Goal: Task Accomplishment & Management: Manage account settings

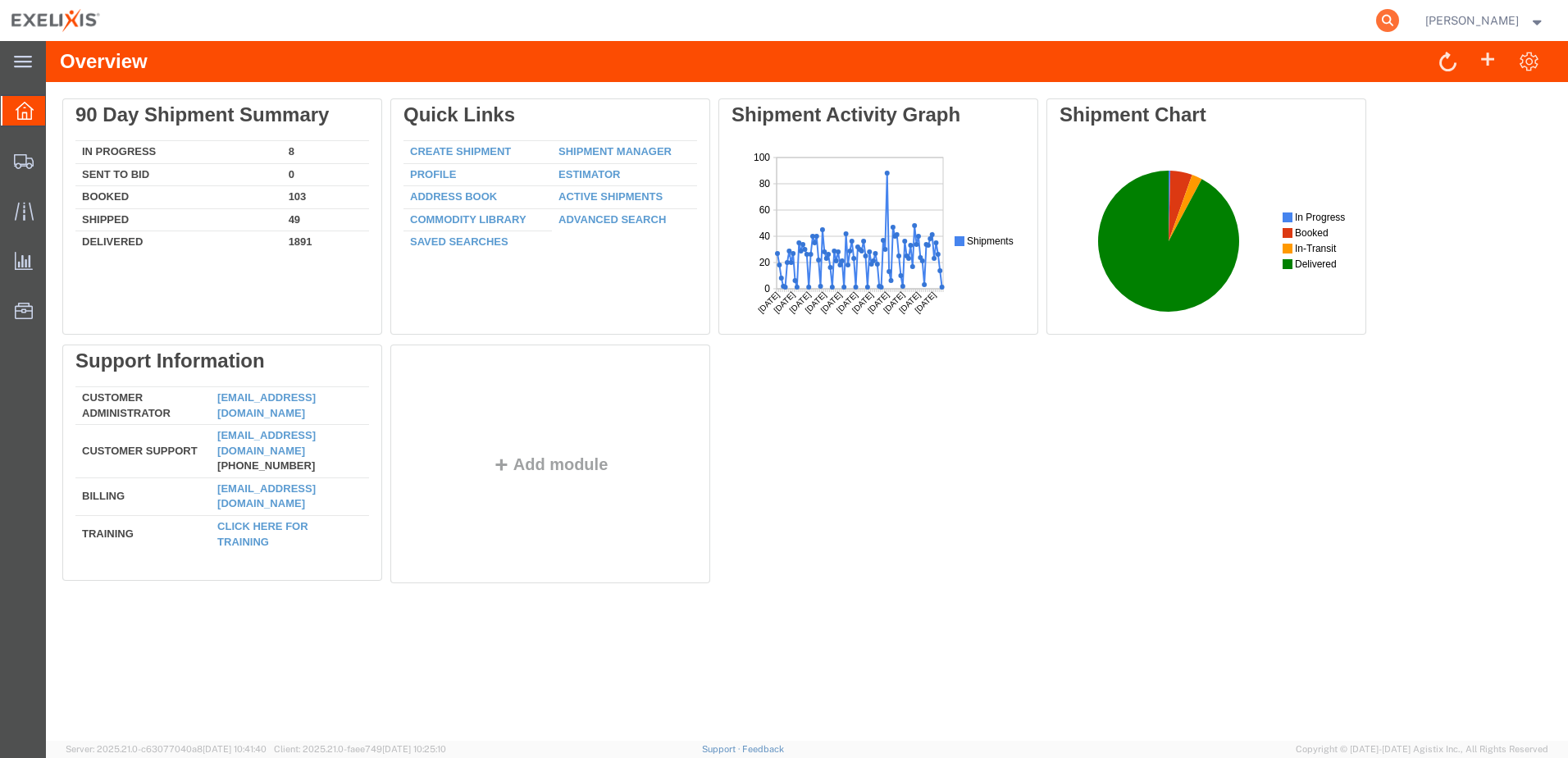
drag, startPoint x: 1423, startPoint y: 18, endPoint x: 1411, endPoint y: 26, distance: 14.4
click at [1398, 18] on icon at bounding box center [1387, 21] width 23 height 23
click at [1152, 25] on input "search" at bounding box center [1126, 21] width 498 height 40
paste input "H363374"
type input "H363374"
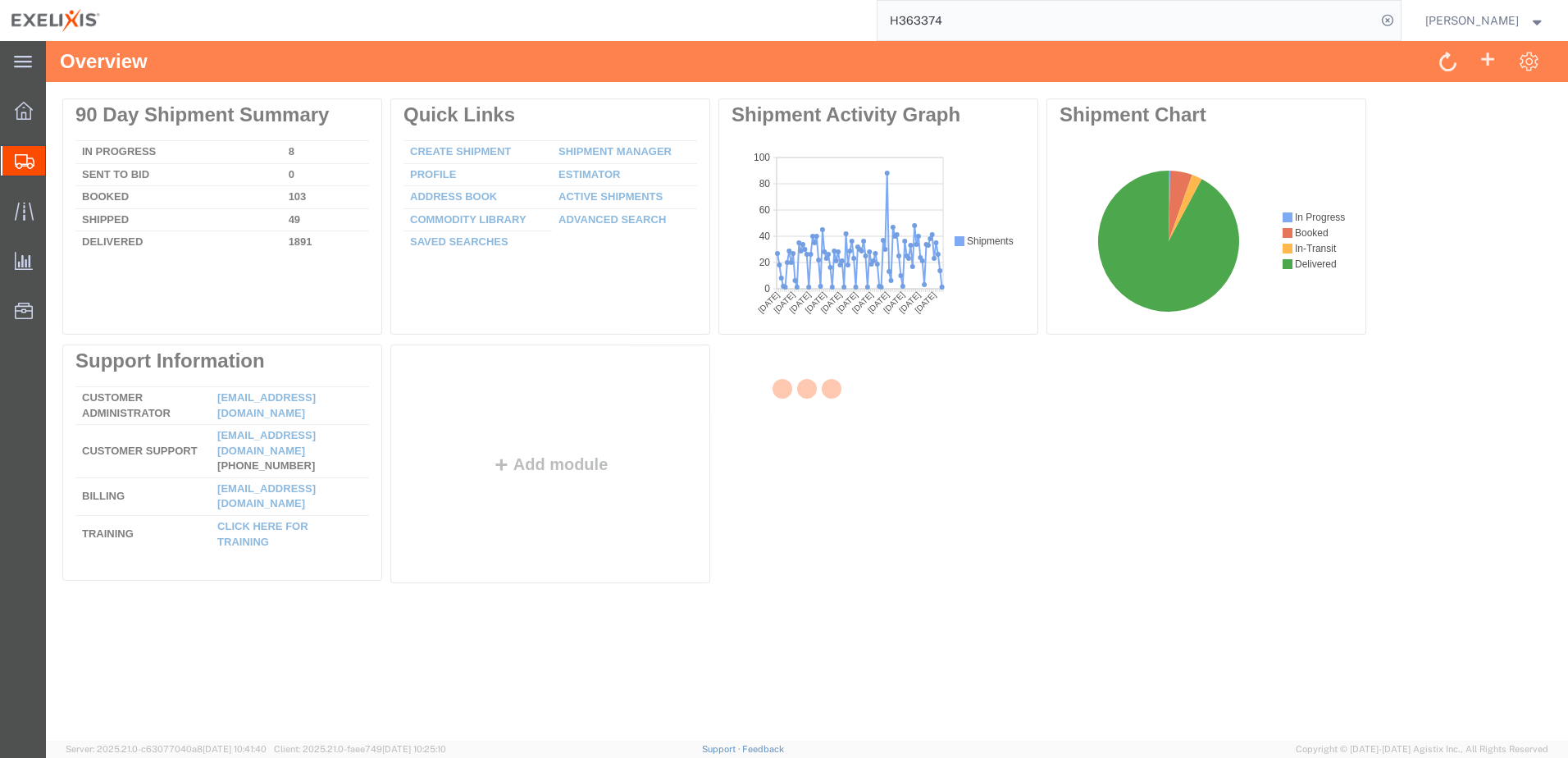
click at [1006, 20] on input "H363374" at bounding box center [1126, 21] width 498 height 40
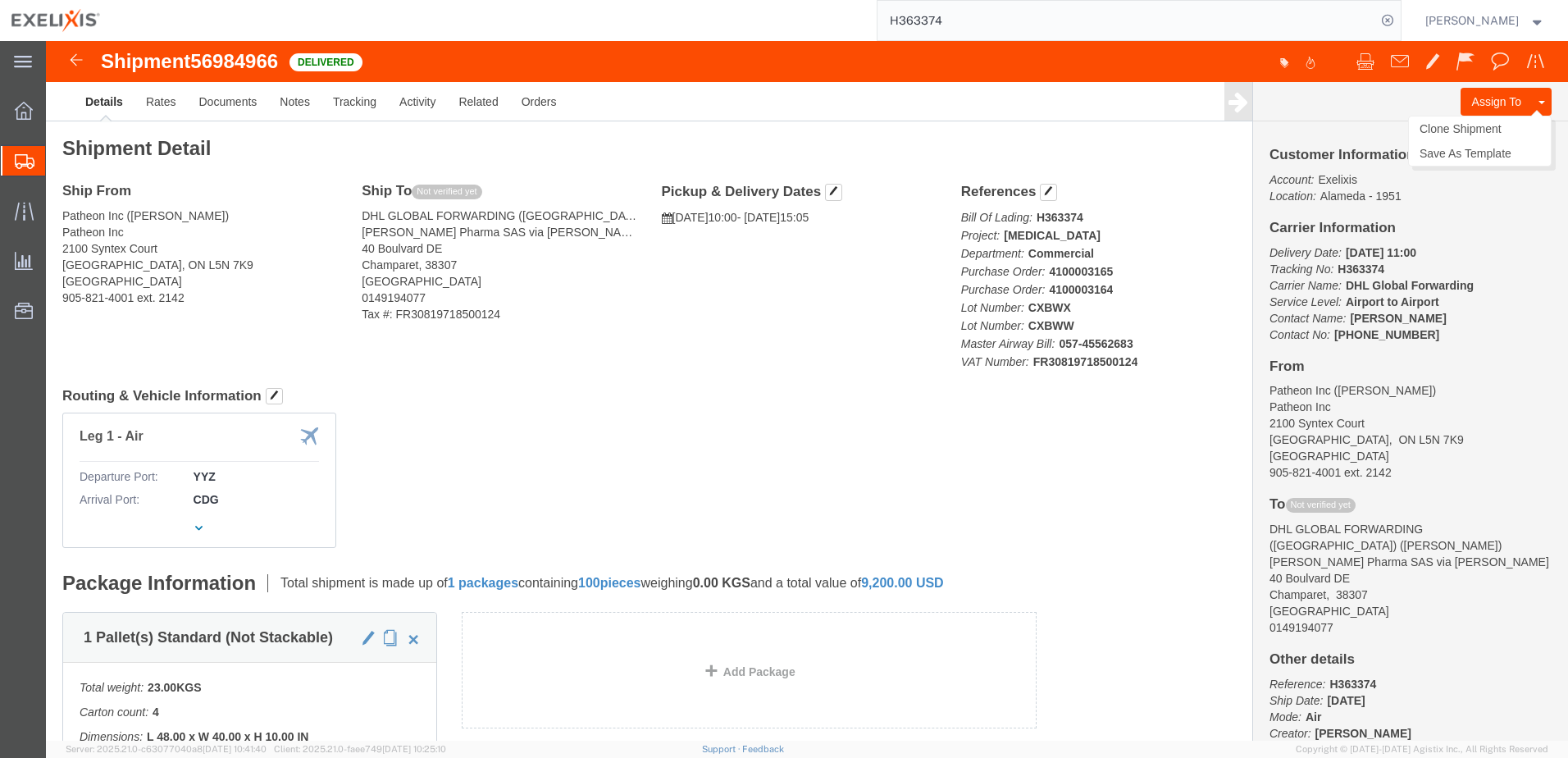
click button
click link "Clone Shipment"
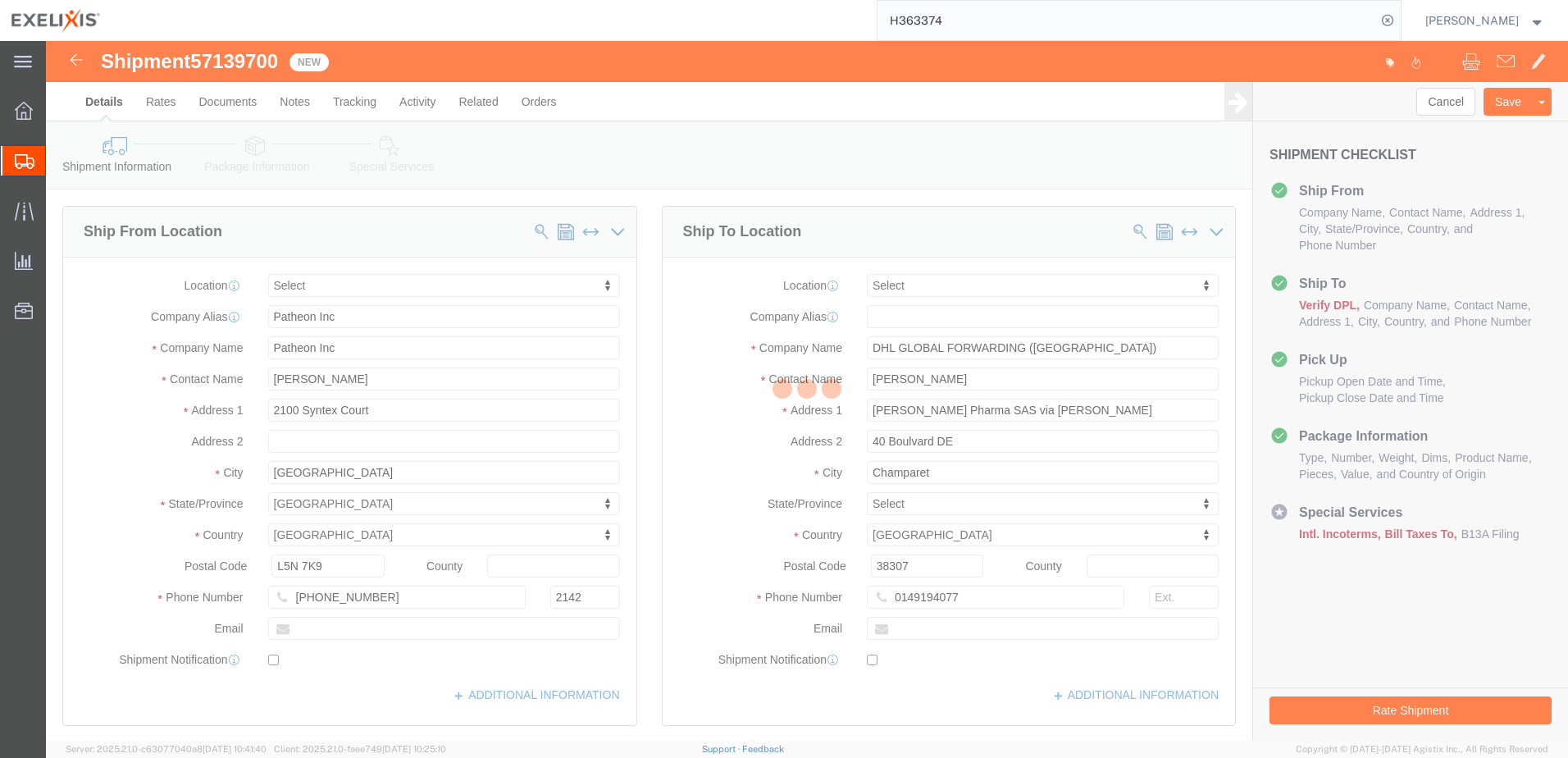
select select
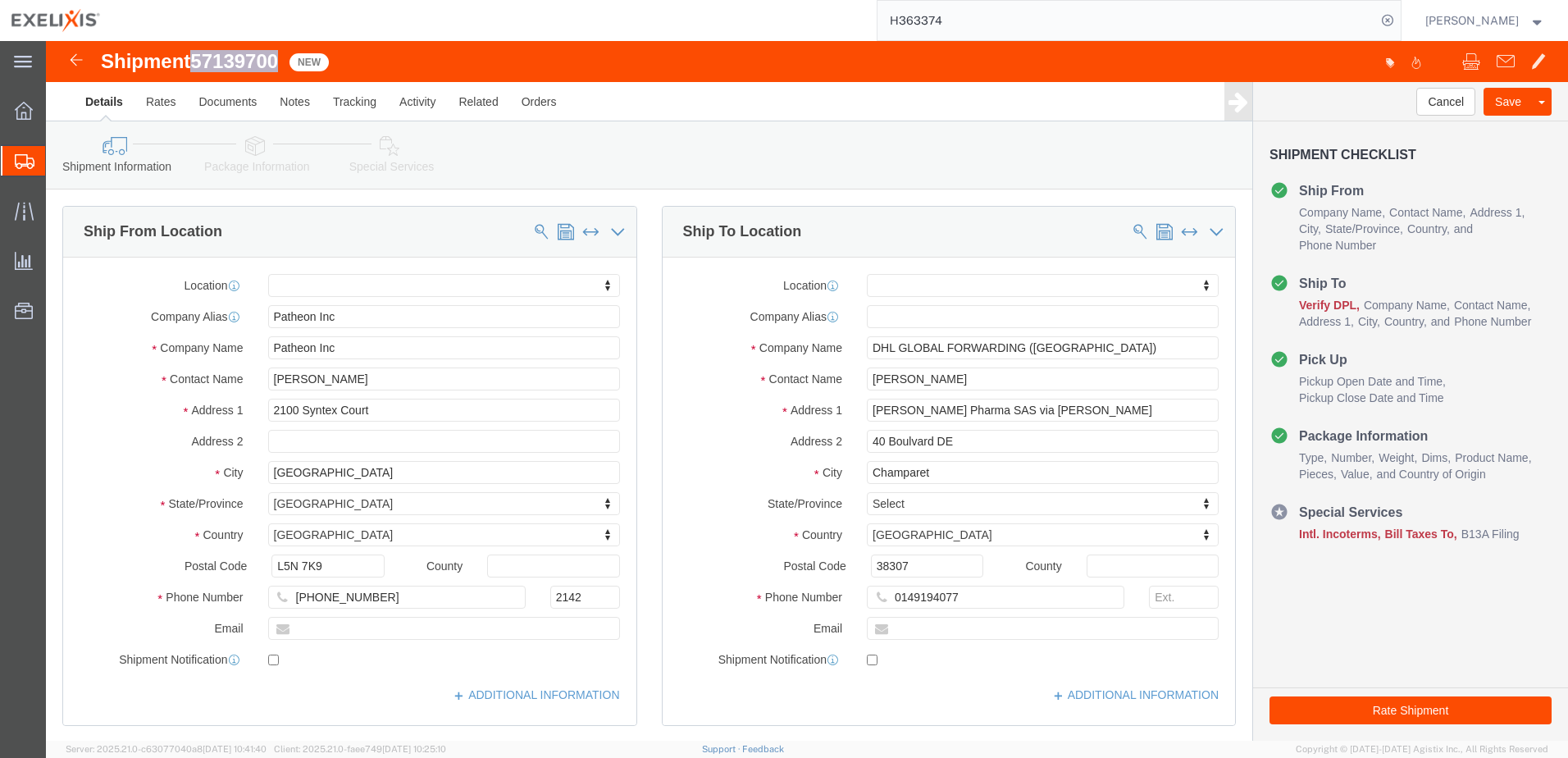
drag, startPoint x: 153, startPoint y: 16, endPoint x: 234, endPoint y: 16, distance: 81.0
click span "57139700"
copy span "57139700"
click span "57139700"
drag, startPoint x: 153, startPoint y: 22, endPoint x: 236, endPoint y: 28, distance: 83.2
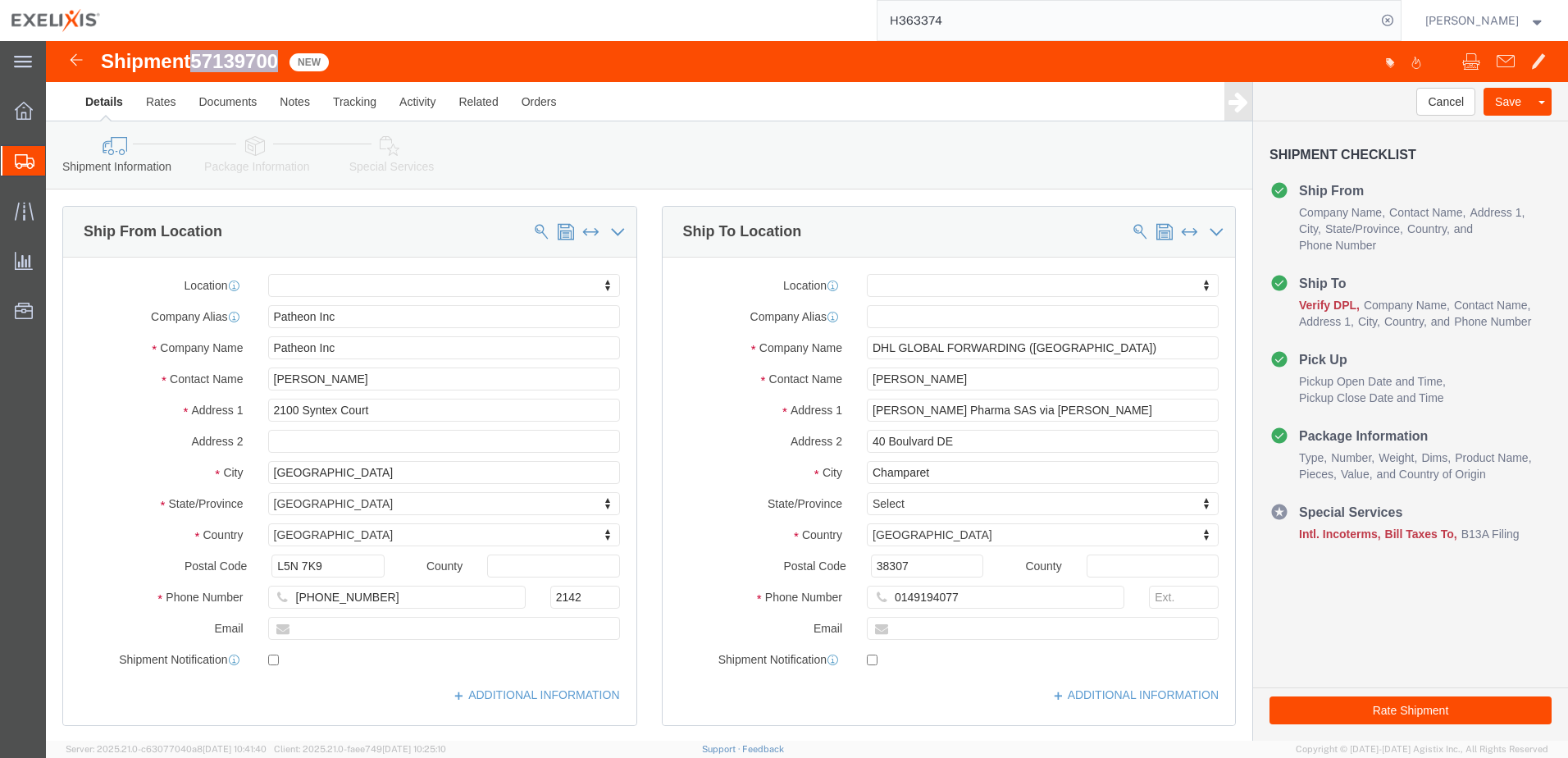
click span "57139700"
copy span "57139700"
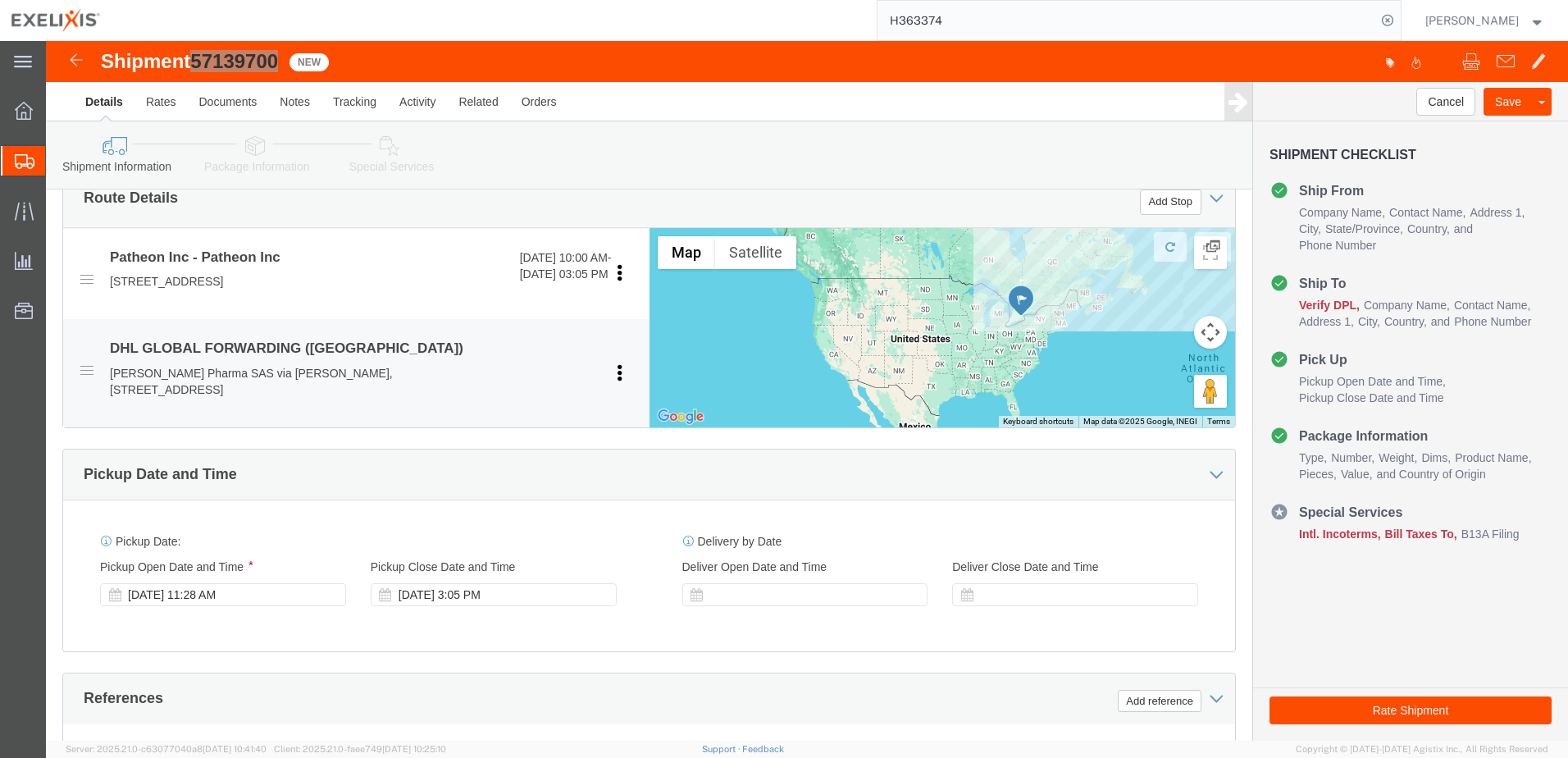
scroll to position [820, 0]
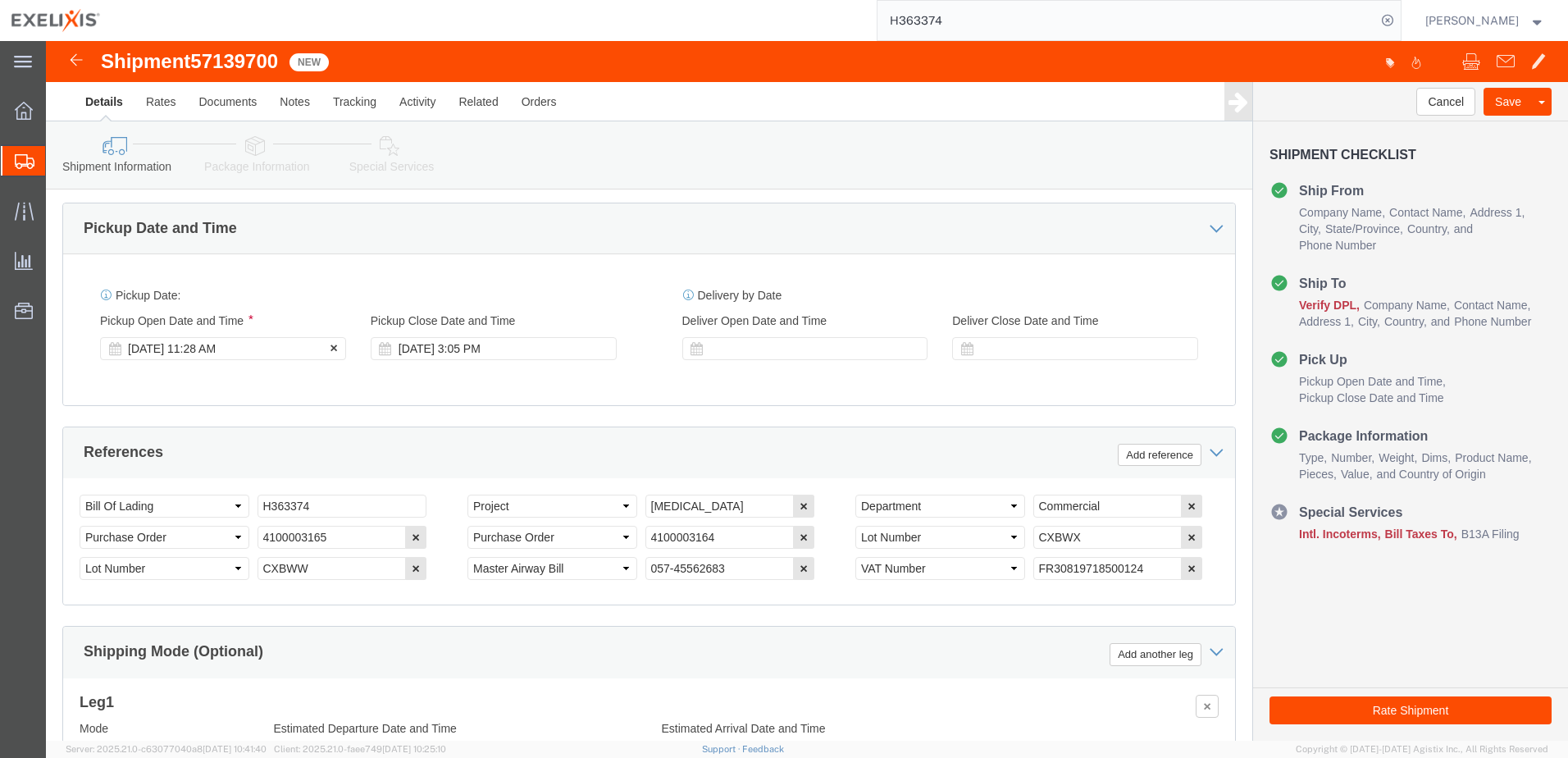
click div "[DATE] 11:28 AM"
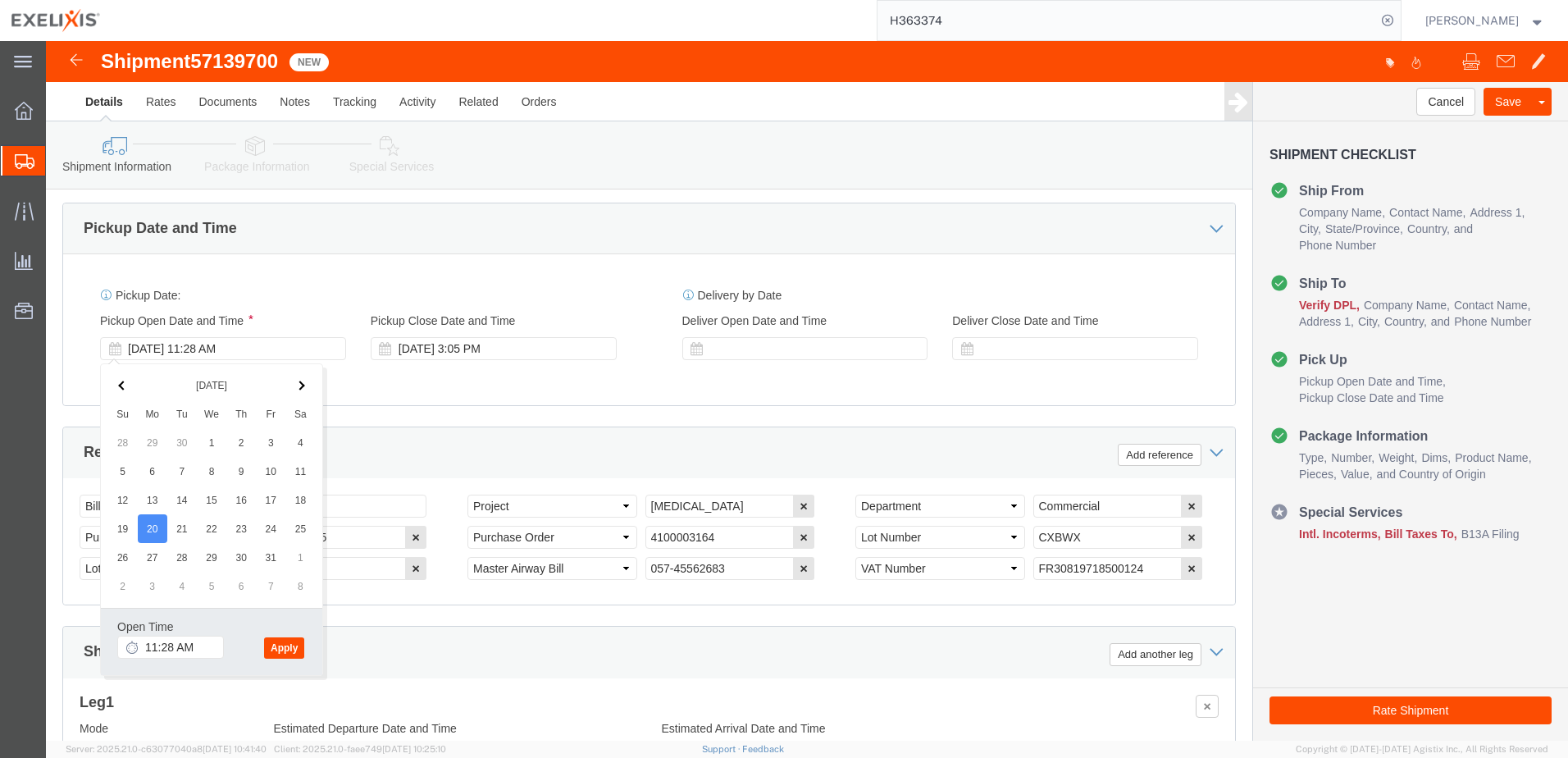
click button "Apply"
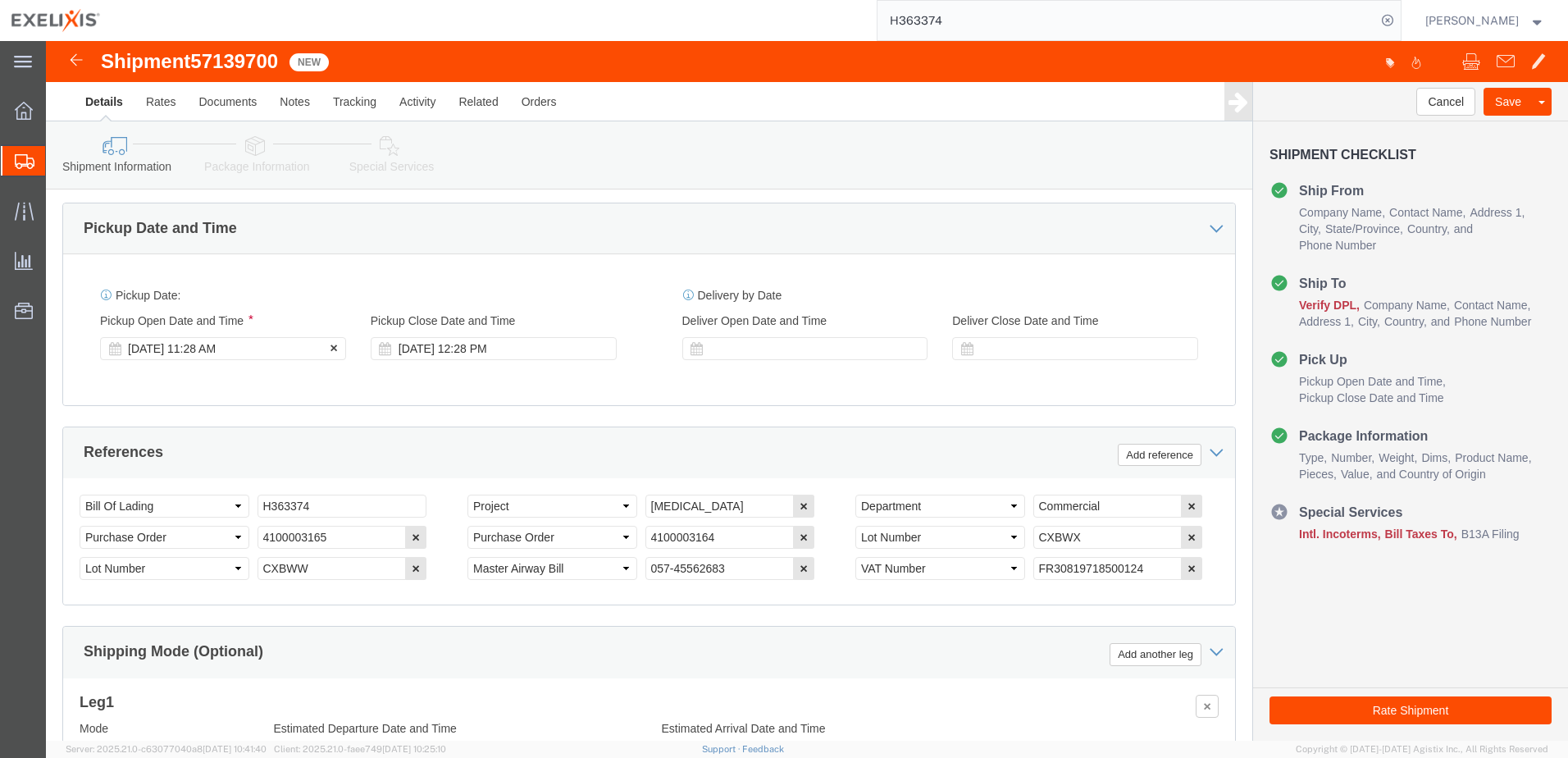
click div "[DATE] 11:28 AM"
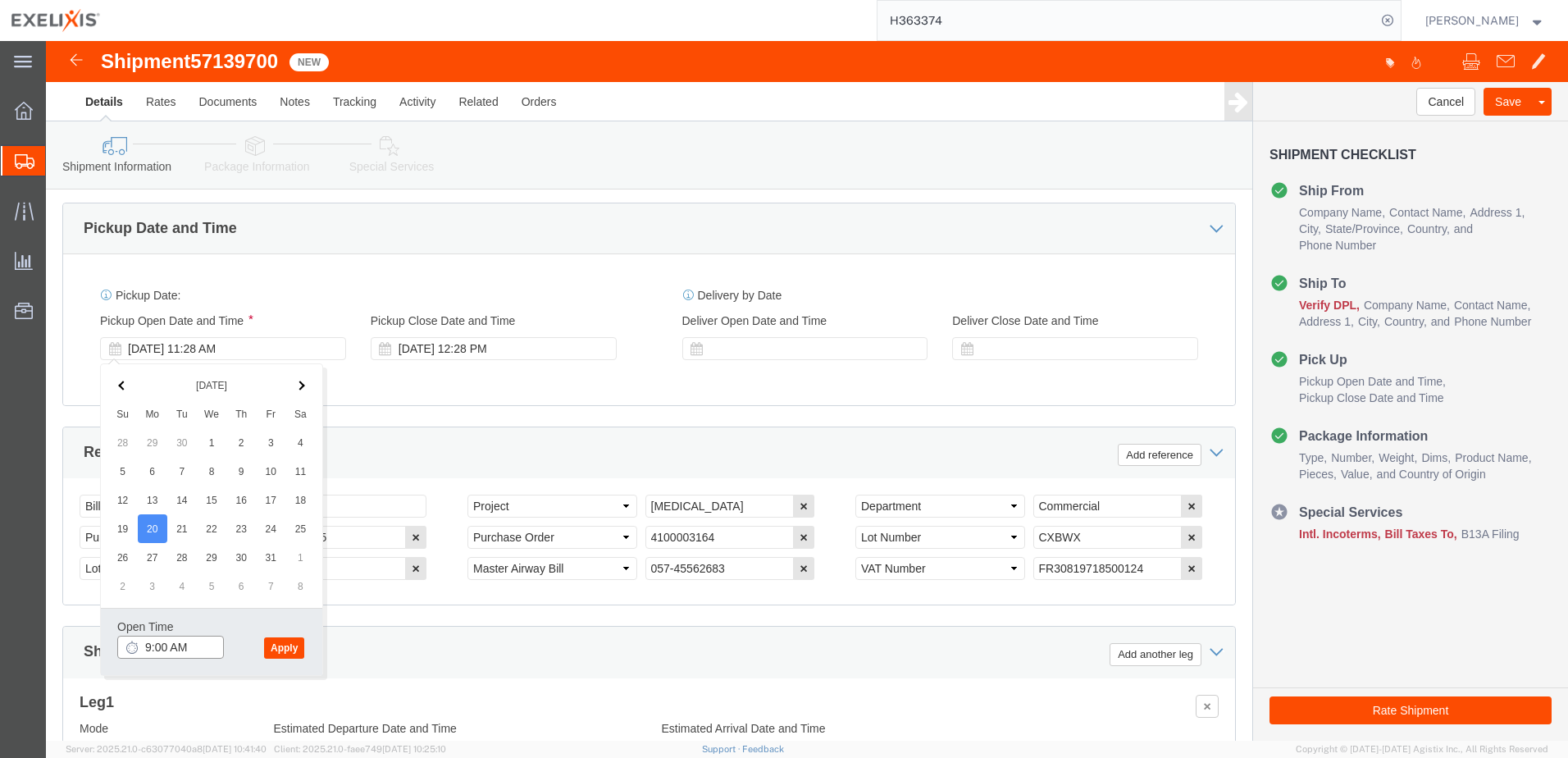
type input "9:00 AM"
click button "Apply"
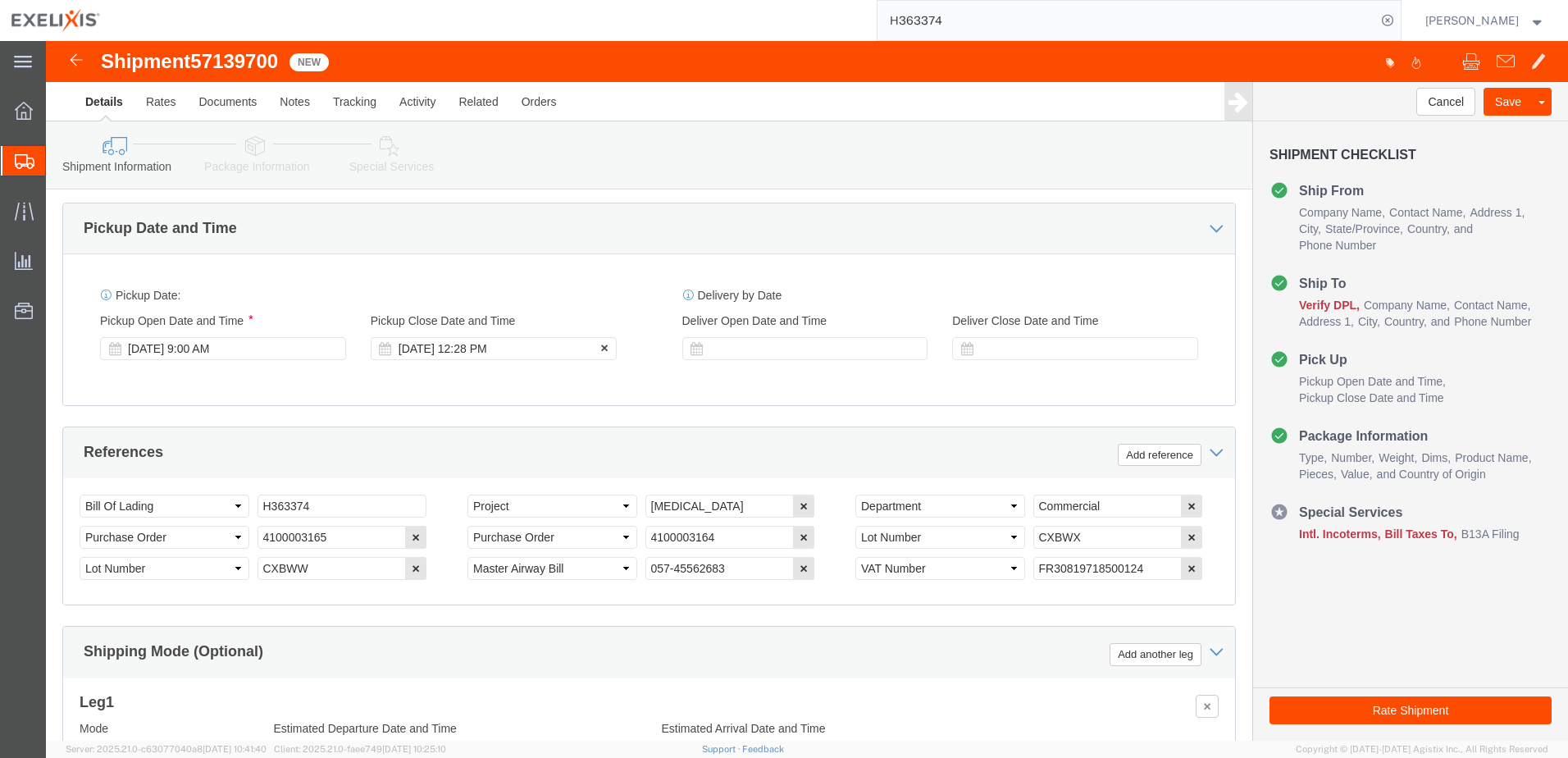
click div "[DATE] 12:28 PM"
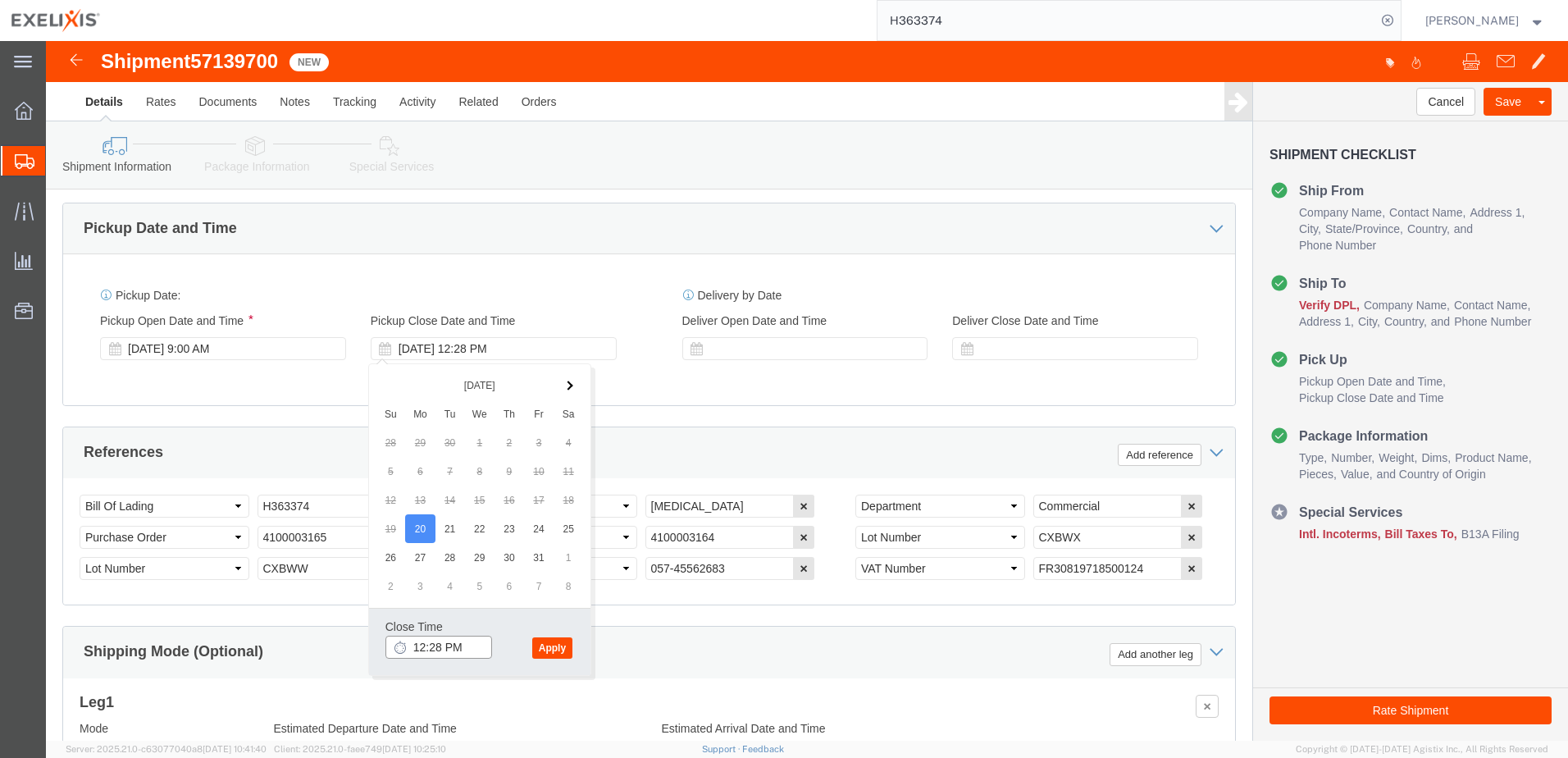
drag, startPoint x: 384, startPoint y: 608, endPoint x: 395, endPoint y: 607, distance: 11.0
click input "12:28 PM"
type input "12:00 PM"
click button "Apply"
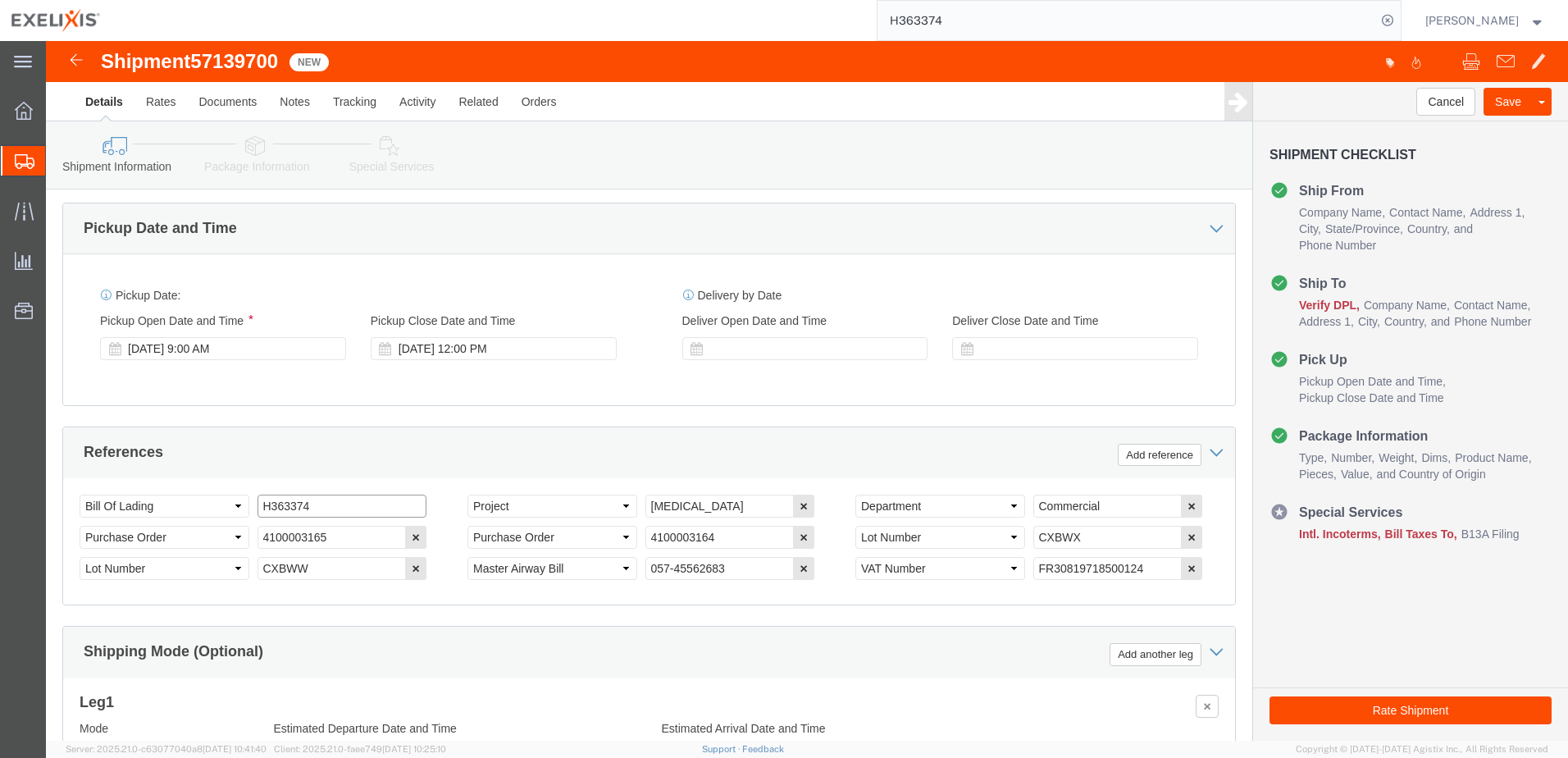
click input "H363374"
drag, startPoint x: 274, startPoint y: 467, endPoint x: 176, endPoint y: 468, distance: 98.0
click div "Select Account Type Activity ID Airline Appointment Number ASN Batch Request # …"
paste input "499466"
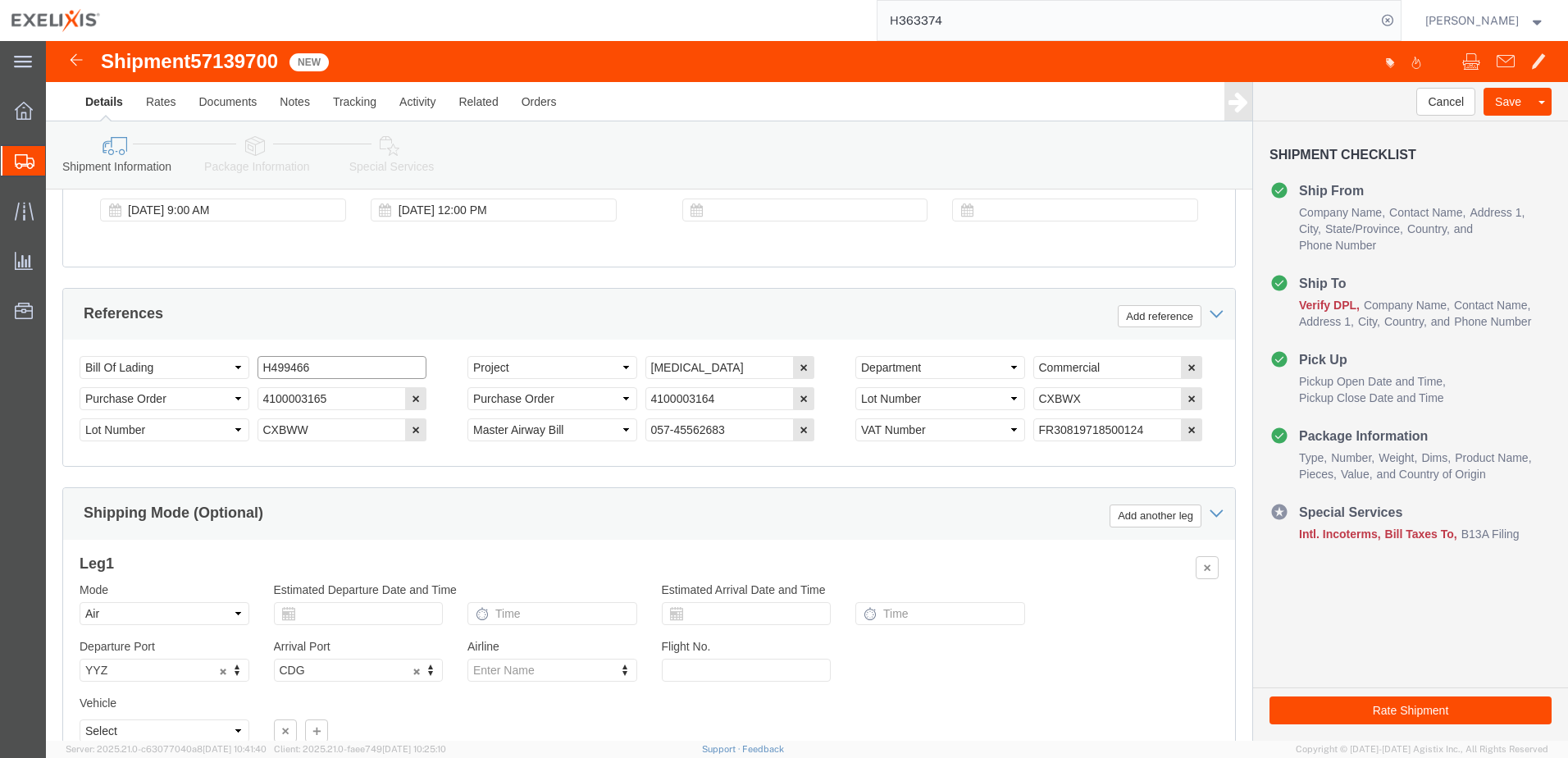
scroll to position [984, 0]
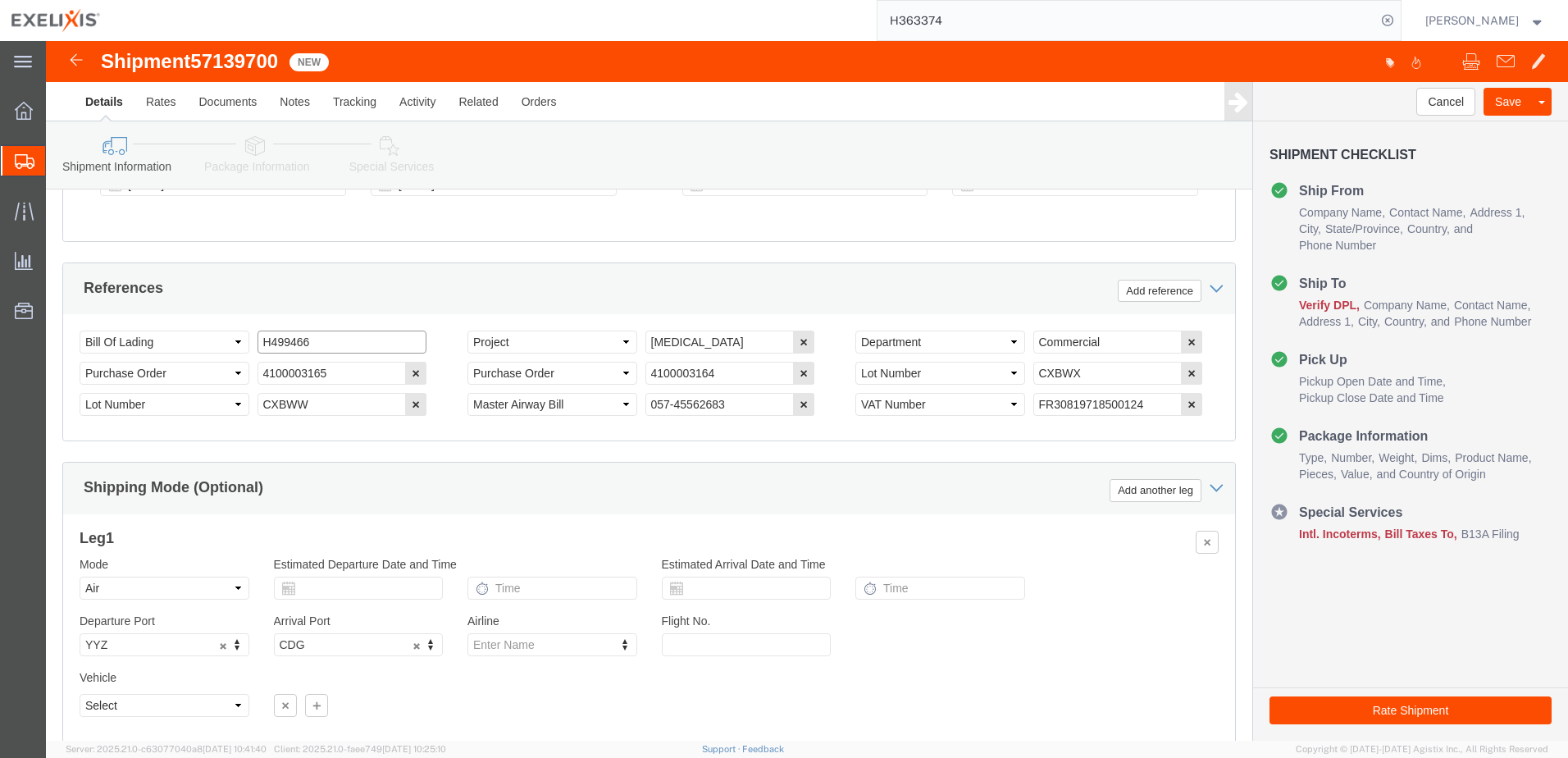
type input "H499466"
click input "057-45562683"
drag, startPoint x: 678, startPoint y: 365, endPoint x: 596, endPoint y: 365, distance: 82.0
click input "057-45562683"
paste input "53240725"
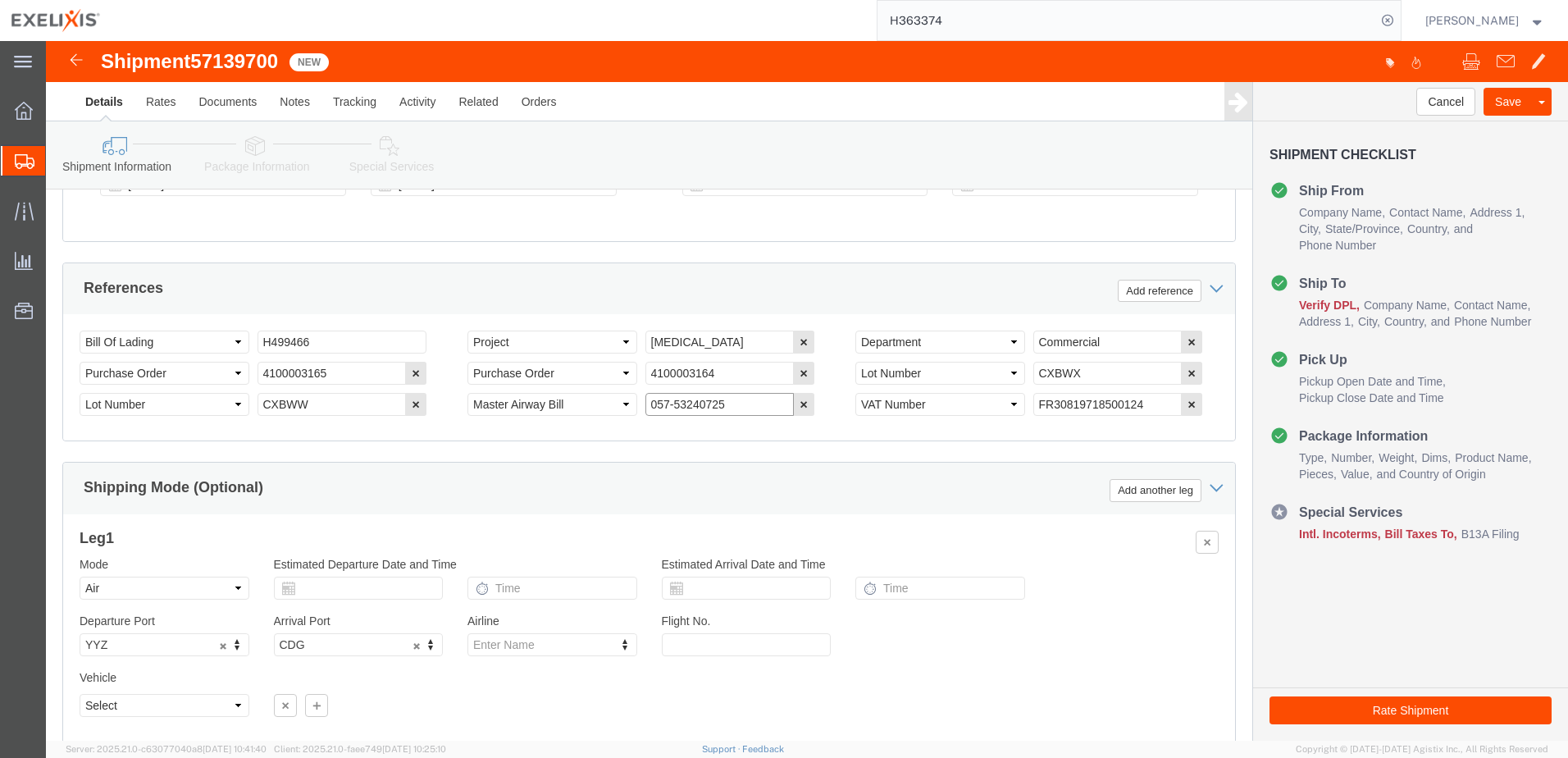
type input "057-53240725"
drag, startPoint x: 300, startPoint y: 336, endPoint x: 147, endPoint y: 338, distance: 153.0
click div "Select Account Type Activity ID Airline Appointment Number ASN Batch Request # …"
drag, startPoint x: 640, startPoint y: 331, endPoint x: 592, endPoint y: 331, distance: 48.0
click div "Select Account Type Activity ID Airline Appointment Number ASN Batch Request # …"
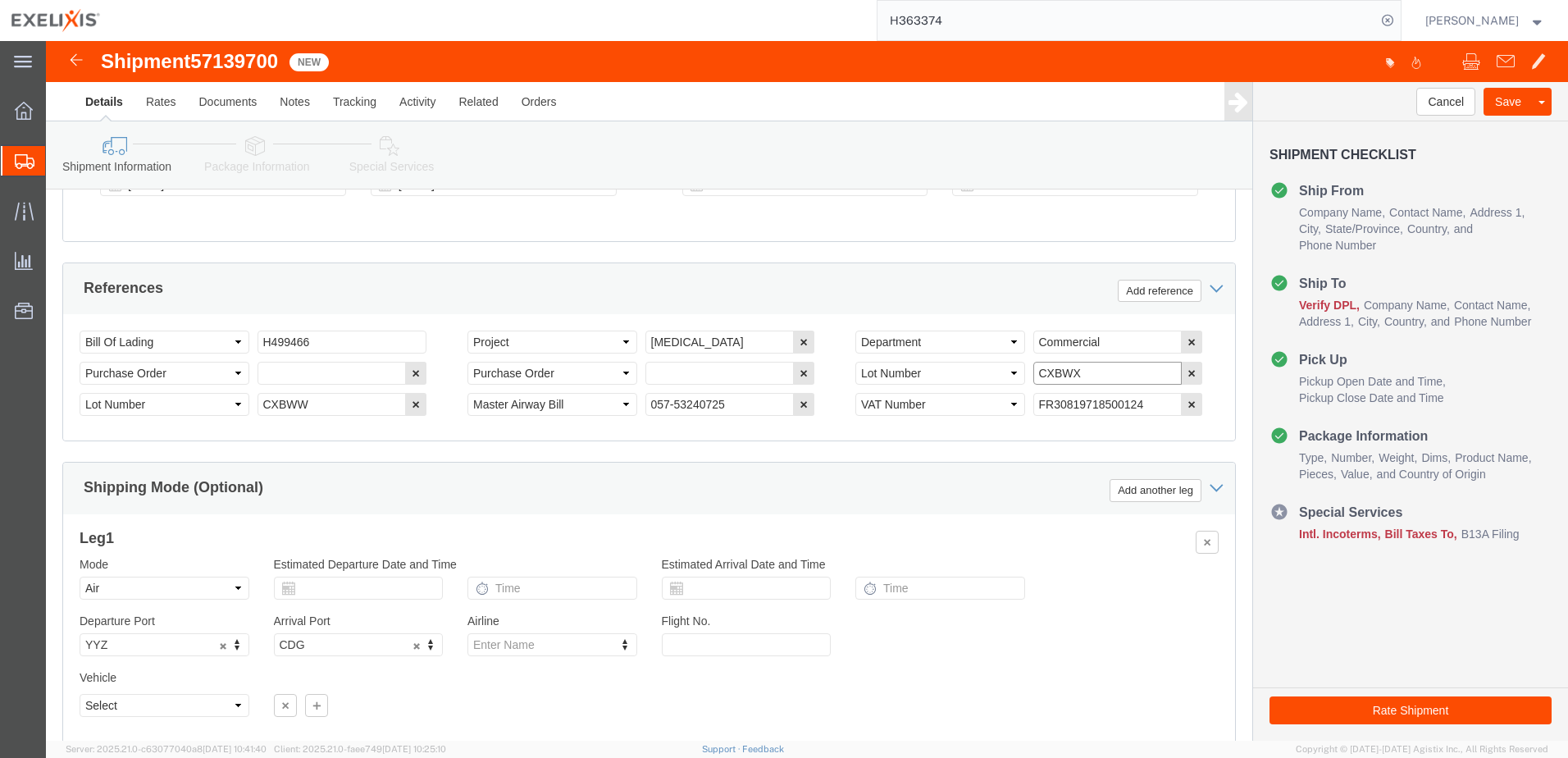
drag, startPoint x: 1000, startPoint y: 336, endPoint x: 960, endPoint y: 340, distance: 40.2
click div "Select Account Type Activity ID Airline Appointment Number ASN Batch Request # …"
drag, startPoint x: 256, startPoint y: 370, endPoint x: 199, endPoint y: 370, distance: 57.0
click div "Select Account Type Activity ID Airline Appointment Number ASN Batch Request # …"
click button "Add reference"
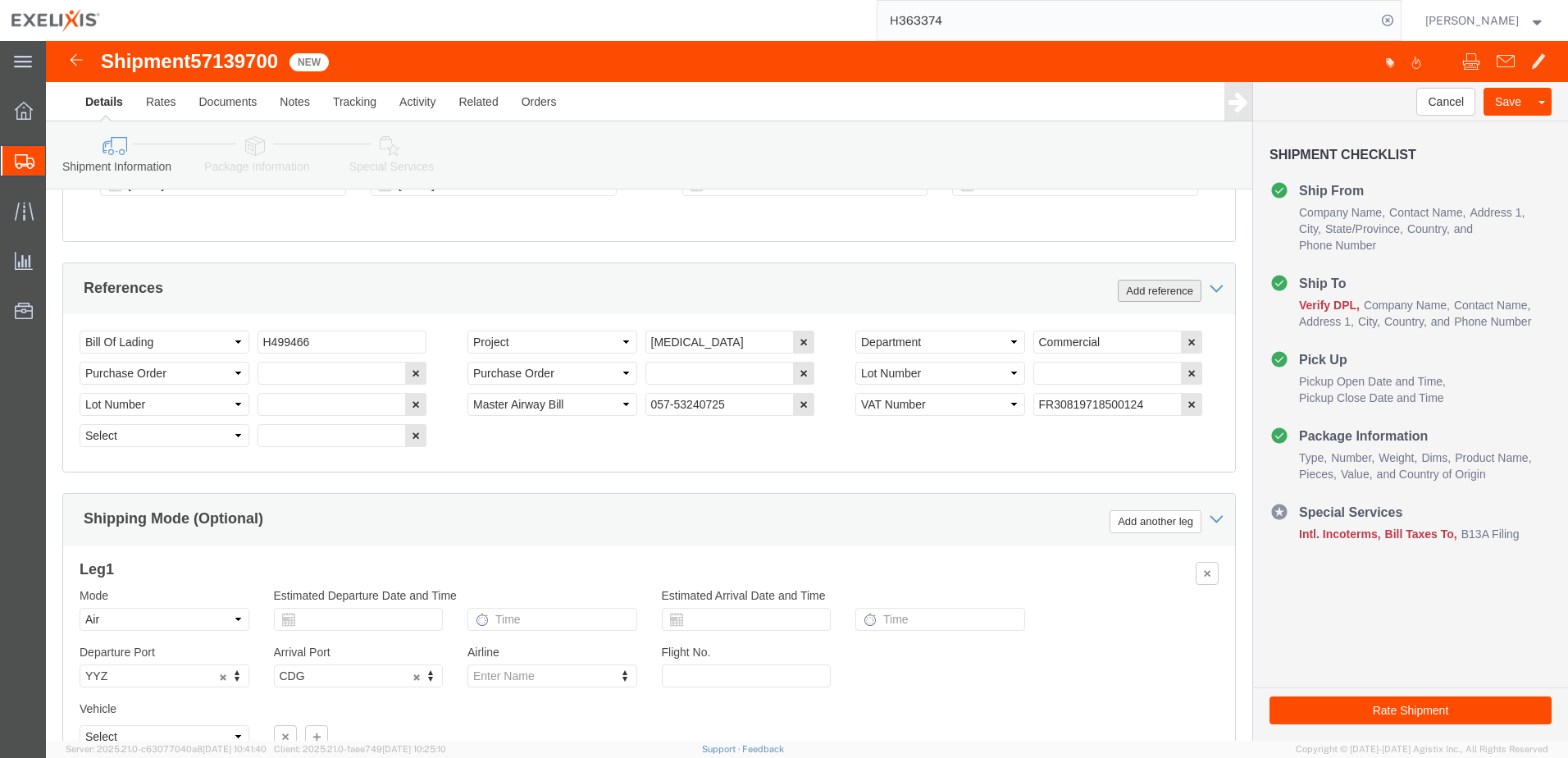
click button "Add reference"
click input "text"
paste input "4100003107 4100003108 4100003133 4100003136"
drag, startPoint x: 274, startPoint y: 331, endPoint x: 112, endPoint y: 330, distance: 162.0
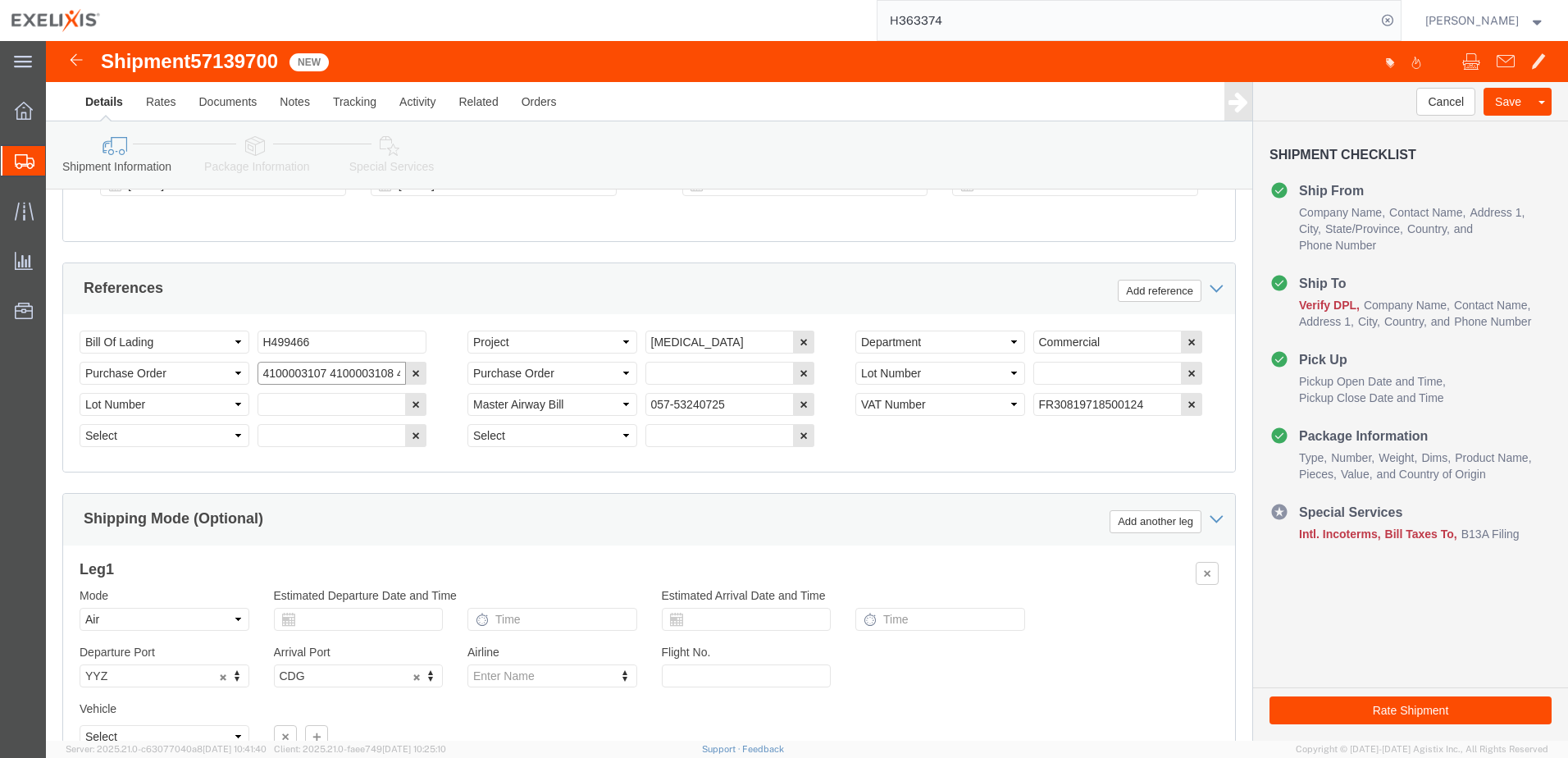
click div "Select Account Type Activity ID Airline Appointment Number ASN Batch Request # …"
click input "4100003107 4100003108 4100003133 4100003136"
type input "4100003107, 4100003108, 4100003133, 4100003136"
click icon "button"
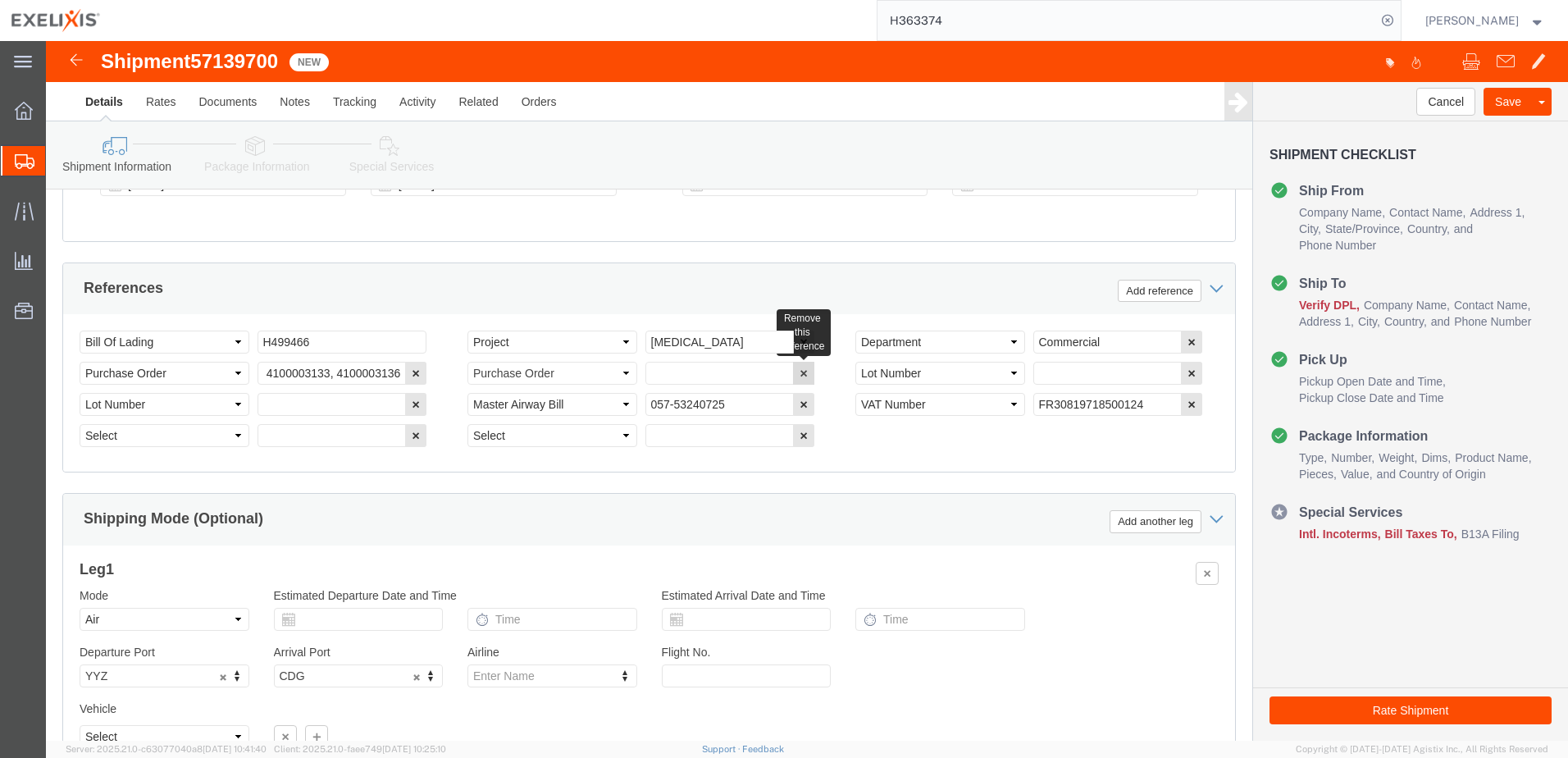
scroll to position [0, 0]
click input "text"
paste input "CWWWV CWWZS CWYFV CWYFZ"
click input "CWWWV CWWZS CWYFV CWYFZ"
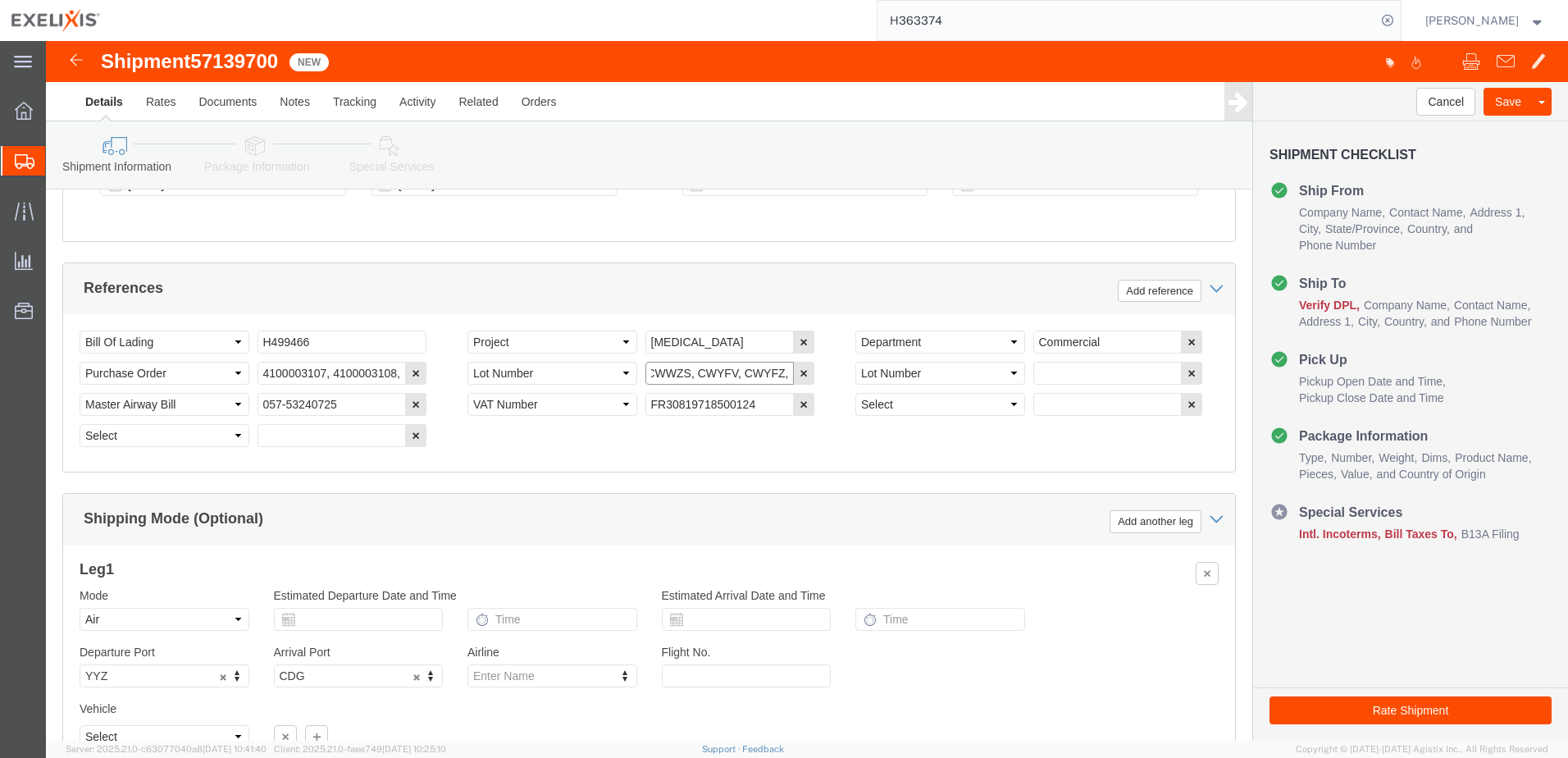
scroll to position [0, 0]
type input "CWWWV, CWWZS, [GEOGRAPHIC_DATA], CWYFZ,"
click div "Select Account Type Activity ID Airline Appointment Number ASN Batch Request # …"
click icon "button"
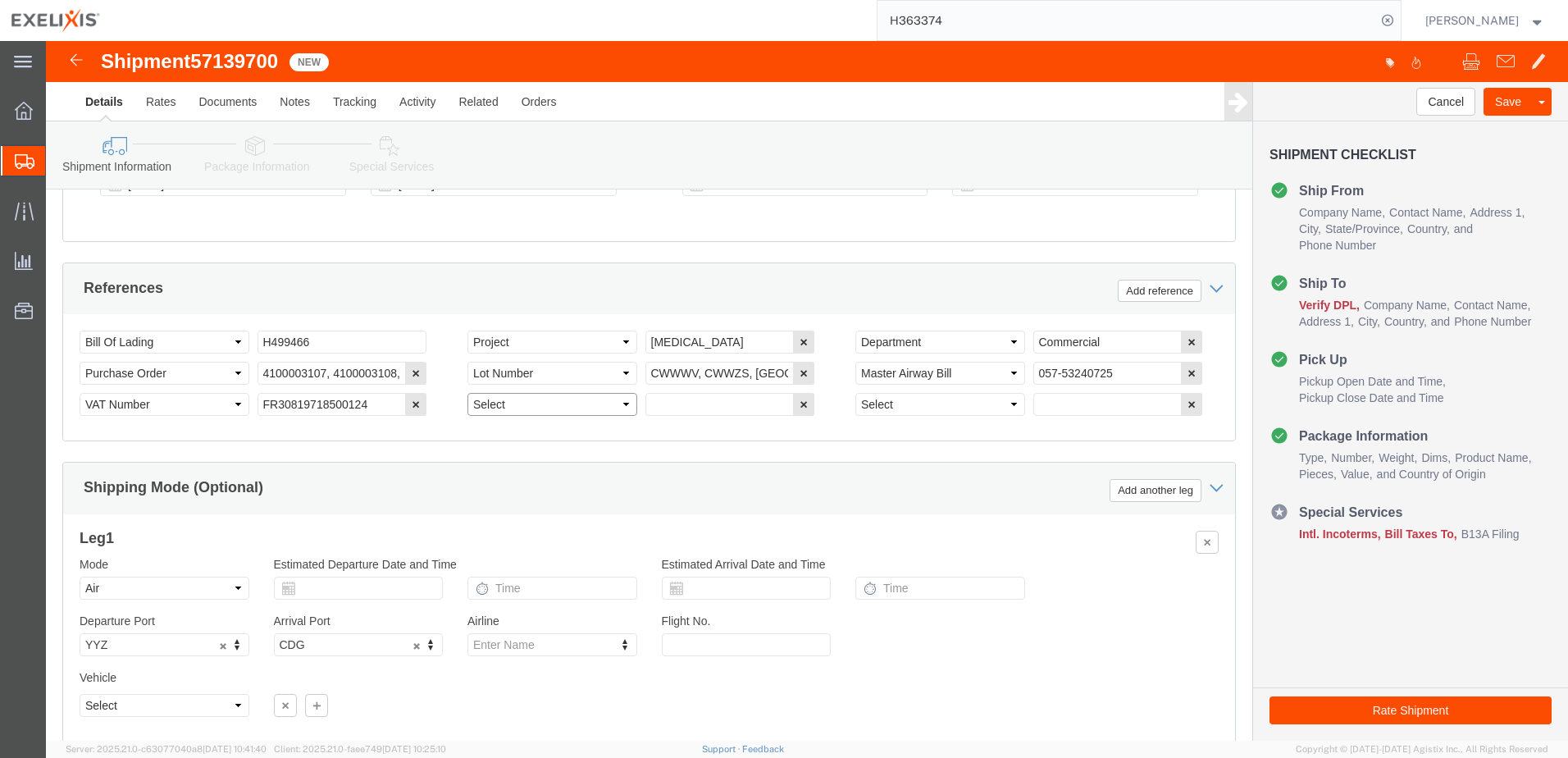
click select "Select Account Type Activity ID Airline Appointment Number ASN Batch Request # …"
click icon "button"
click button "button"
click input "text"
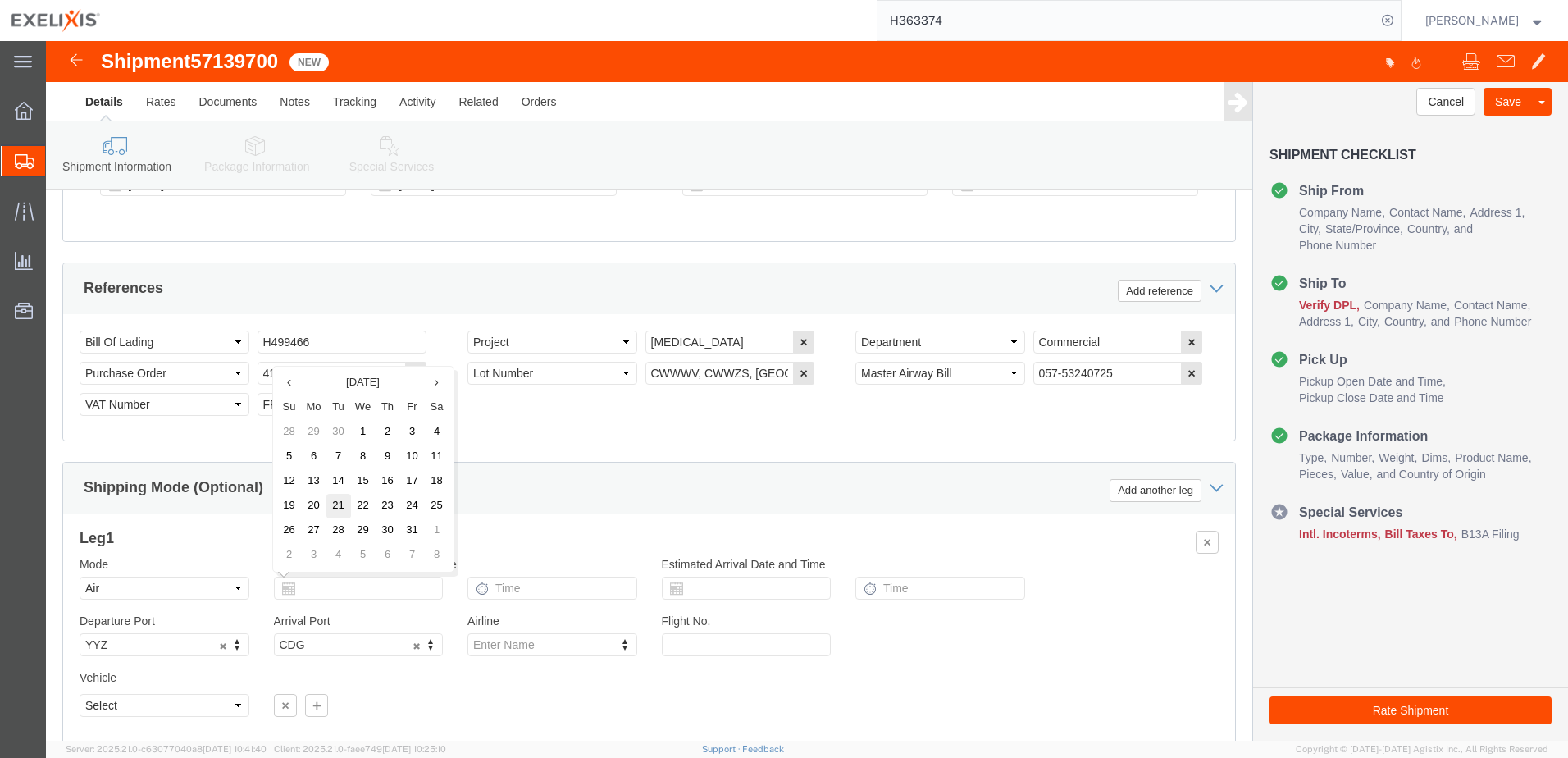
click td "21"
type input "[DATE]"
click input "text"
type input "7:40 AM"
click div "Leg 1 Mode Select Air Less than Truckload Multi-Leg Ocean Freight Rail Small Pa…"
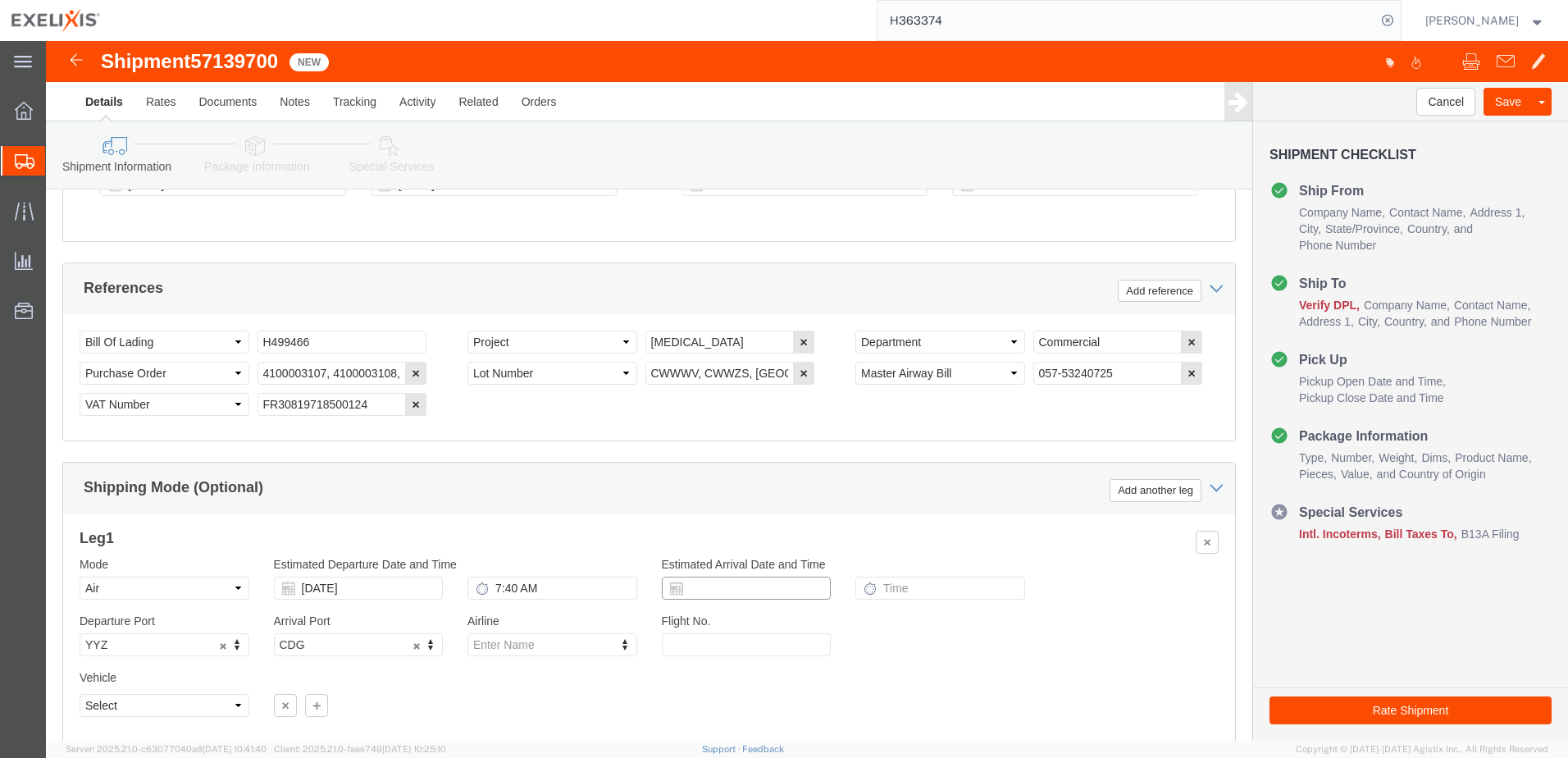
click input "text"
click td "21"
type input "[DATE]"
click input "text"
type input "3:45 PM"
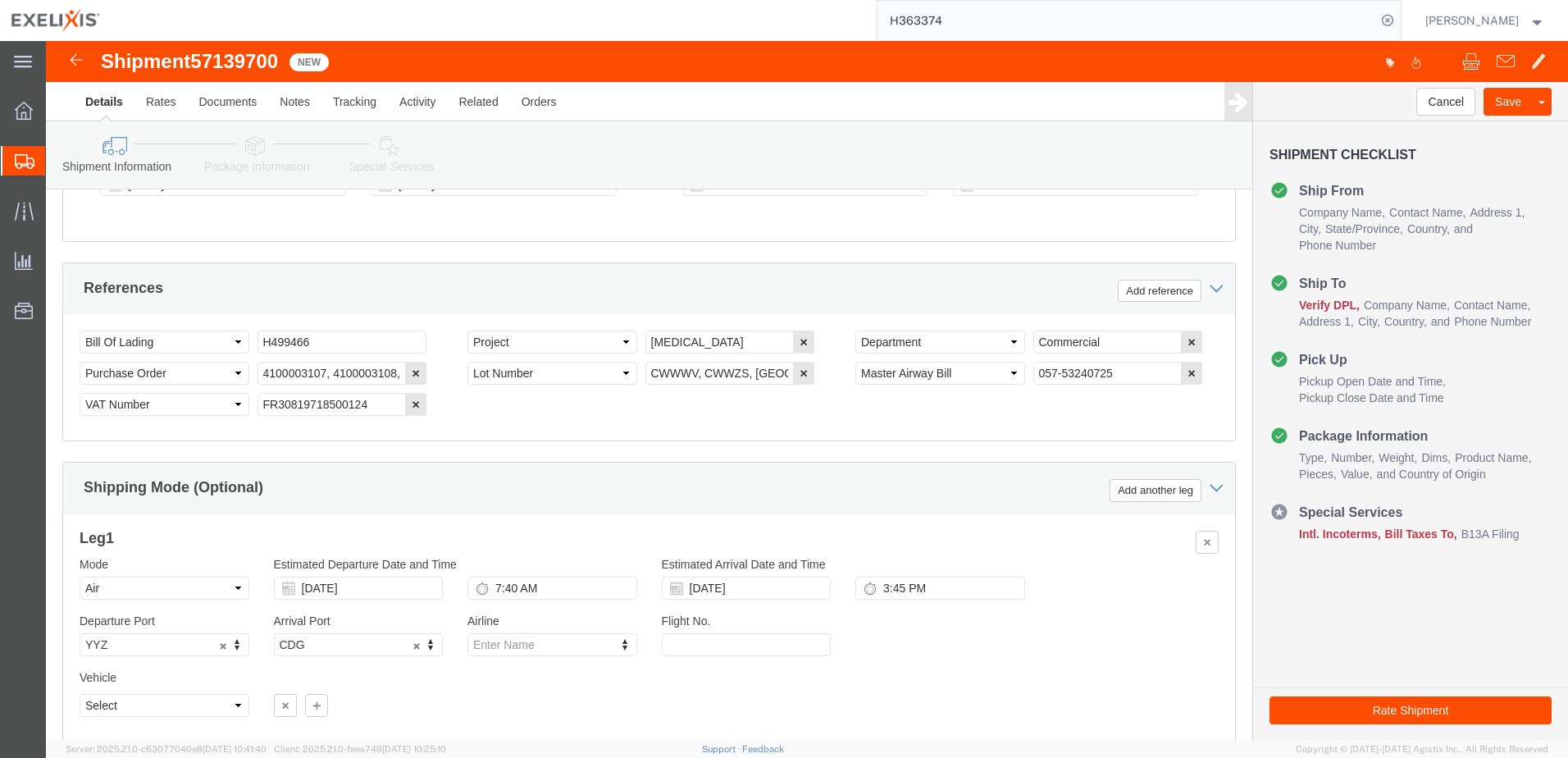
click div "Departure Port YYZ YYZ Arrival Port CDG CDG Airline Steamship Line Enter Name V…"
click input "text"
type input "AF0355"
click div "Vehicle Select Airplane Size Select Container Number 1 Owner Select Shipper Ves…"
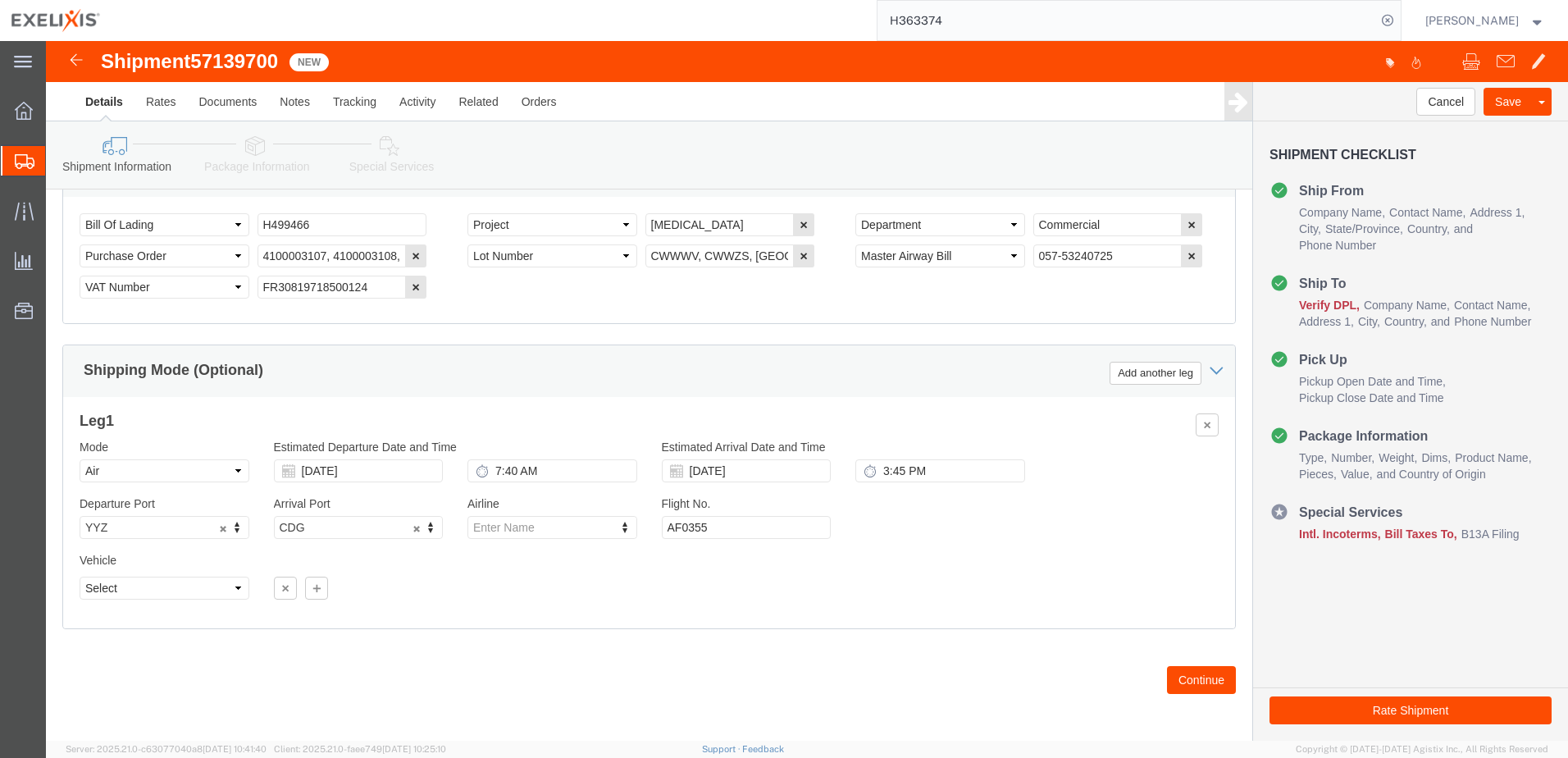
scroll to position [1105, 0]
click select "Select Airplane"
select select "APLN"
click select "Select Airplane"
click button "Continue"
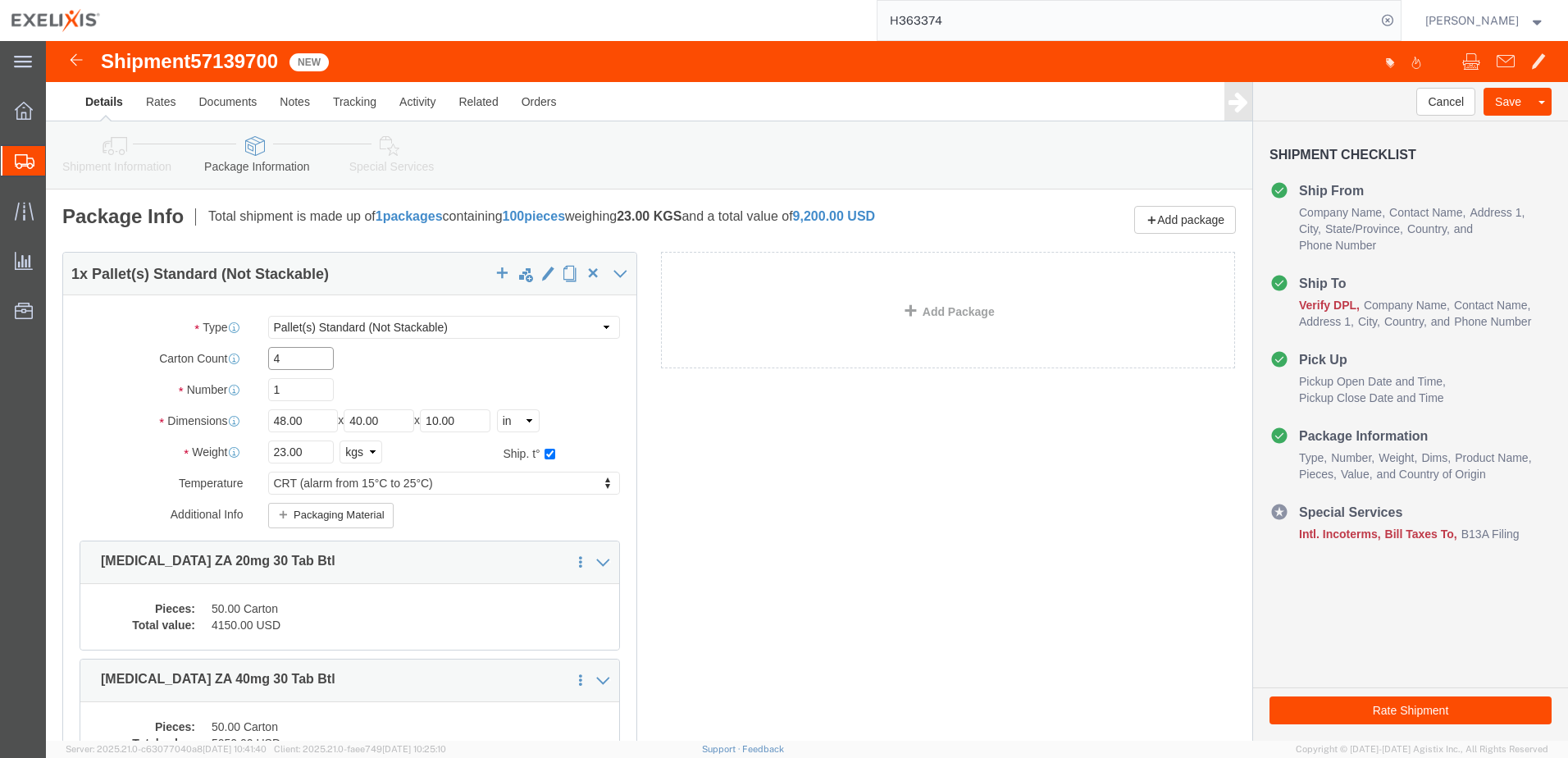
drag, startPoint x: 235, startPoint y: 319, endPoint x: 222, endPoint y: 322, distance: 13.3
click input "4"
type input "3"
click div "Package Type Select BCK Boxes BIOSYSTEM I BIOSYSTEM II BIOSYSTEM III Bale(s) Ba…"
drag, startPoint x: 269, startPoint y: 411, endPoint x: 220, endPoint y: 415, distance: 49.2
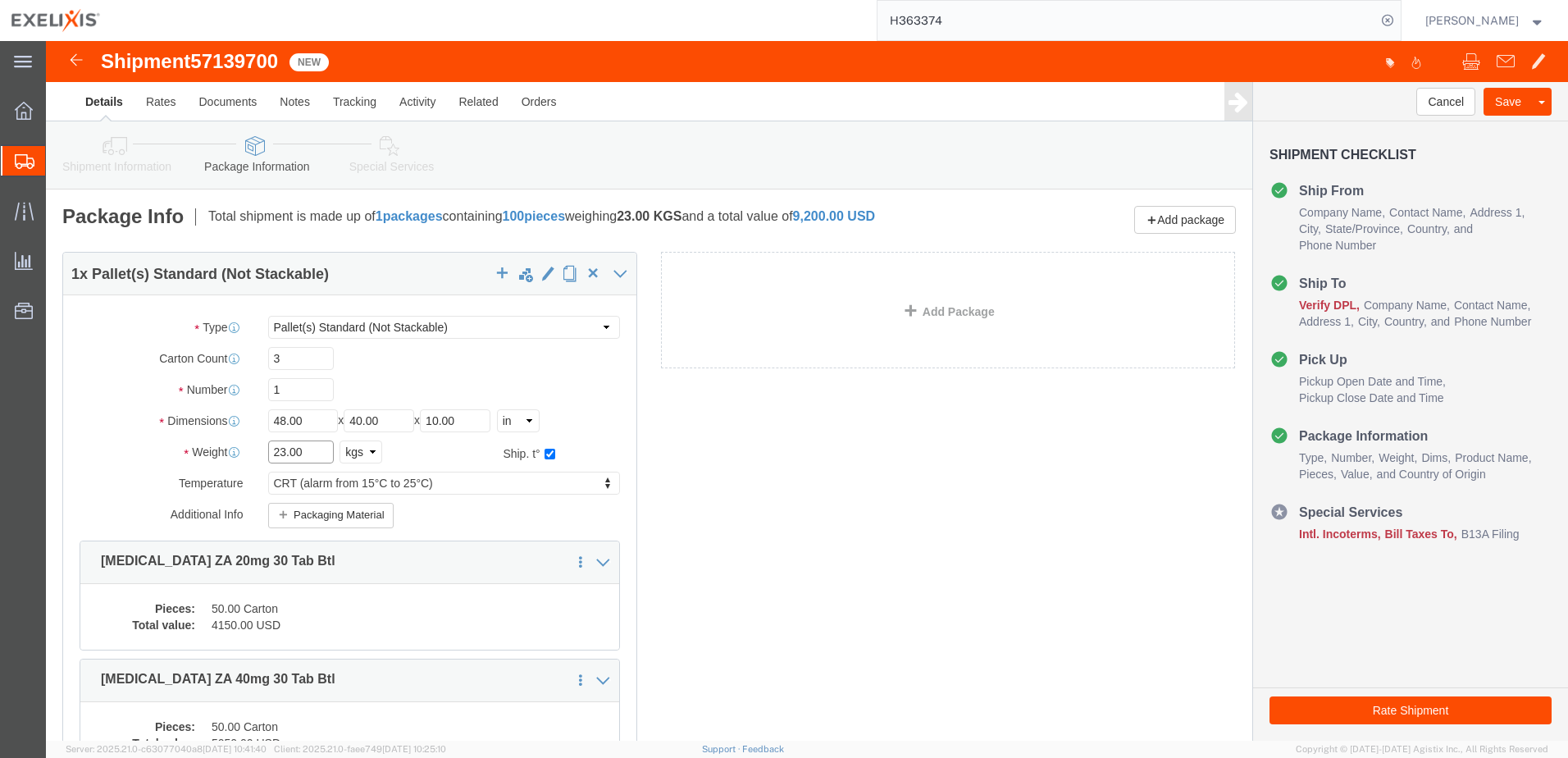
click input "23.00"
type input "3"
drag, startPoint x: 243, startPoint y: 421, endPoint x: 225, endPoint y: 422, distance: 18.0
click div "Package Type Select BCK Boxes BIOSYSTEM I BIOSYSTEM II BIOSYSTEM III Bale(s) Ba…"
drag, startPoint x: 242, startPoint y: 407, endPoint x: 213, endPoint y: 407, distance: 29.0
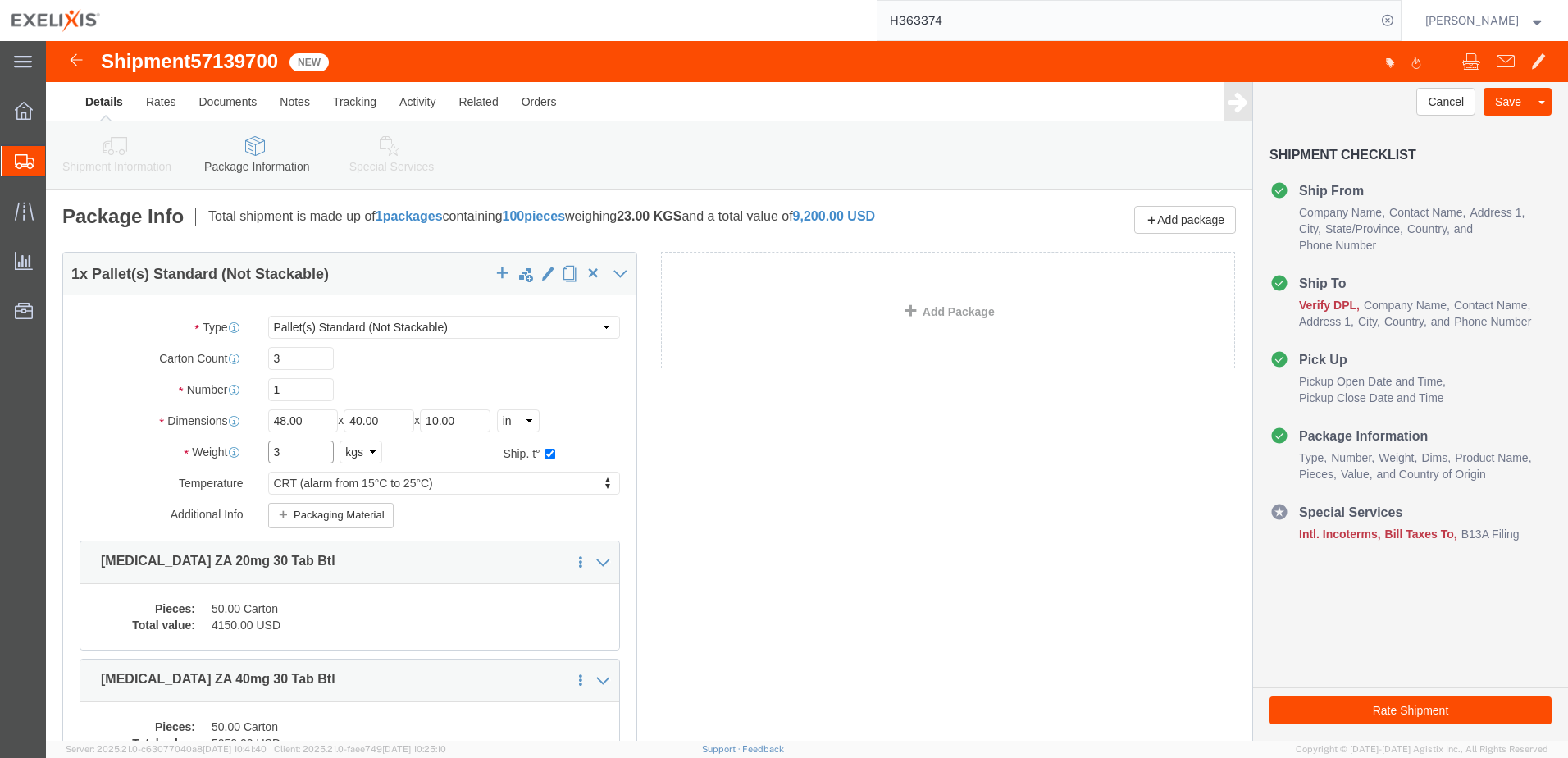
click div "3 Select kgs lbs"
drag, startPoint x: 263, startPoint y: 383, endPoint x: 223, endPoint y: 383, distance: 40.0
click input "48.00"
drag, startPoint x: 342, startPoint y: 382, endPoint x: 325, endPoint y: 383, distance: 17.0
click input "40.00"
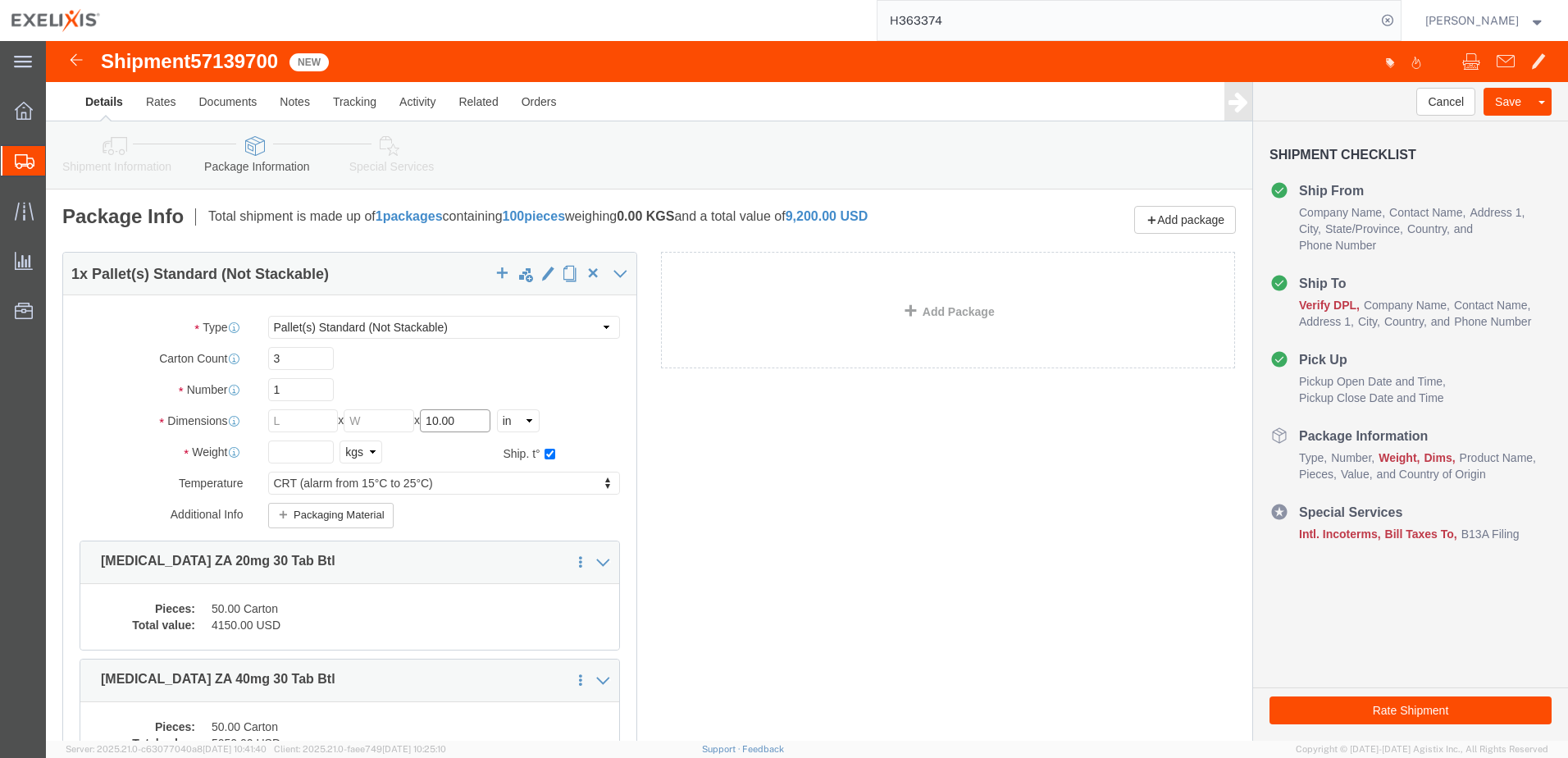
drag, startPoint x: 425, startPoint y: 383, endPoint x: 384, endPoint y: 385, distance: 41.0
click div "Length x Width x Height 10.00 Select cm ft in"
click div "Select kgs lbs"
click p "[MEDICAL_DATA] ZA 20mg 30 Tab Btl"
click div "Pieces: 50.00 Carton Total value: 4150.00 USD"
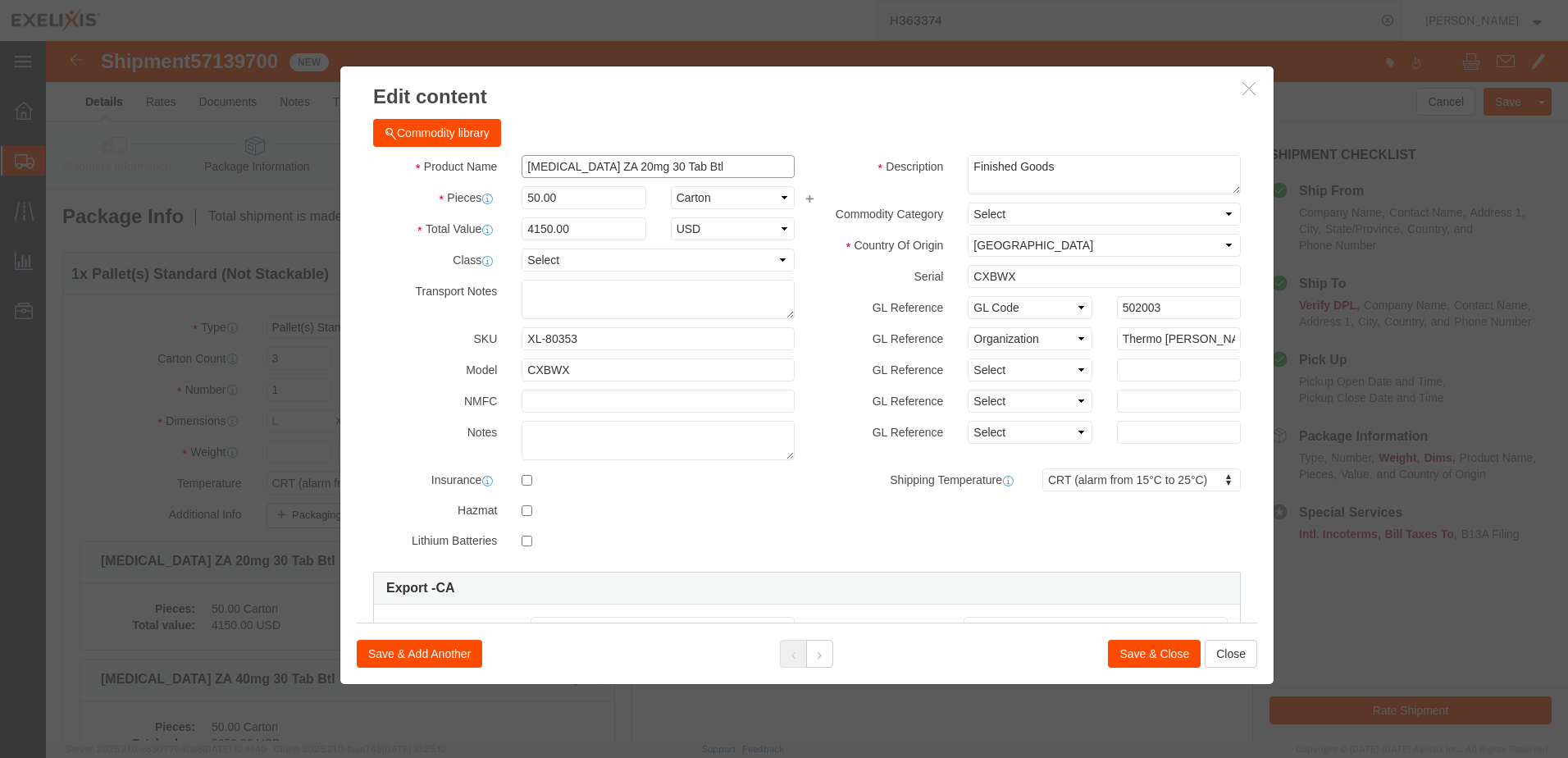
drag, startPoint x: 645, startPoint y: 126, endPoint x: 447, endPoint y: 123, distance: 198.0
click div "Product Name [MEDICAL_DATA] ZA 20mg 30 Tab Btl"
paste input "XL-80225"
type input "XL-80225"
click td "Name: [MEDICAL_DATA] BE/NL/LU 20mg 30 Tab Btl"
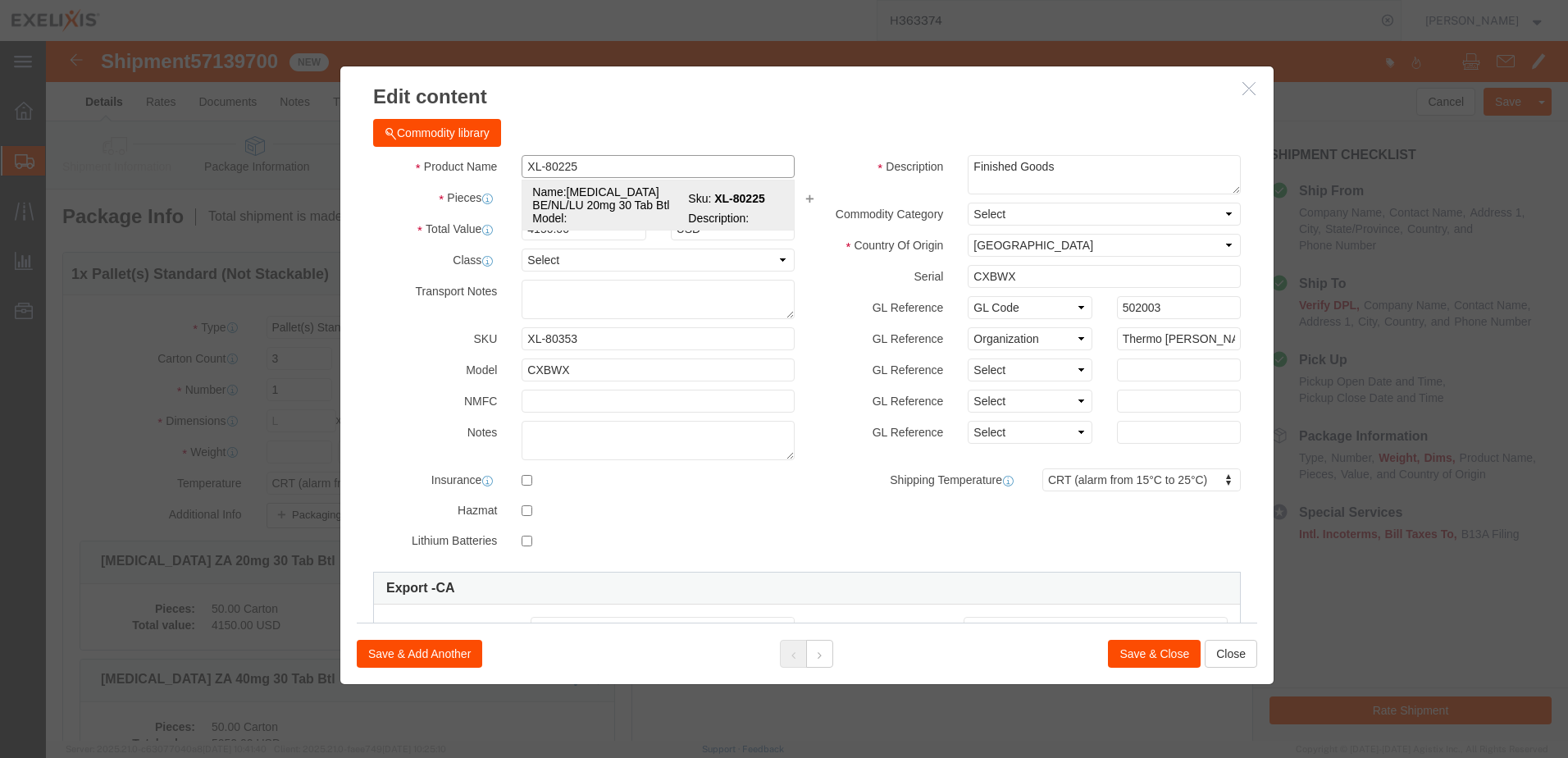
select select "BOTL"
type input "83"
select select "USD"
select select "ORGN"
select select "GLCD"
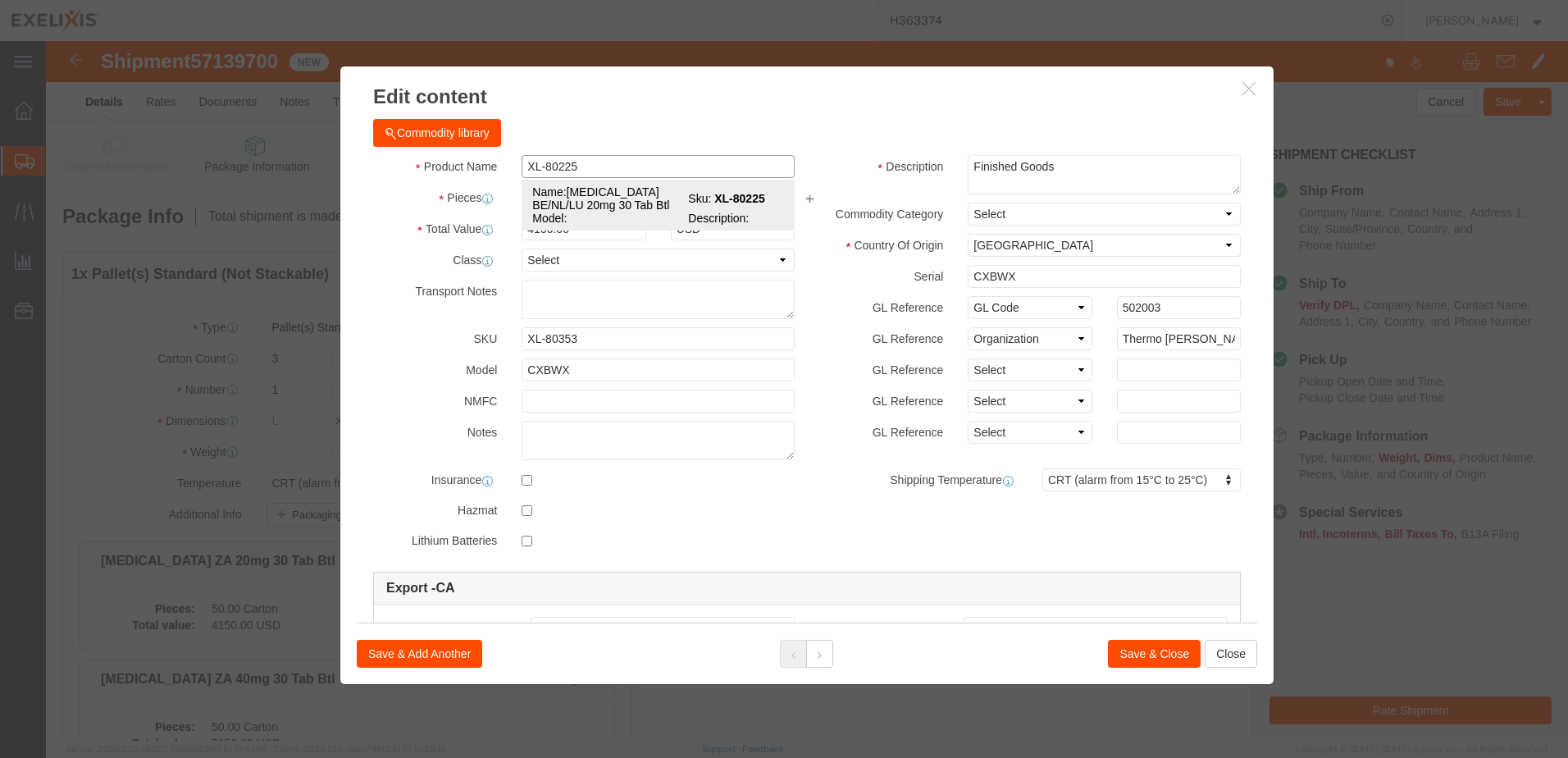
type input "502003"
type input "3004.90.9215"
select select
type input "[MEDICAL_DATA] BE/NL/LU 20mg 30 Tab Btl"
type input "XL-80225"
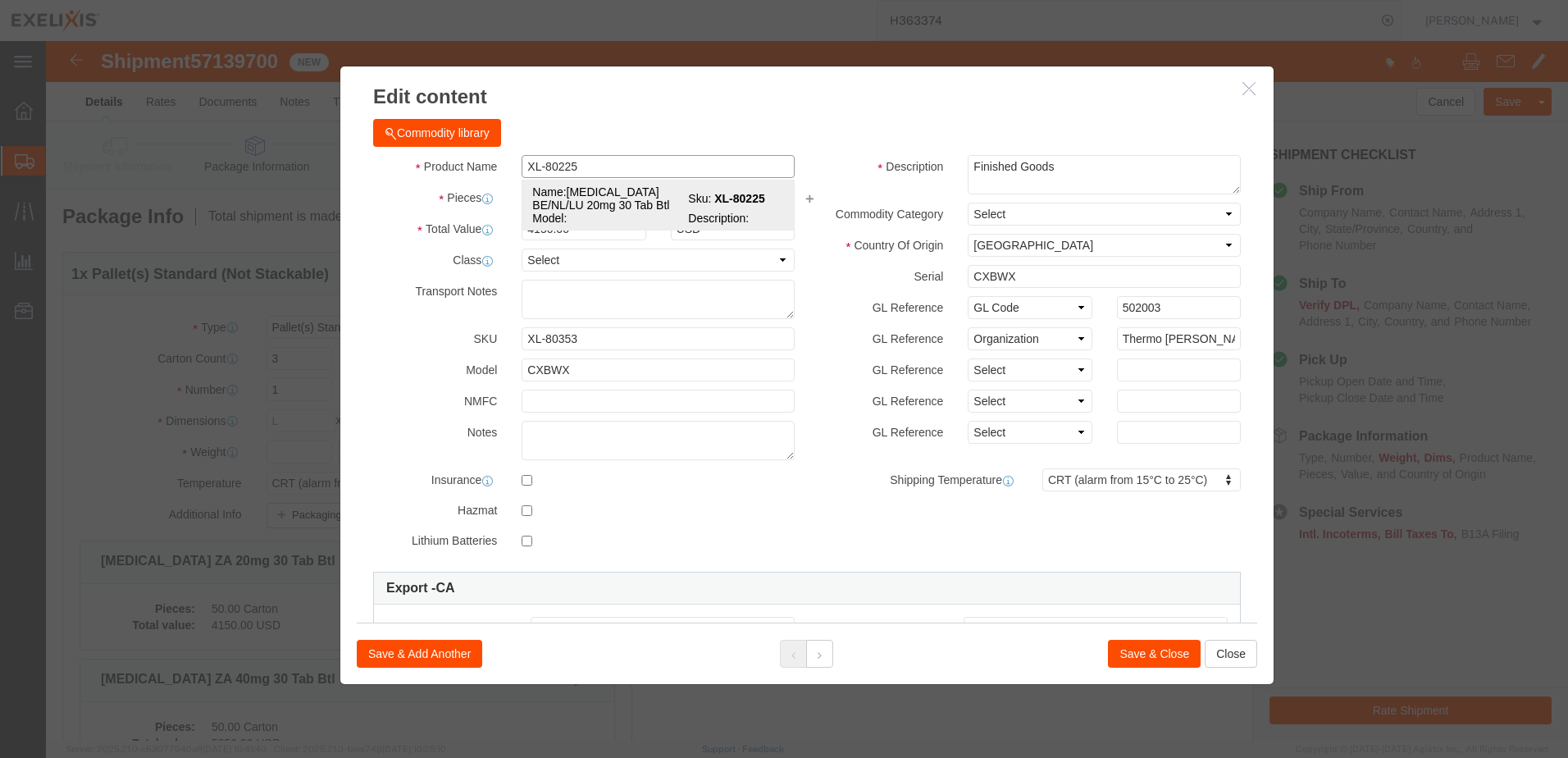
type input "Thermo [PERSON_NAME] (Patheon)"
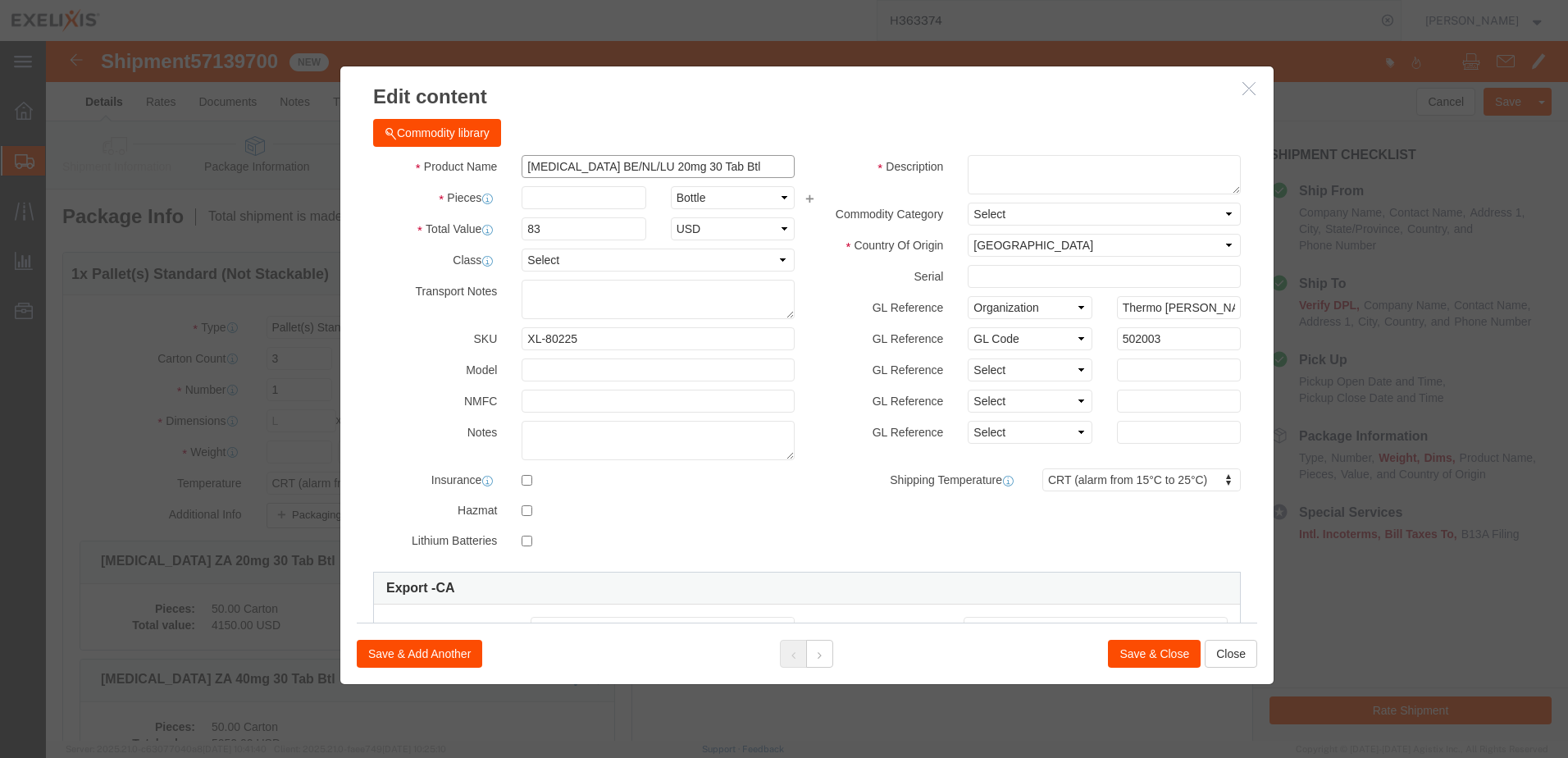
type input "[MEDICAL_DATA] BE/NL/LU 20mg 30 Tab Btl"
click input "text"
type input "1050"
type input "87150"
click div "Commodity library"
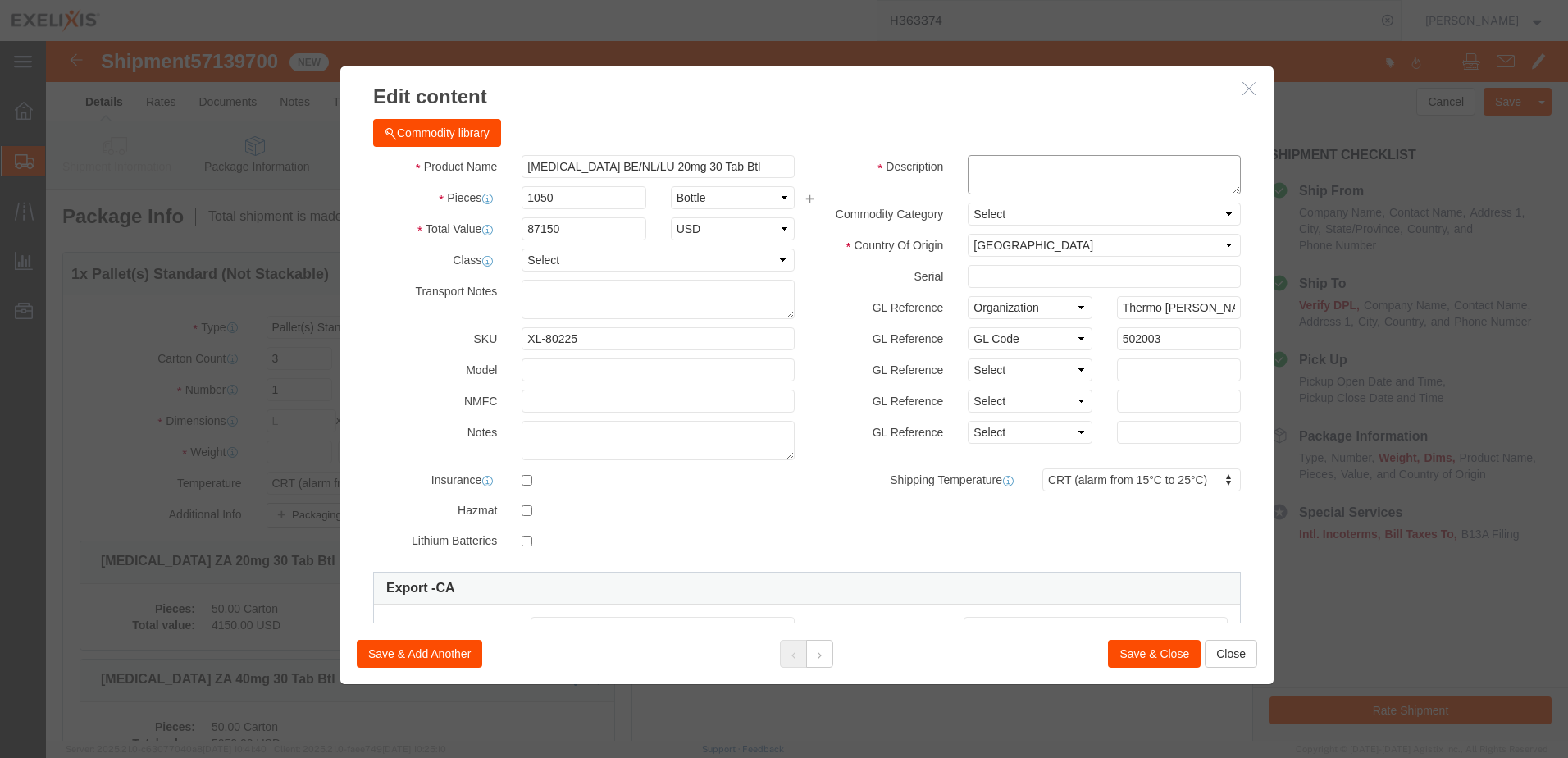
click textarea "Finished Goods"
paste textarea "Finished Goods"
type textarea "Finished Goods"
click select "Select Pharma Information"
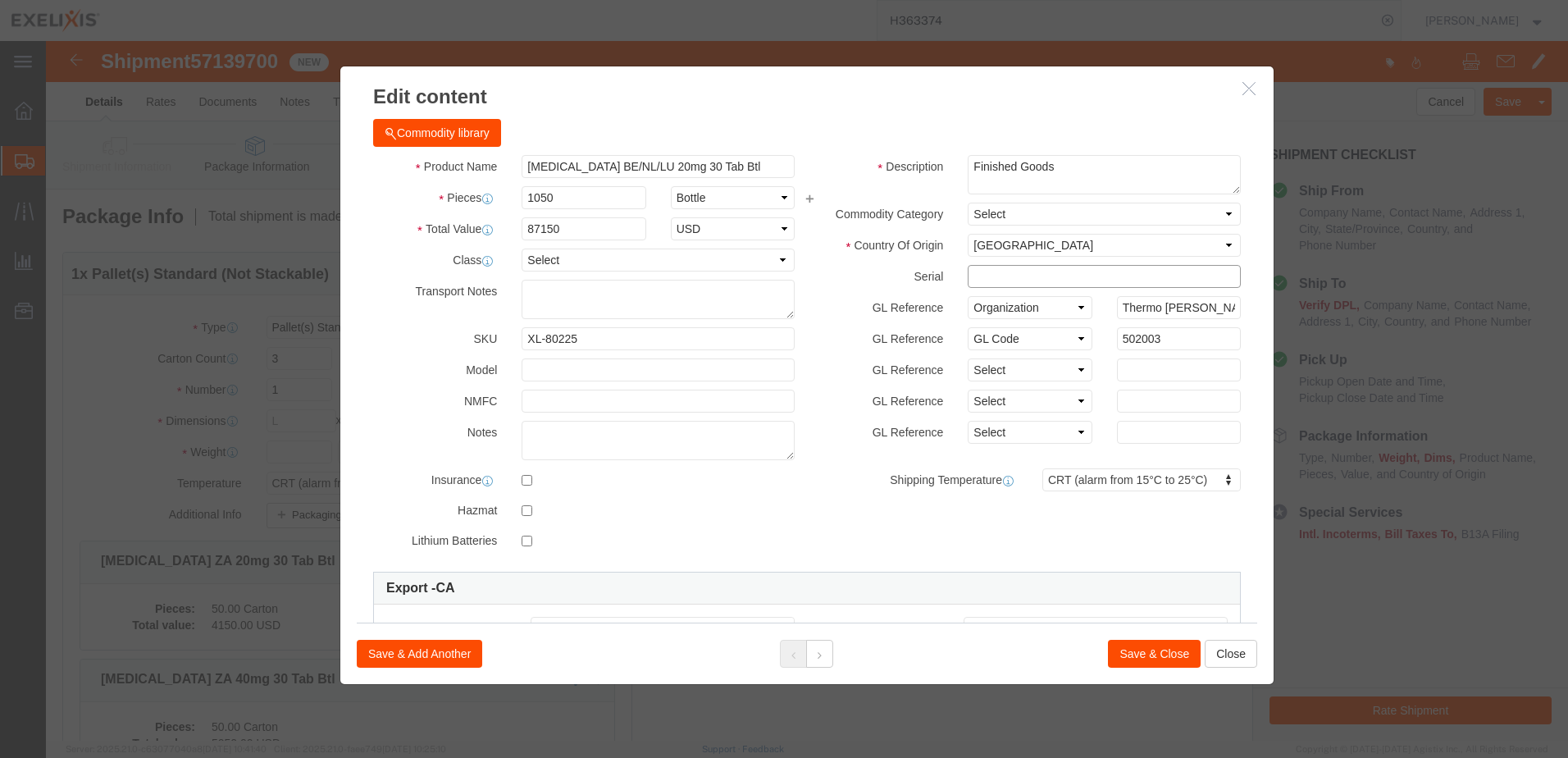
click input "text"
paste input "CWWWV"
type input "CWWWV"
click label
click input "checkbox"
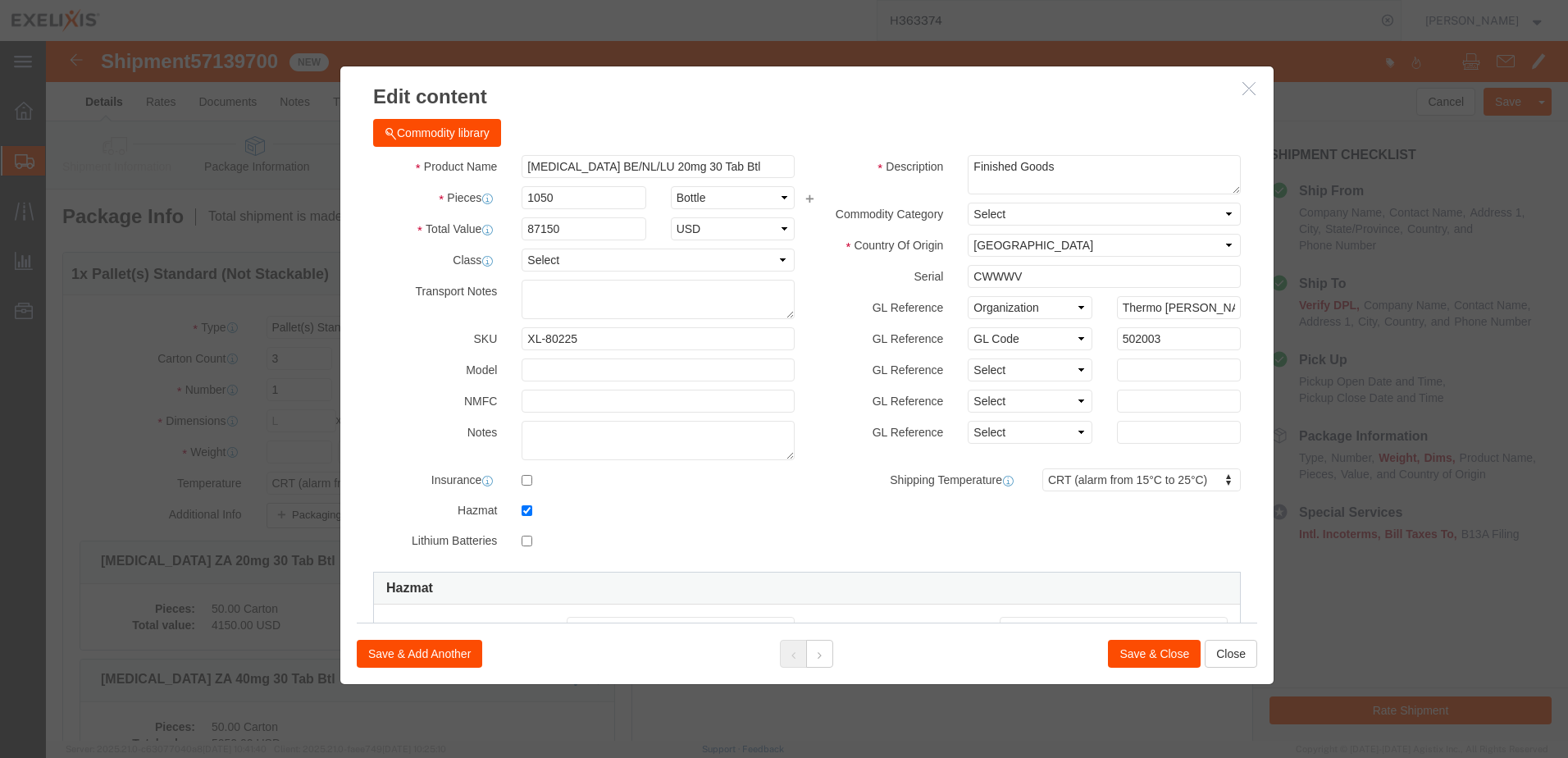
click label
click input "checkbox"
checkbox input "false"
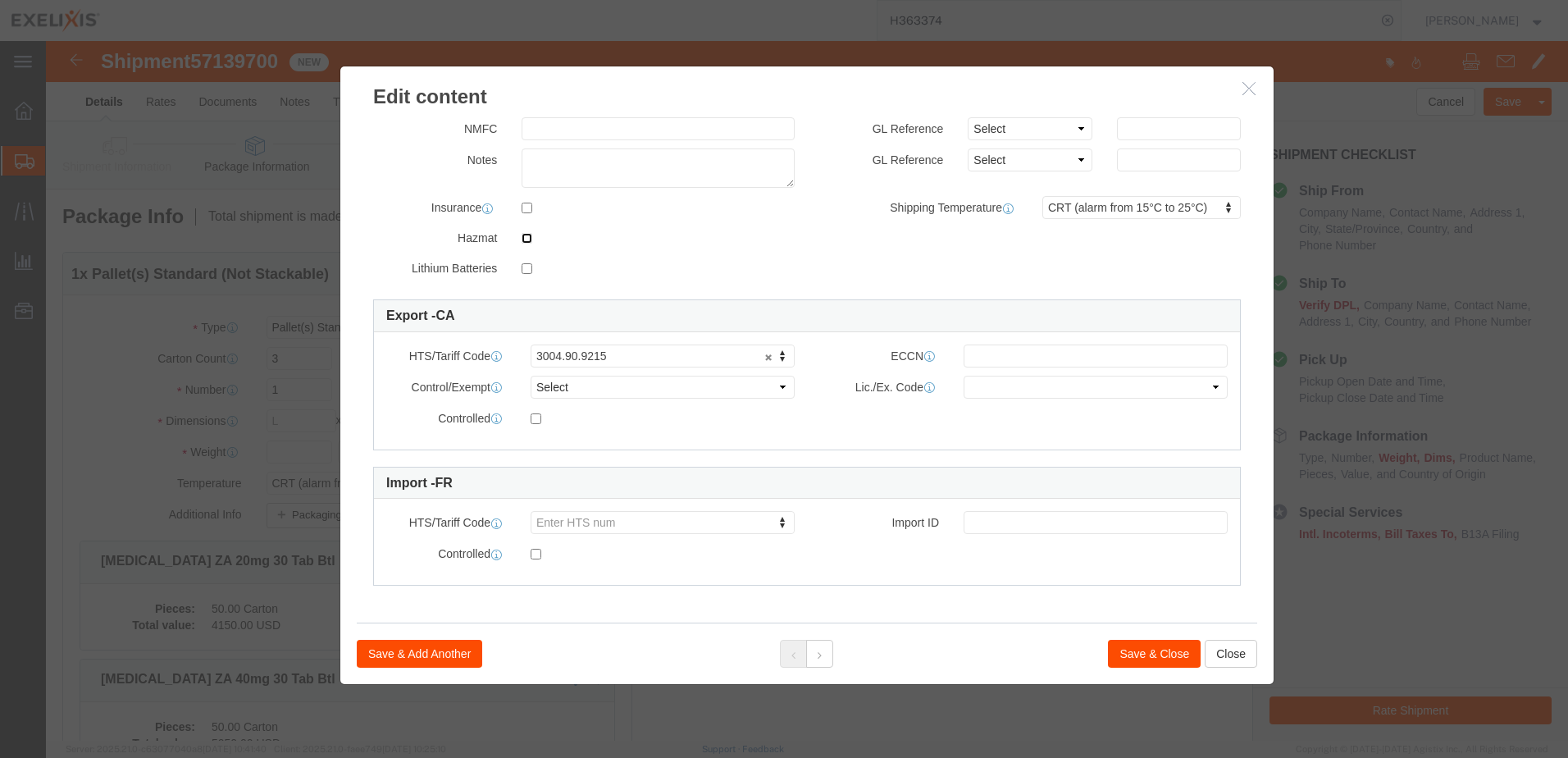
scroll to position [26, 0]
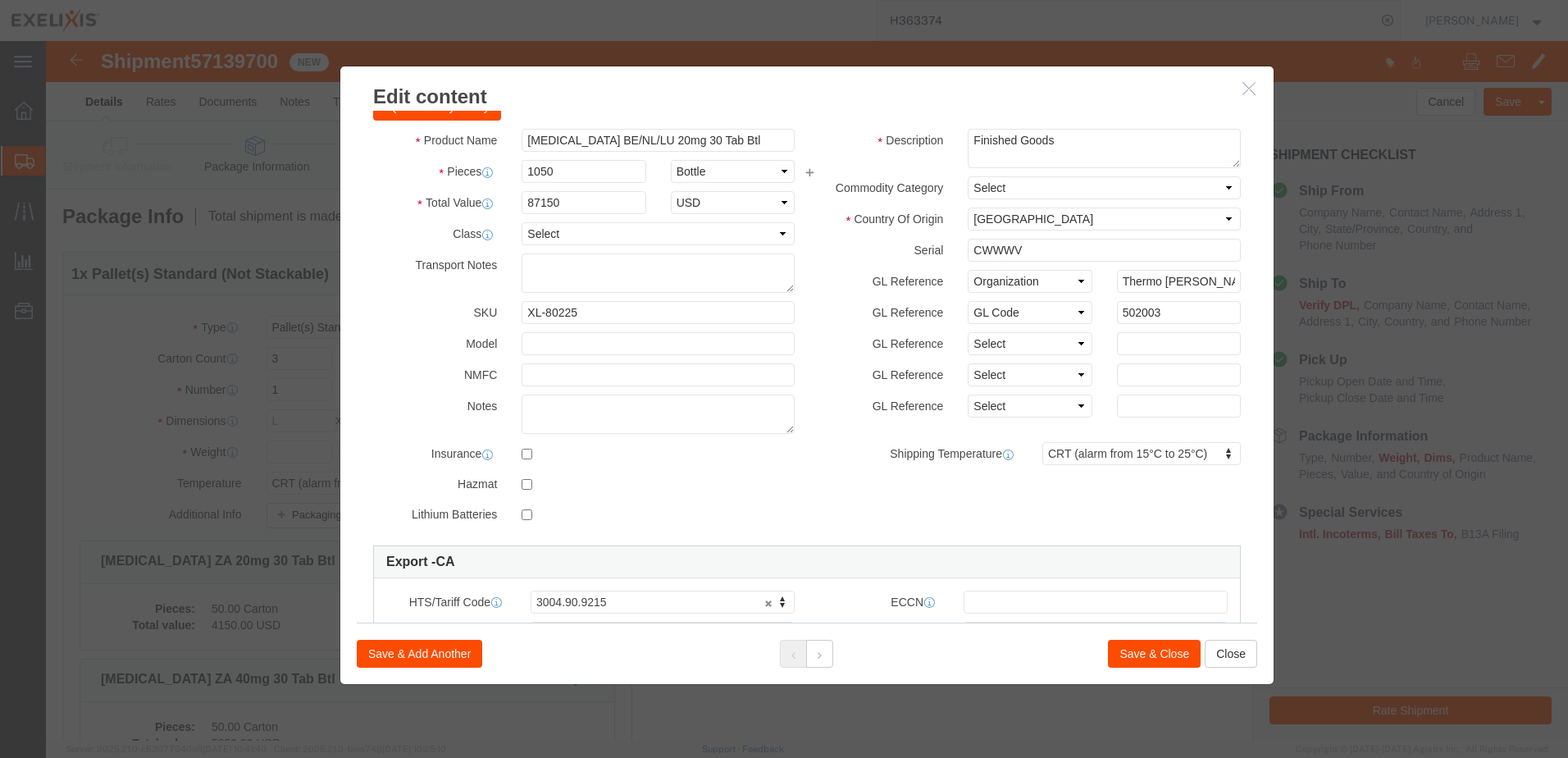
click button "Save & Close"
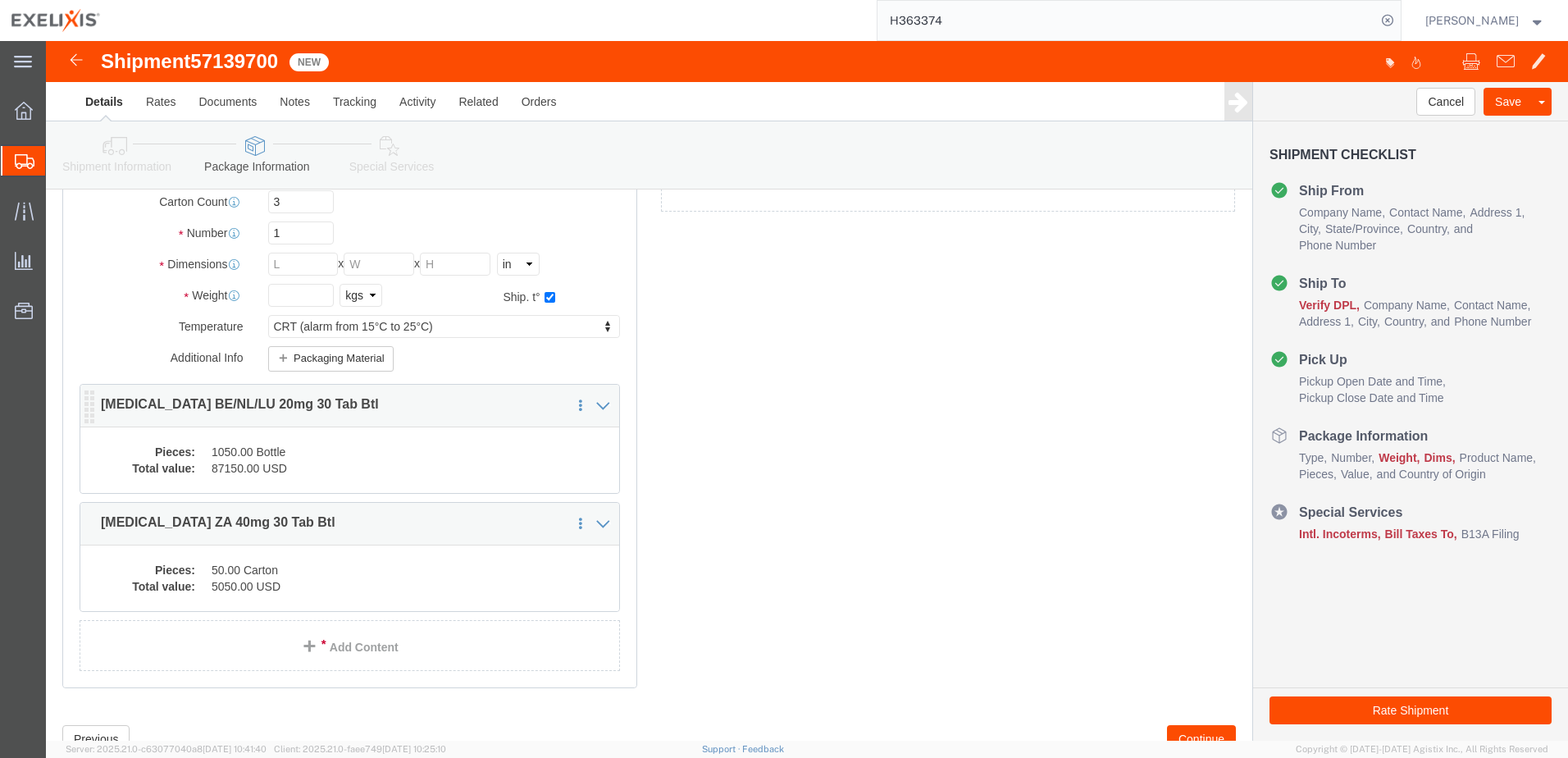
scroll to position [164, 0]
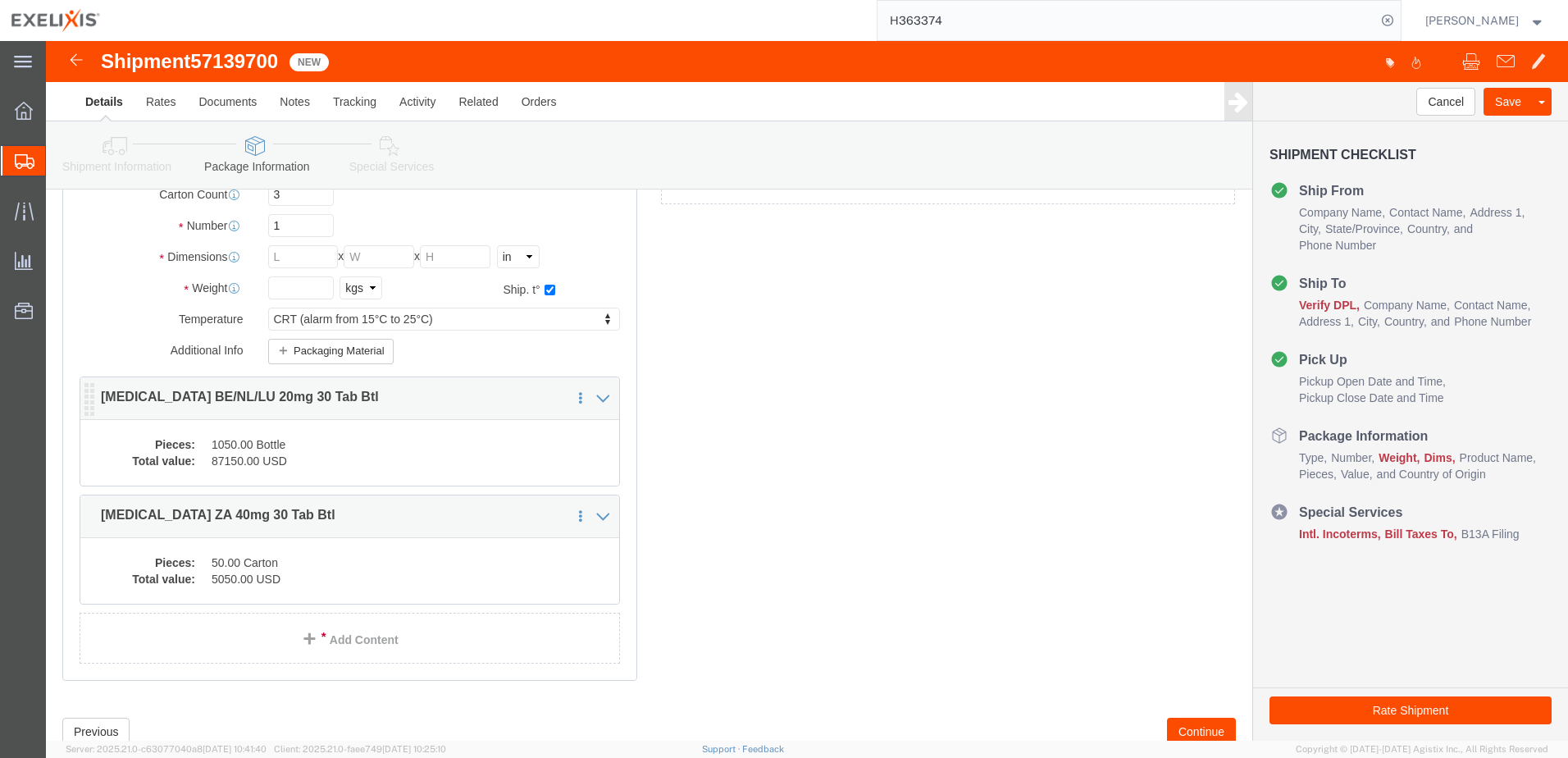
click p "[MEDICAL_DATA] BE/NL/LU 20mg 30 Tab Btl"
click dd "1050.00 Bottle"
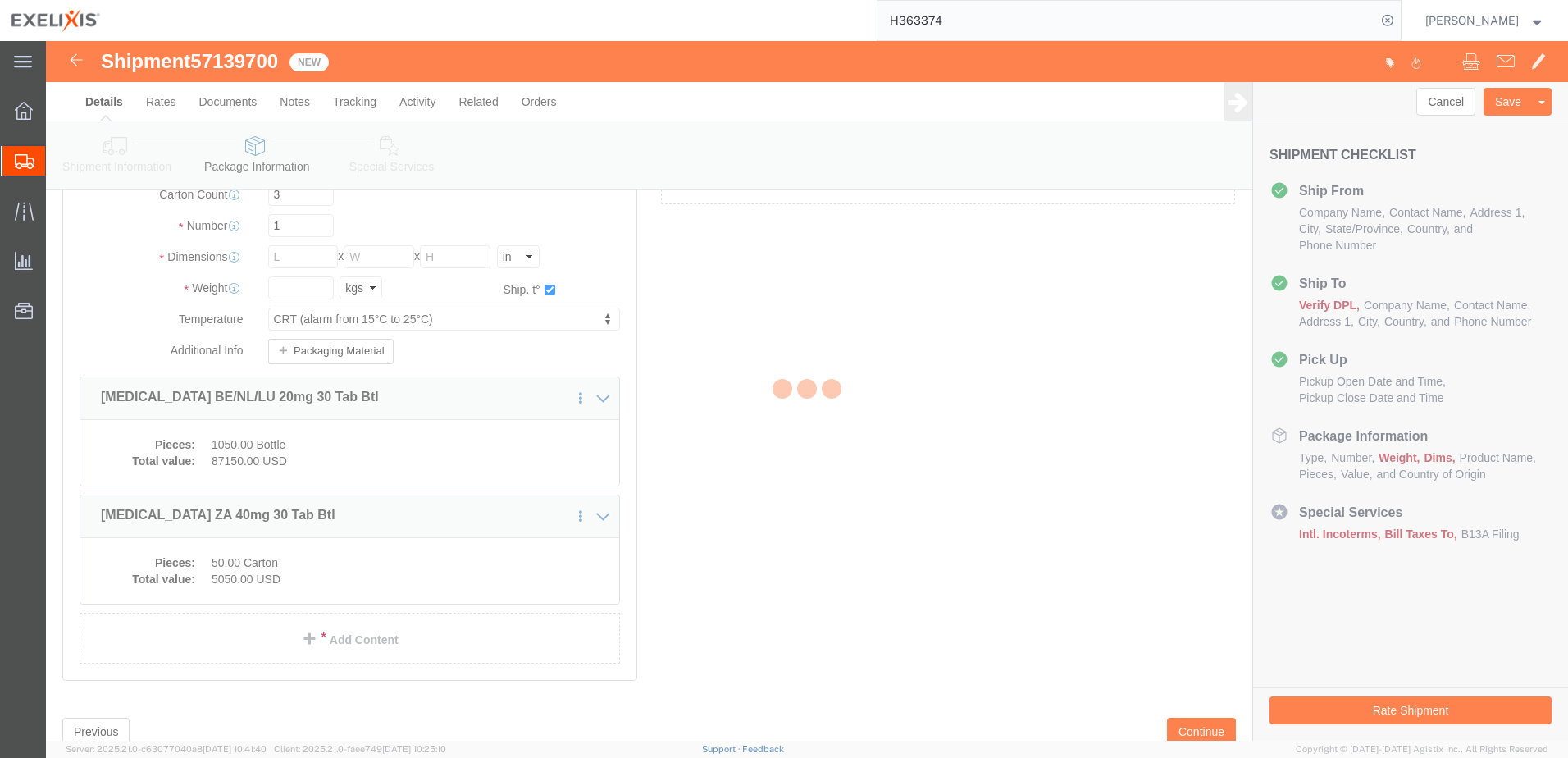
click at [333, 456] on div at bounding box center [807, 391] width 1522 height 700
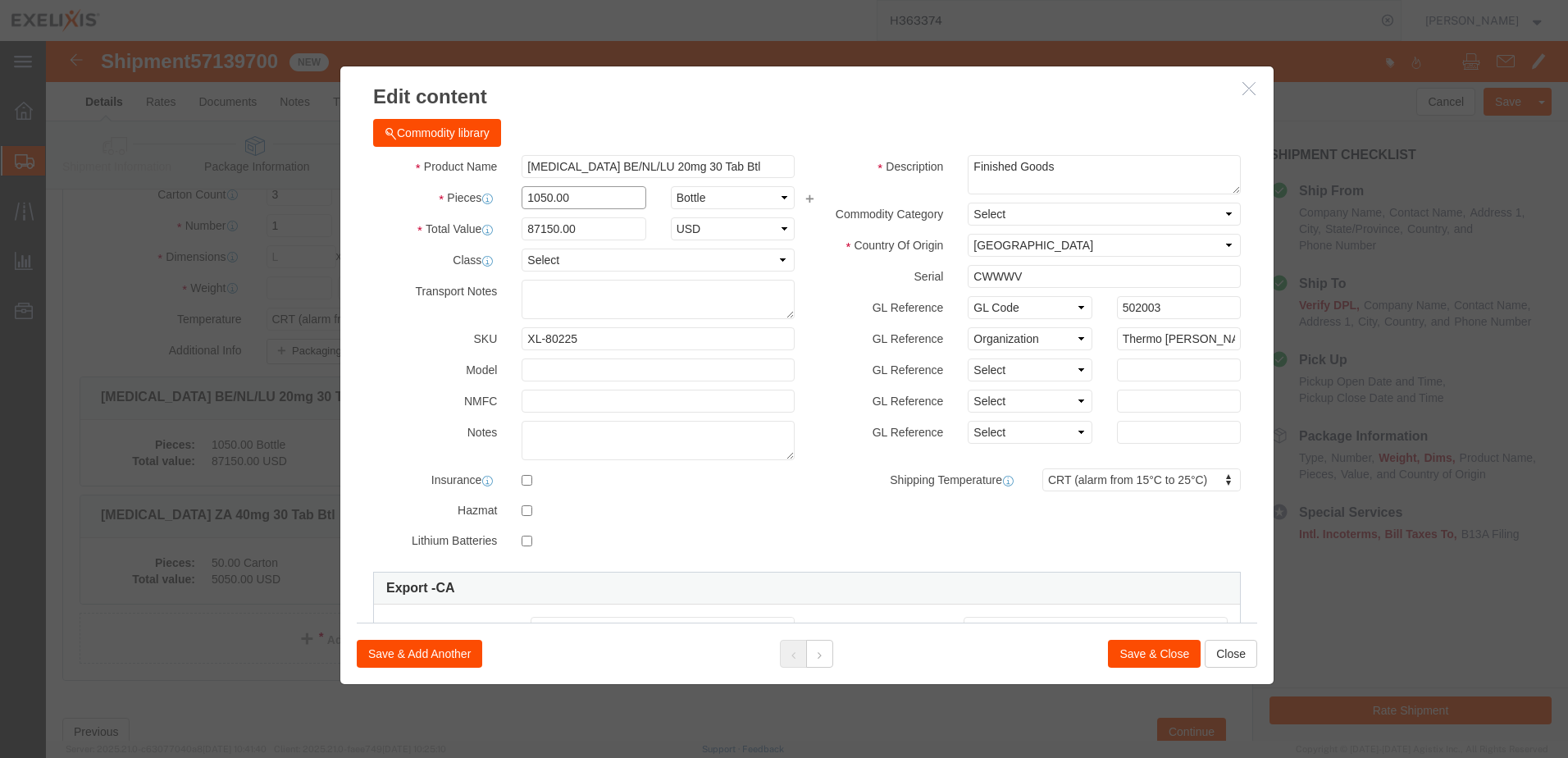
drag, startPoint x: 521, startPoint y: 155, endPoint x: 463, endPoint y: 155, distance: 58.0
click div "1050.00"
type input "1034"
type input "85822"
click div "Commodity library"
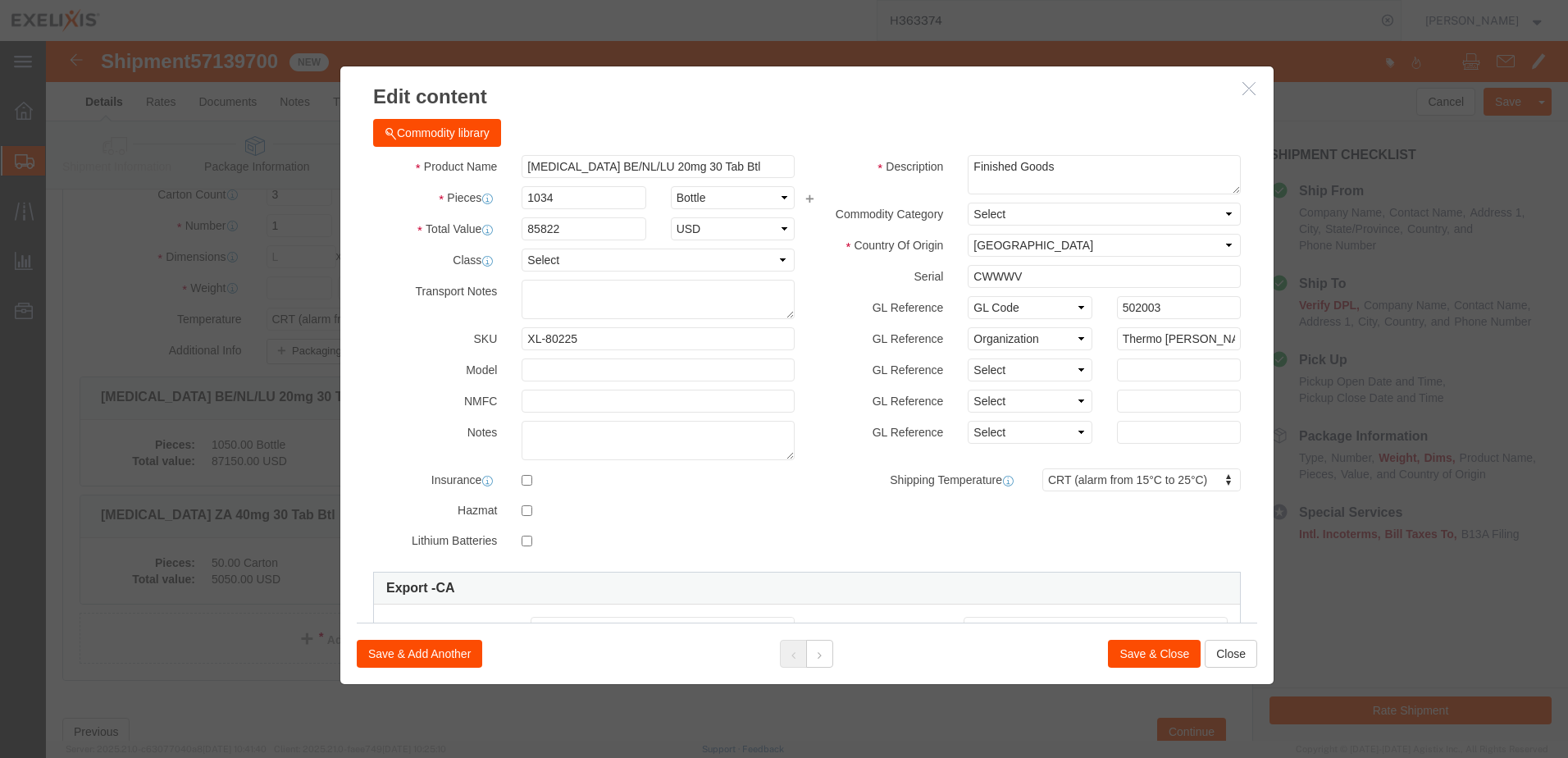
click div "Commodity library"
click button "Save & Close"
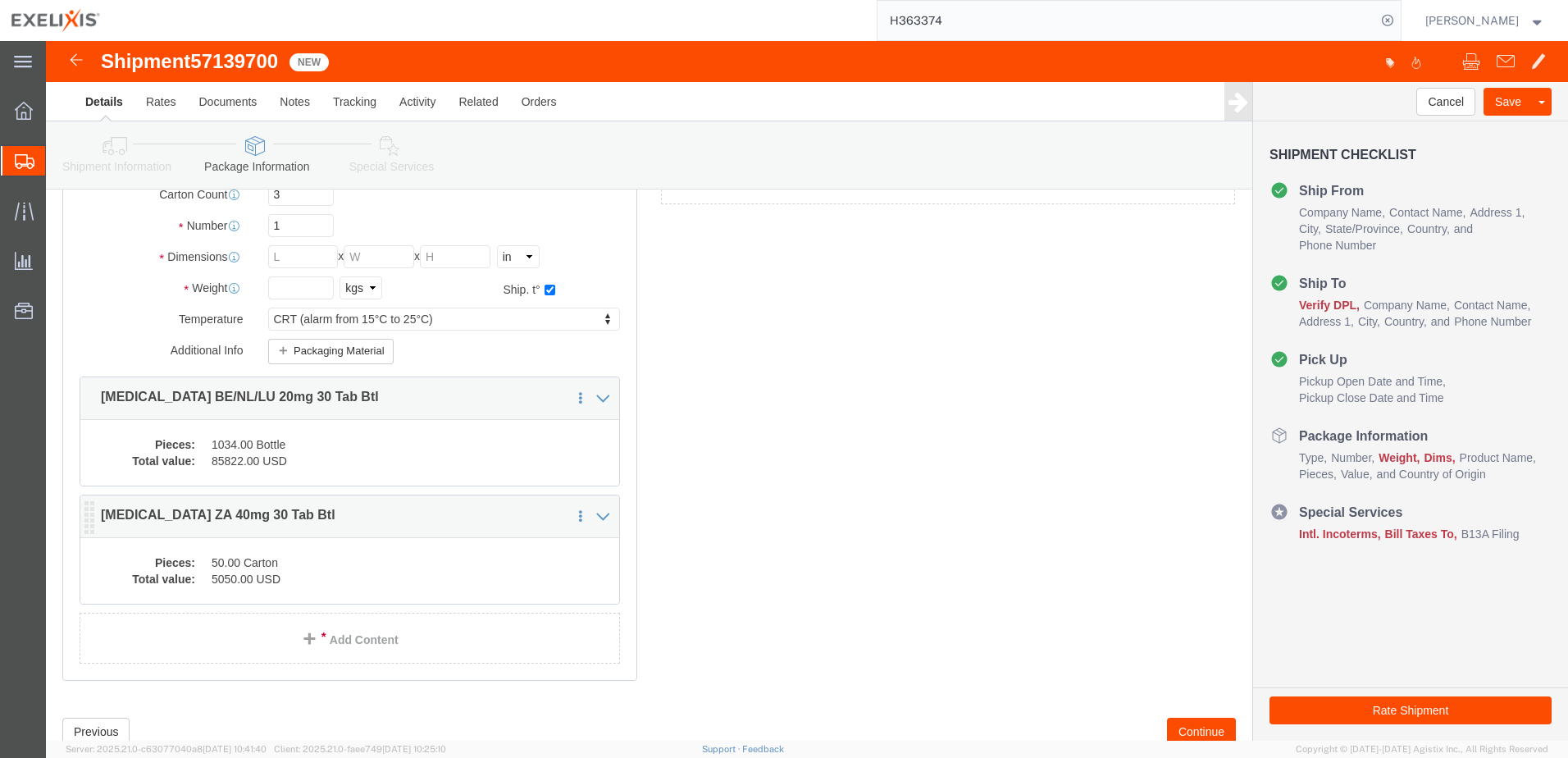
click dd "50.00 Carton"
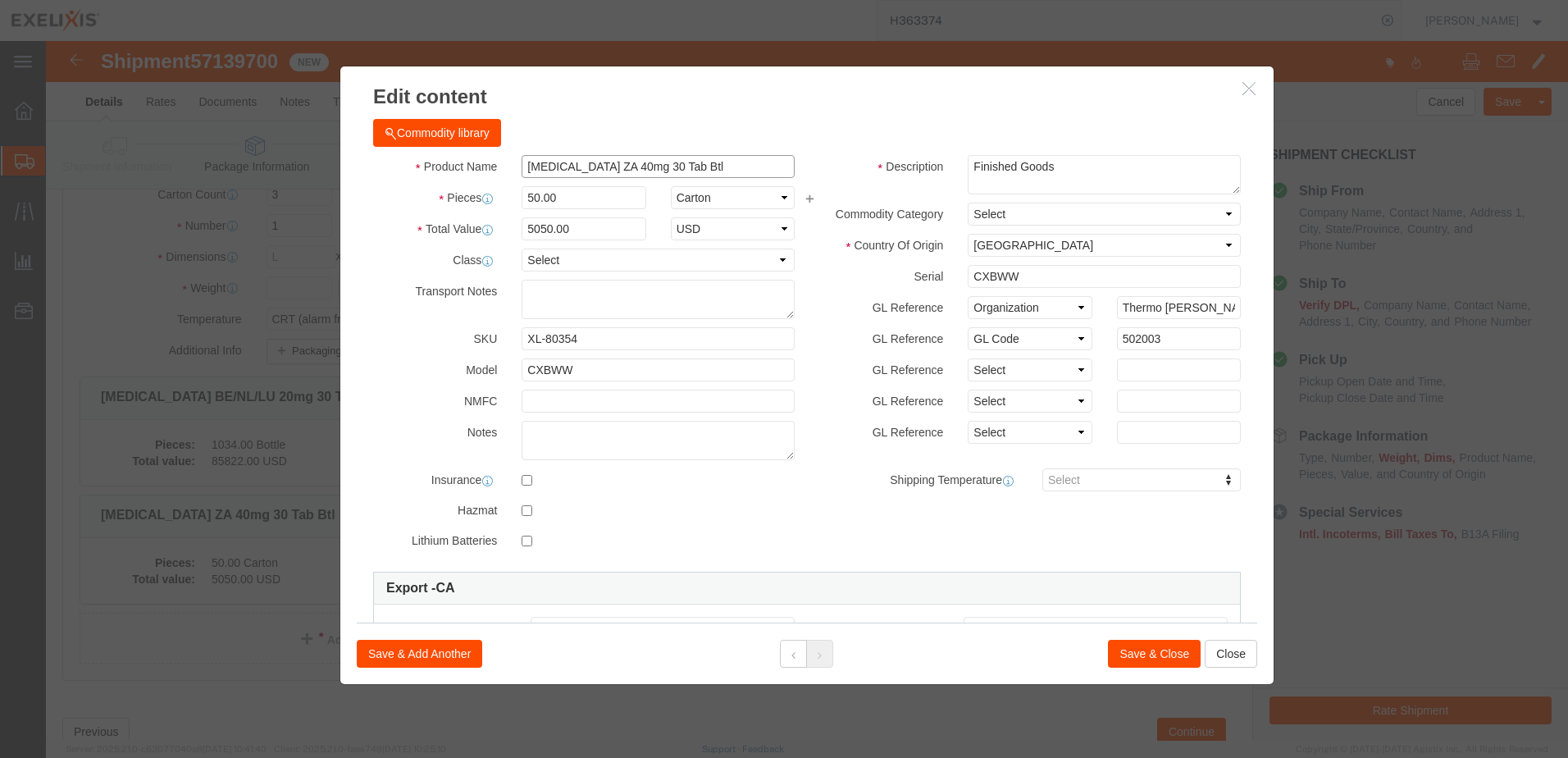
drag, startPoint x: 660, startPoint y: 130, endPoint x: 427, endPoint y: 129, distance: 233.0
click div "Product Name [MEDICAL_DATA] ZA 40mg 30 Tab Btl"
paste input "XL-80226"
type input "XL-80226"
click td "Name: [MEDICAL_DATA] BE/NL/LU 40mg 30 Tab Btl"
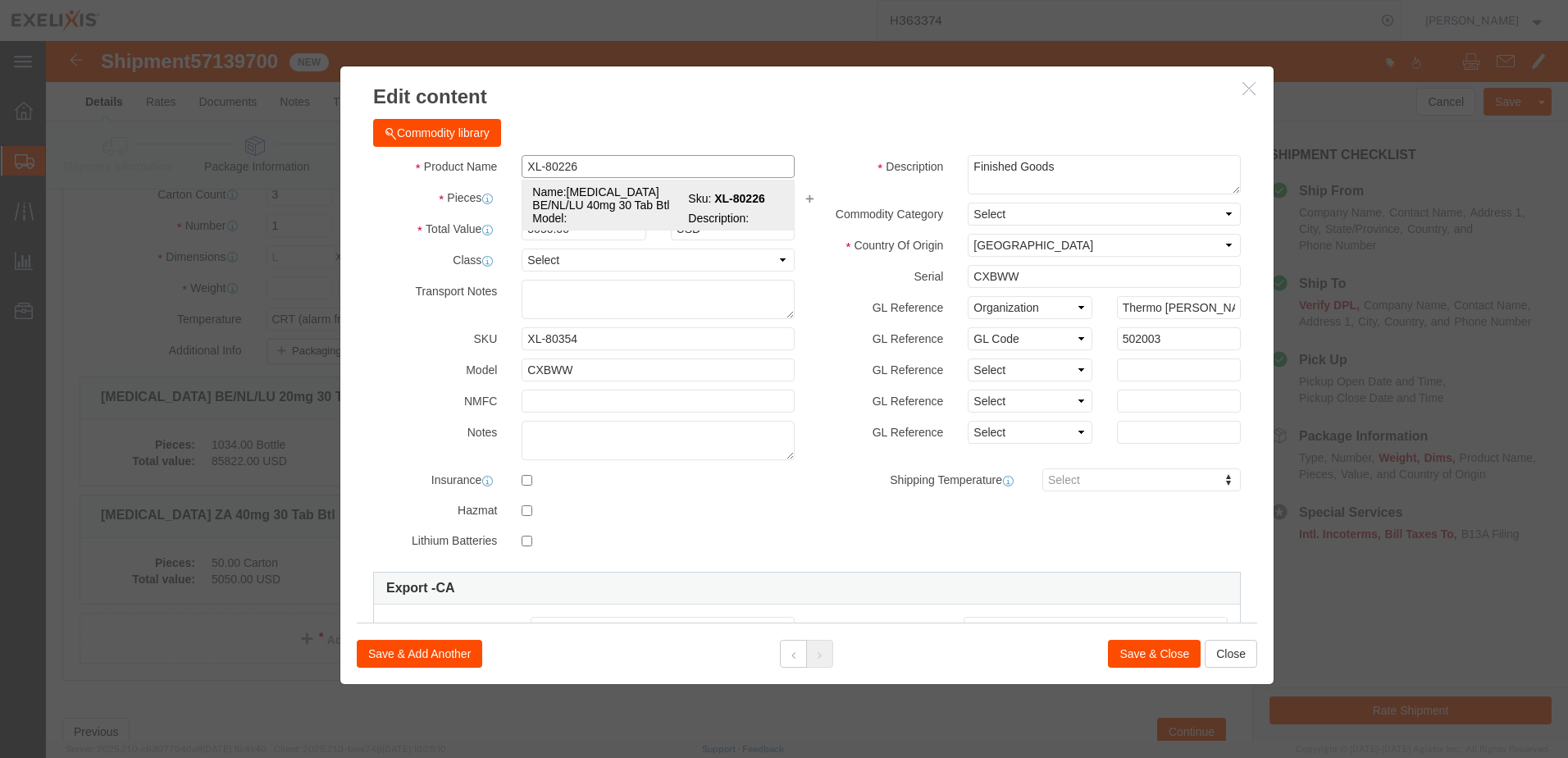
select select "BOTL"
type input "101"
select select "USD"
type input "FROM_15_TO_25"
type input "3004.90.9215"
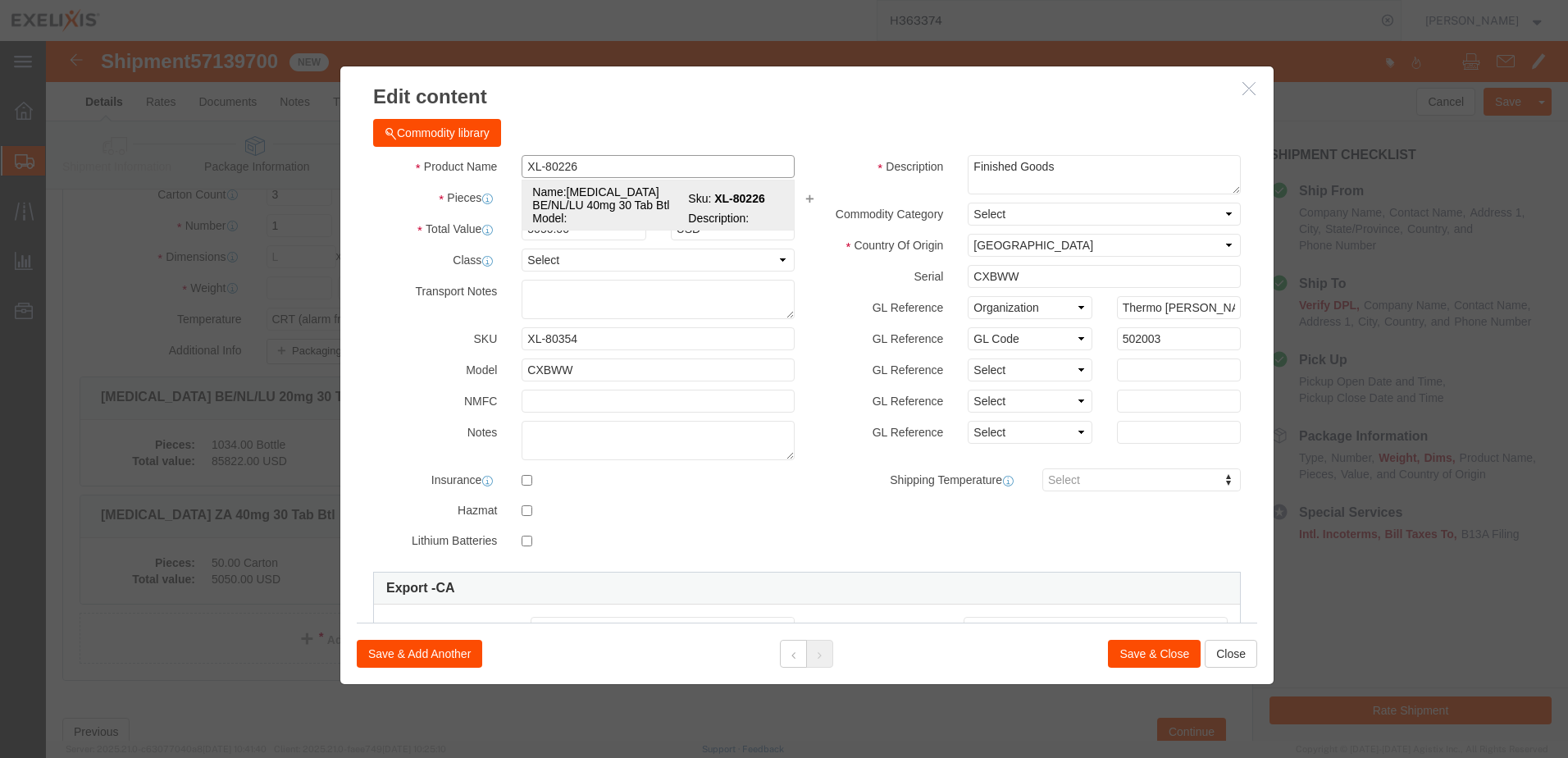
select select
type input "[MEDICAL_DATA] BE/NL/LU 40mg 30 Tab Btl"
type input "XL-80226"
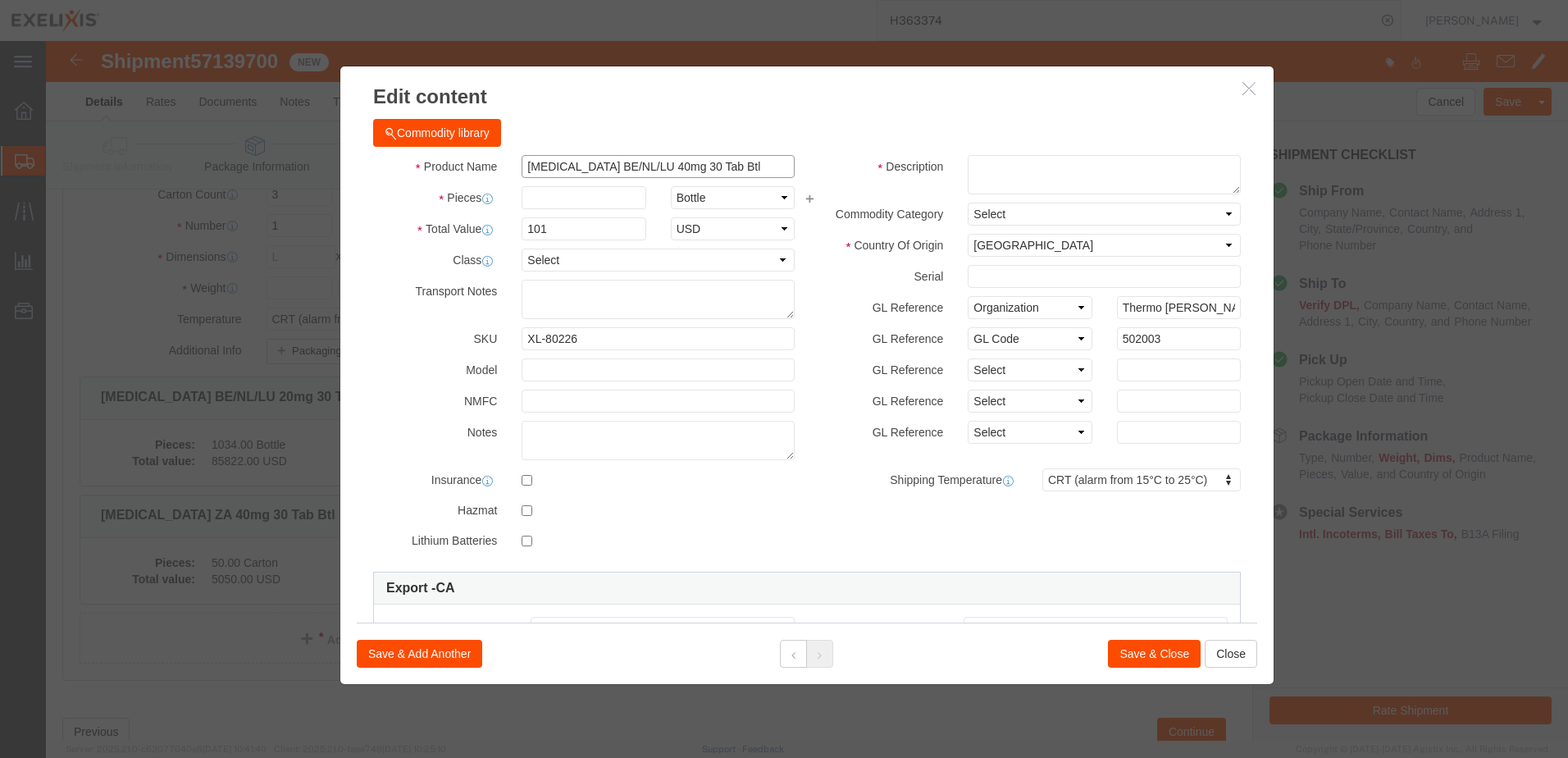
type input "[MEDICAL_DATA] BE/NL/LU 40mg 30 Tab Btl"
click input "text"
type input "1612"
type input "162812"
click div "Commodity library"
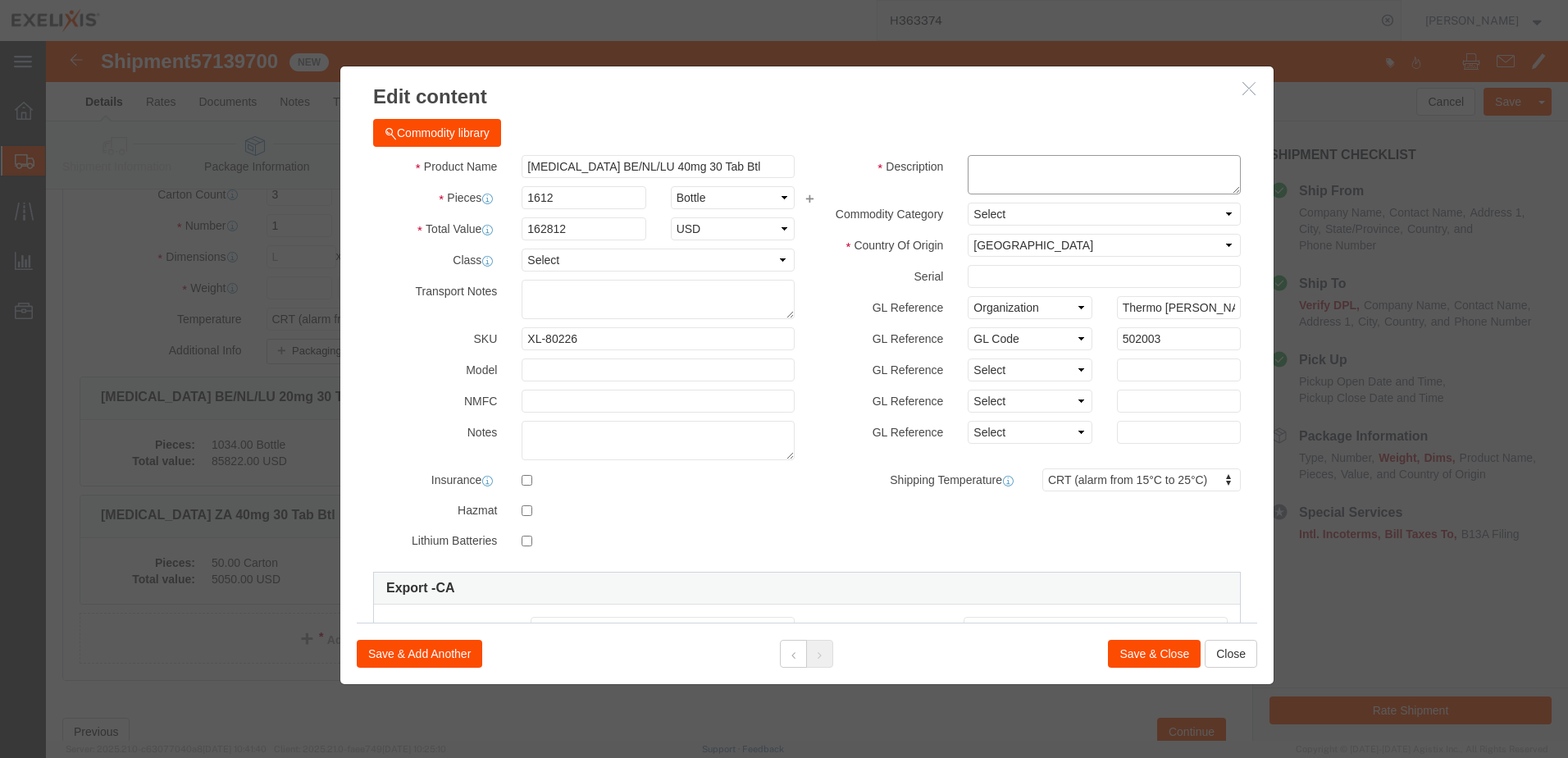
click textarea "Finished Goods"
paste textarea "Finished Goods"
type textarea "Finished Goods"
click input "text"
paste input "CWWZS"
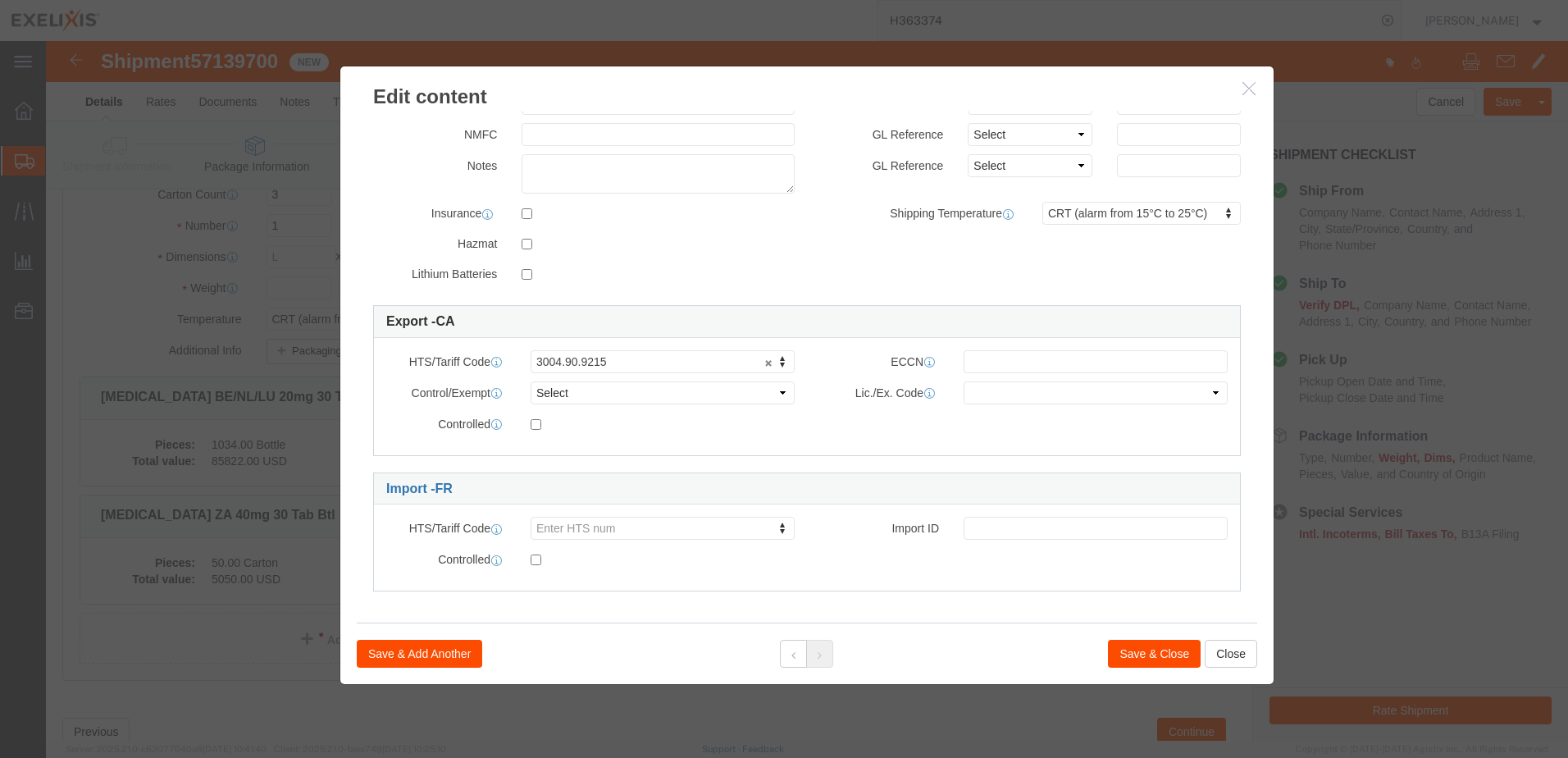
scroll to position [272, 0]
type input "CWWZS"
click button "Save & Add Another"
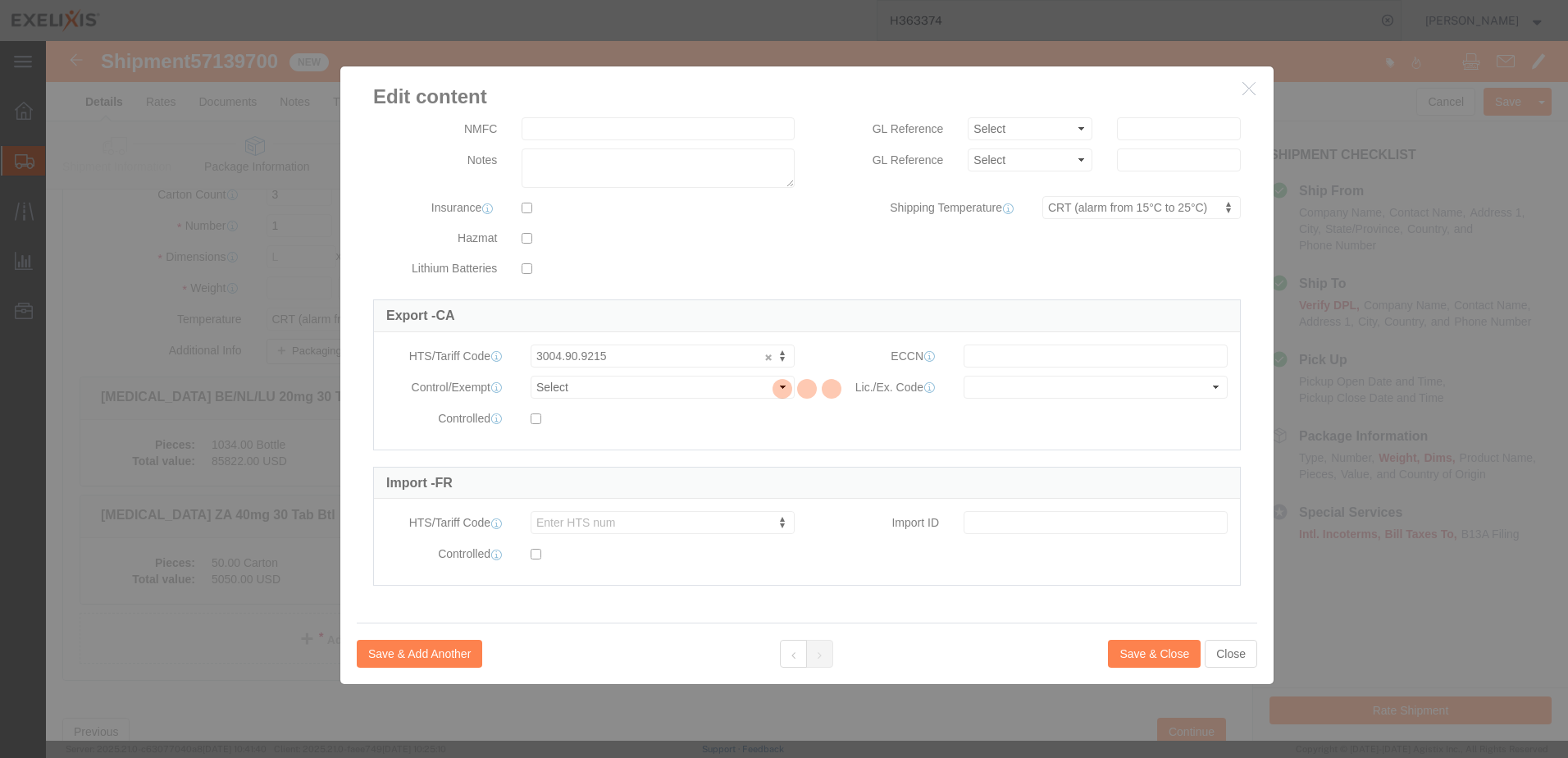
select select "EA"
select select
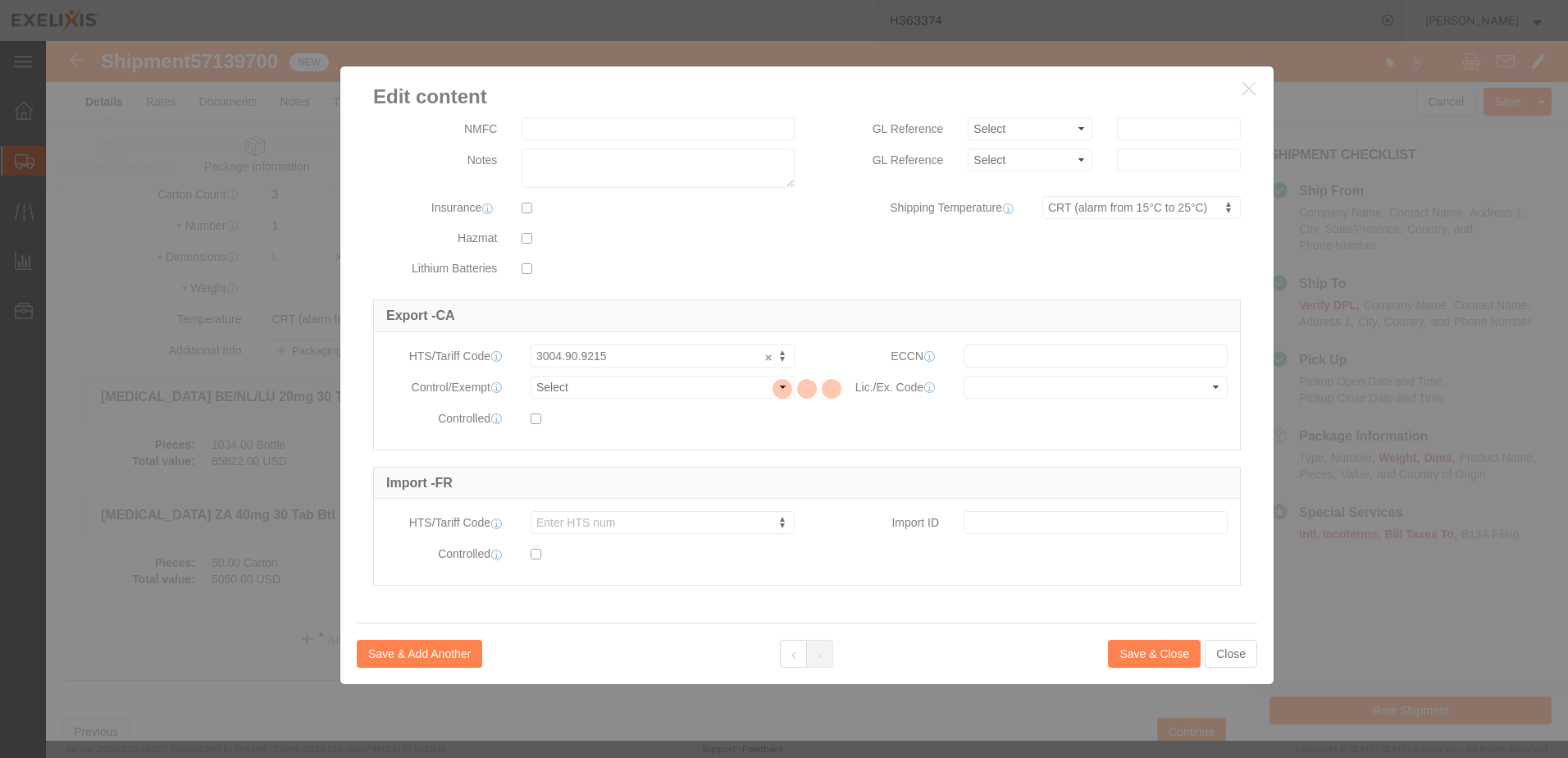
select select "USD"
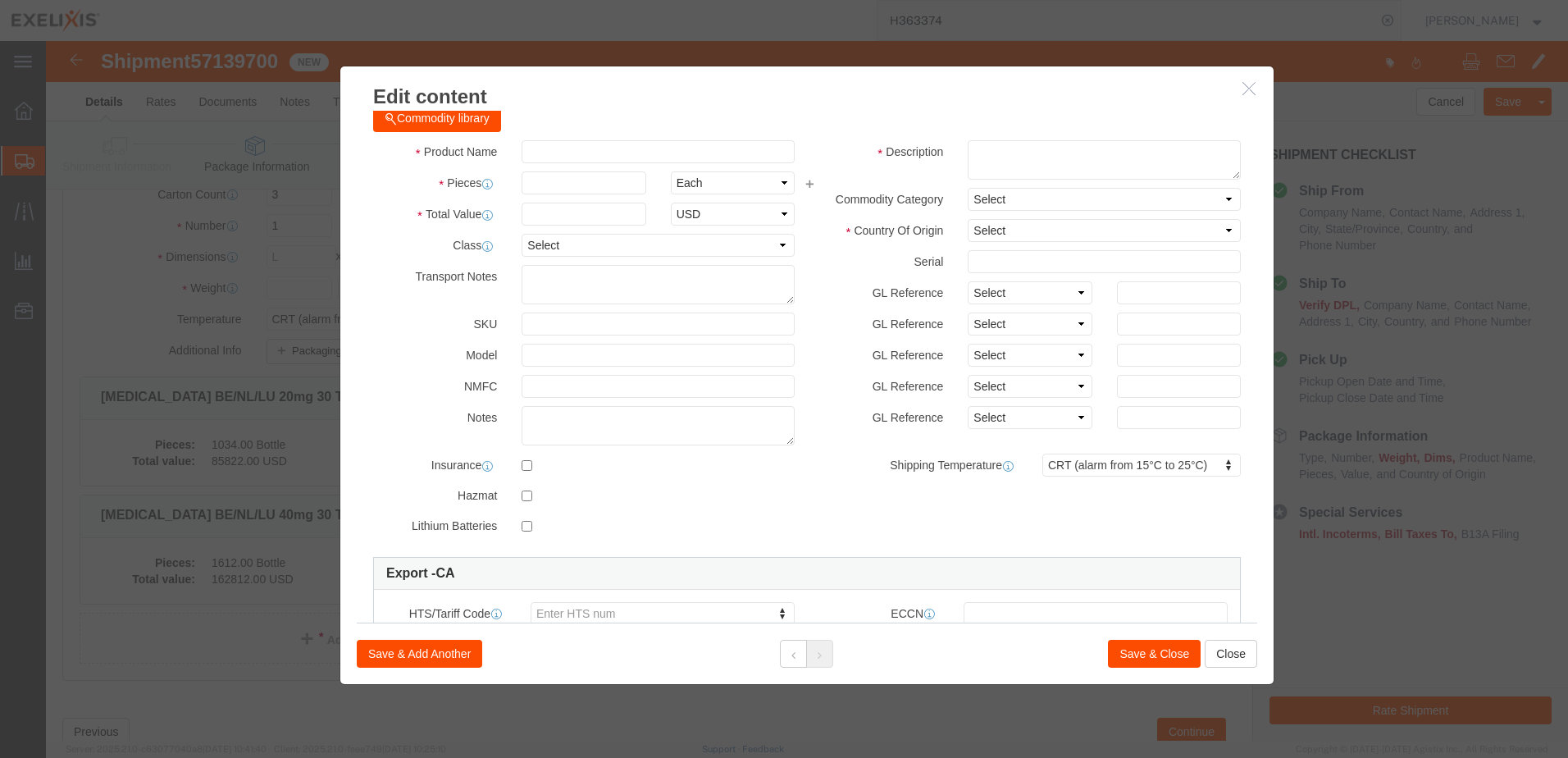
scroll to position [0, 0]
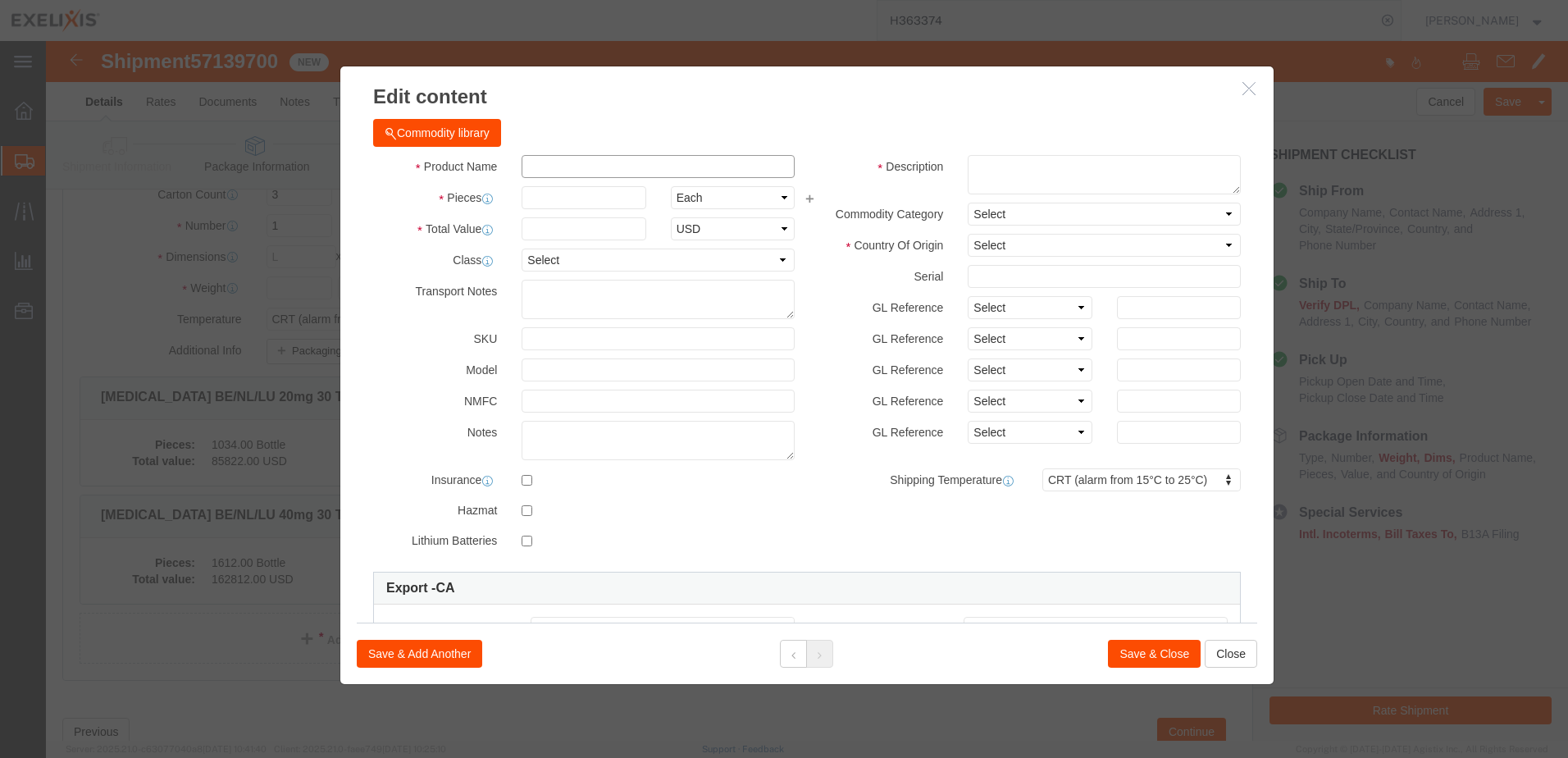
click input "text"
paste input "XL-80248"
type input "XL-80248"
click td "Name: [MEDICAL_DATA] EU 60mg"
type input "101"
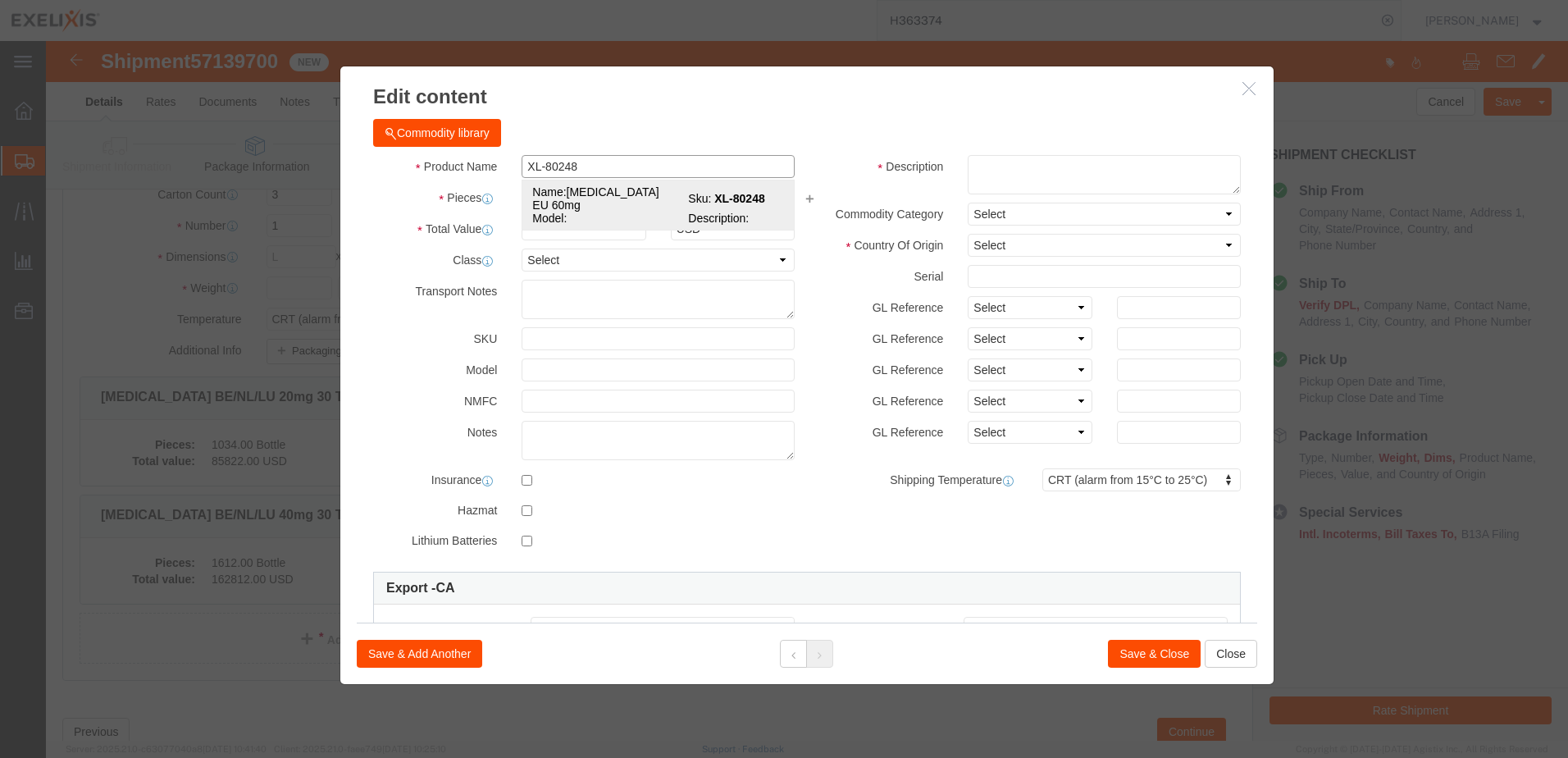
type input "3004.90.9215"
select select
type input "[MEDICAL_DATA] EU 60mg"
type input "XL-80248"
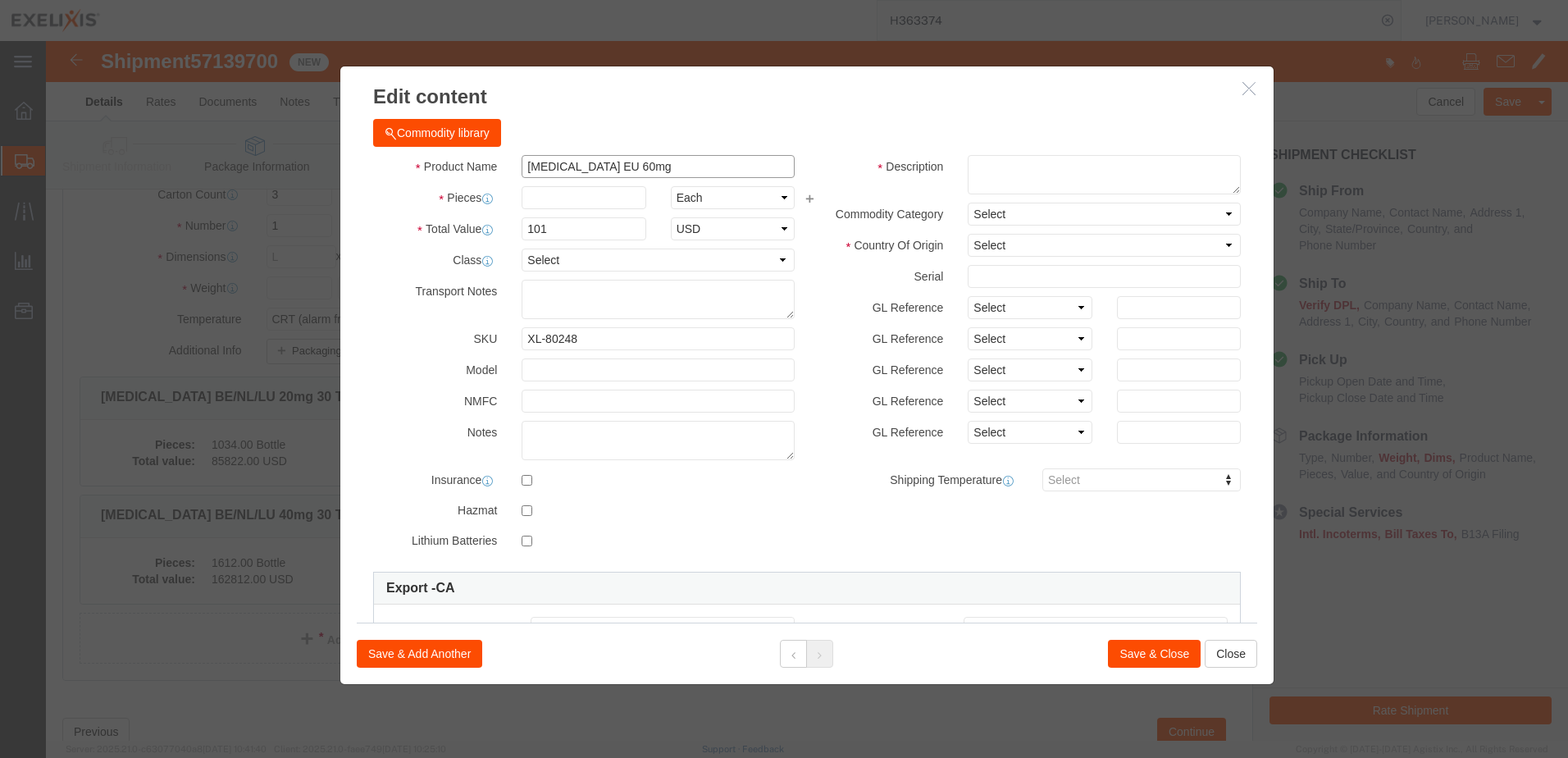
type input "[MEDICAL_DATA] EU 60mg"
click input "text"
type input "3731"
type input "376831"
click h3 "Edit content"
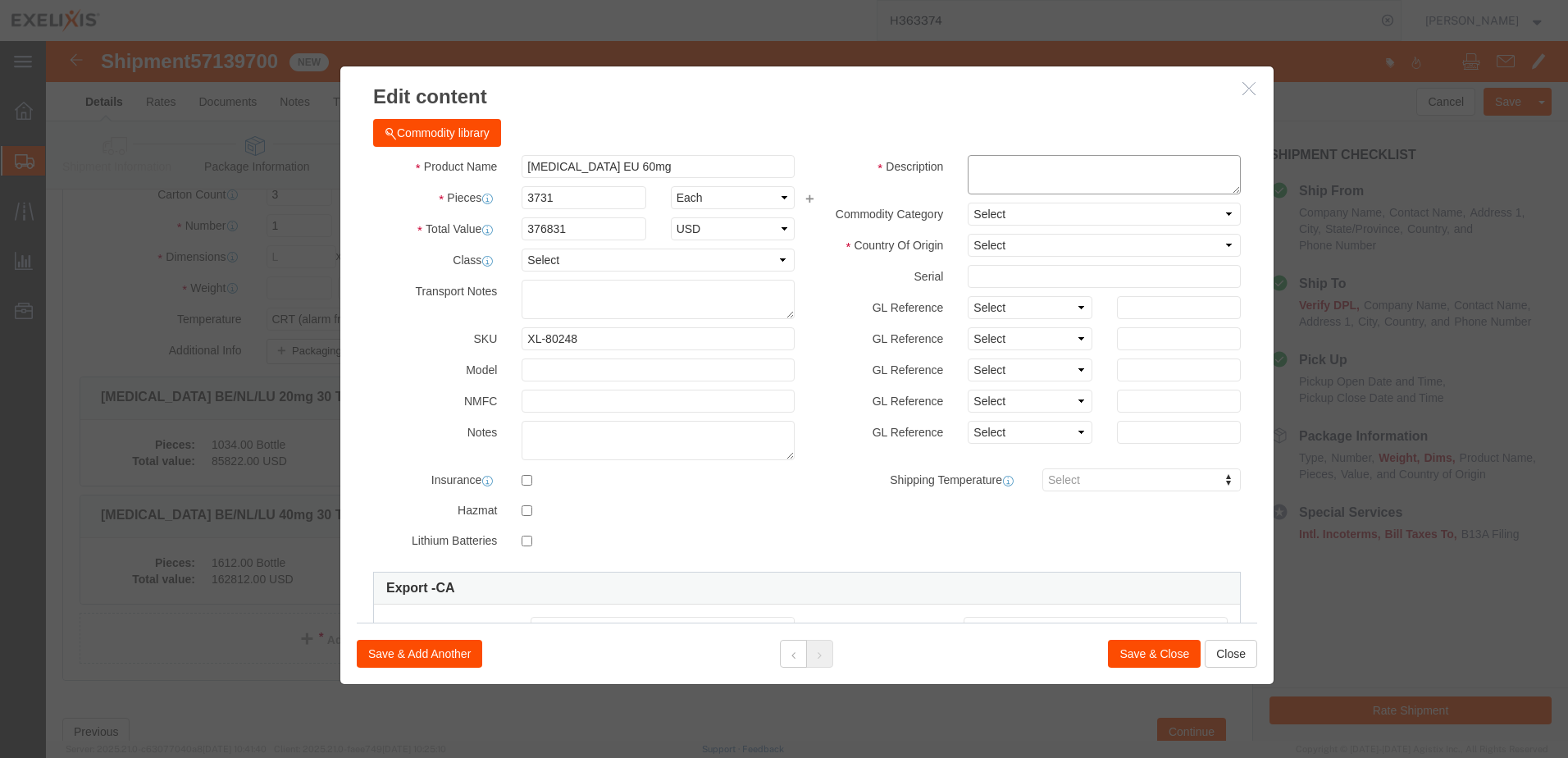
click textarea "Finished Goods"
paste textarea "Finished Goods"
type textarea "Finished Goods"
click input "text"
paste input "CWYFV"
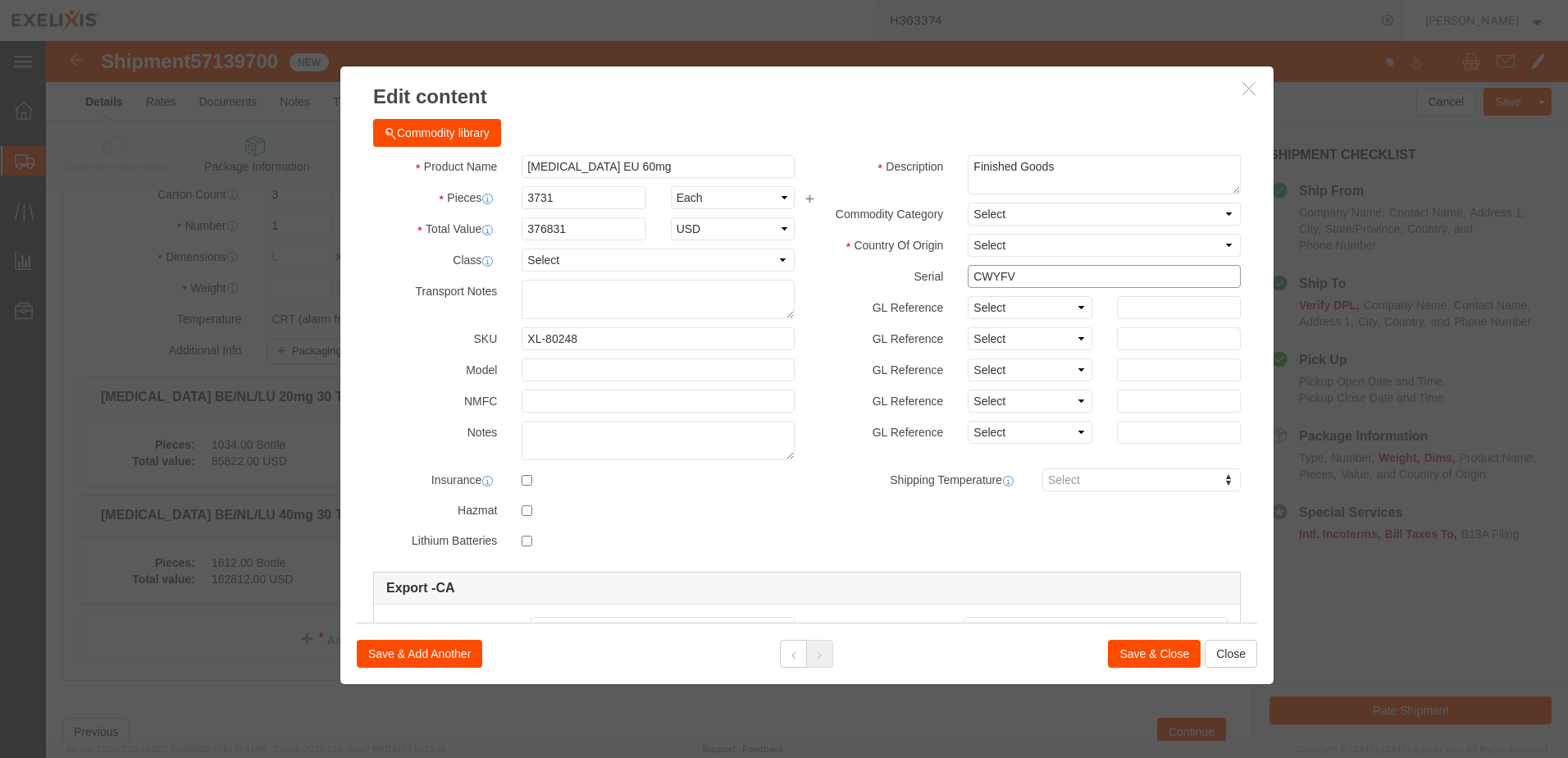
type input "CWYFV"
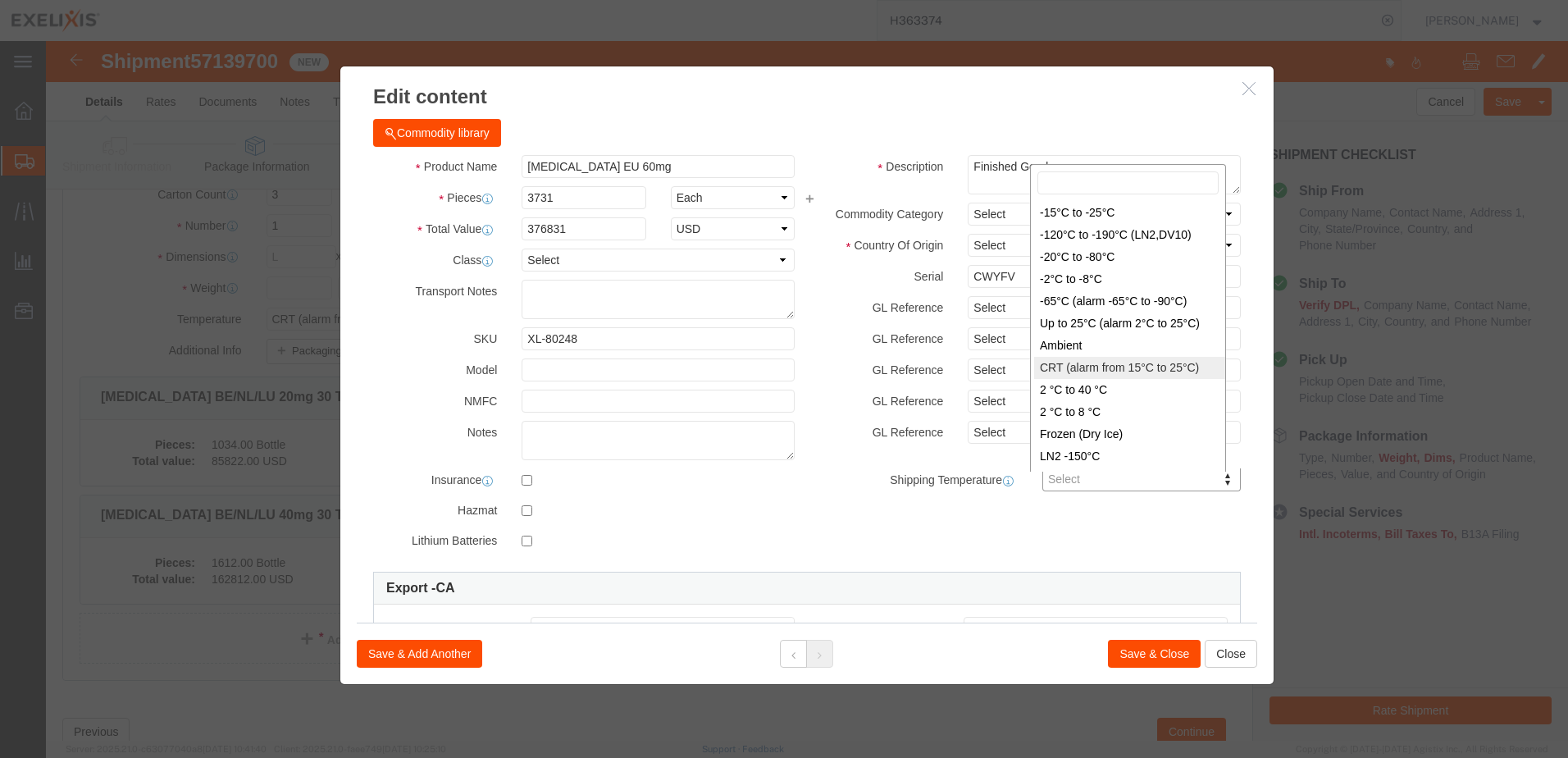
type input "FROM_15_TO_25"
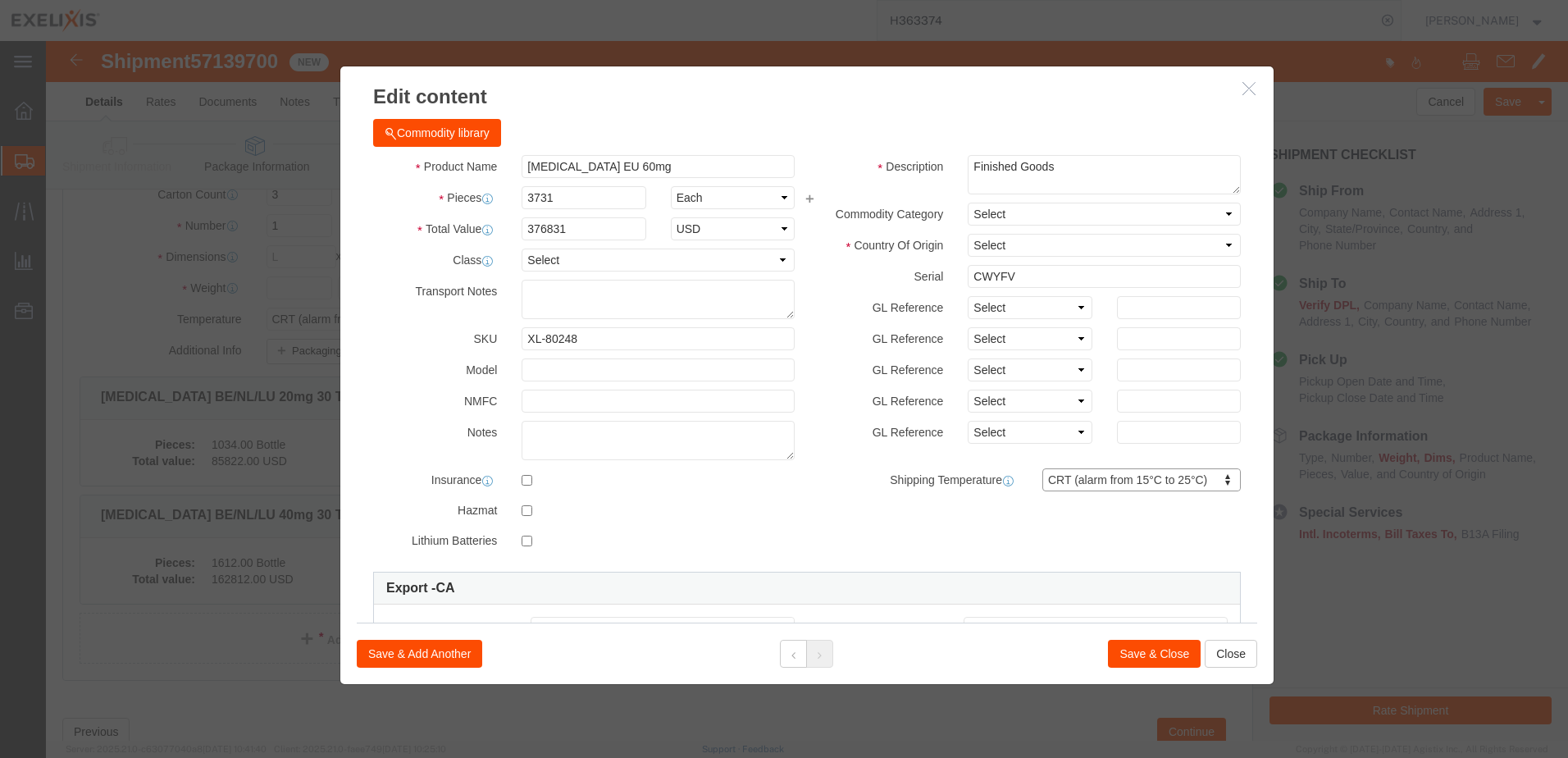
click div "Product Name [MEDICAL_DATA] EU 60mg XL-80248 Pieces 3731 Select Bag Barrels 100…"
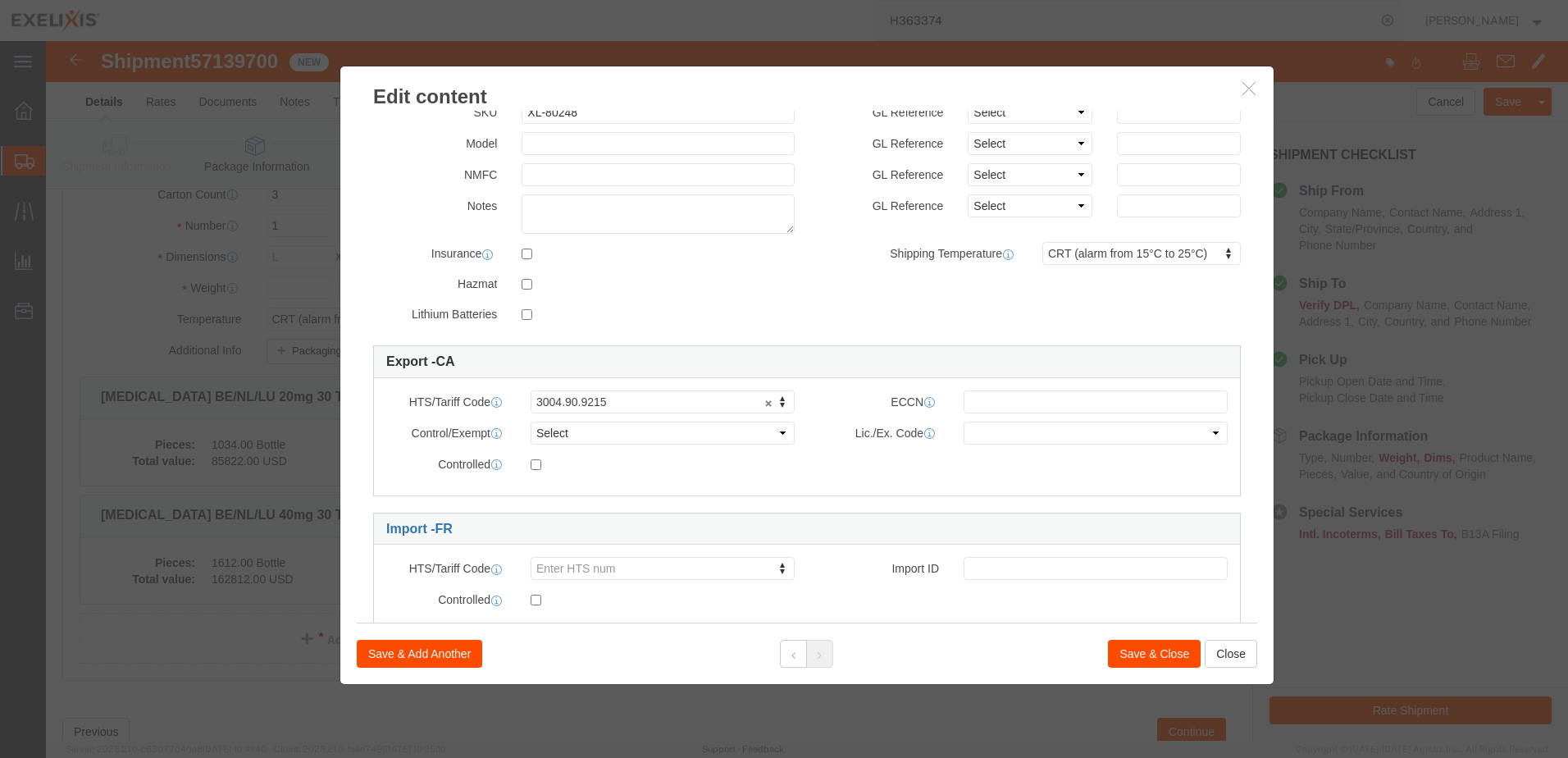
scroll to position [272, 0]
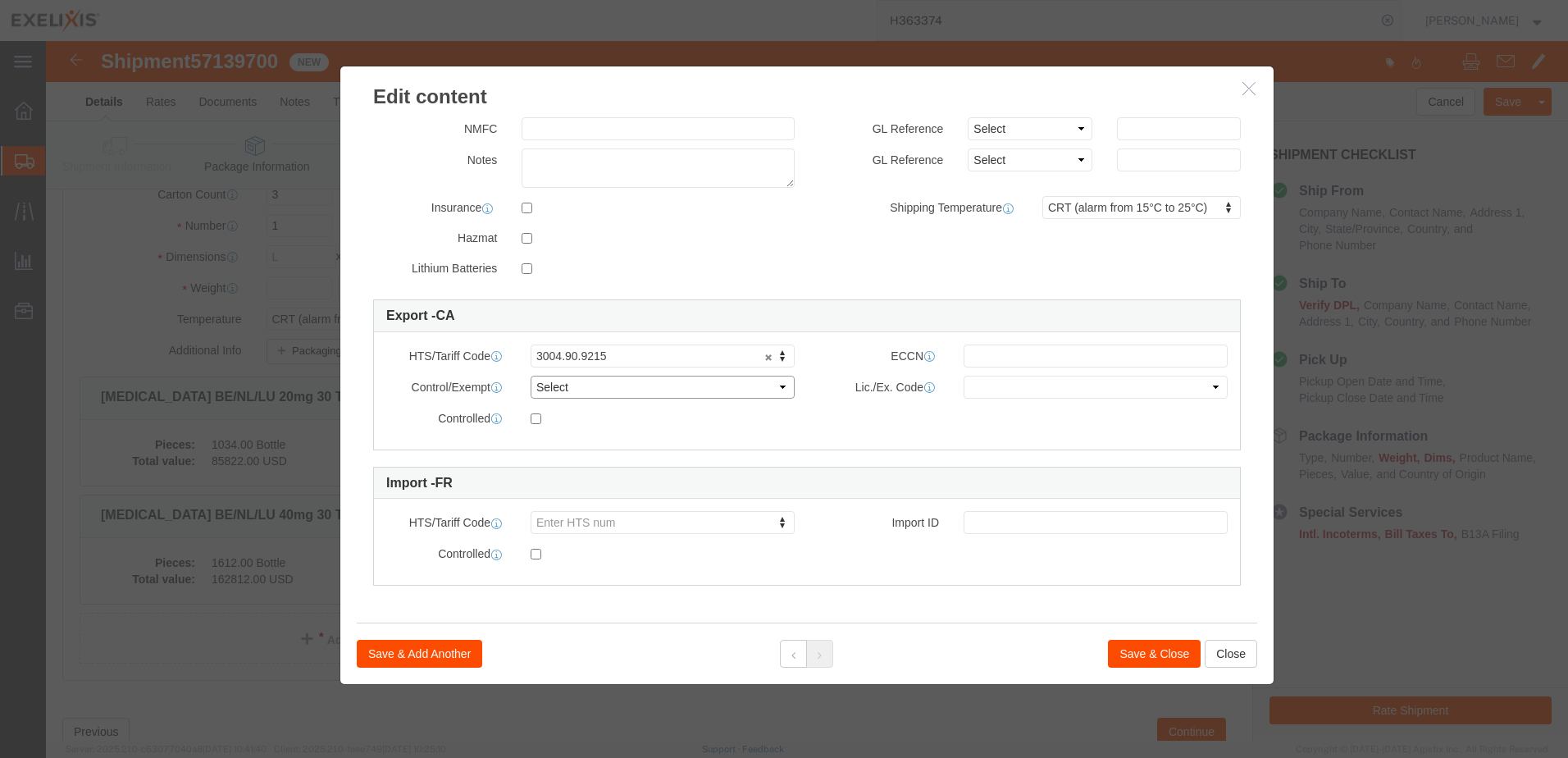
click select "Select ATF BIS DEA EPA FDA FTR ITAR OFAC Other (OPA)"
click button "Save & Add Another"
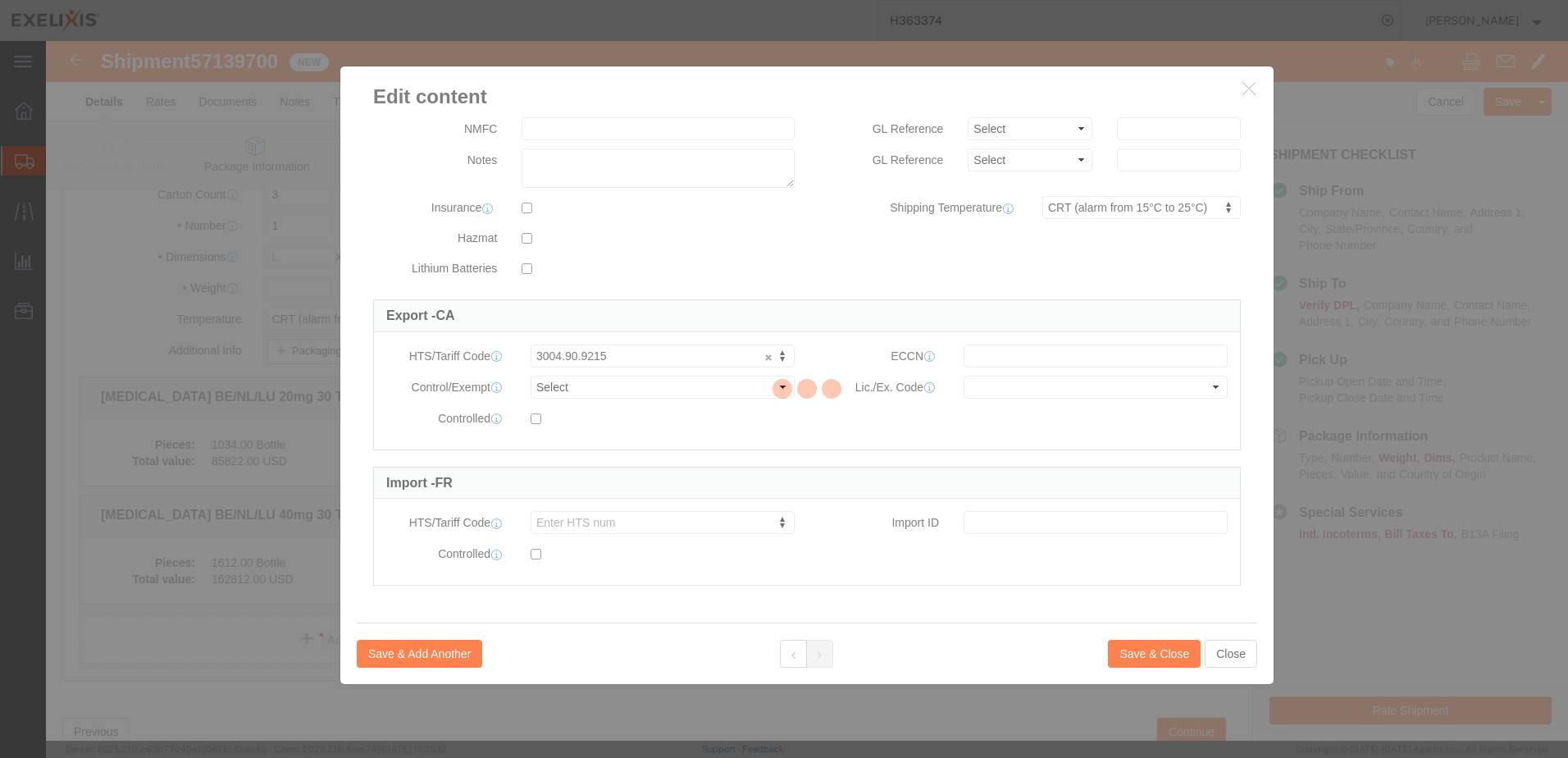
select select "EA"
select select
select select "USD"
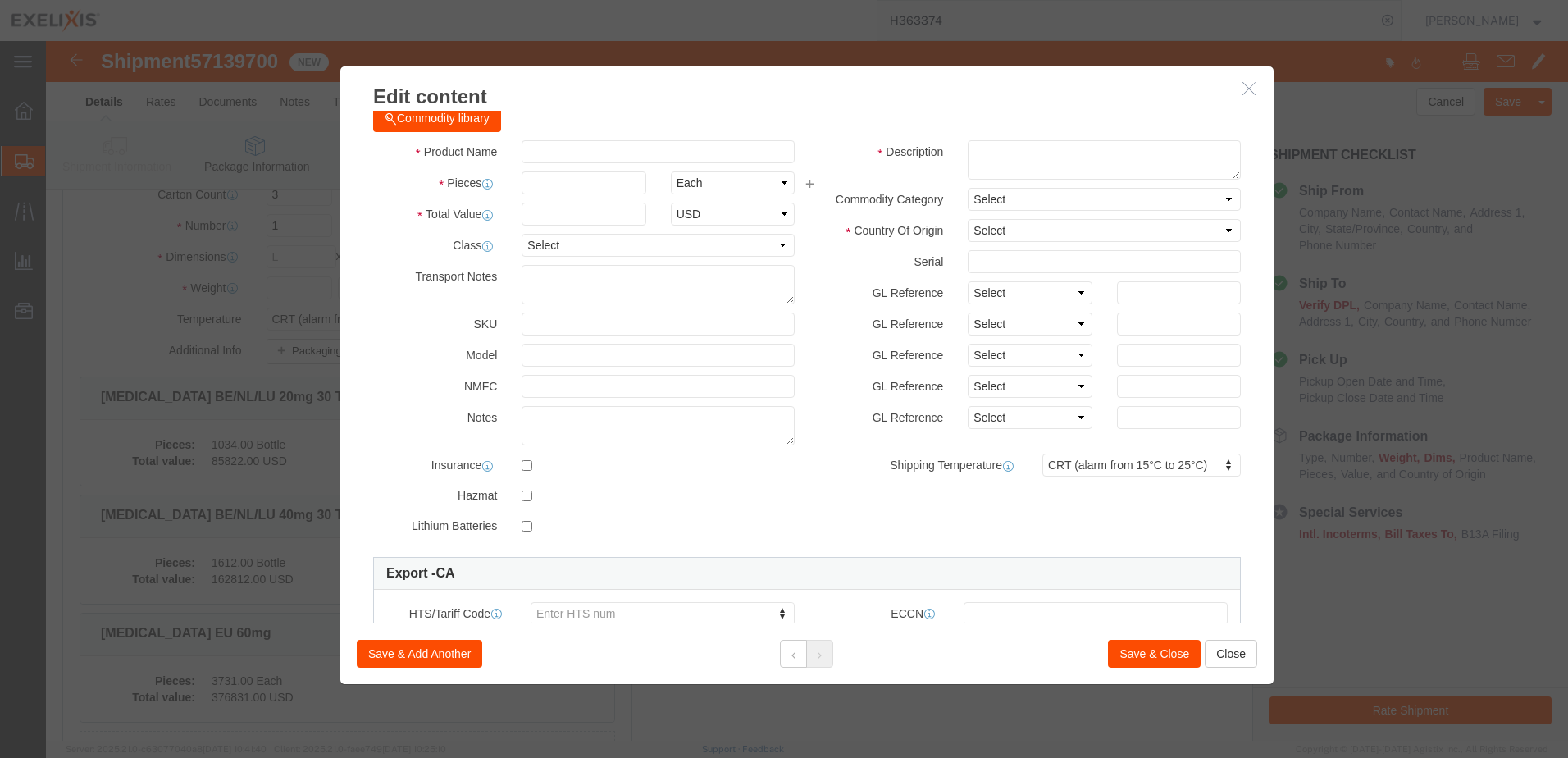
scroll to position [0, 0]
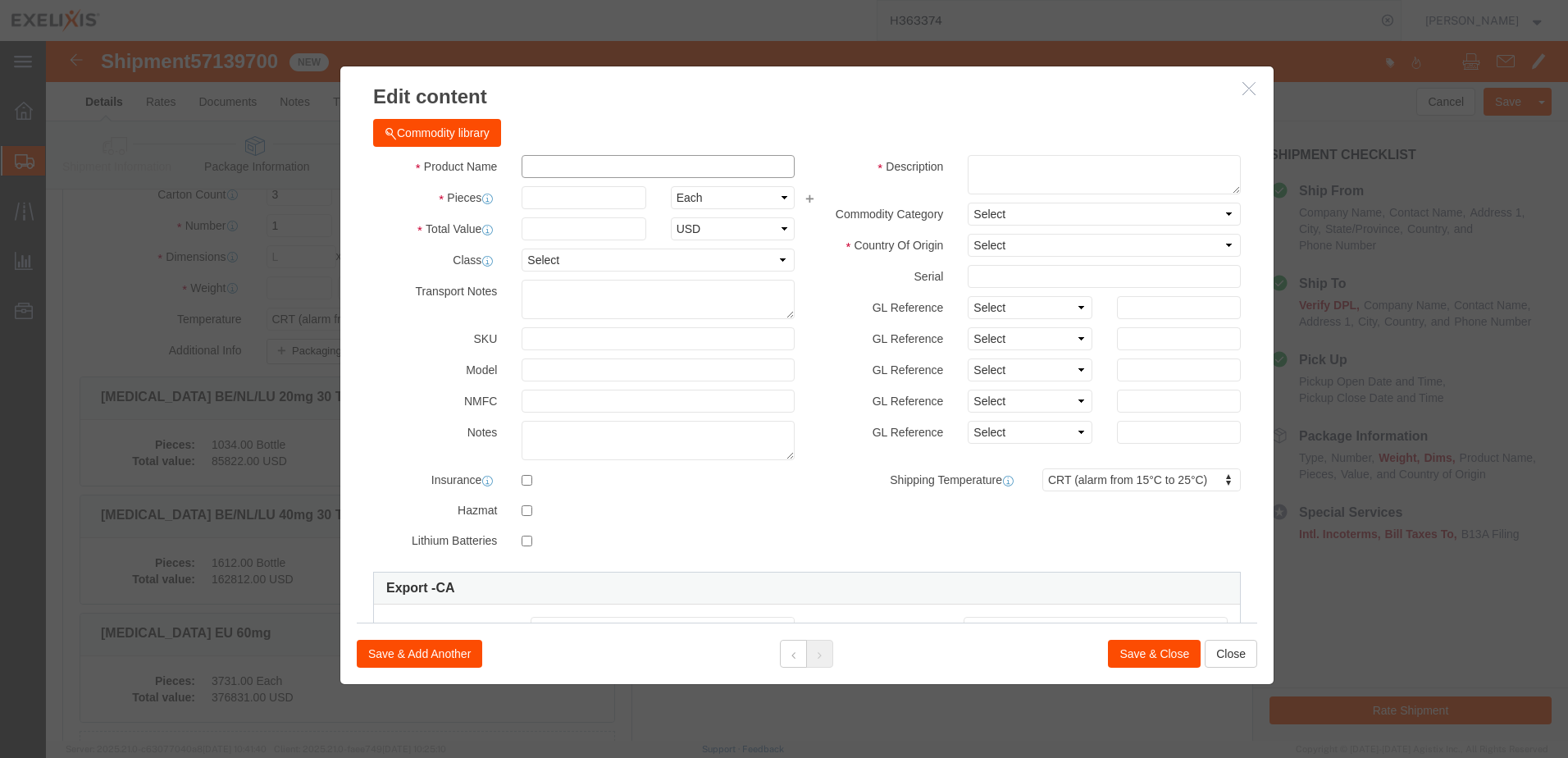
click input "text"
paste input "XL-80247"
type input "XL-80247"
click td "Name: [MEDICAL_DATA] EU 40mg"
type input "78"
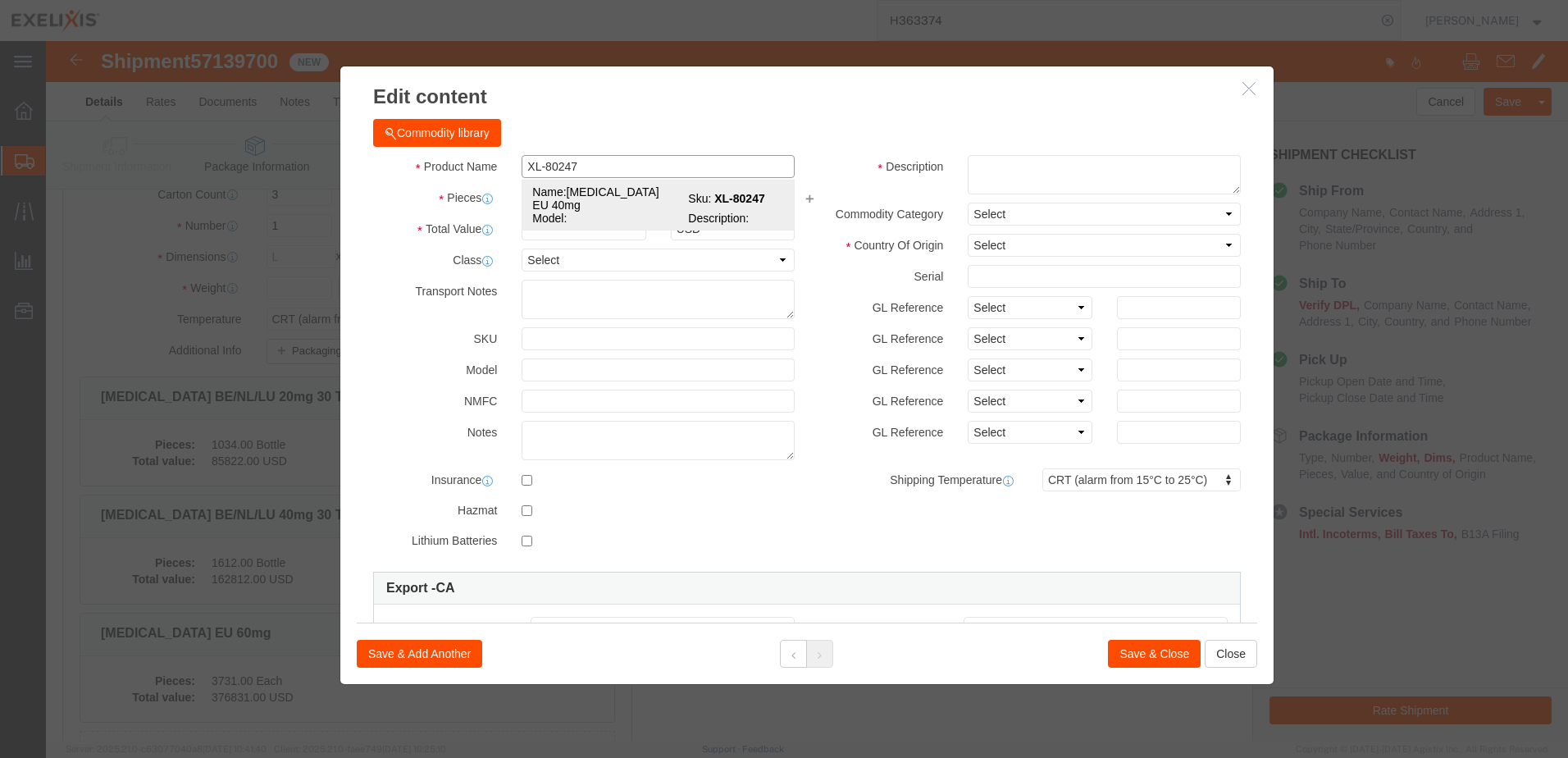
select select "PROJ"
type input "3004.90.9215"
select select
type input "[MEDICAL_DATA] EU 40mg"
type input "XL-80247"
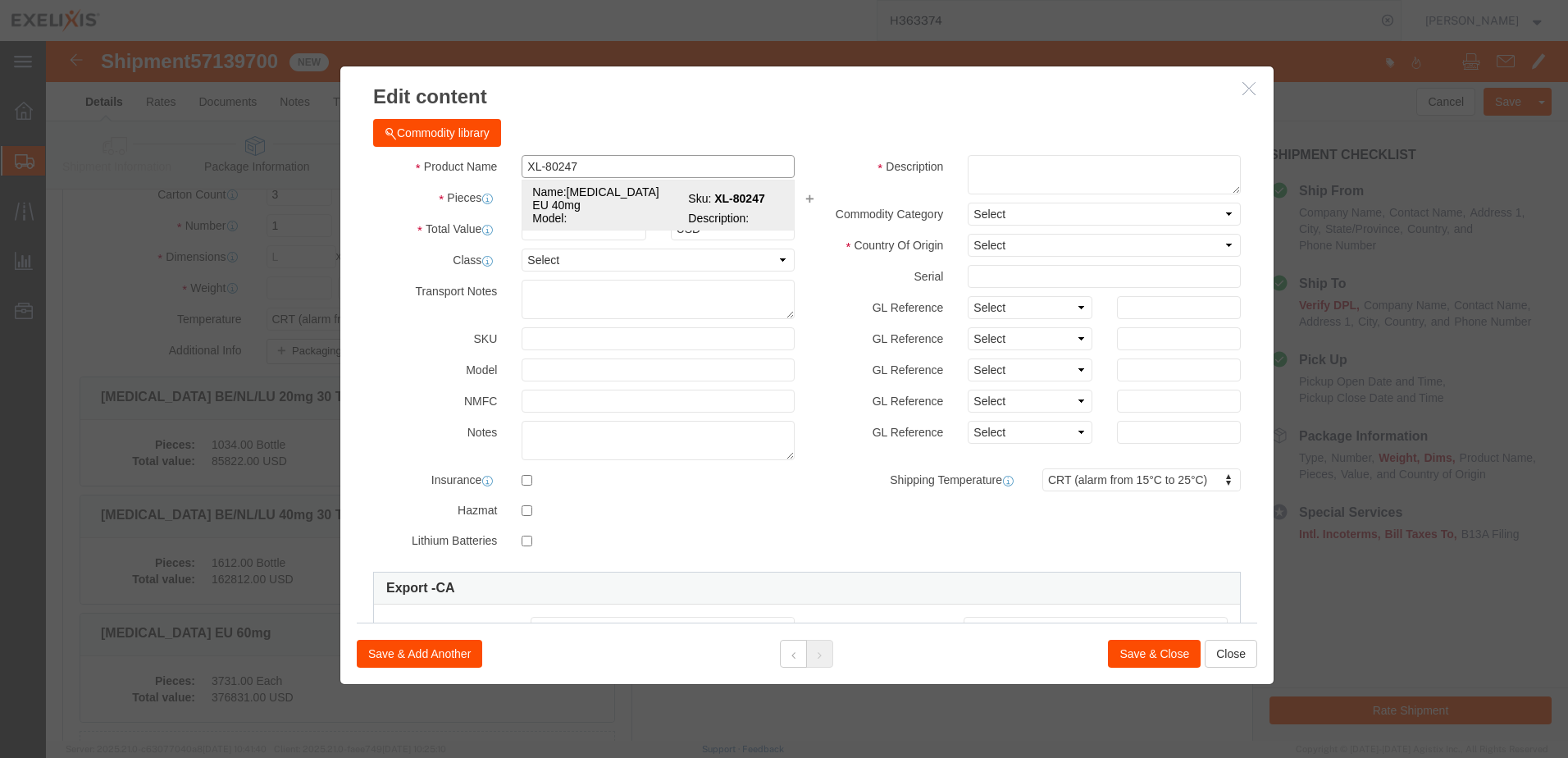
type input "10920"
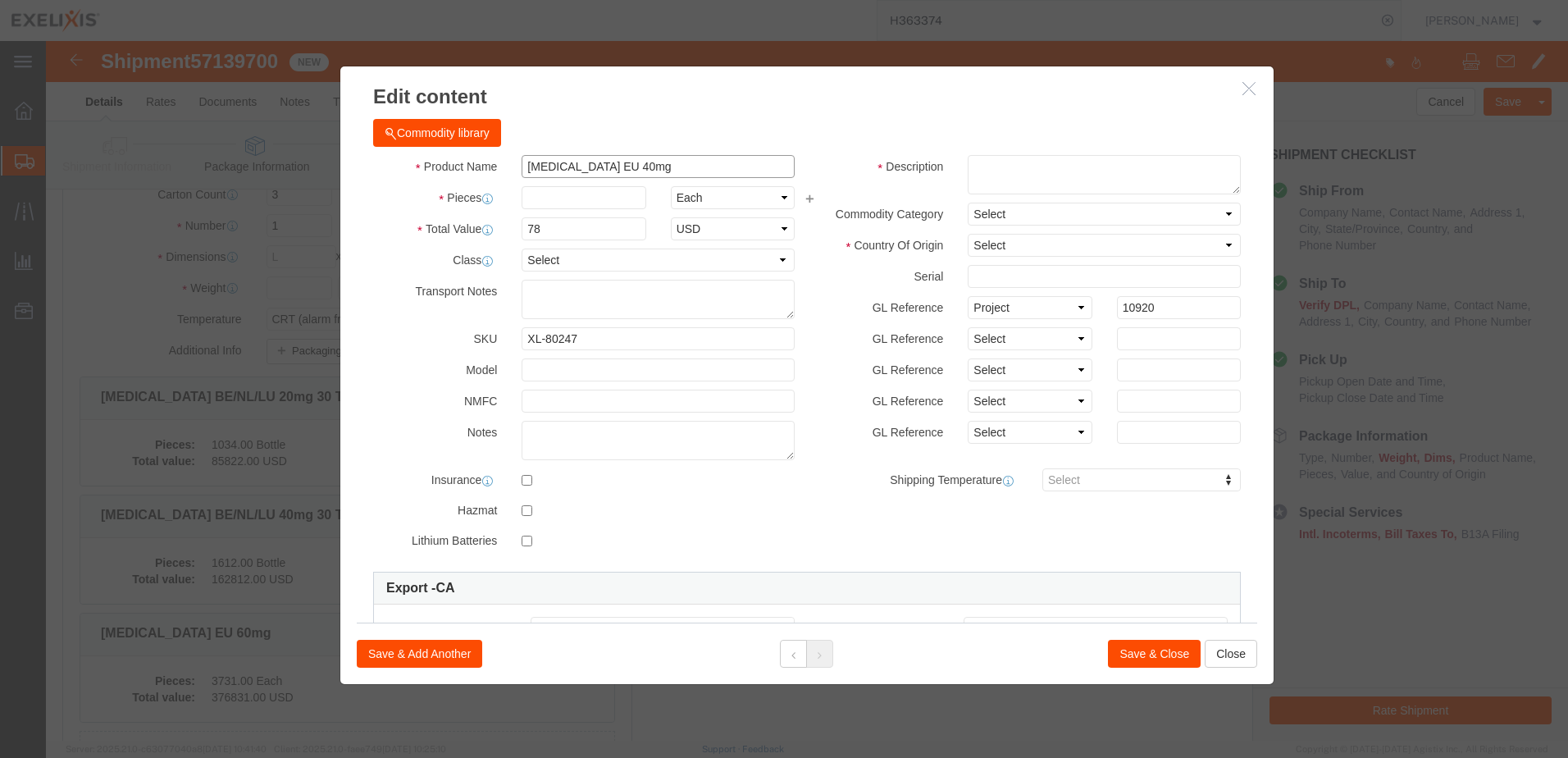
type input "[MEDICAL_DATA] EU 40mg"
click input "text"
type input "2108"
type input "164424"
click h3 "Edit content"
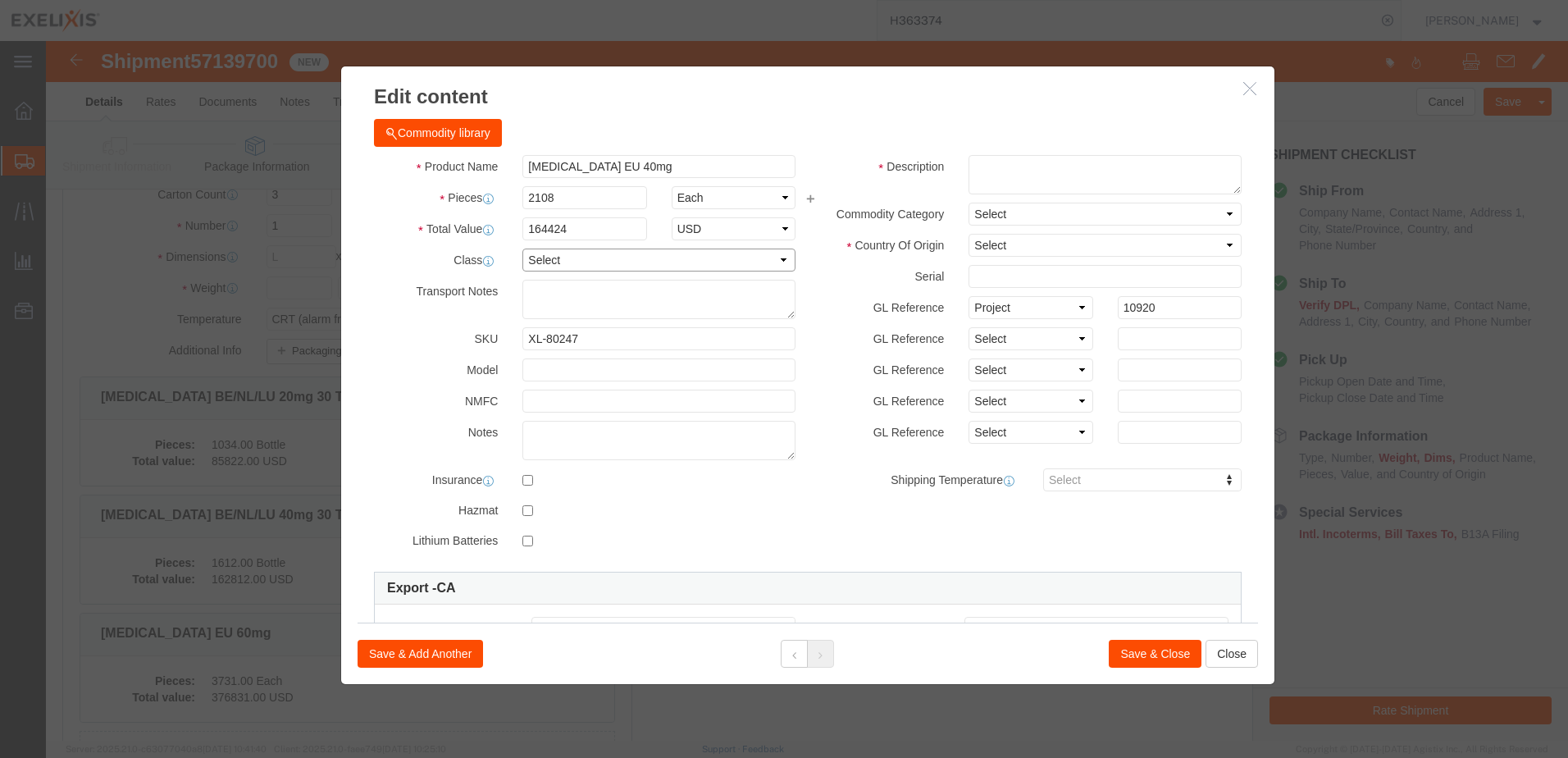
click select "Select 50 55 60 65 70 85 92.5 100 125 175 250 300 400"
click textarea "Finished Goods"
paste textarea "Finished Goods"
type textarea "Finished Goods"
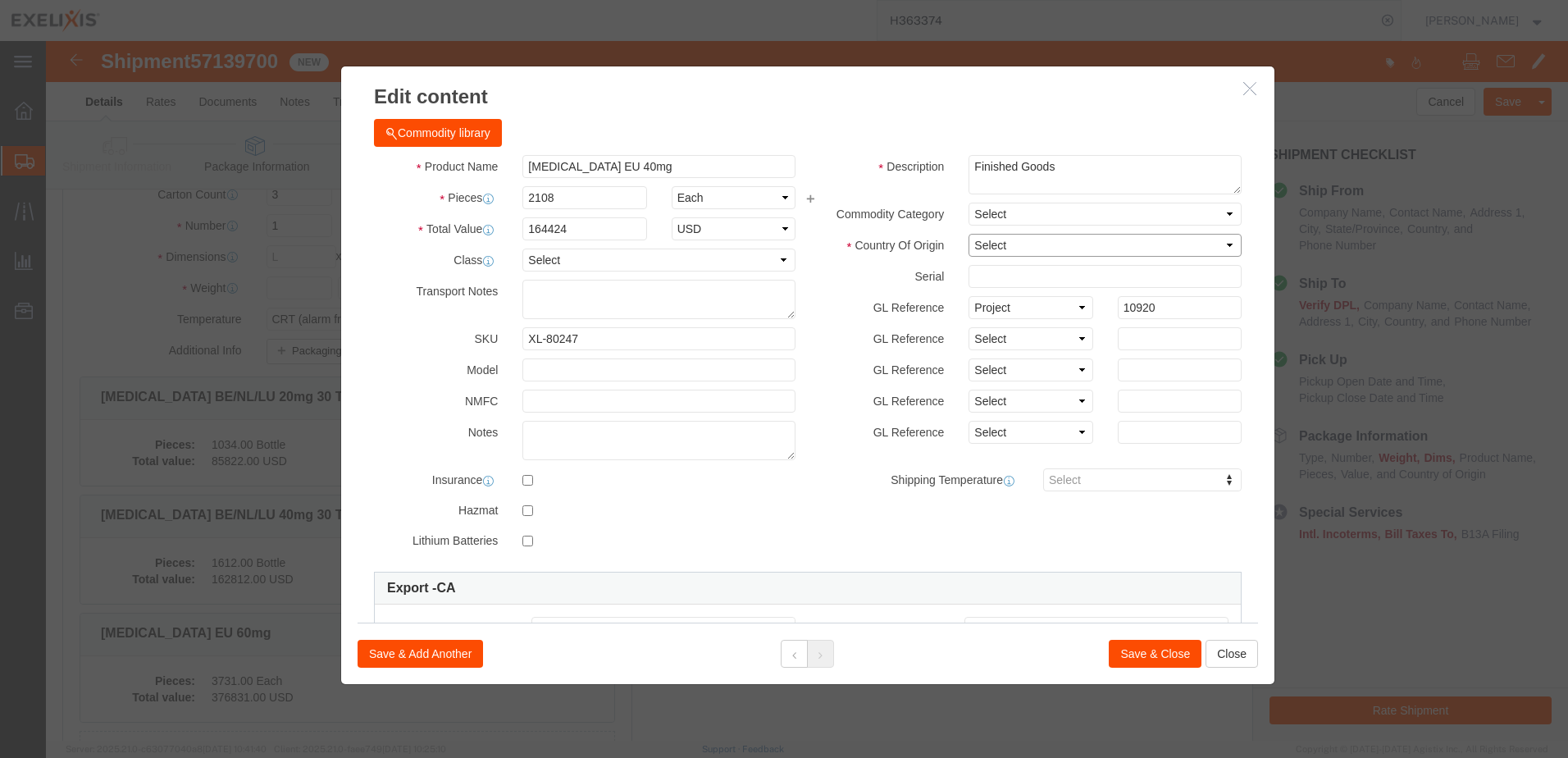
click select "Select [GEOGRAPHIC_DATA] [GEOGRAPHIC_DATA] [GEOGRAPHIC_DATA] [GEOGRAPHIC_DATA] …"
select select "CA"
click select "Select [GEOGRAPHIC_DATA] [GEOGRAPHIC_DATA] [GEOGRAPHIC_DATA] [GEOGRAPHIC_DATA] …"
click input "text"
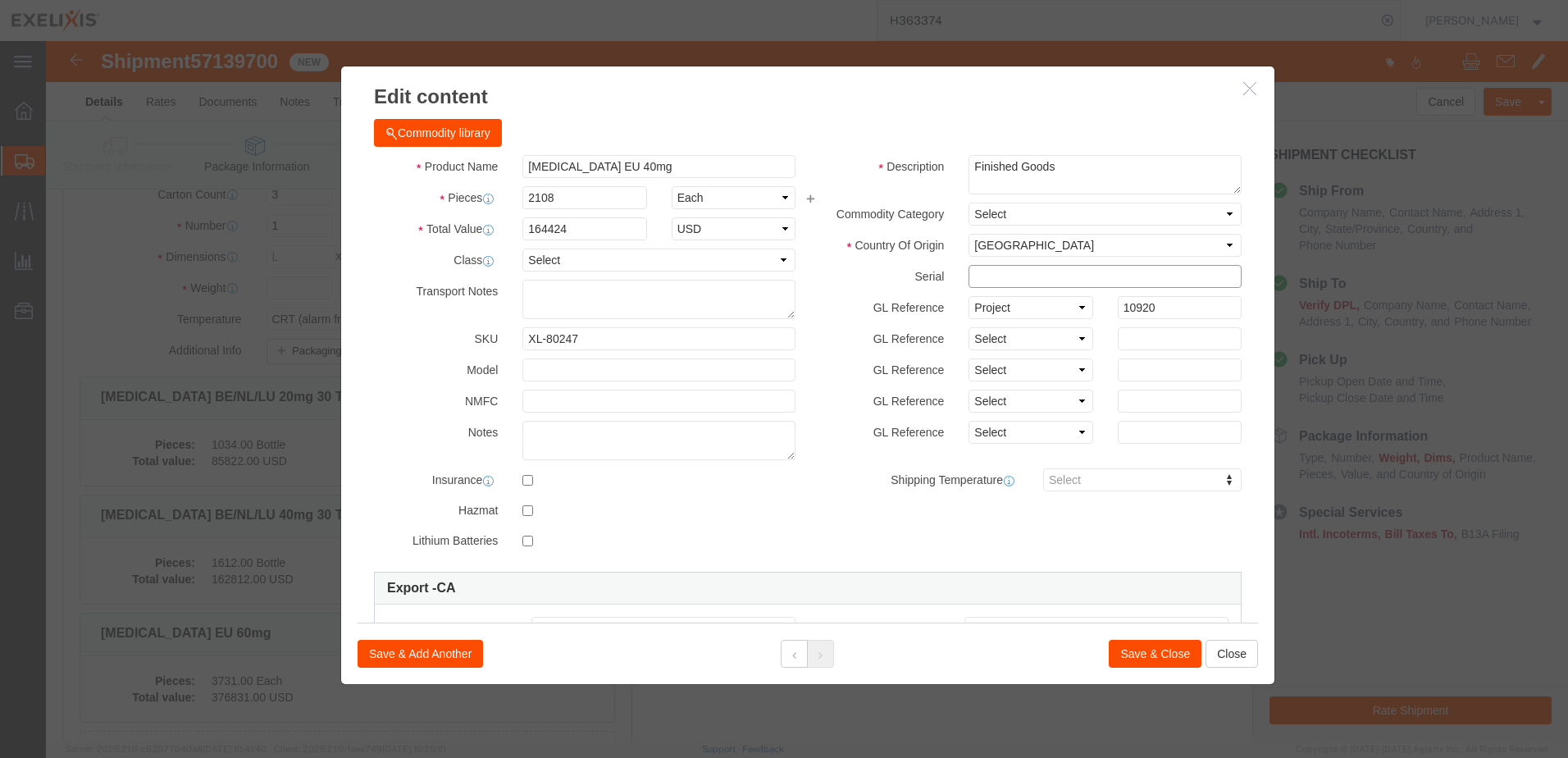
paste input "CWYFZ"
type input "CWYFZ"
click select "Select Account Type Activity ID Airline Appointment Number ASN Batch Number Bil…"
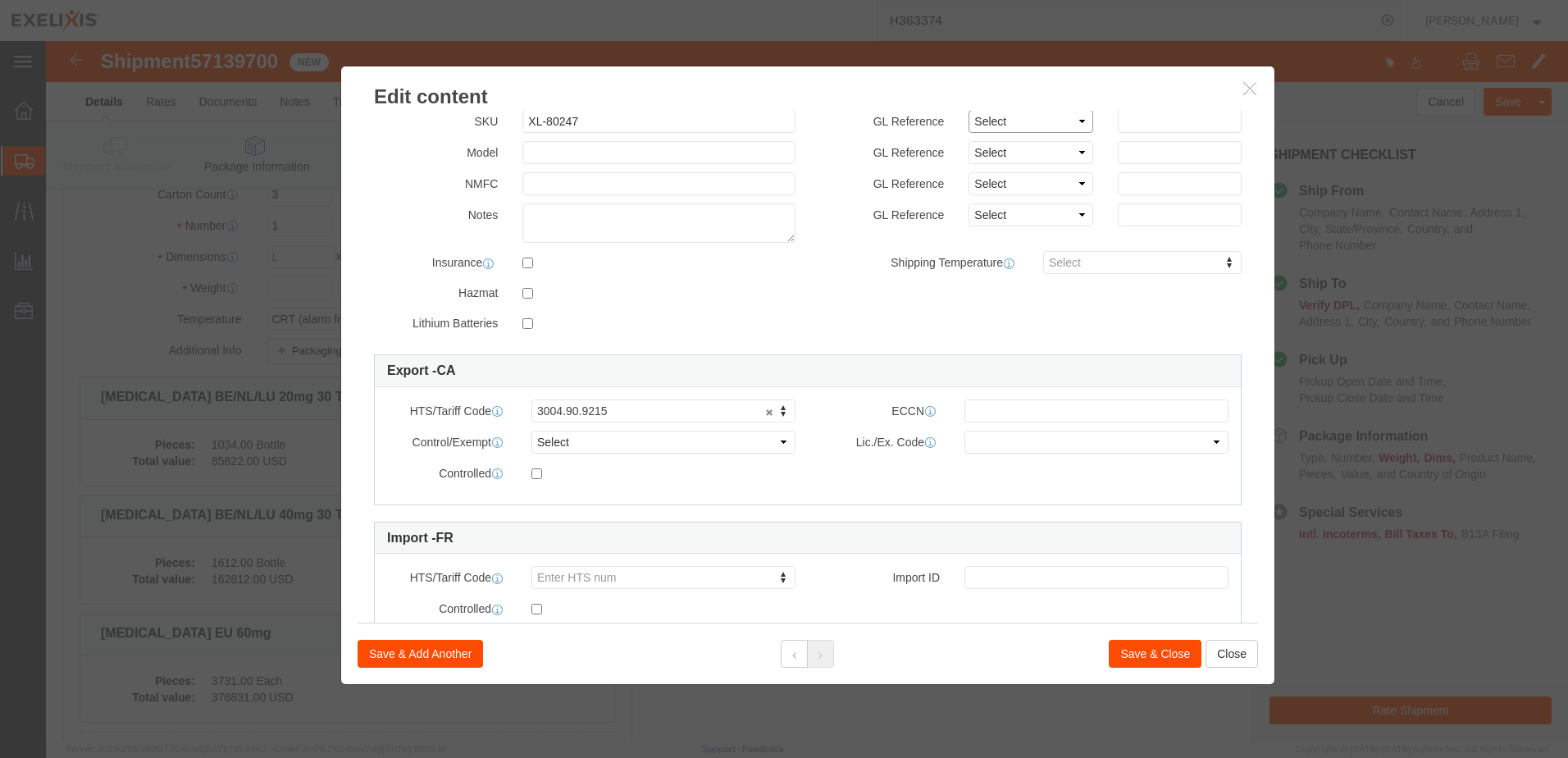
scroll to position [246, 0]
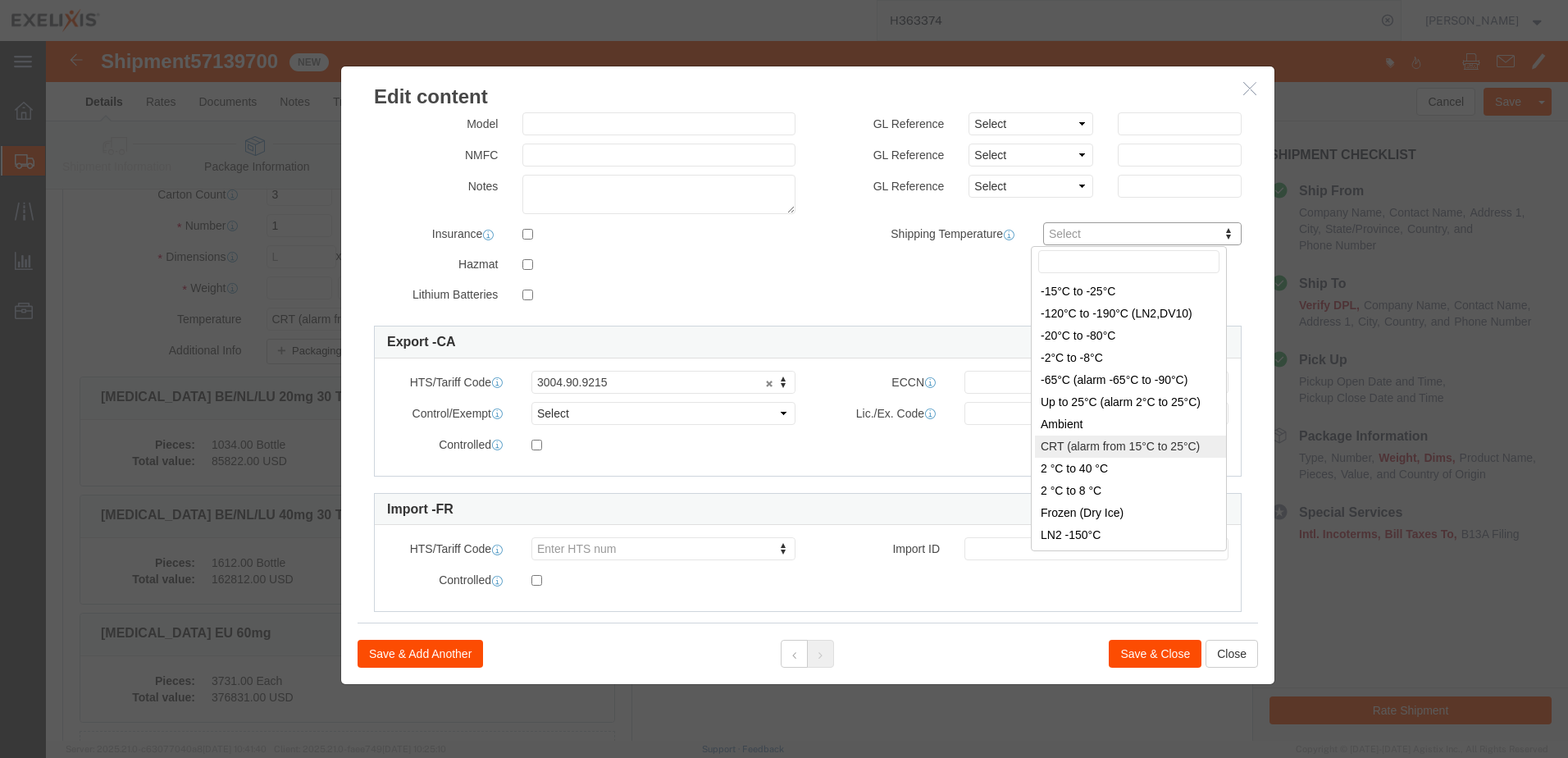
type input "FROM_15_TO_25"
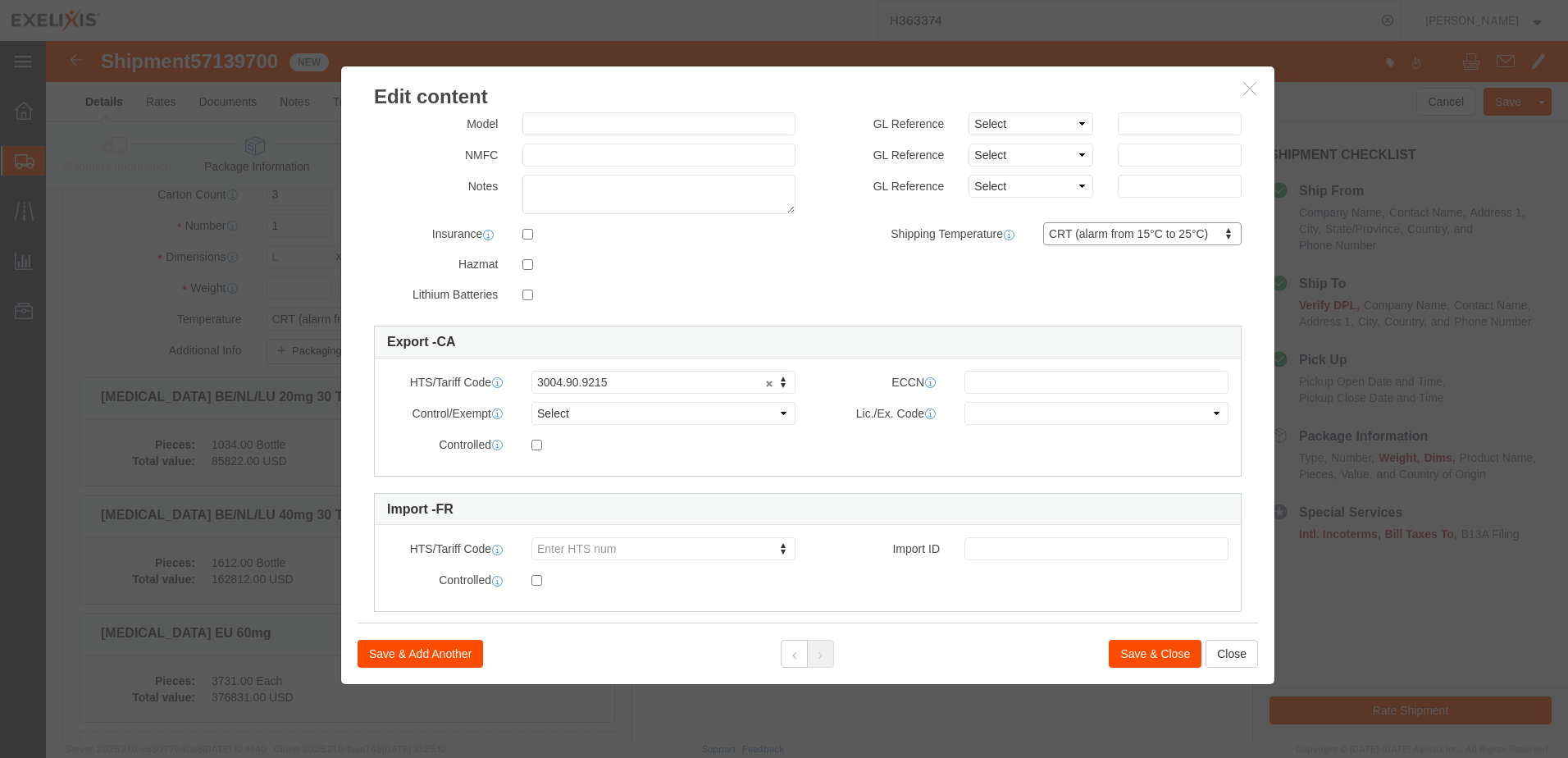
scroll to position [272, 0]
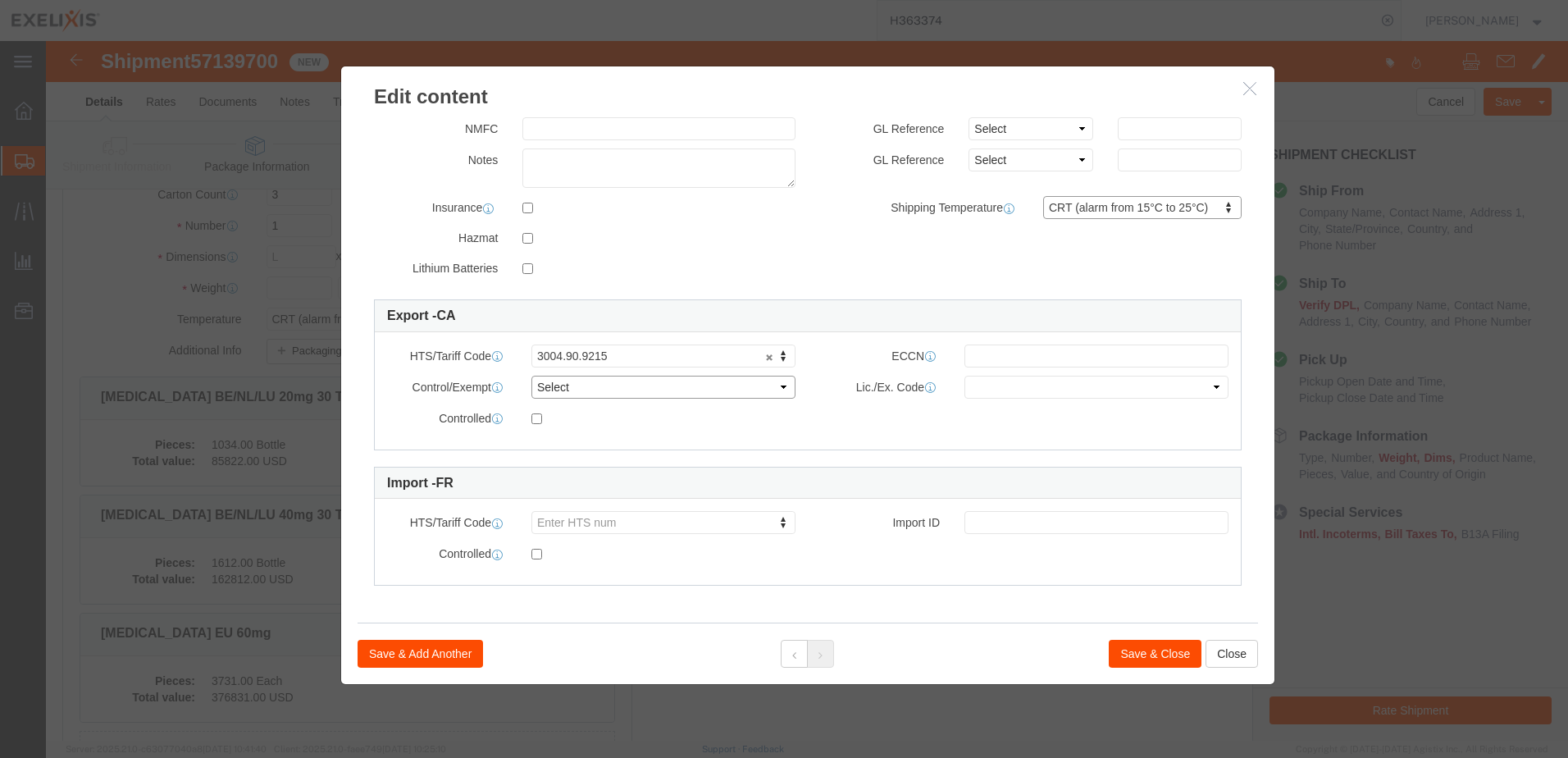
click select "Select ATF BIS DEA EPA FDA FTR ITAR OFAC Other (OPA)"
click div "Controlled"
click button "Save & Close"
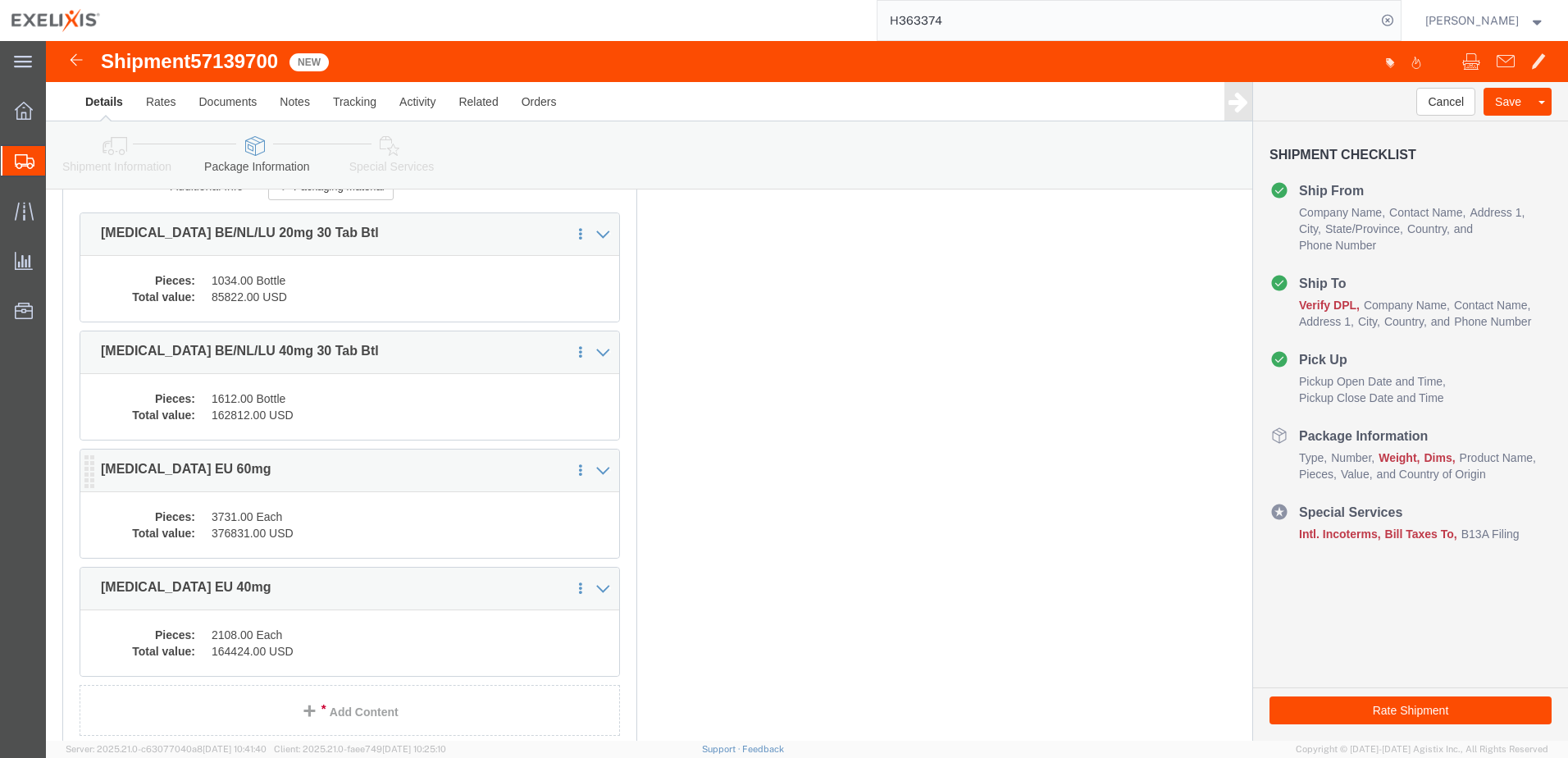
click dd "3731.00 Each"
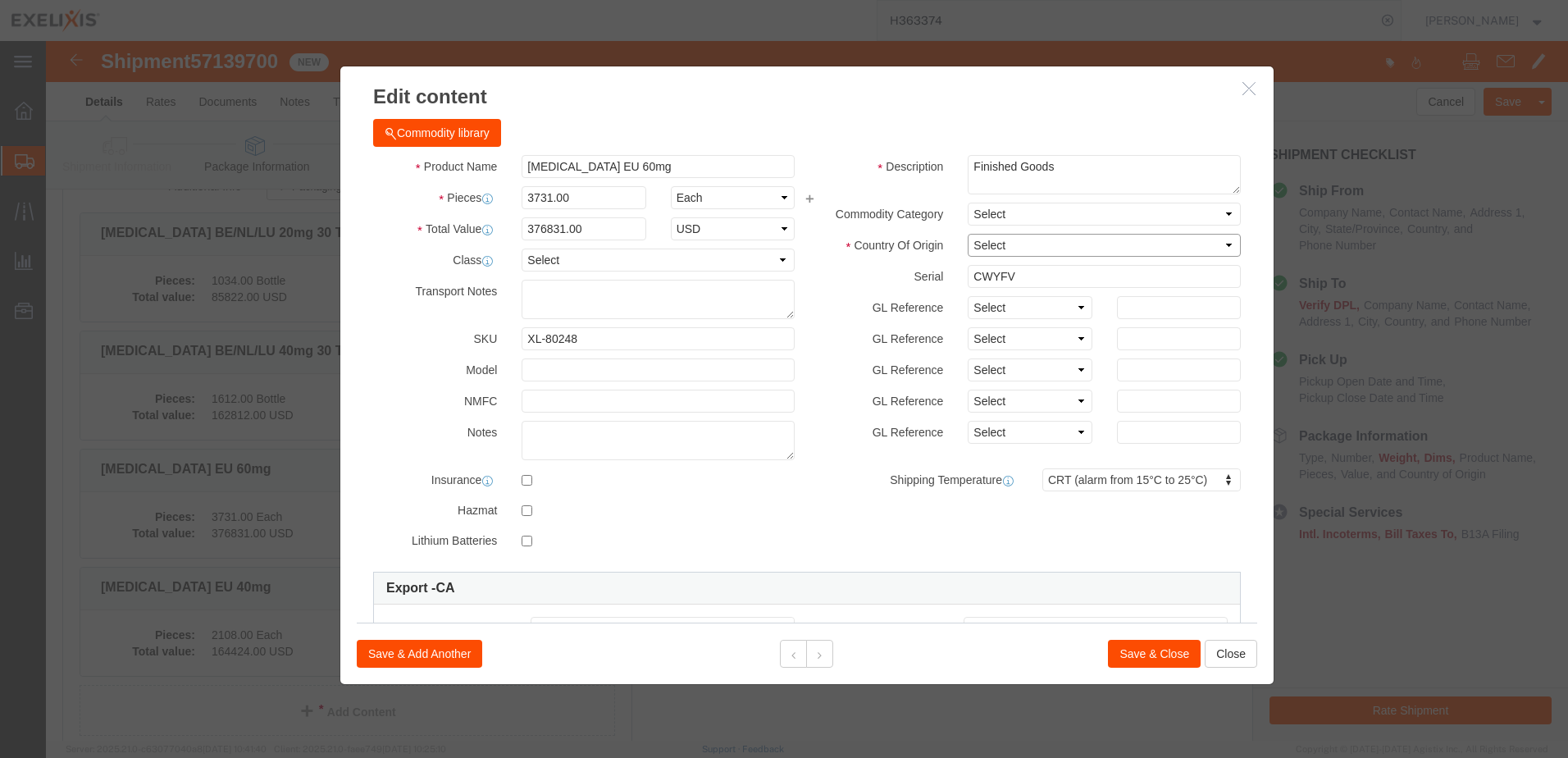
click select "Select [GEOGRAPHIC_DATA] [GEOGRAPHIC_DATA] [GEOGRAPHIC_DATA] [GEOGRAPHIC_DATA] …"
select select "CA"
click select "Select [GEOGRAPHIC_DATA] [GEOGRAPHIC_DATA] [GEOGRAPHIC_DATA] [GEOGRAPHIC_DATA] …"
click select "Select Pharma Information"
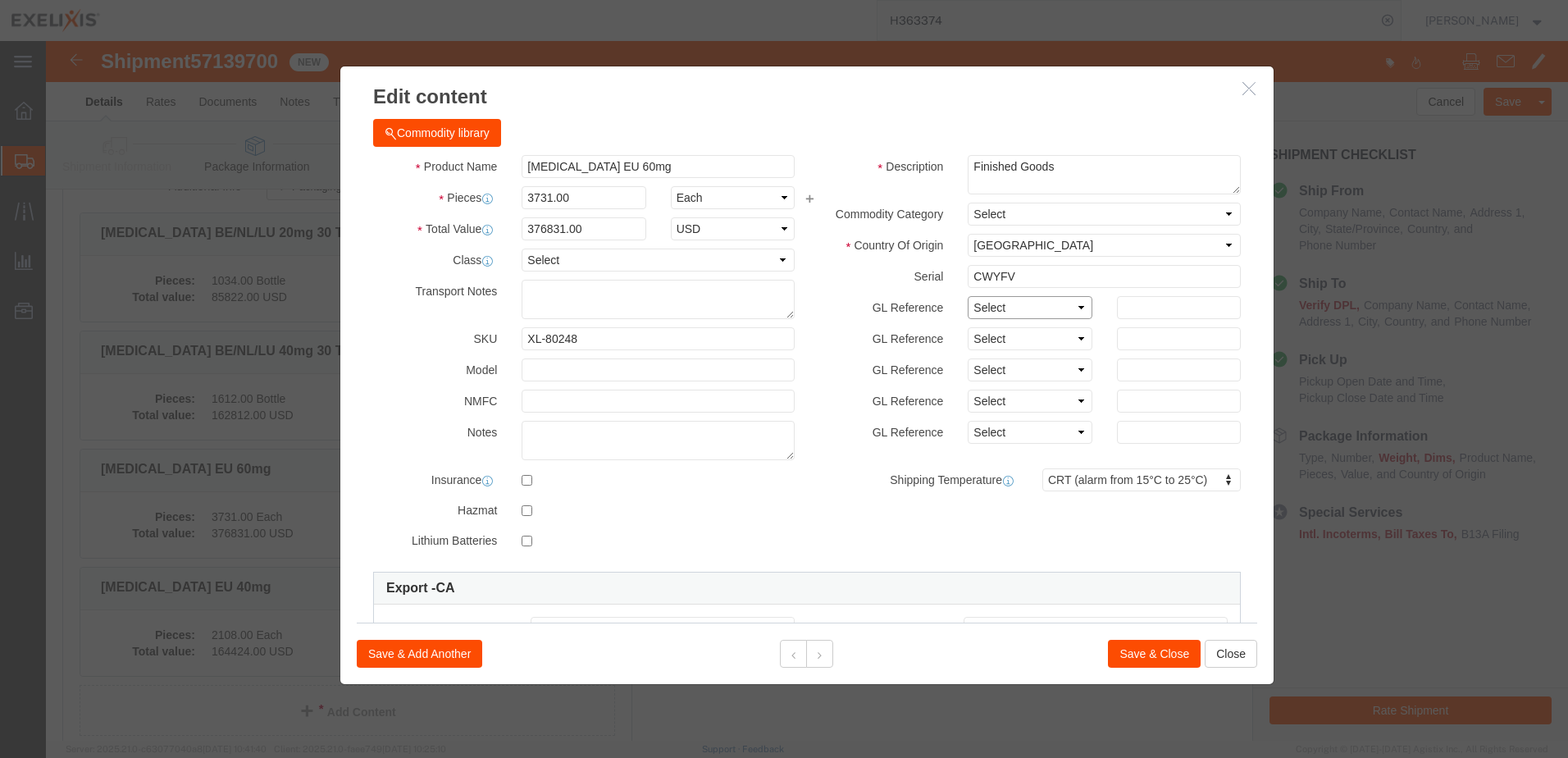
click select "Select Account Type Activity ID Airline Appointment Number ASN Batch Number Bil…"
click button "Save & Close"
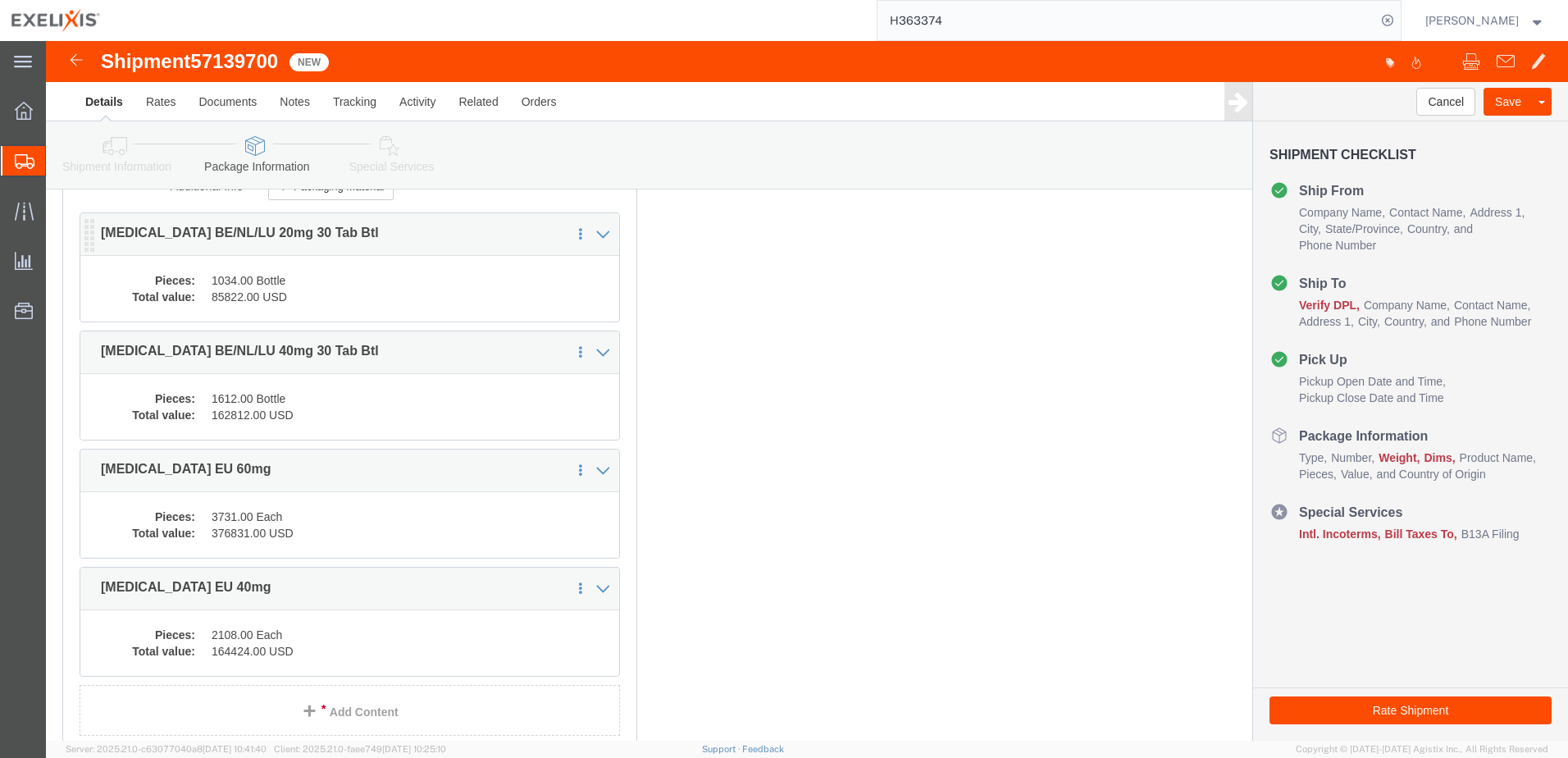
click dd "85822.00 USD"
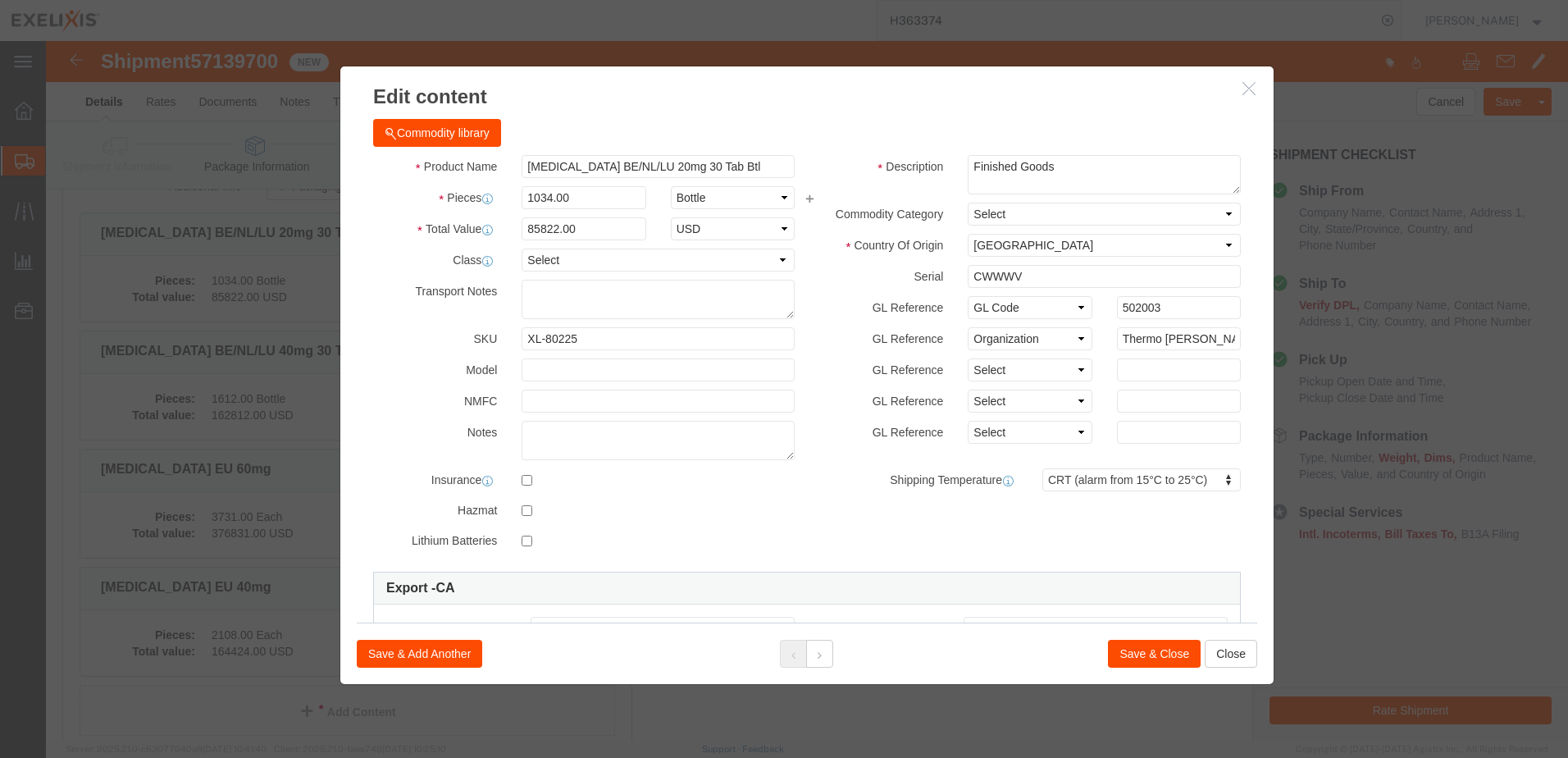
click button "Save & Close"
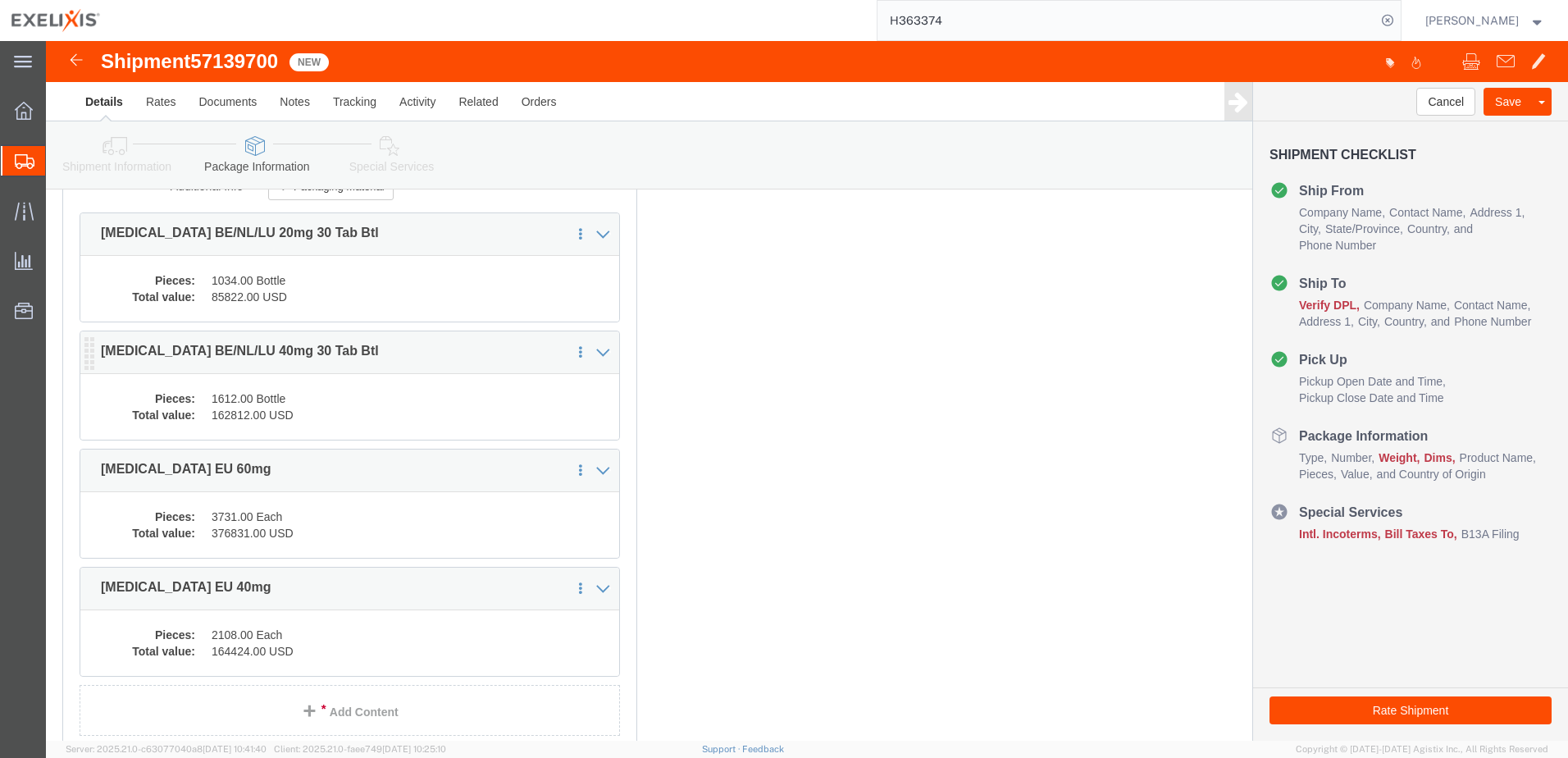
click dd "162812.00 USD"
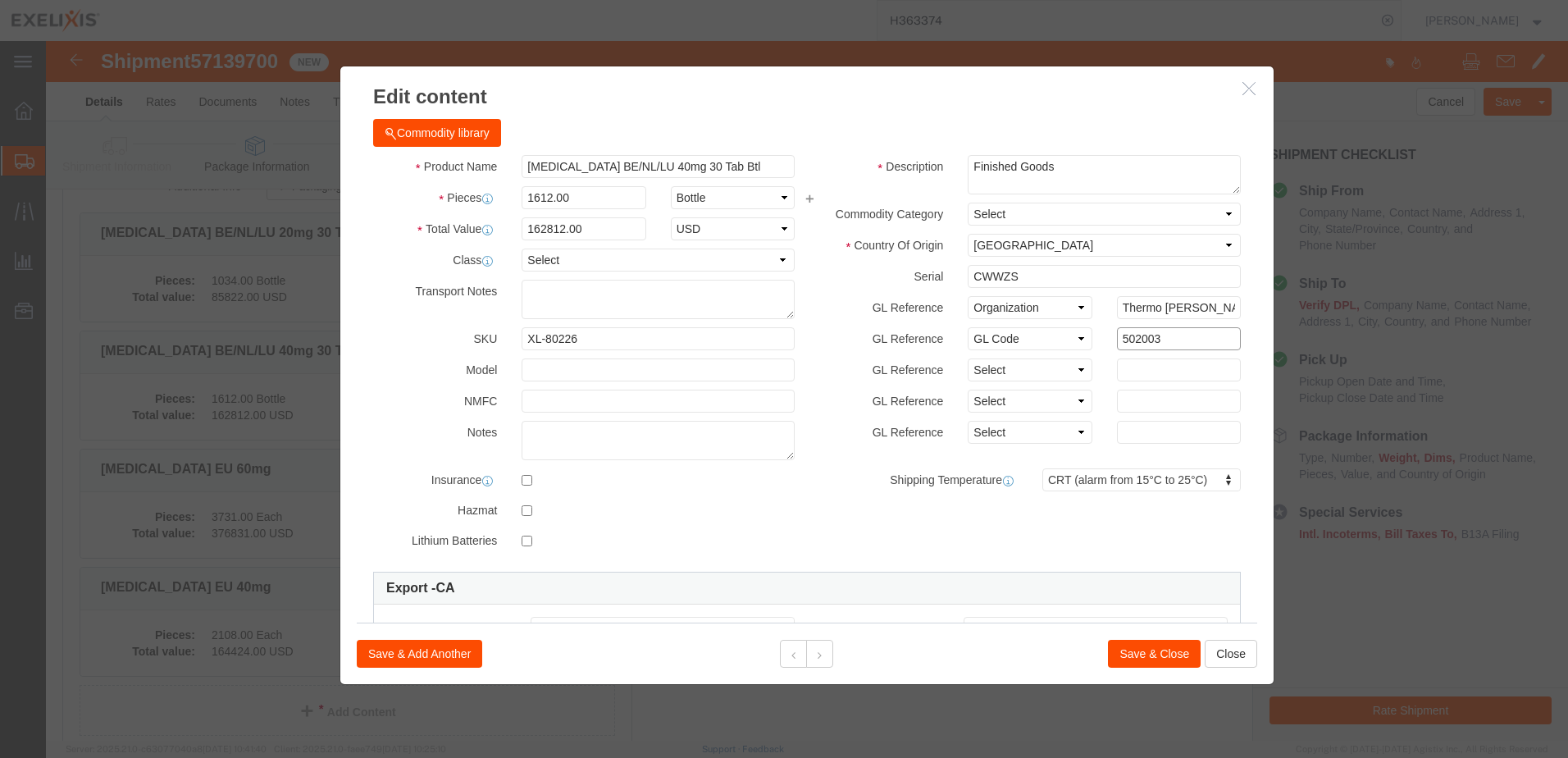
drag, startPoint x: 1102, startPoint y: 305, endPoint x: 1045, endPoint y: 310, distance: 57.2
click div "GL Reference Select Account Type Activity ID Airline Appointment Number ASN Bat…"
click button "Save & Close"
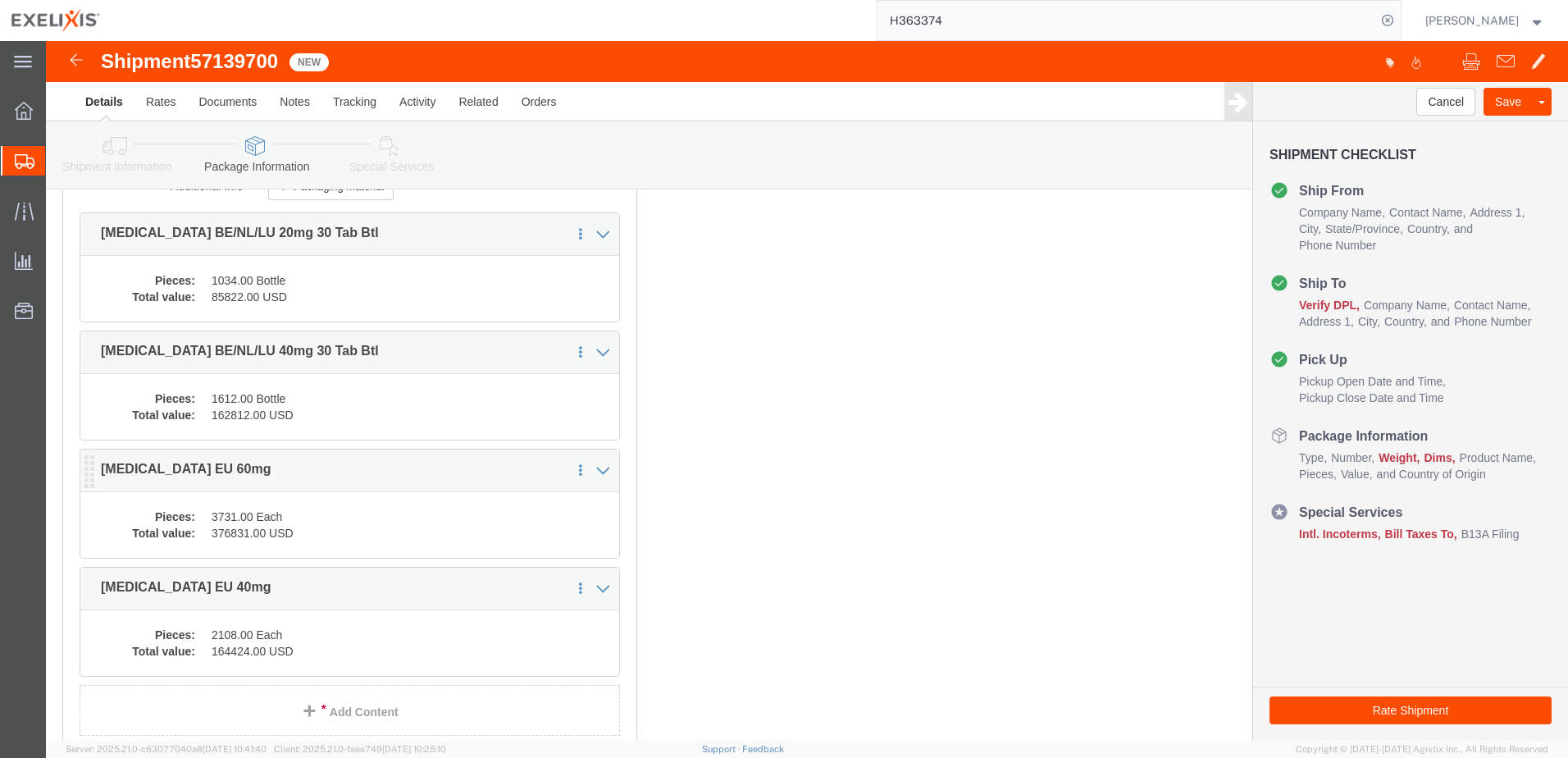
click dd "3731.00 Each"
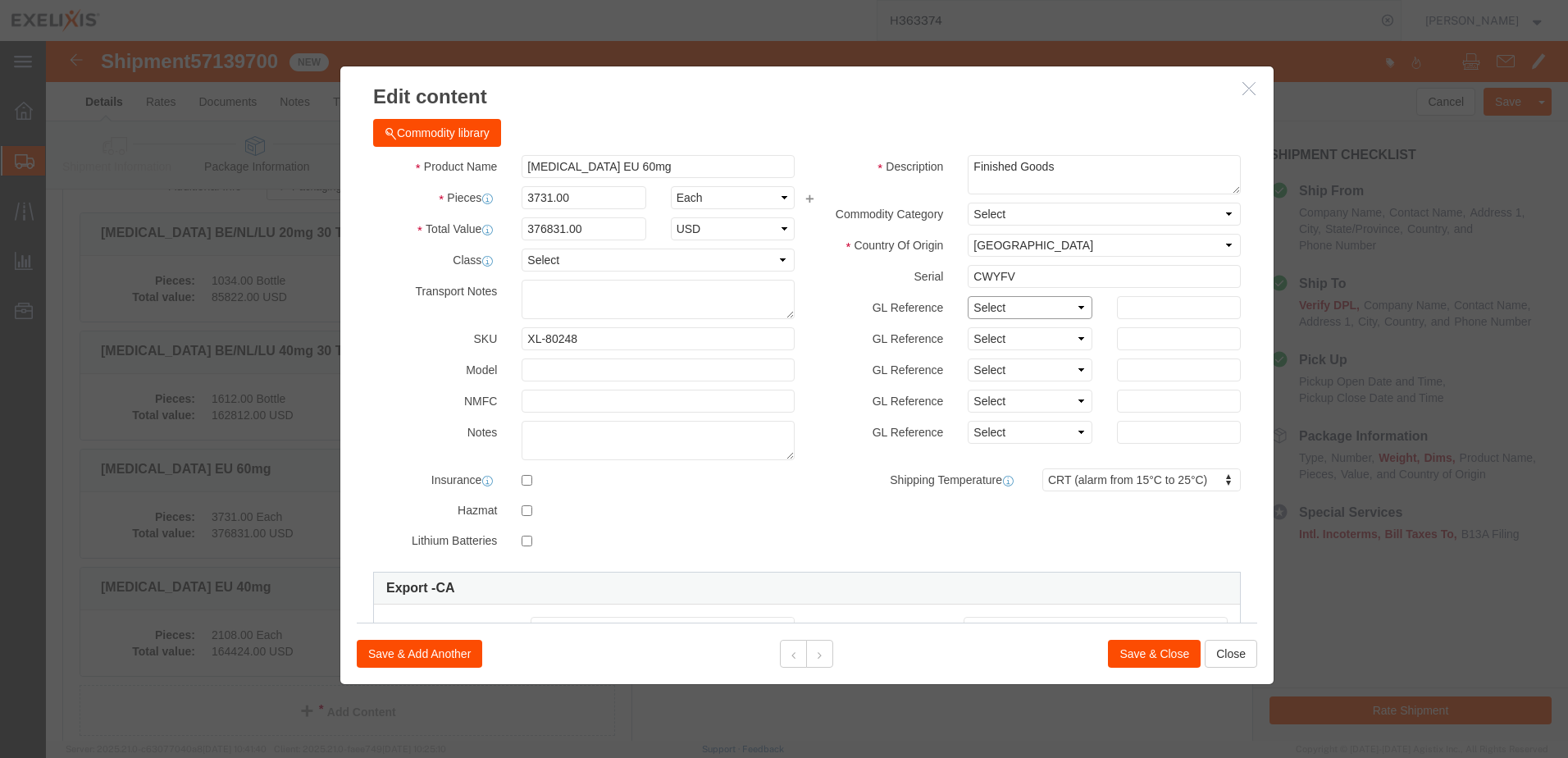
click select "Select Account Type Activity ID Airline Appointment Number ASN Batch Number Bil…"
select select "GLCD"
click select "Select Account Type Activity ID Airline Appointment Number ASN Batch Number Bil…"
click input "text"
paste input "502003"
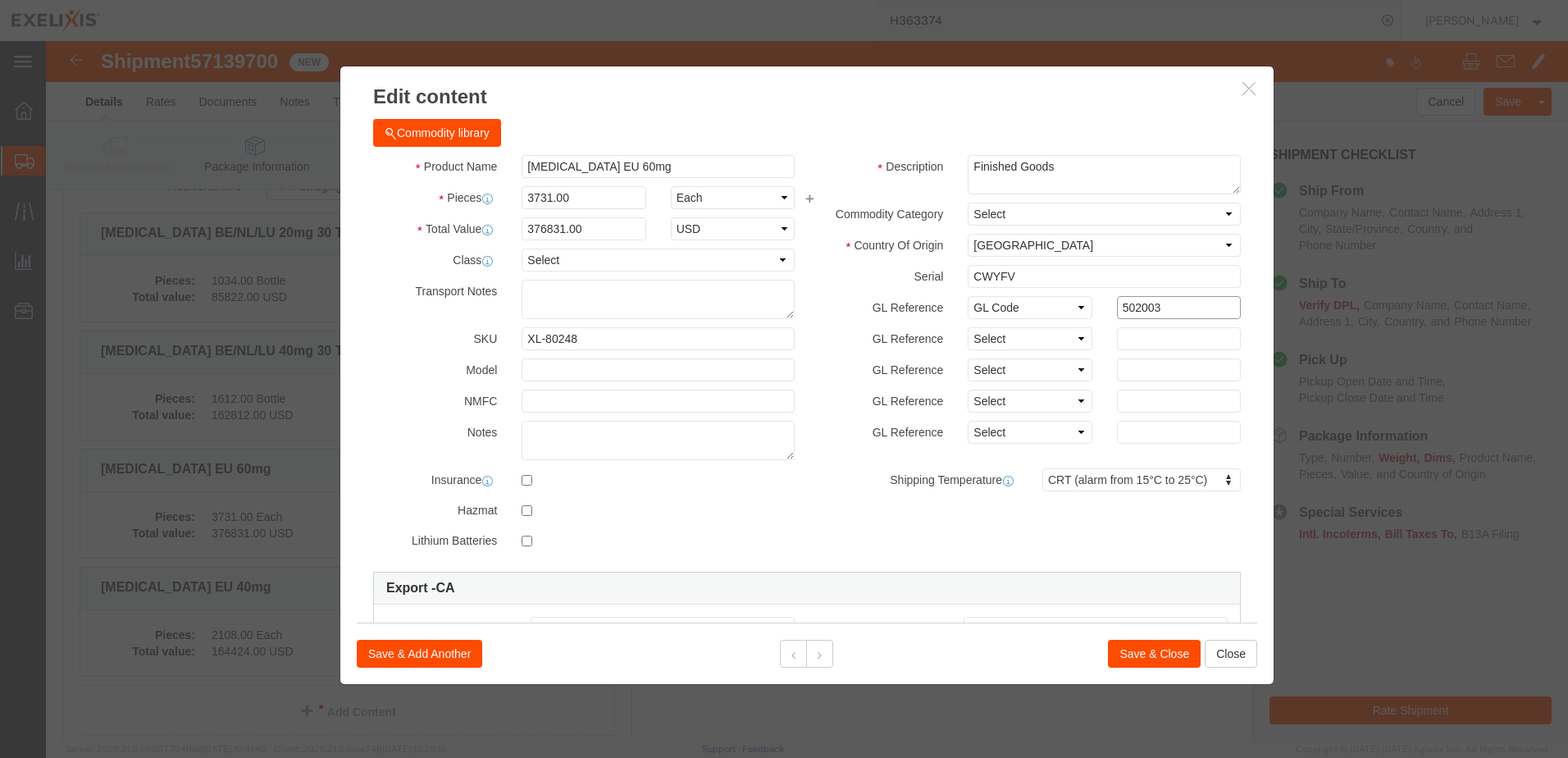
type input "502003"
click button "Save & Close"
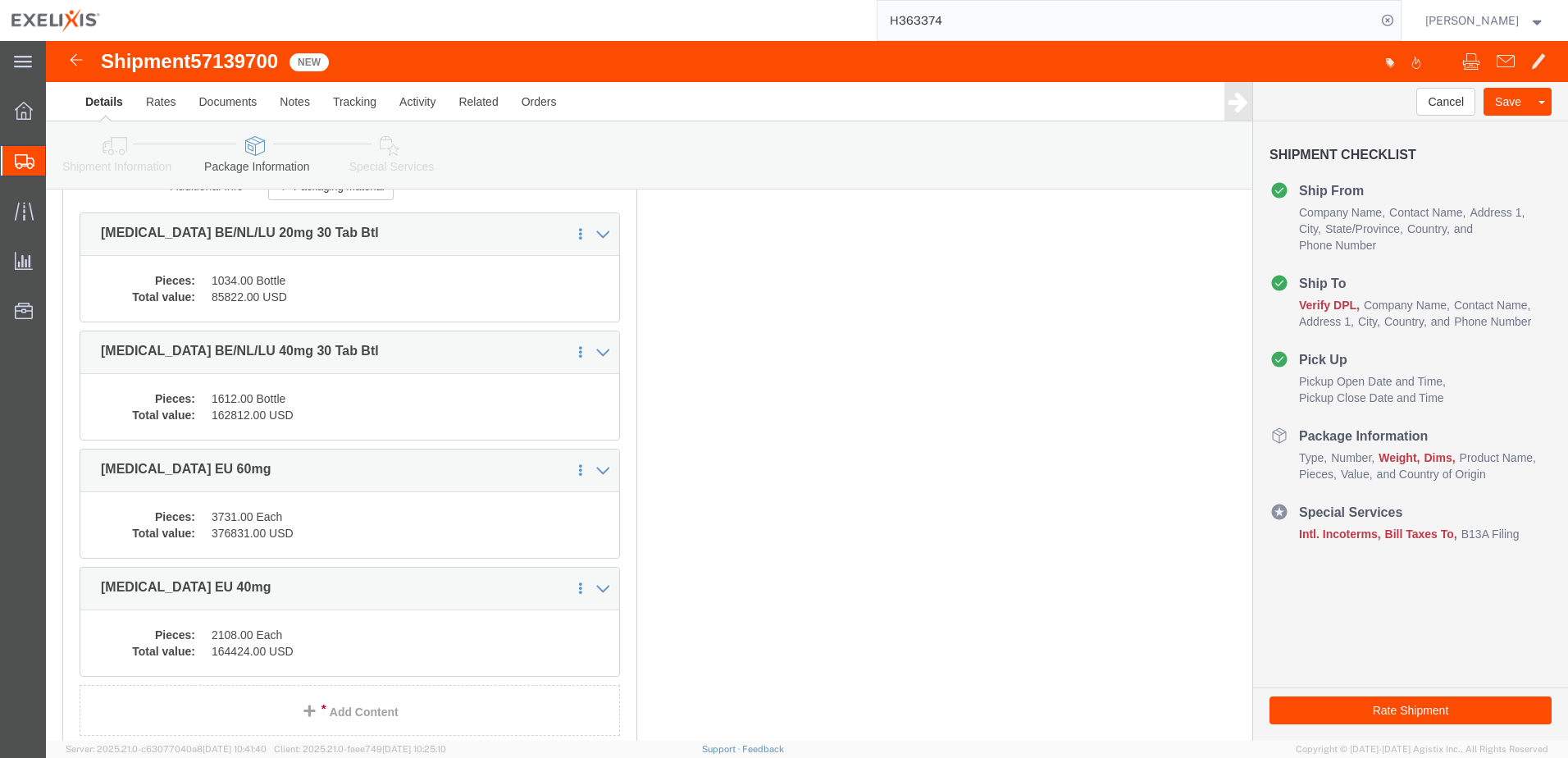
click dd "376831.00 USD"
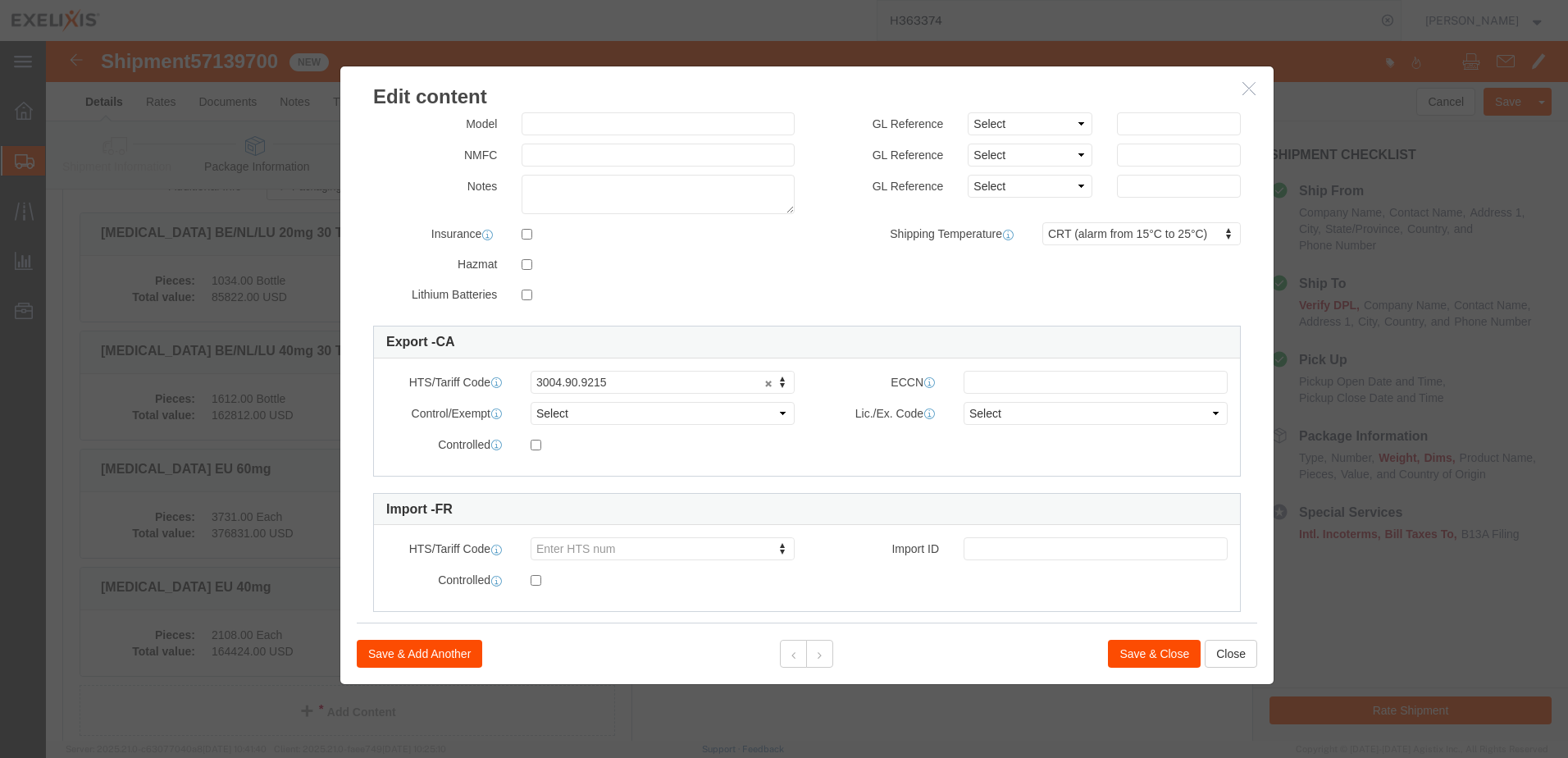
scroll to position [272, 0]
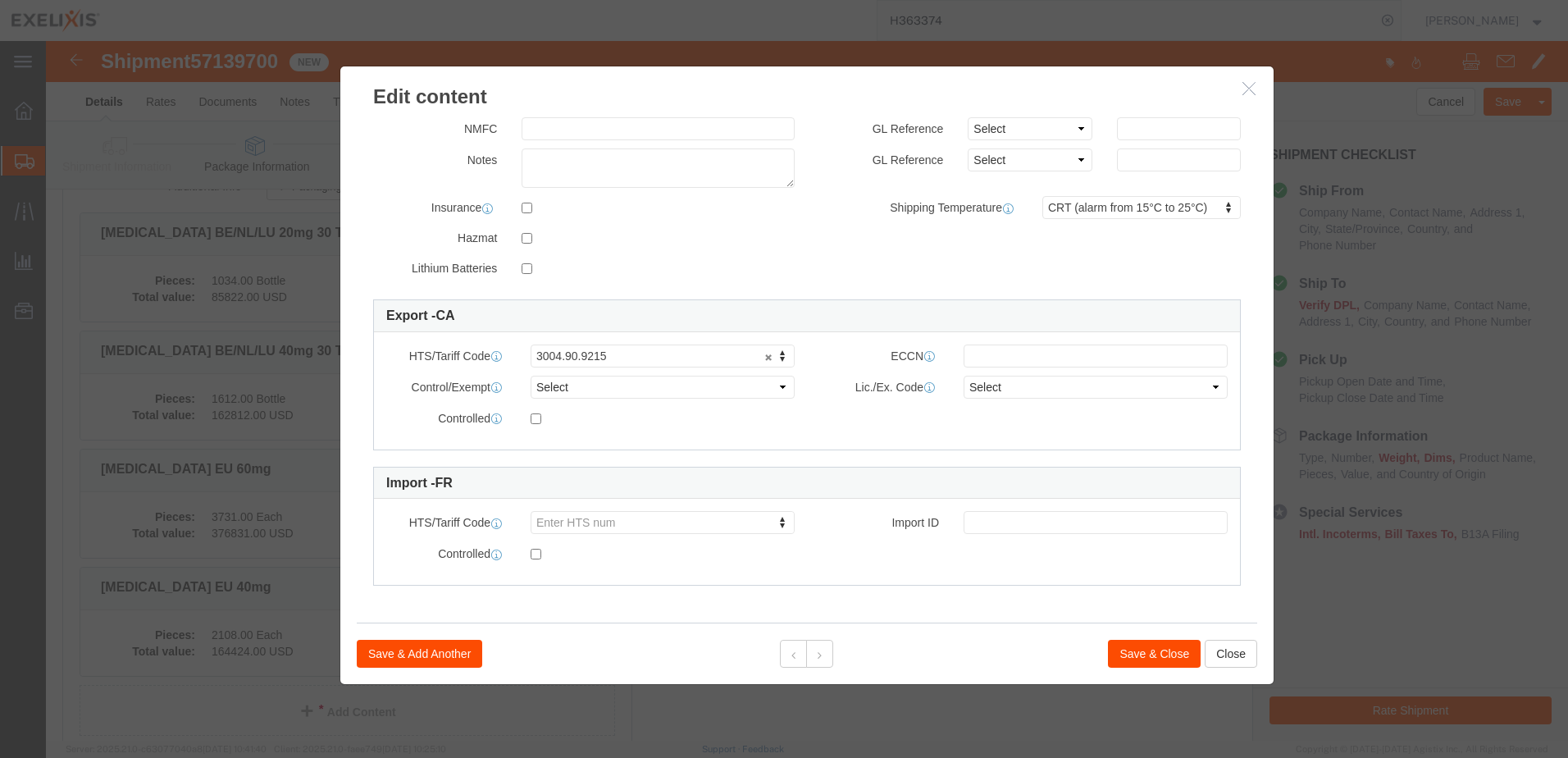
click button "Save & Close"
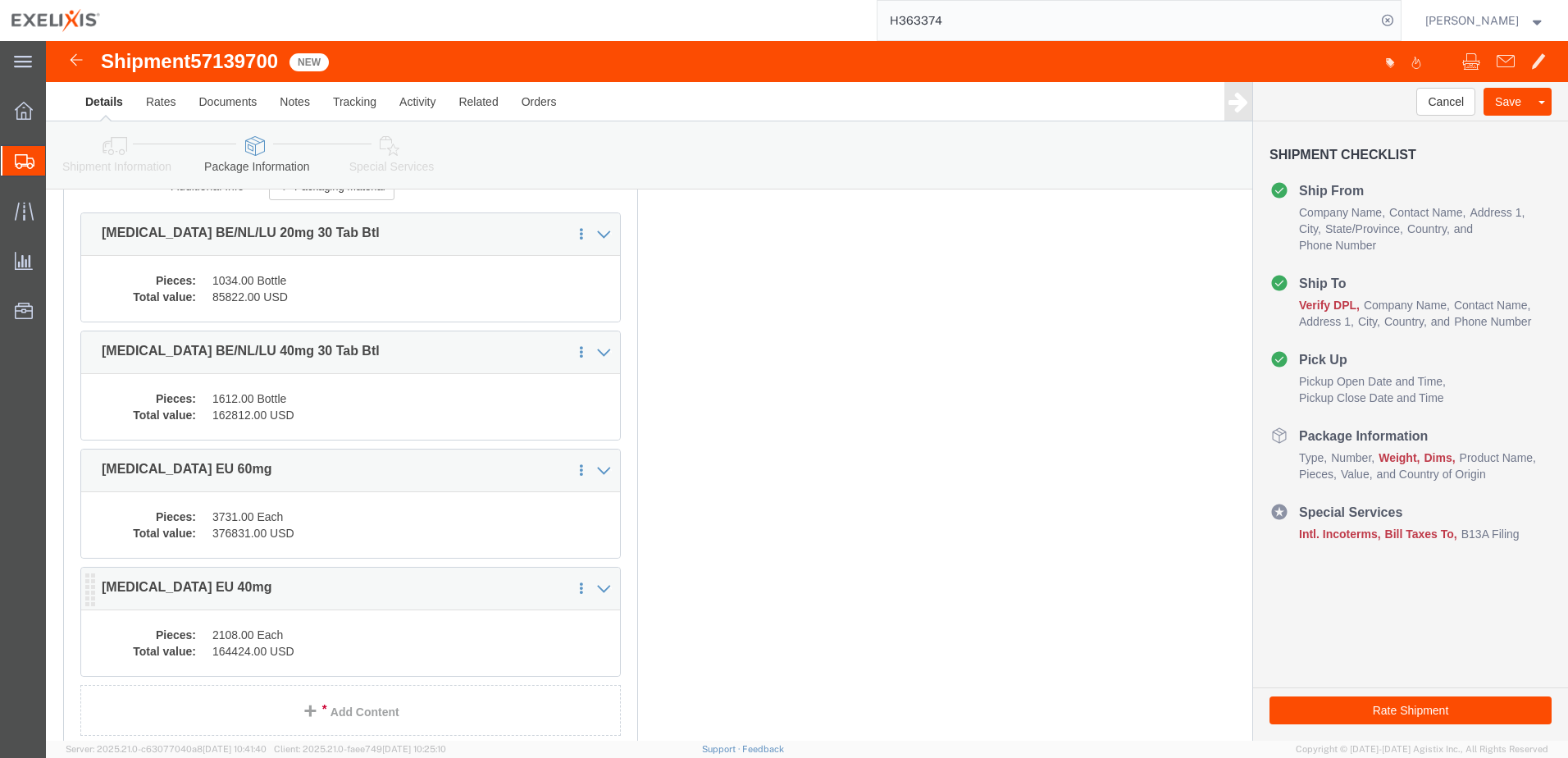
click div "1 x Pallet(s) Standard (Not Stackable) Package Type Select BCK Boxes BIOSYSTEM …"
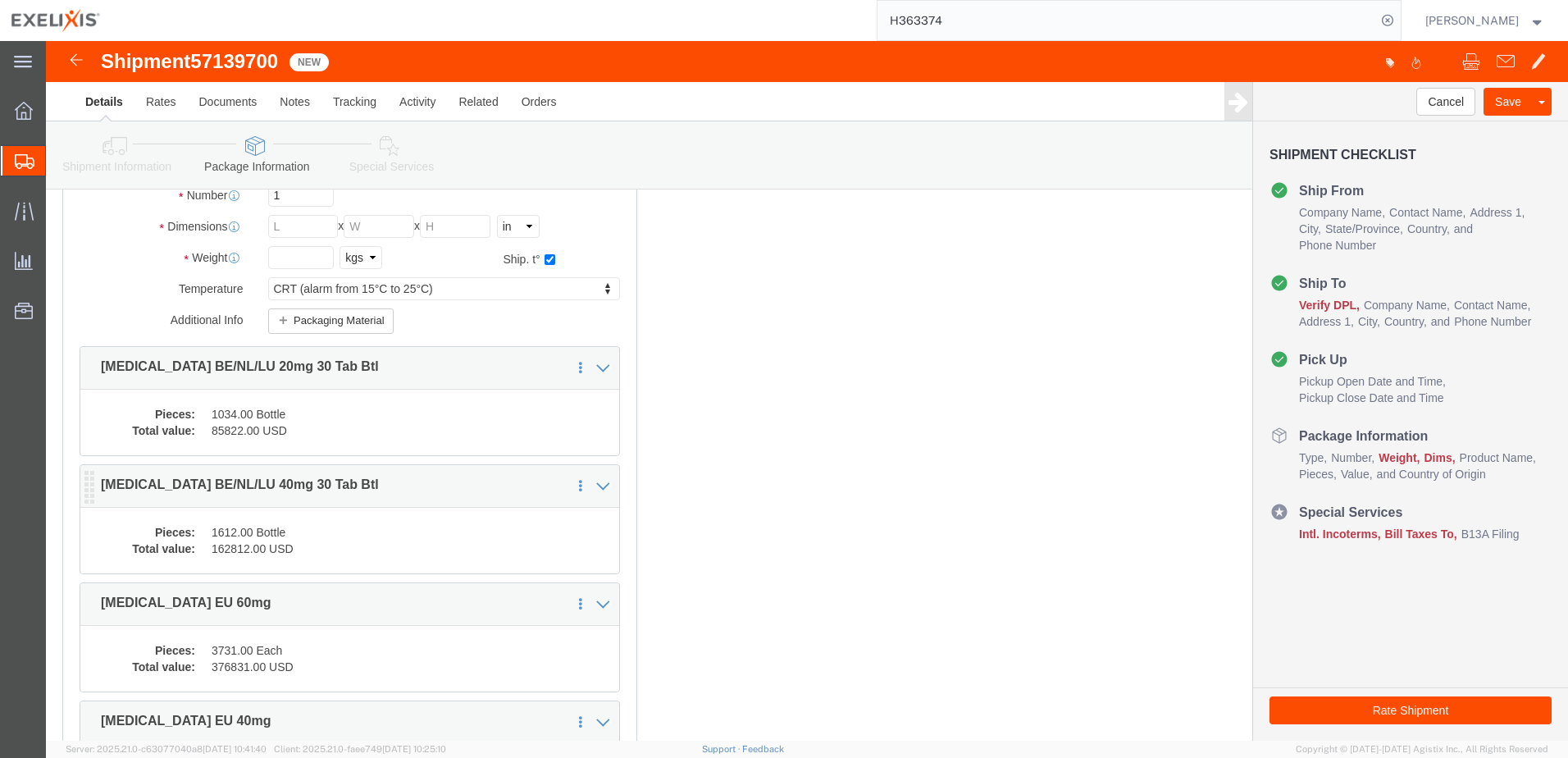
scroll to position [410, 0]
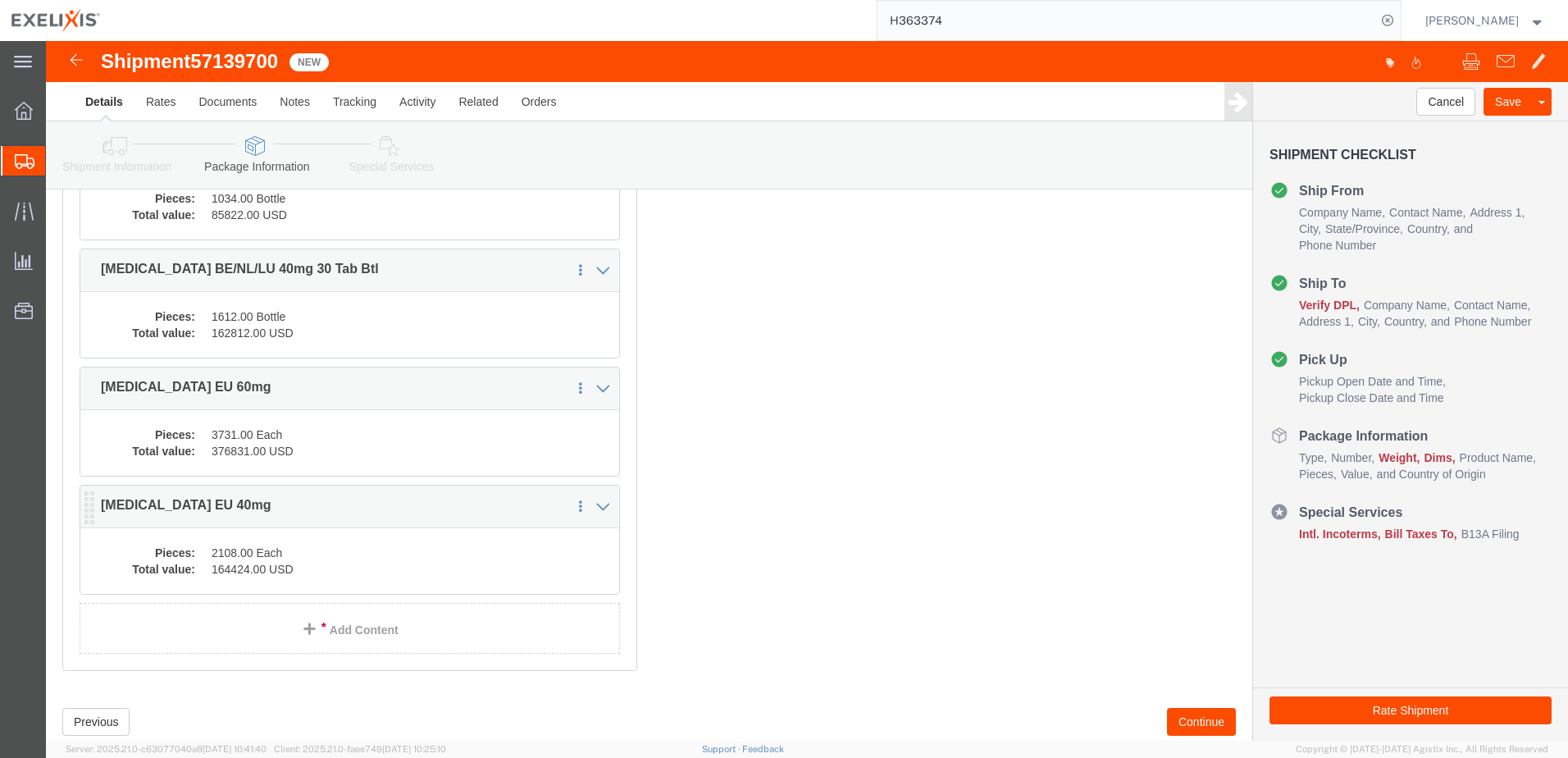
click dd "2108.00 Each"
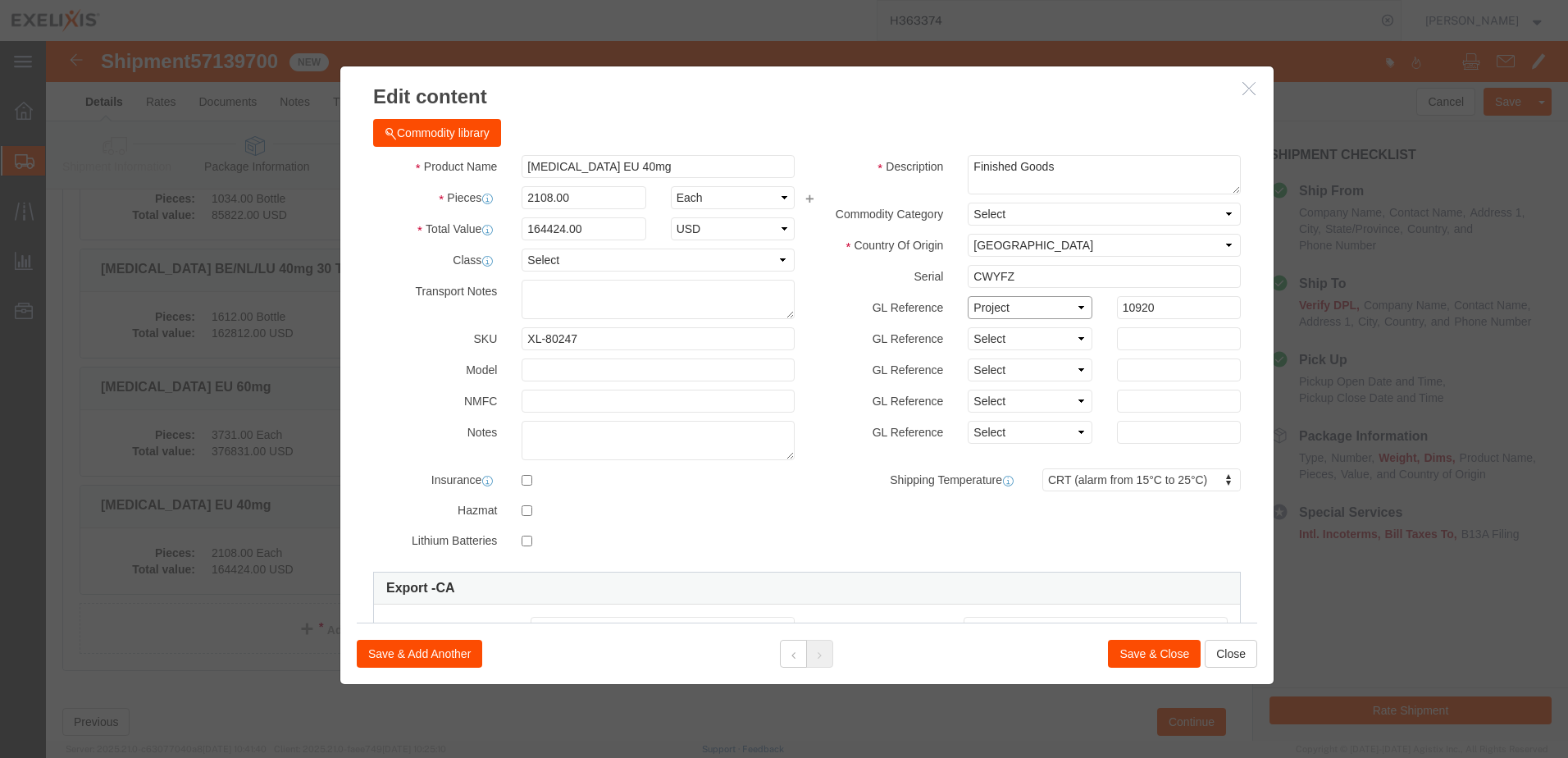
click select "Select Account Type Activity ID Airline Appointment Number ASN Batch Number Bil…"
select select "GLCD"
click select "Select Account Type Activity ID Airline Appointment Number ASN Batch Number Bil…"
drag, startPoint x: 1100, startPoint y: 264, endPoint x: 1042, endPoint y: 257, distance: 58.4
click div "GL Reference Select Account Type Activity ID Airline Appointment Number ASN Bat…"
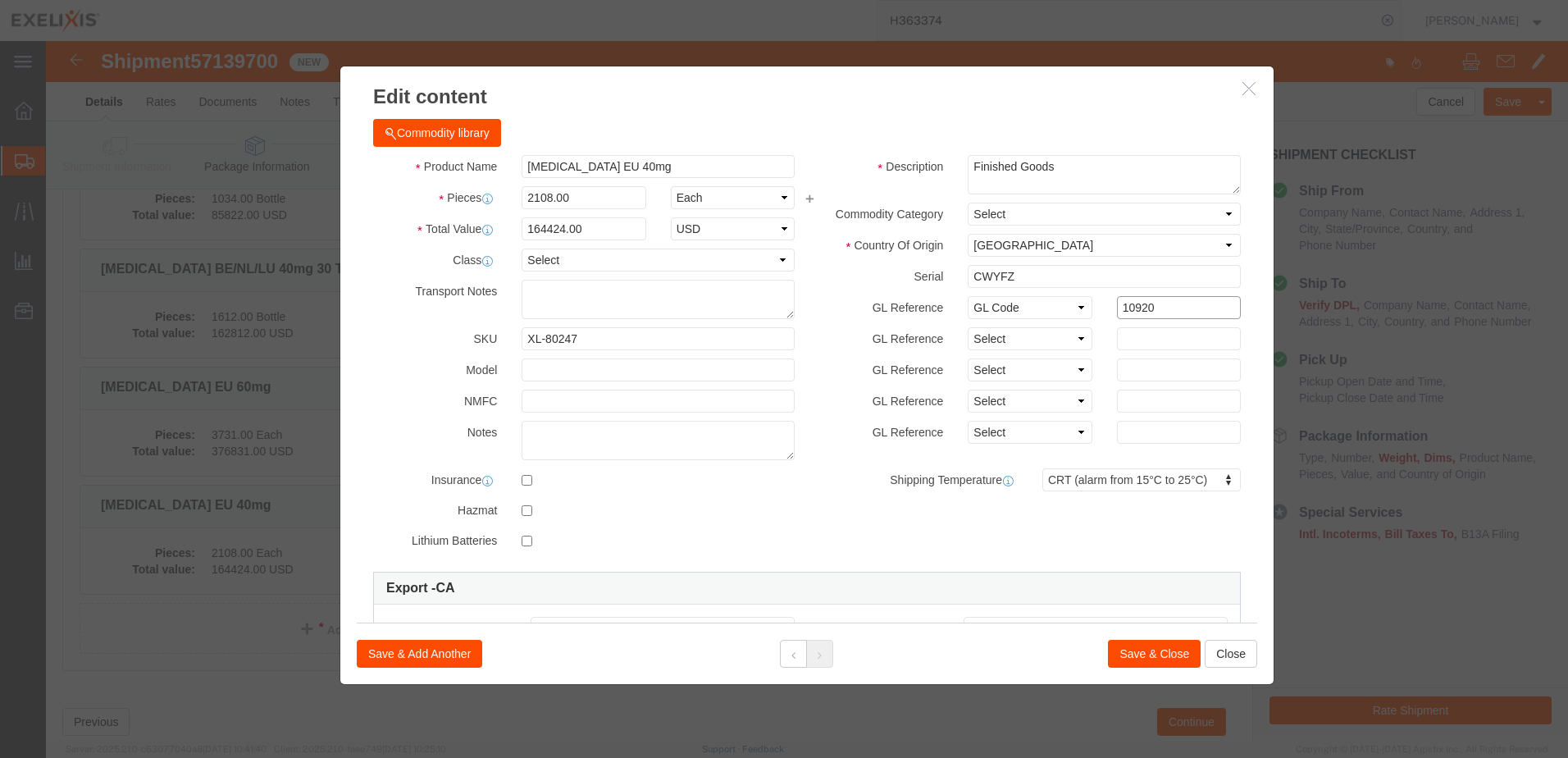
paste input "502003"
type input "502003"
click textarea "Finished Goods"
click select "Select Pharma Information"
select select "PHARMA"
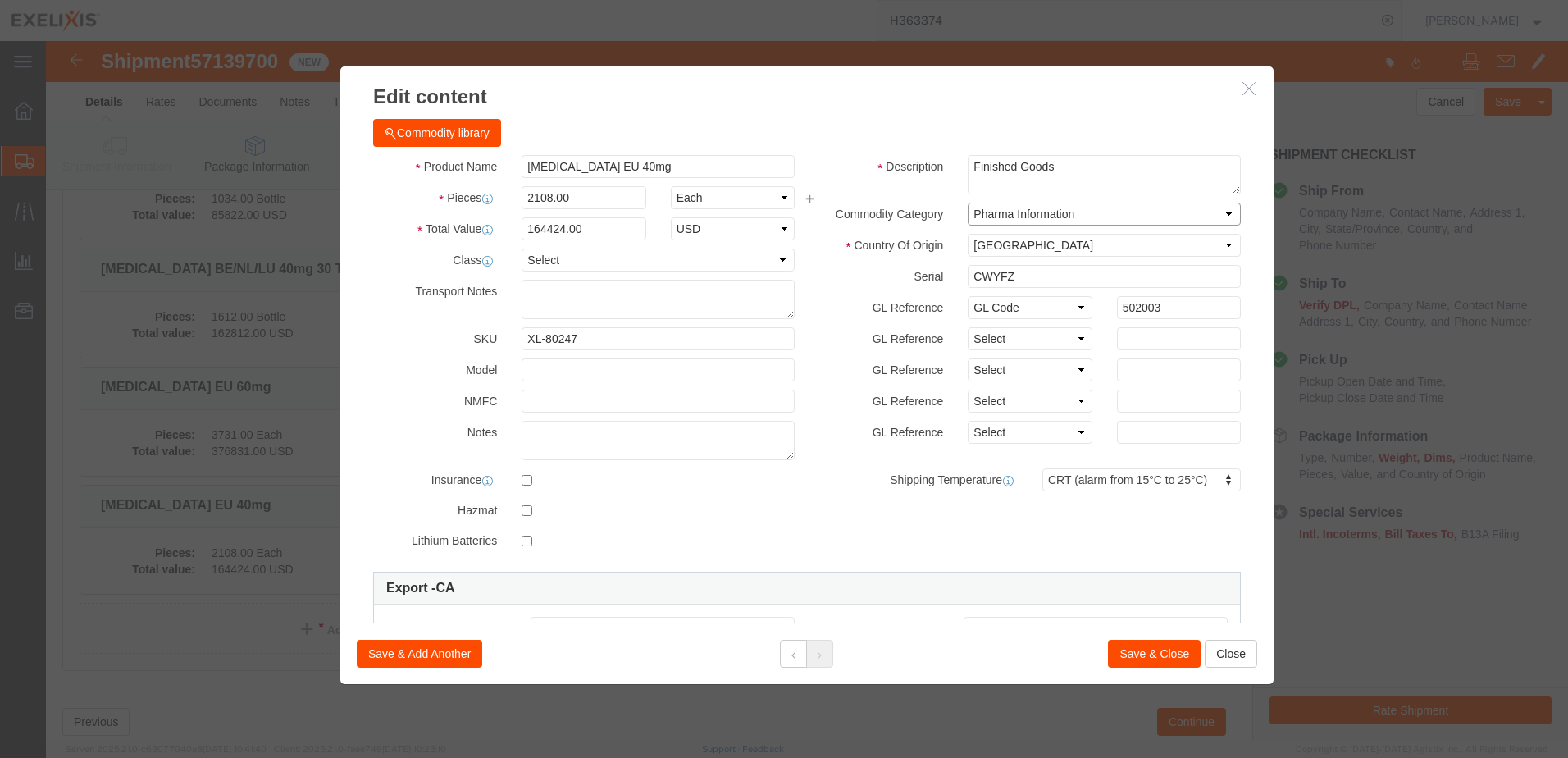
click select "Select Pharma Information"
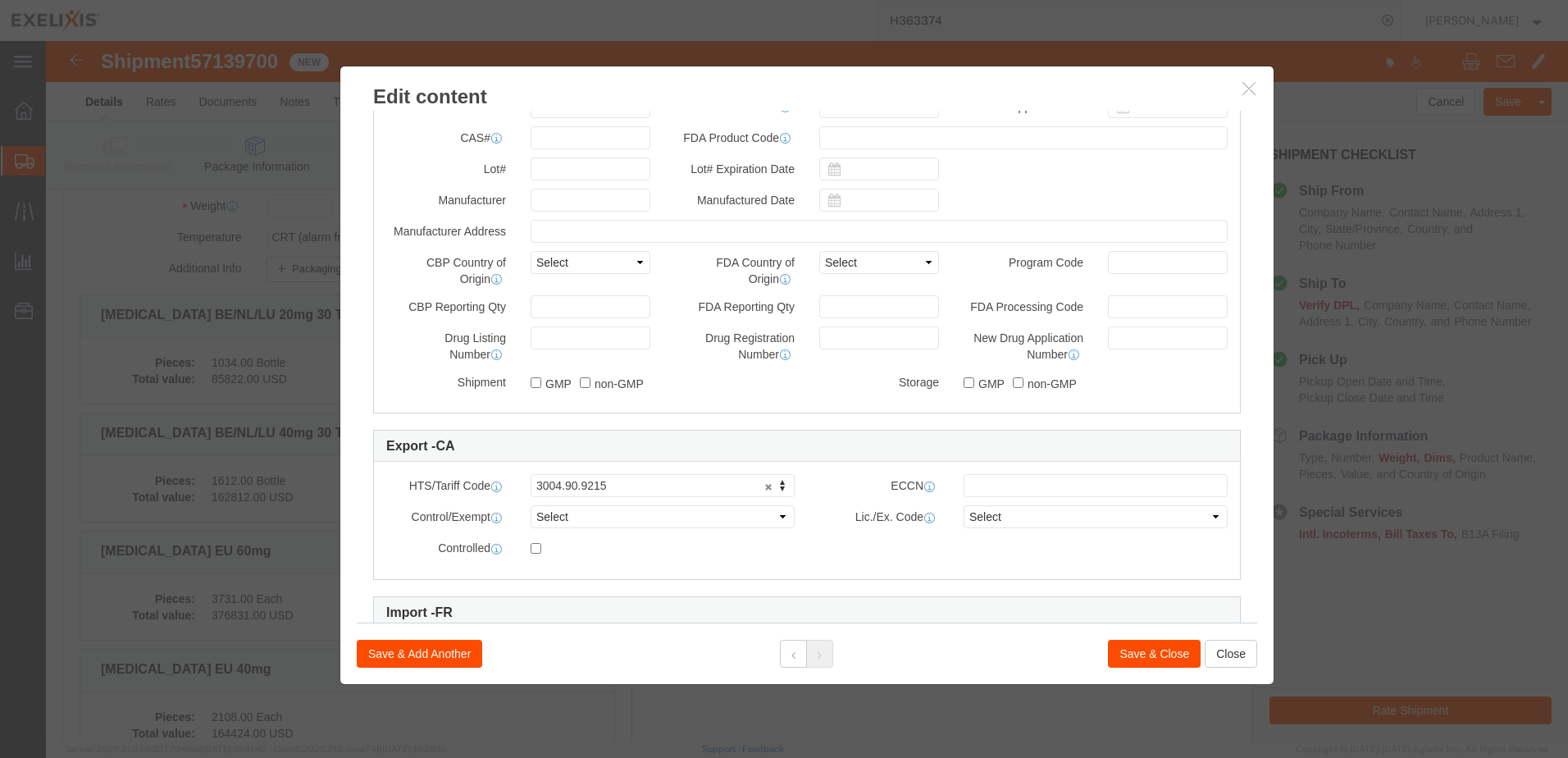
scroll to position [684, 0]
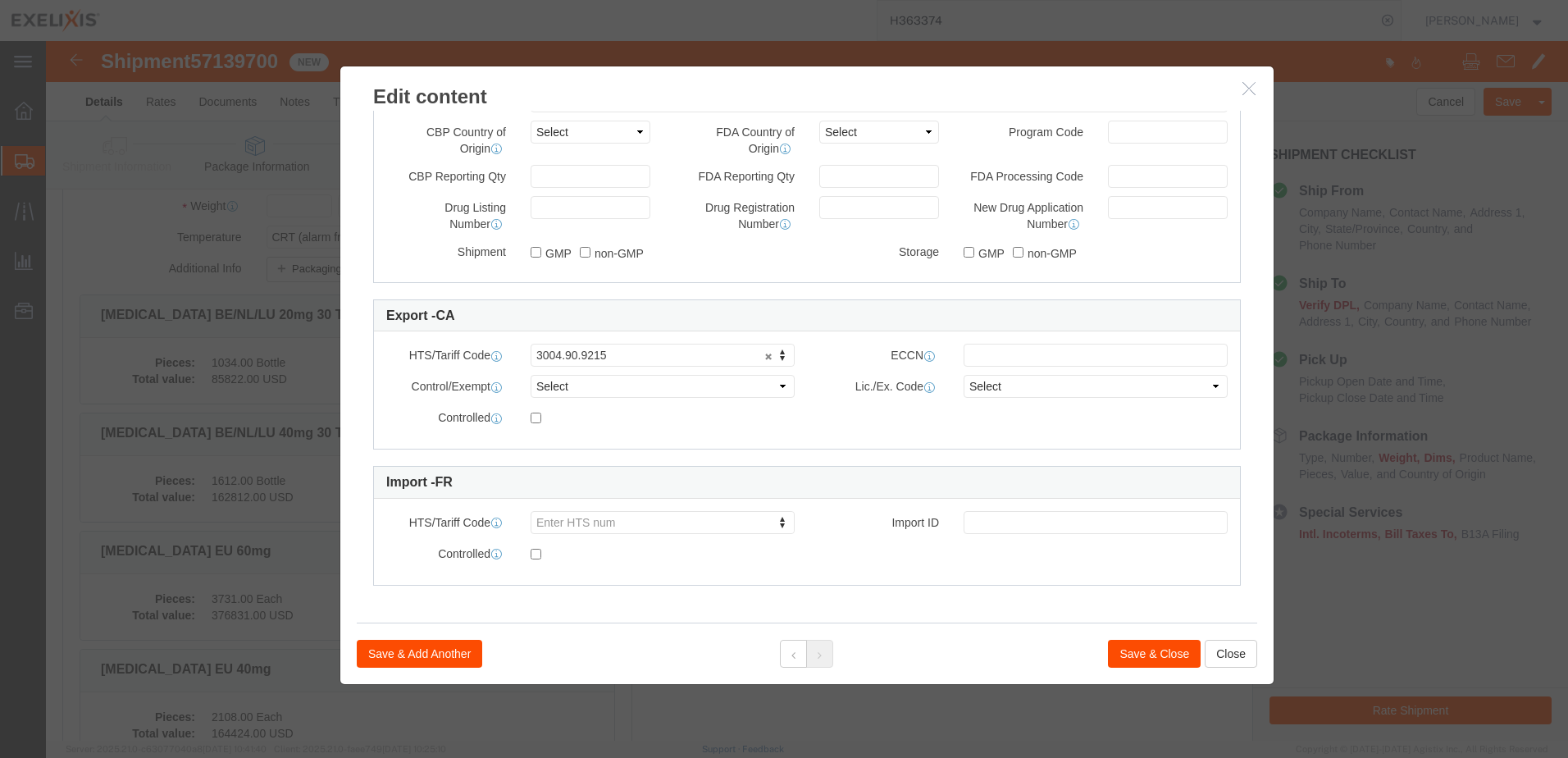
click button "Save & Close"
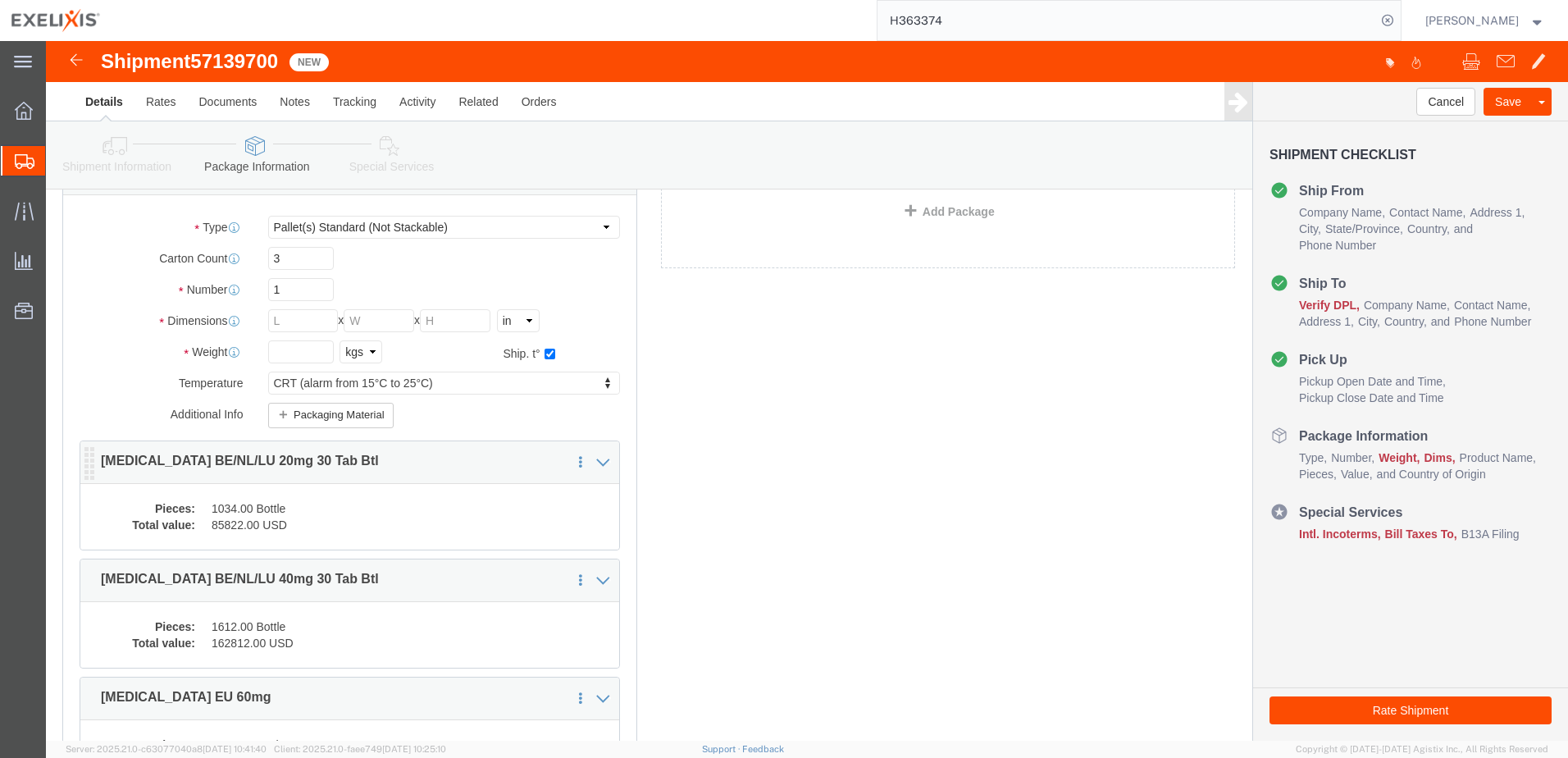
scroll to position [246, 0]
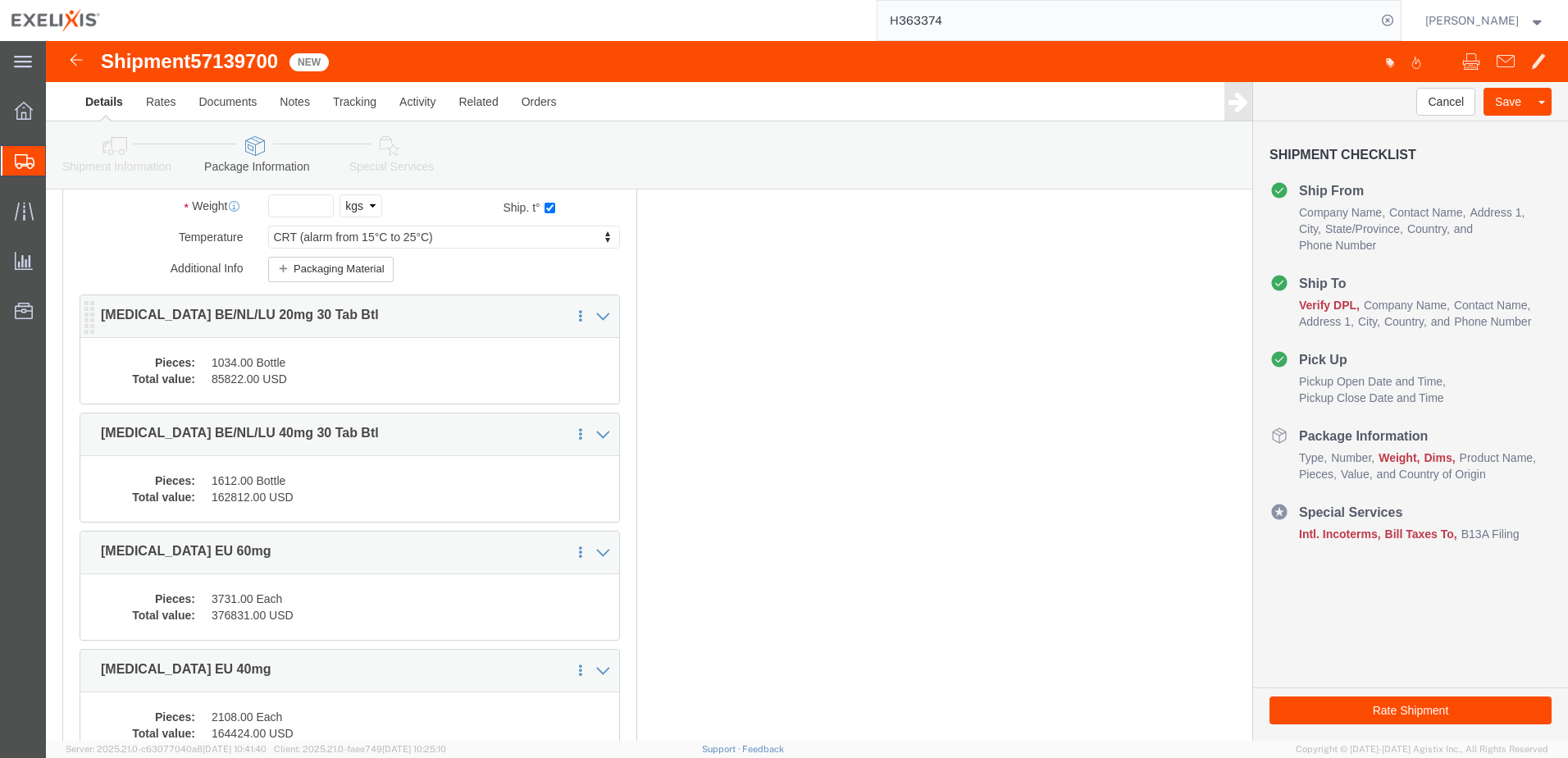
click dd "1034.00 Bottle"
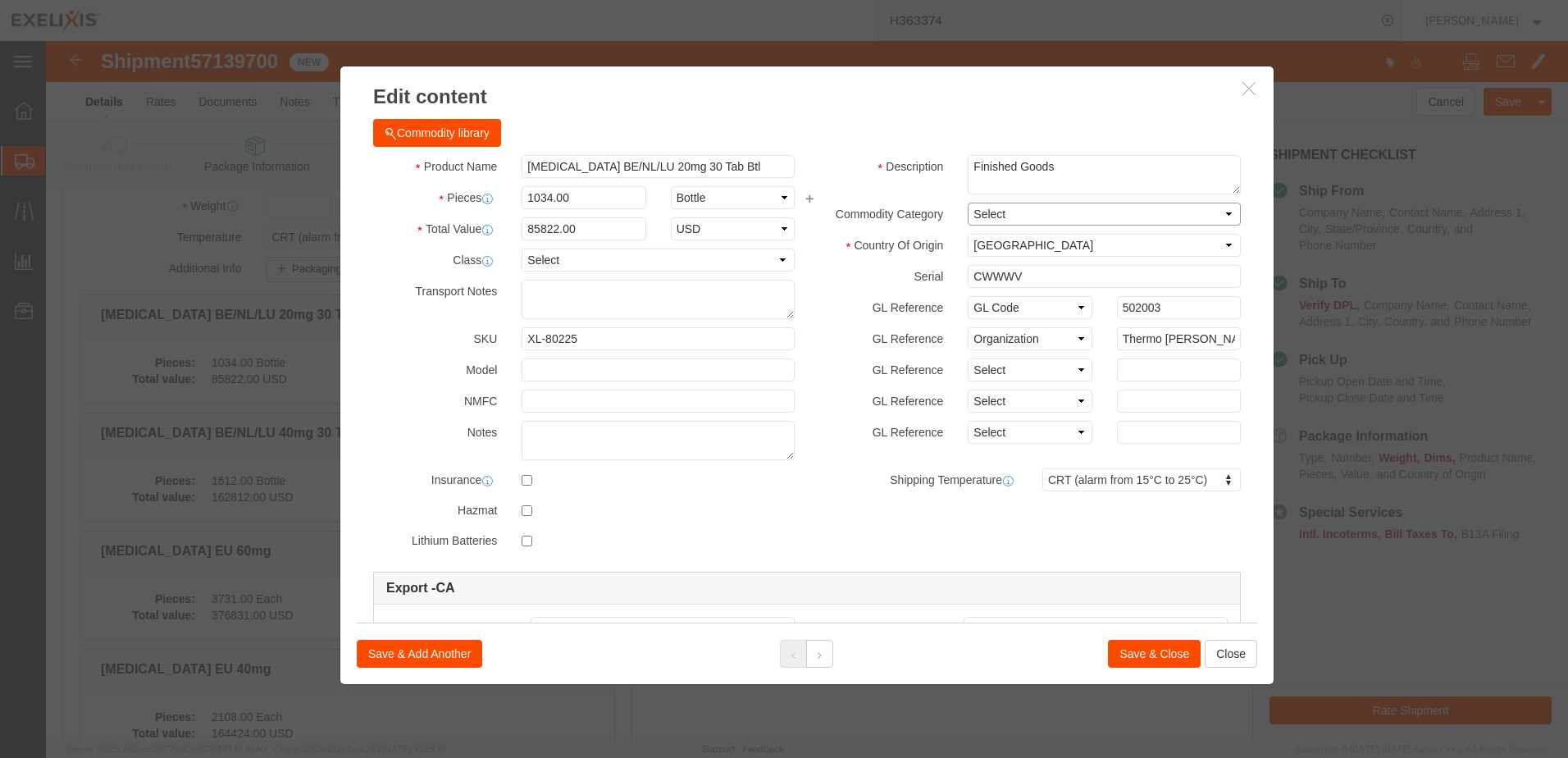
click select "Select Pharma Information"
select select "PHARMA"
click select "Select Pharma Information"
click select "Select Account Type Activity ID Airline Appointment Number ASN Batch Number Bil…"
select select
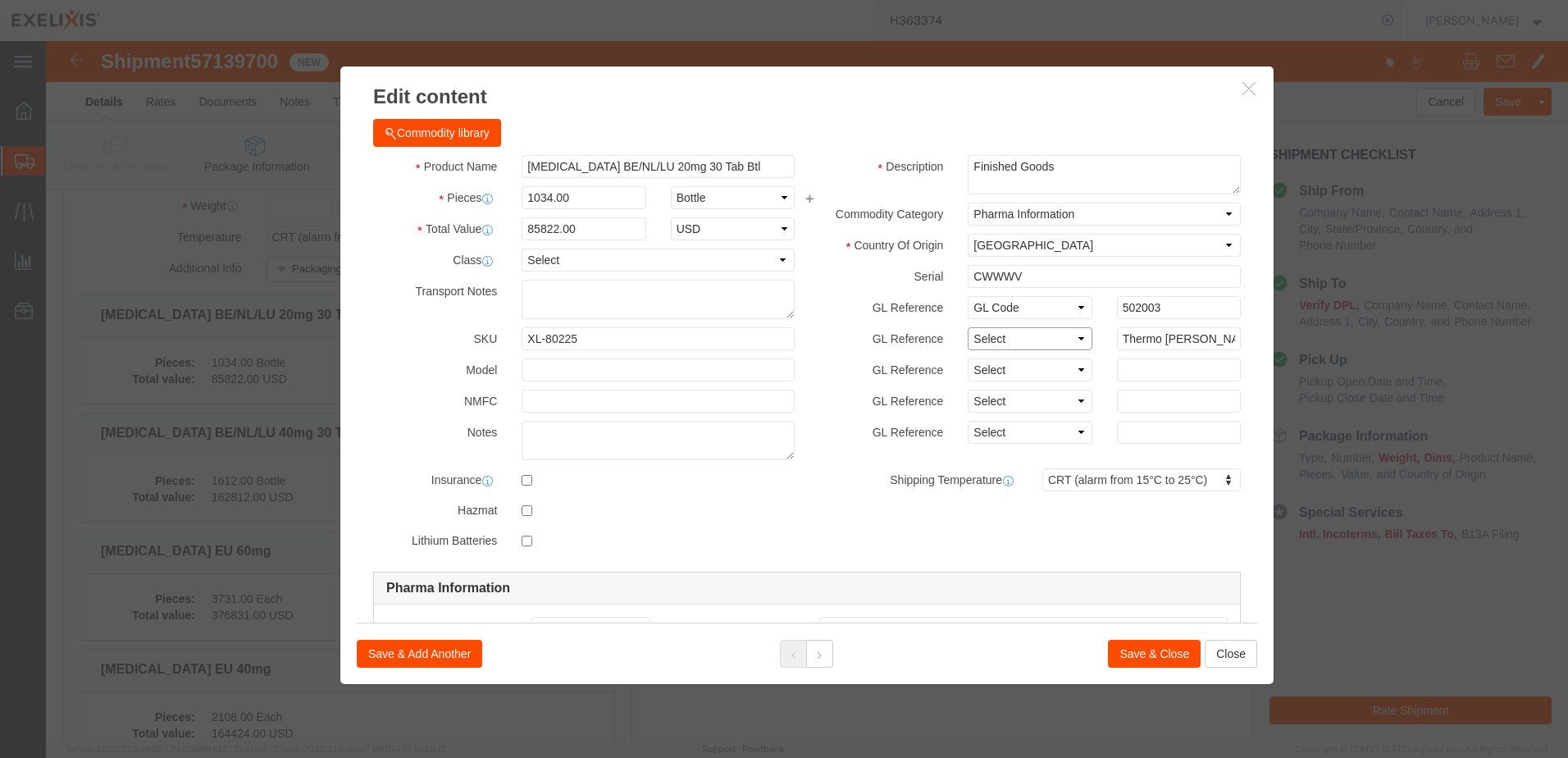
click select "Select Account Type Activity ID Airline Appointment Number ASN Batch Number Bil…"
drag, startPoint x: 1061, startPoint y: 296, endPoint x: 1232, endPoint y: 300, distance: 171.0
click div "Edit content Commodity library Product Name [MEDICAL_DATA] BE/NL/LU 20mg 30 Tab…"
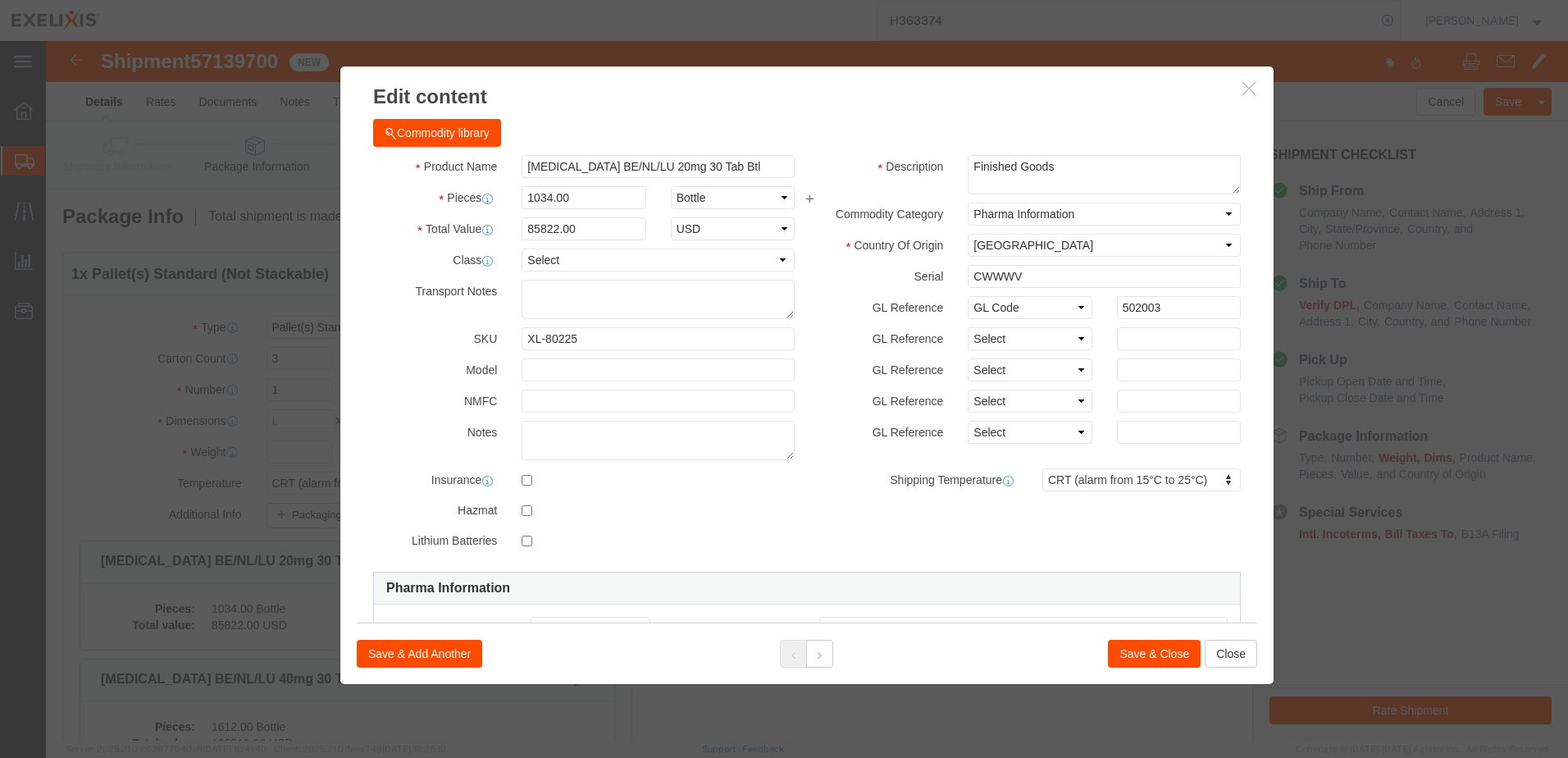
click button "Save & Close"
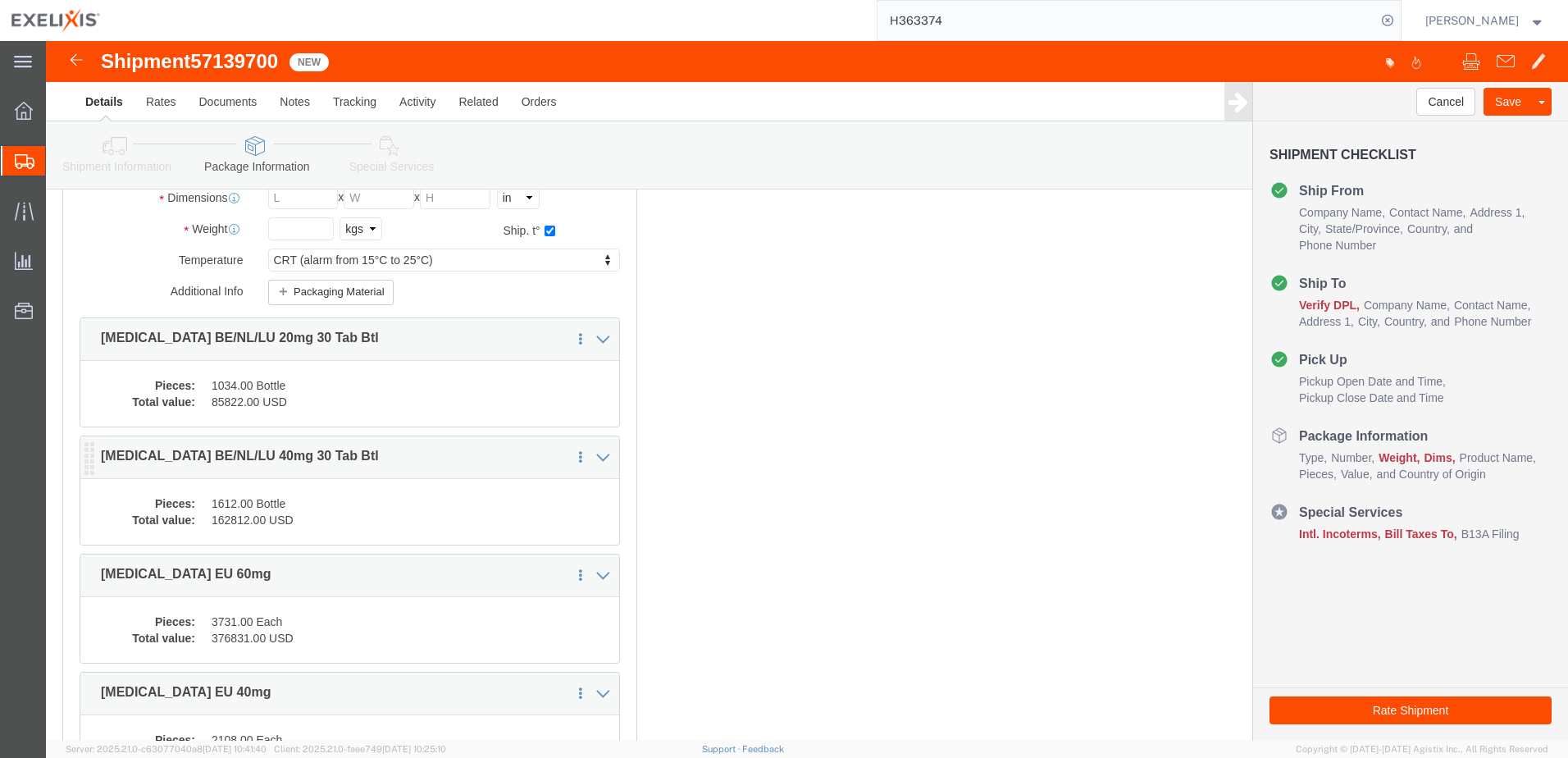
scroll to position [246, 0]
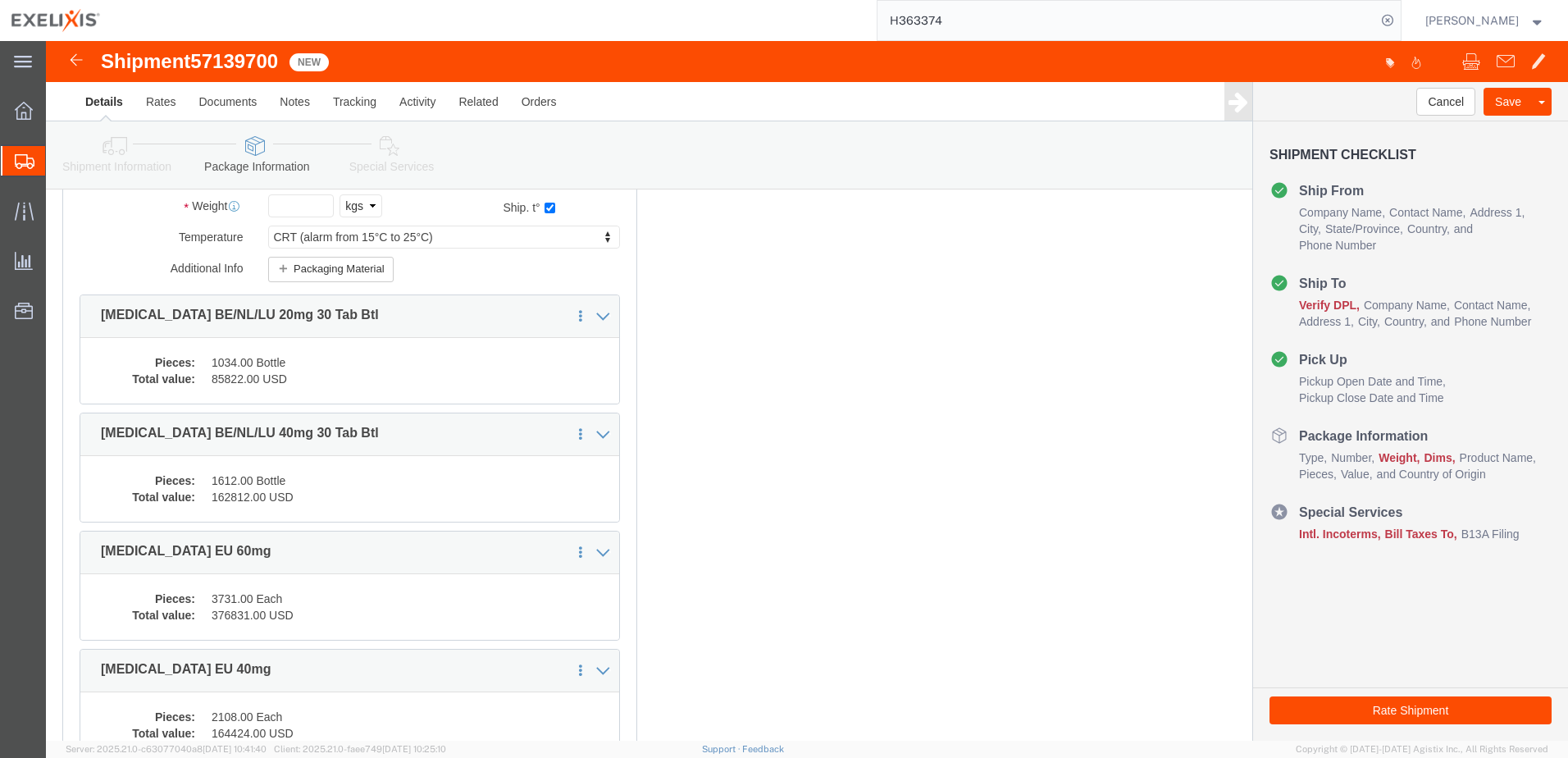
click dd "162812.00 USD"
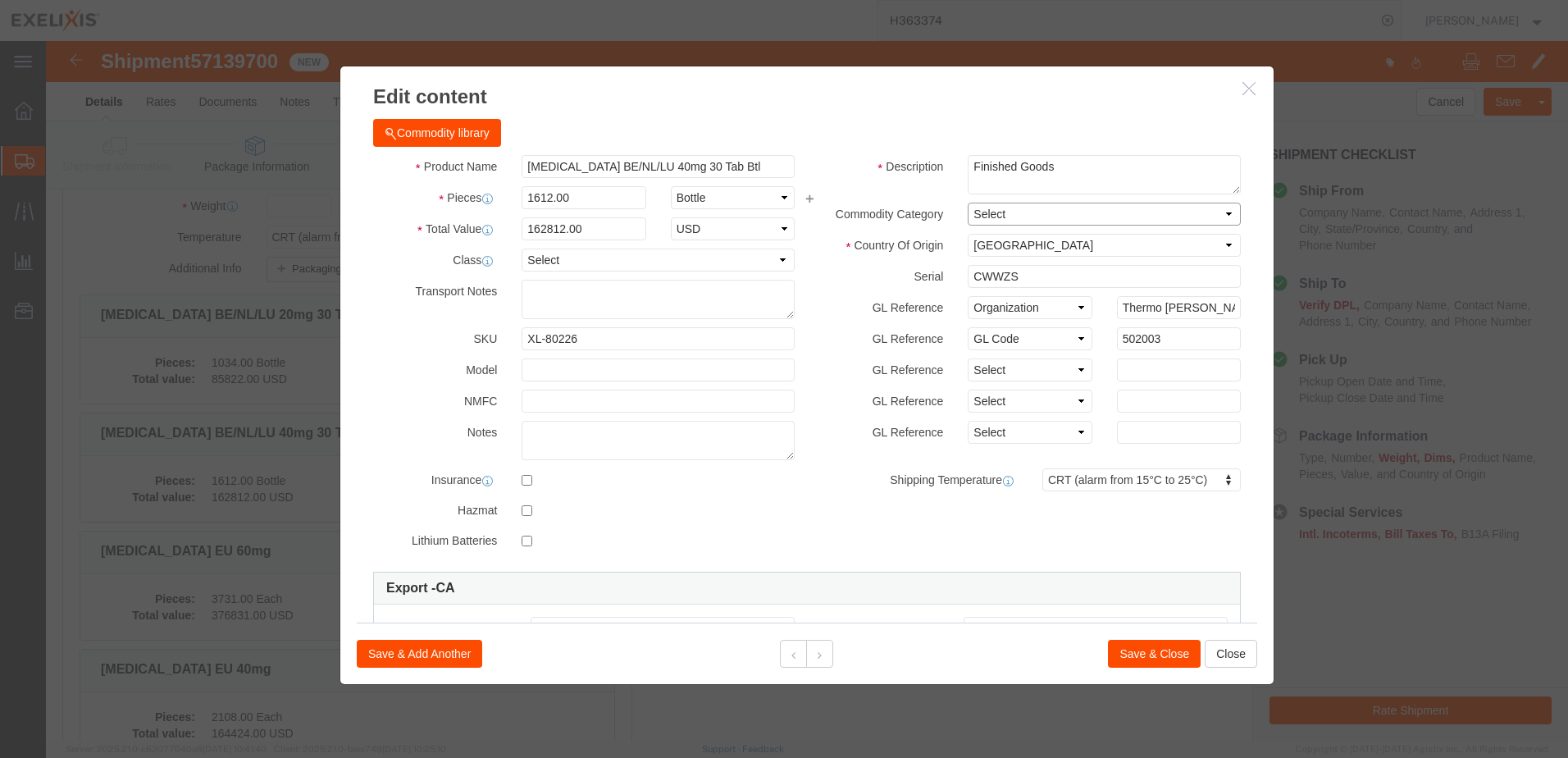
click select "Select Pharma Information"
select select "PHARMA"
click select "Select Pharma Information"
click select "Select Account Type Activity ID Airline Appointment Number ASN Batch Number Bil…"
drag, startPoint x: 1109, startPoint y: 293, endPoint x: 1034, endPoint y: 294, distance: 75.0
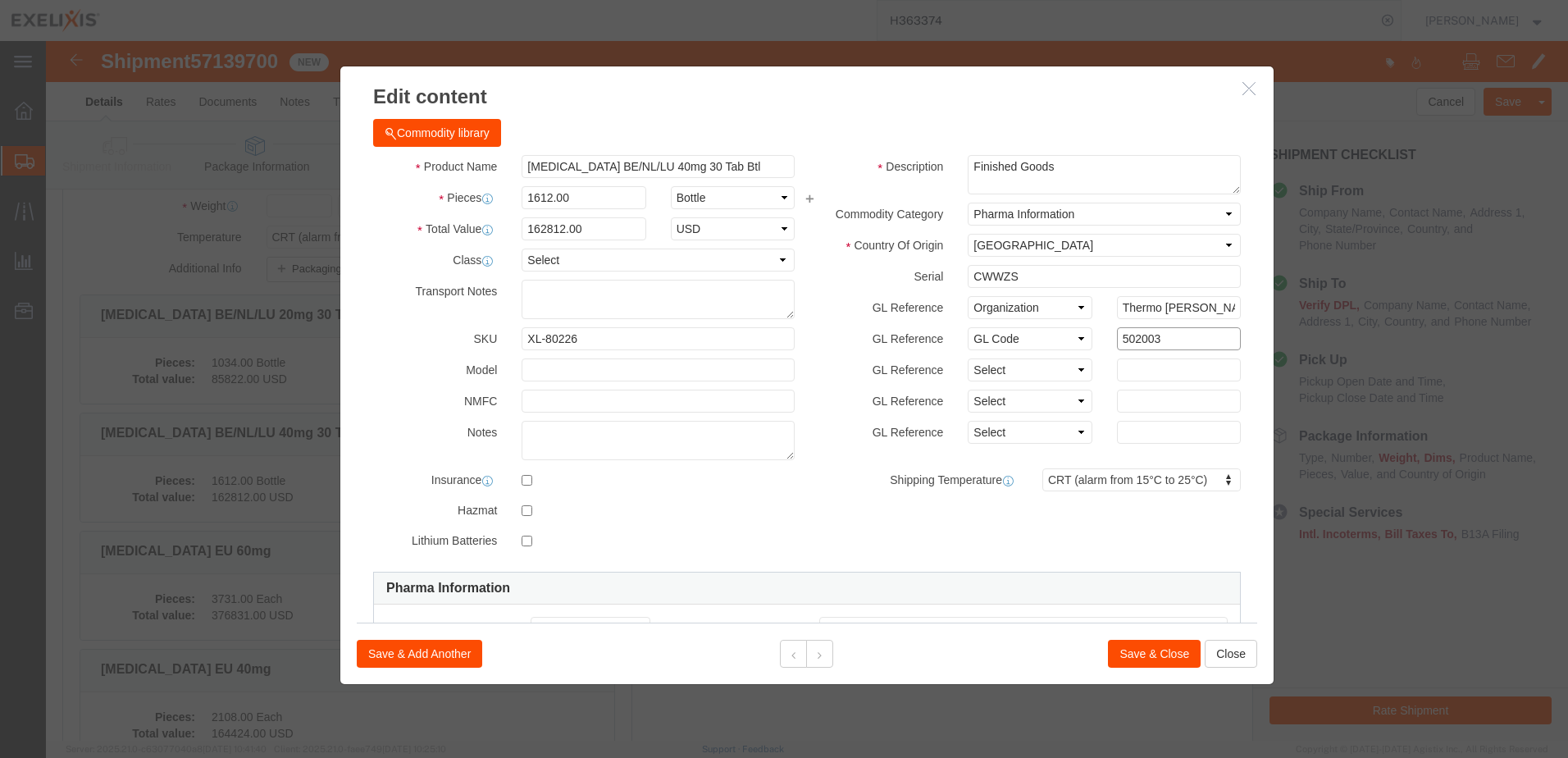
click div "GL Reference Select Account Type Activity ID Airline Appointment Number ASN Bat…"
click button "Save & Close"
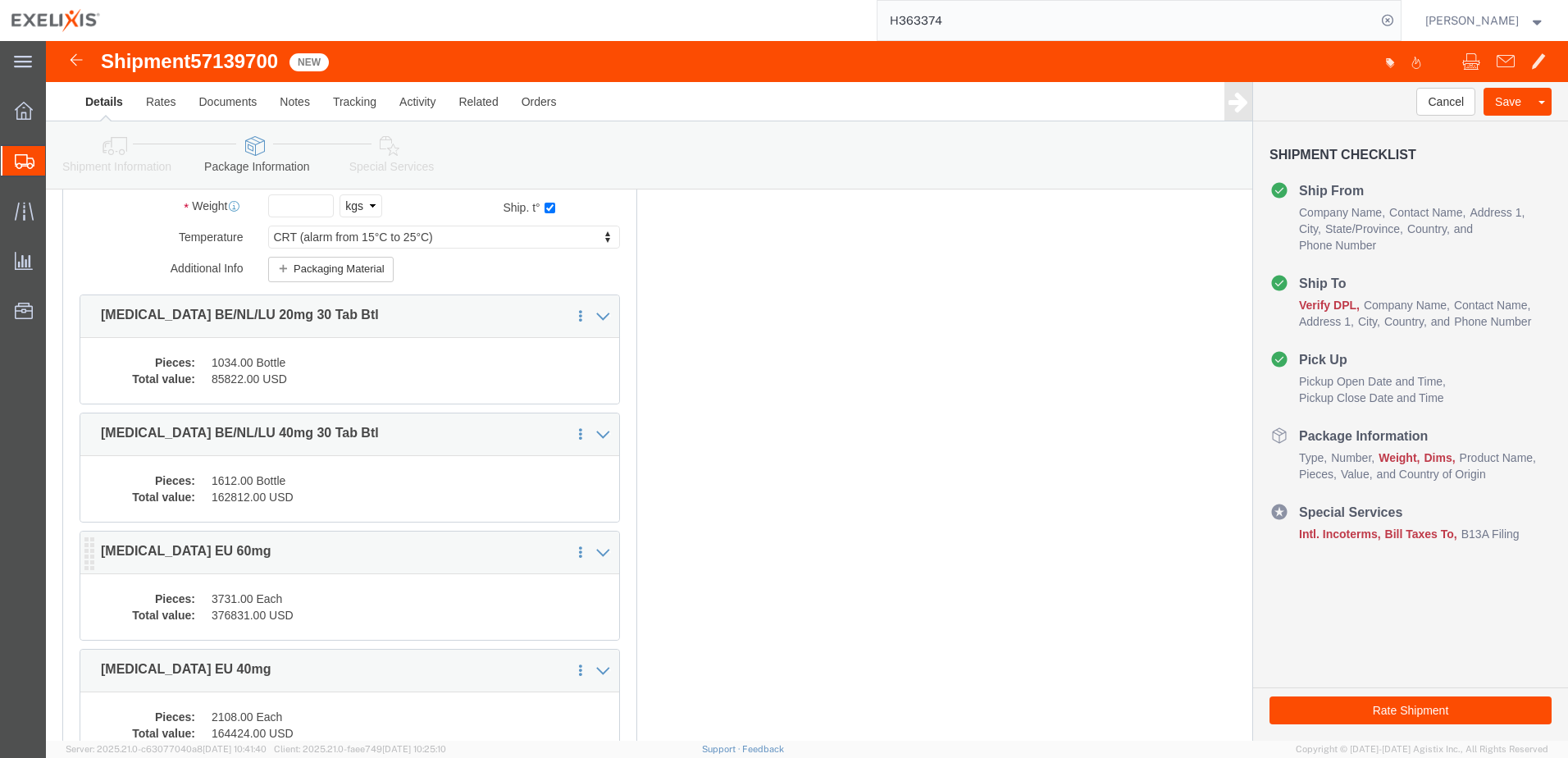
click dd "3731.00 Each"
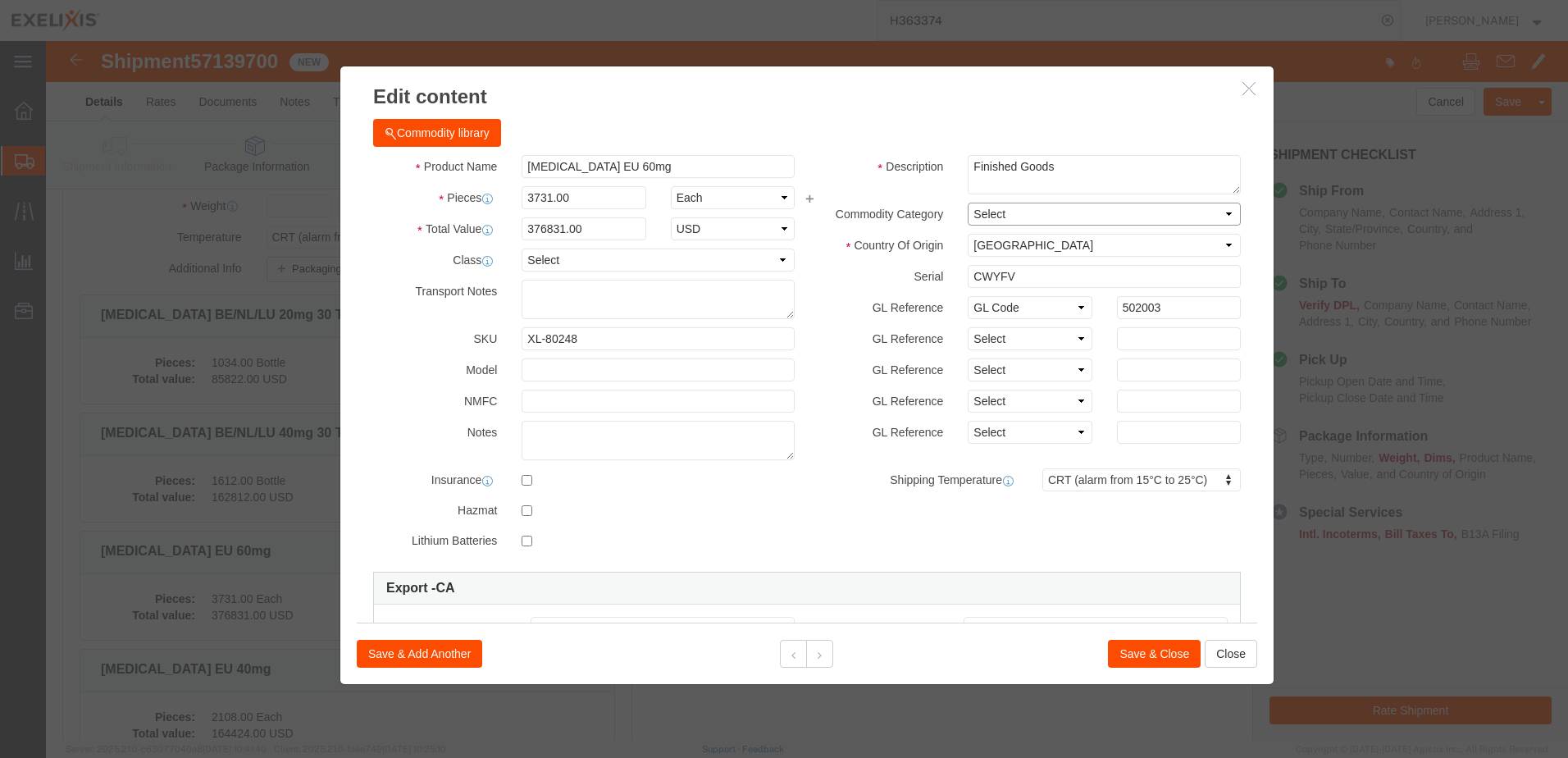
click select "Select Pharma Information"
select select "PHARMA"
click select "Select Pharma Information"
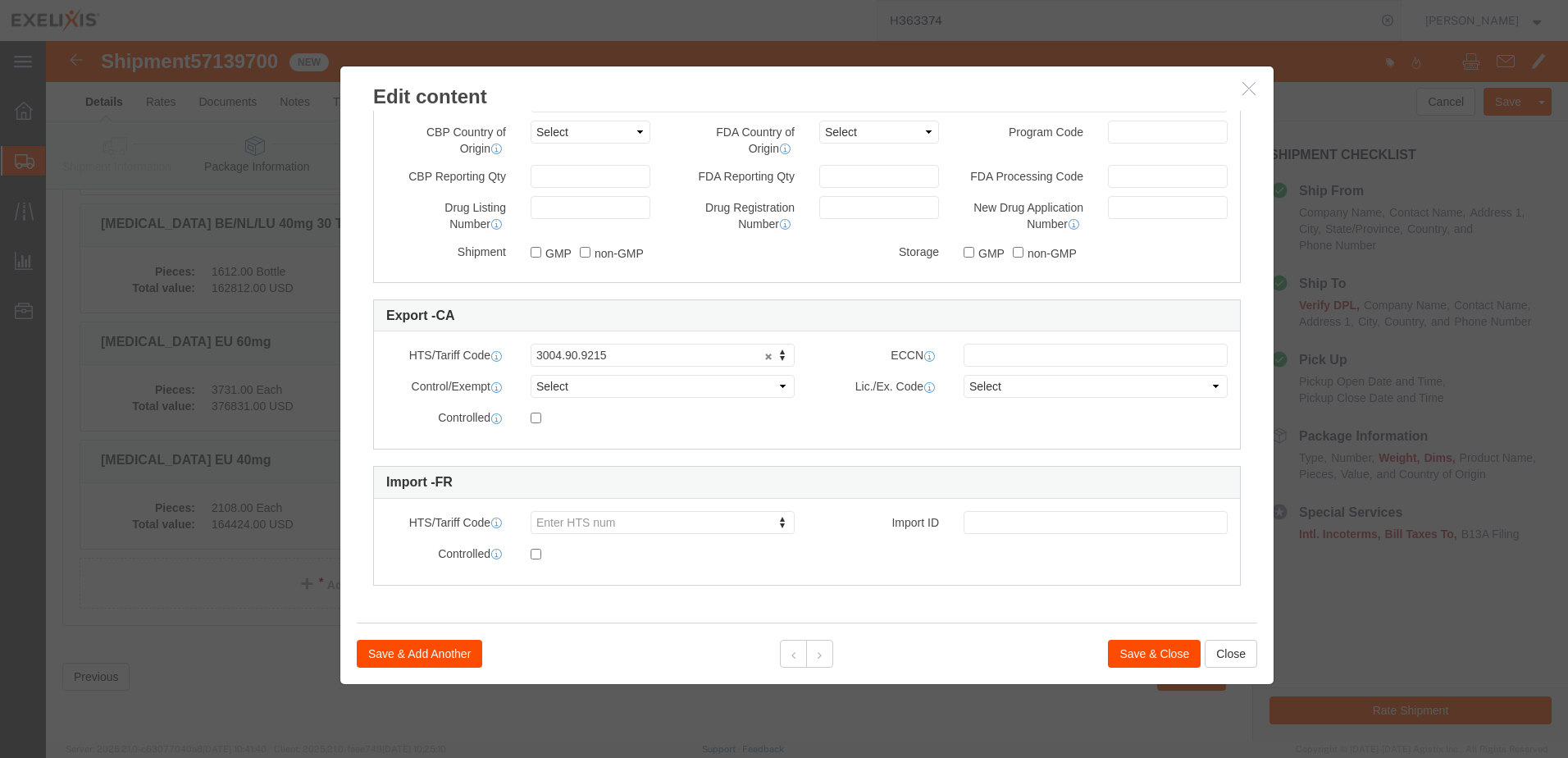
scroll to position [467, 0]
click select "Select [GEOGRAPHIC_DATA] [GEOGRAPHIC_DATA] [GEOGRAPHIC_DATA] [GEOGRAPHIC_DATA] …"
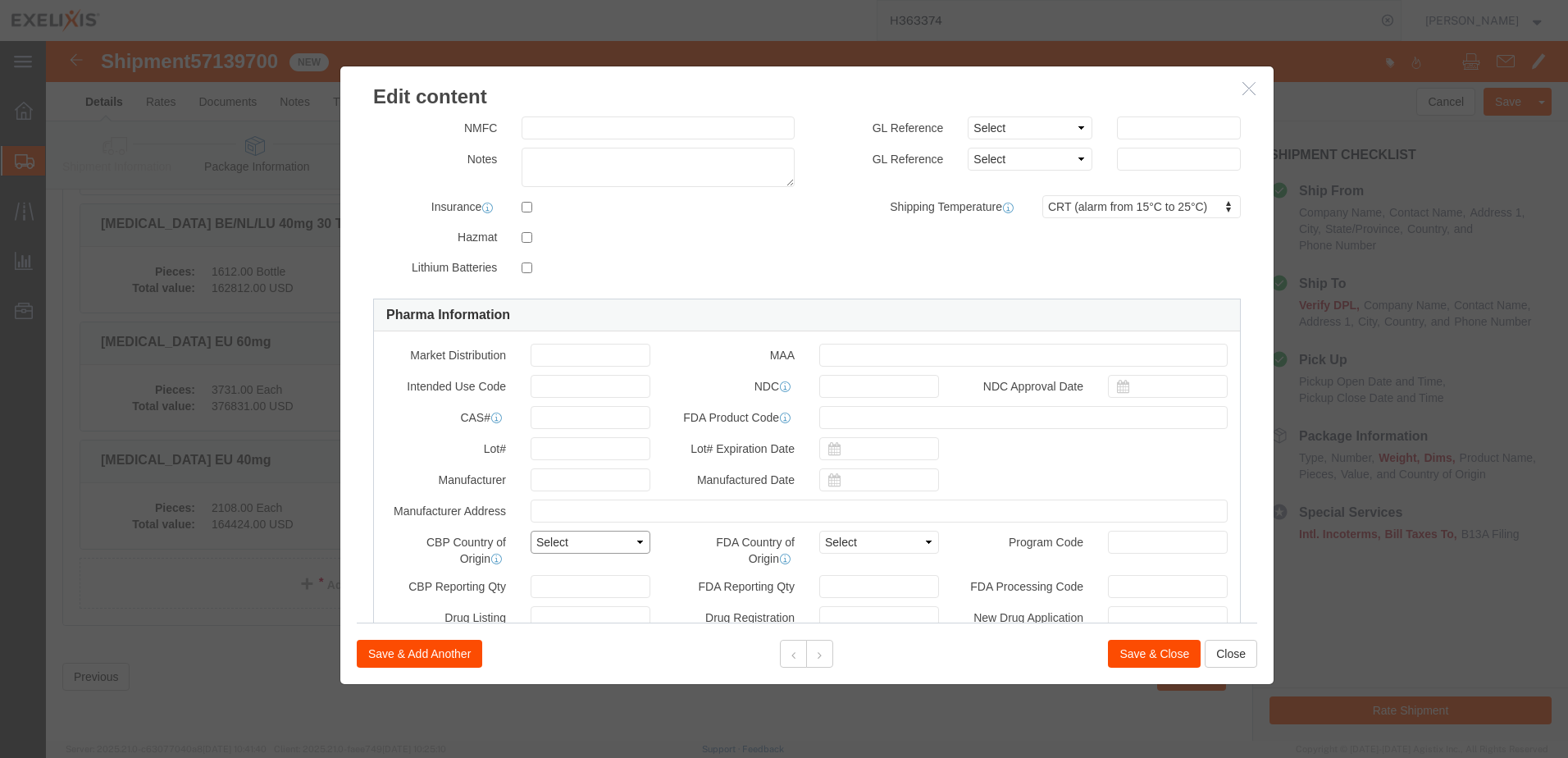
scroll to position [0, 0]
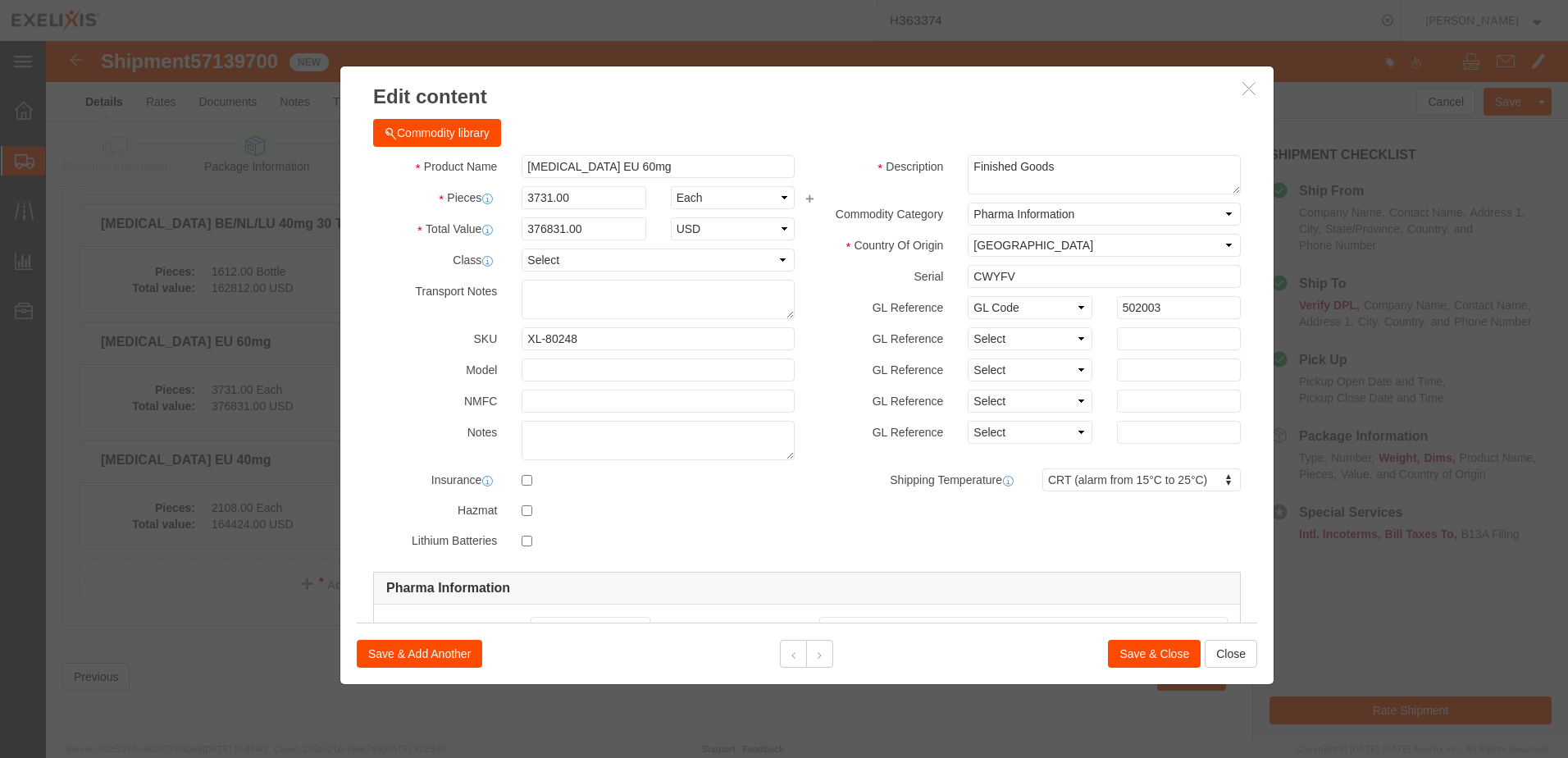
click button "Save & Close"
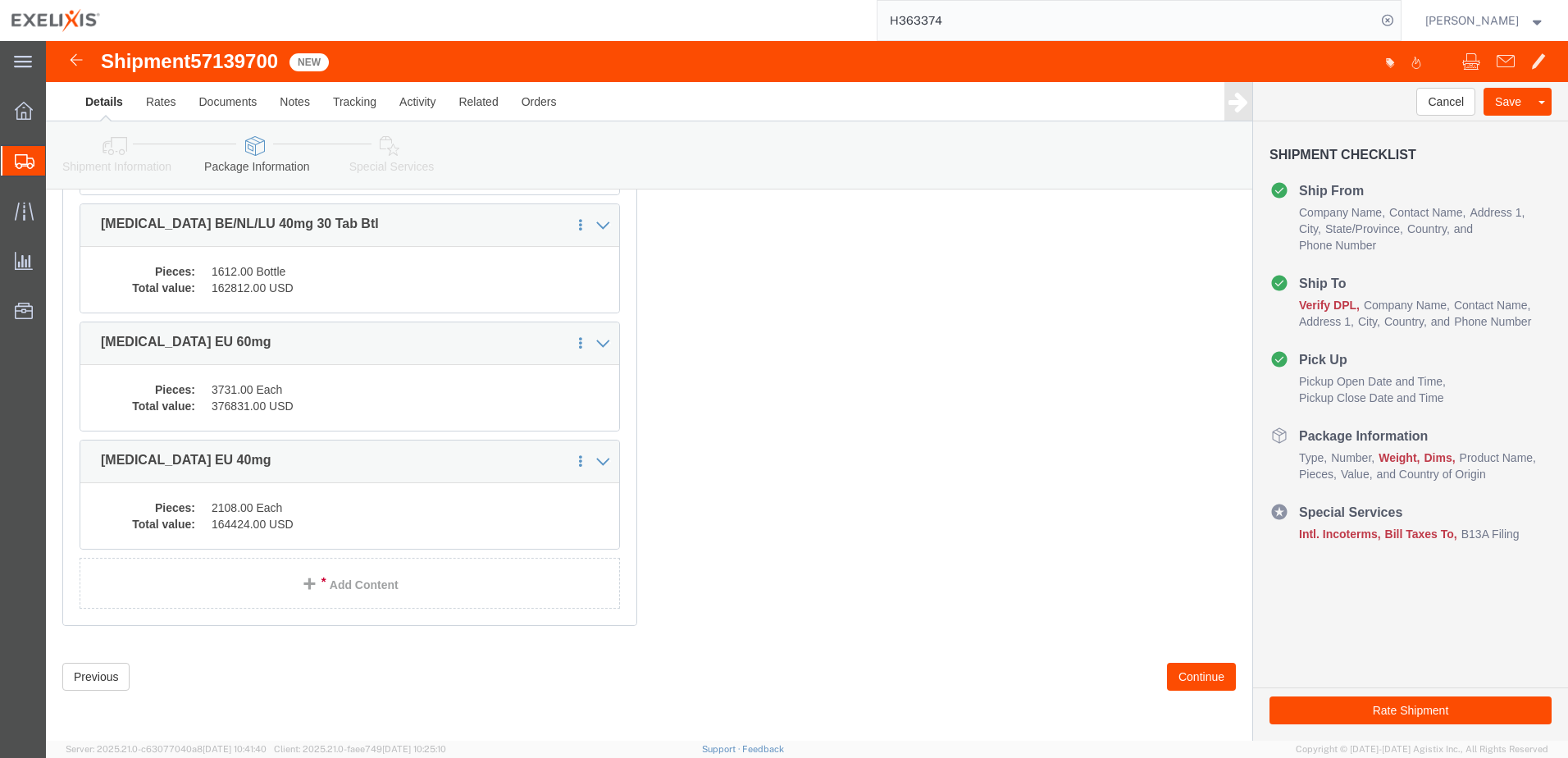
scroll to position [455, 0]
click dd "2108.00 Each"
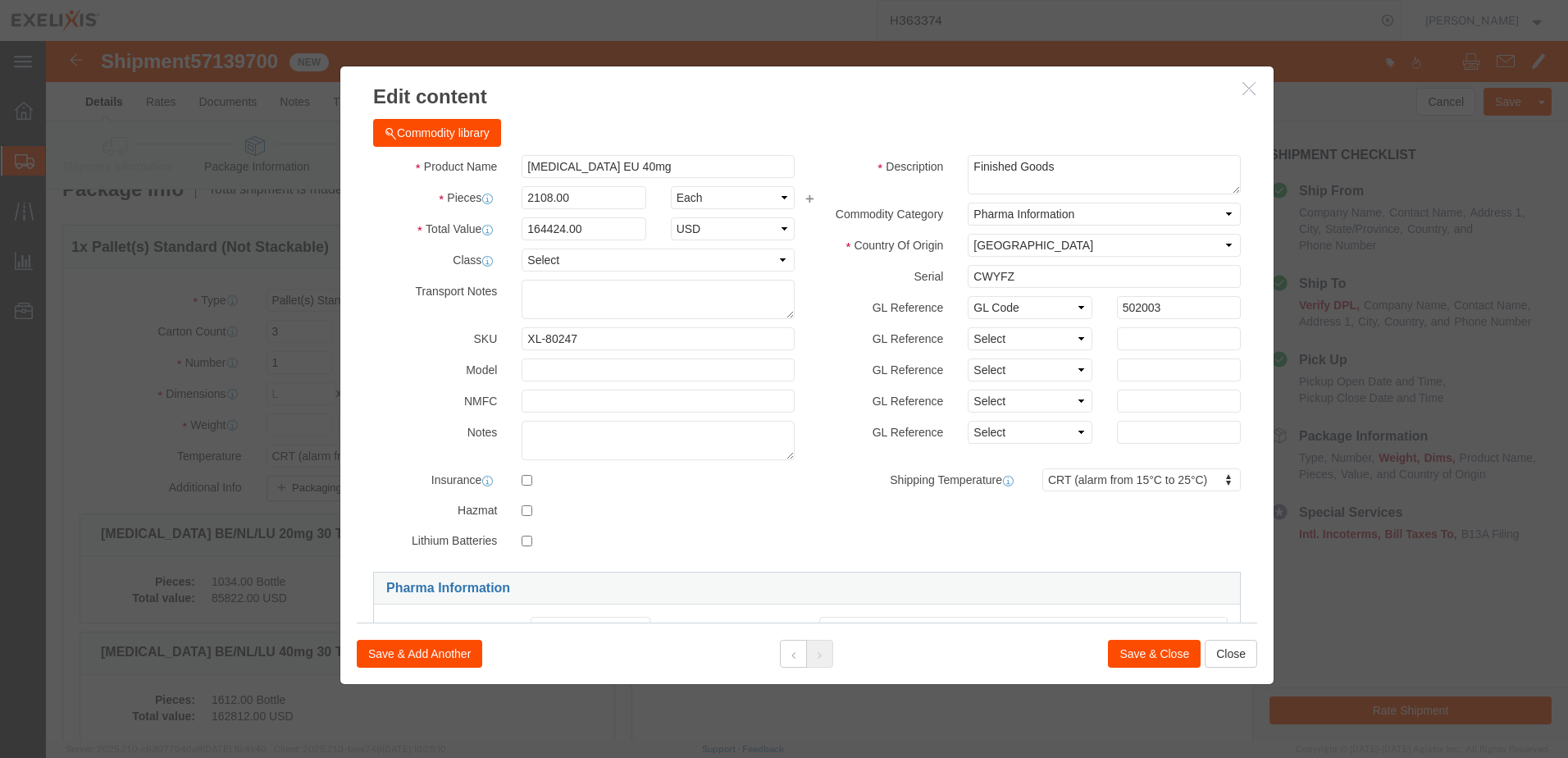
scroll to position [0, 0]
click button "Save & Close"
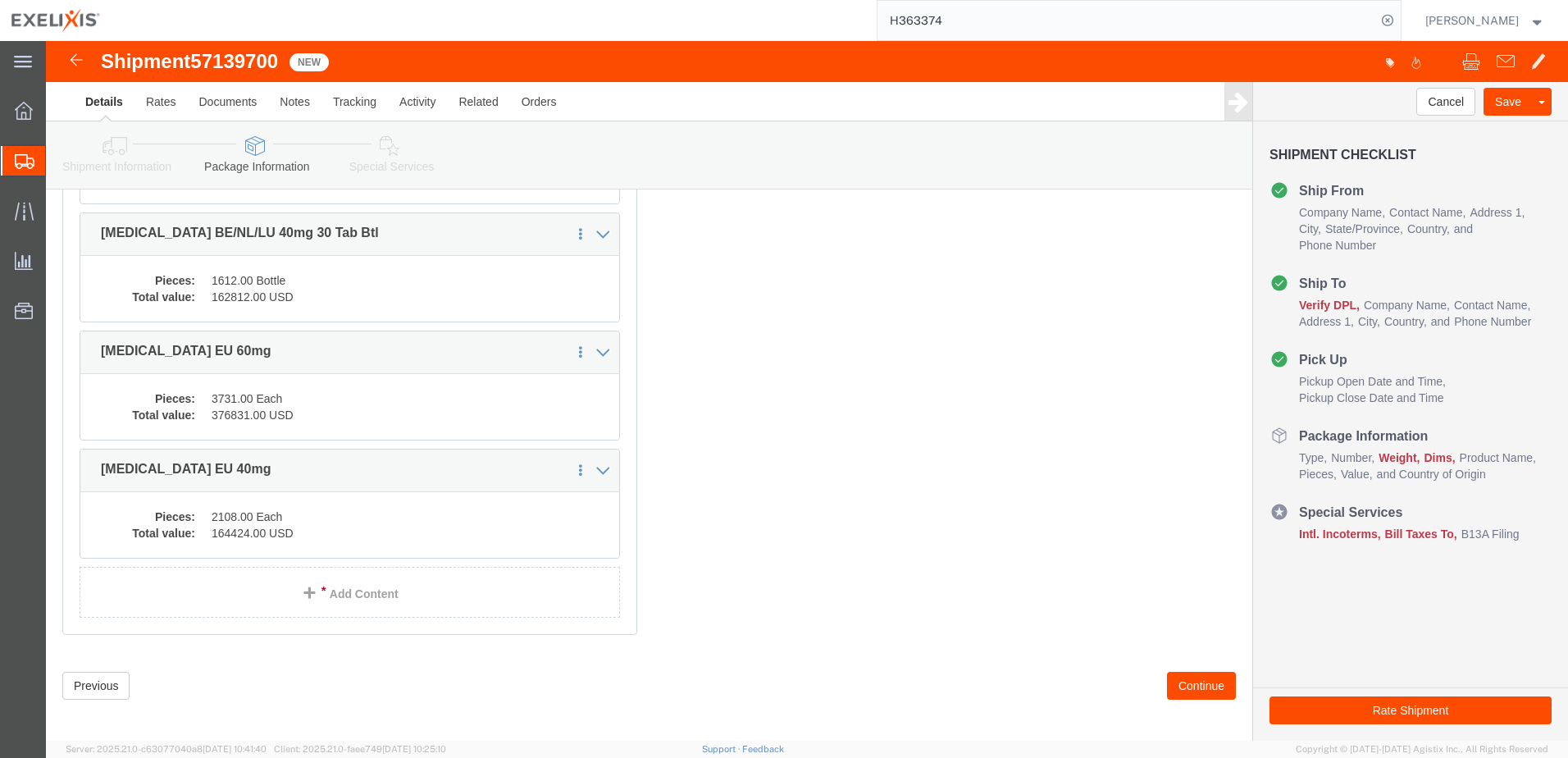
scroll to position [455, 0]
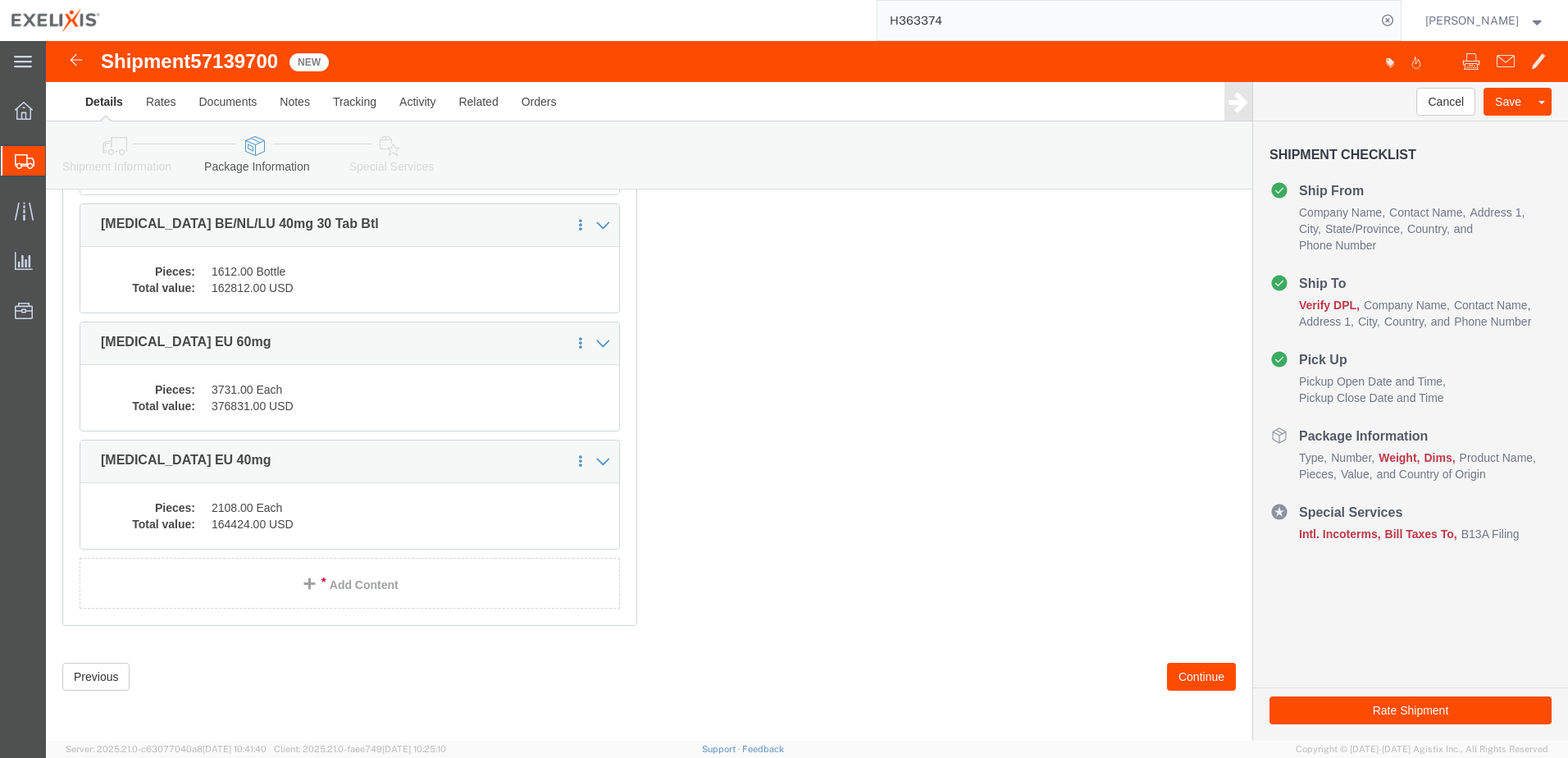
click dd "162812.00 USD"
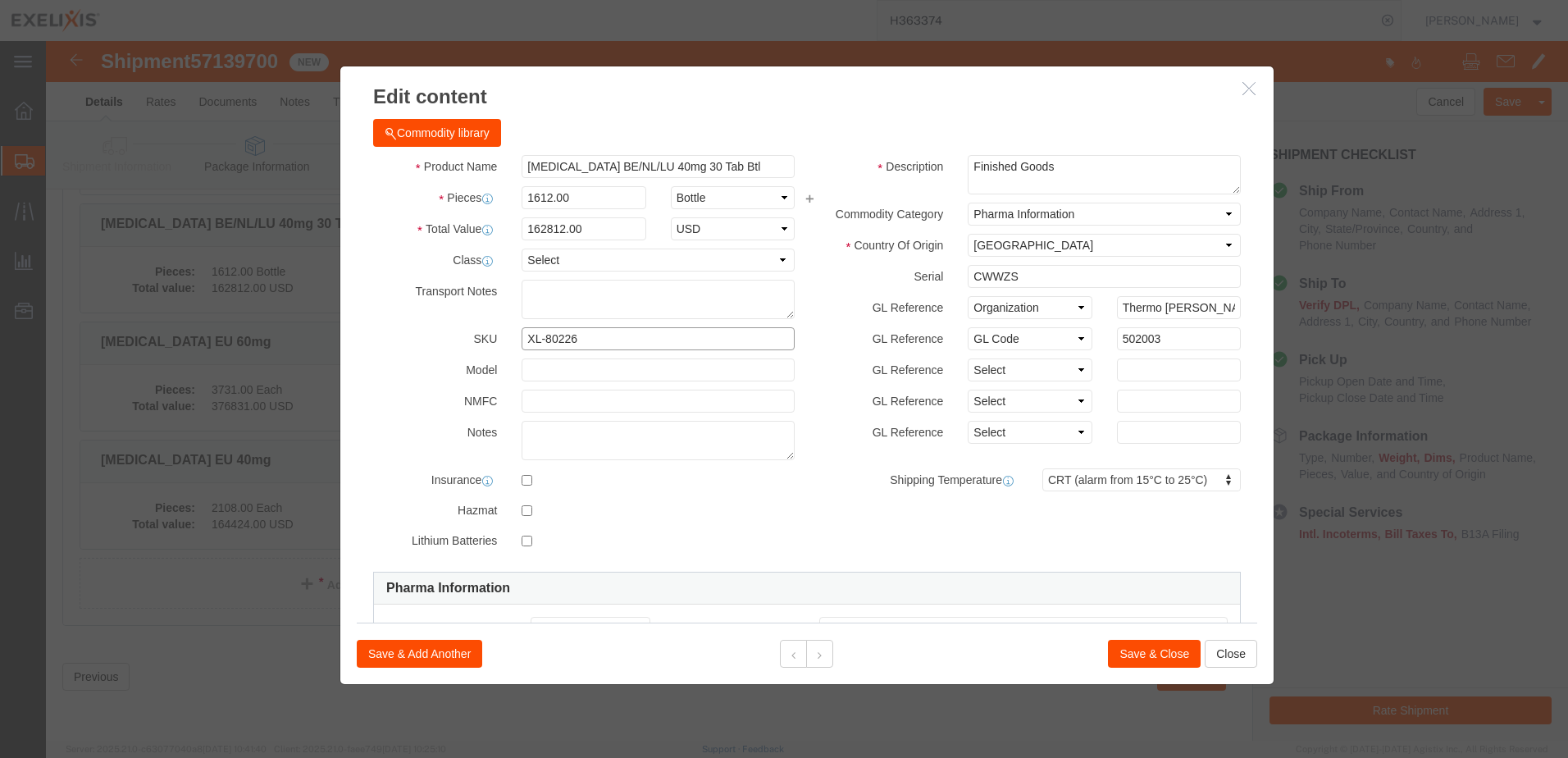
drag, startPoint x: 542, startPoint y: 299, endPoint x: 442, endPoint y: 301, distance: 100.0
click div "SKU XL-80226"
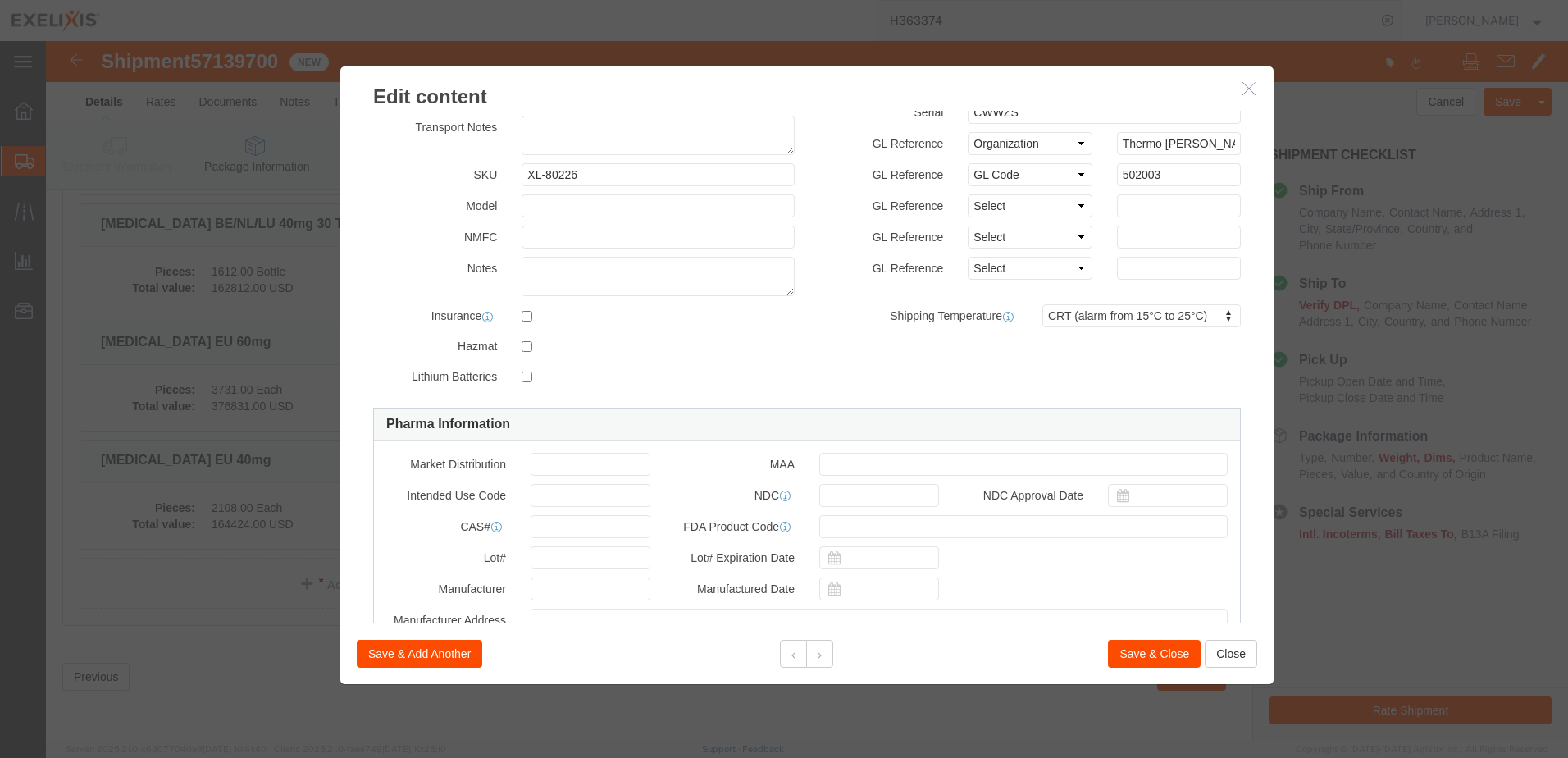
scroll to position [328, 0]
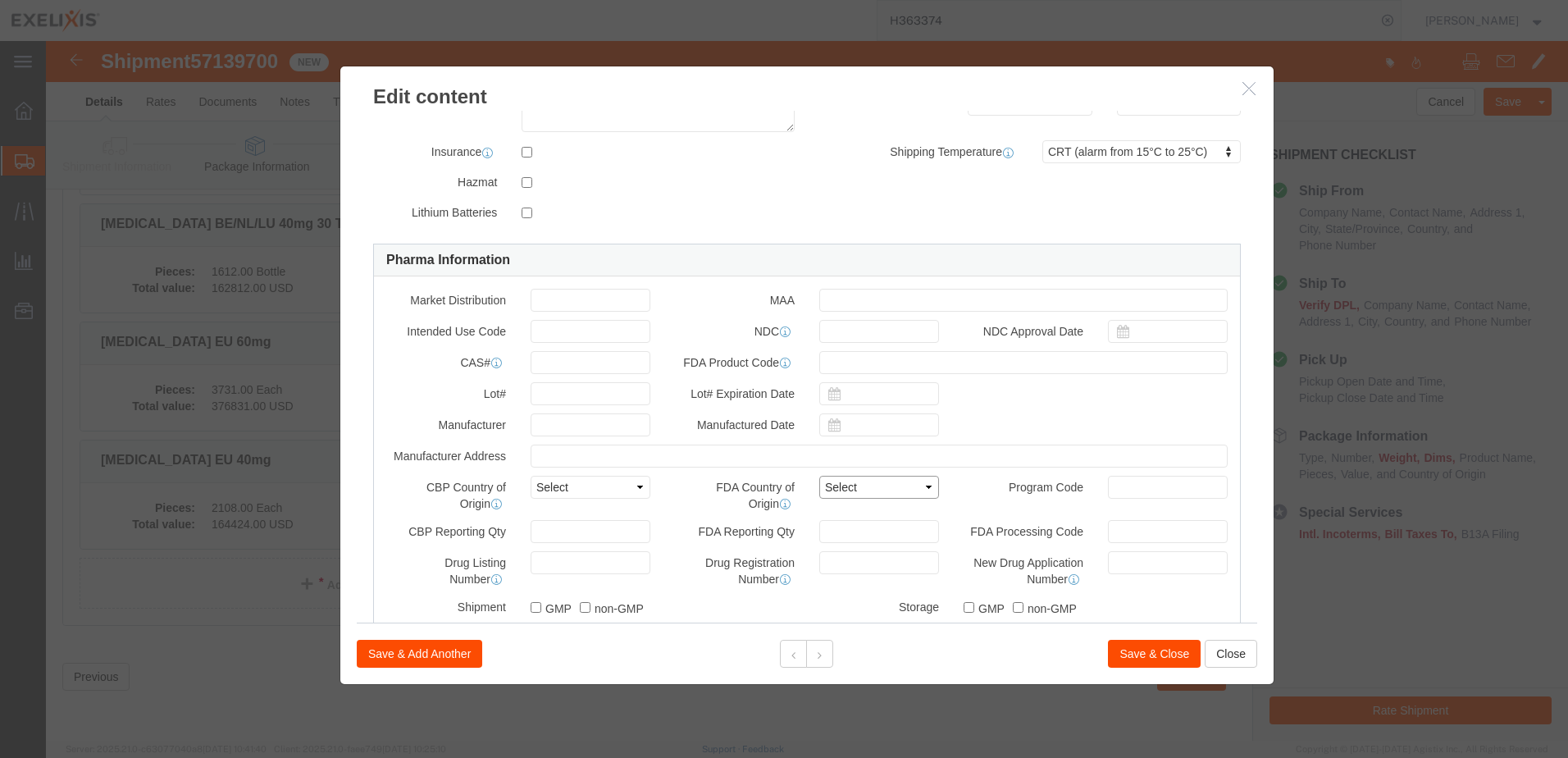
click select "Select [GEOGRAPHIC_DATA] [GEOGRAPHIC_DATA] [GEOGRAPHIC_DATA] [GEOGRAPHIC_DATA] …"
click link "Pharma Information"
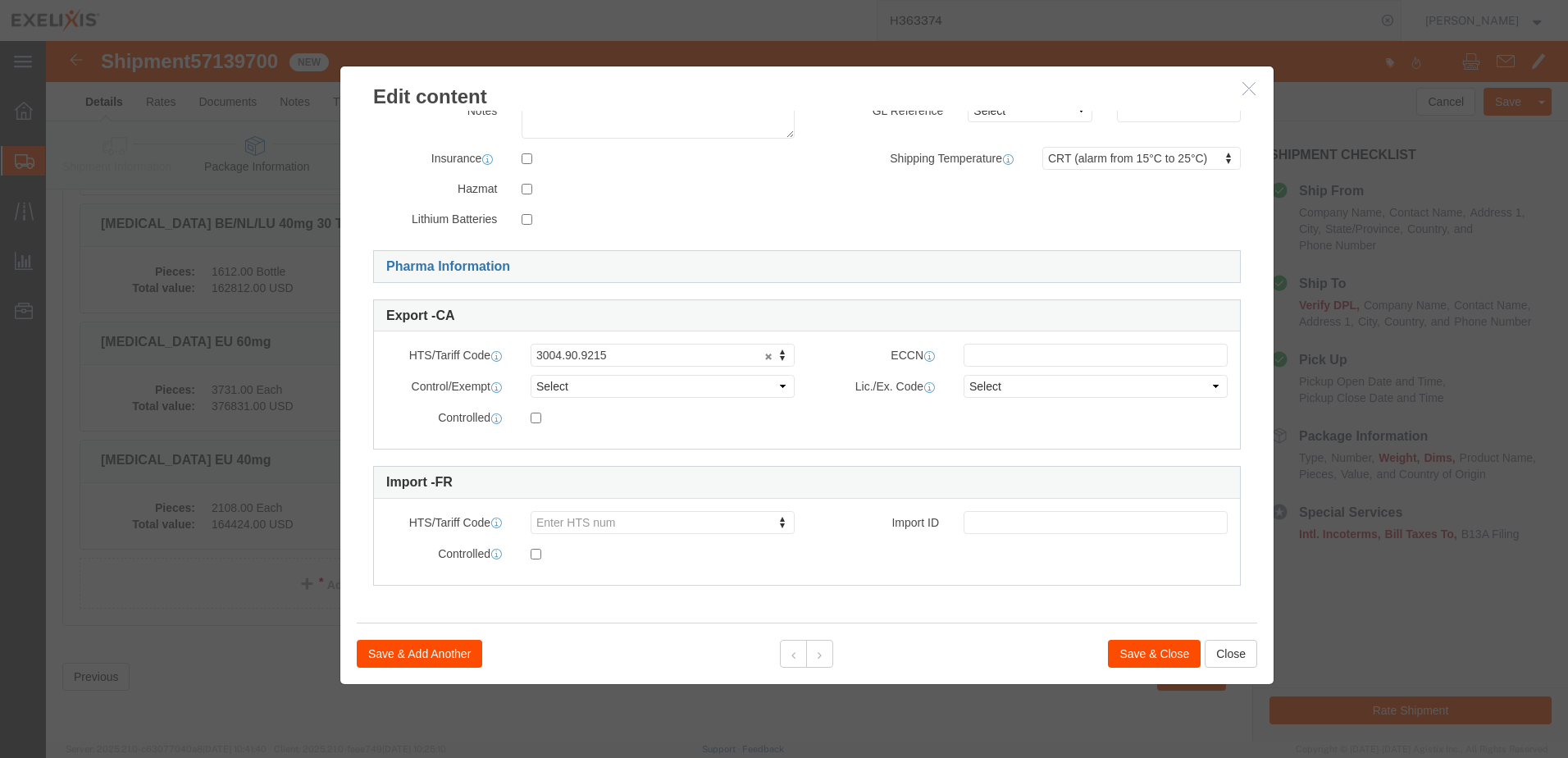
scroll to position [321, 0]
click link "Pharma Information"
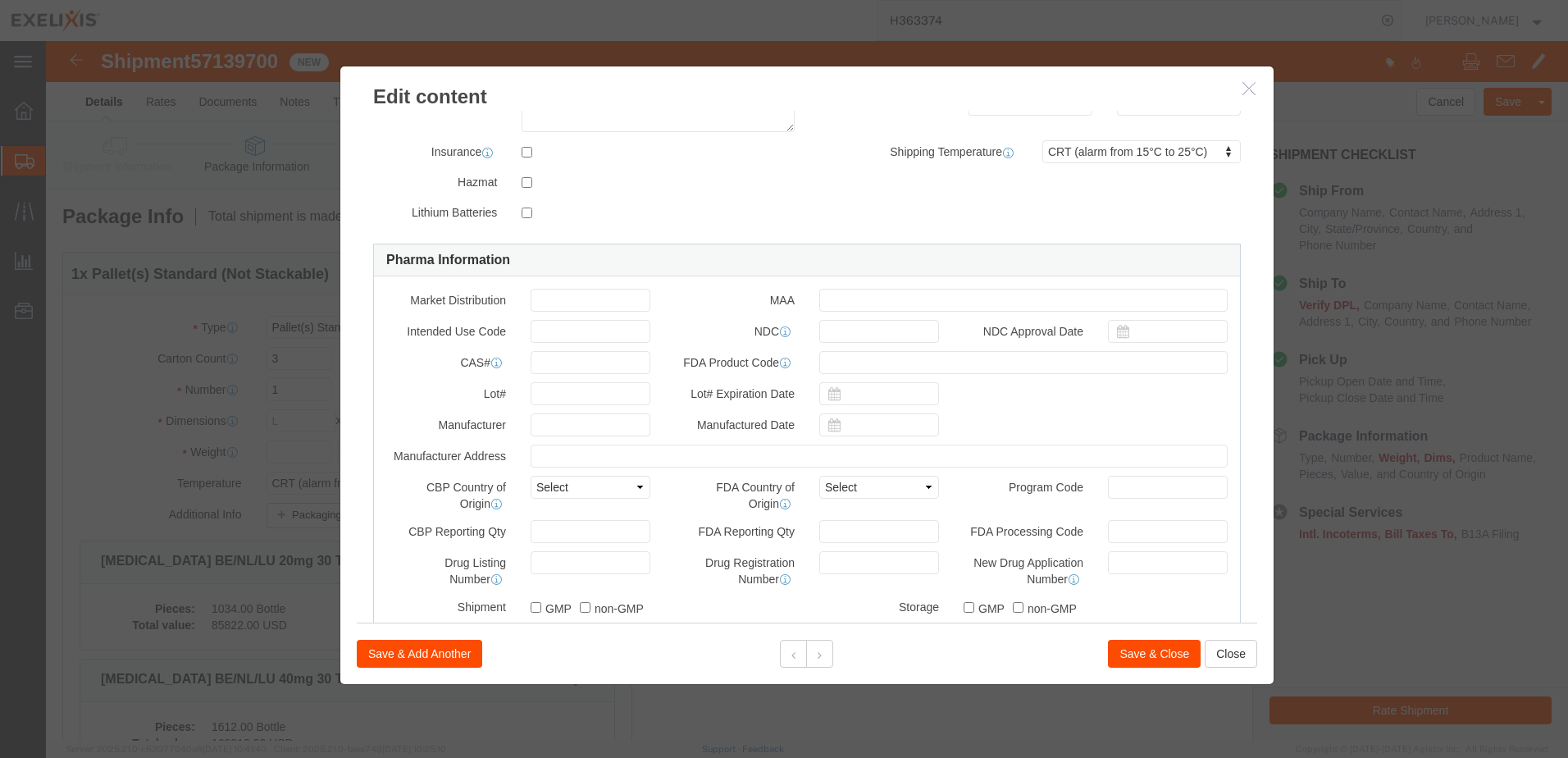
scroll to position [0, 0]
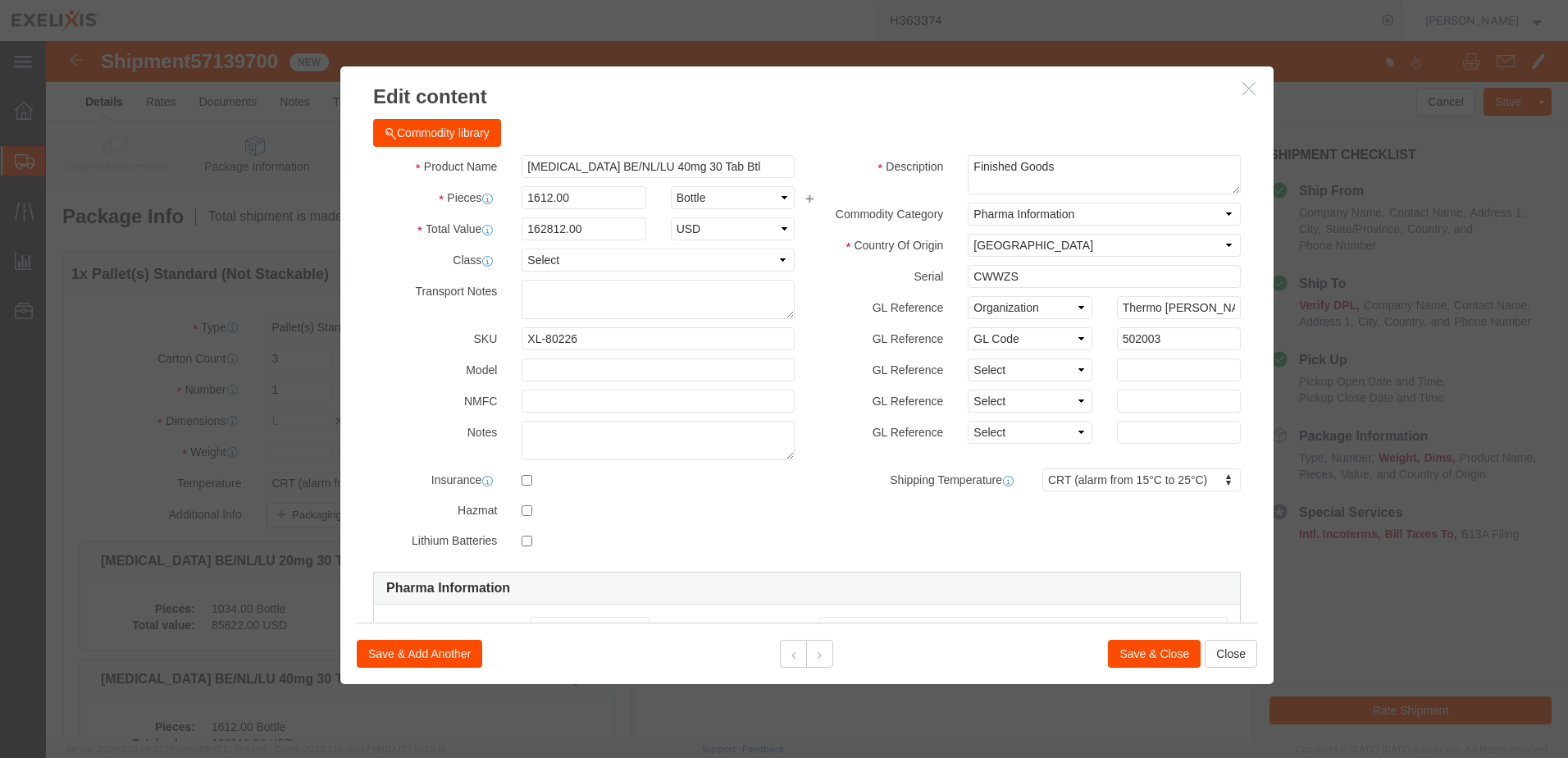
click button "Save & Close"
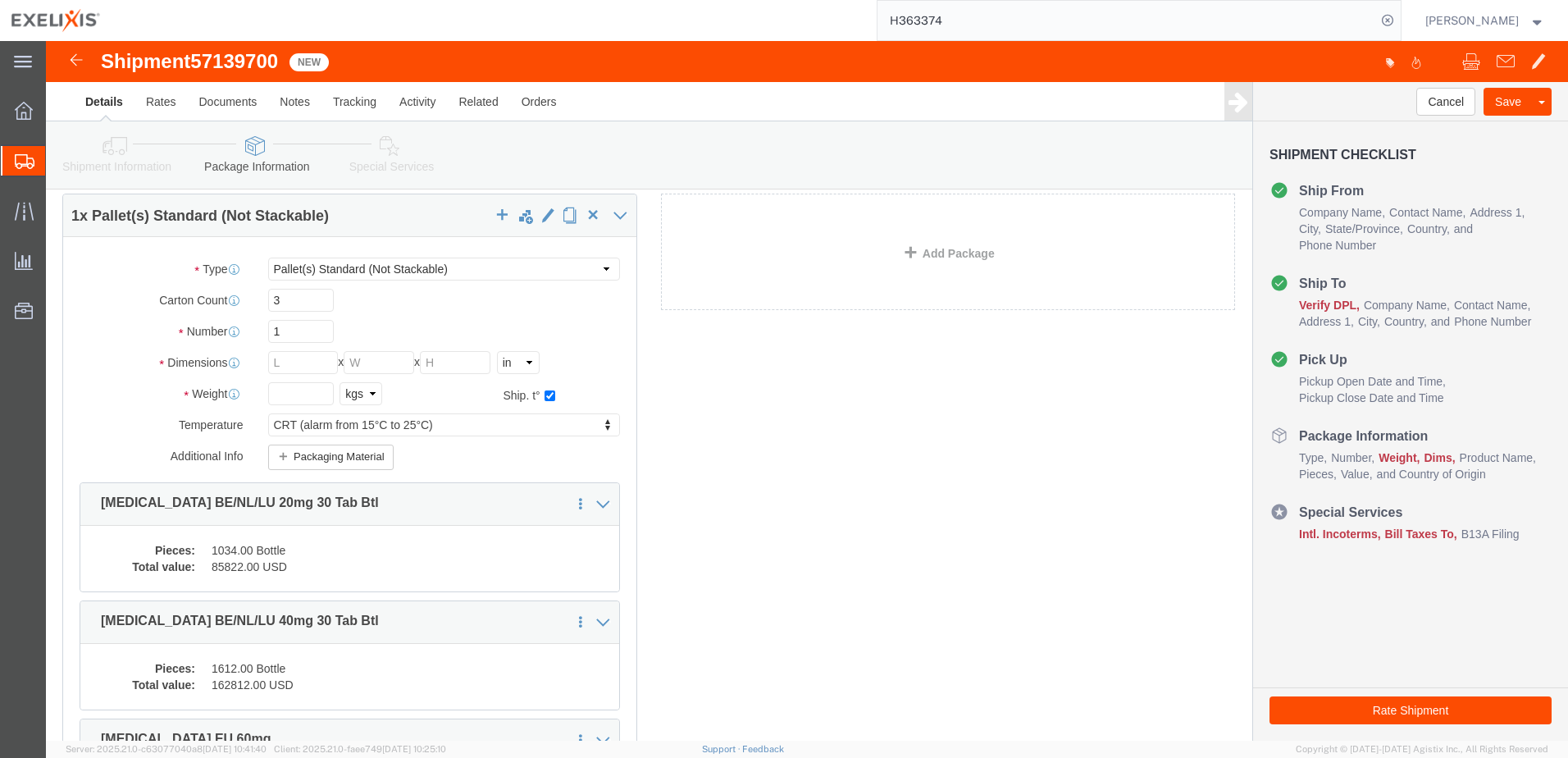
scroll to position [82, 0]
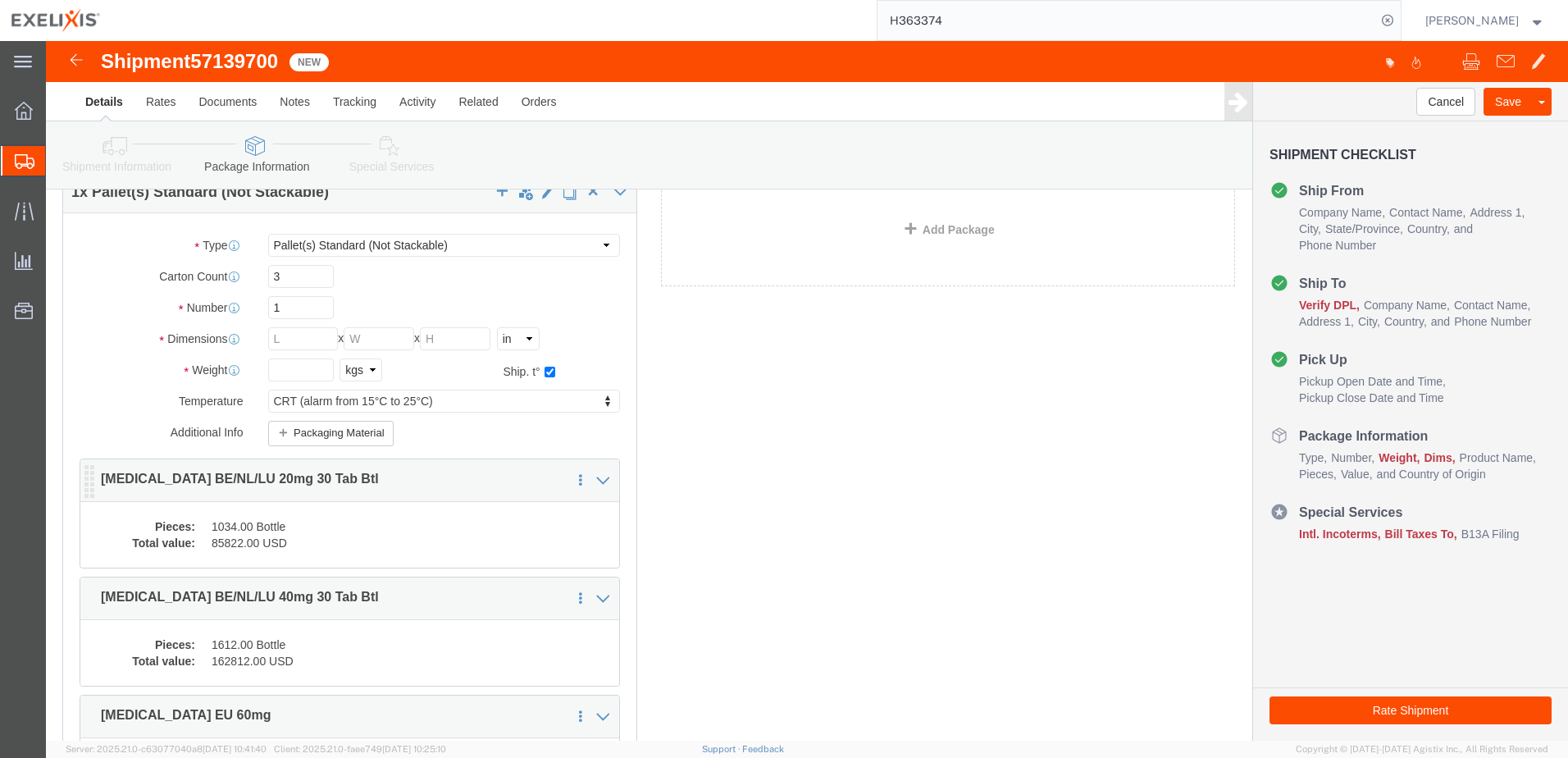
click dd "1034.00 Bottle"
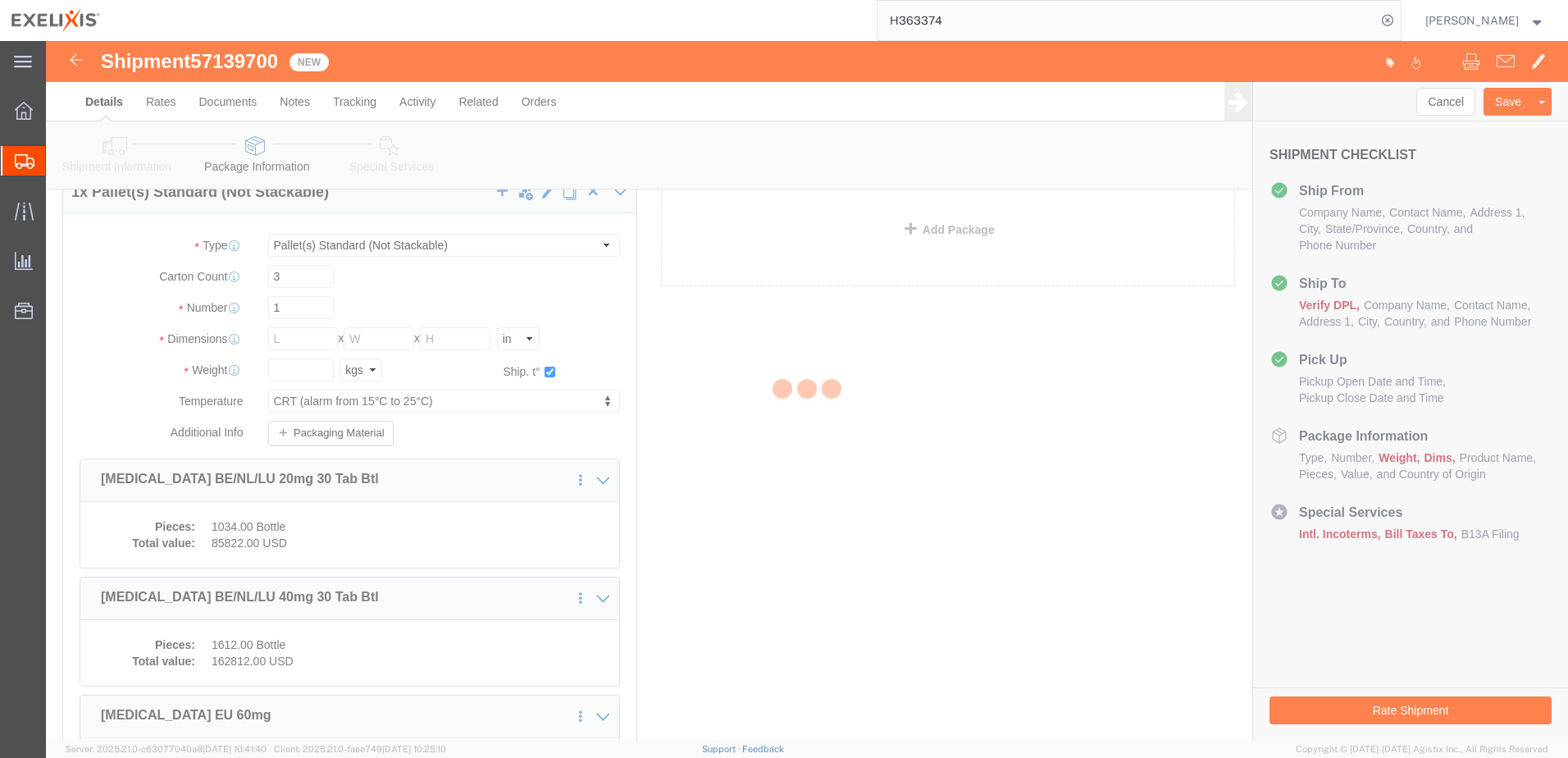
click at [295, 538] on div at bounding box center [807, 391] width 1522 height 700
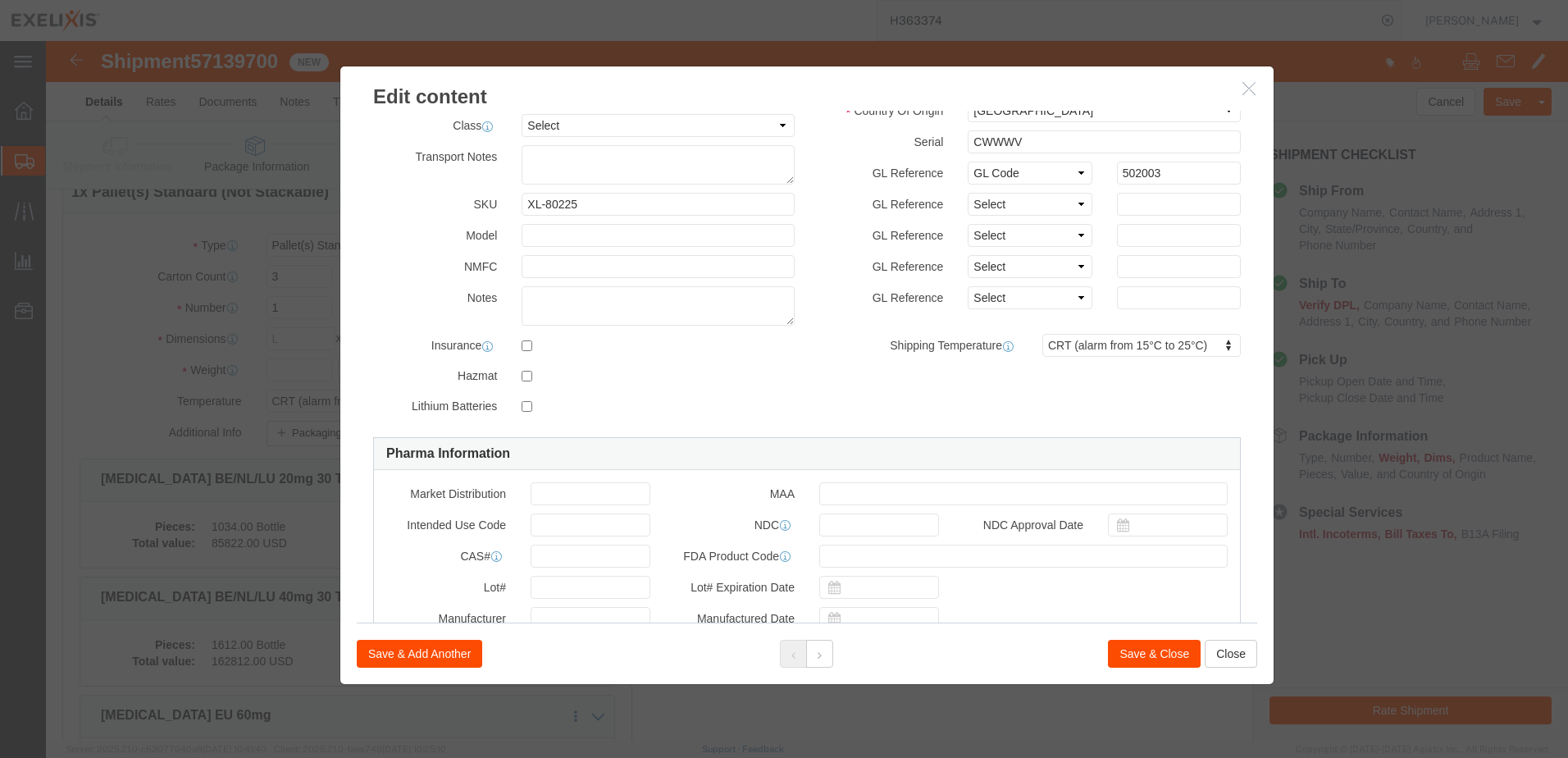
scroll to position [0, 0]
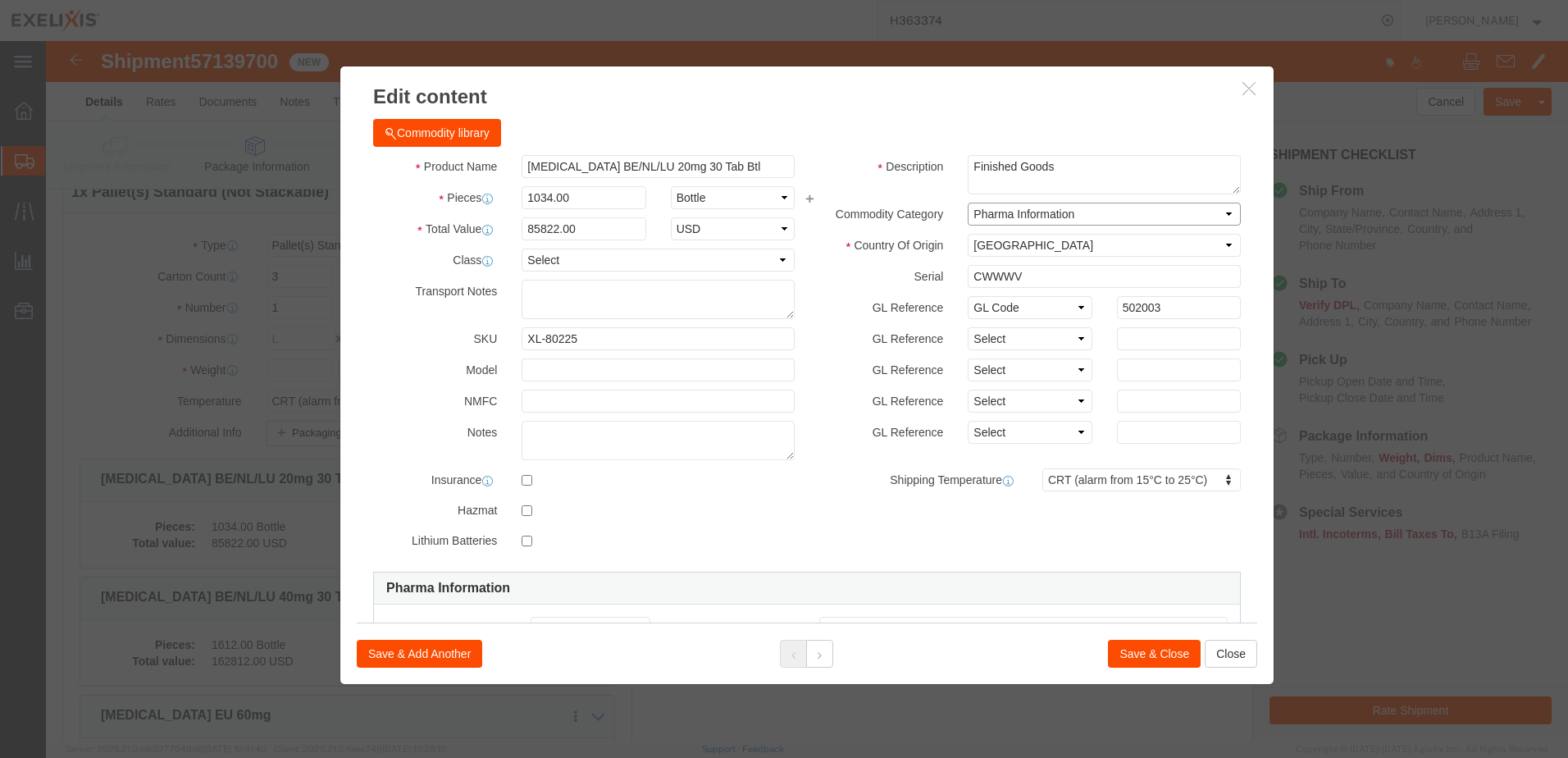
click select "Select Pharma Information"
select select "PHARMA"
click select "Select Pharma Information"
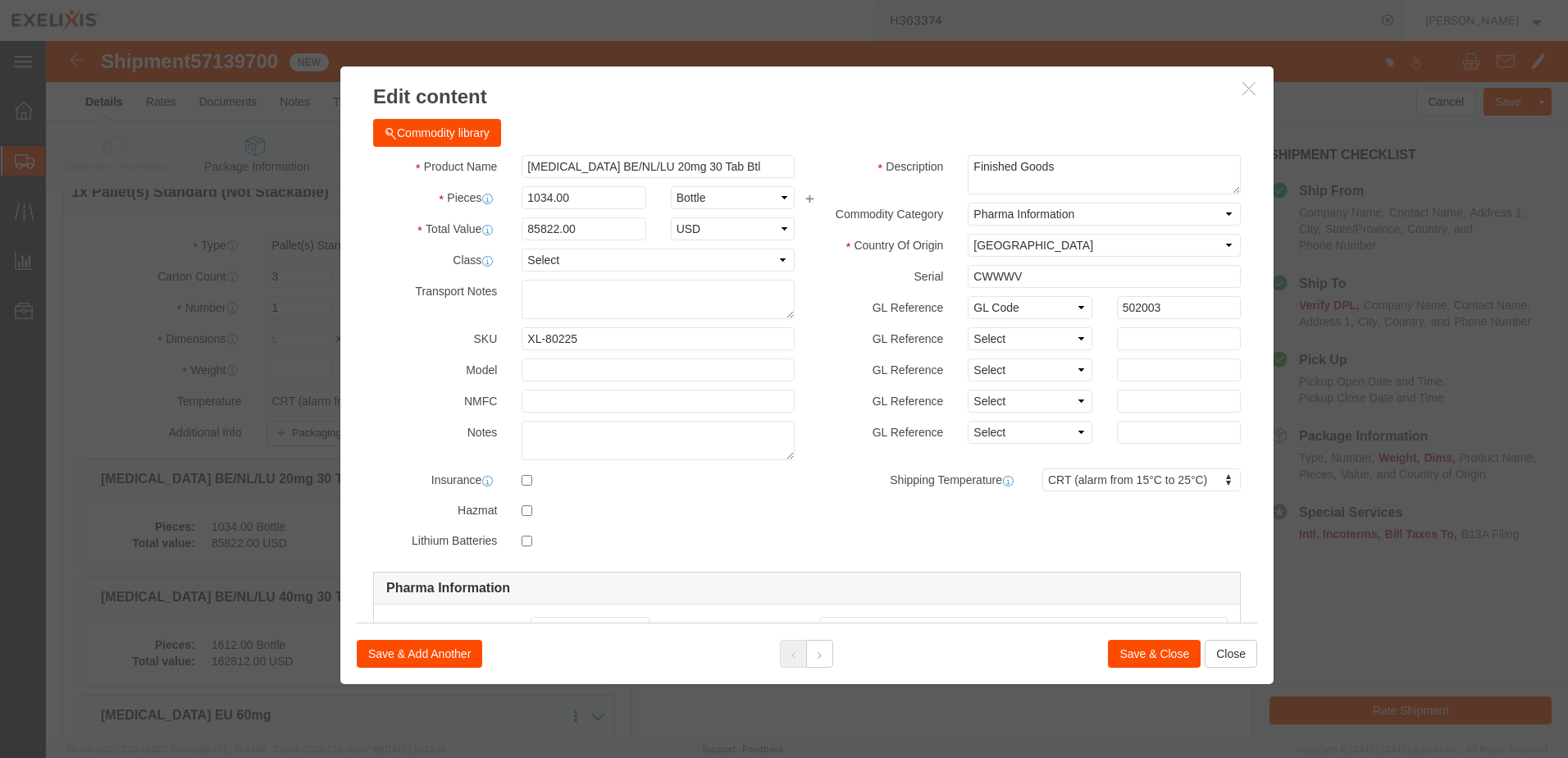
scroll to position [246, 0]
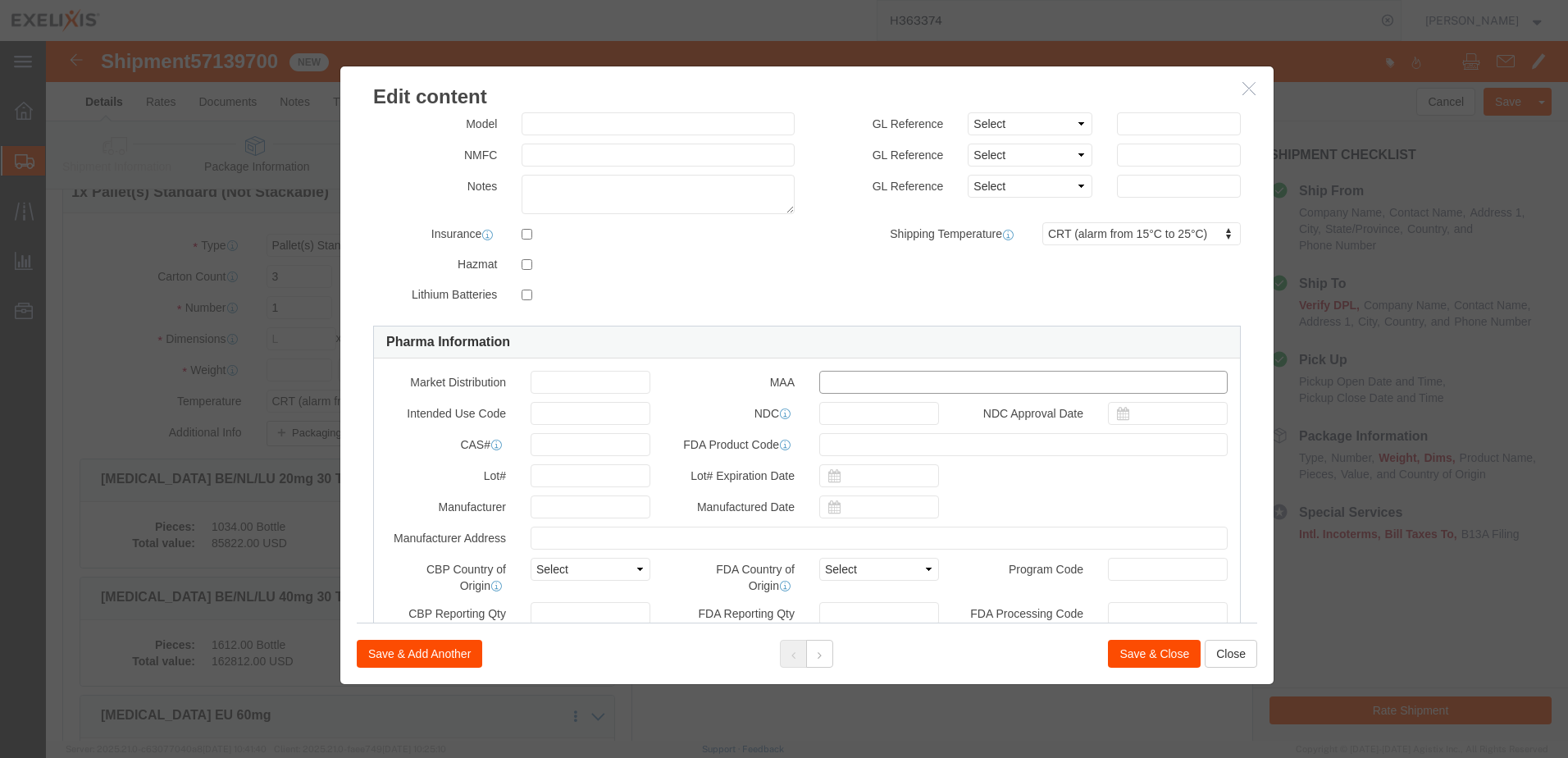
click input "text"
paste input "EU/1/16/1136/006 Approval Date: [DATE]"
type input "EU/1/16/1136/006 Approval Date: [DATE]"
click button "Save & Close"
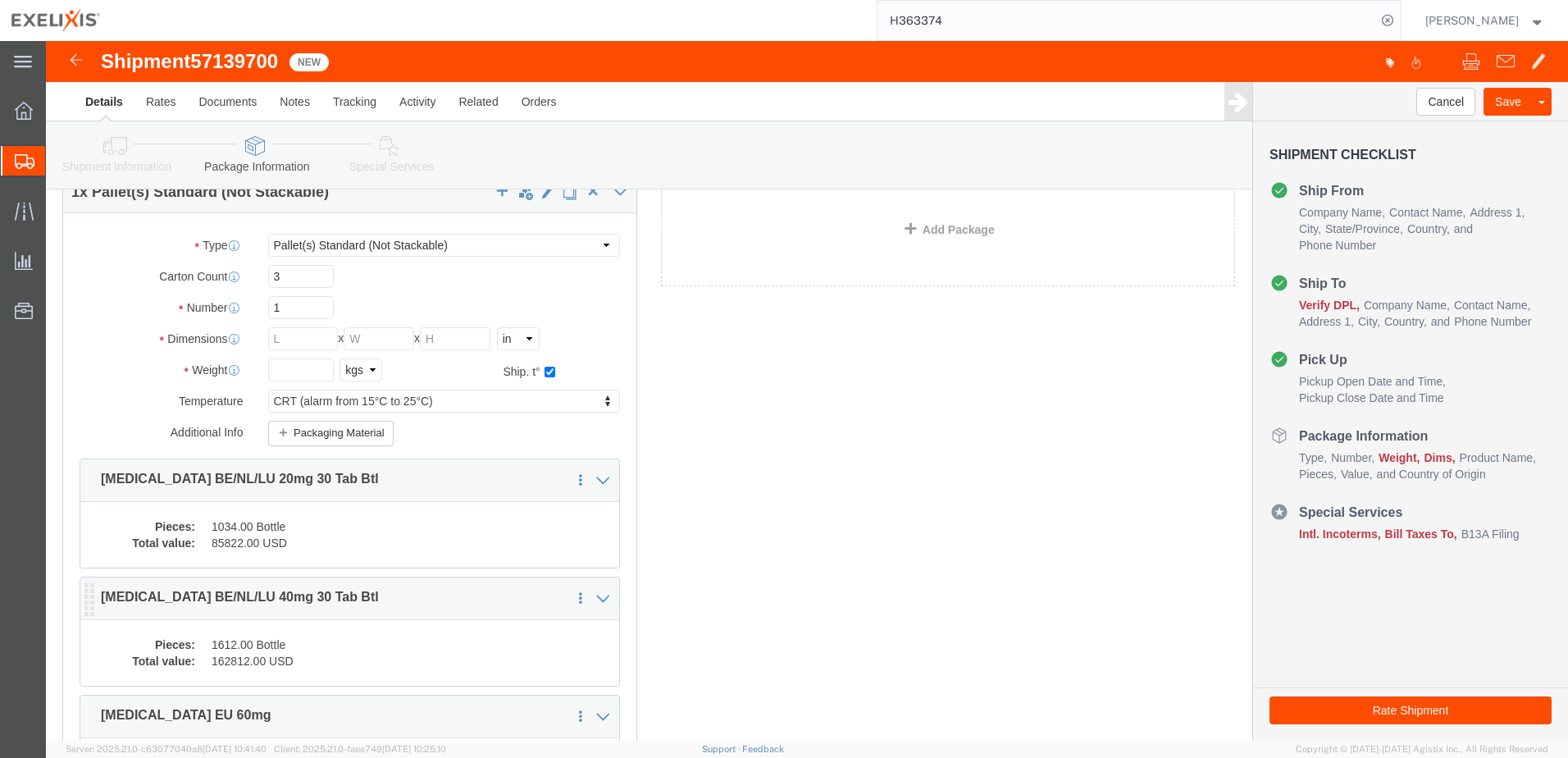
click dd "1612.00 Bottle"
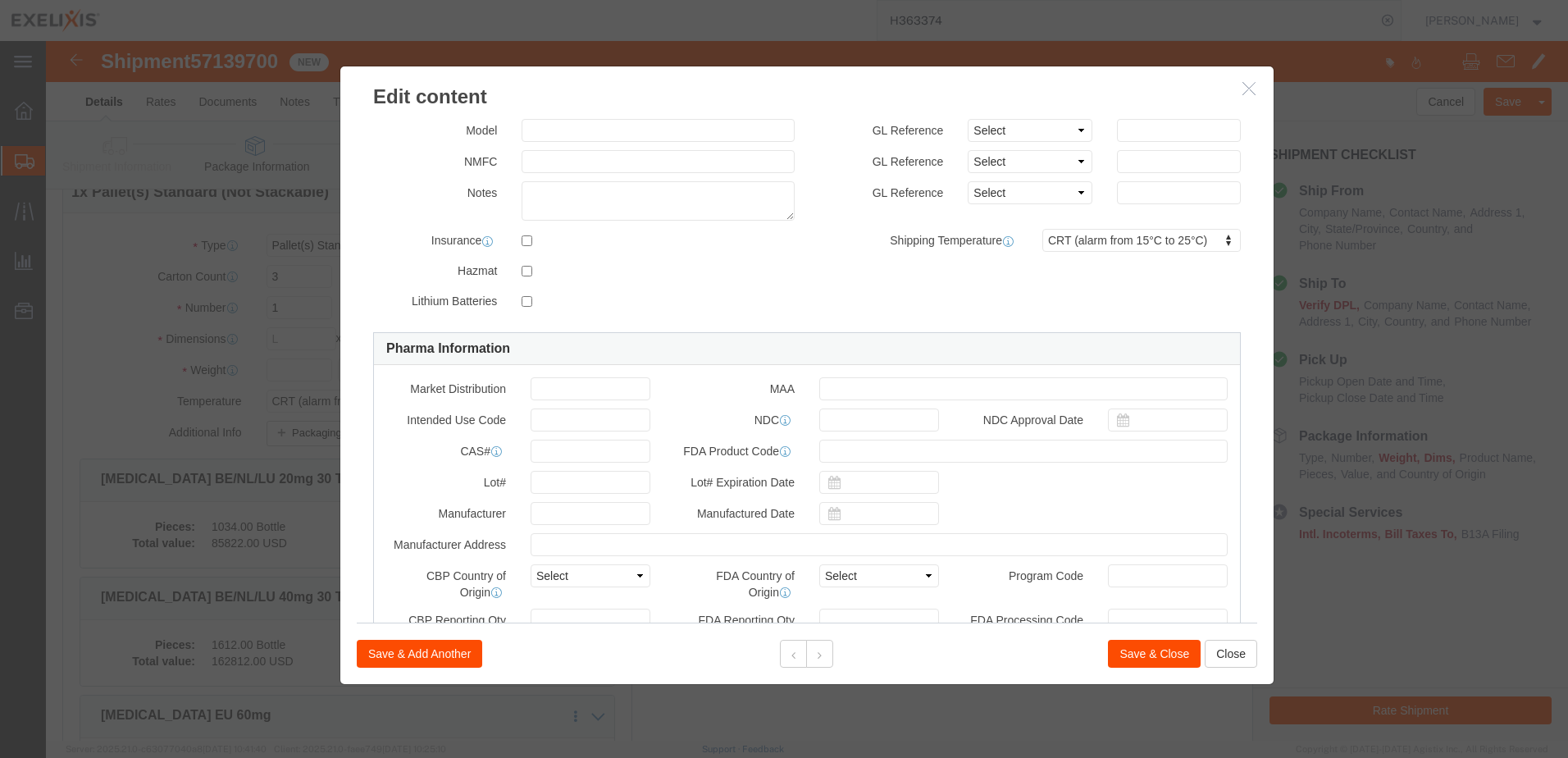
scroll to position [328, 0]
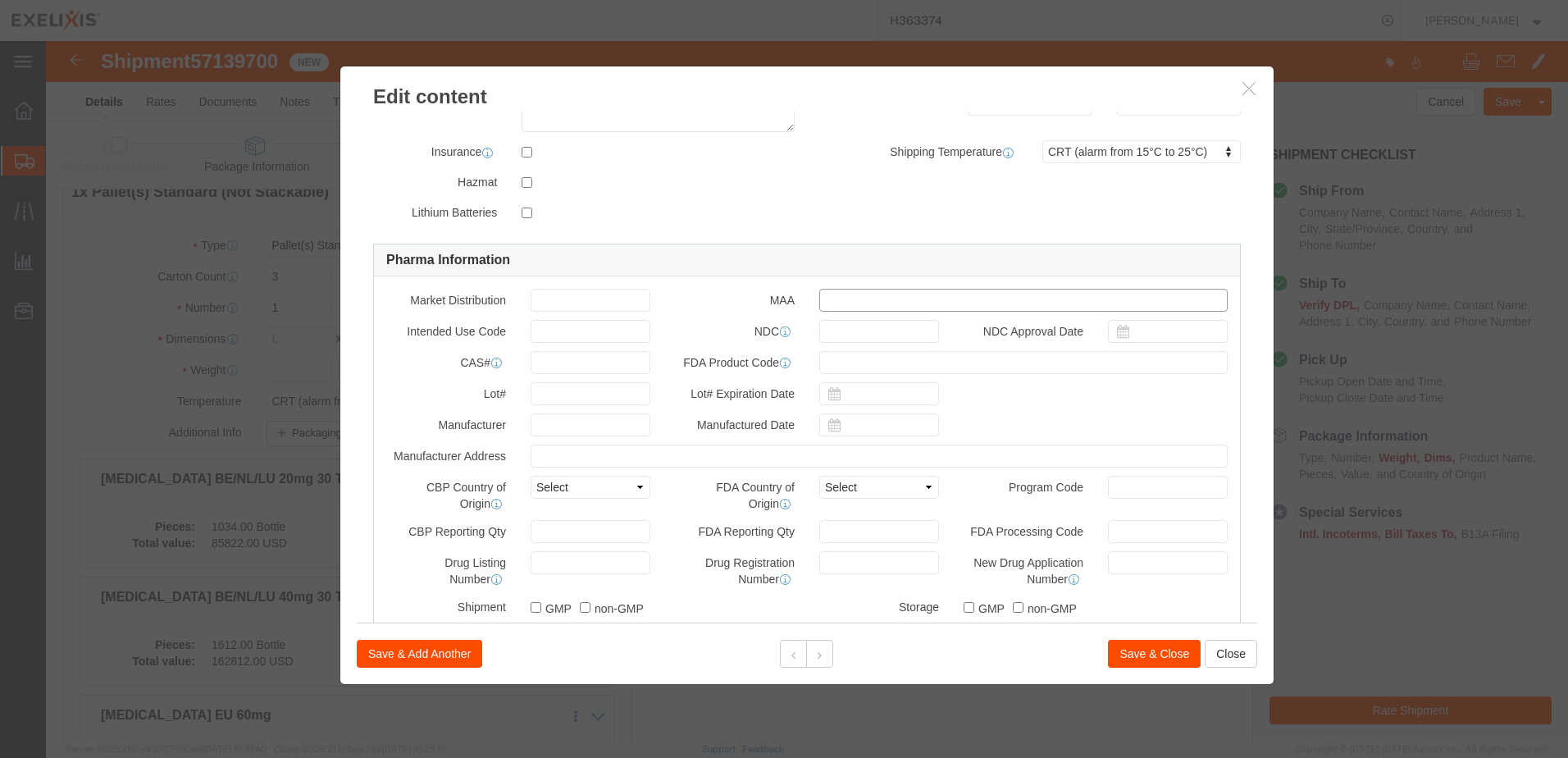
click input "text"
paste input "EU/1/16/1136/006 Approval Date: [DATE]"
type input "EU/1/16/1136/006 Approval Date: [DATE]"
click button "Save & Close"
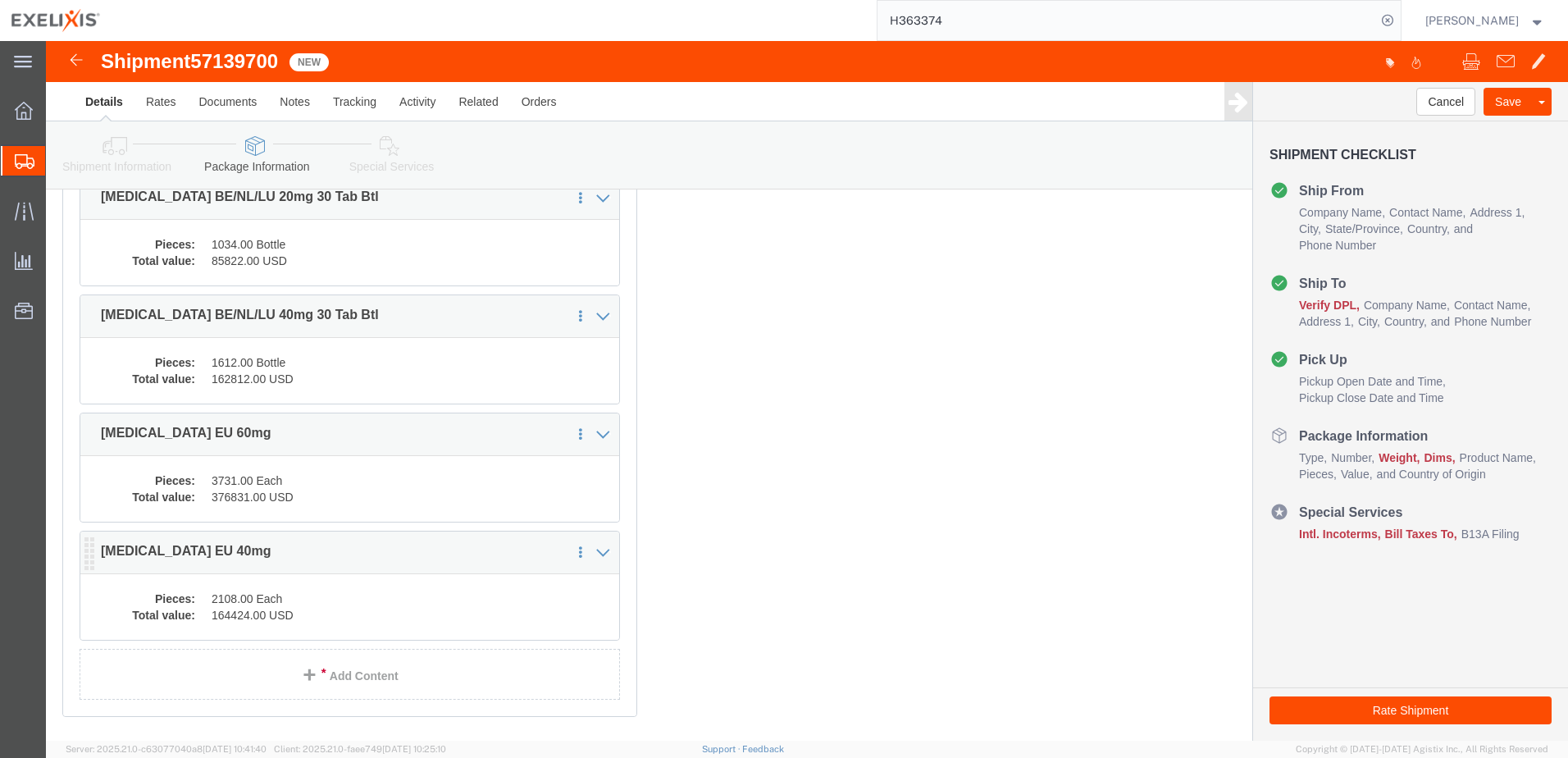
scroll to position [410, 0]
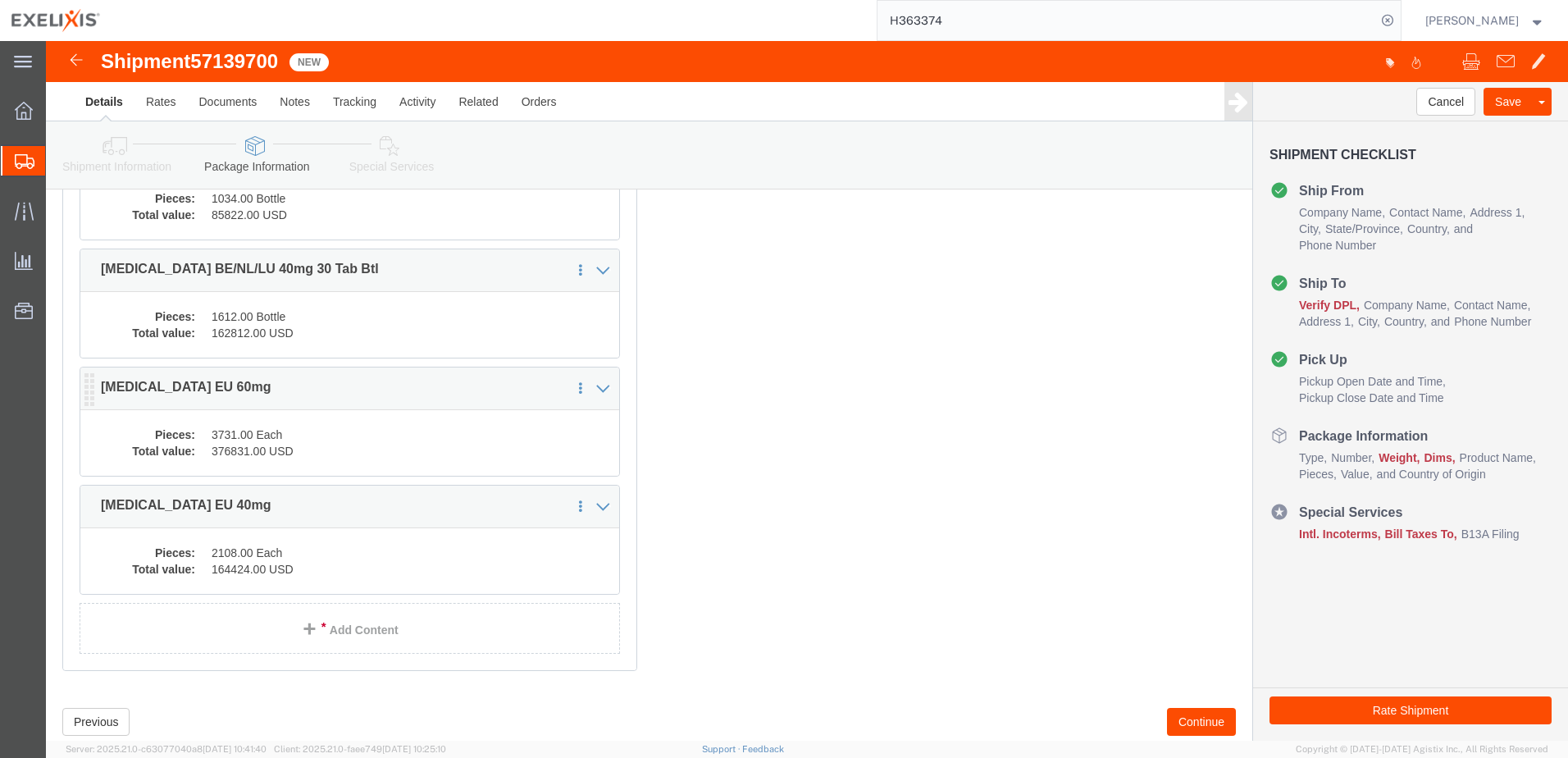
click dd "3731.00 Each"
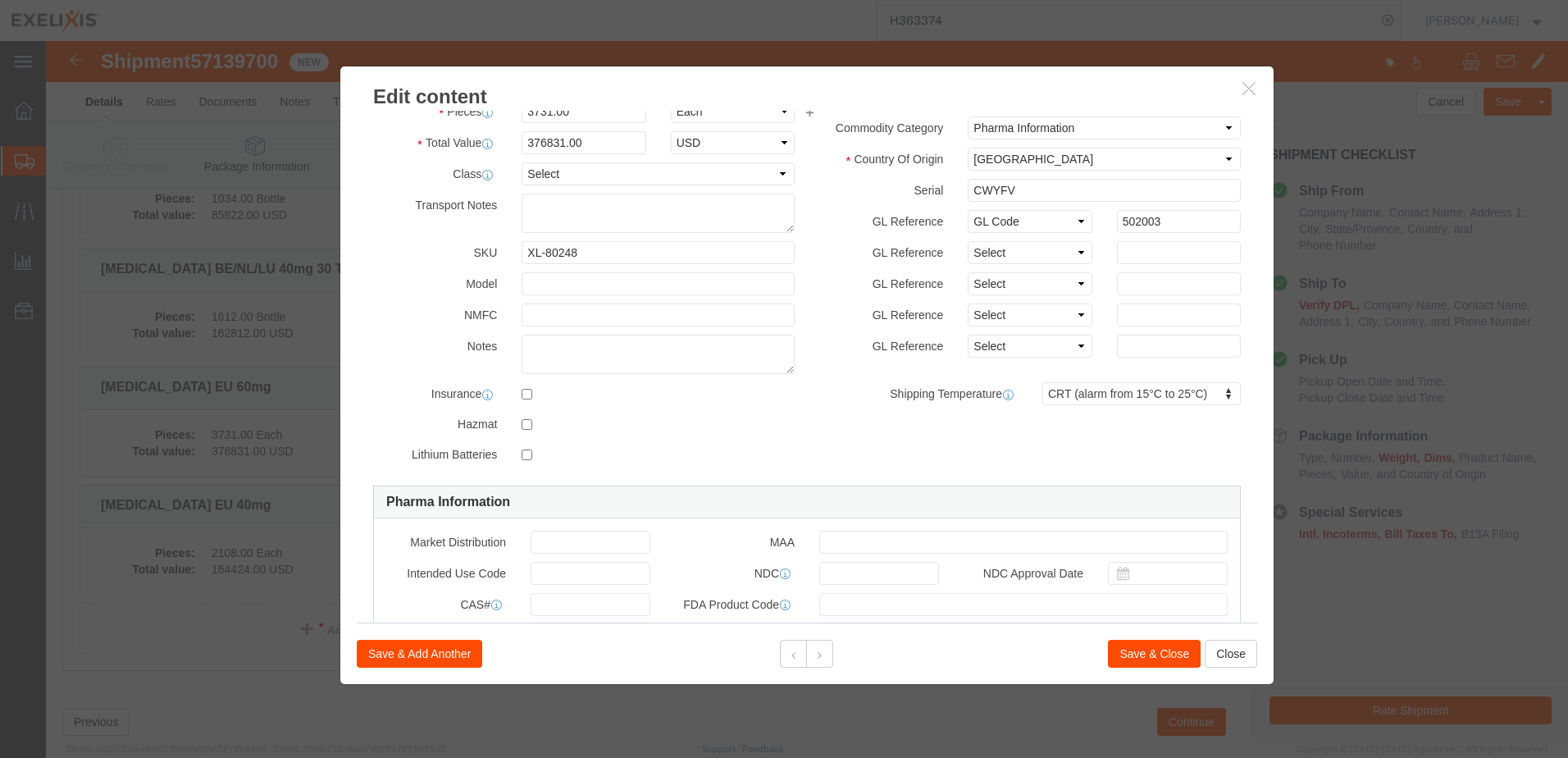
scroll to position [164, 0]
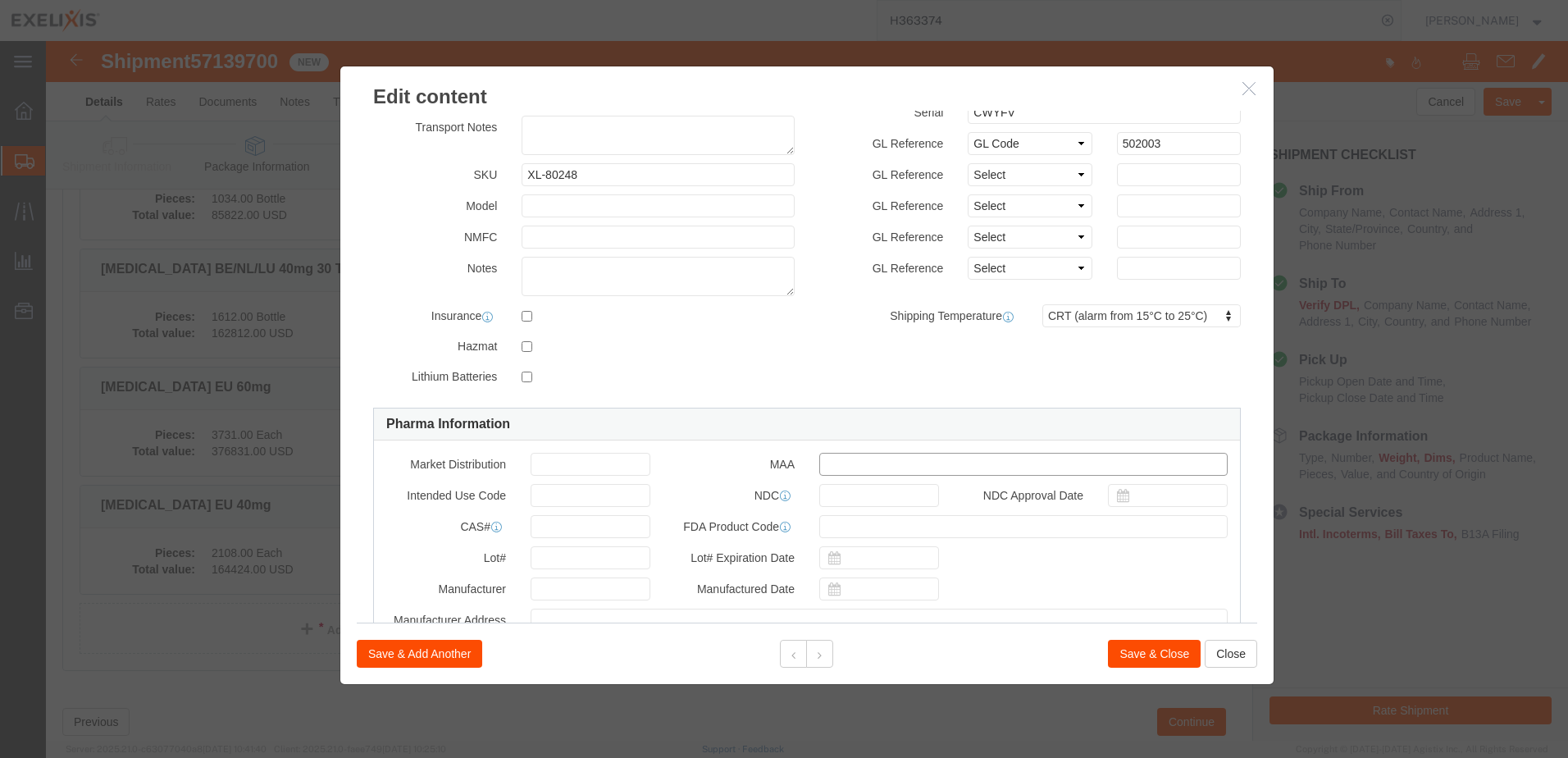
click input "text"
paste input "EU/1/16/1136/006 Approval Date: [DATE]"
type input "EU/1/16/1136/006 Approval Date: [DATE]"
click button "Save & Close"
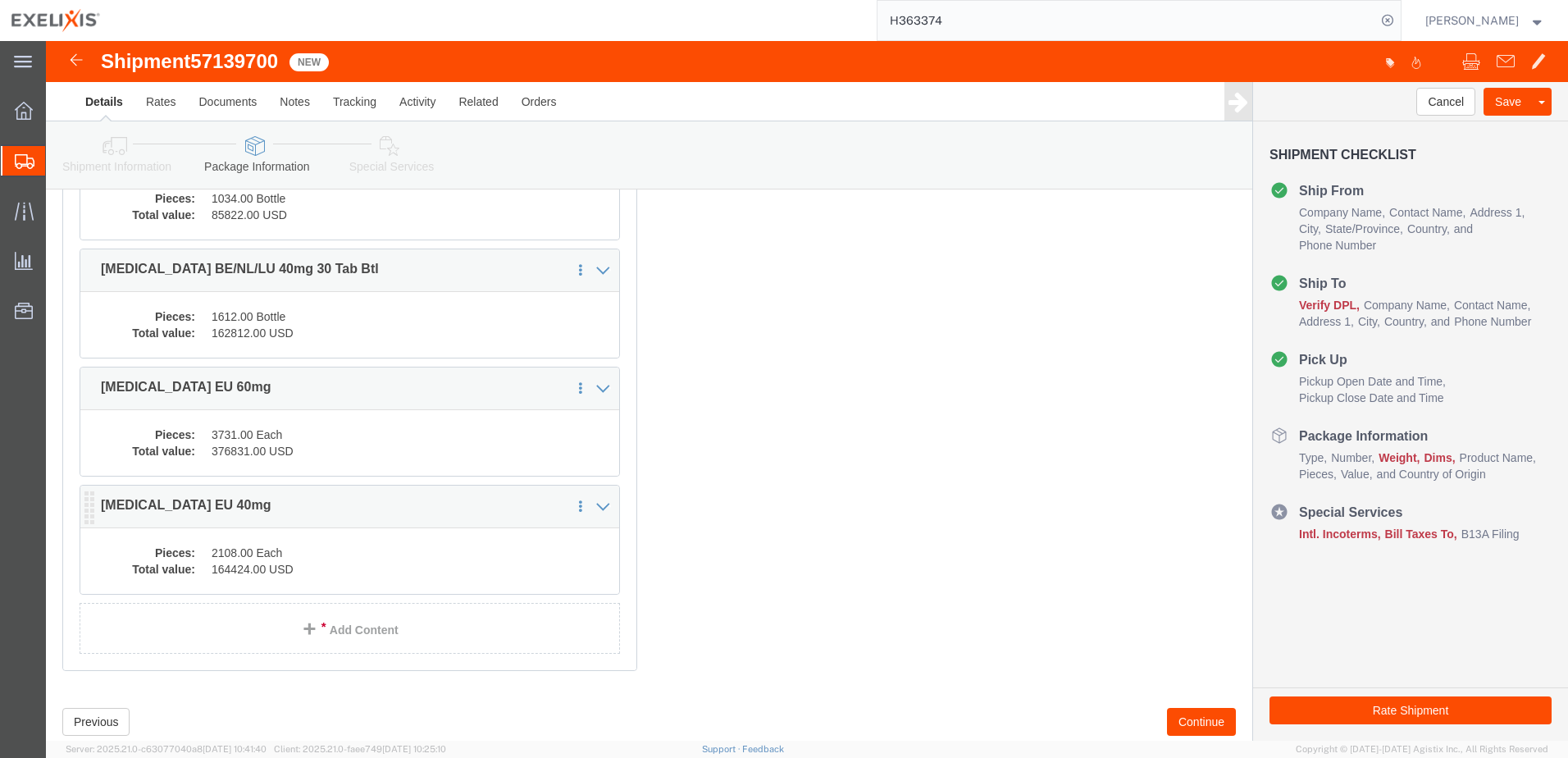
click dd "164424.00 USD"
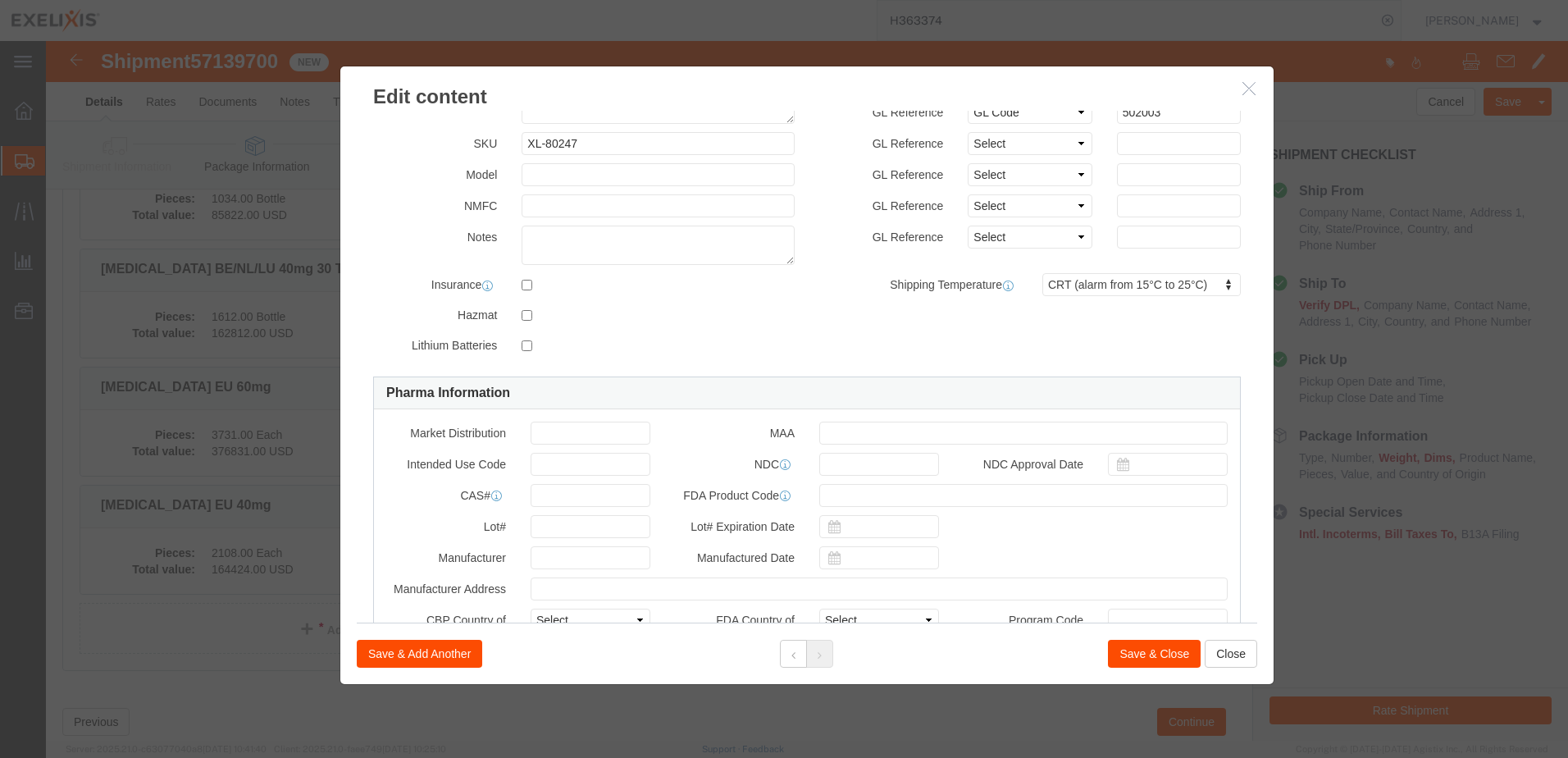
scroll to position [246, 0]
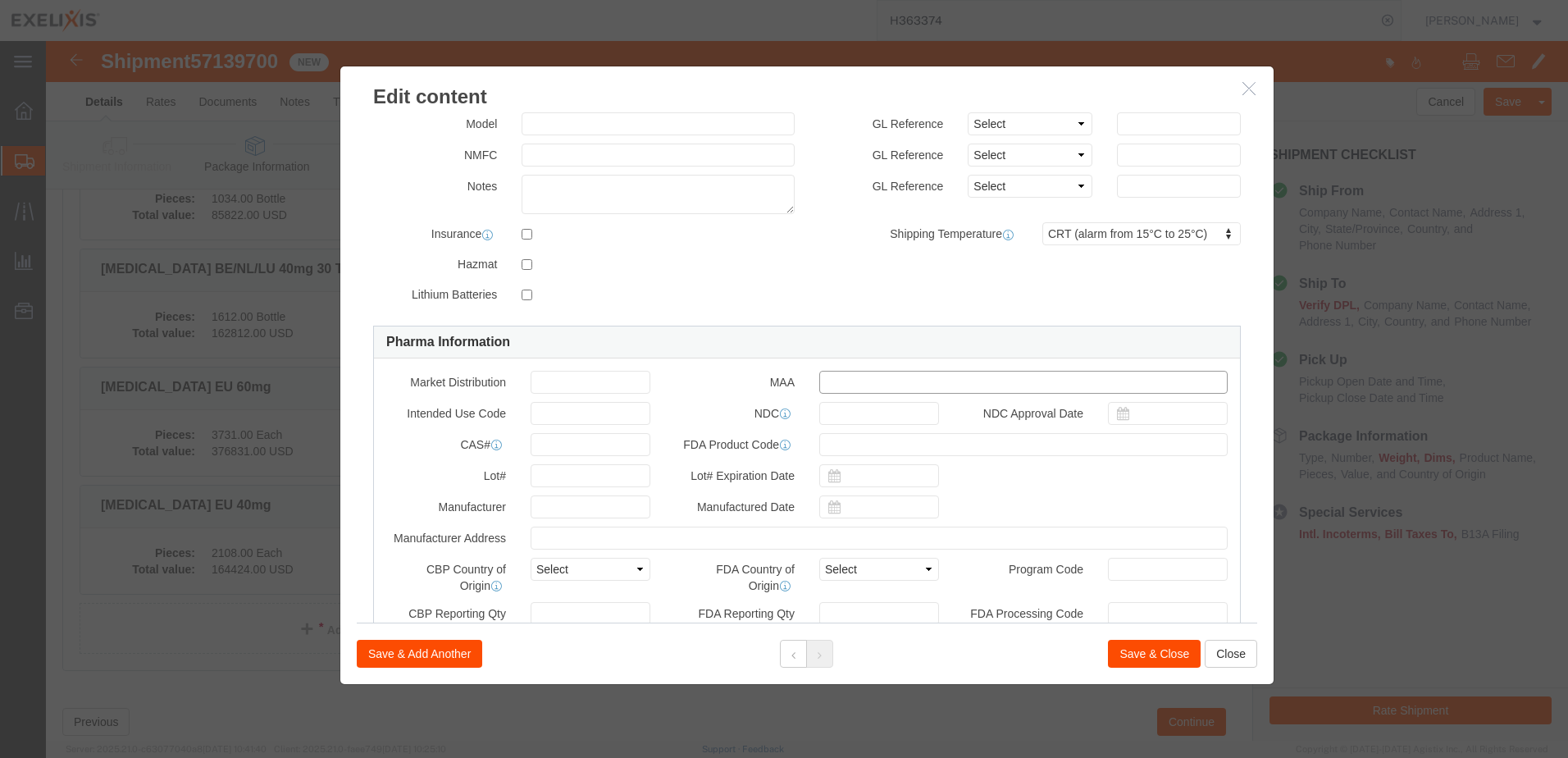
click input "text"
paste input "EU/1/16/1136/006 Approval Date: [DATE]"
type input "EU/1/16/1136/006 Approval Date: [DATE]"
click button "Save & Close"
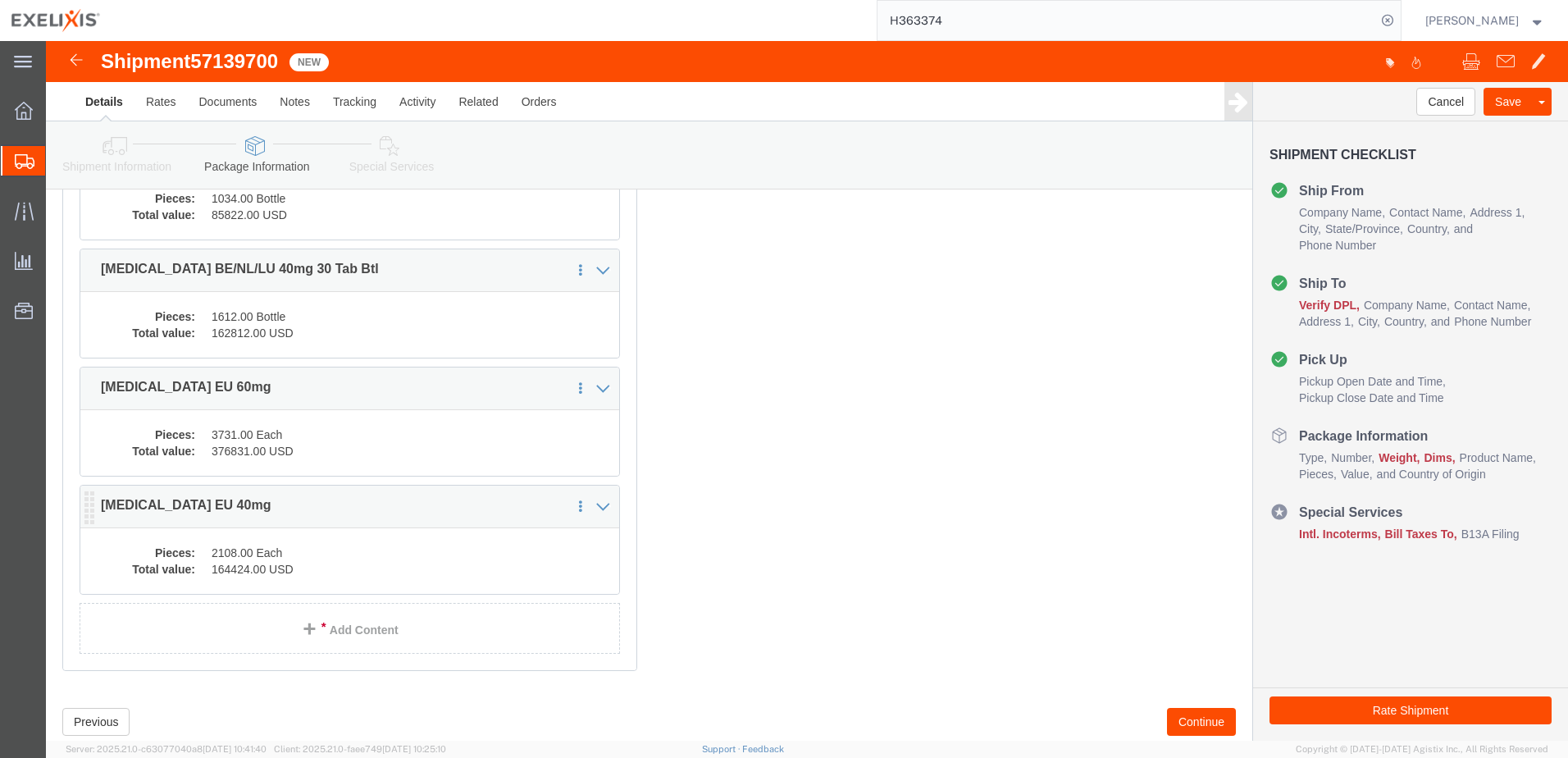
click dd "2108.00 Each"
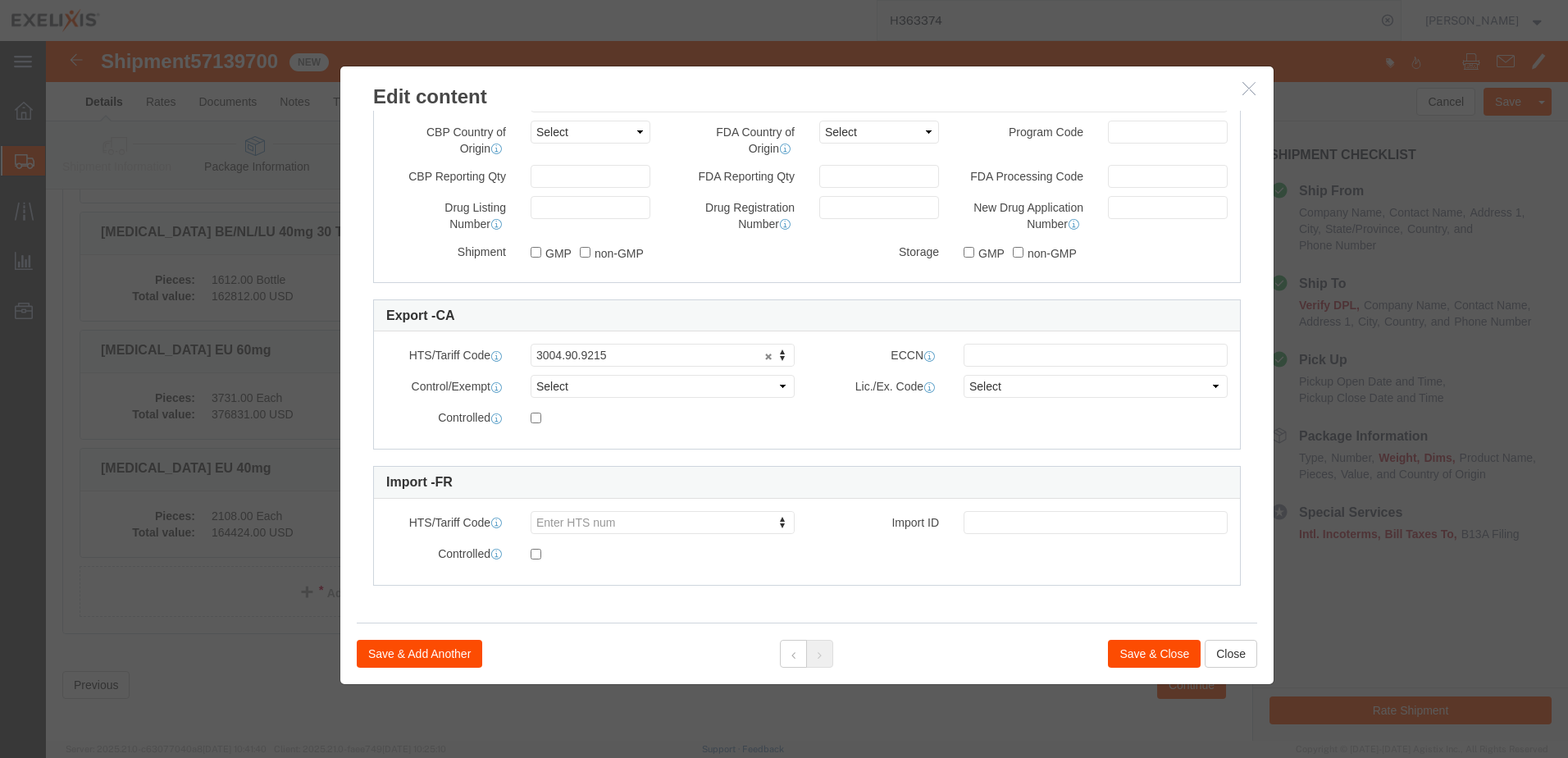
scroll to position [467, 0]
click button "Save & Close"
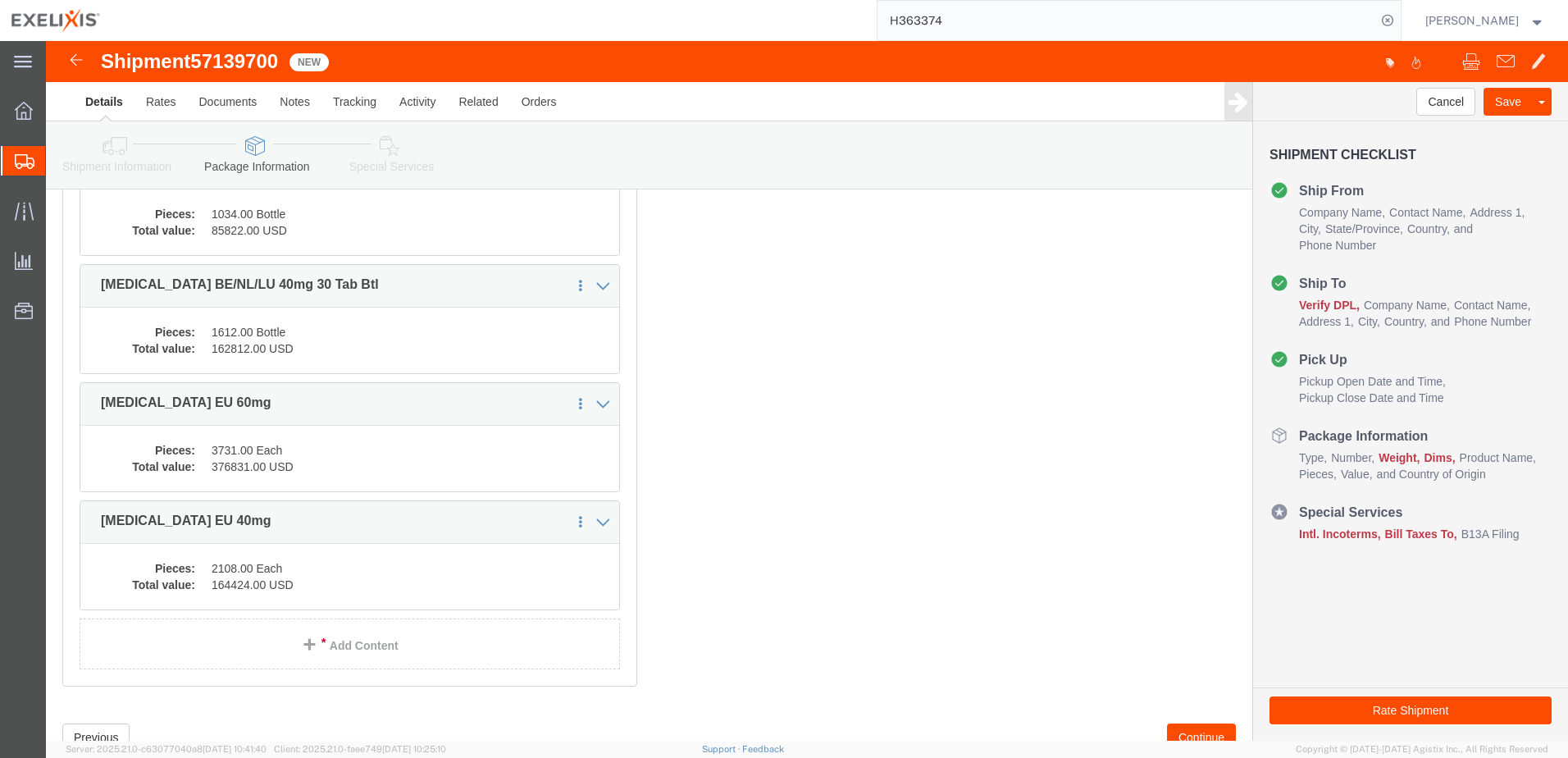
scroll to position [455, 0]
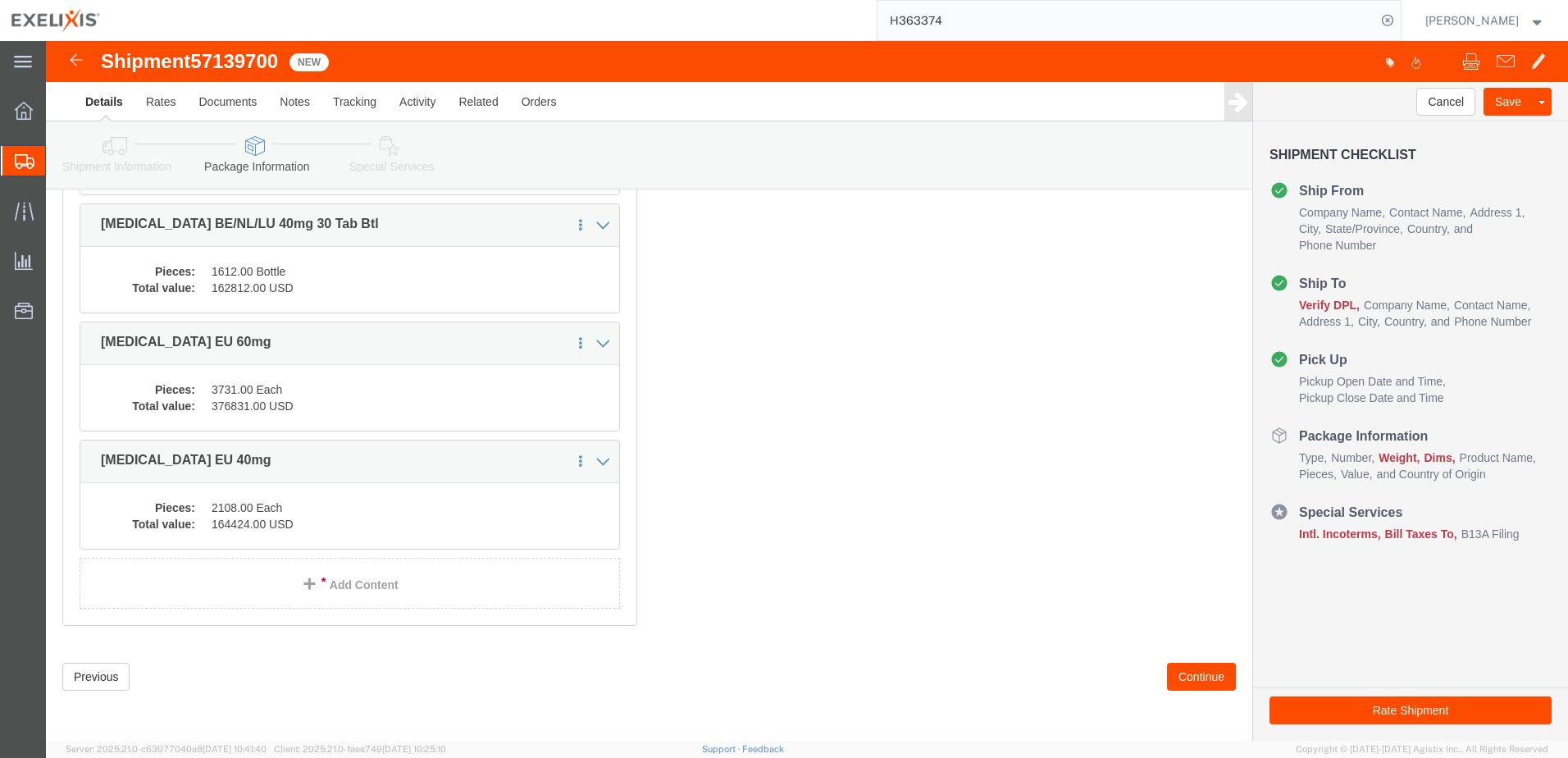
click button "Continue"
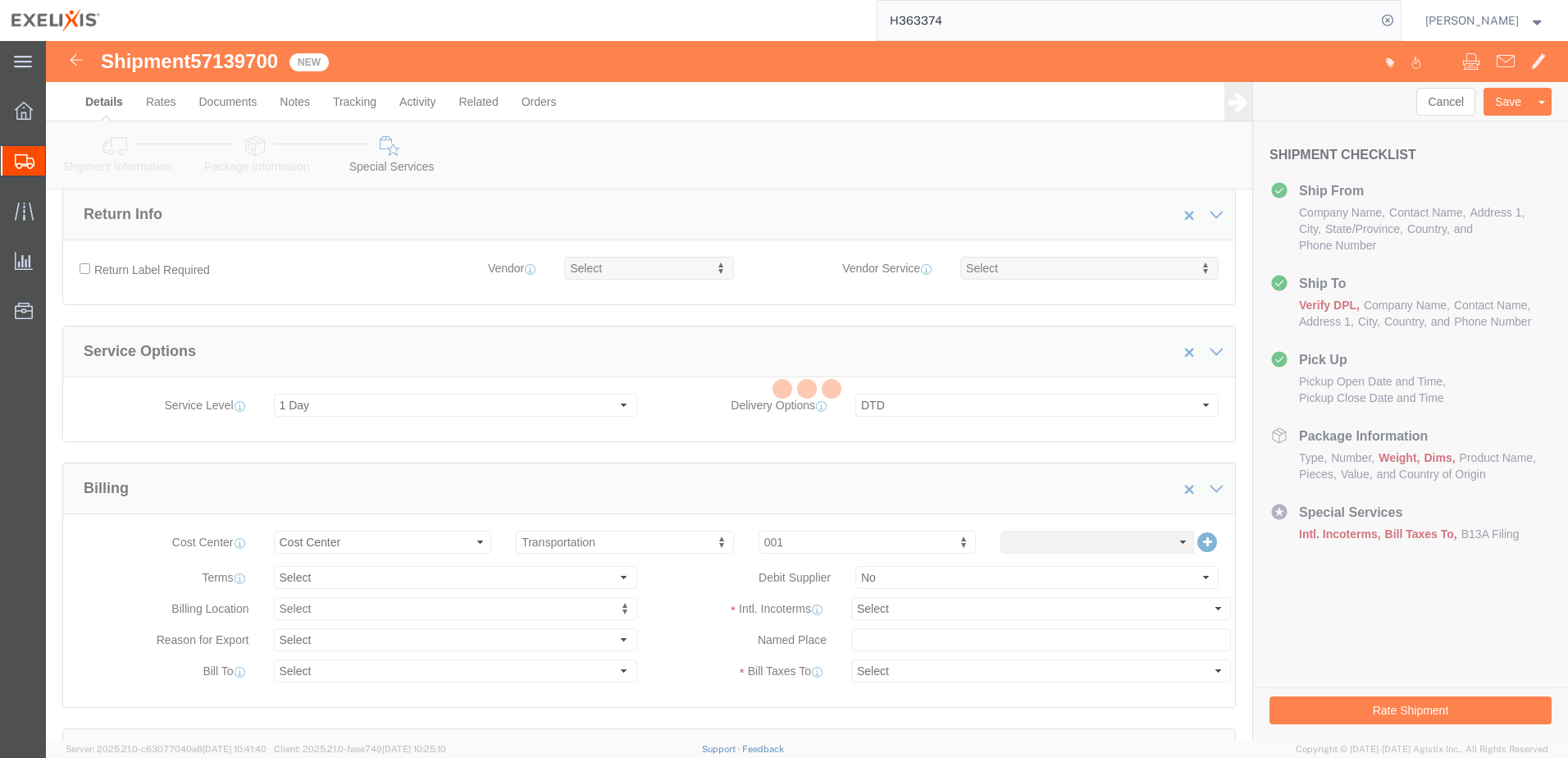
scroll to position [1803, 0]
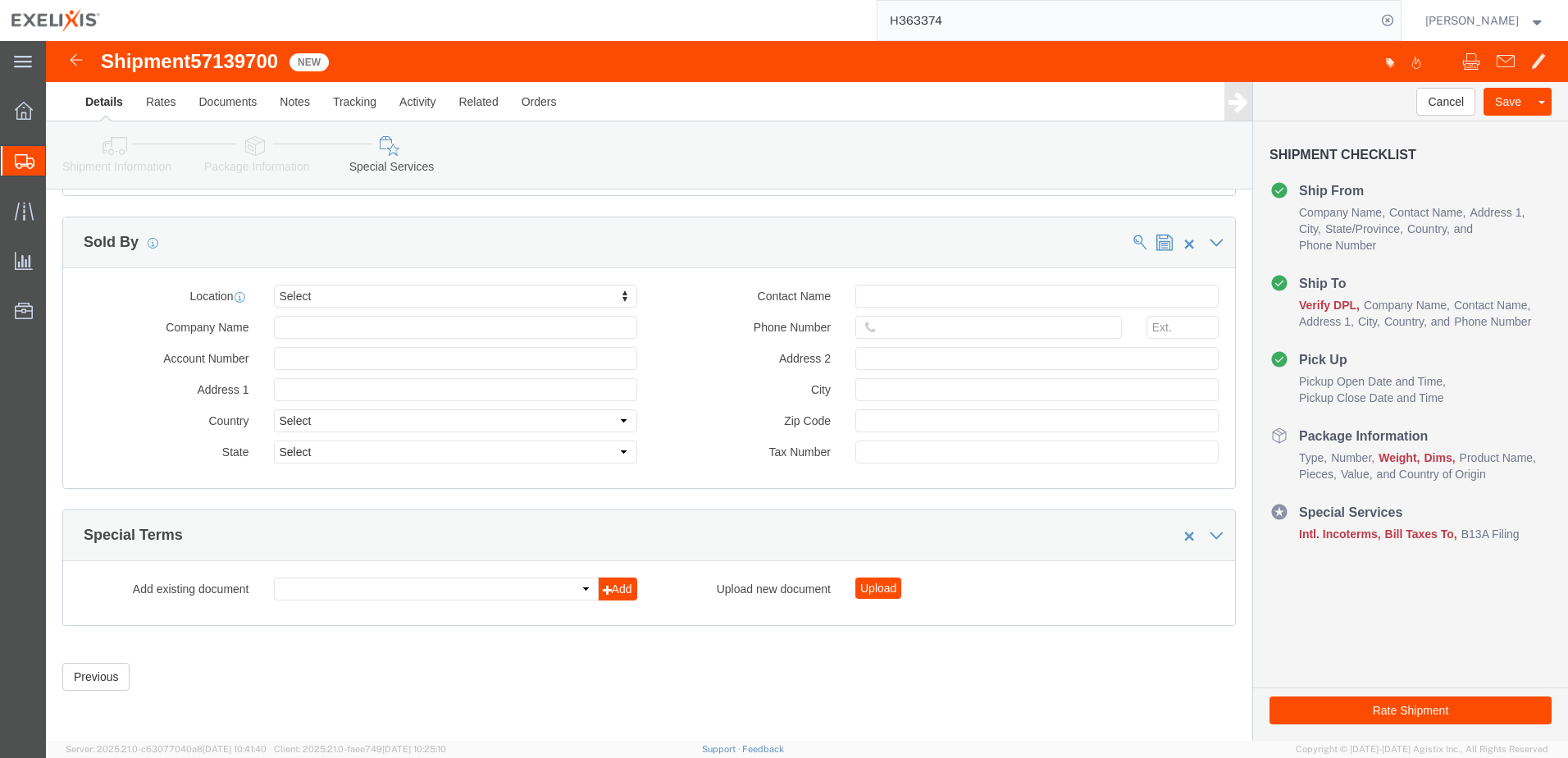
click div "Upload new document Upload"
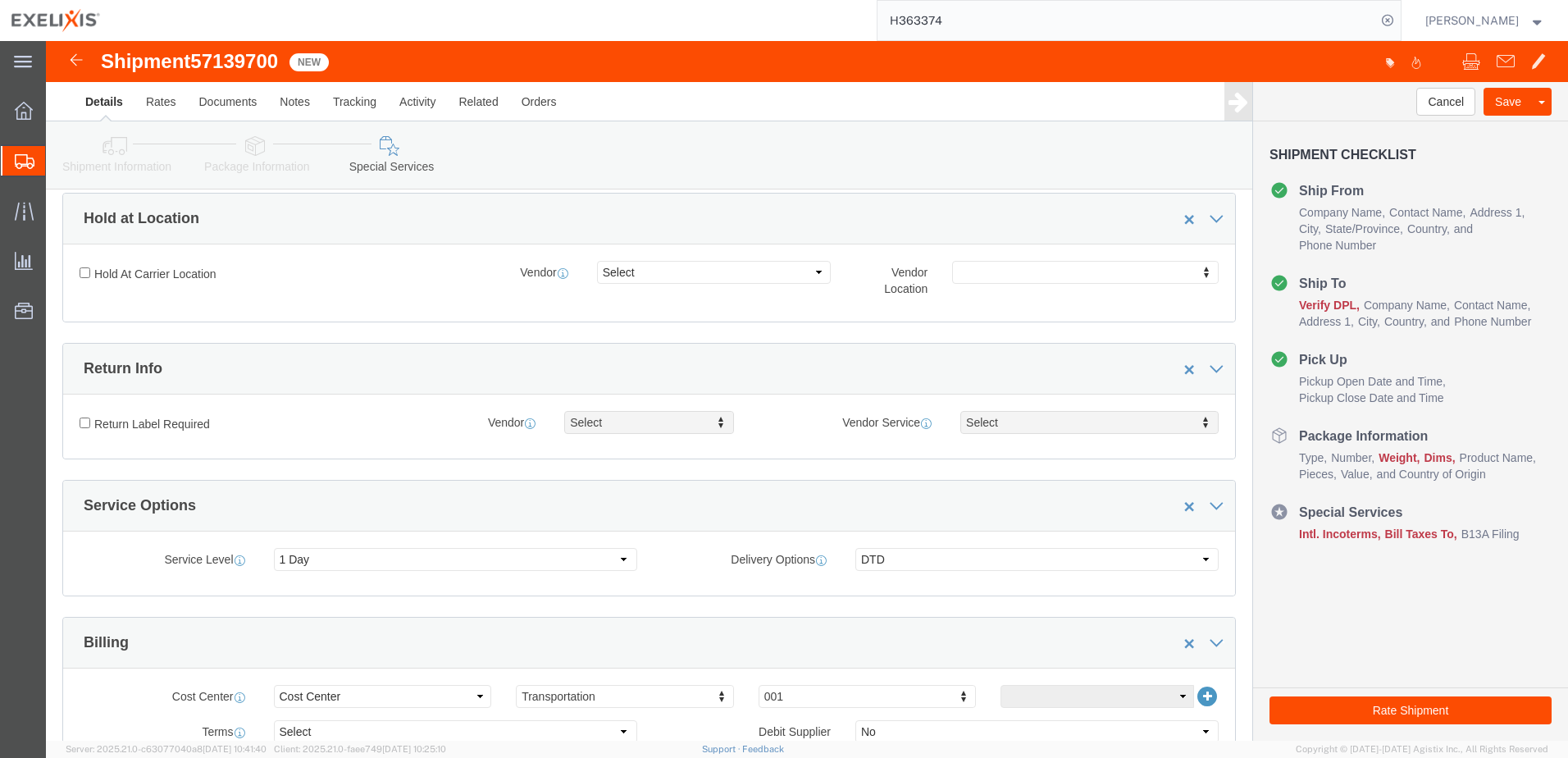
scroll to position [0, 0]
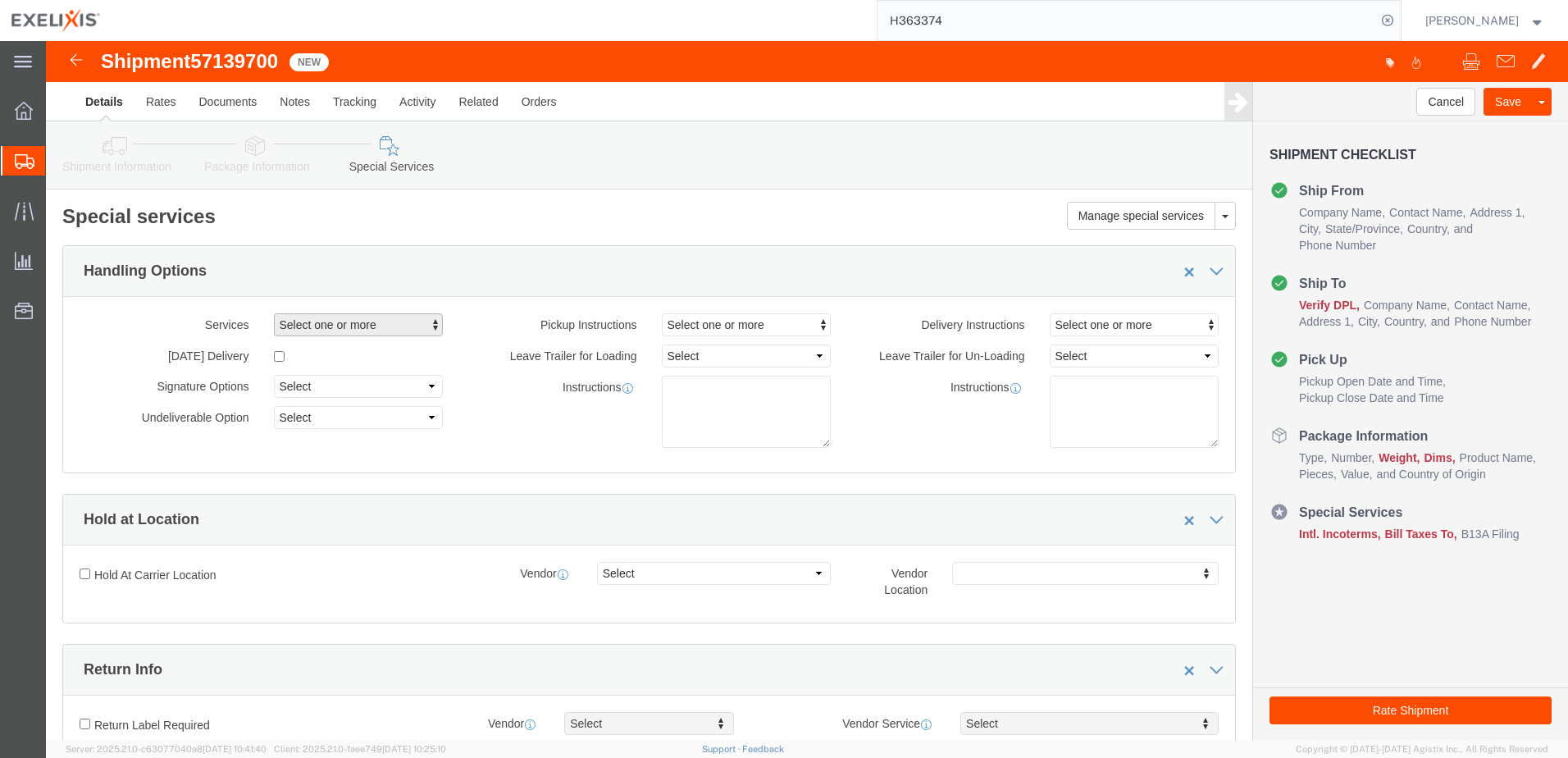
click span "Select one or more"
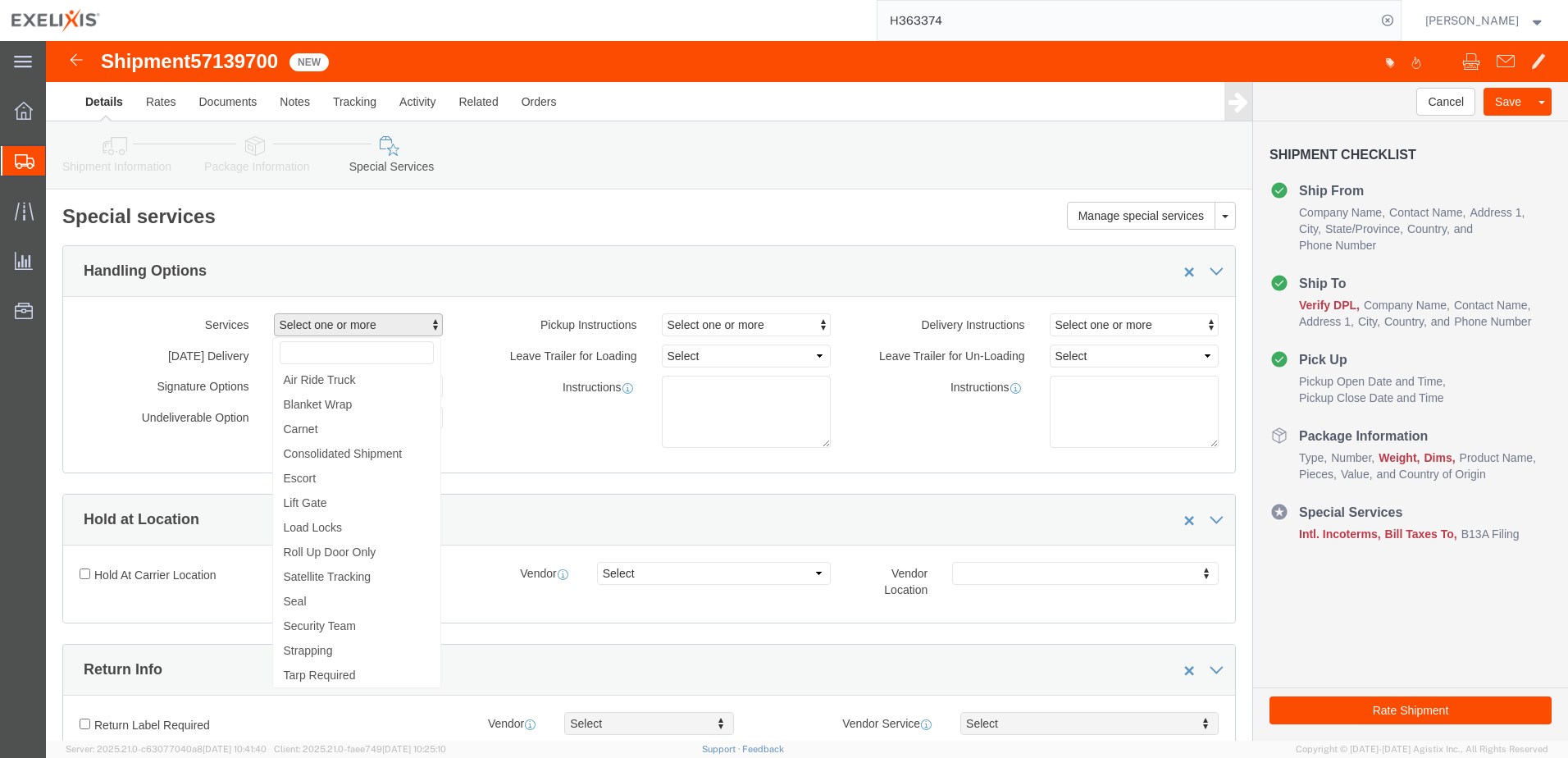
click span "Select one or more"
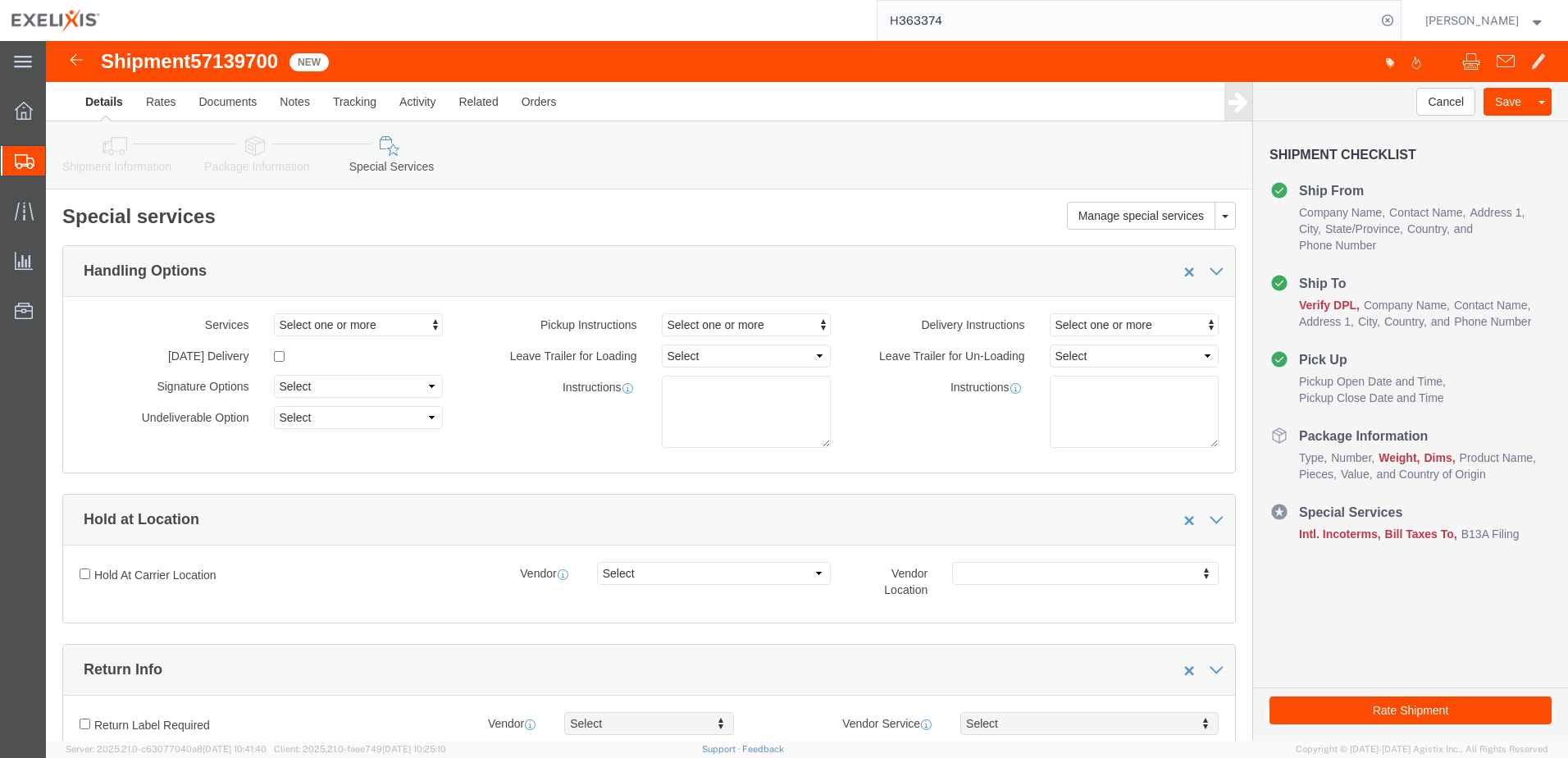
click div "Handling Options"
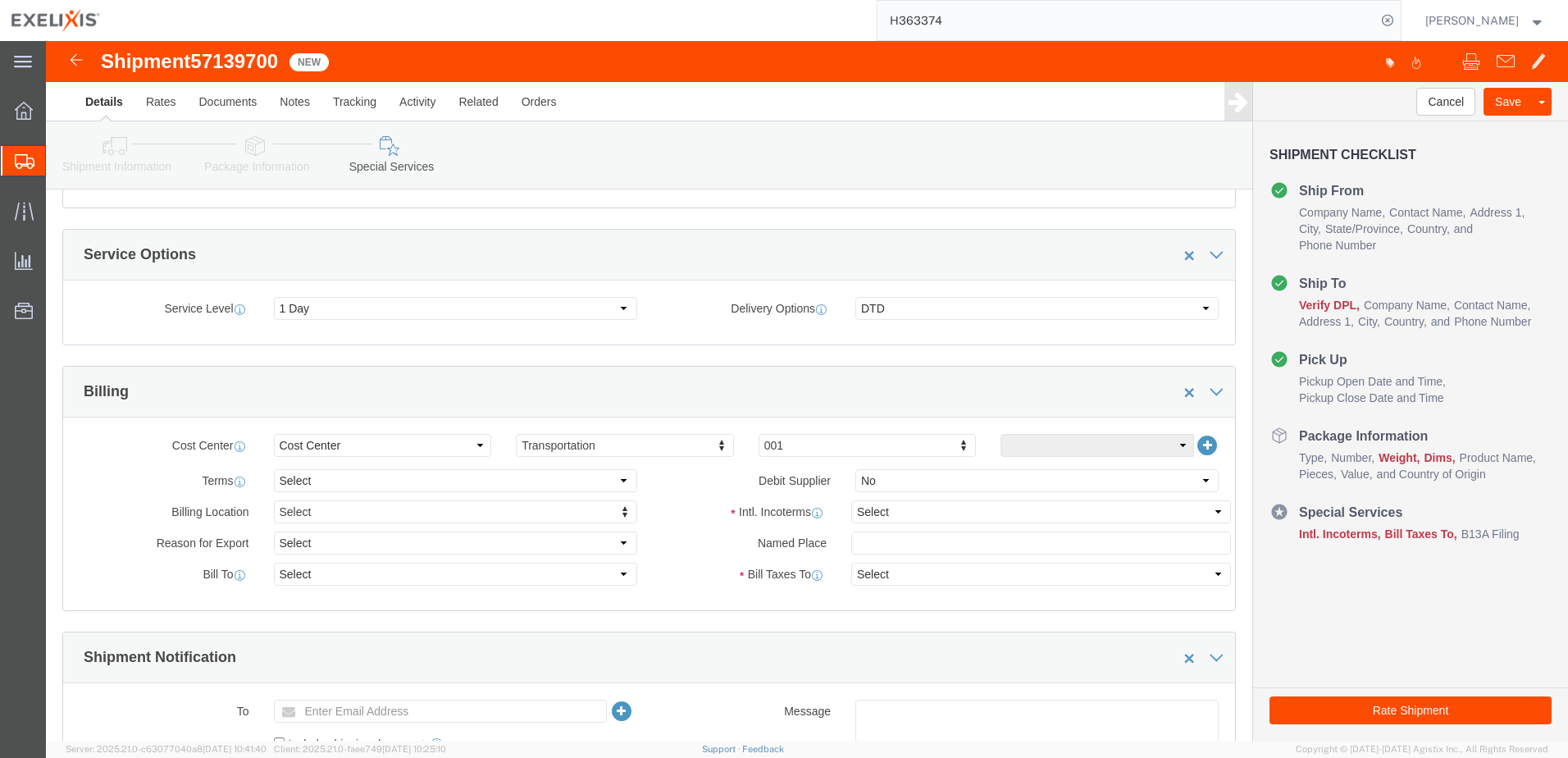
scroll to position [656, 0]
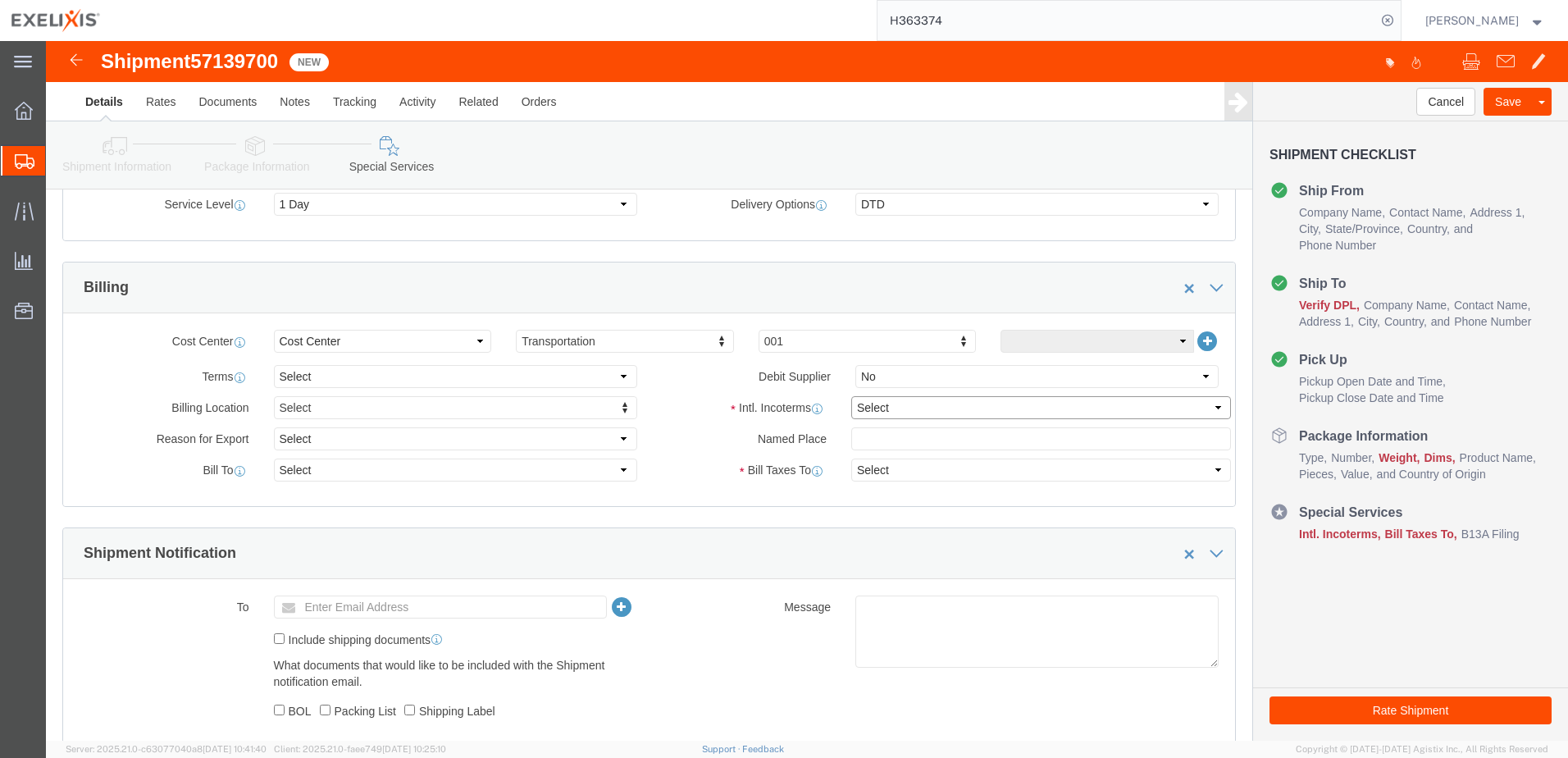
click select "Select Carriage Insurance Paid Carriage Paid To Cost and Freight Cost Insurance…"
select select "DAP"
click select "Select Carriage Insurance Paid Carriage Paid To Cost and Freight Cost Insurance…"
select select "SHIP"
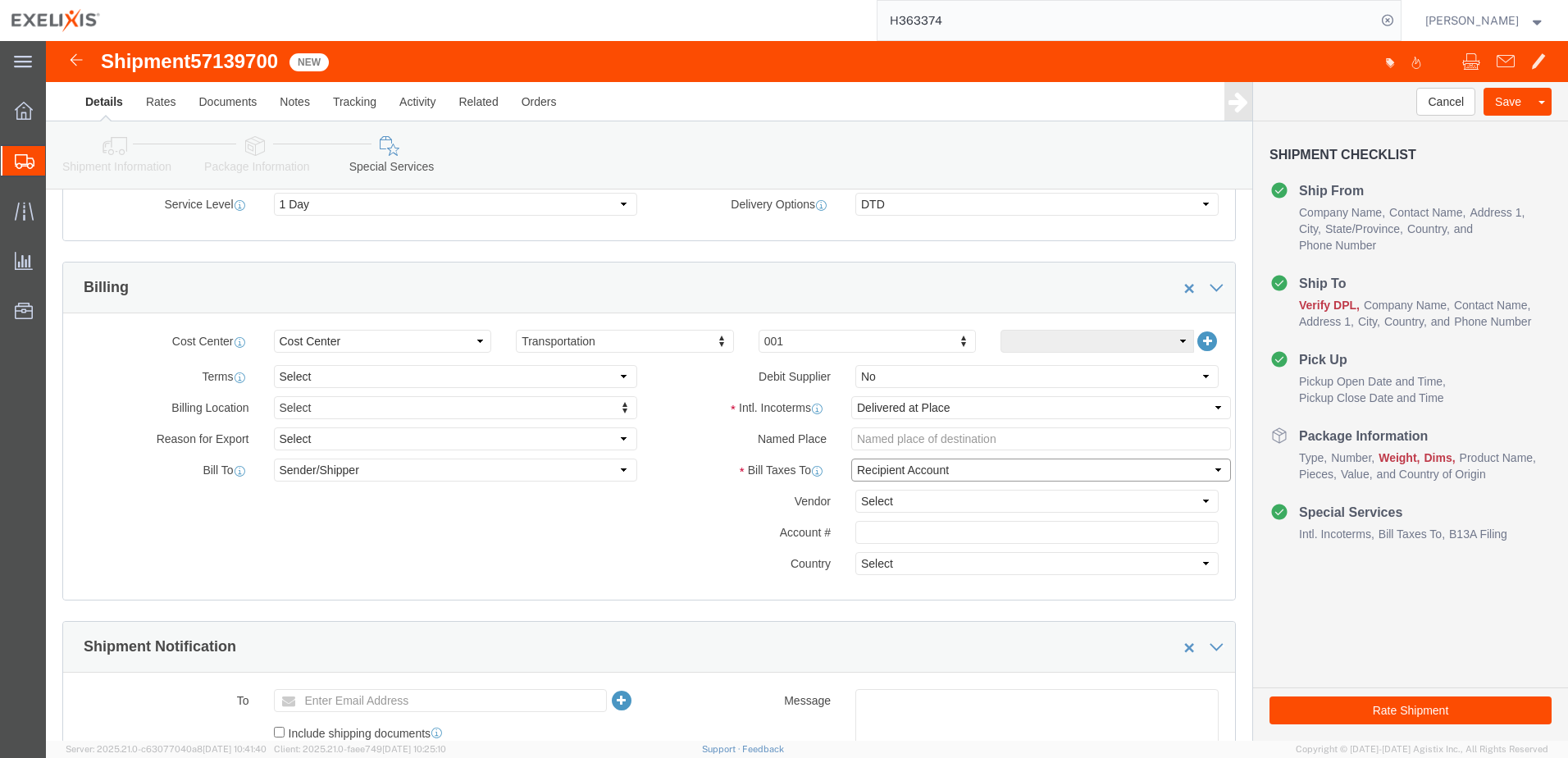
click select "Select Recipient Account Sender/Shipper Third Party Account"
select select "THRD"
click select "Select Recipient Account Sender/Shipper Third Party Account"
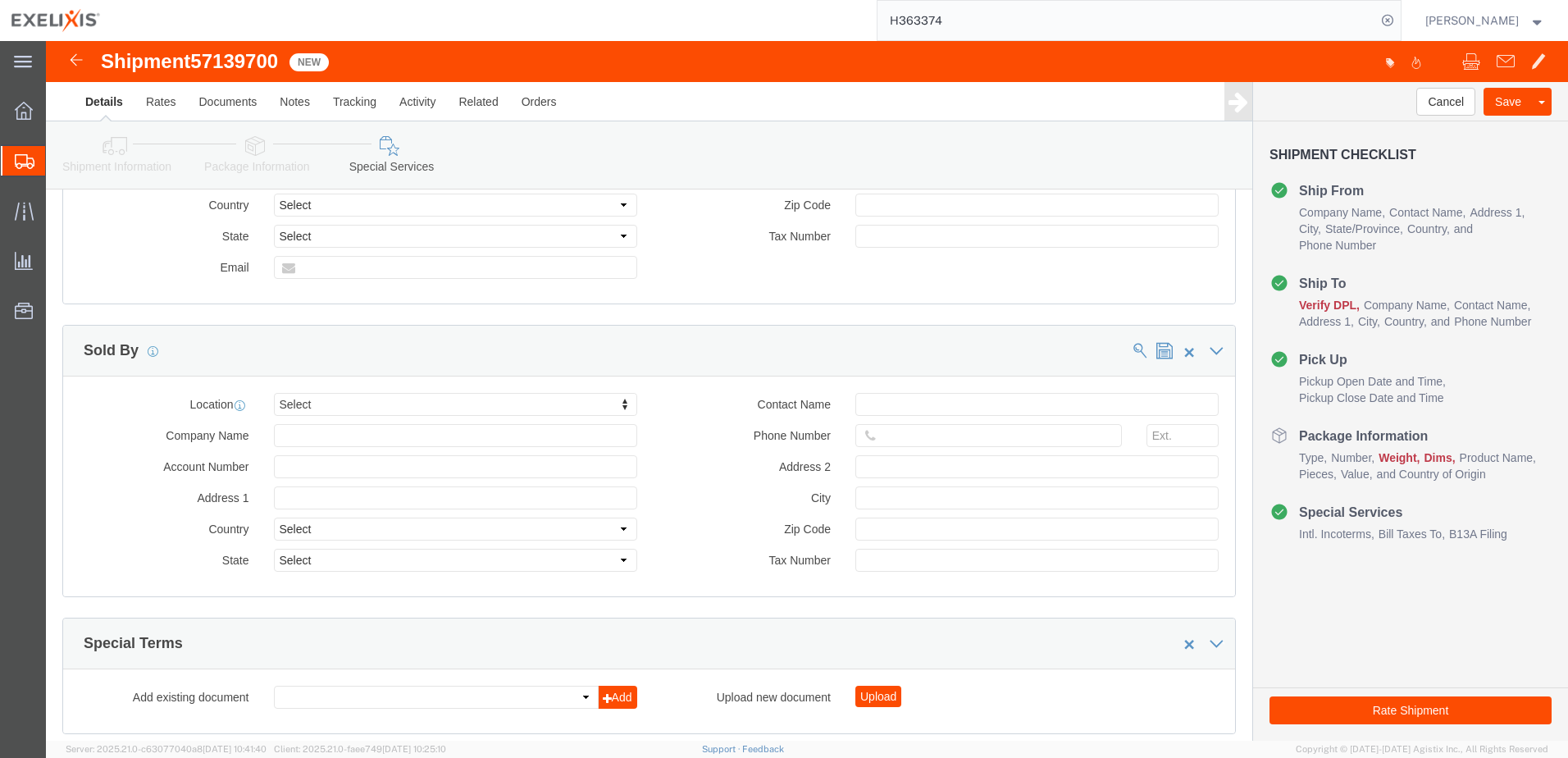
scroll to position [1897, 0]
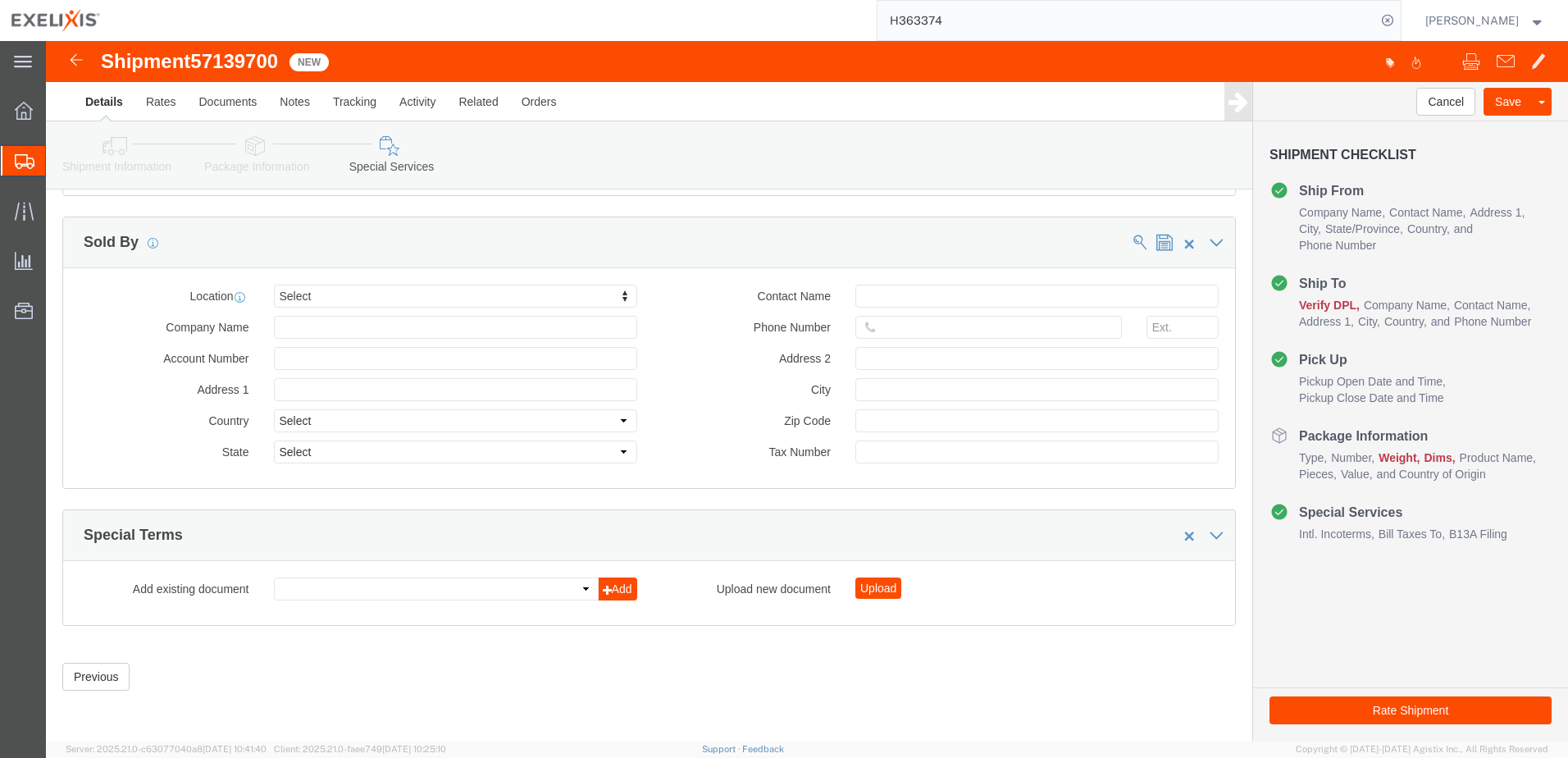
click button "Rate Shipment"
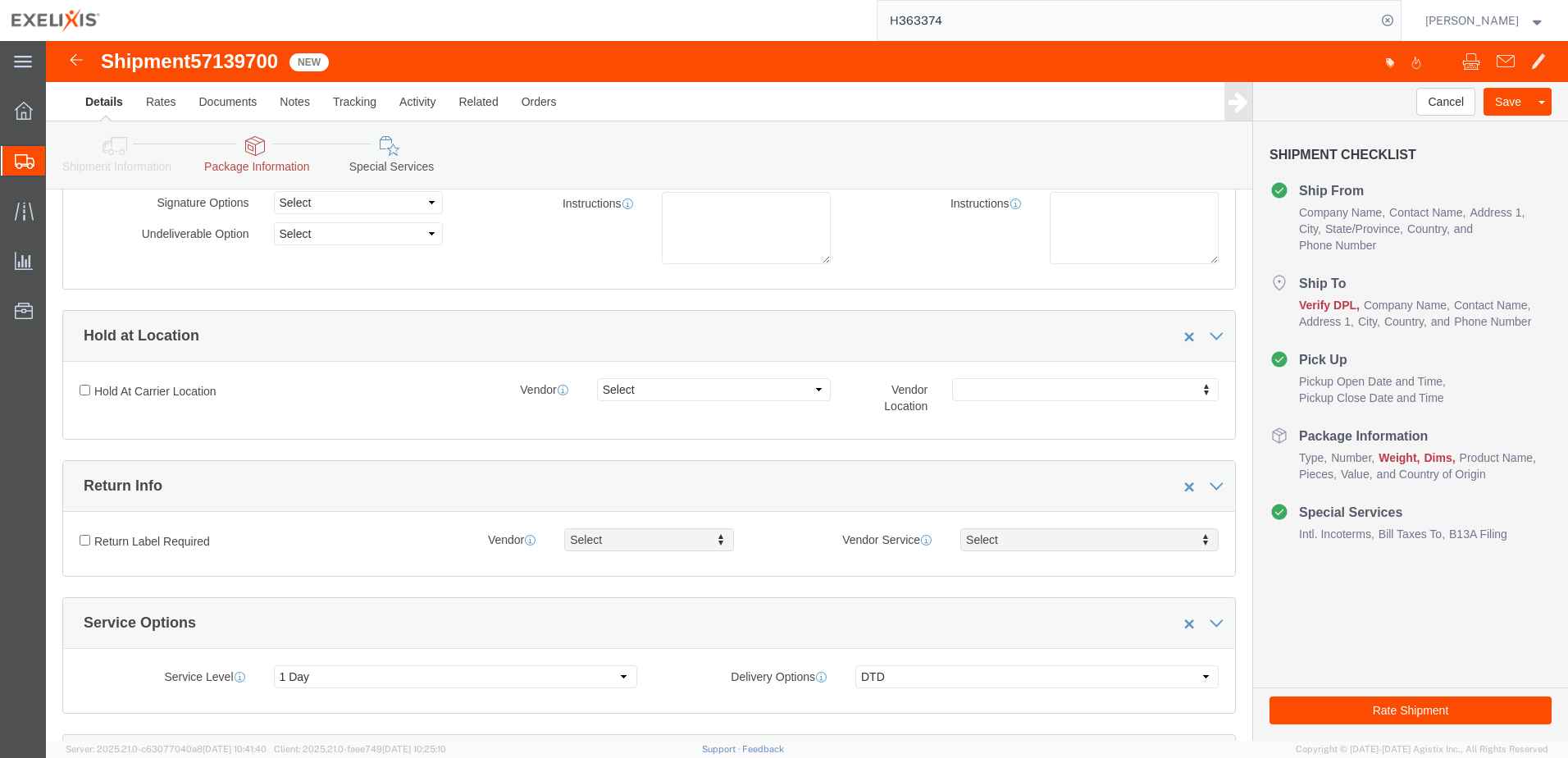
scroll to position [0, 0]
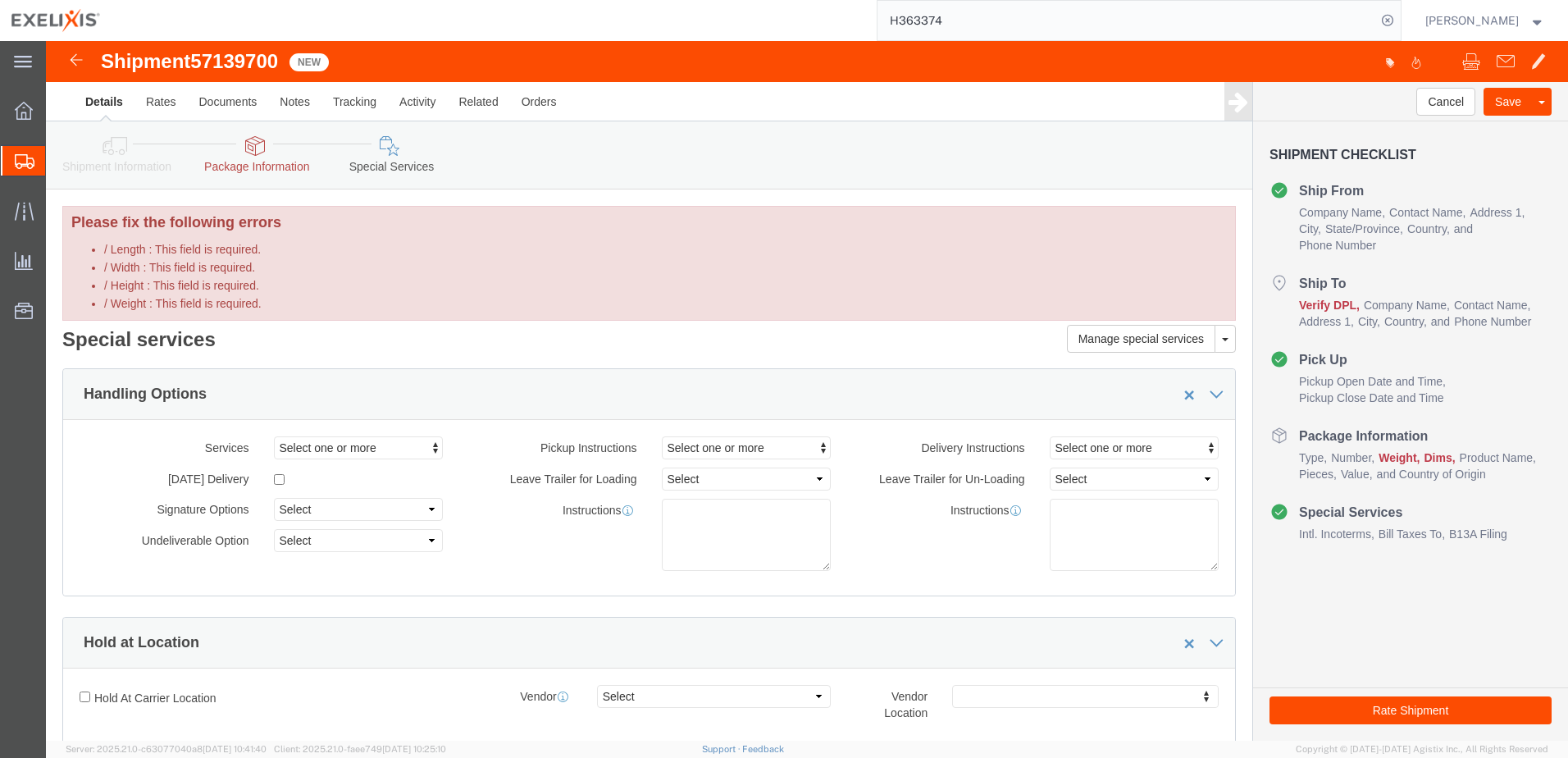
click span "Verify DPL"
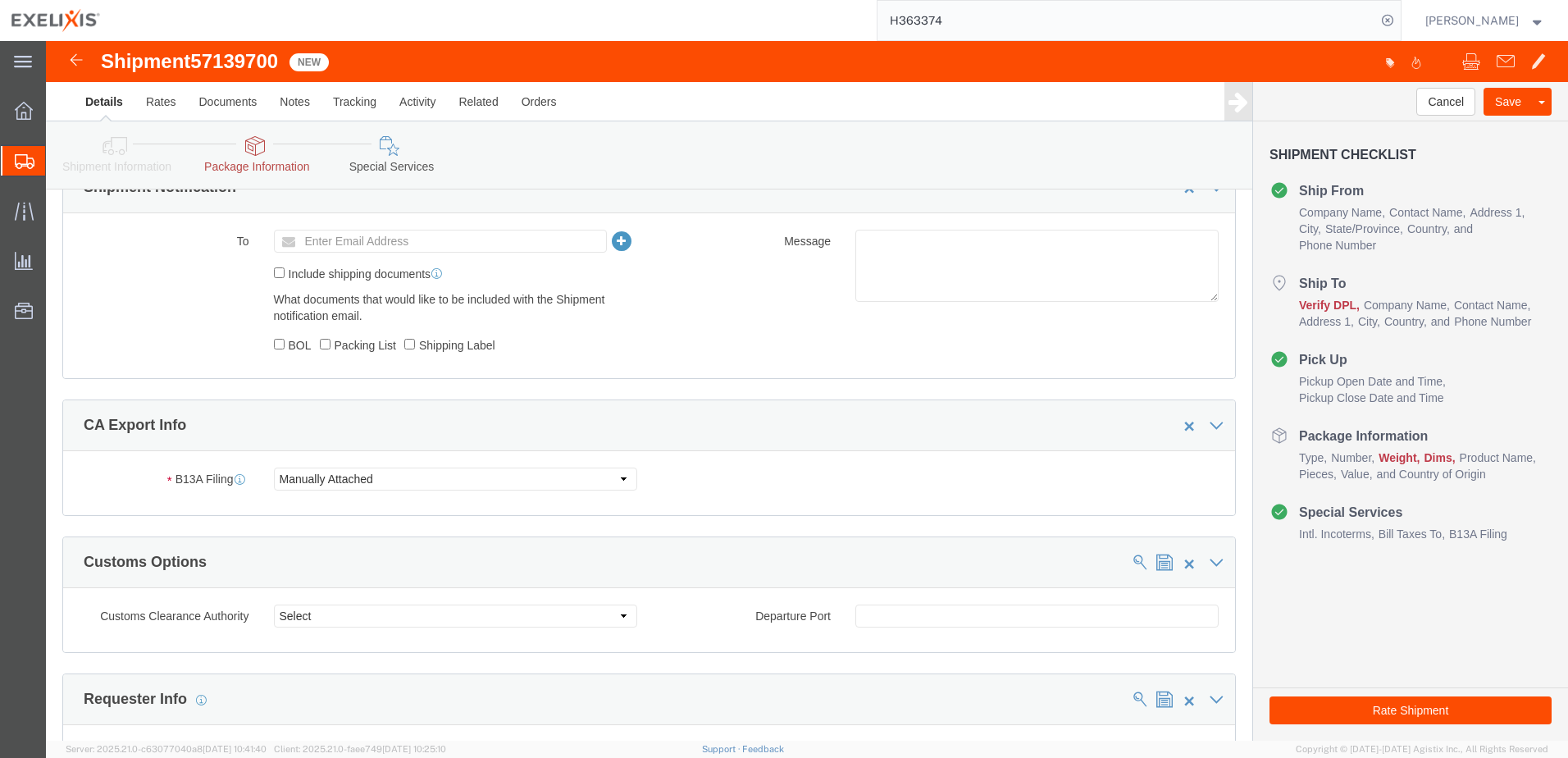
scroll to position [1230, 0]
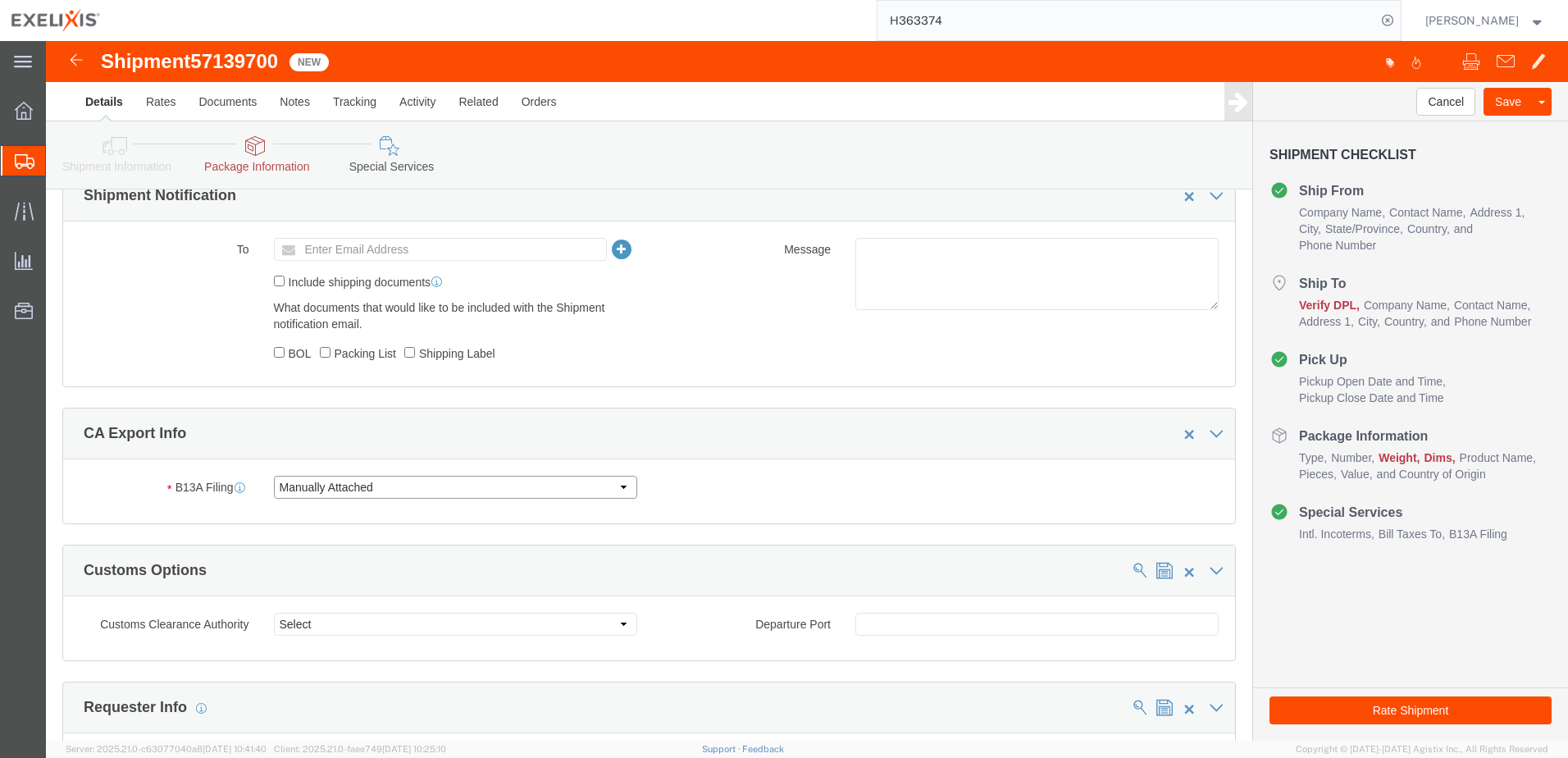
click select "Select Filed Electronically Manually Attached Not Required Summary Reporting"
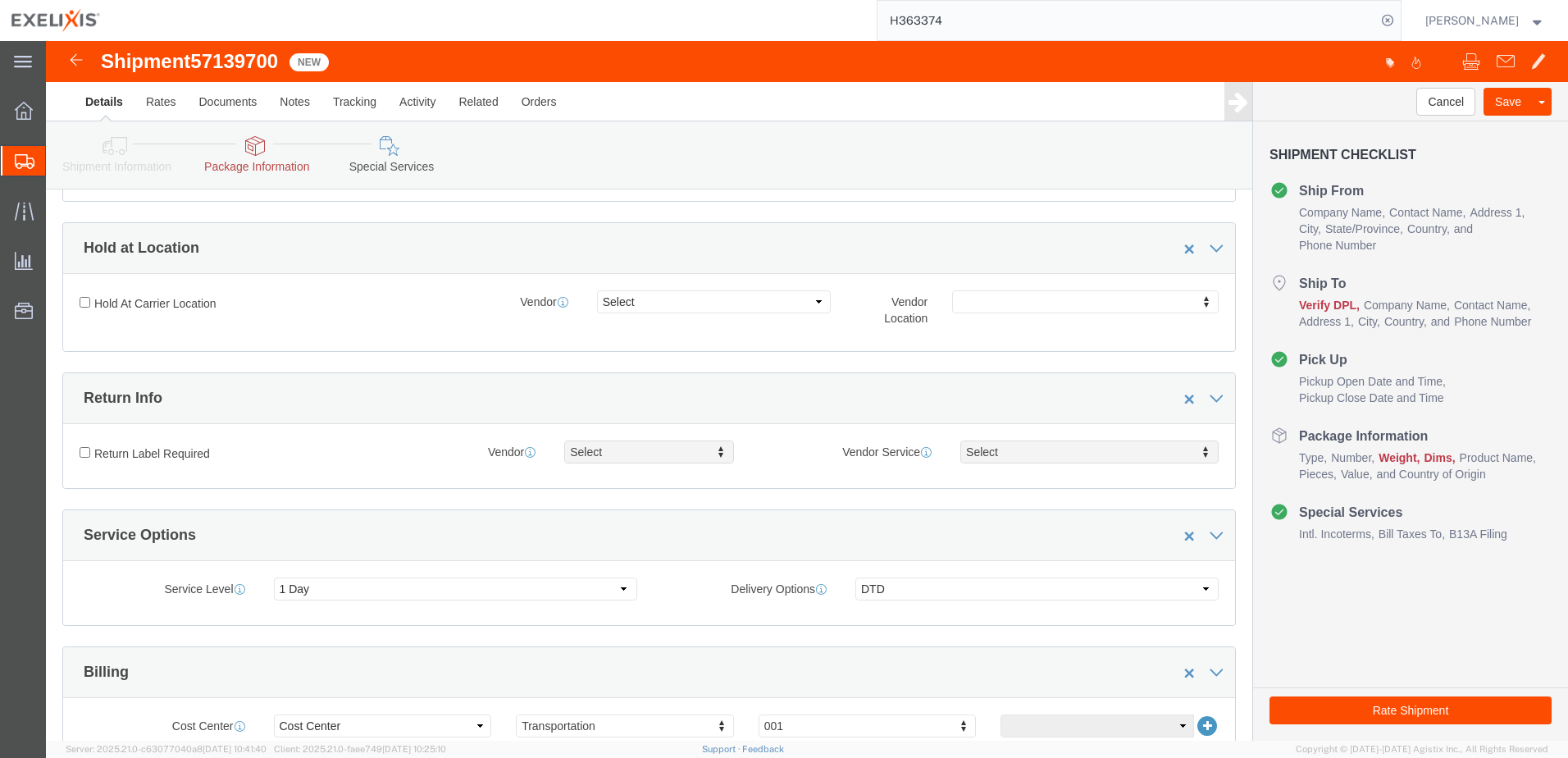
scroll to position [410, 0]
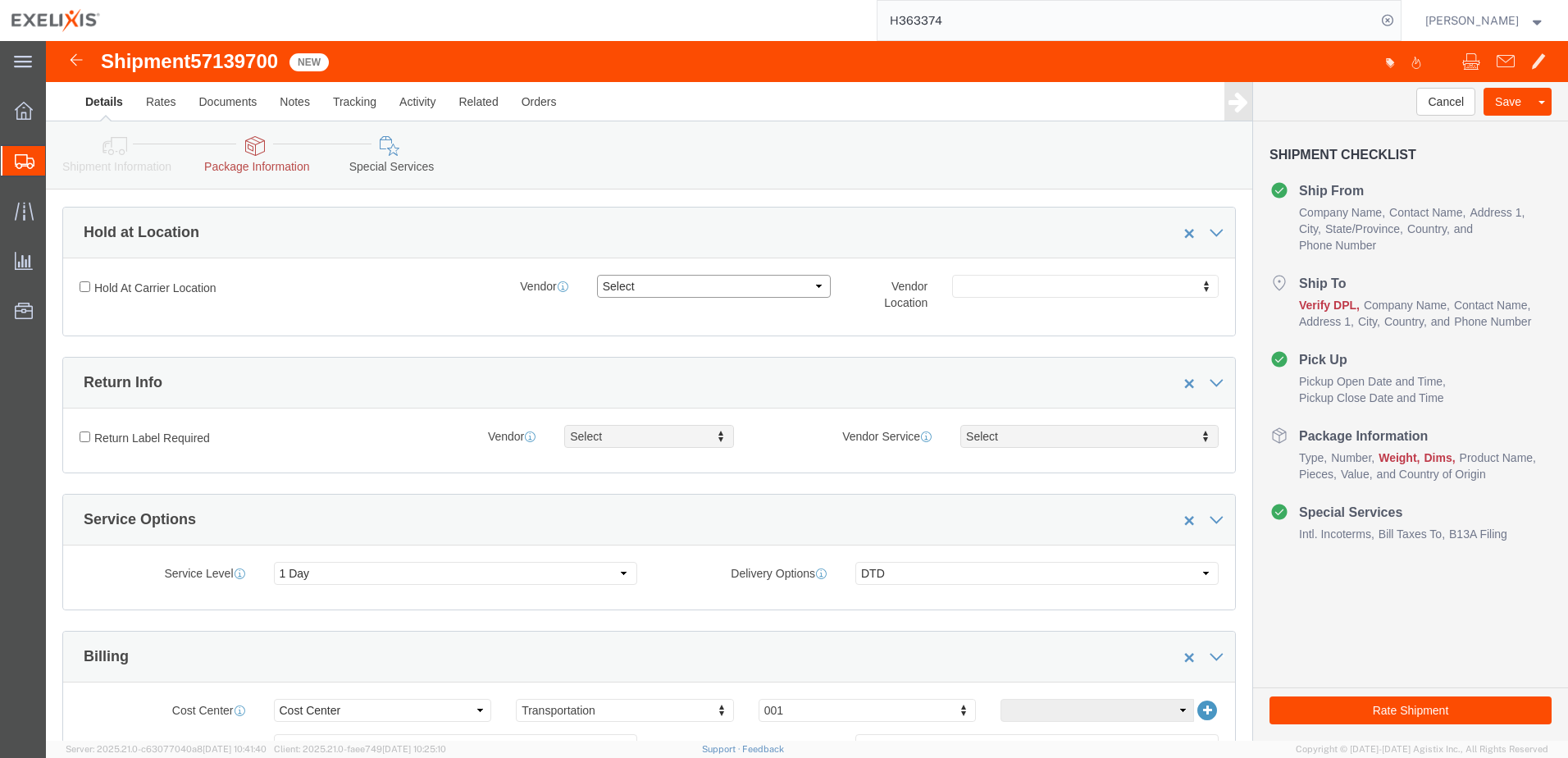
click select "Select FedEx Freight UPS FedEx Express DHL"
click div "Hold At Carrier Location Vendor Select FedEx Freight UPS FedEx Express DHL Vend…"
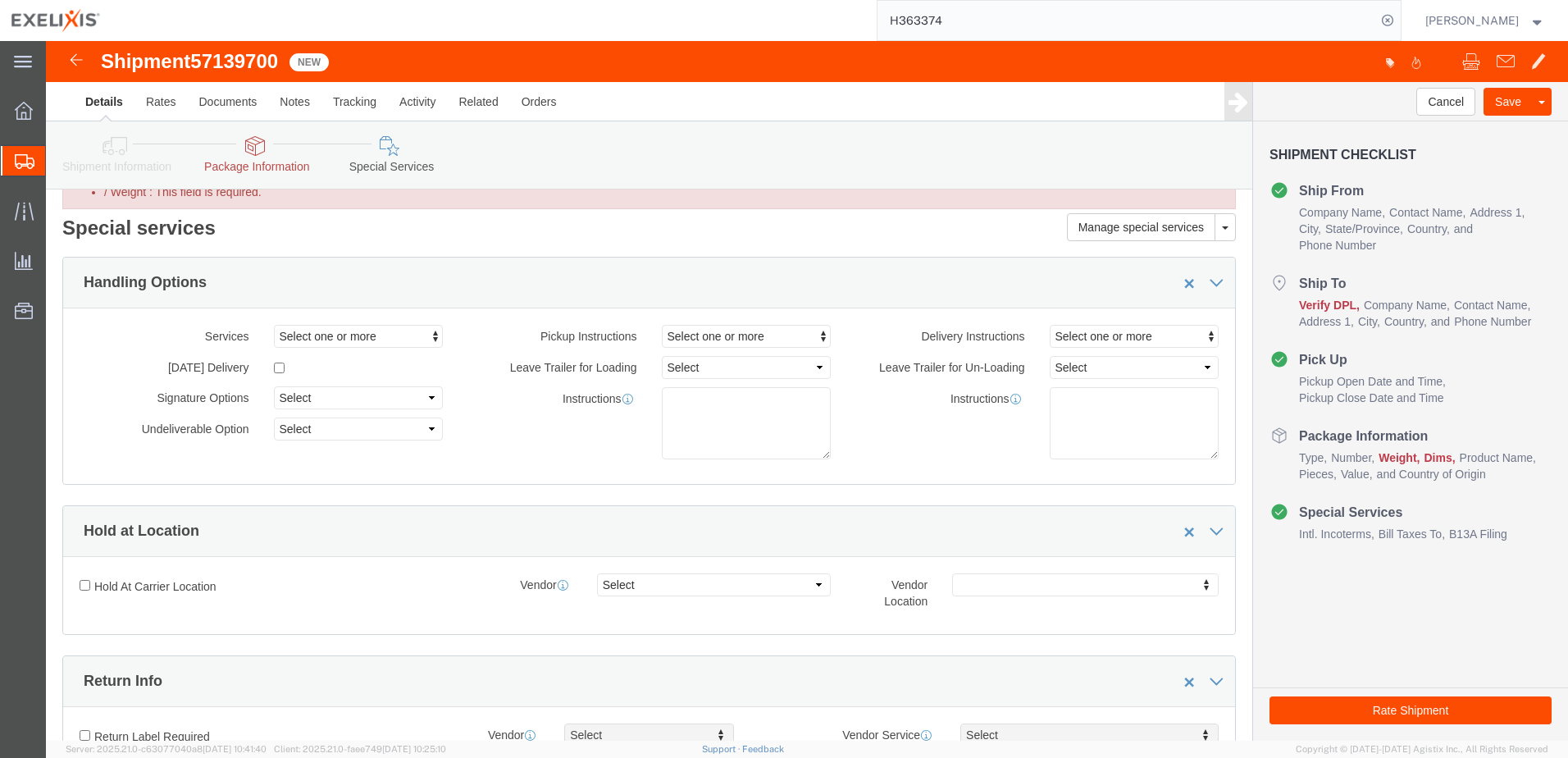
scroll to position [0, 0]
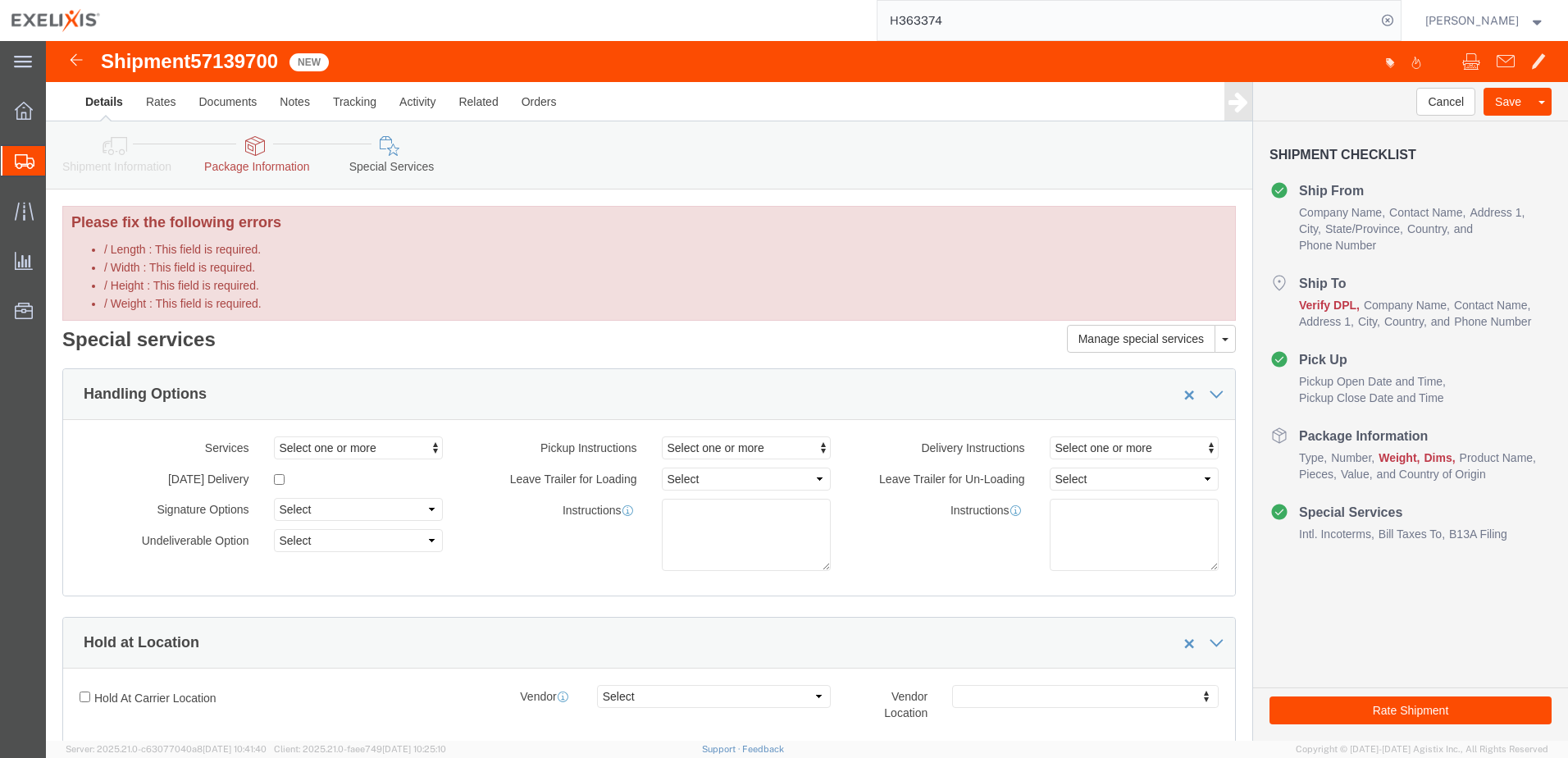
click div "Manage special services Handling Options Hold at Location Return Info Service O…"
click div "Cancel Save Assign To Clone Shipment Save As Template"
click link "Special Services"
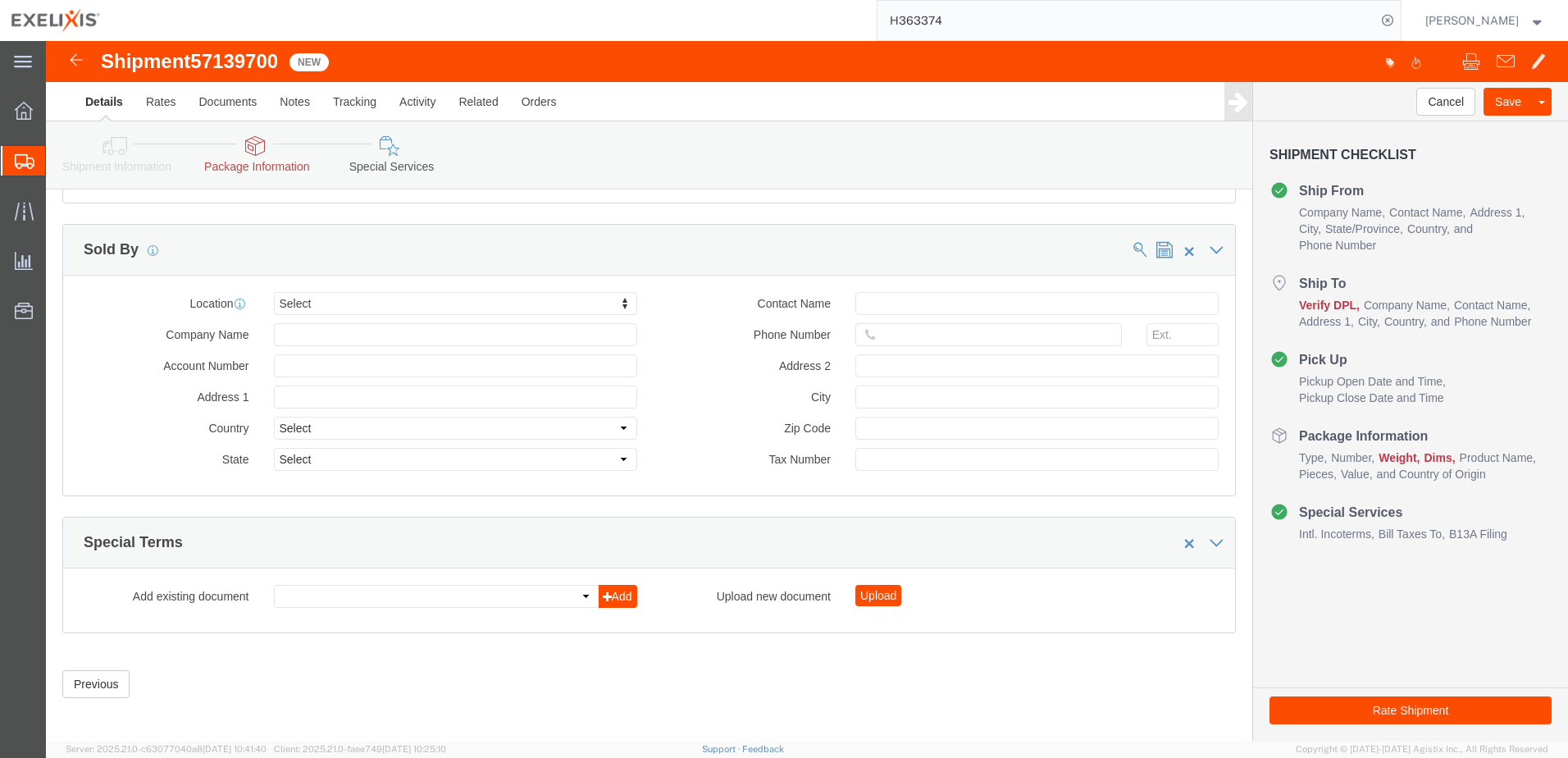
scroll to position [2019, 0]
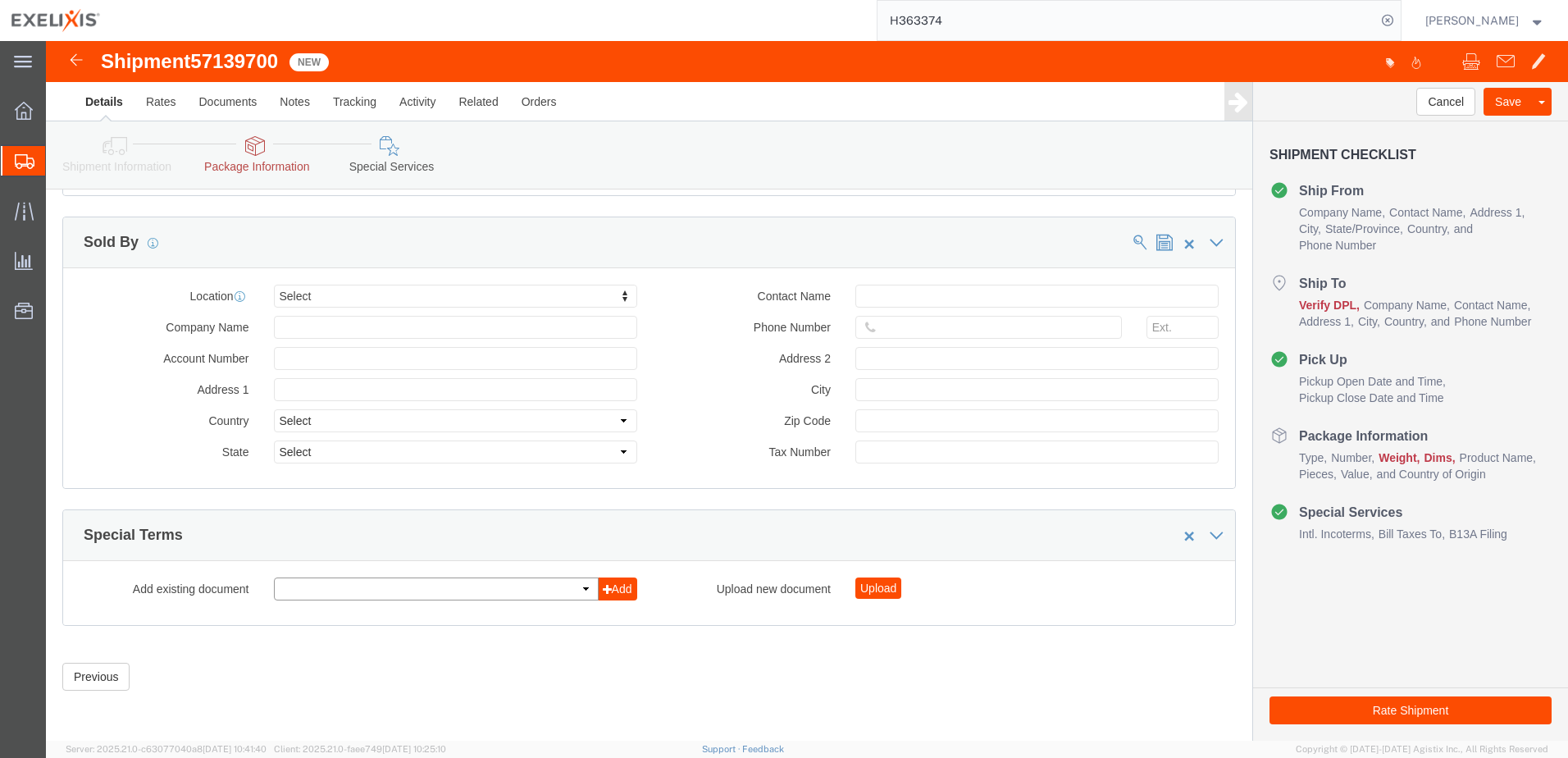
click select
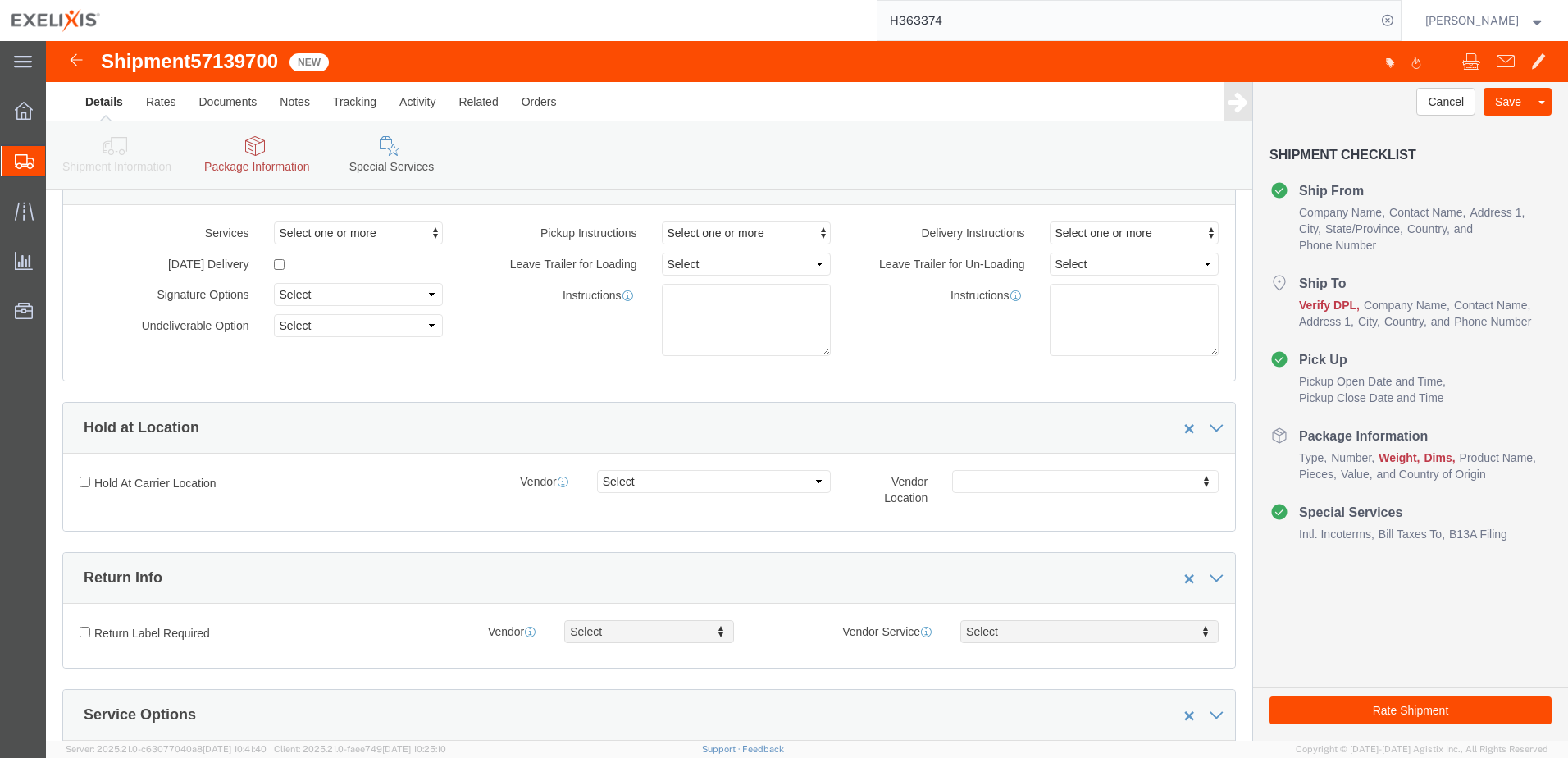
scroll to position [0, 0]
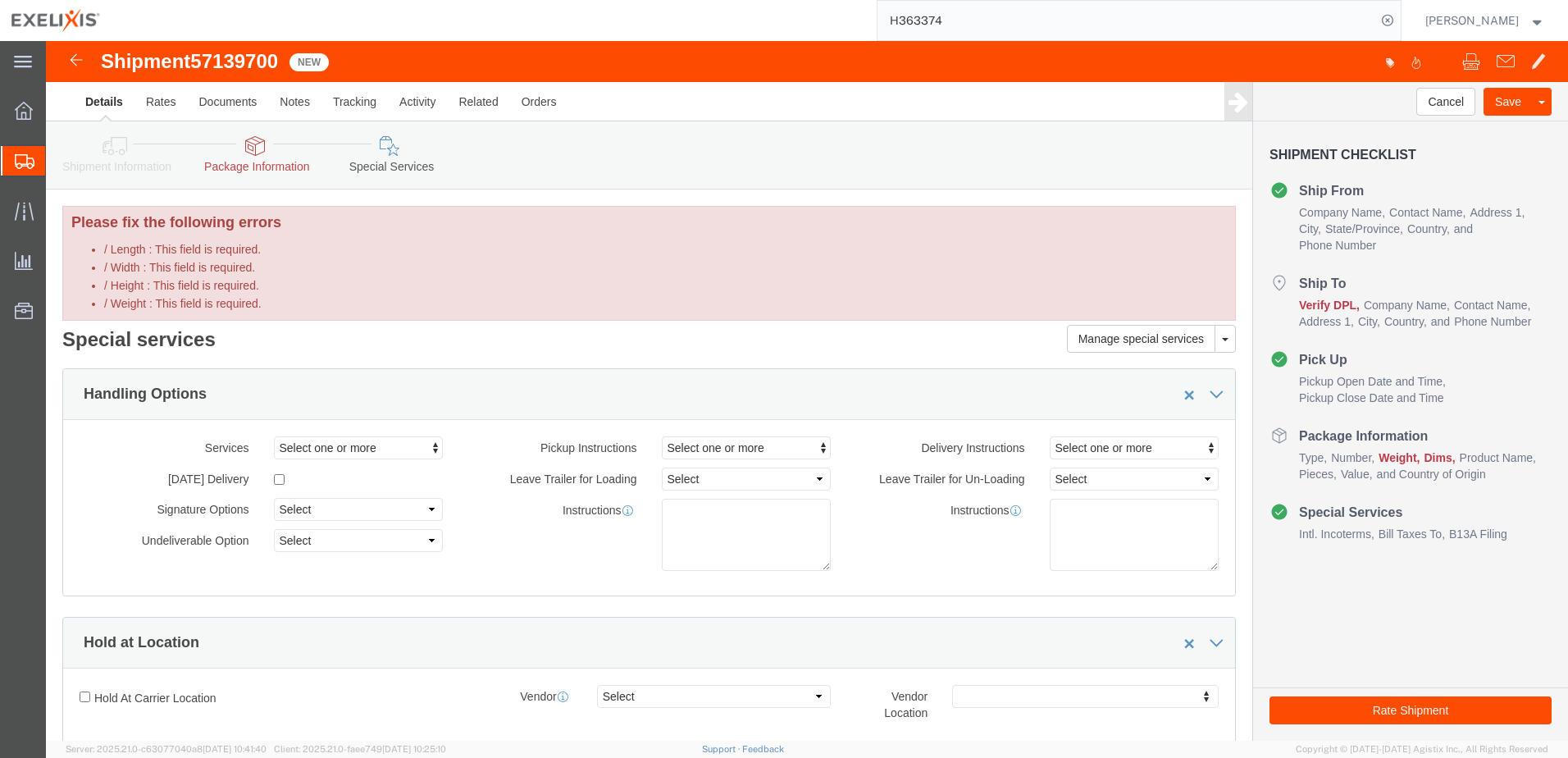
click icon
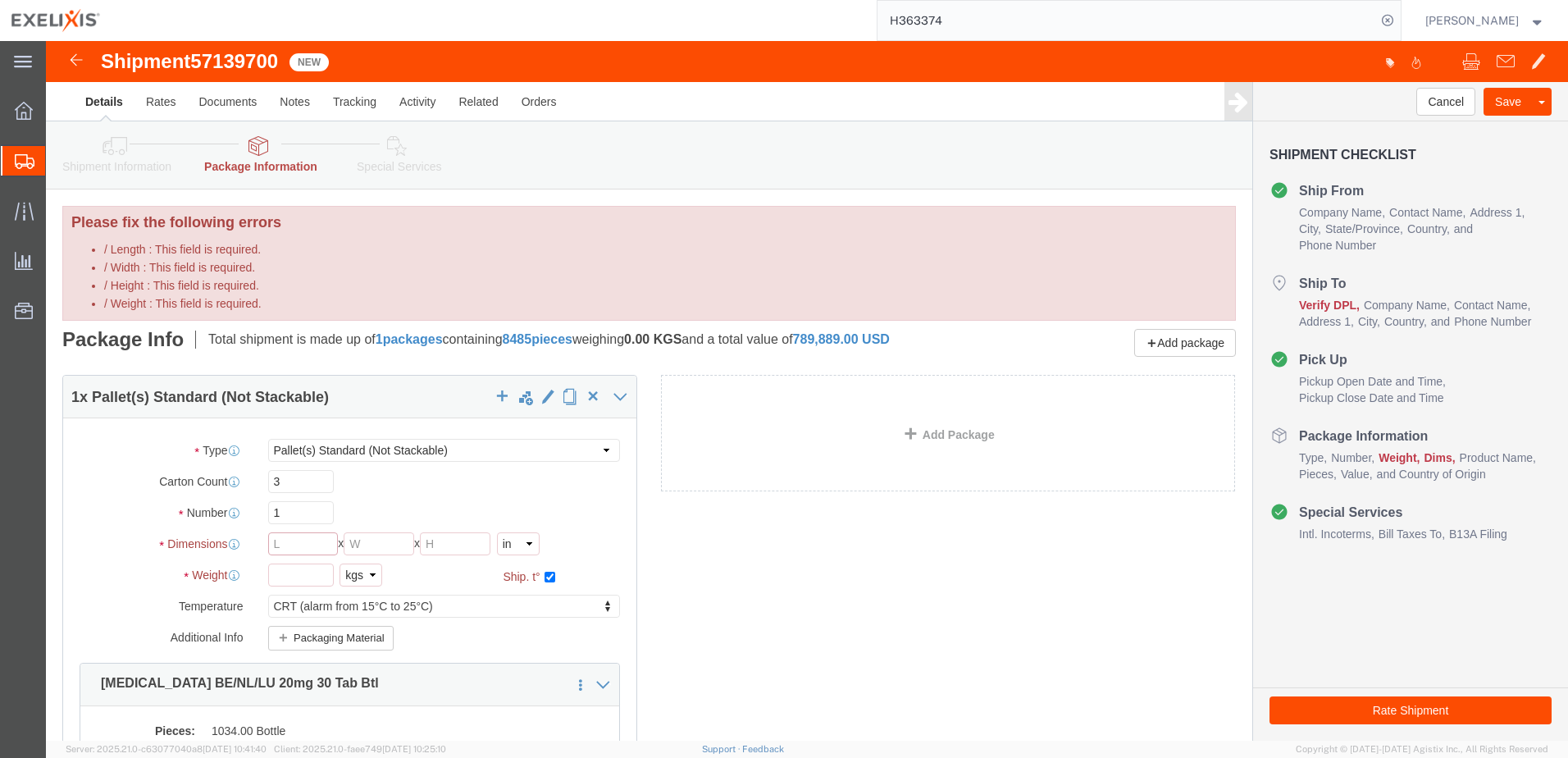
click input "/ Length : This field is required."
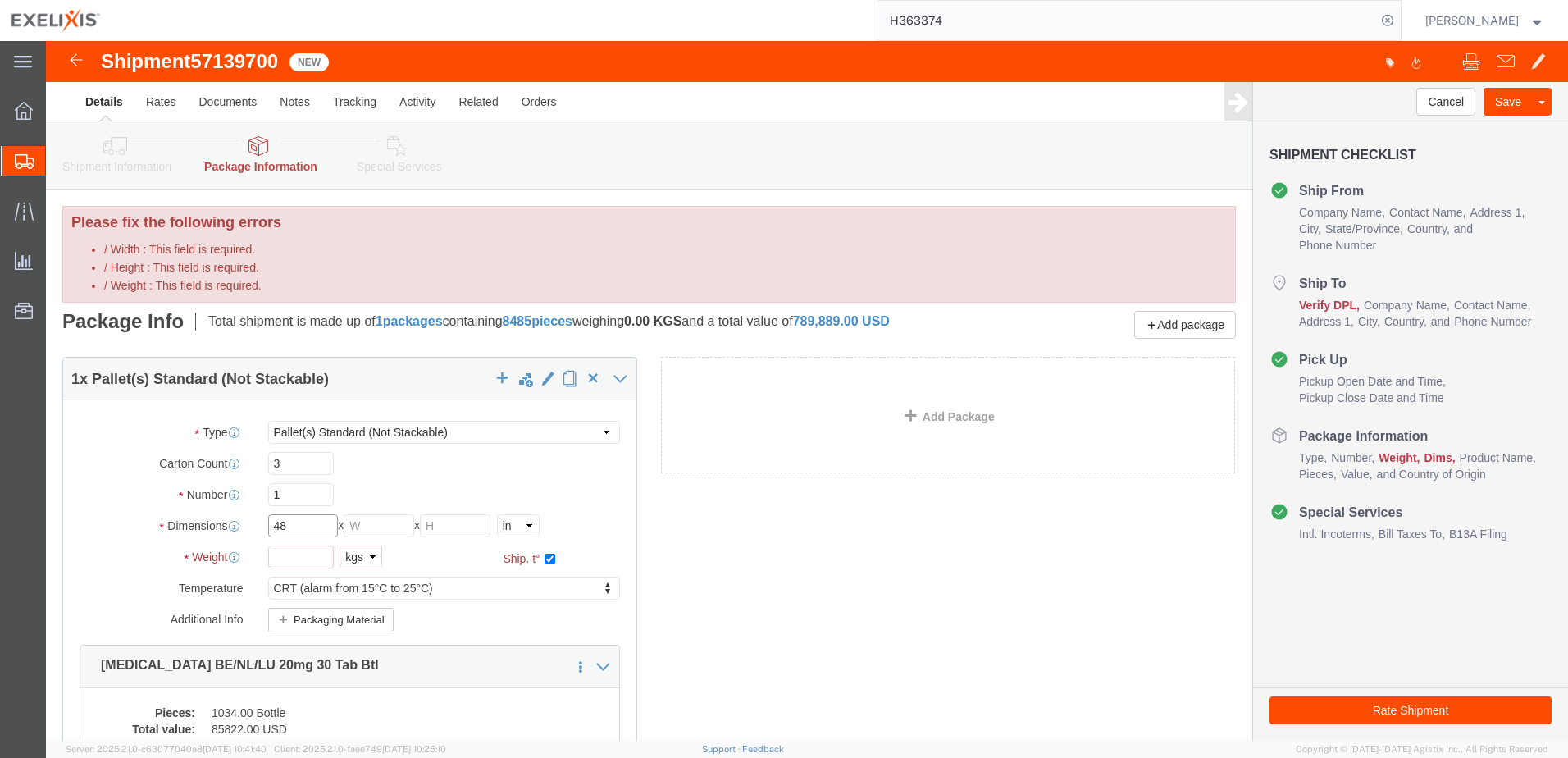
type input "48"
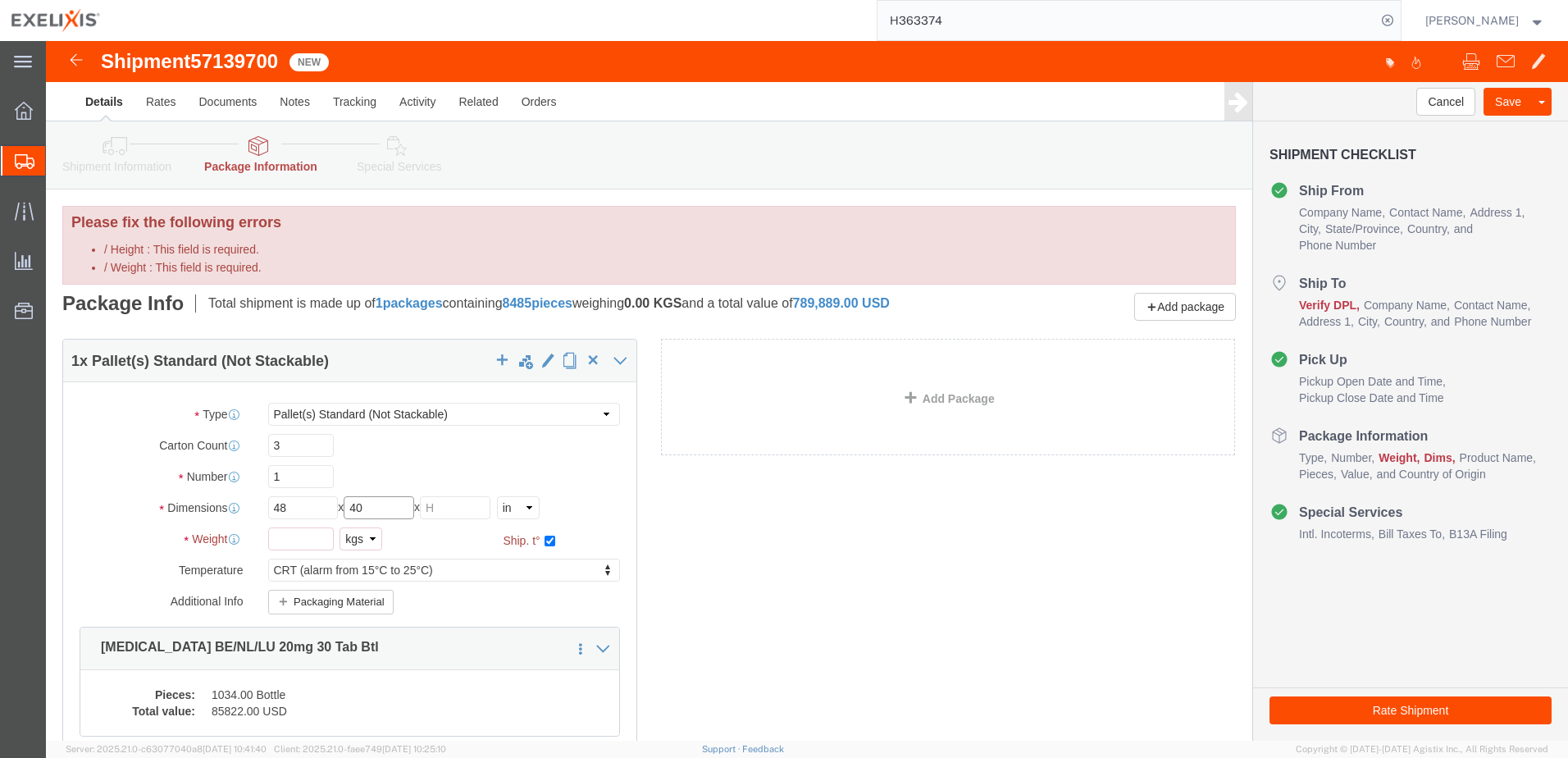
type input "40"
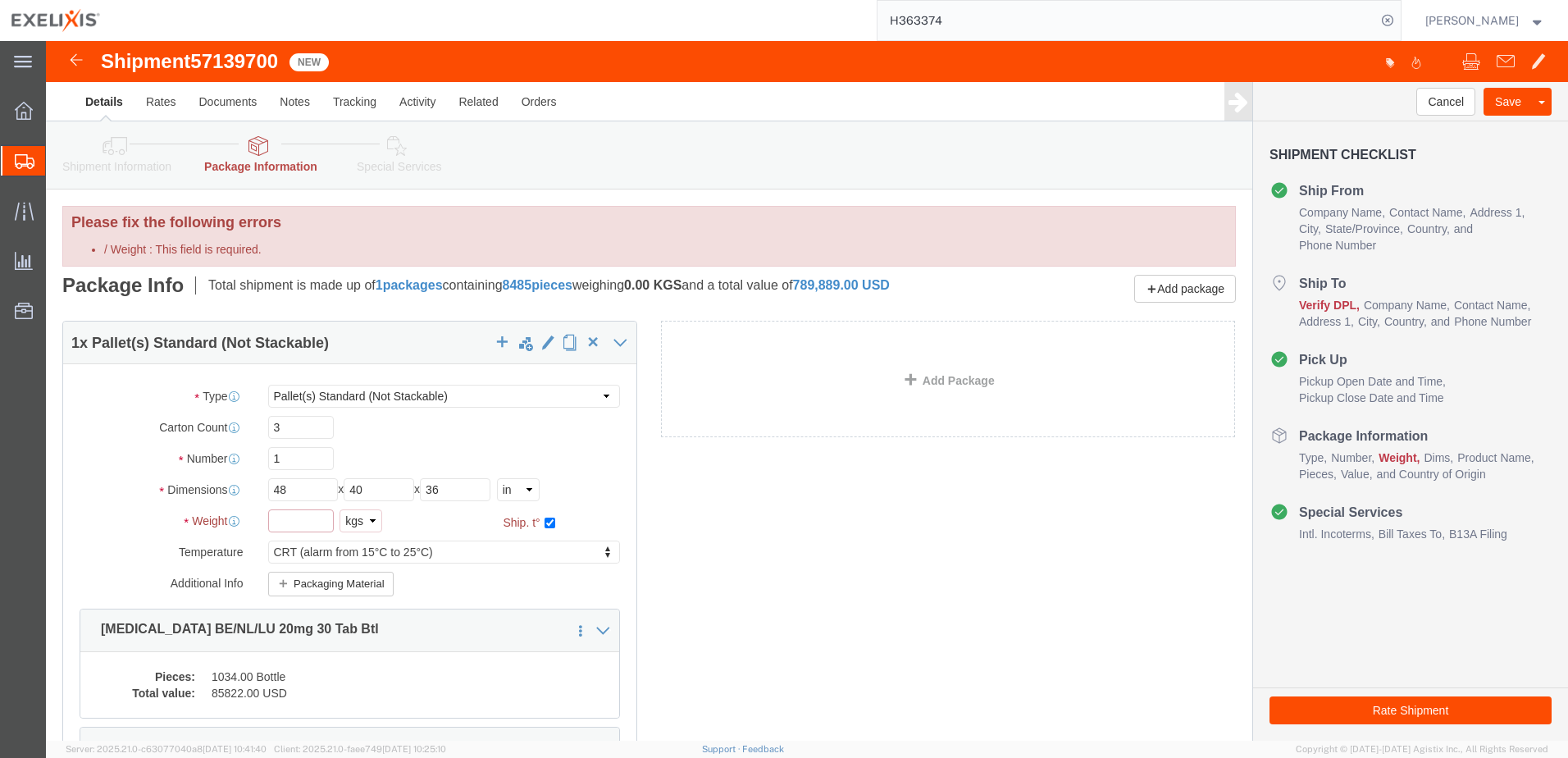
click input "/ Weight : This field is required."
drag, startPoint x: 403, startPoint y: 453, endPoint x: 372, endPoint y: 453, distance: 31.0
click div "Length 48 x Width 40 x Height 36 Select cm ft in"
type input "48"
click input "/ Weight : This field is required."
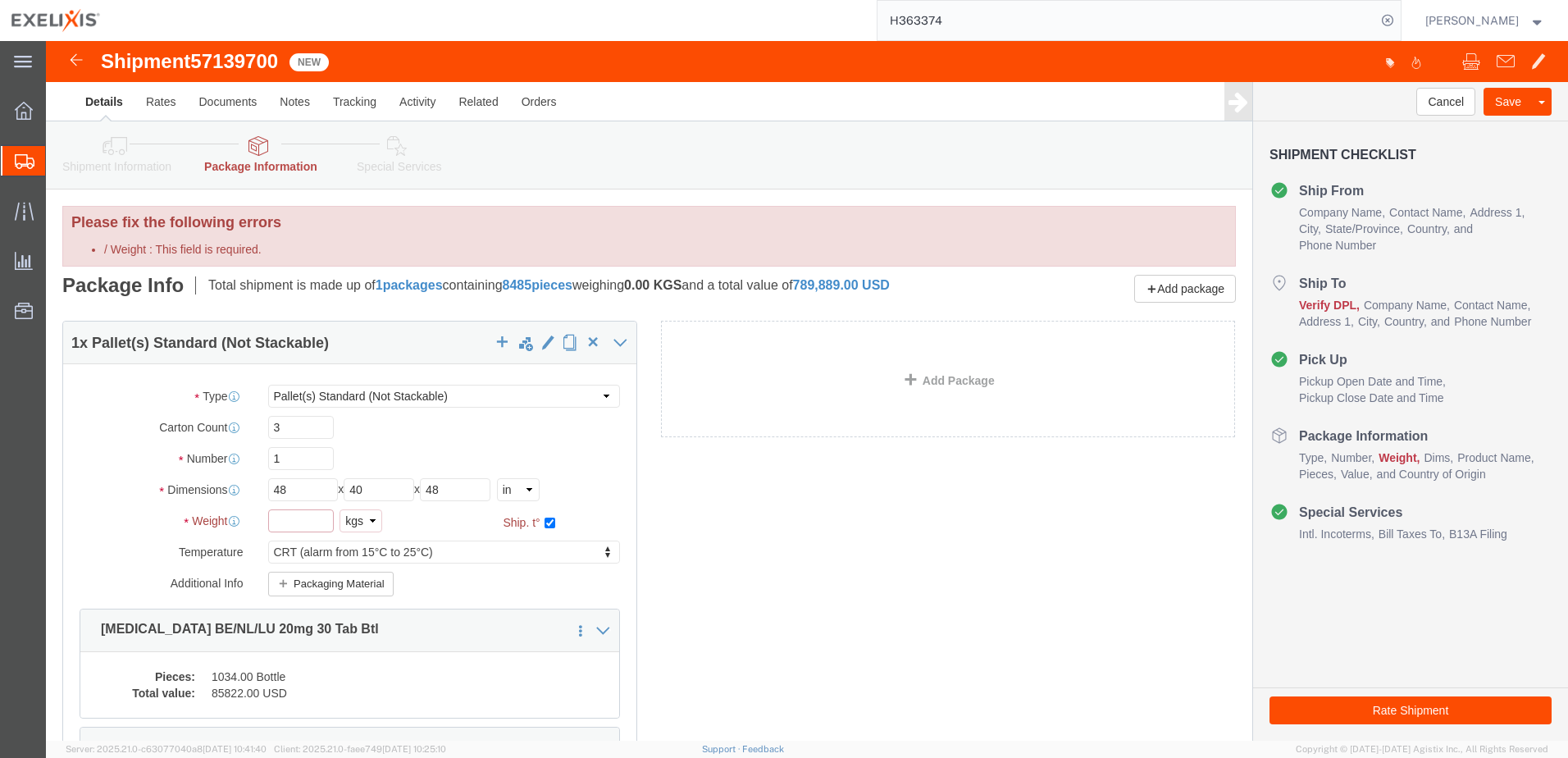
click input "/ Weight : This field is required."
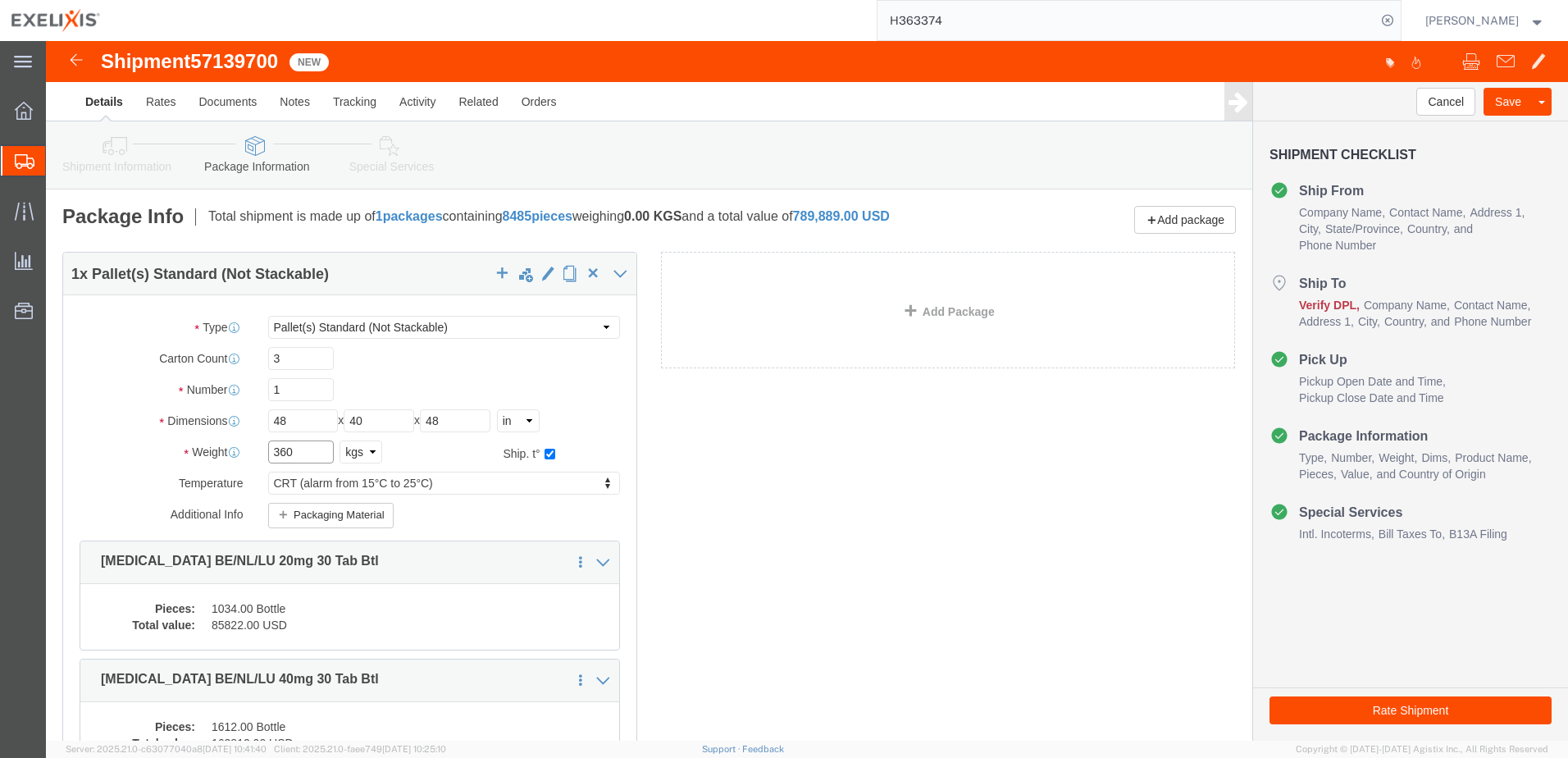
type input "360"
click div "1 x Pallet(s) Standard (Not Stackable) Package Type Select BCK Boxes BIOSYSTEM …"
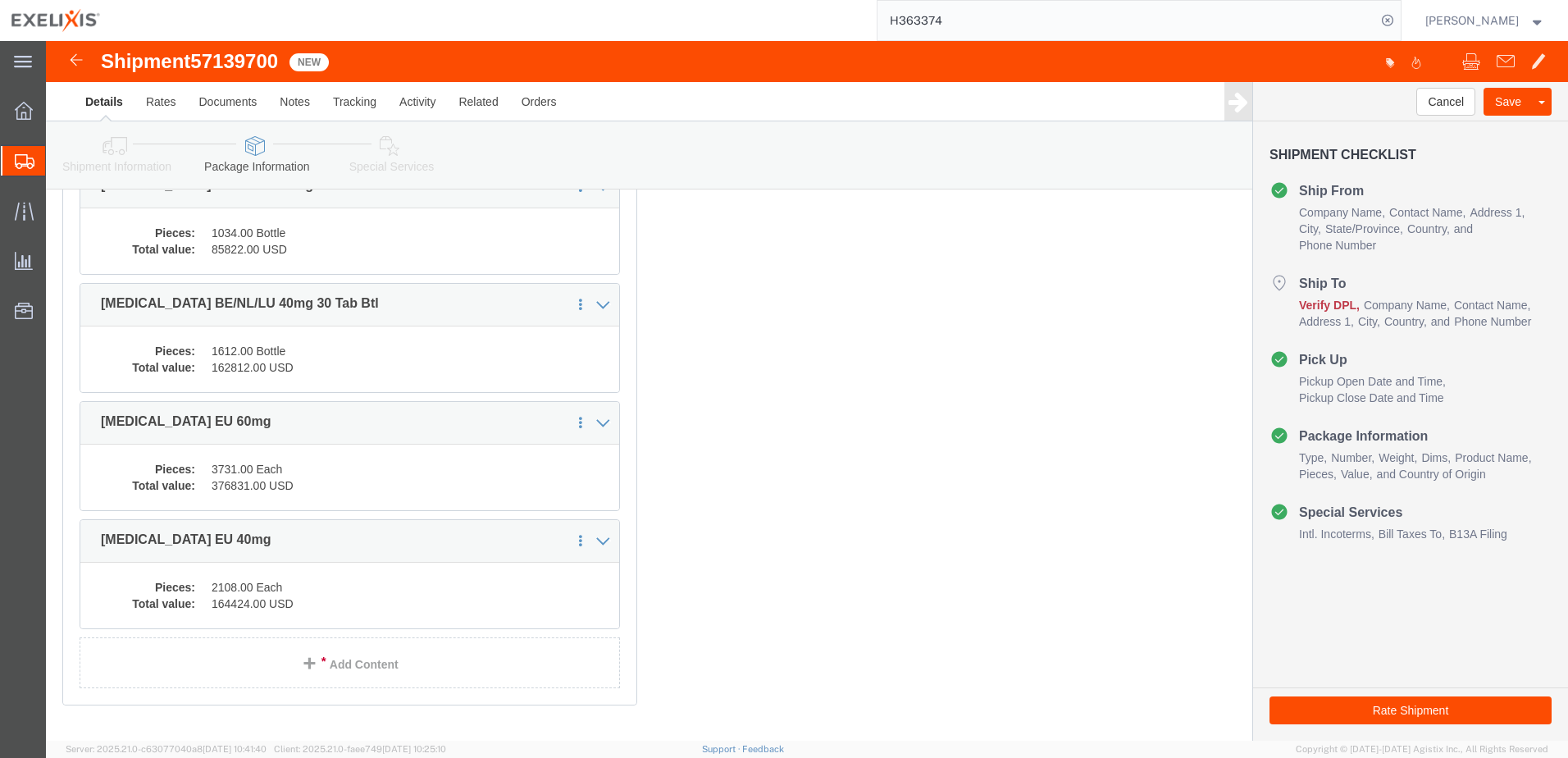
scroll to position [467, 0]
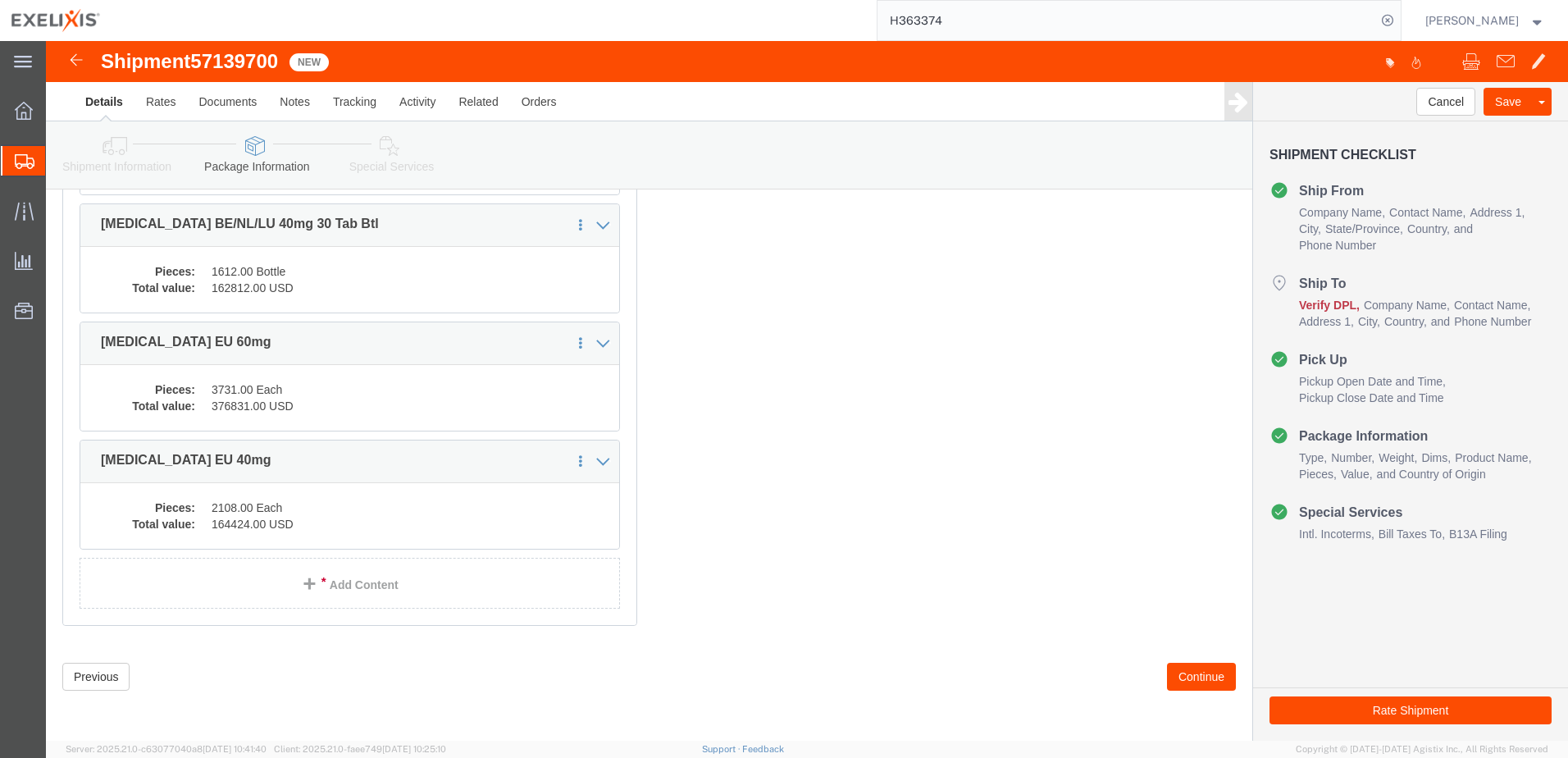
click button "Continue"
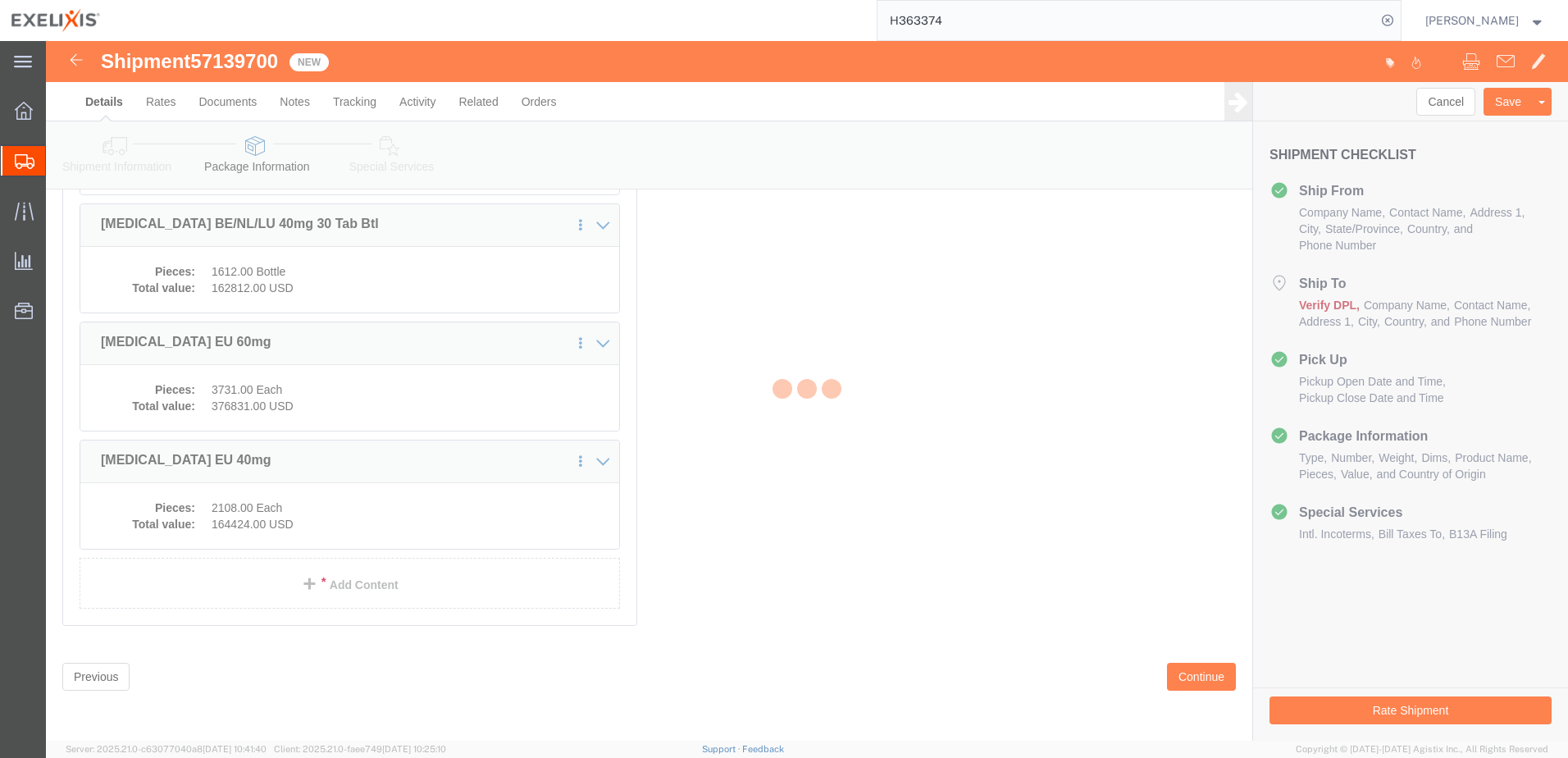
scroll to position [1897, 0]
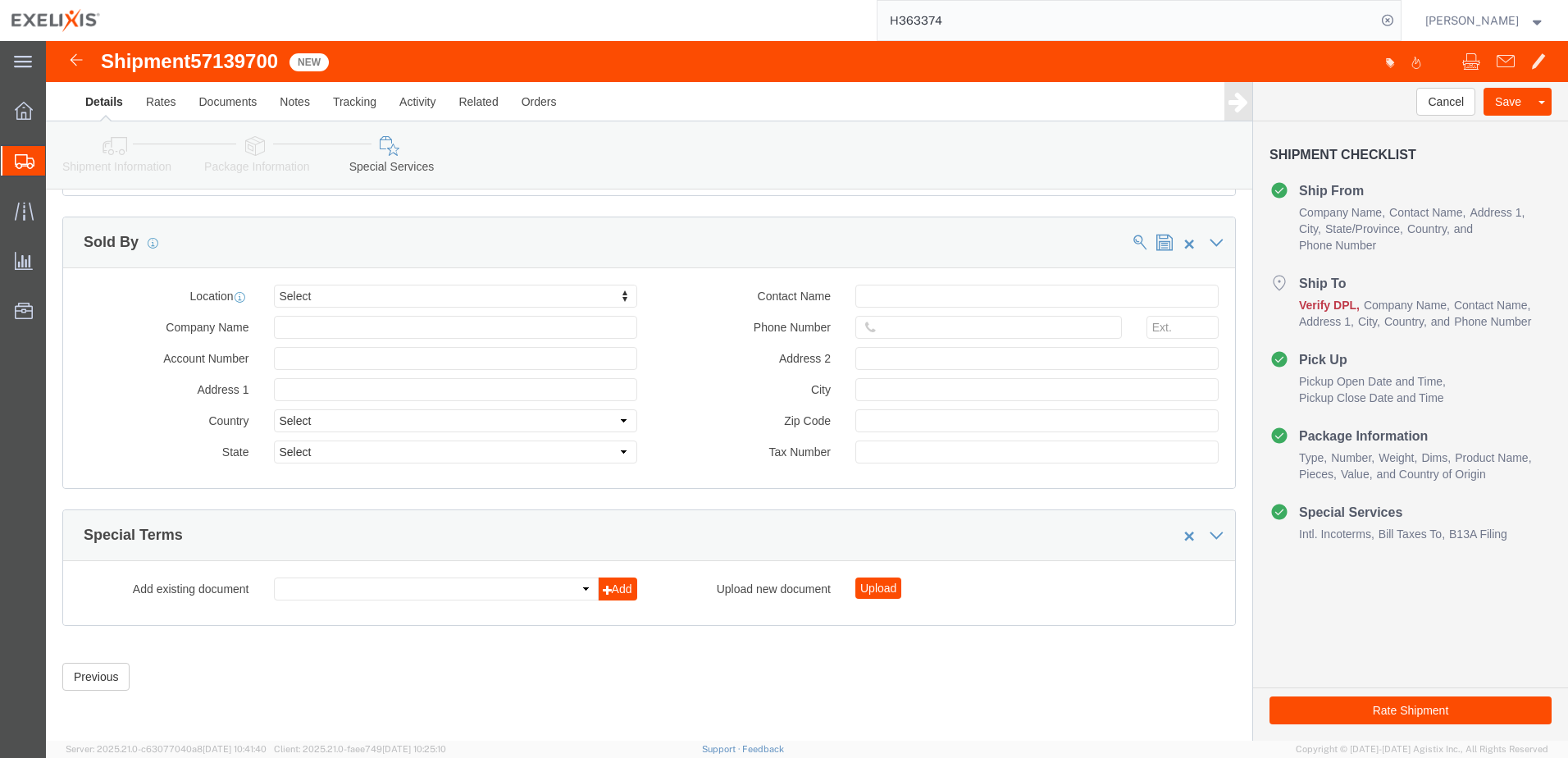
click div "Special Terms"
click div "City"
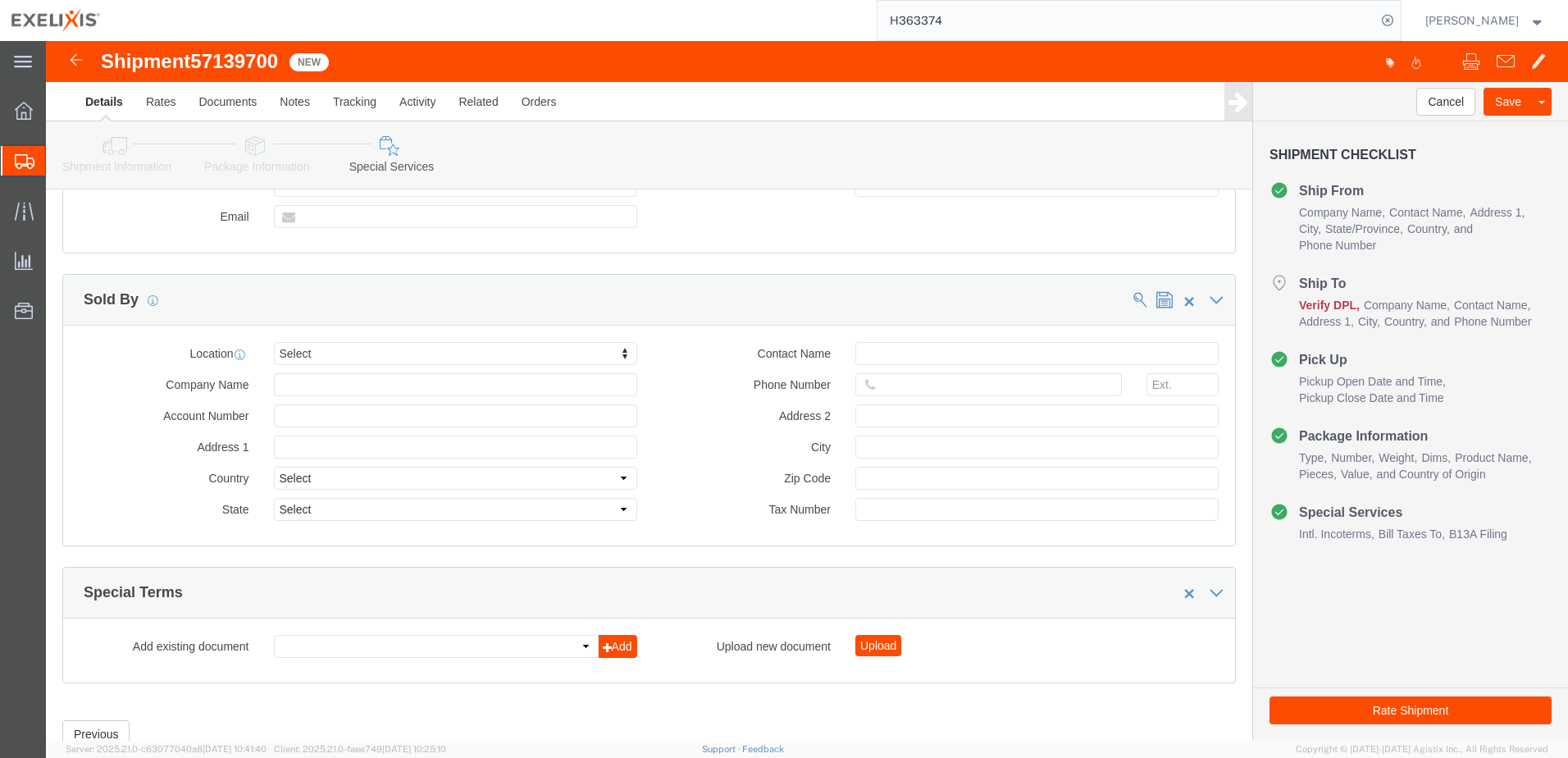
scroll to position [1815, 0]
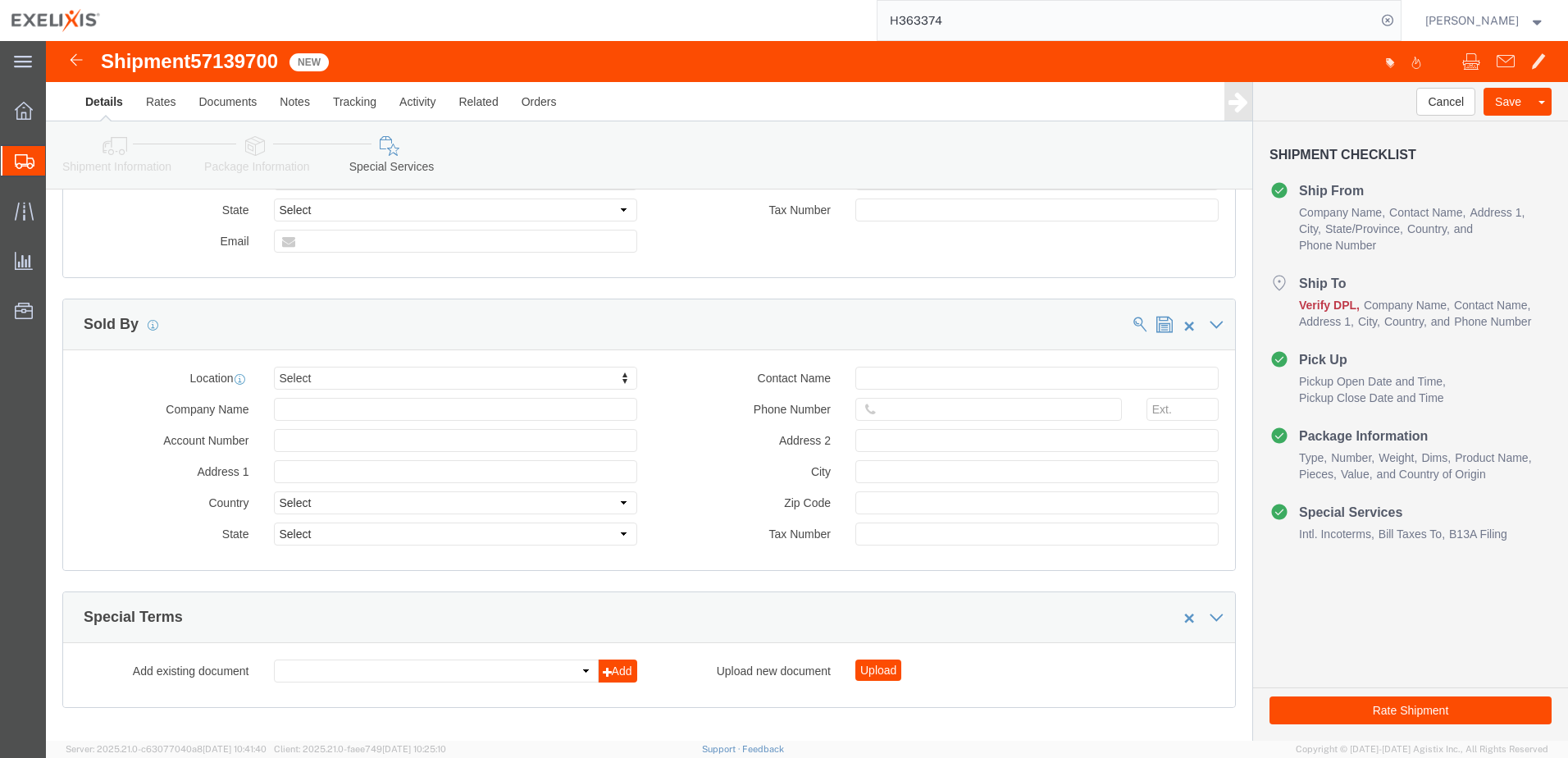
click button "Rate Shipment"
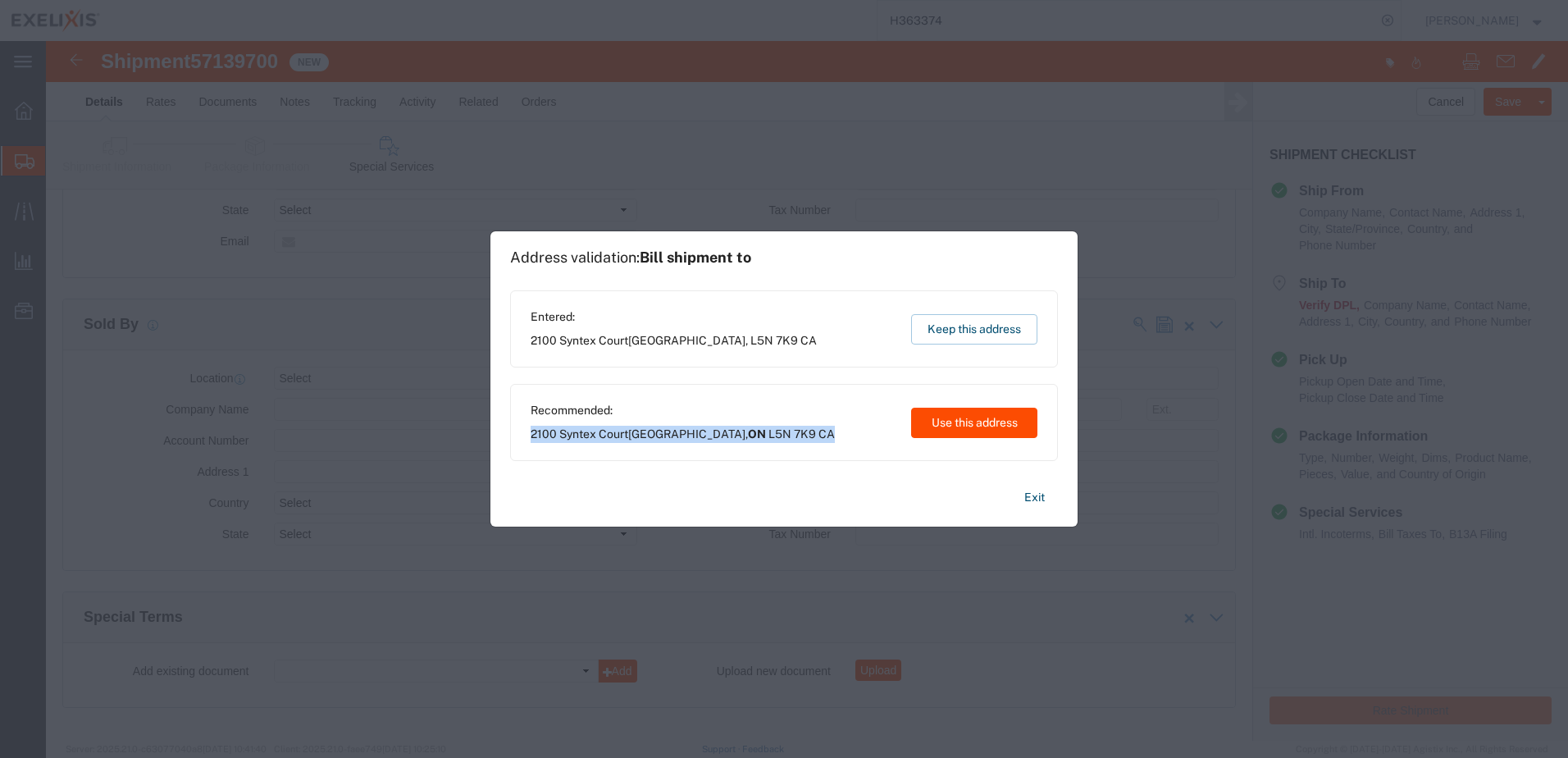
drag, startPoint x: 791, startPoint y: 434, endPoint x: 525, endPoint y: 430, distance: 266.0
click at [525, 430] on div "Recommended: [STREET_ADDRESS] Use this address" at bounding box center [783, 422] width 547 height 77
copy span "[STREET_ADDRESS]"
click at [974, 421] on button "Use this address" at bounding box center [974, 422] width 126 height 30
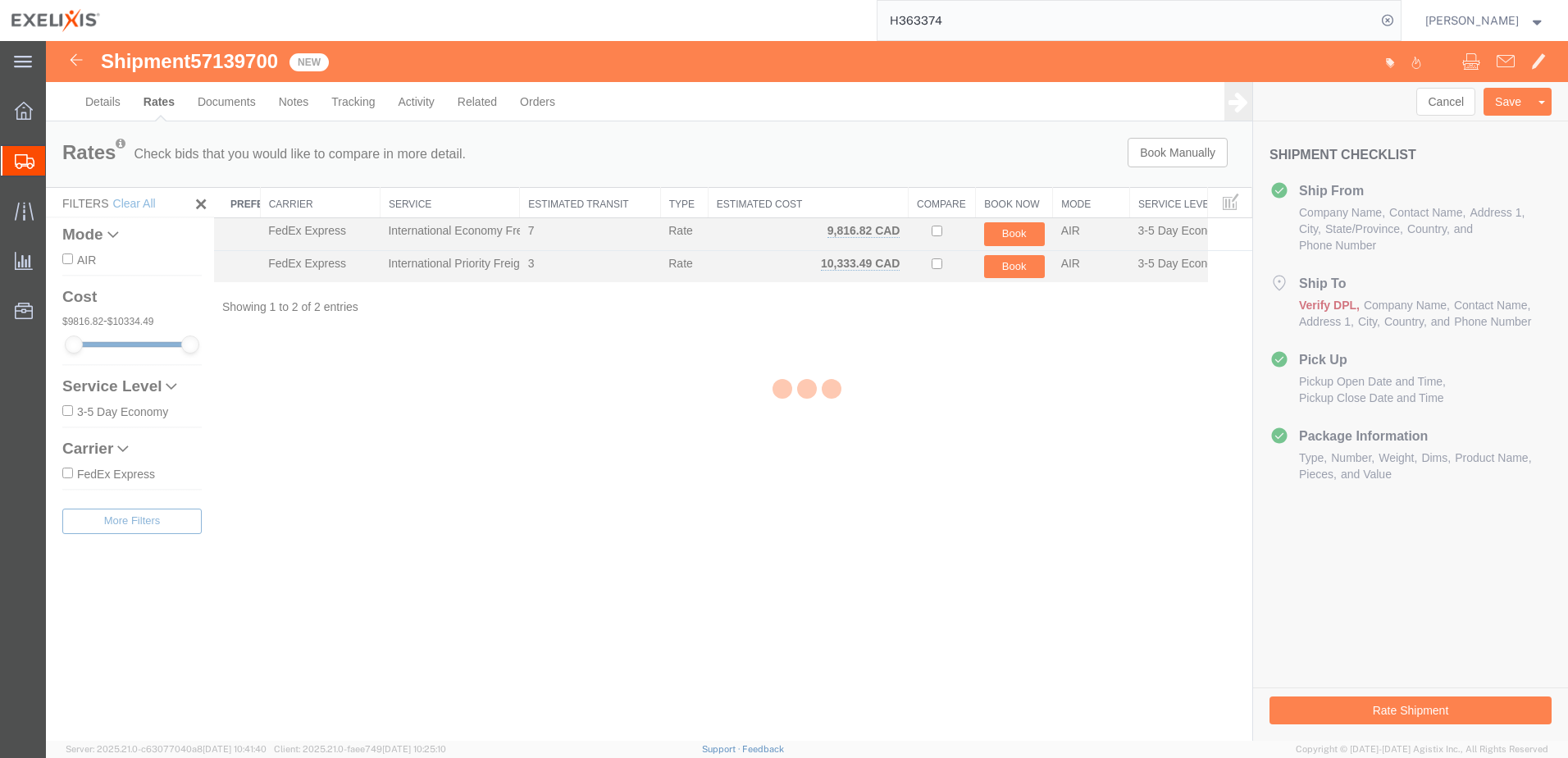
scroll to position [0, 0]
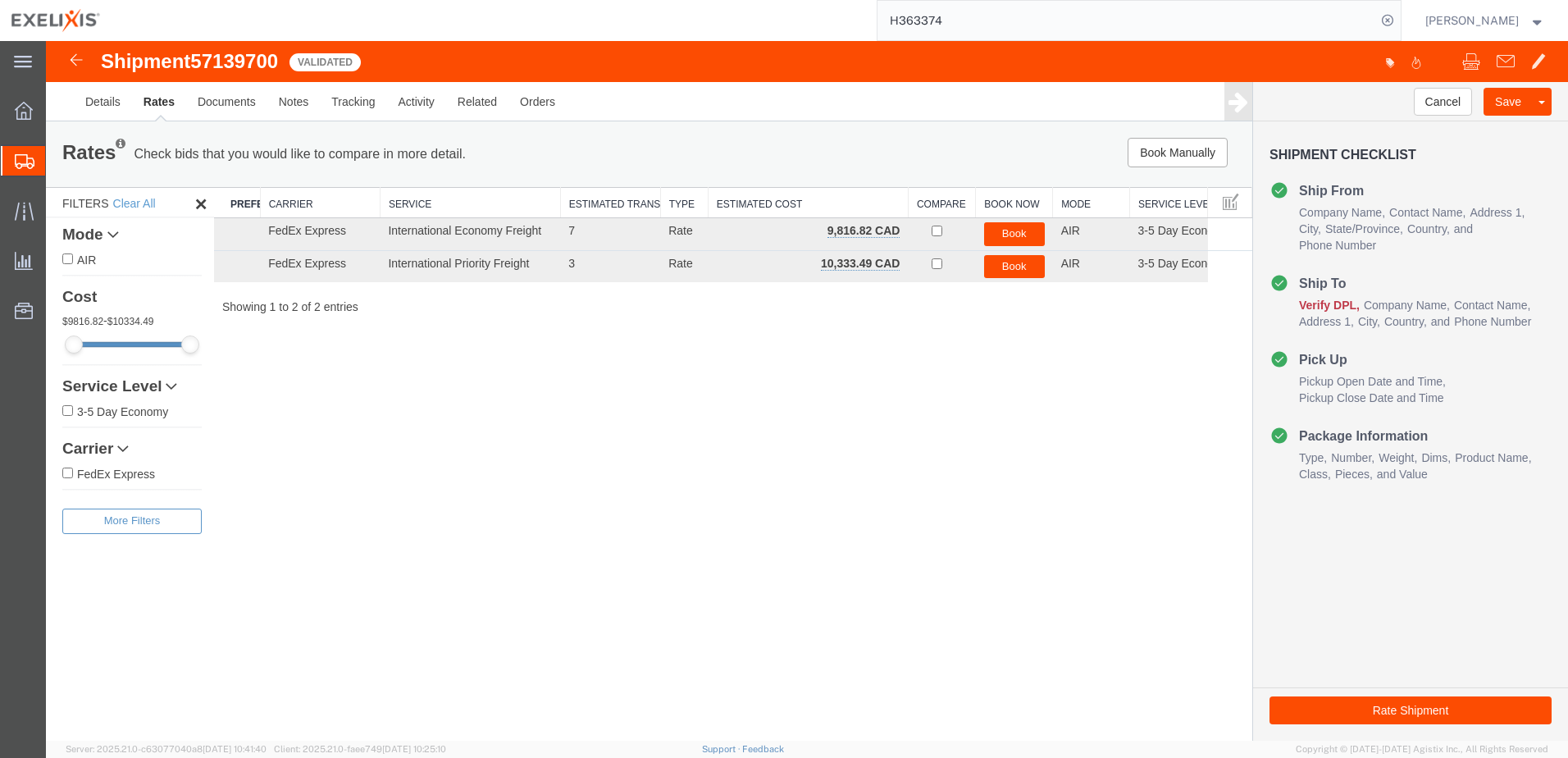
drag, startPoint x: 520, startPoint y: 194, endPoint x: 564, endPoint y: 195, distance: 44.0
click at [564, 195] on div "Search: Preferred Carrier Carrier Service Estimated Transit Type Estimated Cost…" at bounding box center [733, 251] width 1038 height 128
click at [1173, 153] on button "Book Manually" at bounding box center [1177, 152] width 100 height 29
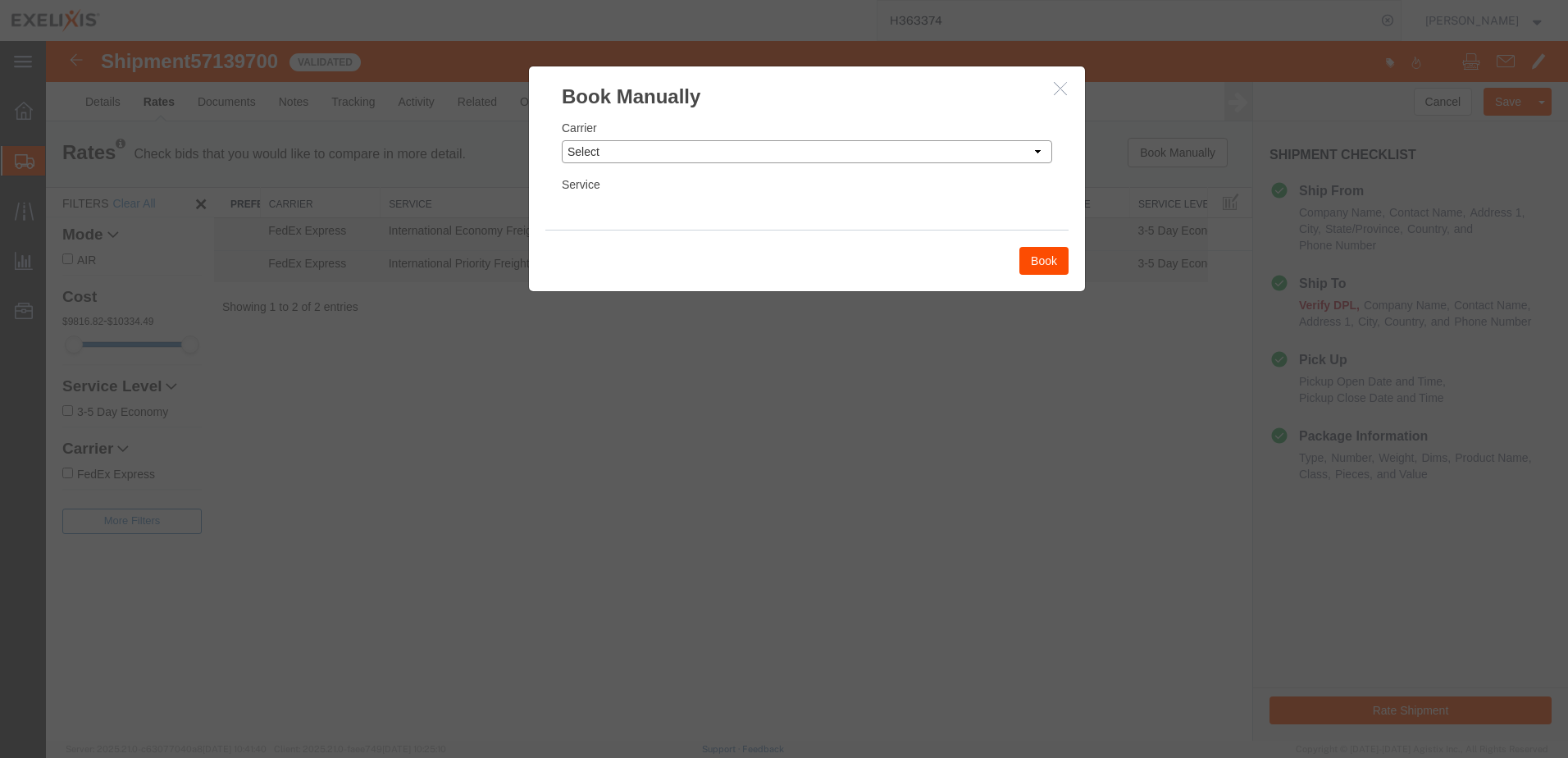
click at [1035, 149] on select "Select Add New Carrier (and default service) DHL Global Forwarding FedEx Express" at bounding box center [807, 152] width 490 height 23
select select "55"
click at [562, 140] on select "Select Add New Carrier (and default service) DHL Global Forwarding FedEx Express" at bounding box center [807, 152] width 490 height 23
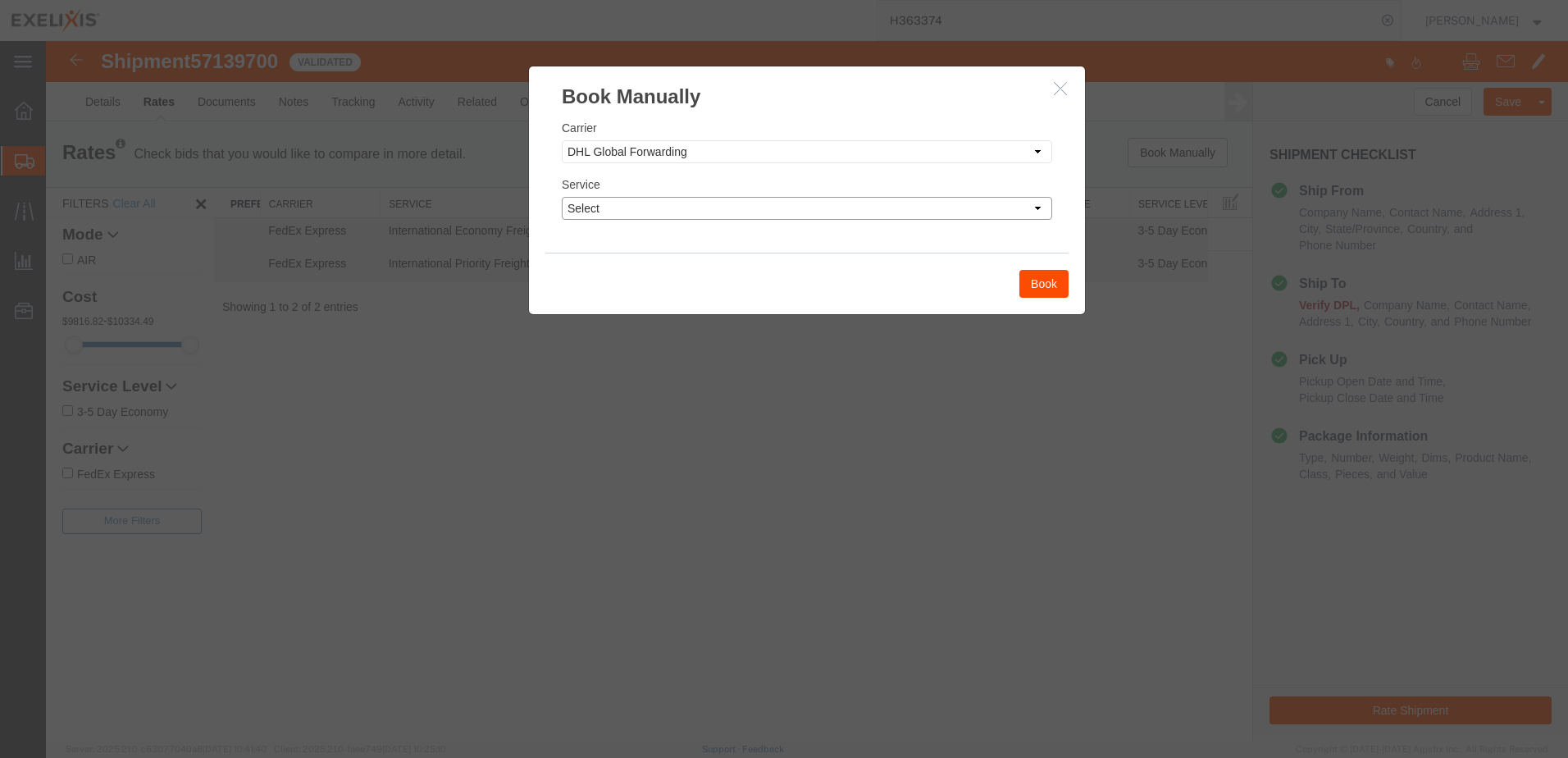
click at [686, 211] on select "Select 24hr service - tariff zone A 3 - 5 Day 48hr service - tariff zone A AFR …" at bounding box center [807, 208] width 490 height 23
click at [702, 179] on div "Service Select 24hr service - tariff zone A 3 - 5 Day 48hr service - tariff zon…" at bounding box center [807, 197] width 490 height 44
click at [686, 202] on select "Select 24hr service - tariff zone A 3 - 5 Day 48hr service - tariff zone A AFR …" at bounding box center [807, 208] width 490 height 23
click at [693, 180] on div "Service Select 24hr service - tariff zone A 3 - 5 Day 48hr service - tariff zon…" at bounding box center [807, 197] width 490 height 44
click at [1046, 284] on button "Book" at bounding box center [1044, 284] width 49 height 28
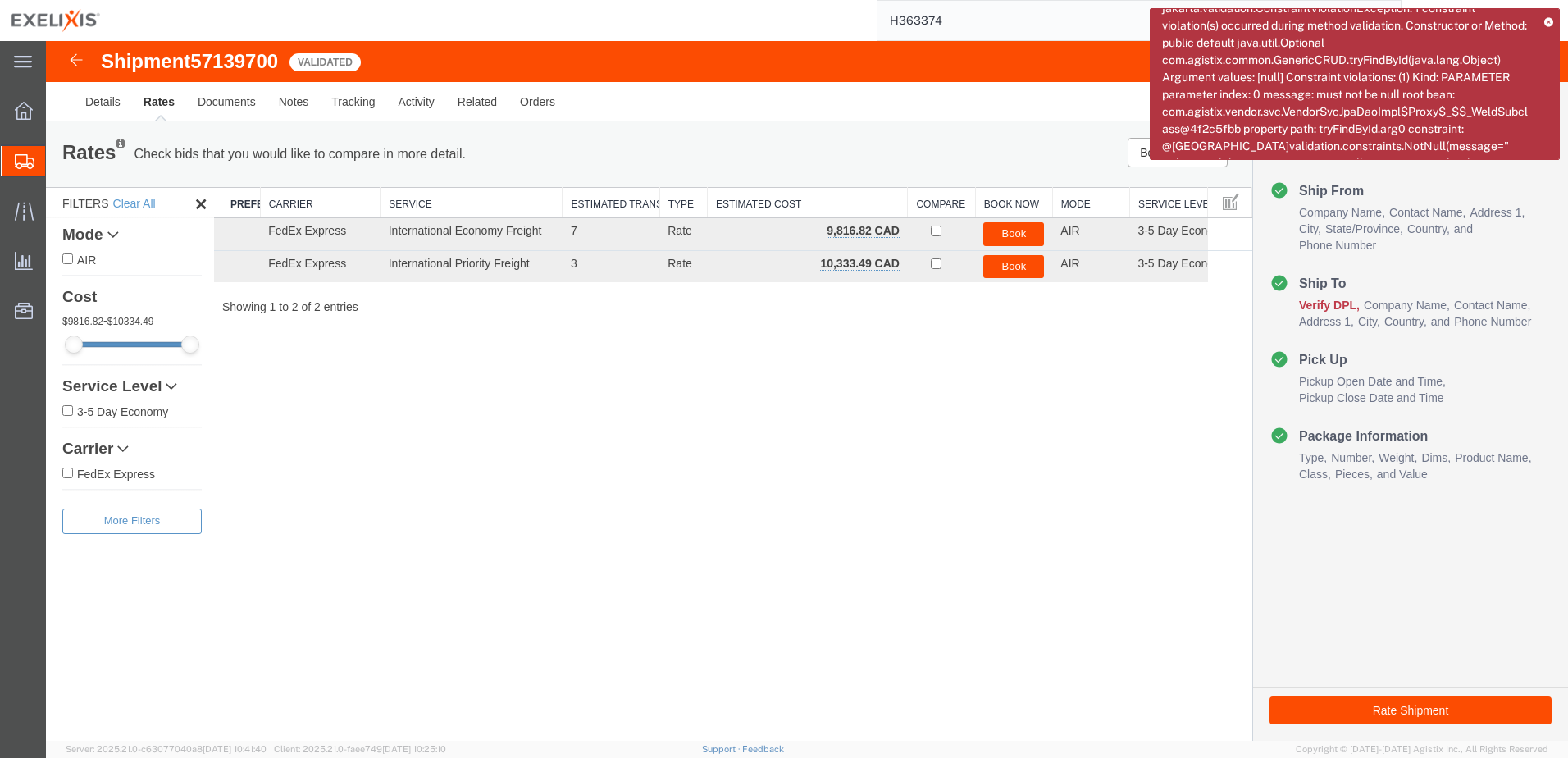
click at [1544, 20] on icon at bounding box center [1548, 22] width 9 height 9
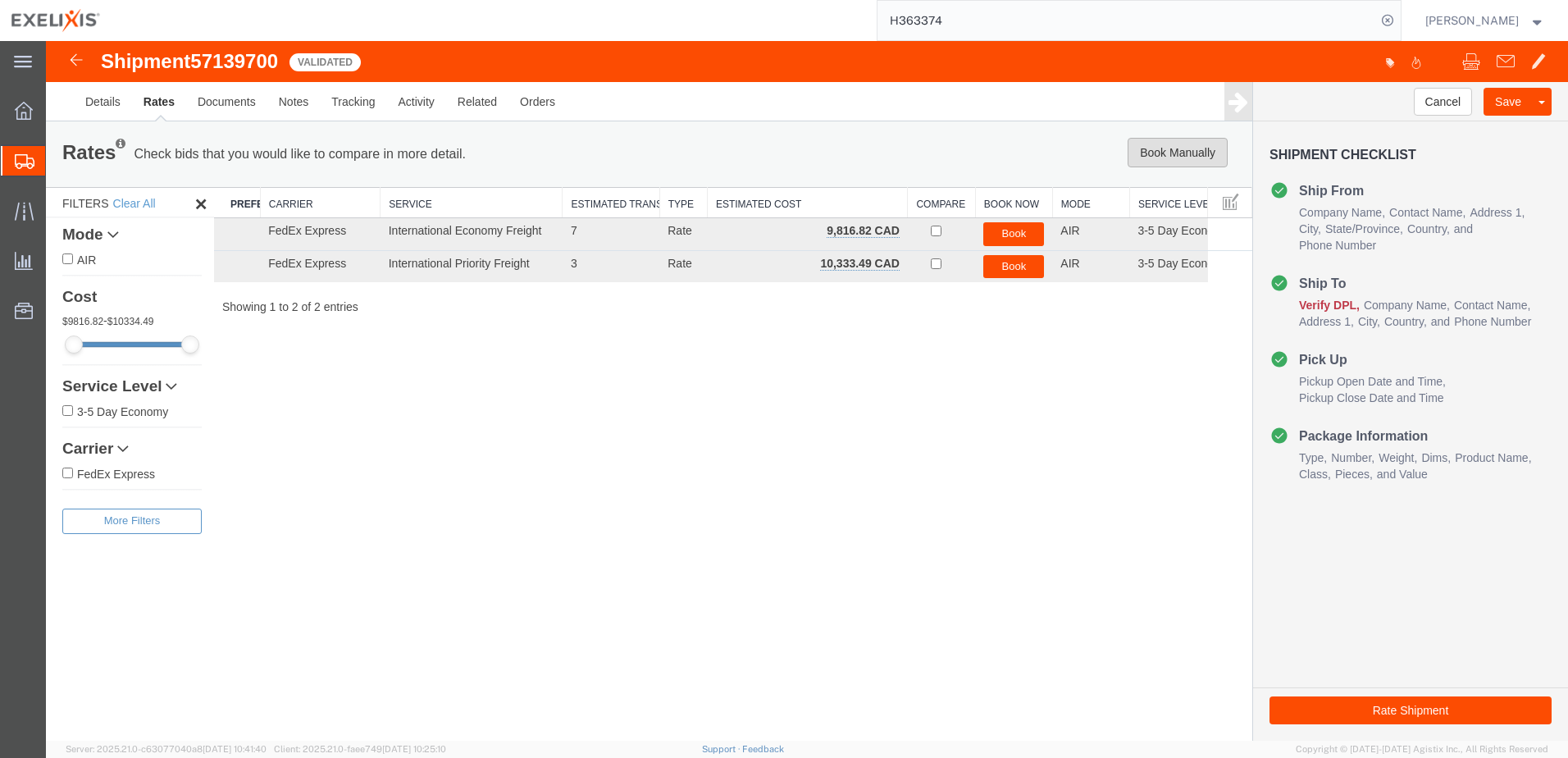
click at [1200, 151] on button "Book Manually" at bounding box center [1177, 152] width 100 height 29
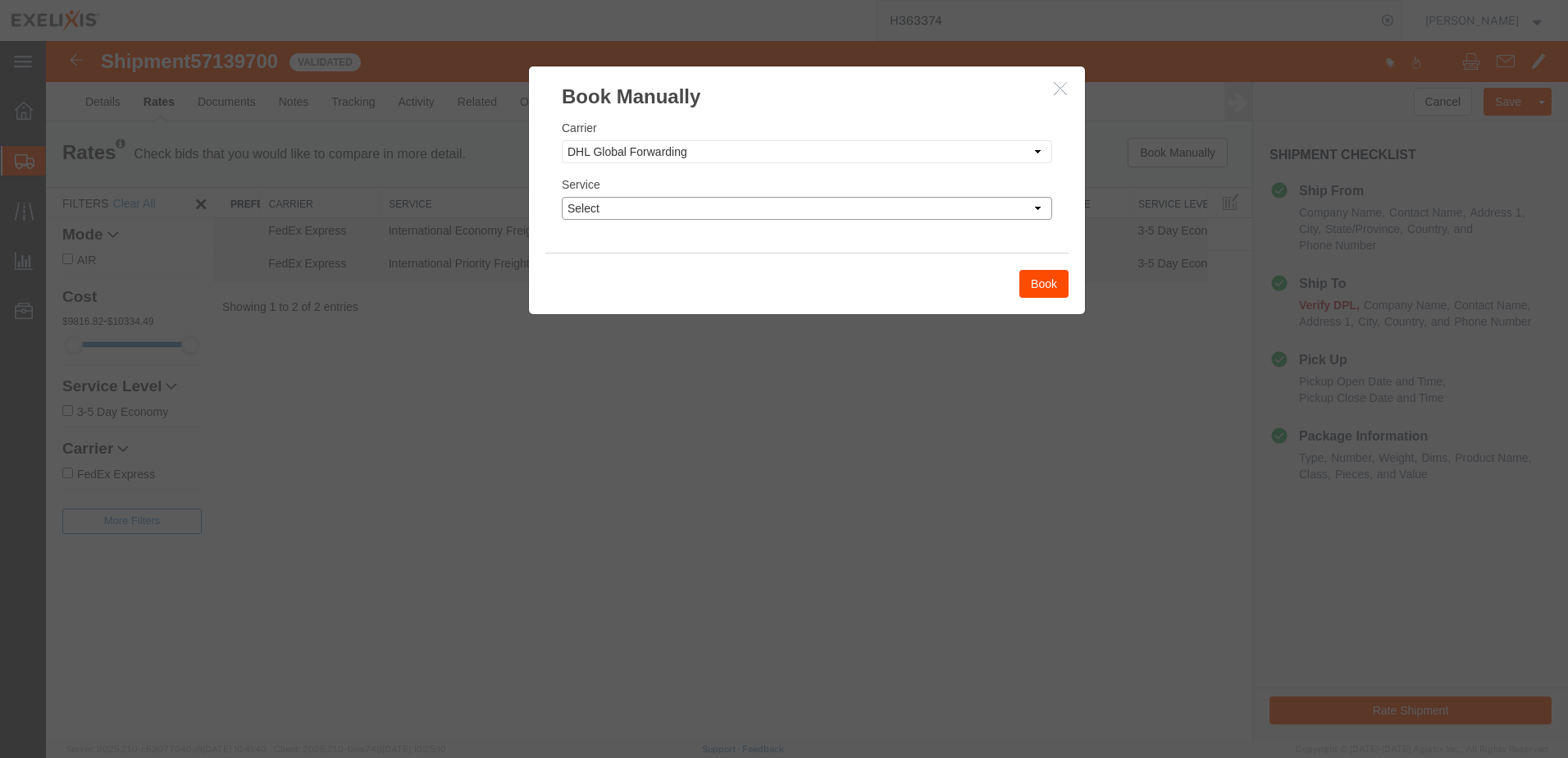
click at [738, 209] on select "Select 24hr service - tariff zone A 3 - 5 Day 48hr service - tariff zone A AFR …" at bounding box center [807, 208] width 490 height 23
select select "9529"
click at [562, 197] on select "Select 24hr service - tariff zone A 3 - 5 Day 48hr service - tariff zone A AFR …" at bounding box center [807, 208] width 490 height 23
click at [1033, 288] on button "Book" at bounding box center [1044, 284] width 49 height 28
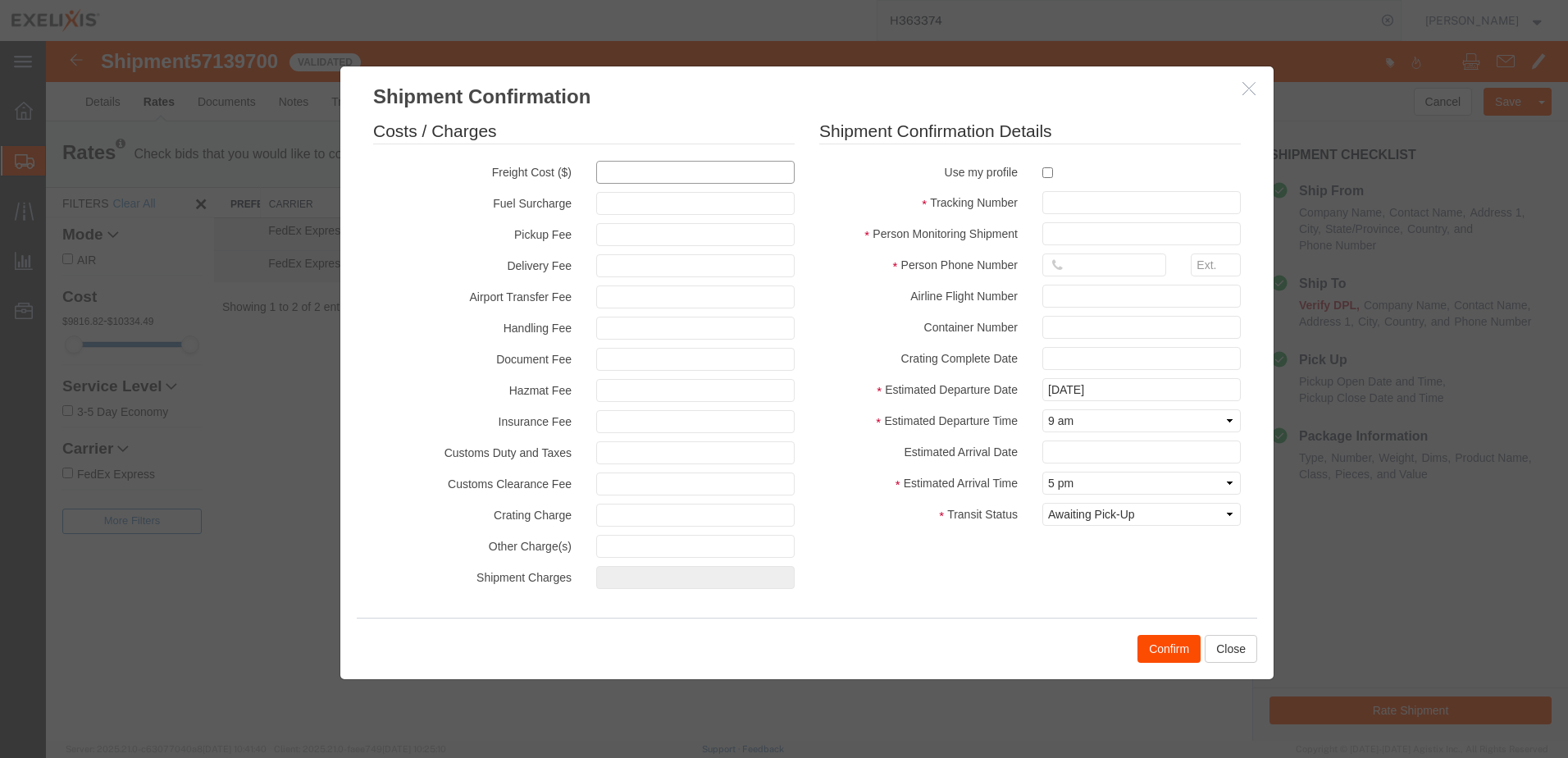
click at [621, 173] on input "text" at bounding box center [695, 173] width 199 height 23
type input "15212"
type input "15,212.00"
click at [851, 175] on label "Use my profile" at bounding box center [918, 171] width 223 height 20
click at [1055, 202] on input "text" at bounding box center [1141, 203] width 199 height 23
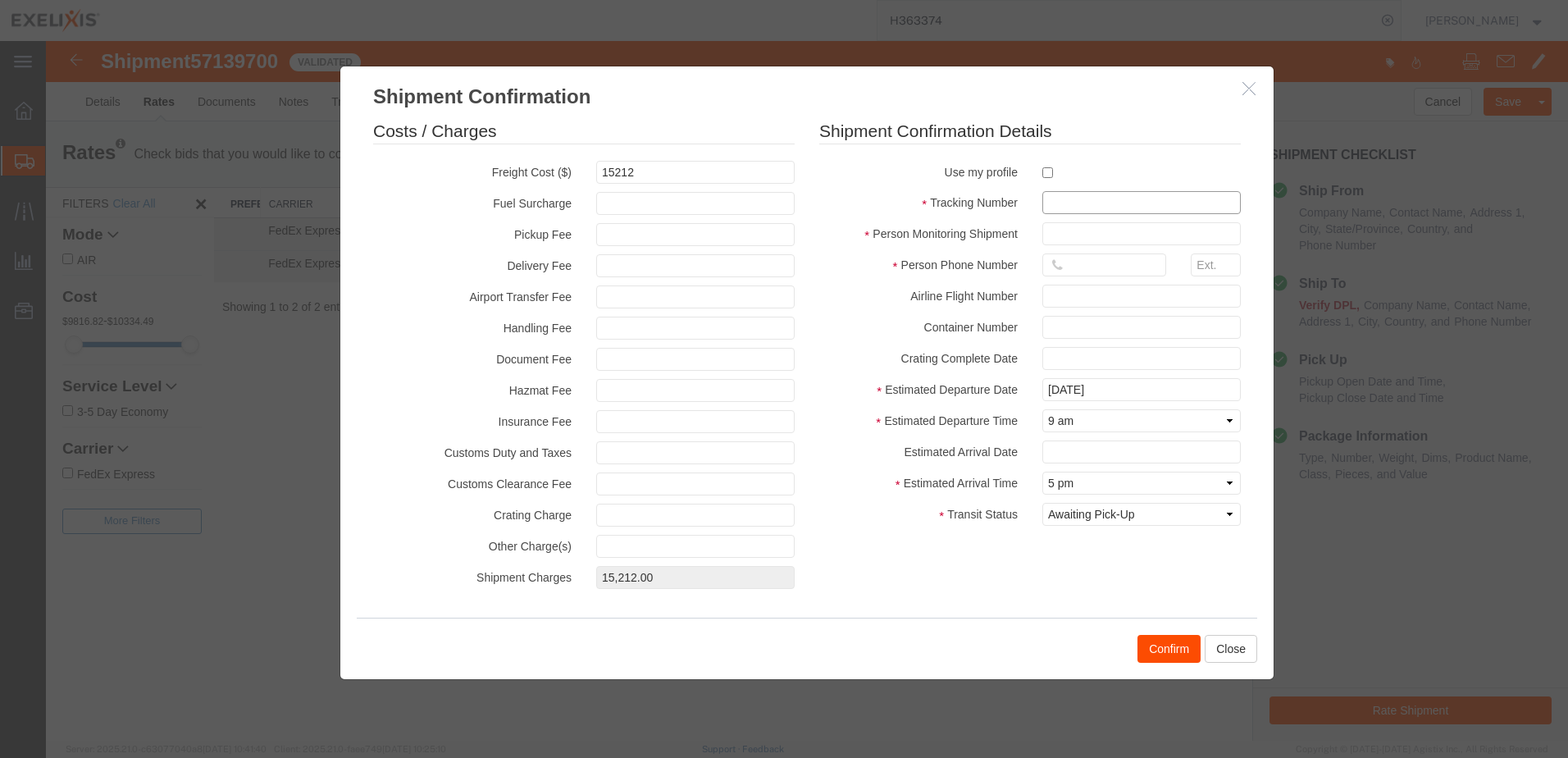
click at [1052, 199] on input "text" at bounding box center [1141, 203] width 199 height 23
paste input "H499466"
type input "H499466"
click at [1064, 233] on input "text" at bounding box center [1141, 234] width 199 height 23
type input "[PERSON_NAME]"
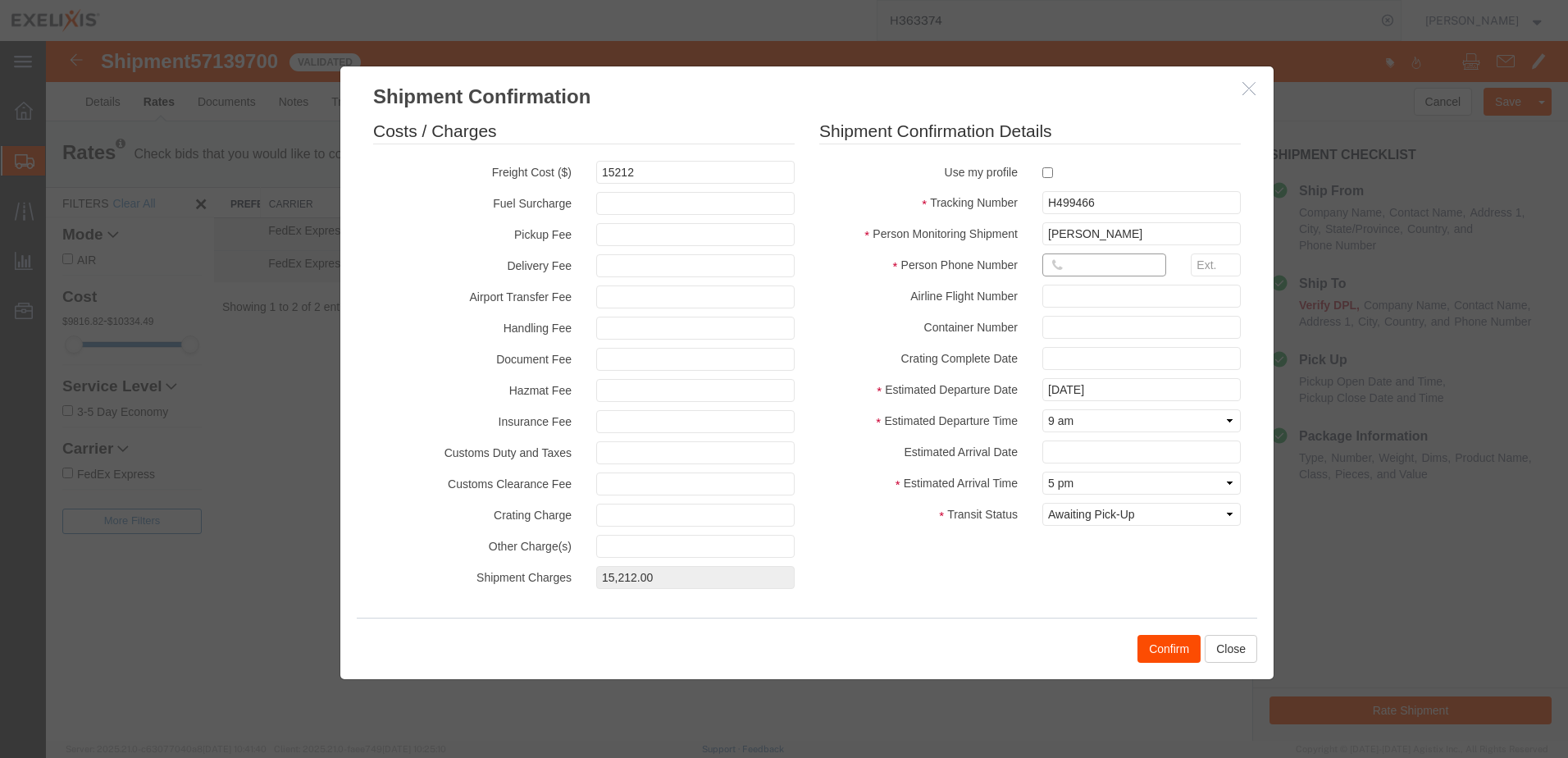
click at [1064, 270] on input "text" at bounding box center [1103, 265] width 123 height 23
click at [1080, 265] on input "text" at bounding box center [1103, 265] width 123 height 23
paste input "[PHONE_NUMBER]"
type input "[PHONE_NUMBER]"
click at [1214, 263] on input "text" at bounding box center [1215, 265] width 50 height 23
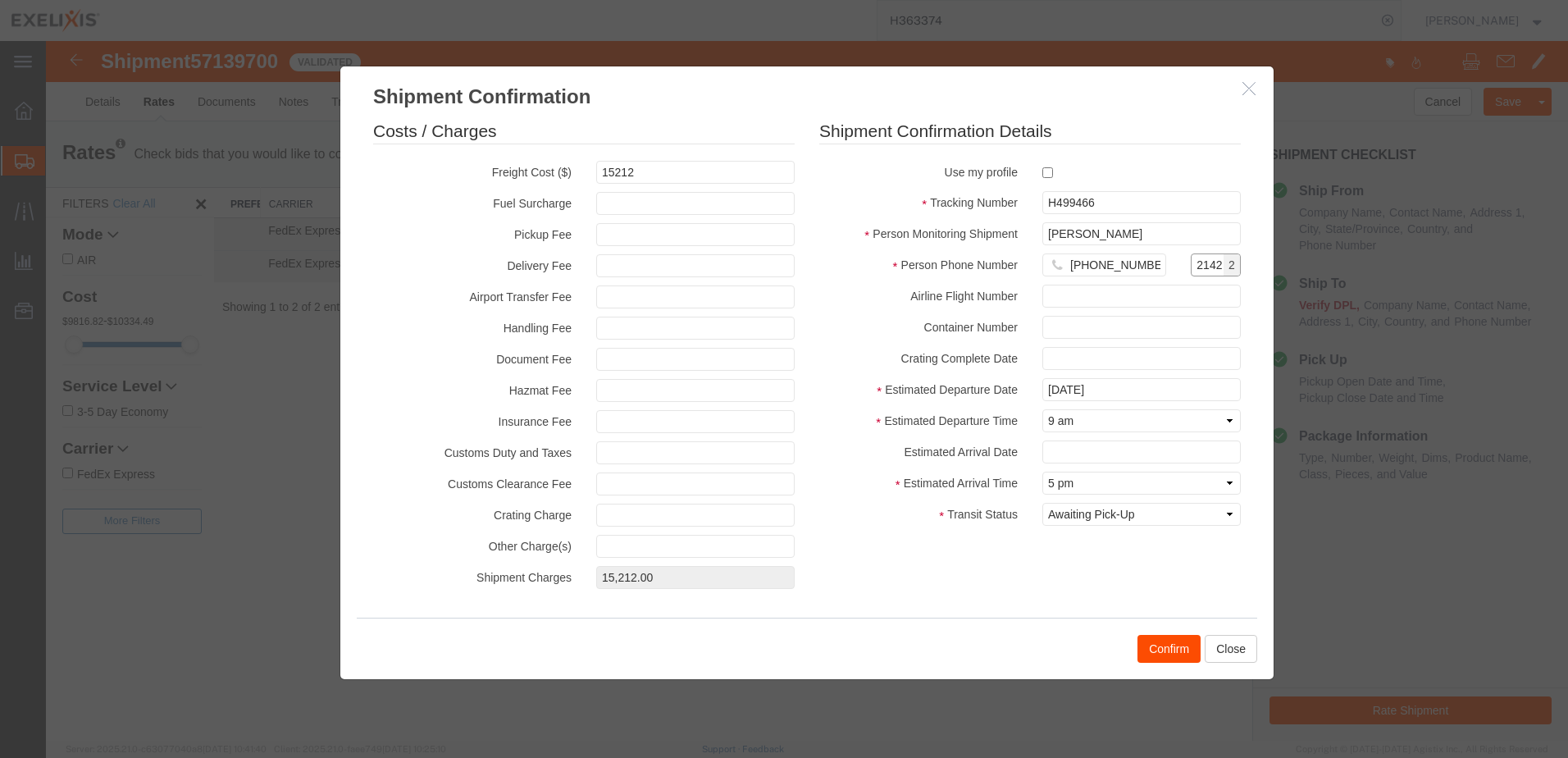
type input "2142"
click at [1178, 262] on div "2142 2" at bounding box center [1215, 269] width 74 height 31
click at [1166, 650] on button "Confirm" at bounding box center [1168, 649] width 63 height 28
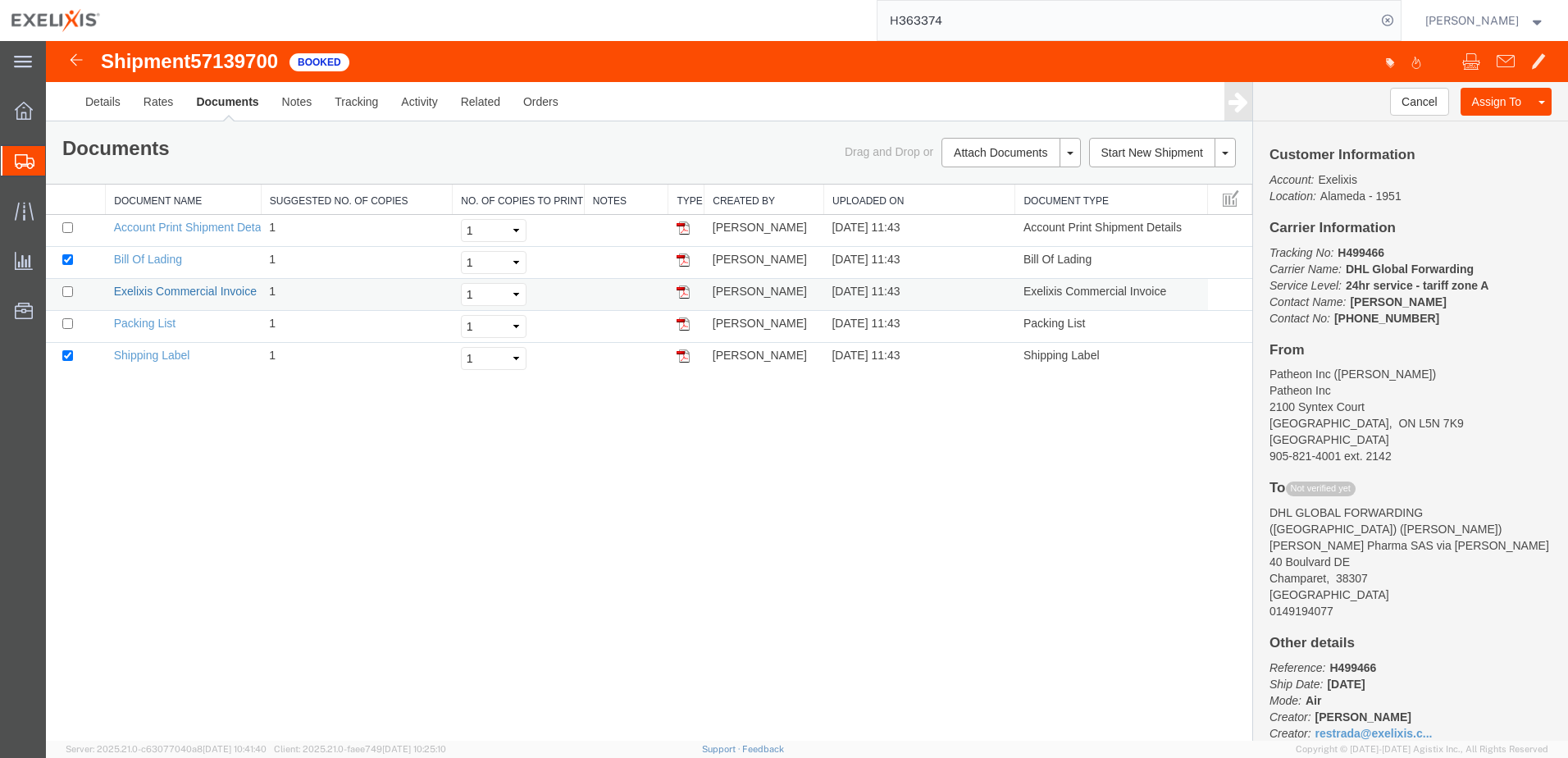
click at [140, 293] on link "Exelixis Commercial Invoice" at bounding box center [185, 291] width 142 height 13
click at [106, 99] on link "Details" at bounding box center [103, 102] width 58 height 40
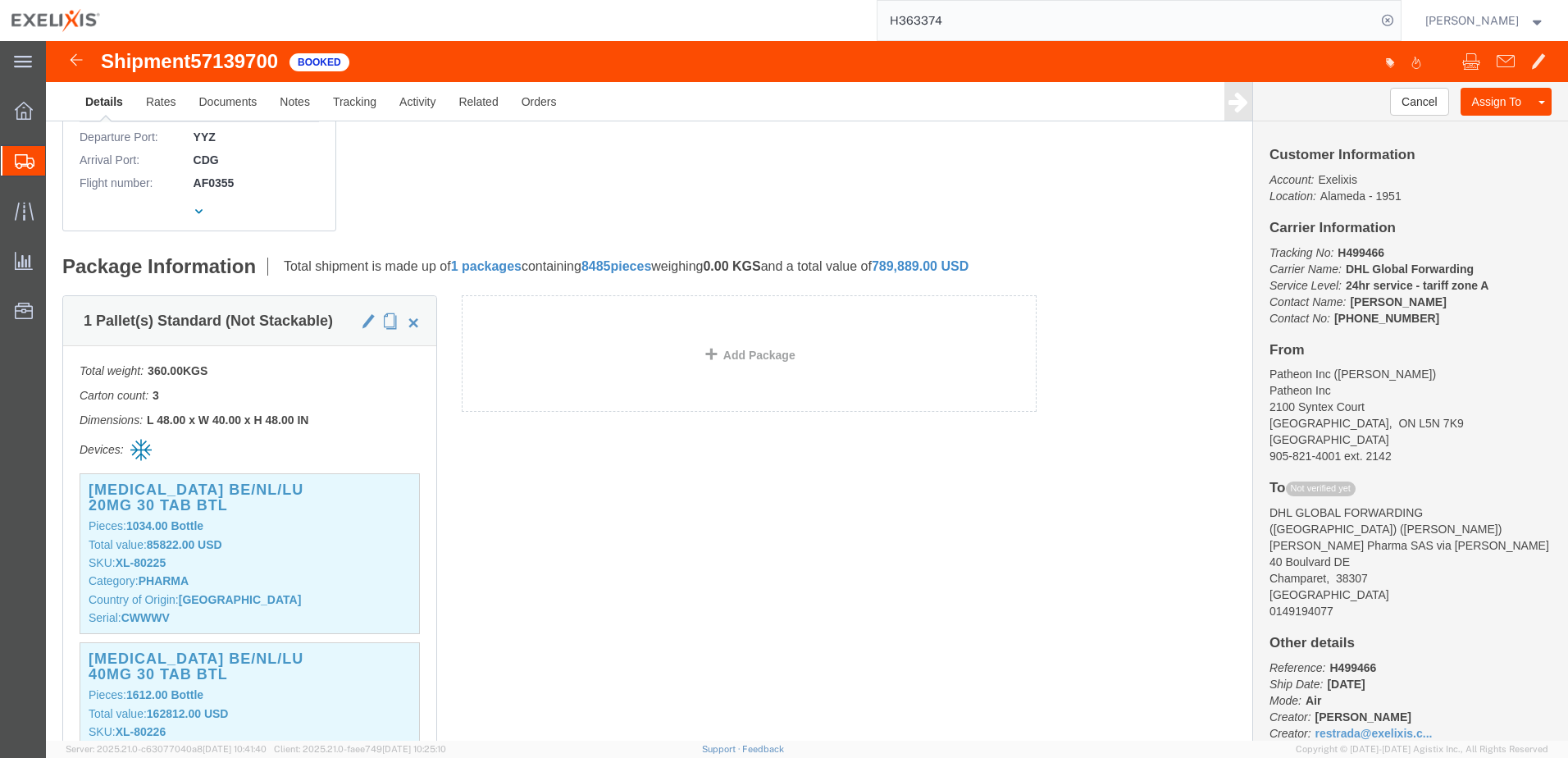
scroll to position [492, 0]
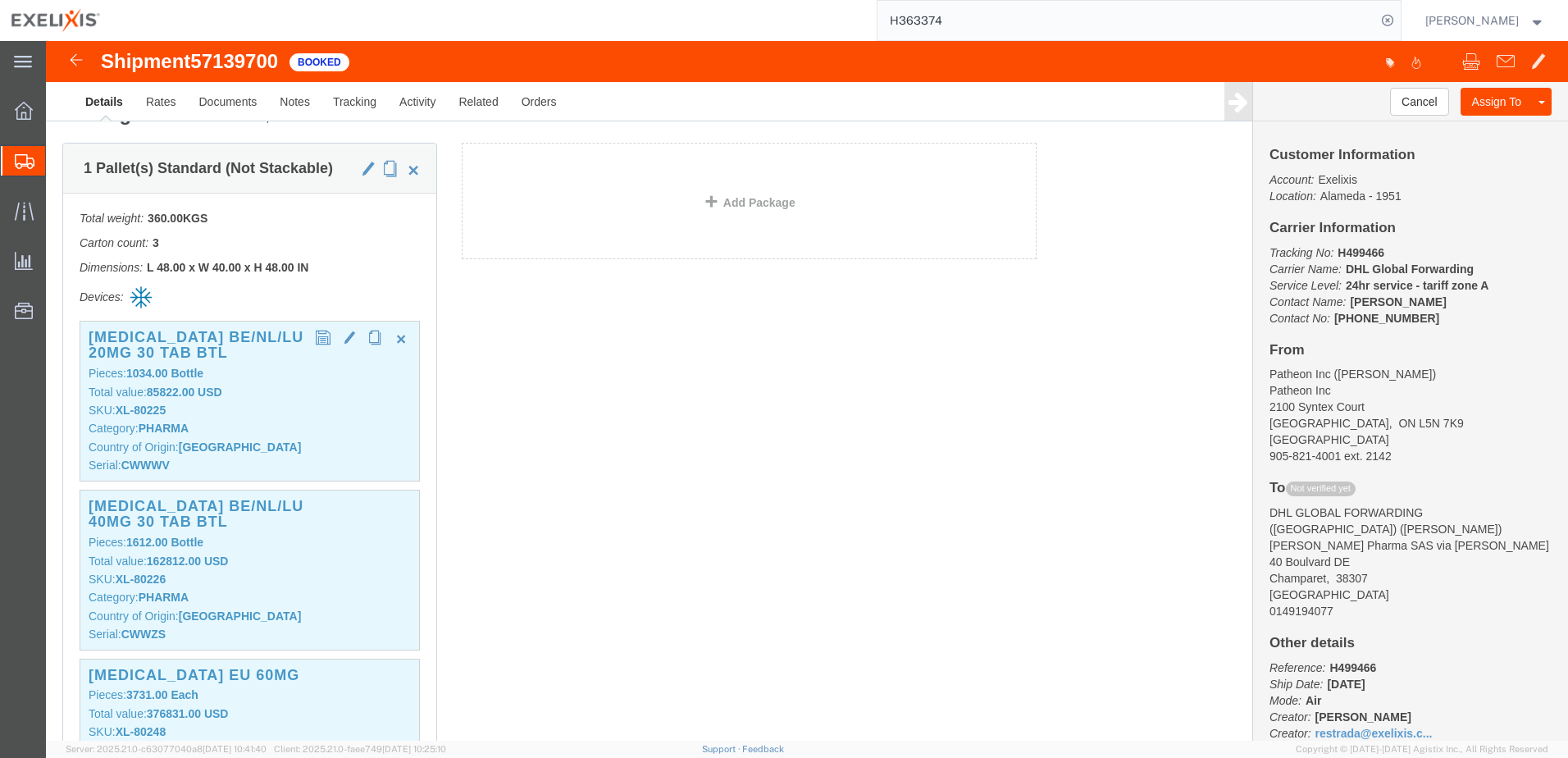
click p "SKU: XL-80225"
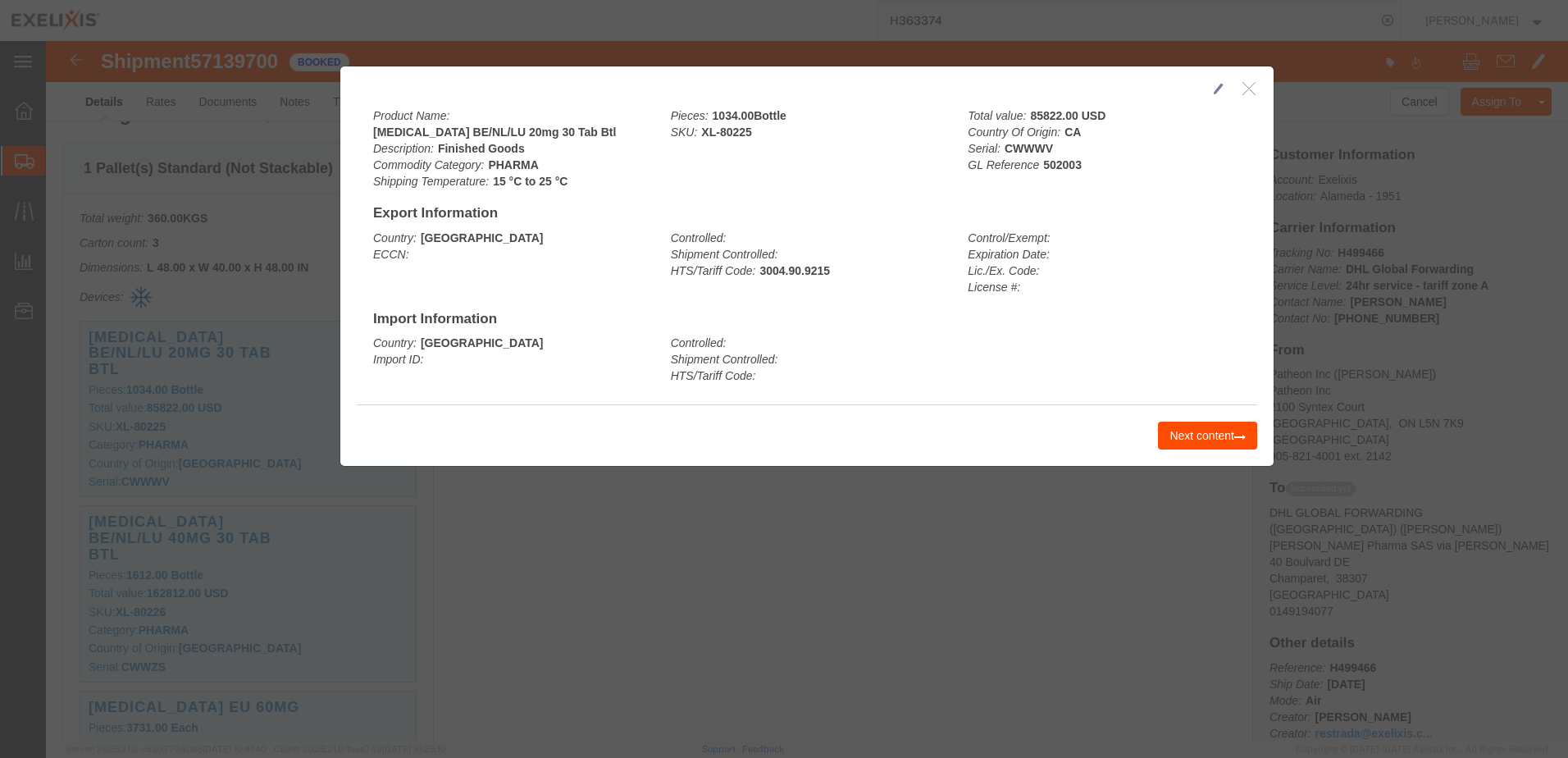
click button "Next content"
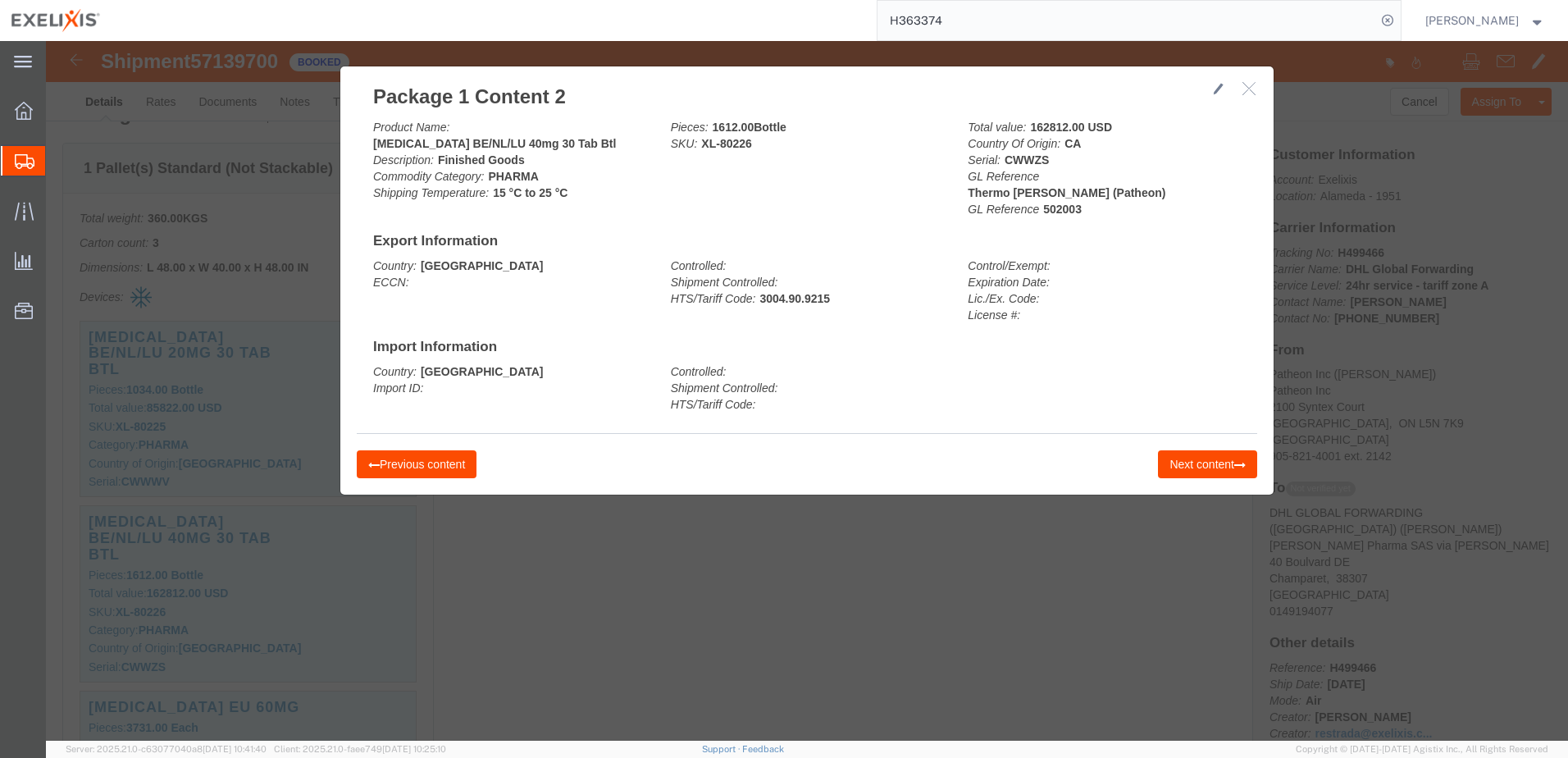
click button "Next content"
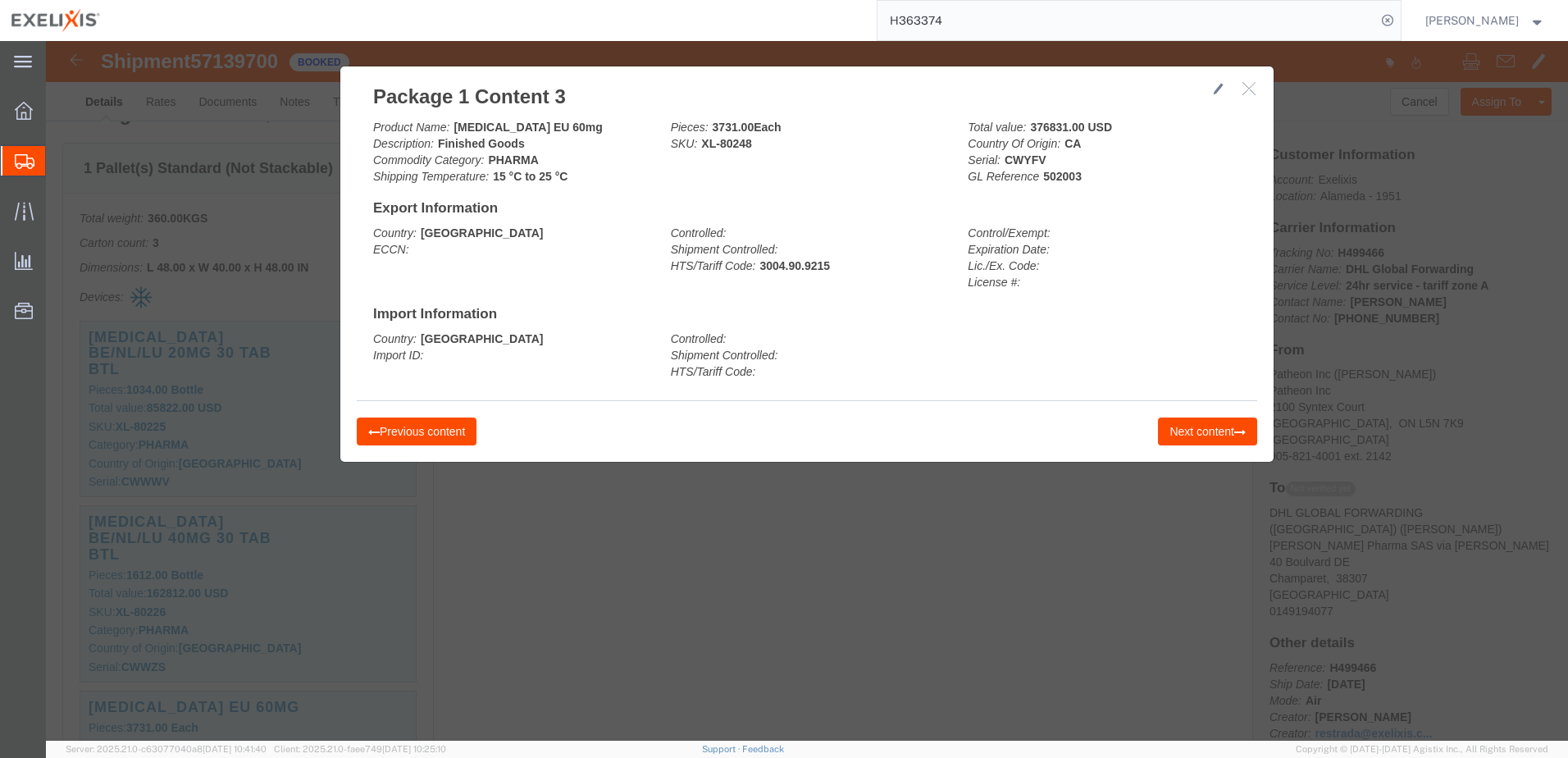
click div "Previous content Next content"
click button "Next content"
click icon "button"
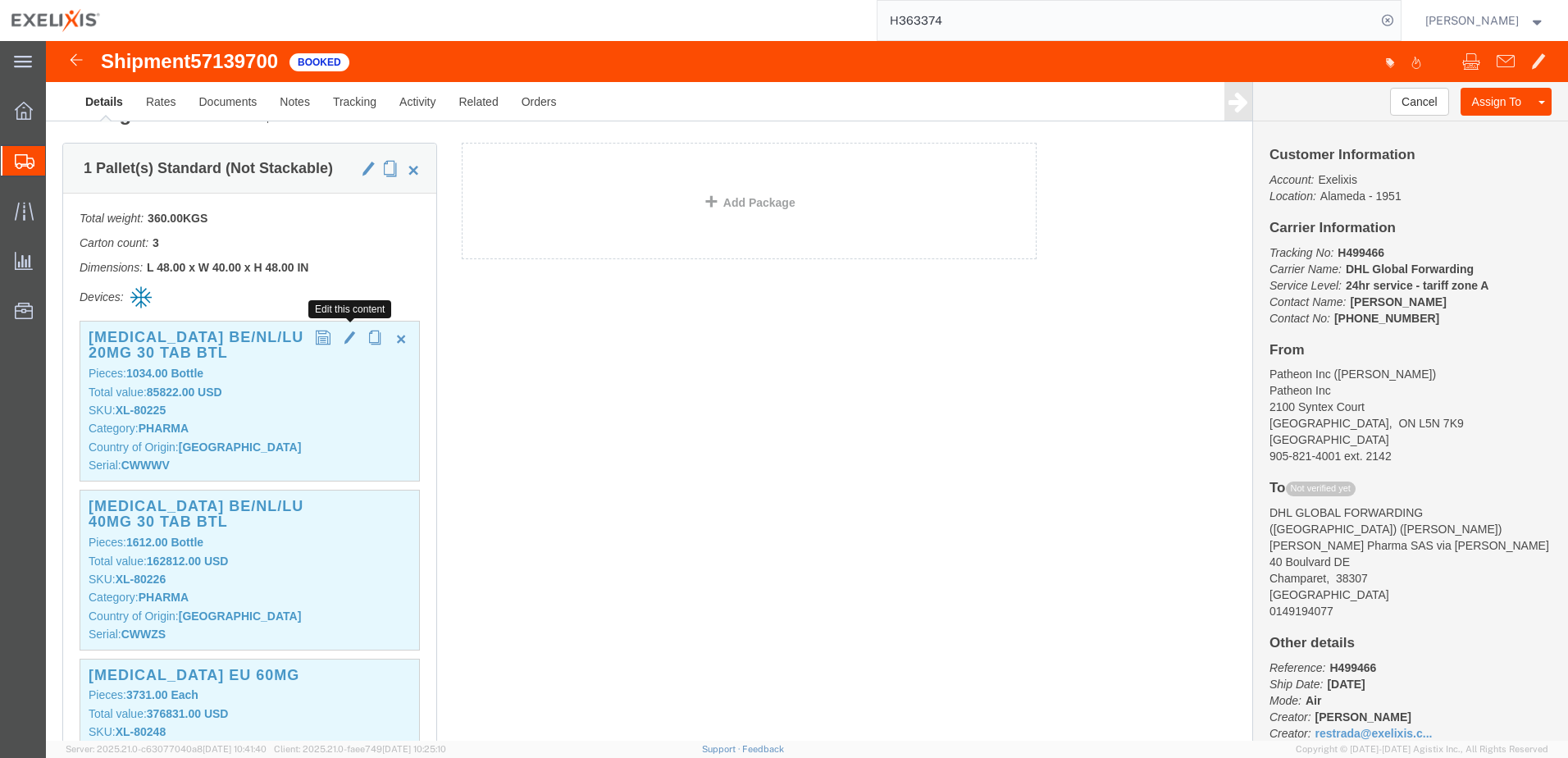
click span "button"
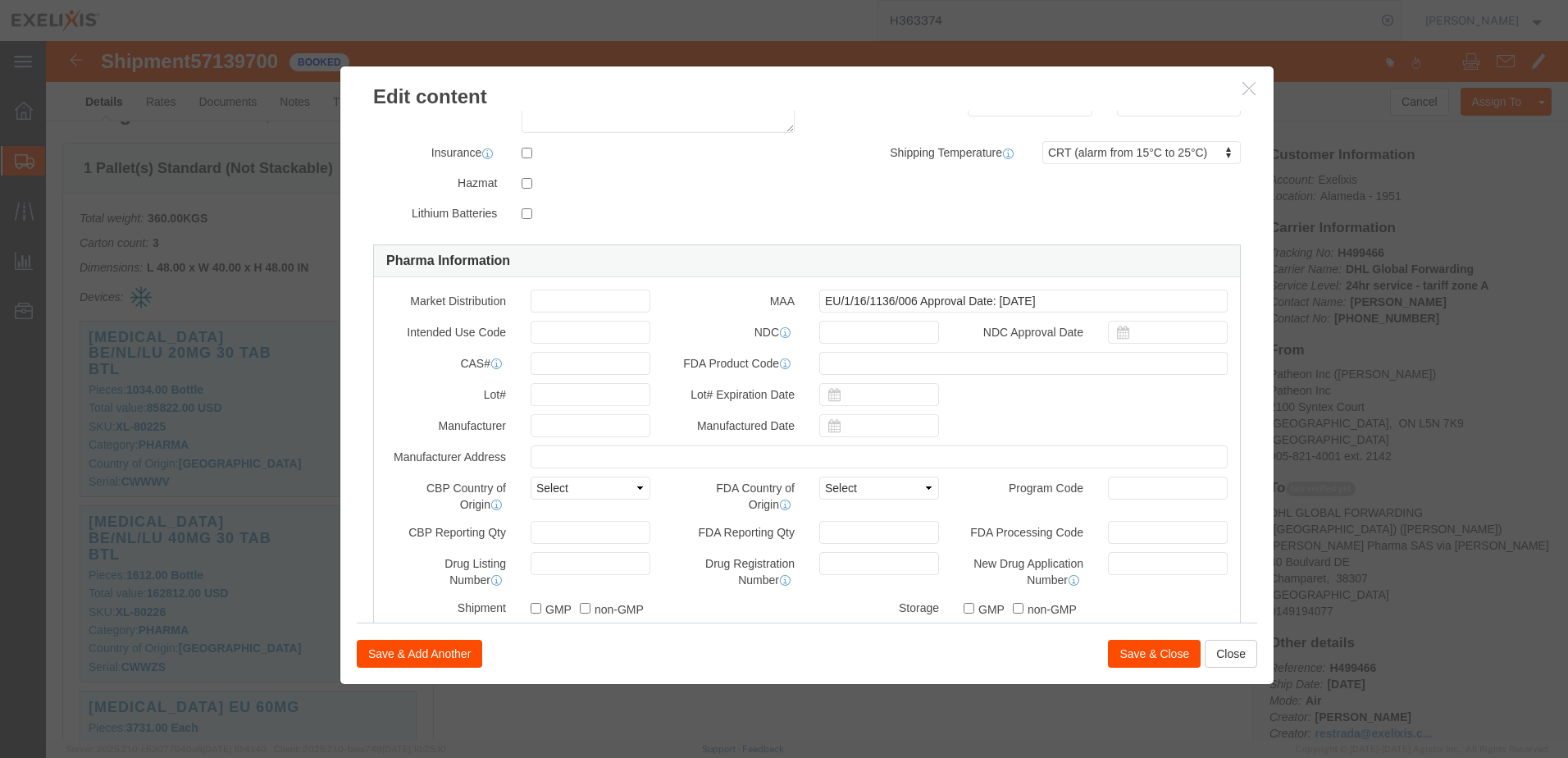
scroll to position [328, 0]
click select "Select [GEOGRAPHIC_DATA] [GEOGRAPHIC_DATA] [GEOGRAPHIC_DATA] [GEOGRAPHIC_DATA] …"
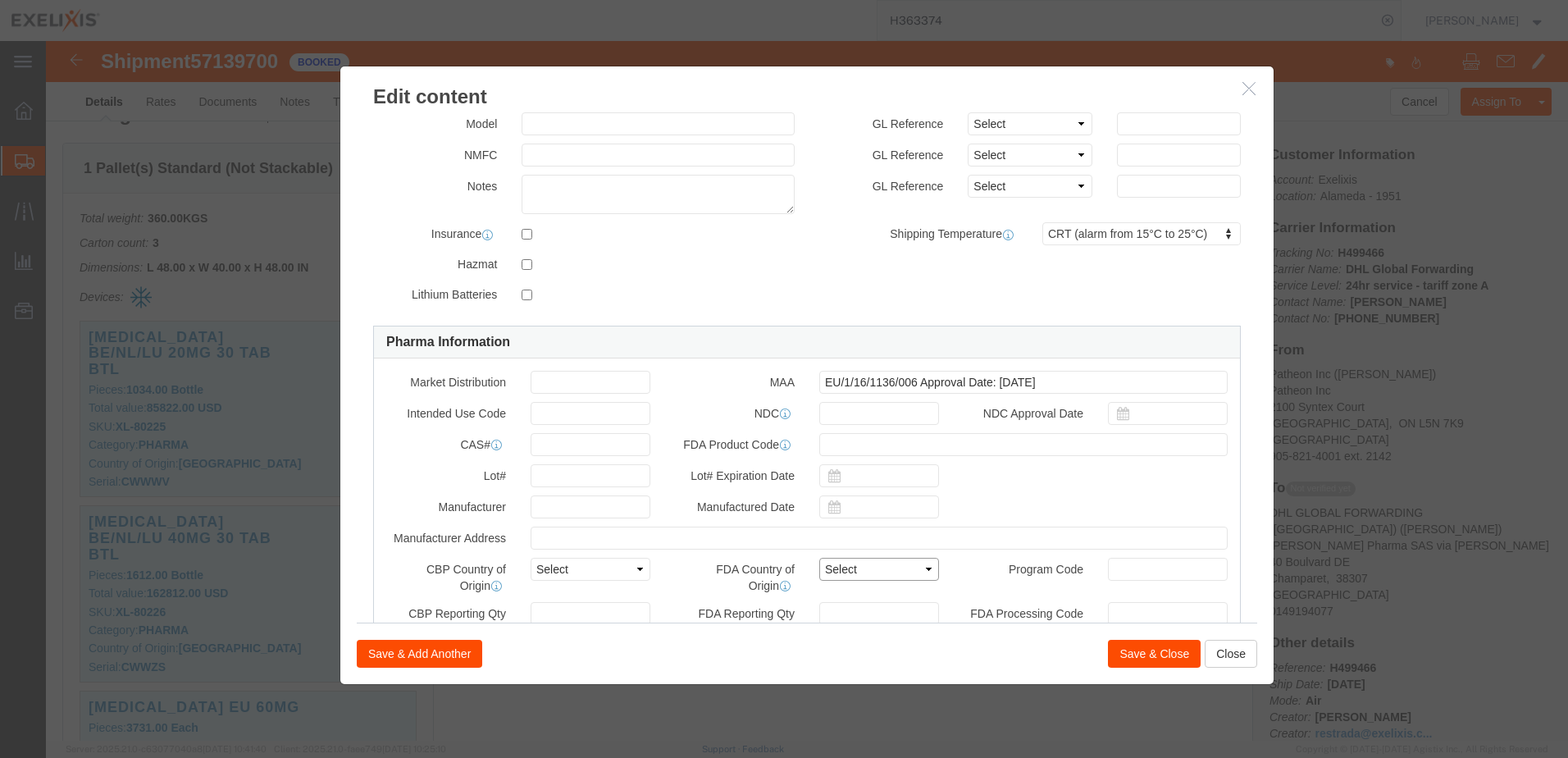
scroll to position [0, 0]
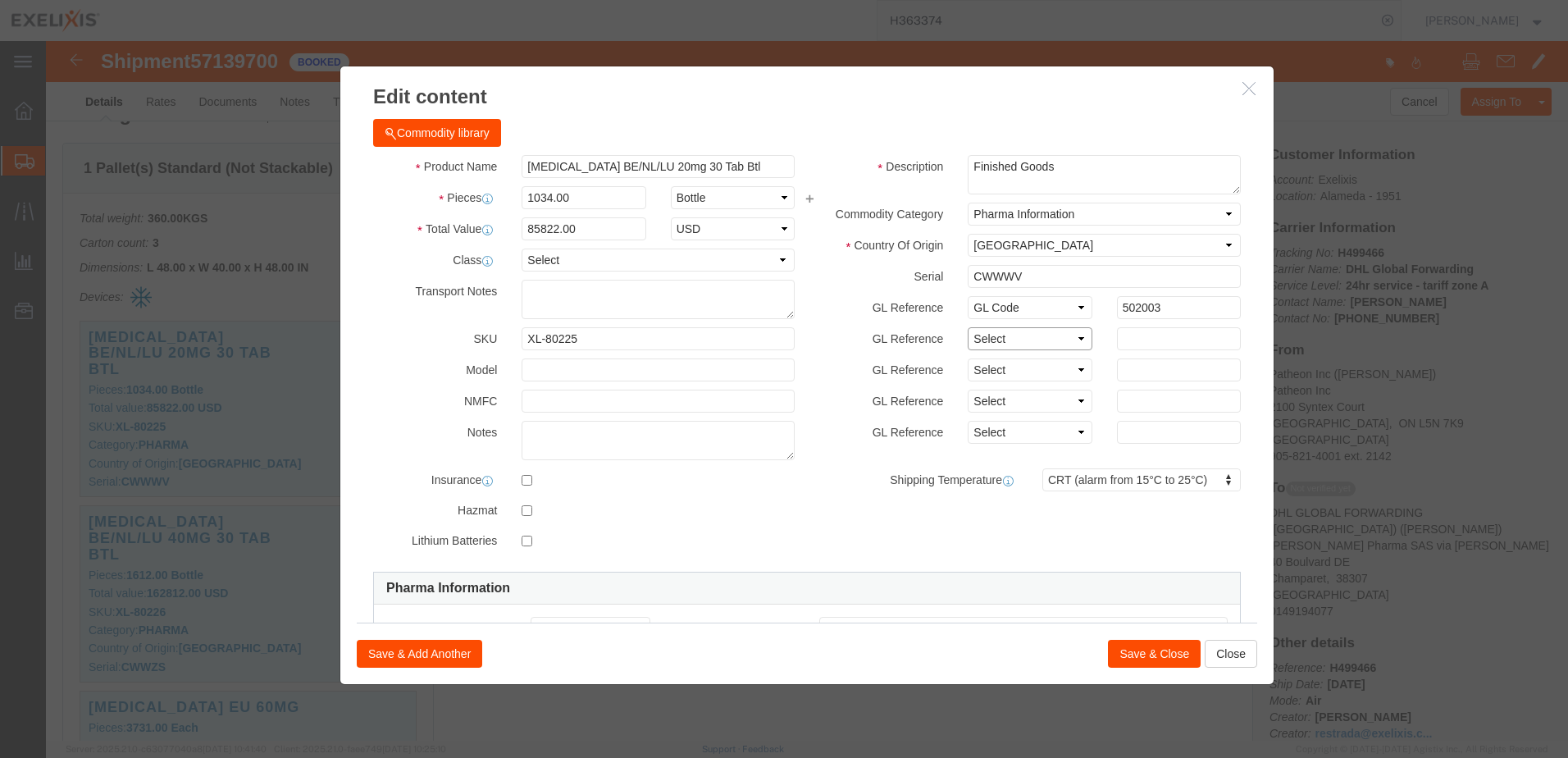
click select "Select Account Type Activity ID Airline Appointment Number ASN Batch Number Bil…"
select select "LOT"
click select "Select Account Type Activity ID Airline Appointment Number ASN Batch Number Bil…"
drag, startPoint x: 983, startPoint y: 237, endPoint x: 870, endPoint y: 237, distance: 113.0
click div "Serial CWWWV"
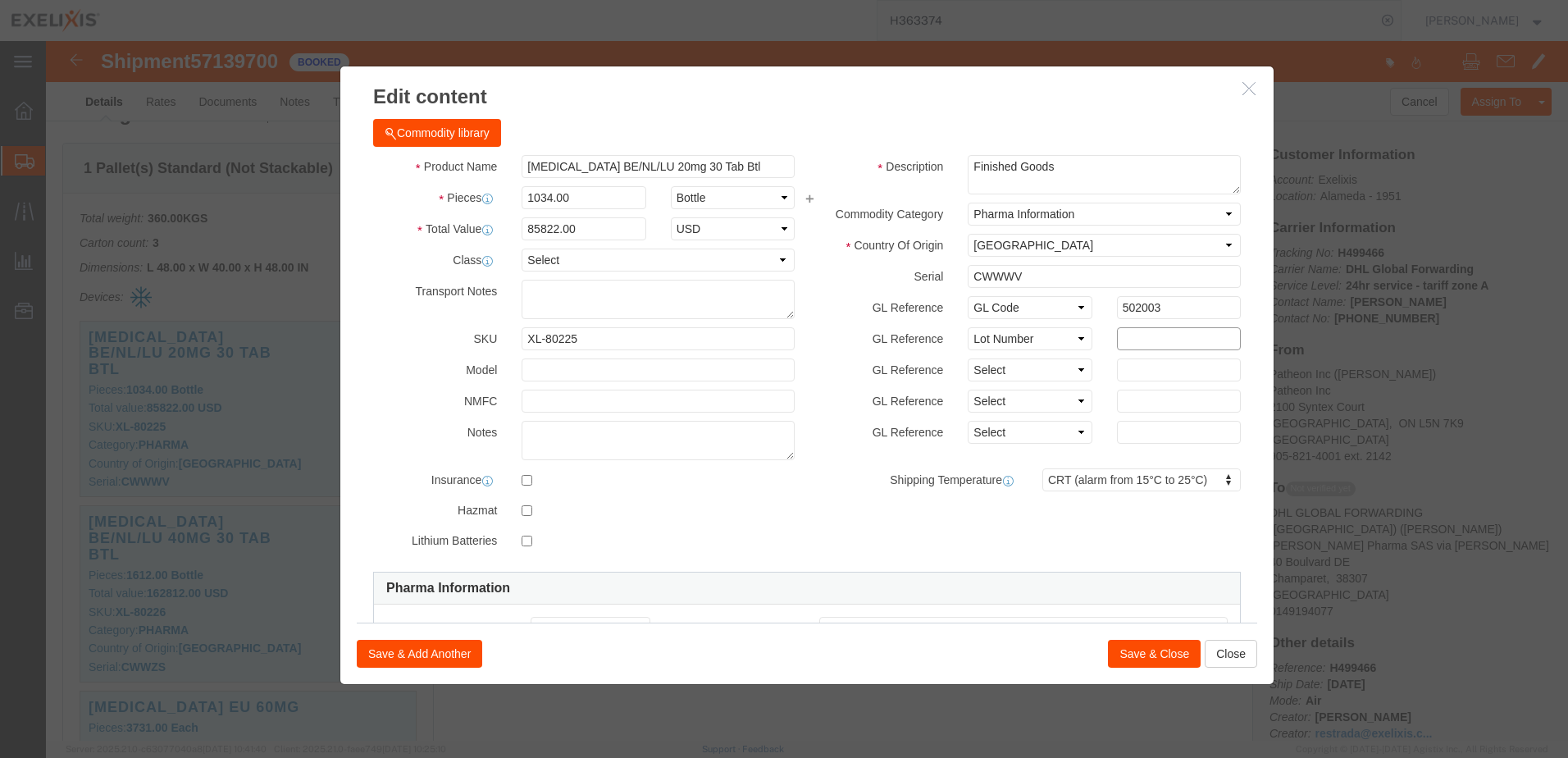
click input "text"
paste input "CWWWV"
type input "CWWWV"
click button "Save & Close"
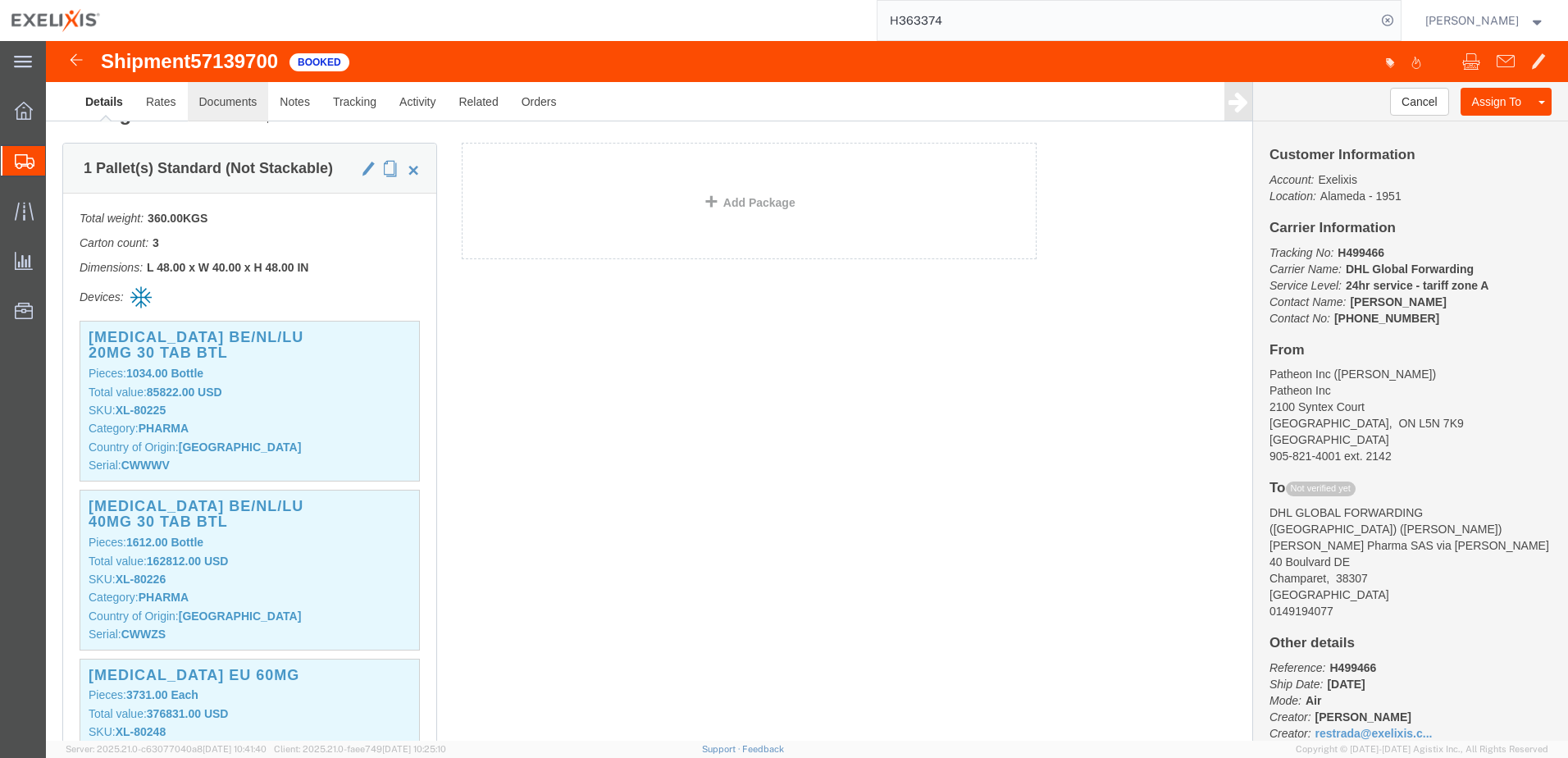
click link "Documents"
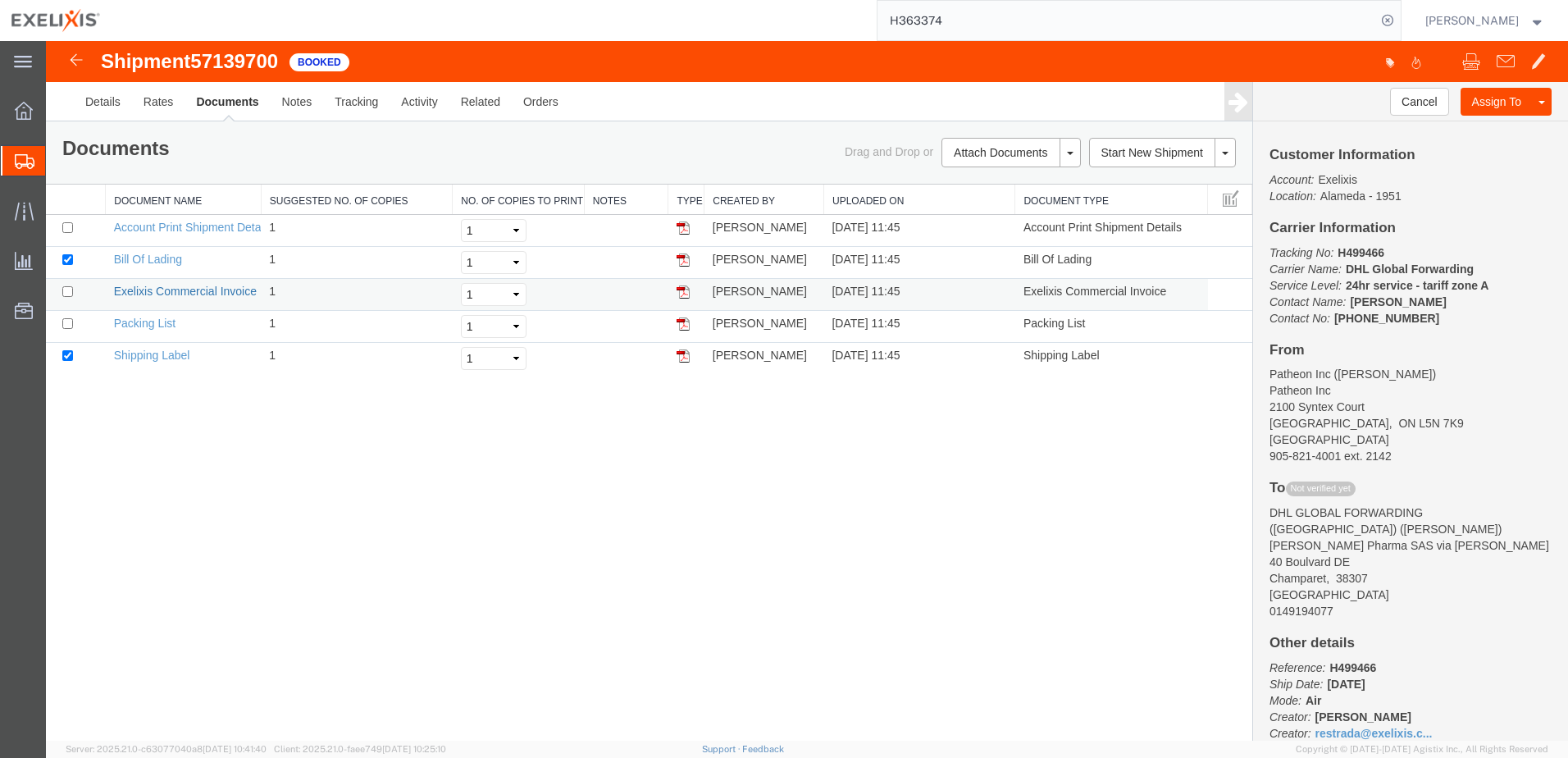
click at [142, 291] on link "Exelixis Commercial Invoice" at bounding box center [185, 291] width 142 height 13
click at [102, 103] on link "Details" at bounding box center [103, 102] width 58 height 40
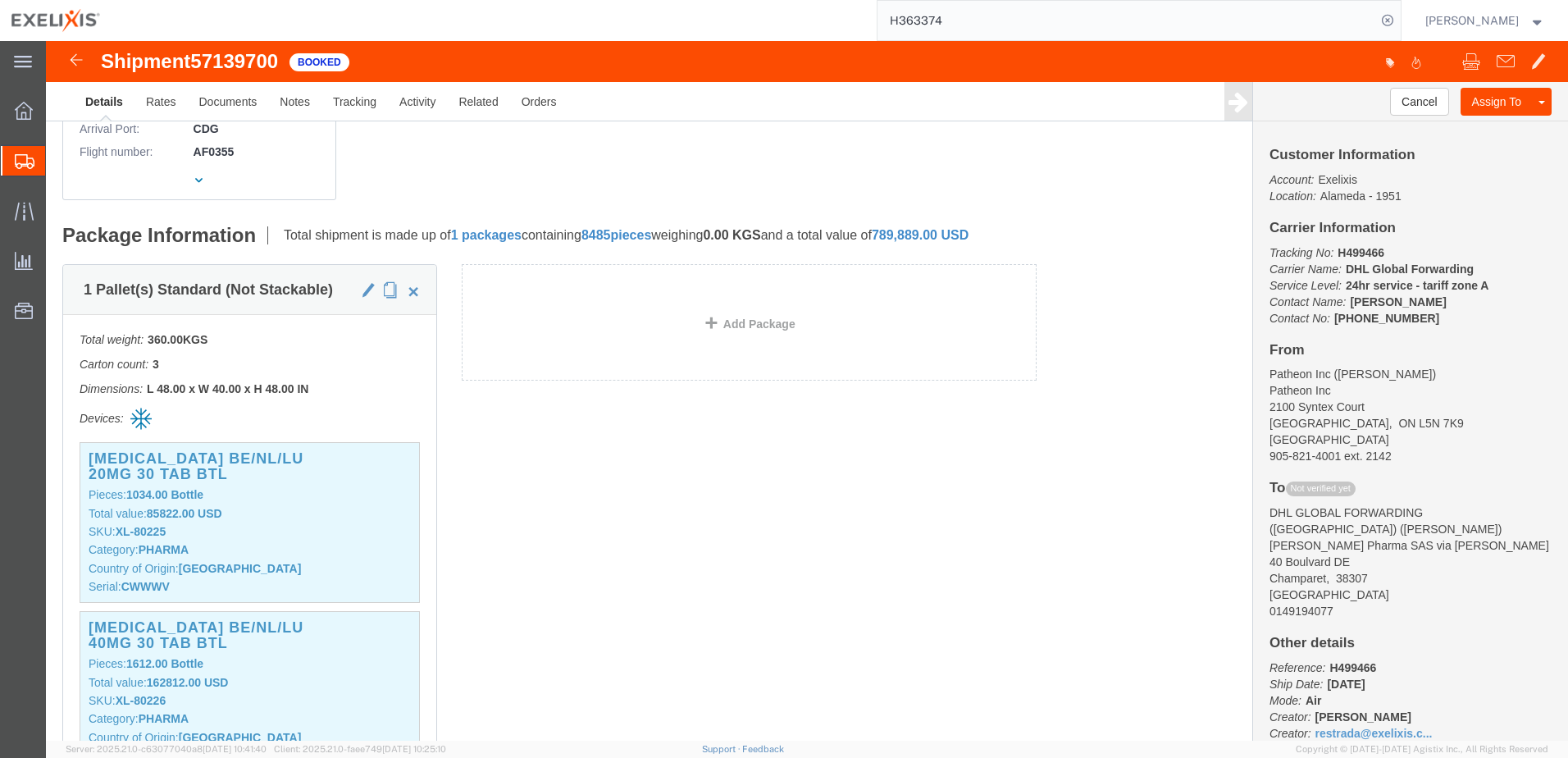
scroll to position [492, 0]
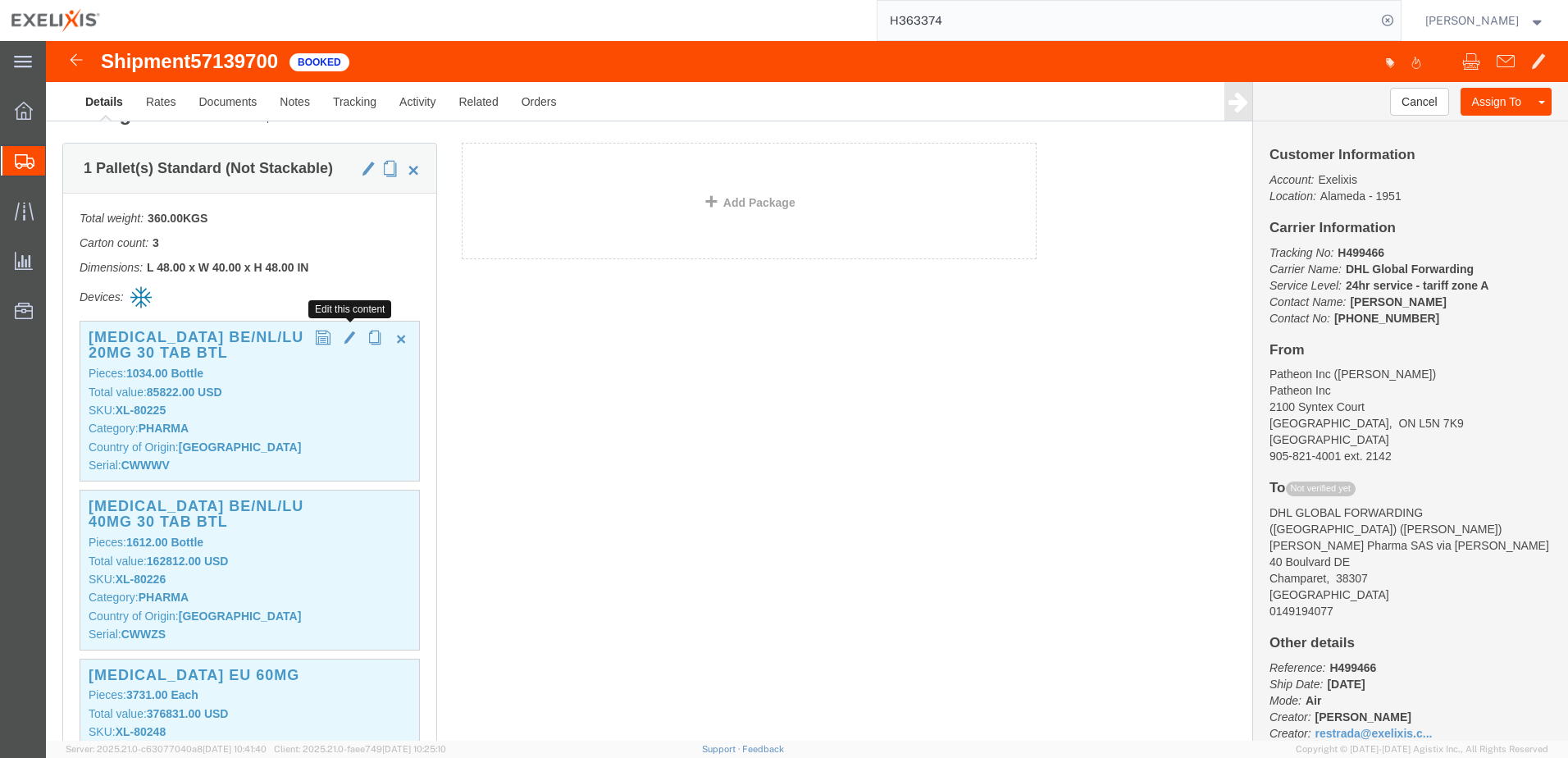
click span "button"
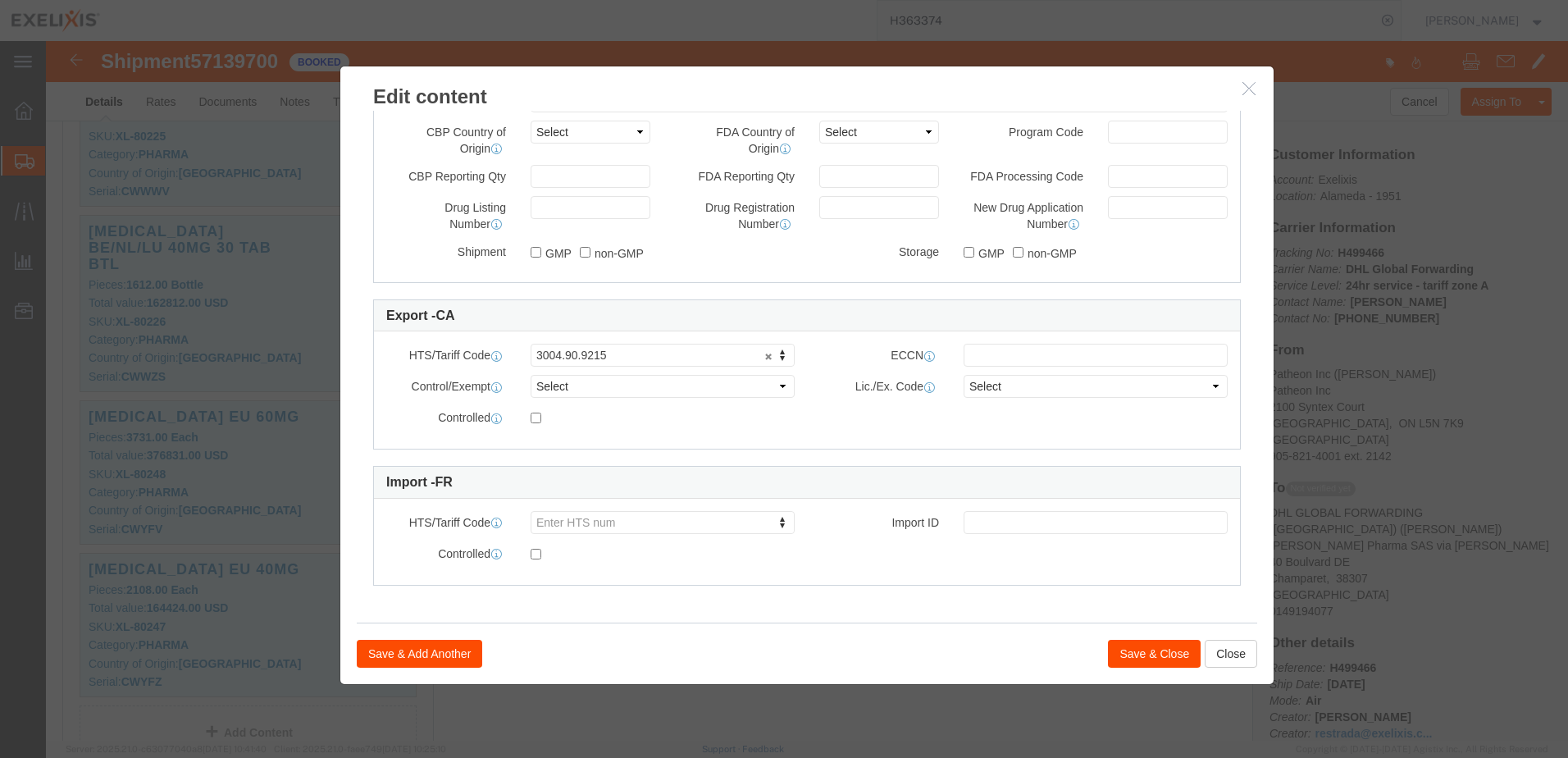
scroll to position [902, 0]
click button "Save & Close"
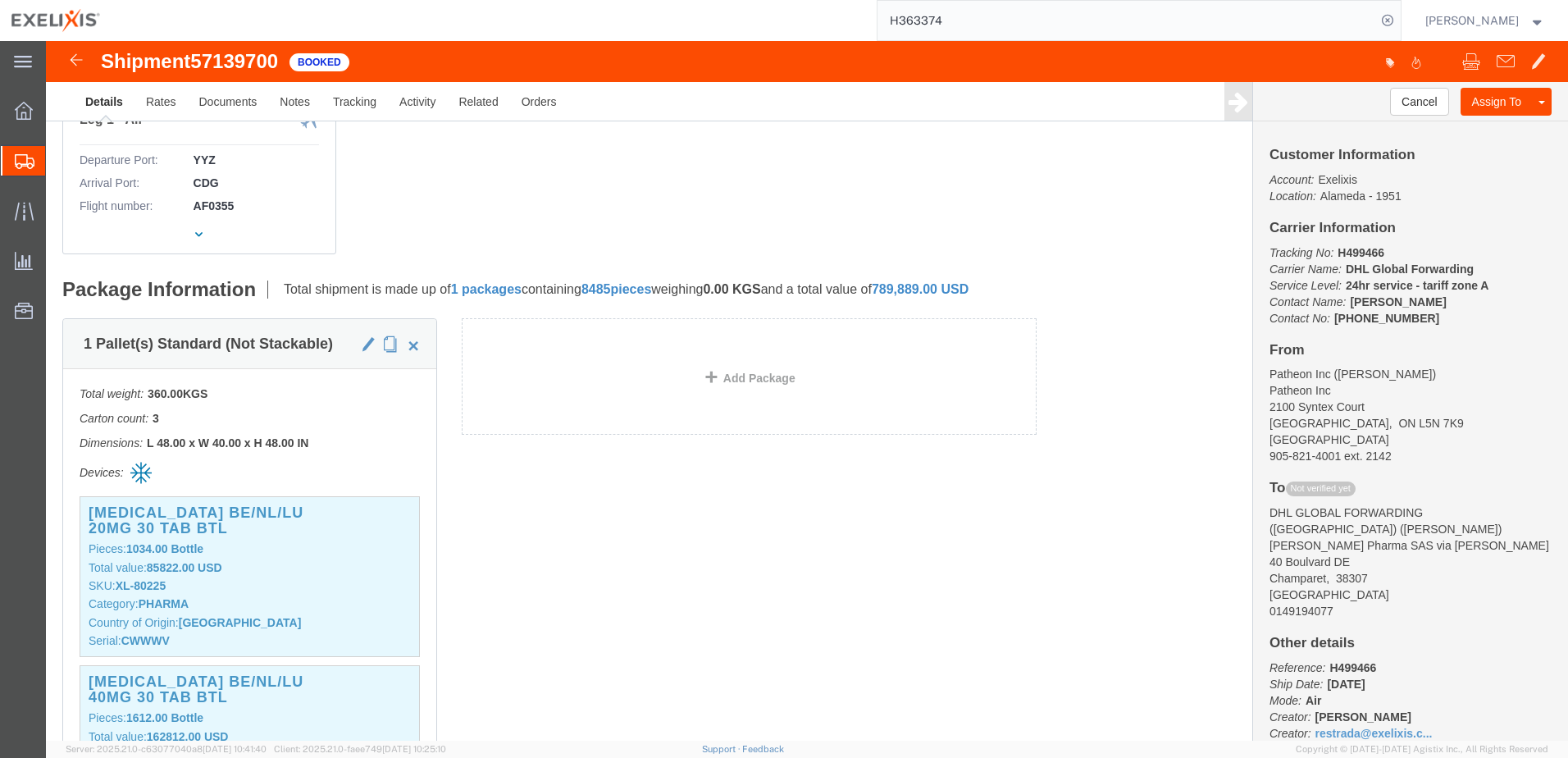
scroll to position [82, 0]
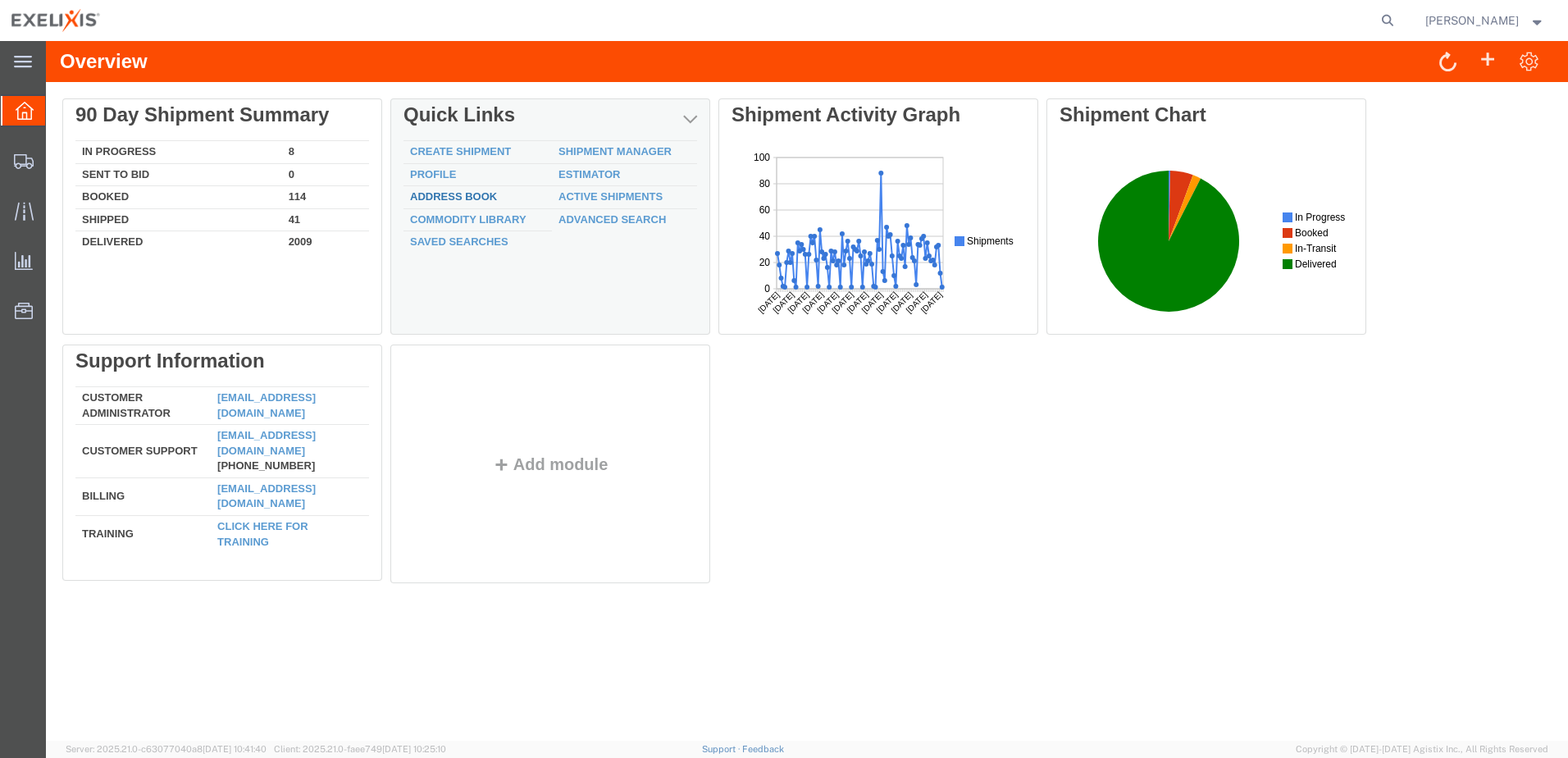
click at [453, 196] on link "Address Book" at bounding box center [453, 196] width 87 height 12
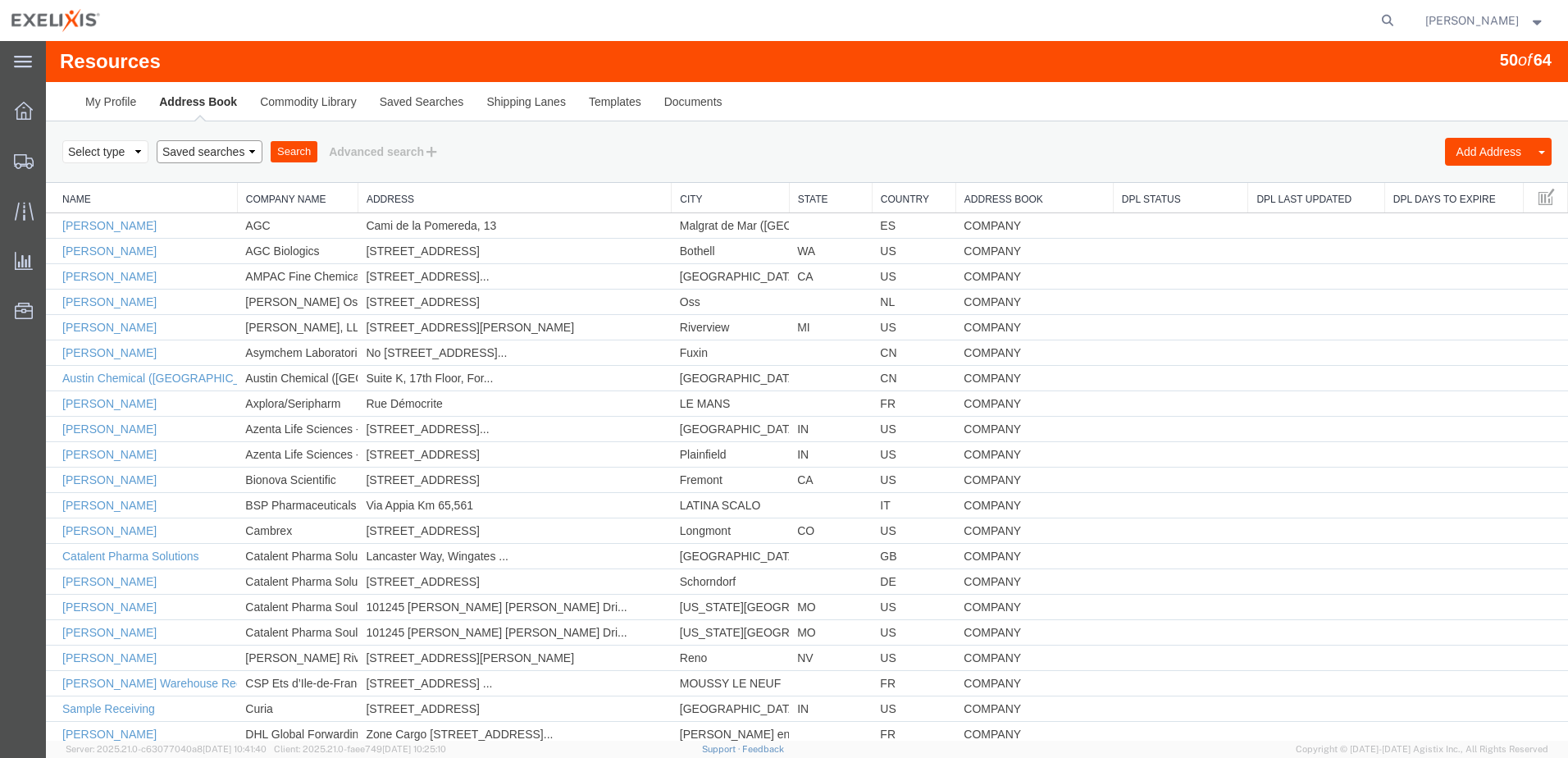
click at [190, 149] on select "Saved searches" at bounding box center [209, 152] width 106 height 23
click at [117, 156] on select "Select type ALL COMPANY LOCATION OTHER PERSONAL SHARED" at bounding box center [105, 152] width 86 height 23
click at [547, 173] on div "Search Add Address Add Address Book Remove Addresses Select type ALL COMPANY LO…" at bounding box center [807, 152] width 1522 height 61
click at [1398, 18] on icon at bounding box center [1387, 21] width 23 height 23
paste input "XL-80226"
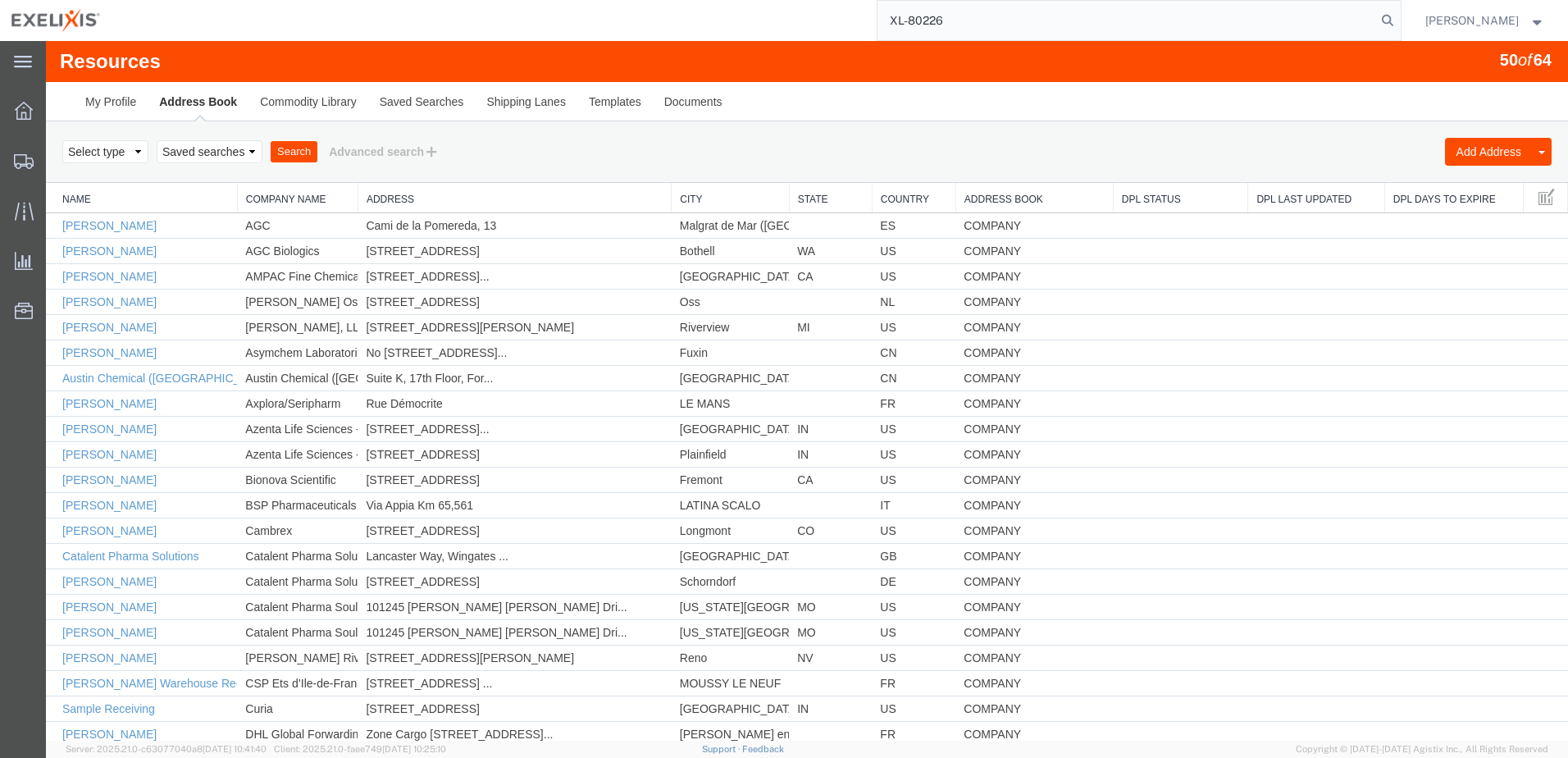
type input "XL-80226"
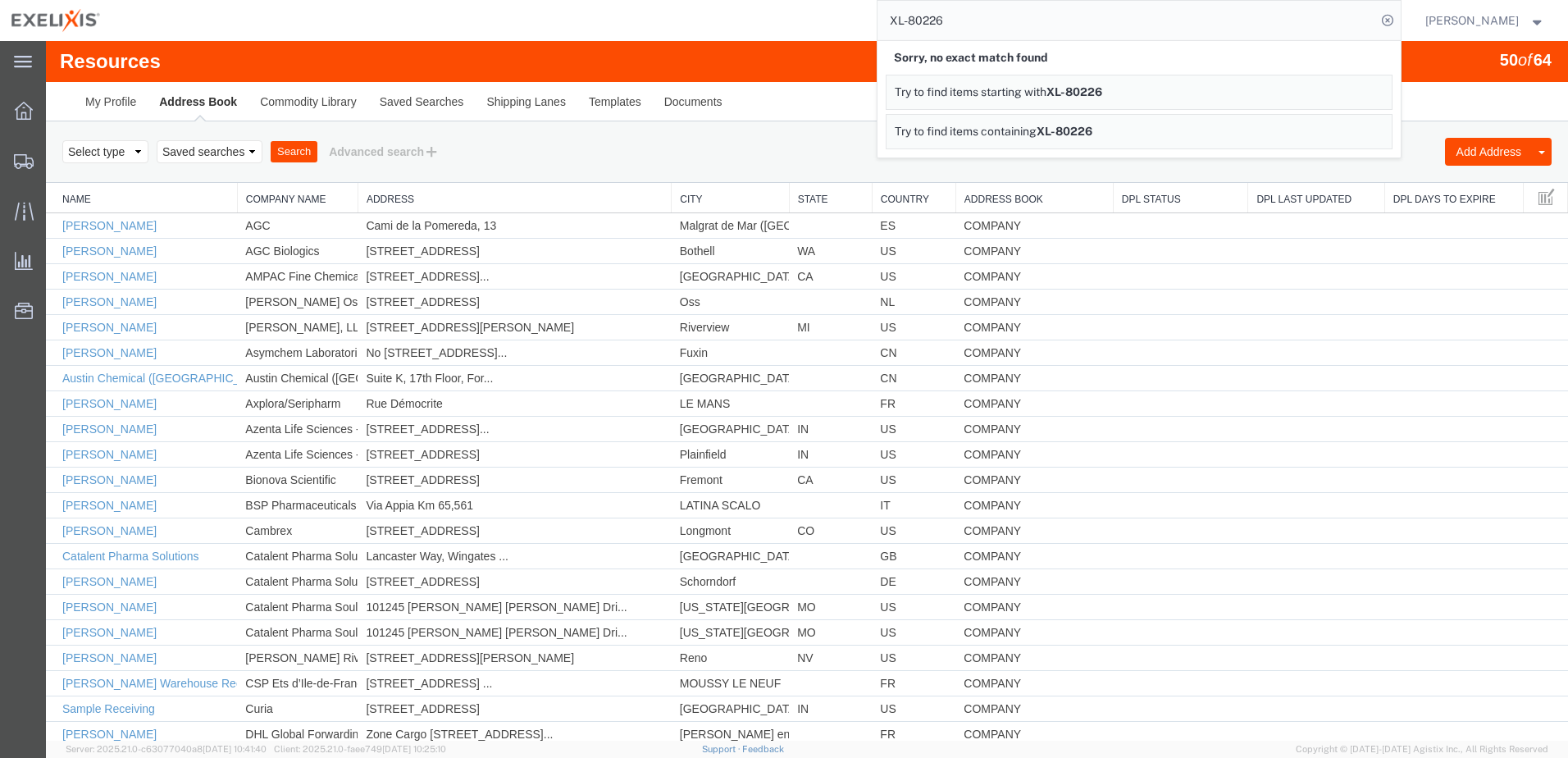
drag, startPoint x: 994, startPoint y: 23, endPoint x: 894, endPoint y: 34, distance: 100.6
click at [894, 34] on div "XL-80226 Sorry, no exact match found Try to find items starting with XL-80226 T…" at bounding box center [756, 21] width 1290 height 41
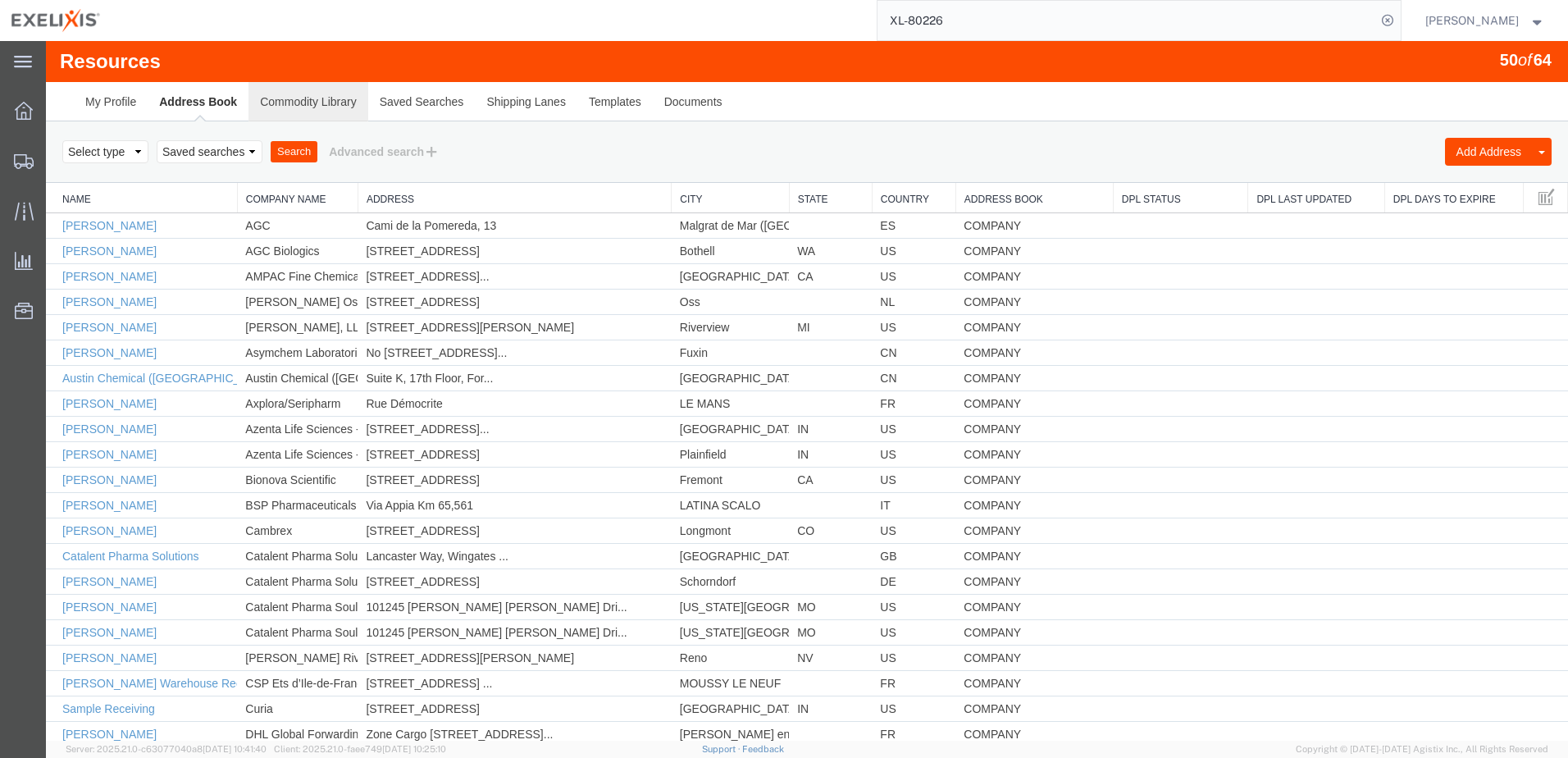
click at [318, 95] on link "Commodity Library" at bounding box center [308, 102] width 119 height 40
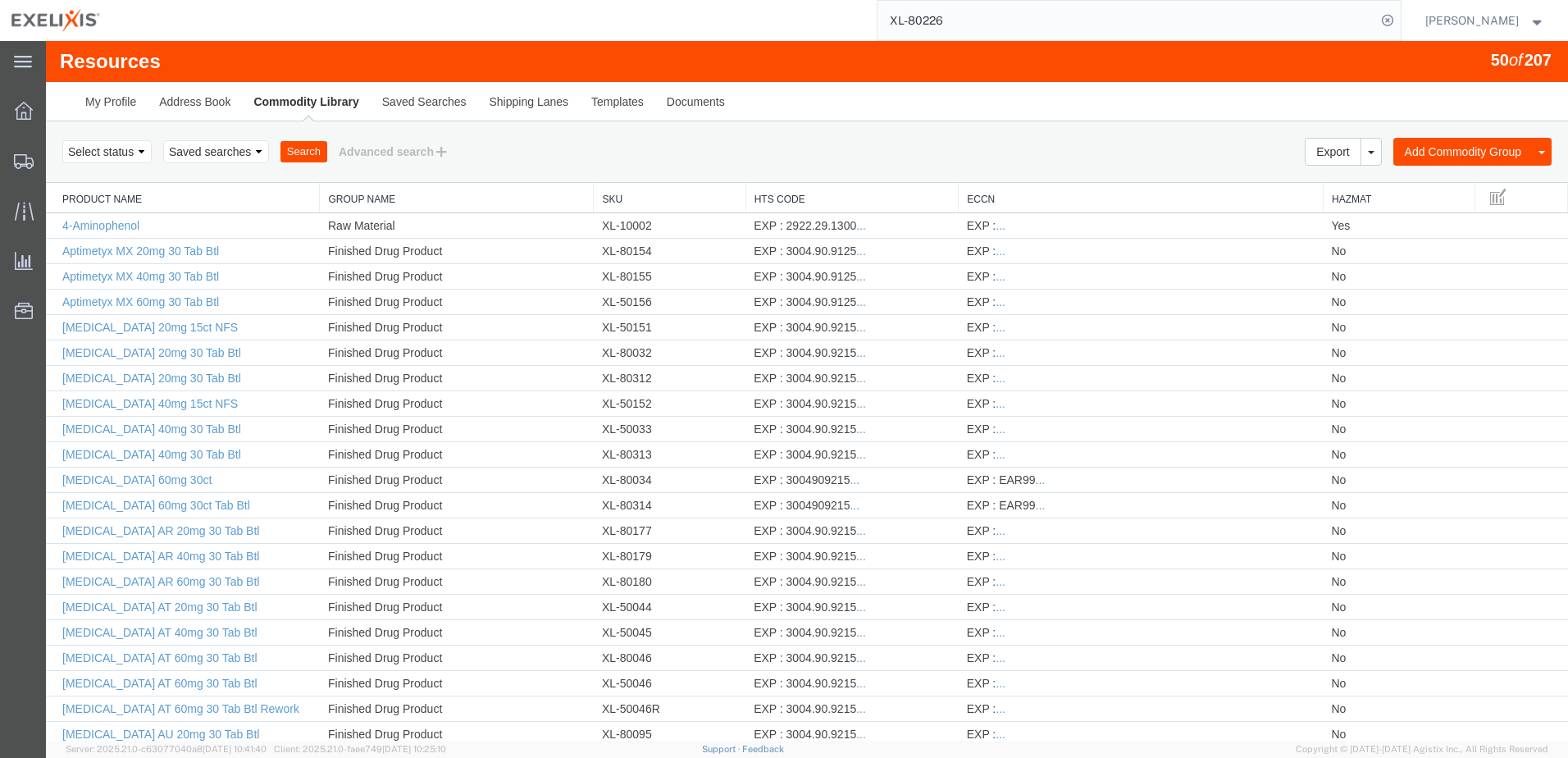
click at [994, 28] on input "XL-80226" at bounding box center [1126, 21] width 498 height 40
click at [974, 63] on div "Resources 50 of 207 My Profile Address Book Commodity Library Saved Searches Sh…" at bounding box center [807, 81] width 1522 height 80
click at [622, 198] on link "Sku" at bounding box center [669, 199] width 135 height 14
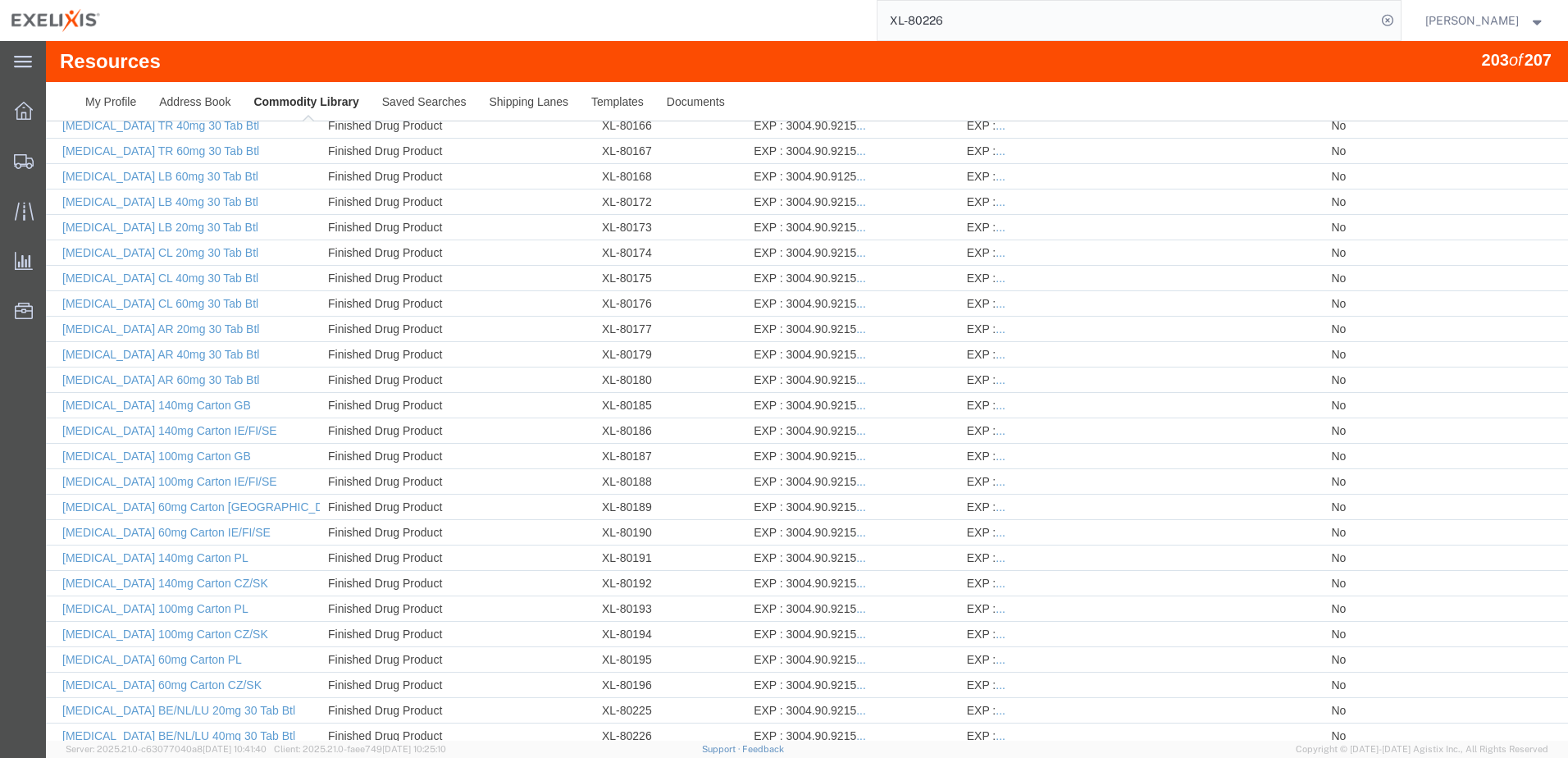
scroll to position [3929, 0]
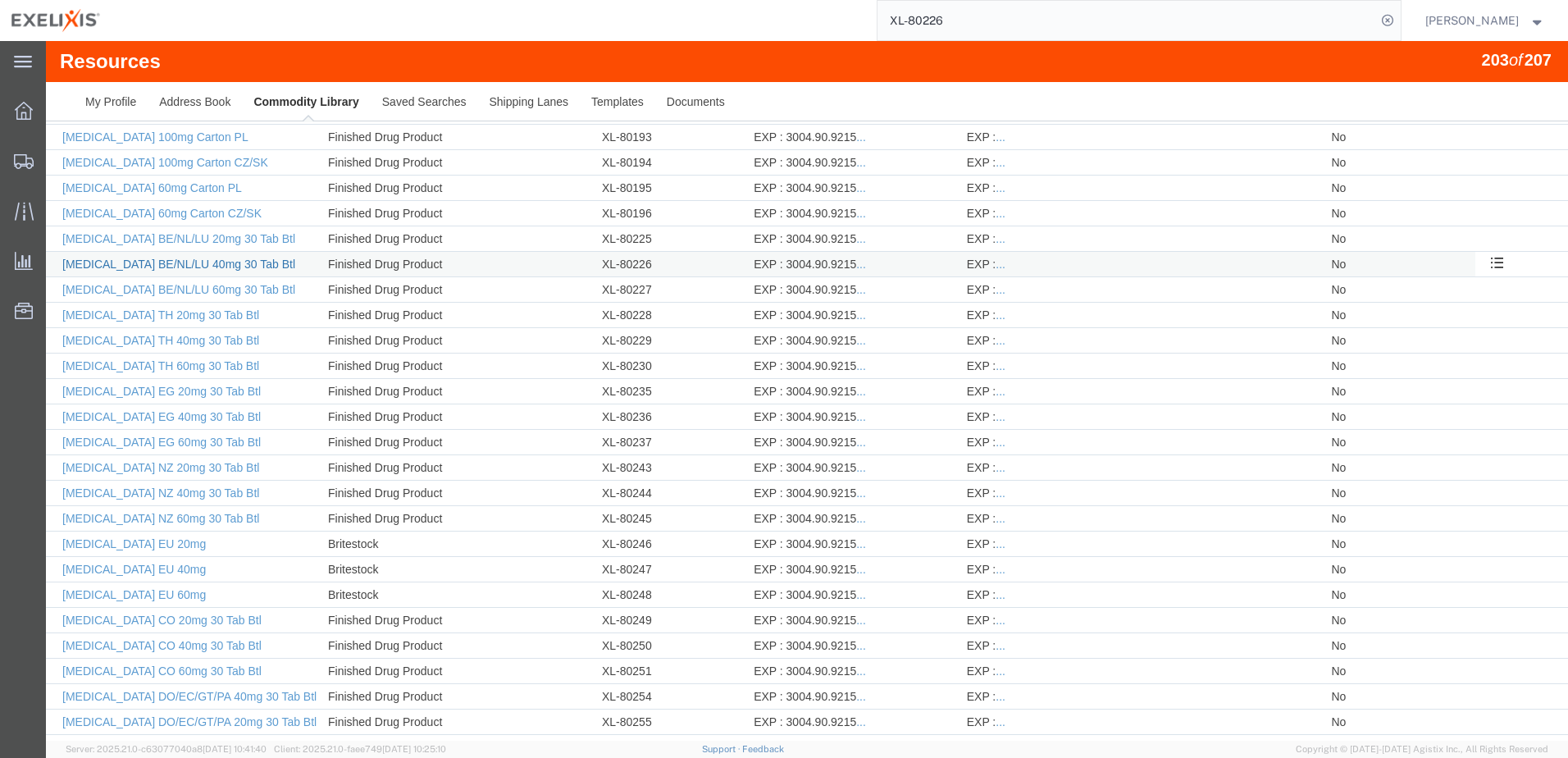
click at [228, 262] on link "[MEDICAL_DATA] BE/NL/LU 40mg 30 Tab Btl" at bounding box center [178, 264] width 233 height 13
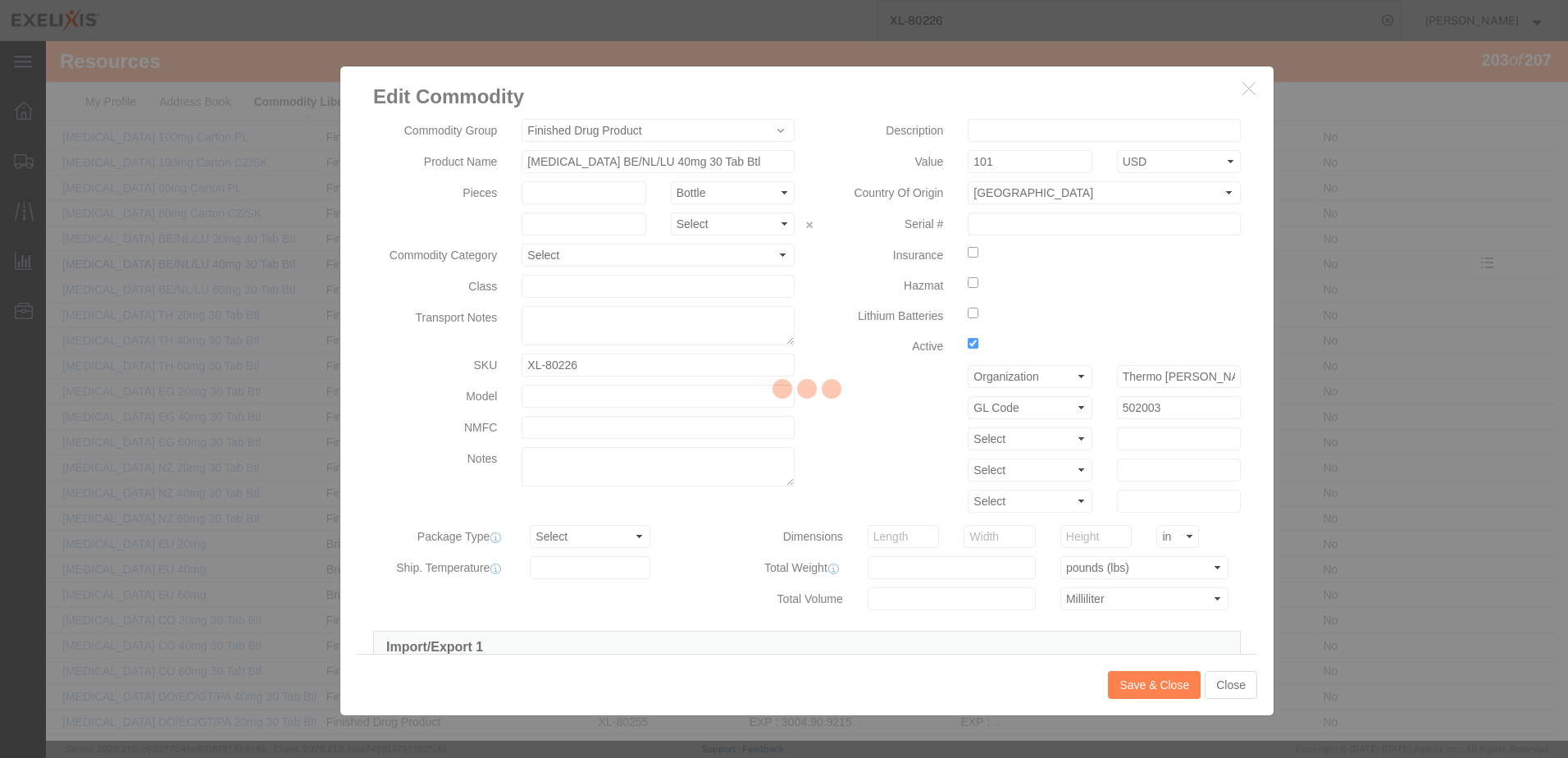
type input "FROM_15_TO_25"
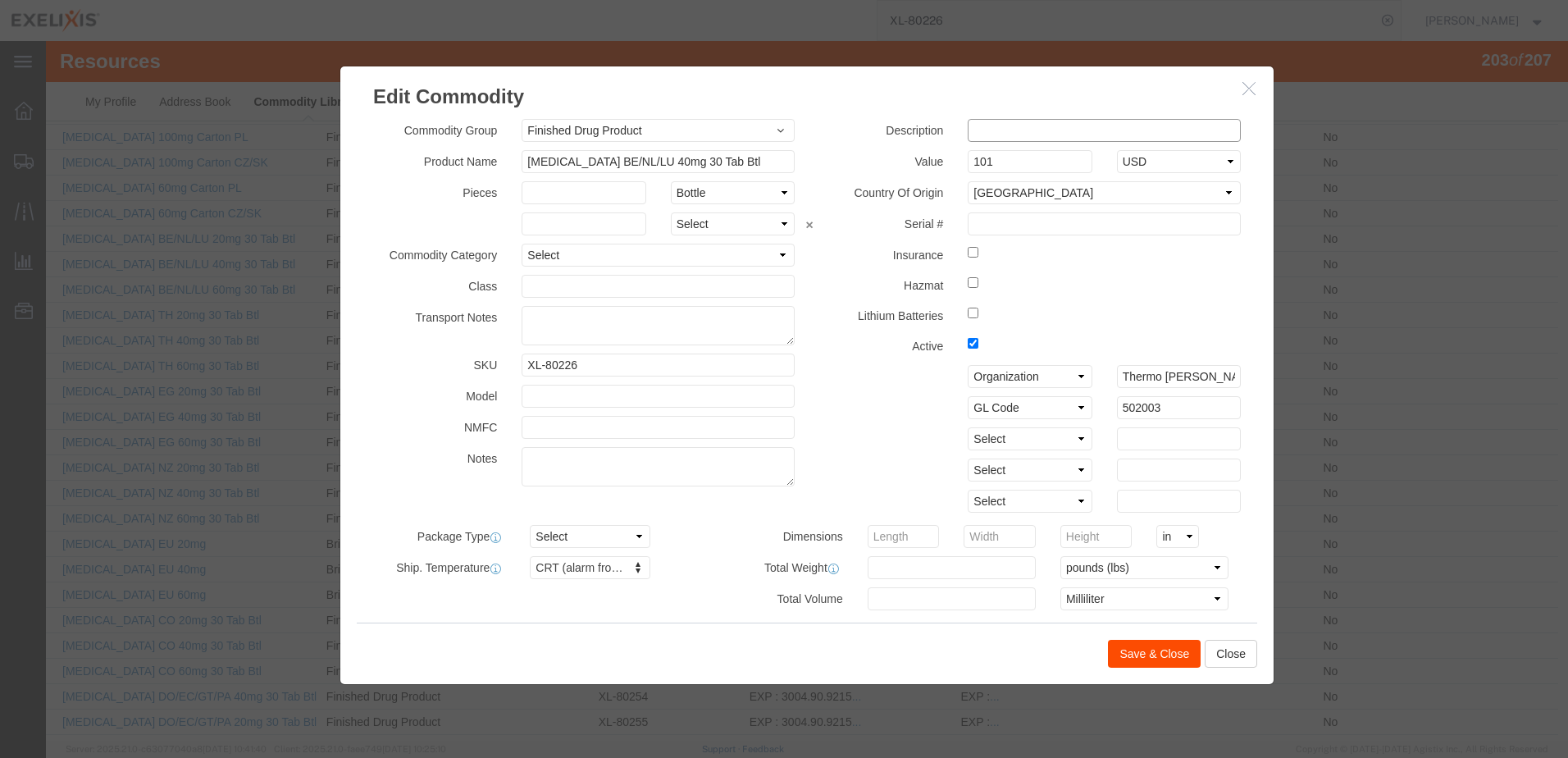
click at [992, 134] on input "text" at bounding box center [1104, 130] width 273 height 23
click at [770, 251] on select "Select Pharma Information" at bounding box center [658, 255] width 273 height 23
select select "PHARMA"
click at [521, 243] on select "Select Pharma Information" at bounding box center [658, 255] width 273 height 23
click at [723, 289] on input "text" at bounding box center [658, 286] width 273 height 23
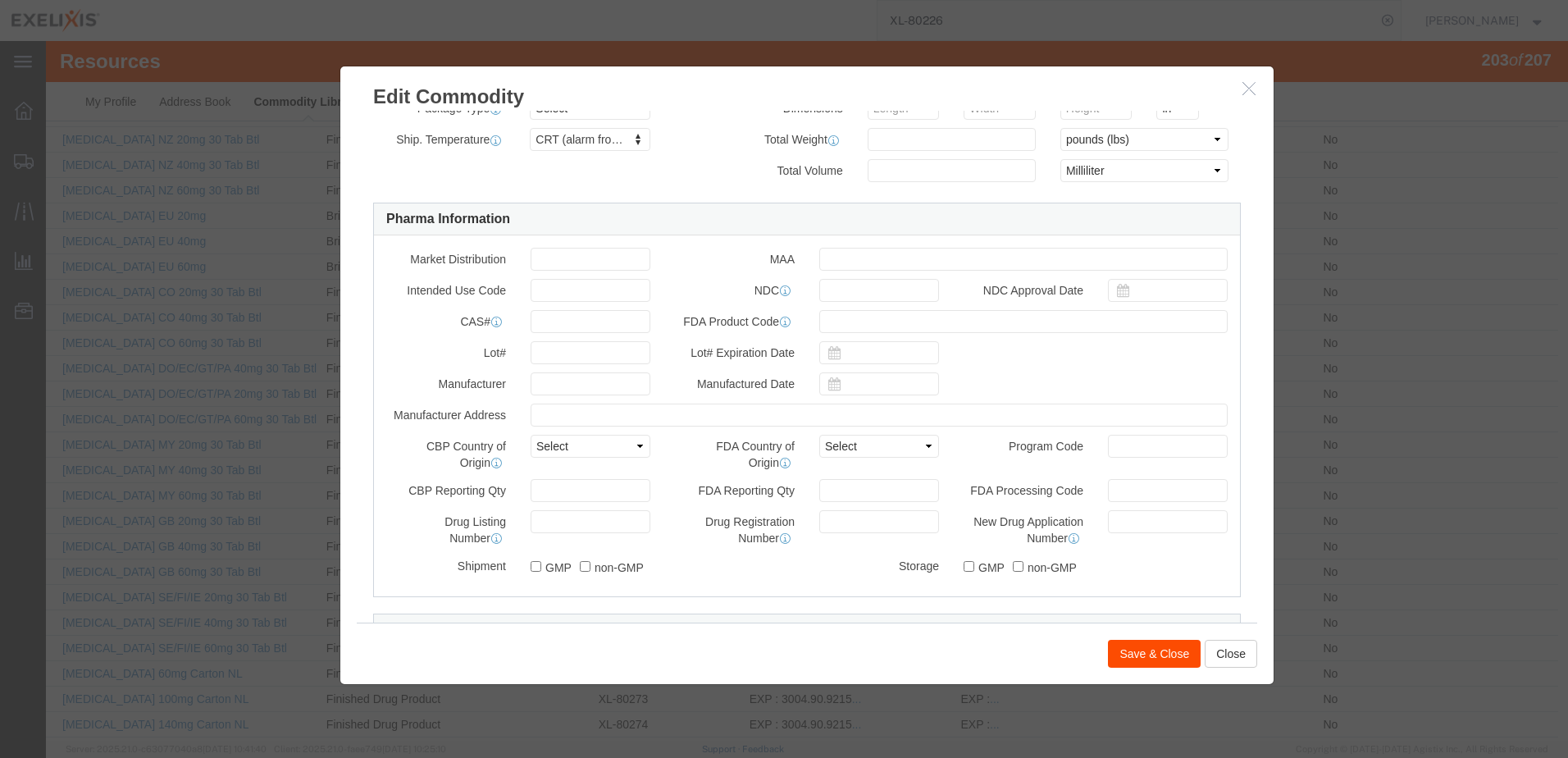
scroll to position [427, 0]
click at [825, 259] on input "text" at bounding box center [1022, 260] width 408 height 23
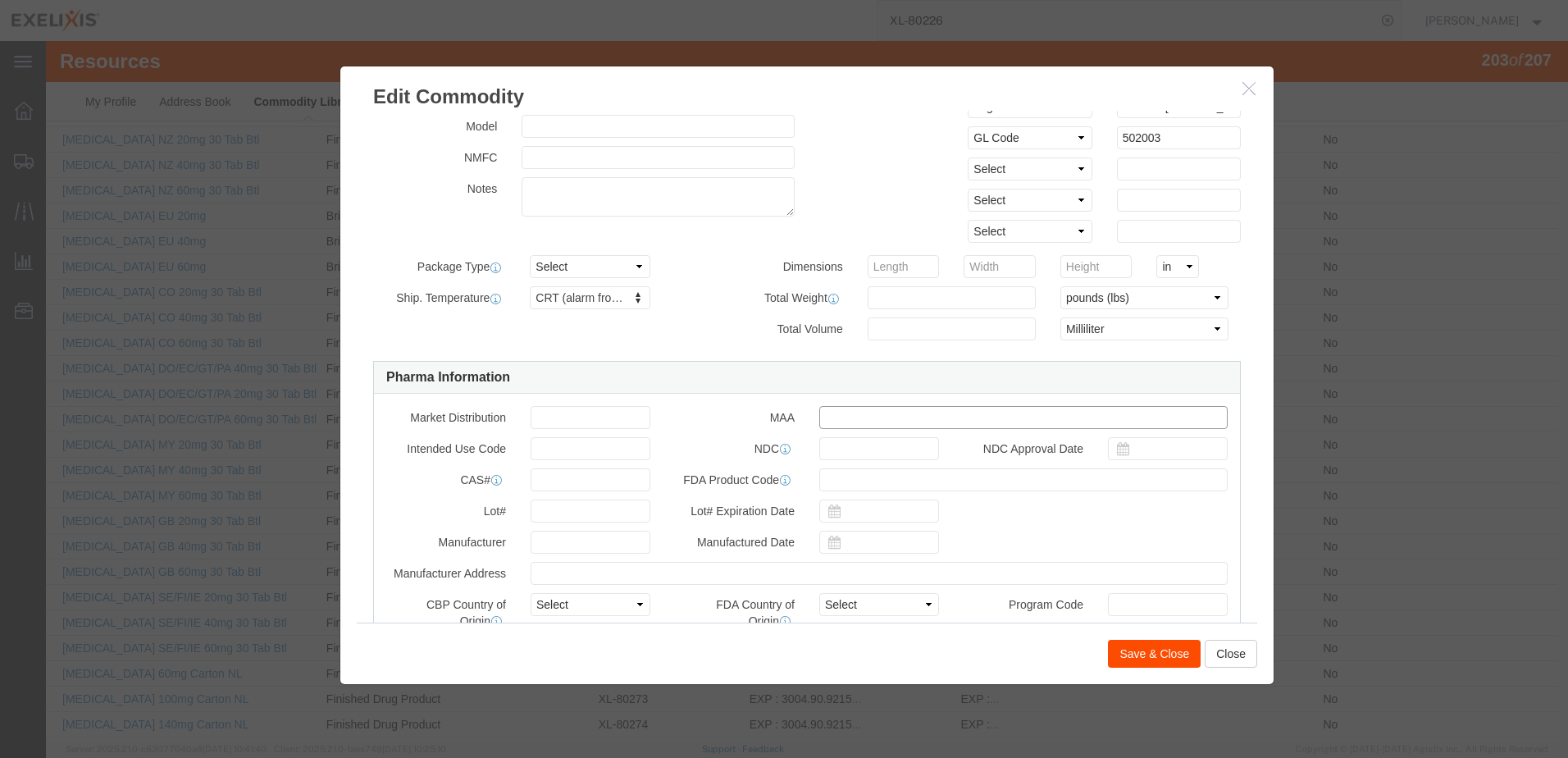
scroll to position [263, 0]
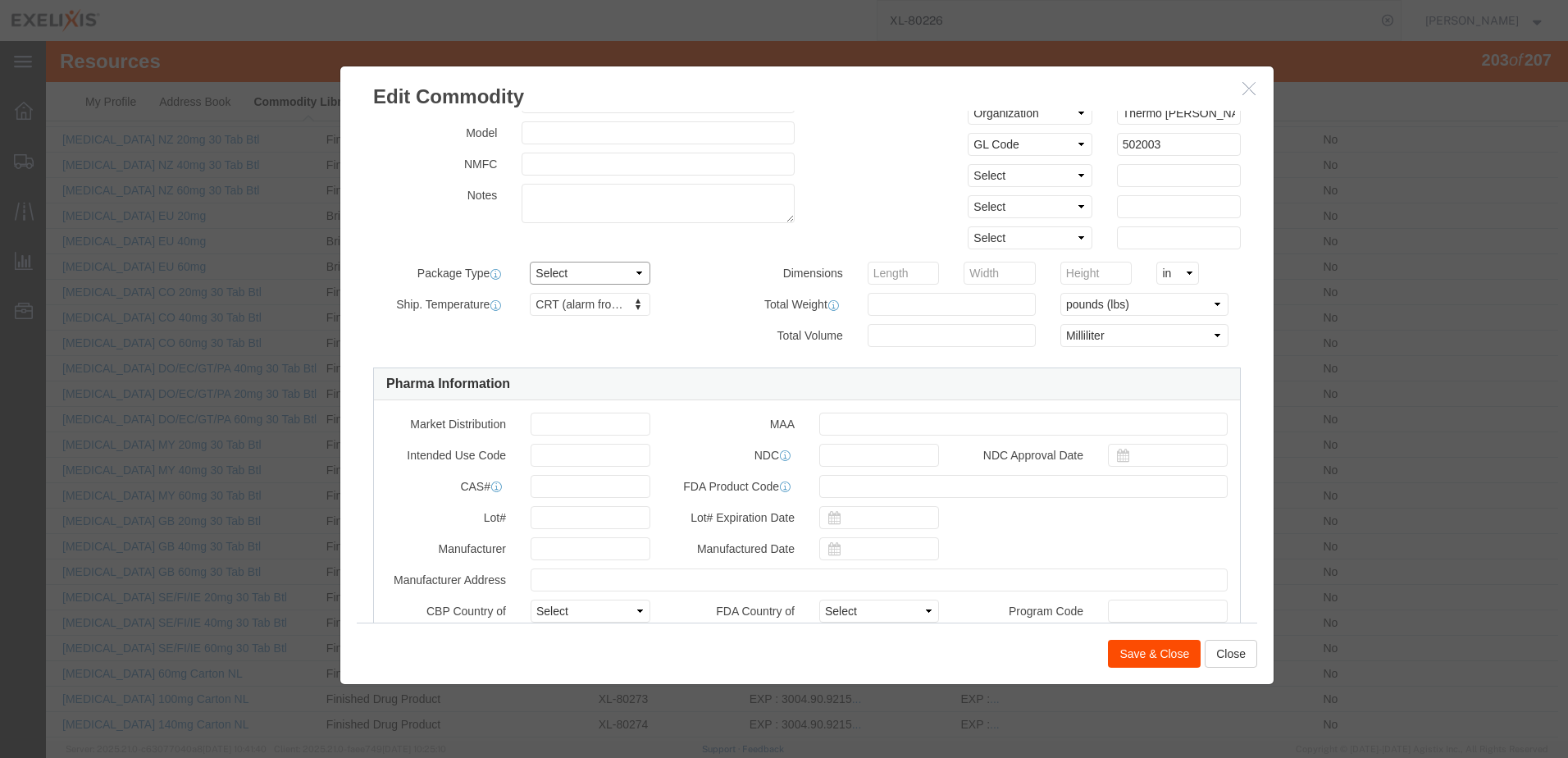
click at [632, 272] on select "Select BCK Boxes BIOSYSTEM I BIOSYSTEM II BIOSYSTEM III Bale(s) Basket(s) Bolt(…" at bounding box center [589, 273] width 120 height 23
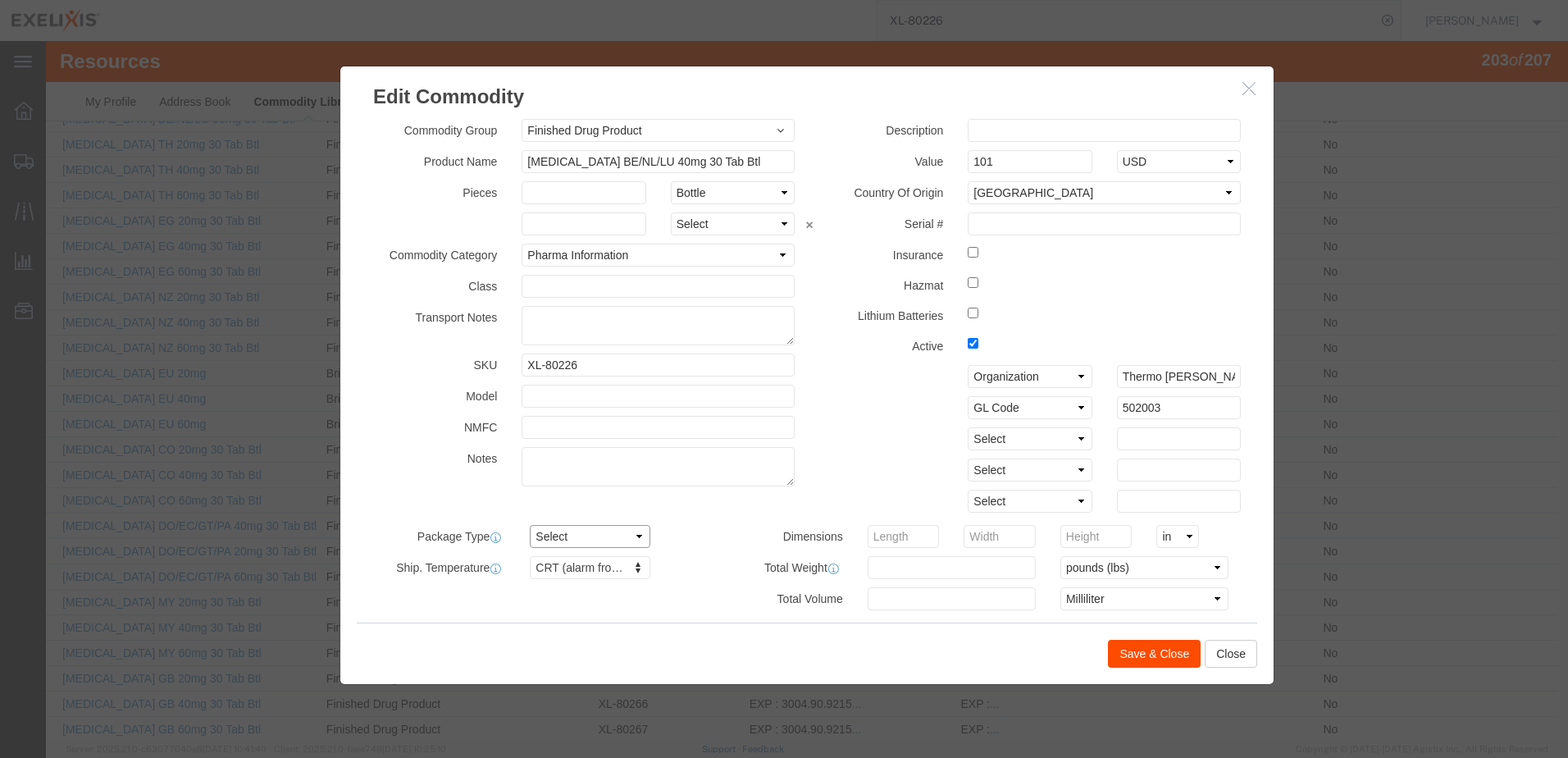
scroll to position [4093, 0]
click at [980, 140] on input "text" at bounding box center [1104, 130] width 273 height 23
paste input "Finished Goods"
type input "Finished Goods"
click at [778, 224] on select "Select Bag Barrels 100Board Feet Bottle Box Blister Pack Carats Can Capsule Car…" at bounding box center [732, 223] width 123 height 23
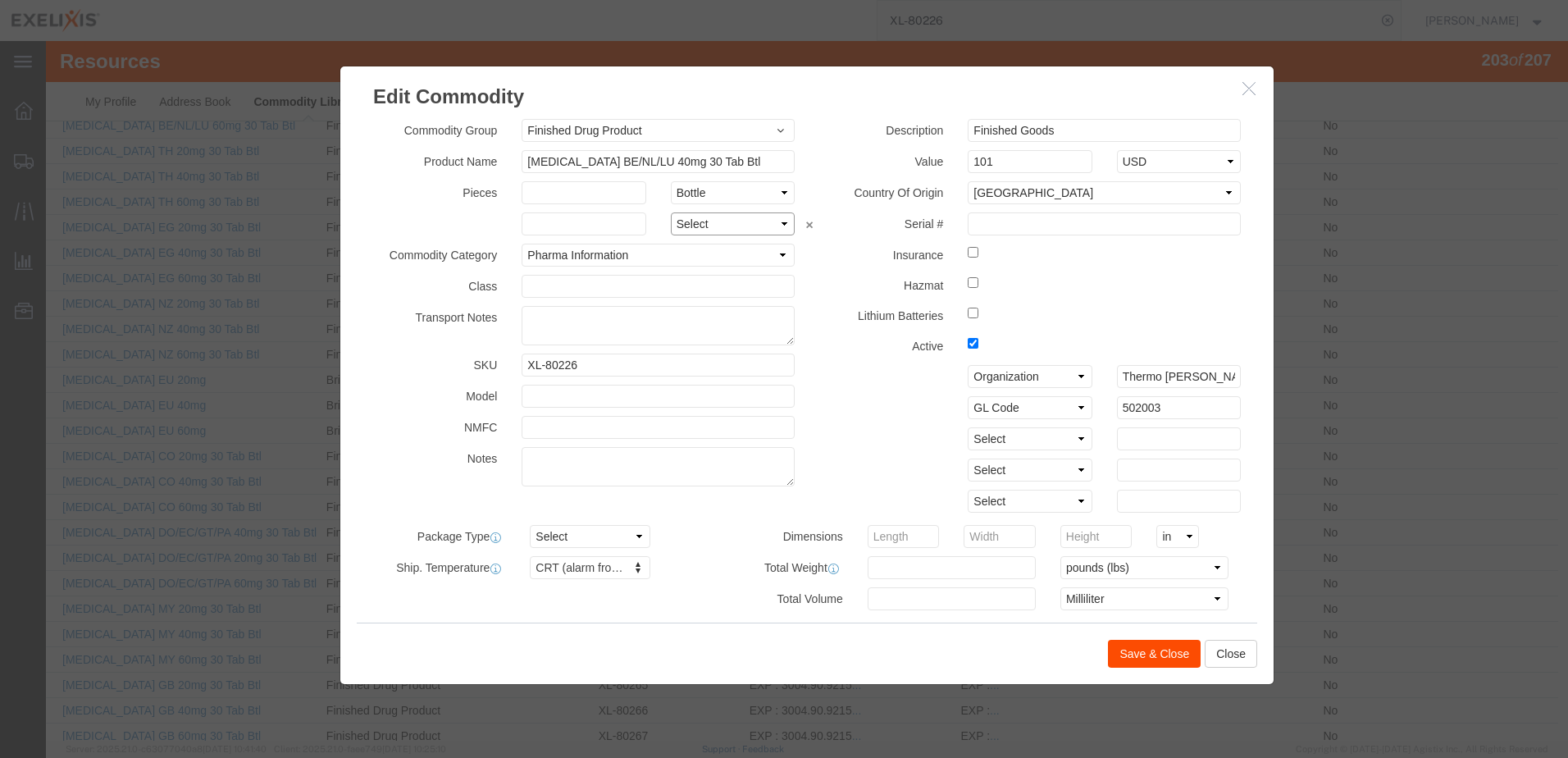
click at [776, 224] on select "Select Bag Barrels 100Board Feet Bottle Box Blister Pack Carats Can Capsule Car…" at bounding box center [732, 223] width 123 height 23
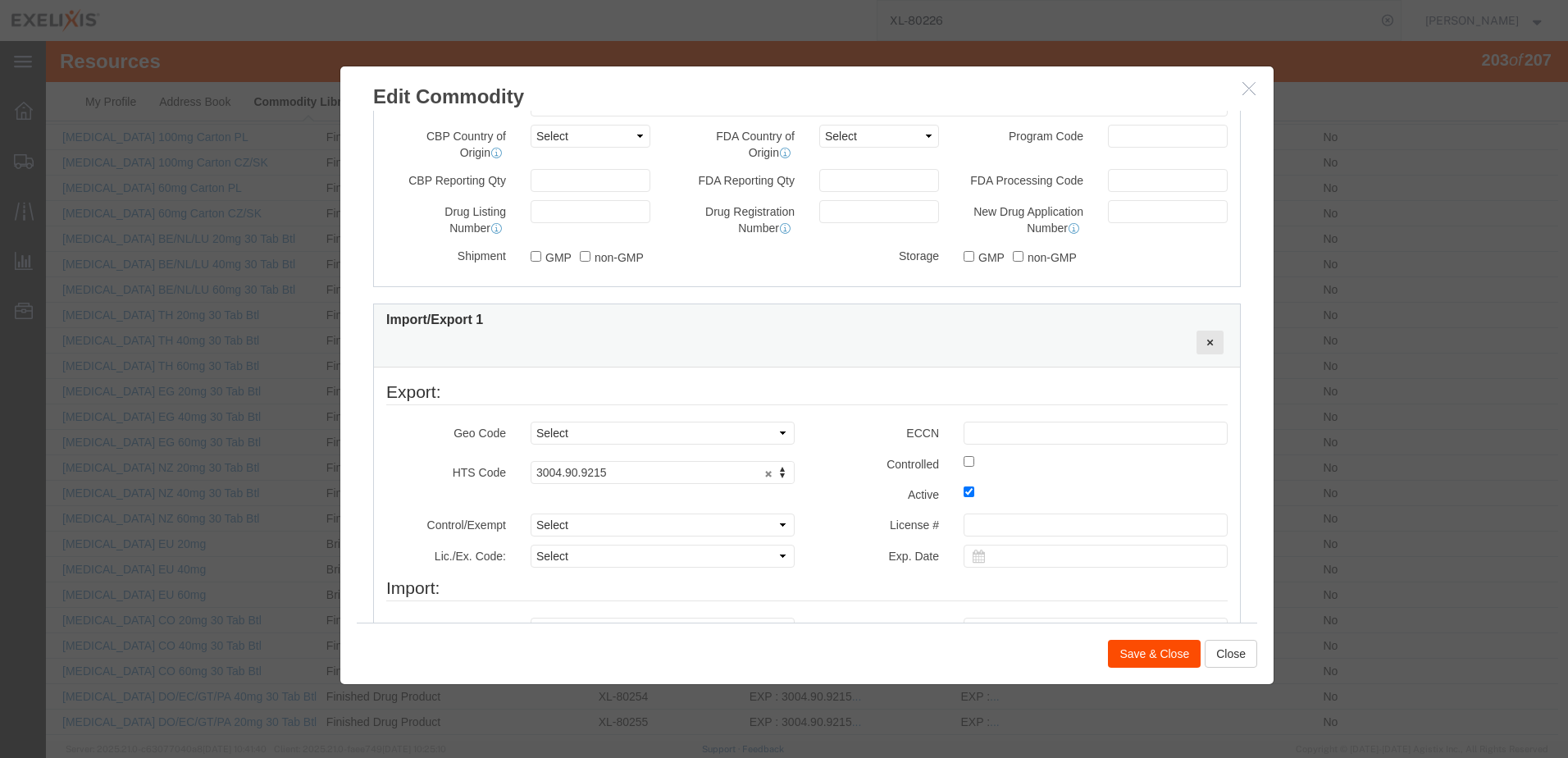
scroll to position [656, 0]
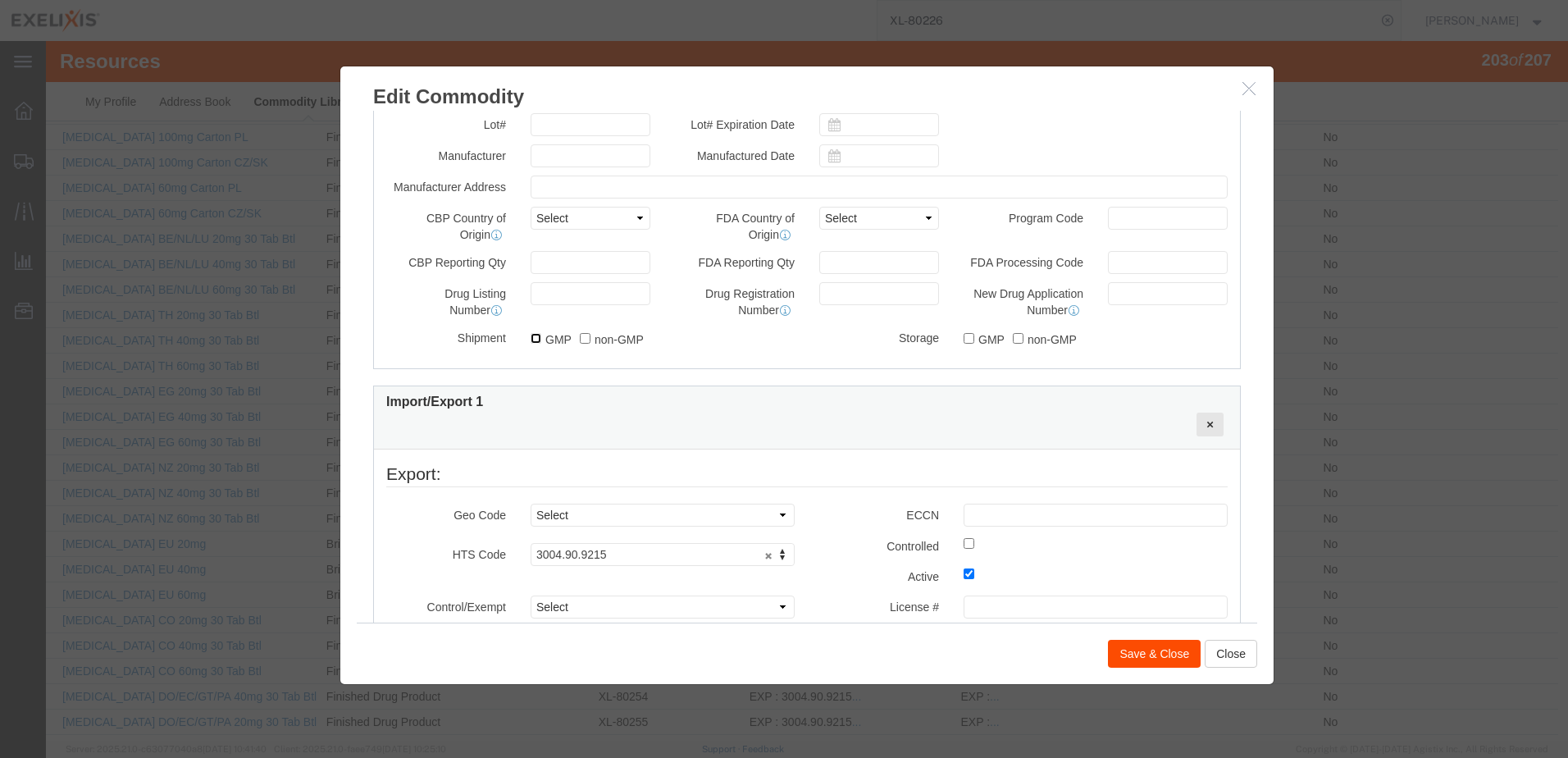
click at [531, 338] on input "GMP" at bounding box center [535, 338] width 10 height 10
checkbox input "true"
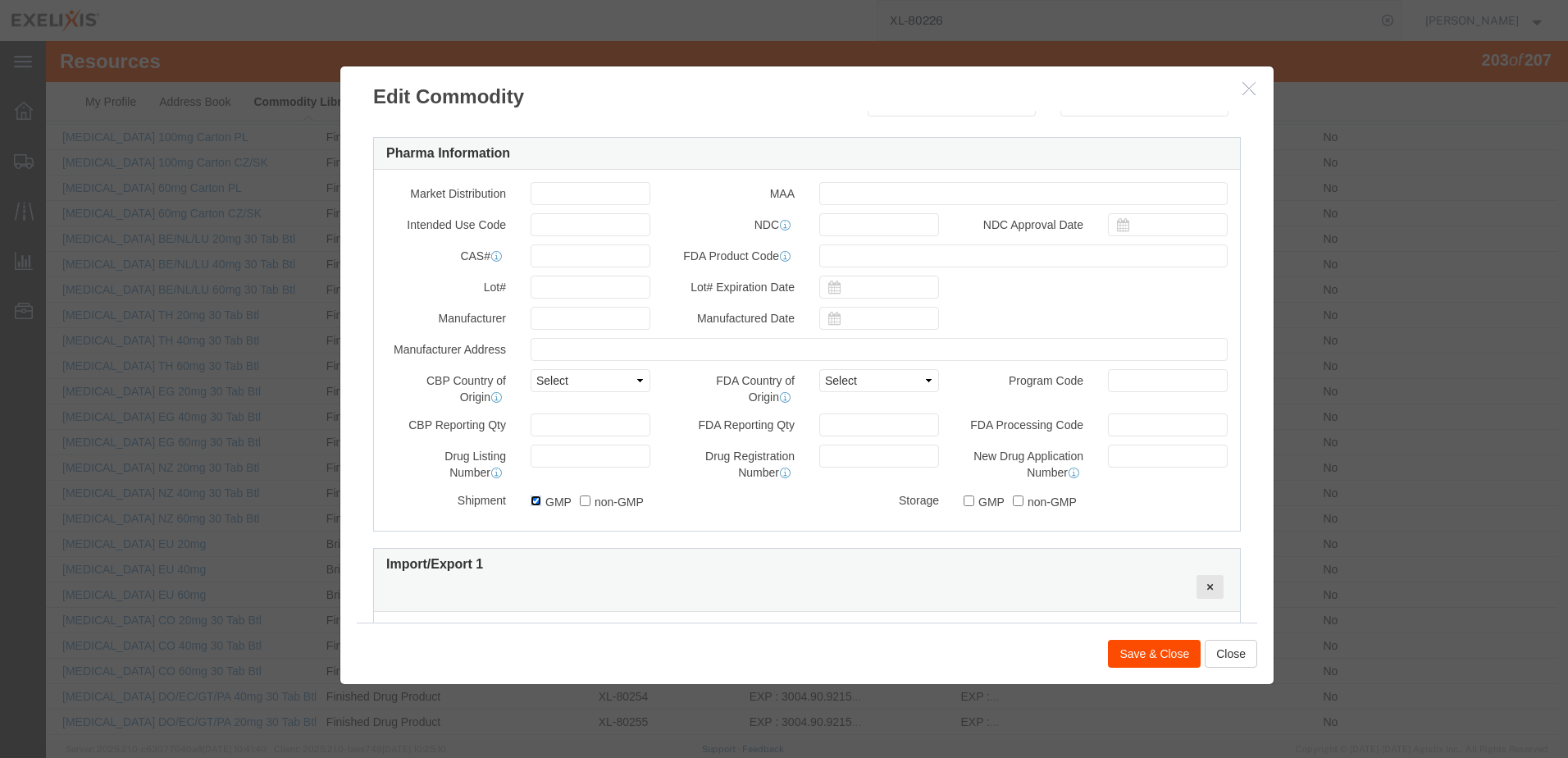
scroll to position [492, 0]
click at [963, 503] on input "GMP" at bounding box center [968, 502] width 10 height 10
click at [963, 502] on input "GMP" at bounding box center [968, 502] width 10 height 10
checkbox input "false"
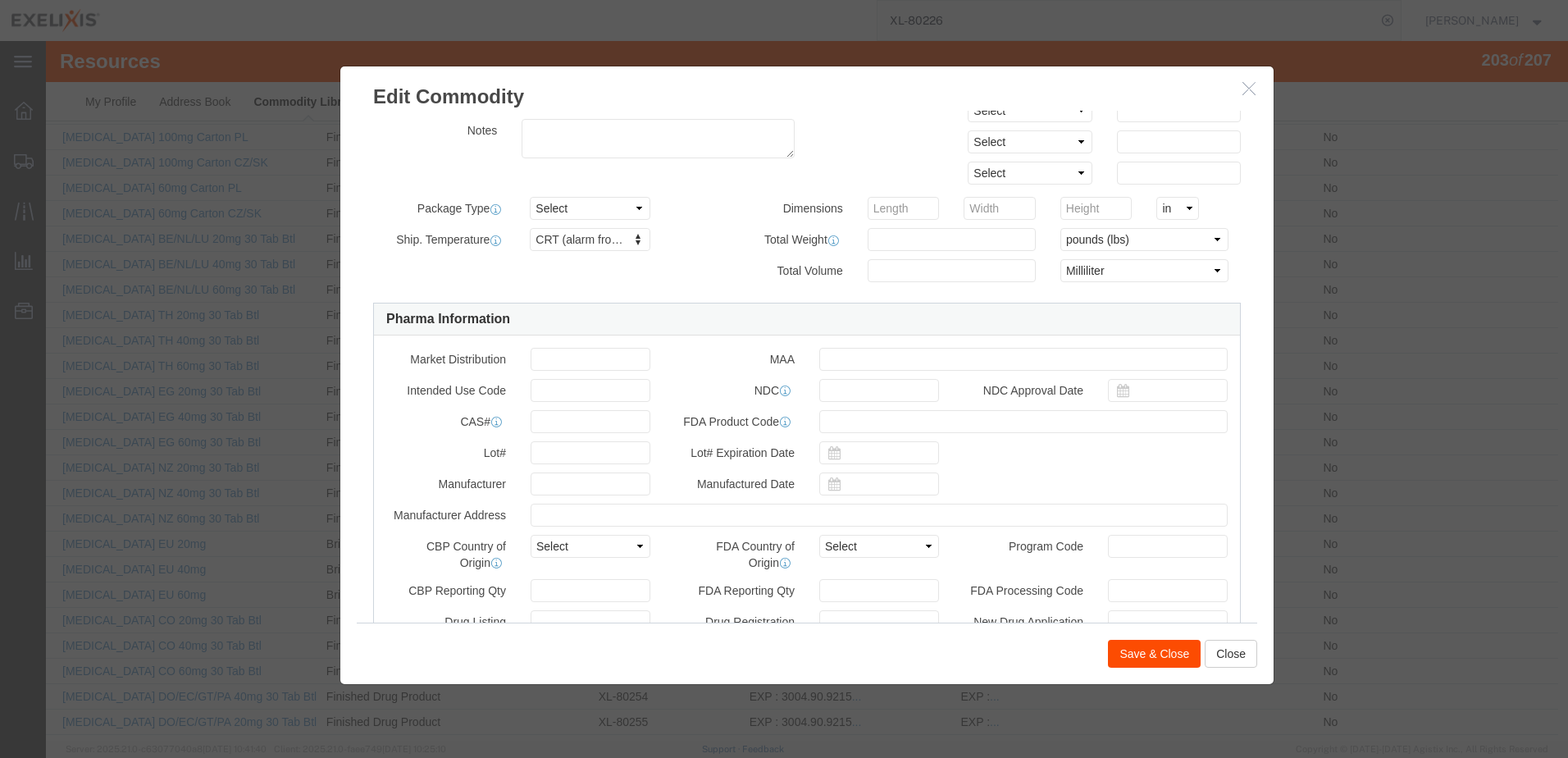
scroll to position [574, 0]
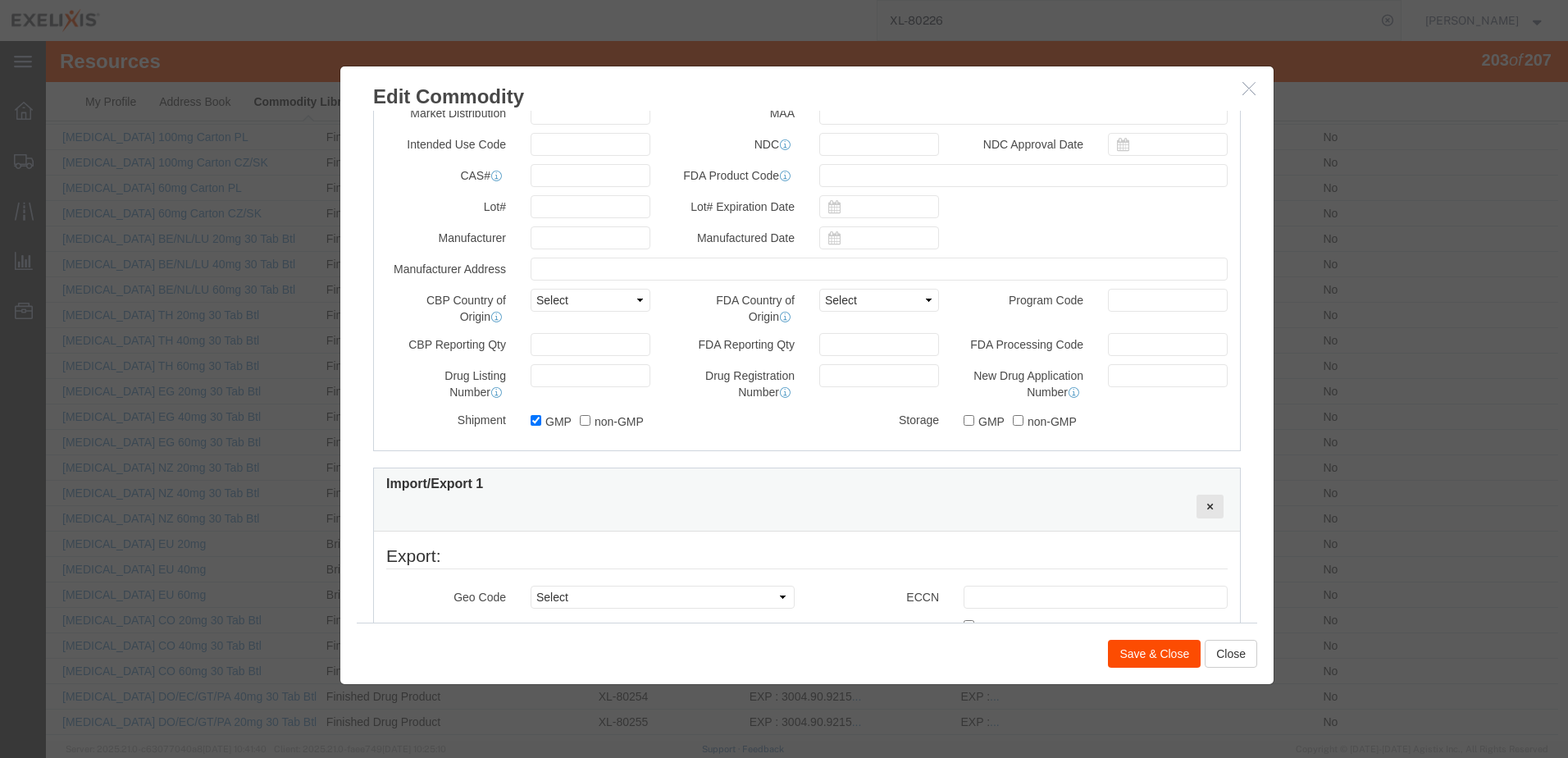
click at [523, 423] on div "GMP non-GMP" at bounding box center [662, 419] width 288 height 22
click at [531, 419] on input "GMP" at bounding box center [535, 420] width 10 height 10
checkbox input "false"
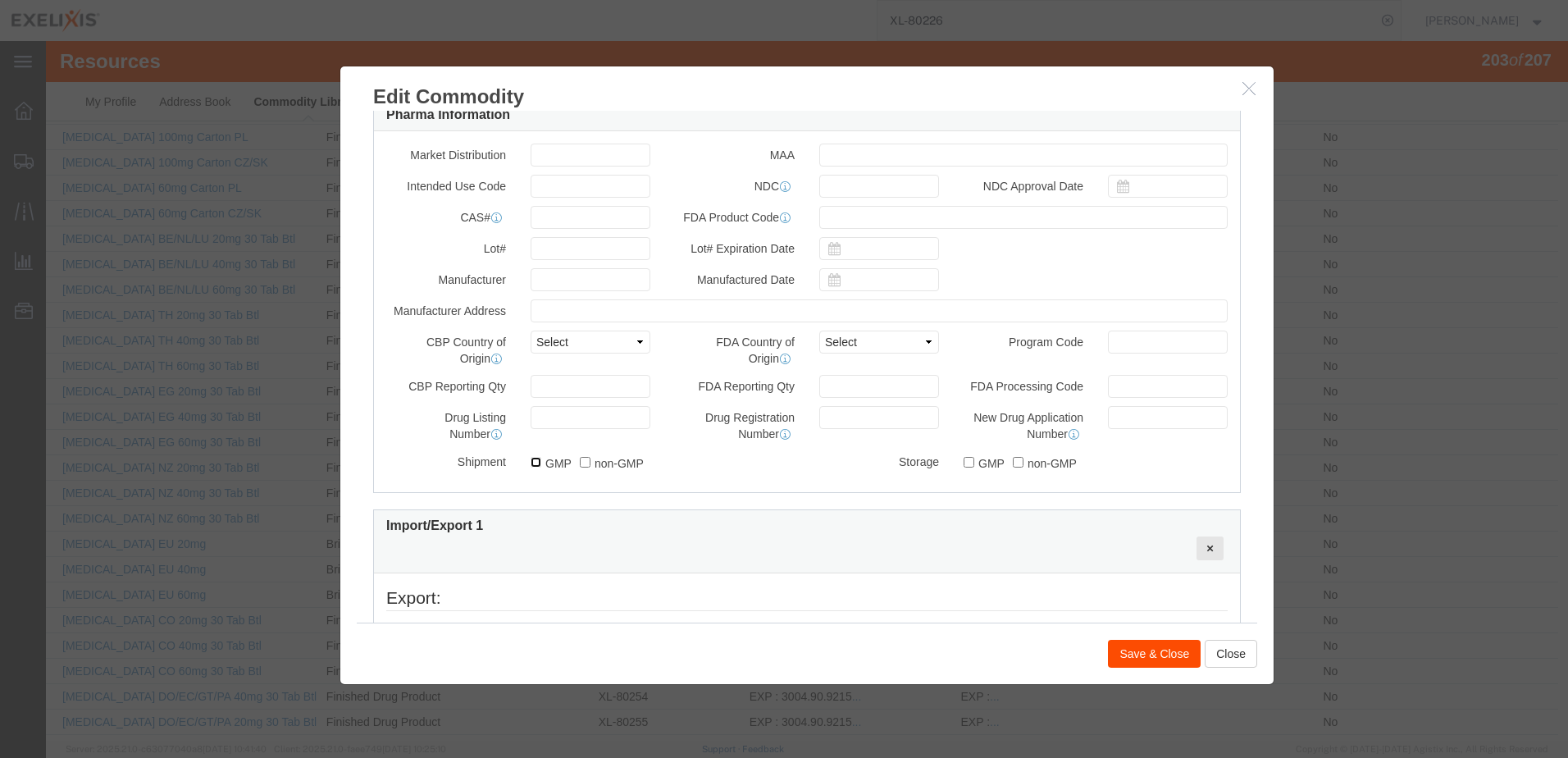
scroll to position [492, 0]
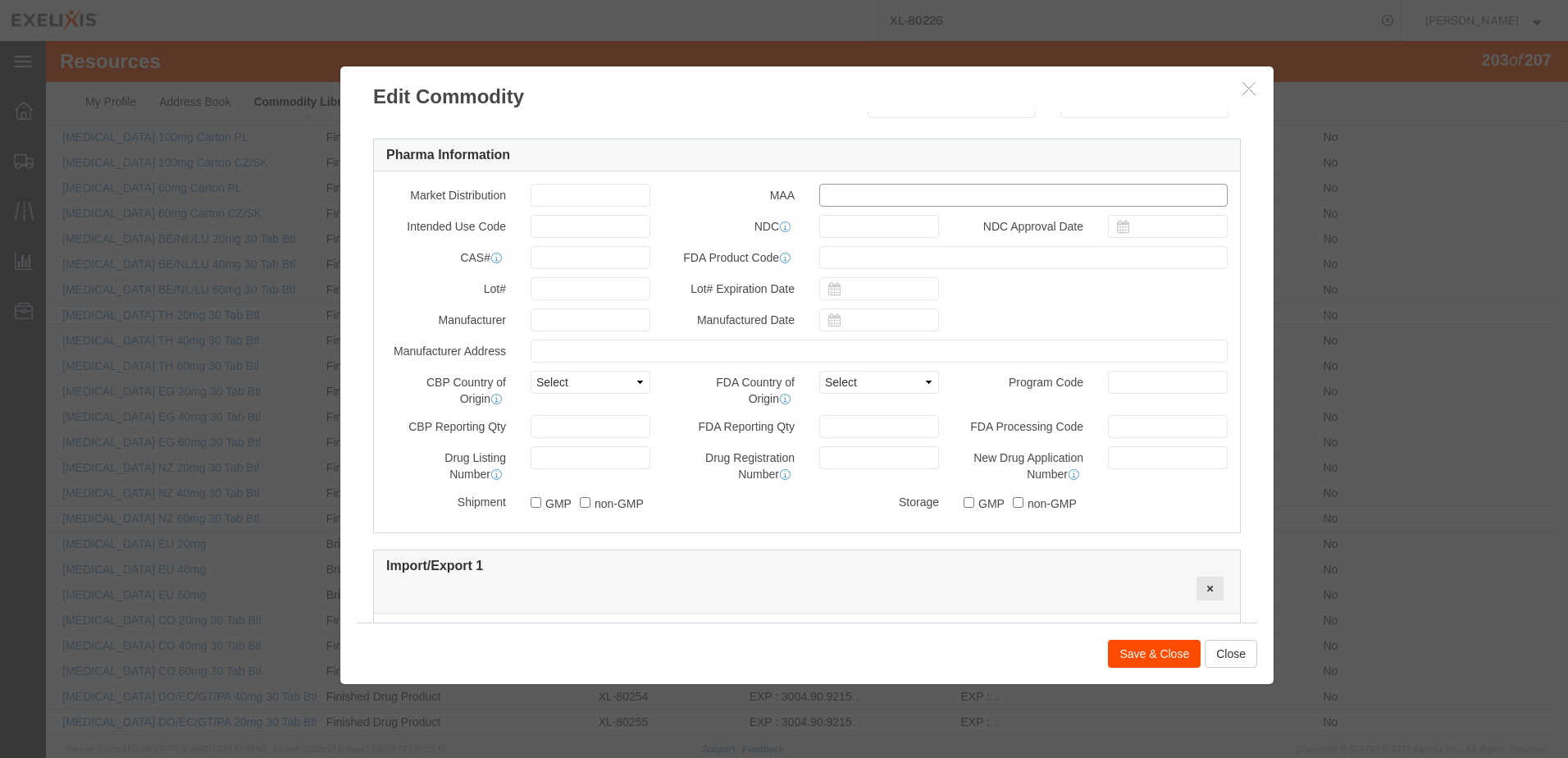
drag, startPoint x: 842, startPoint y: 200, endPoint x: 846, endPoint y: 318, distance: 118.1
click at [842, 200] on input "text" at bounding box center [1022, 195] width 408 height 23
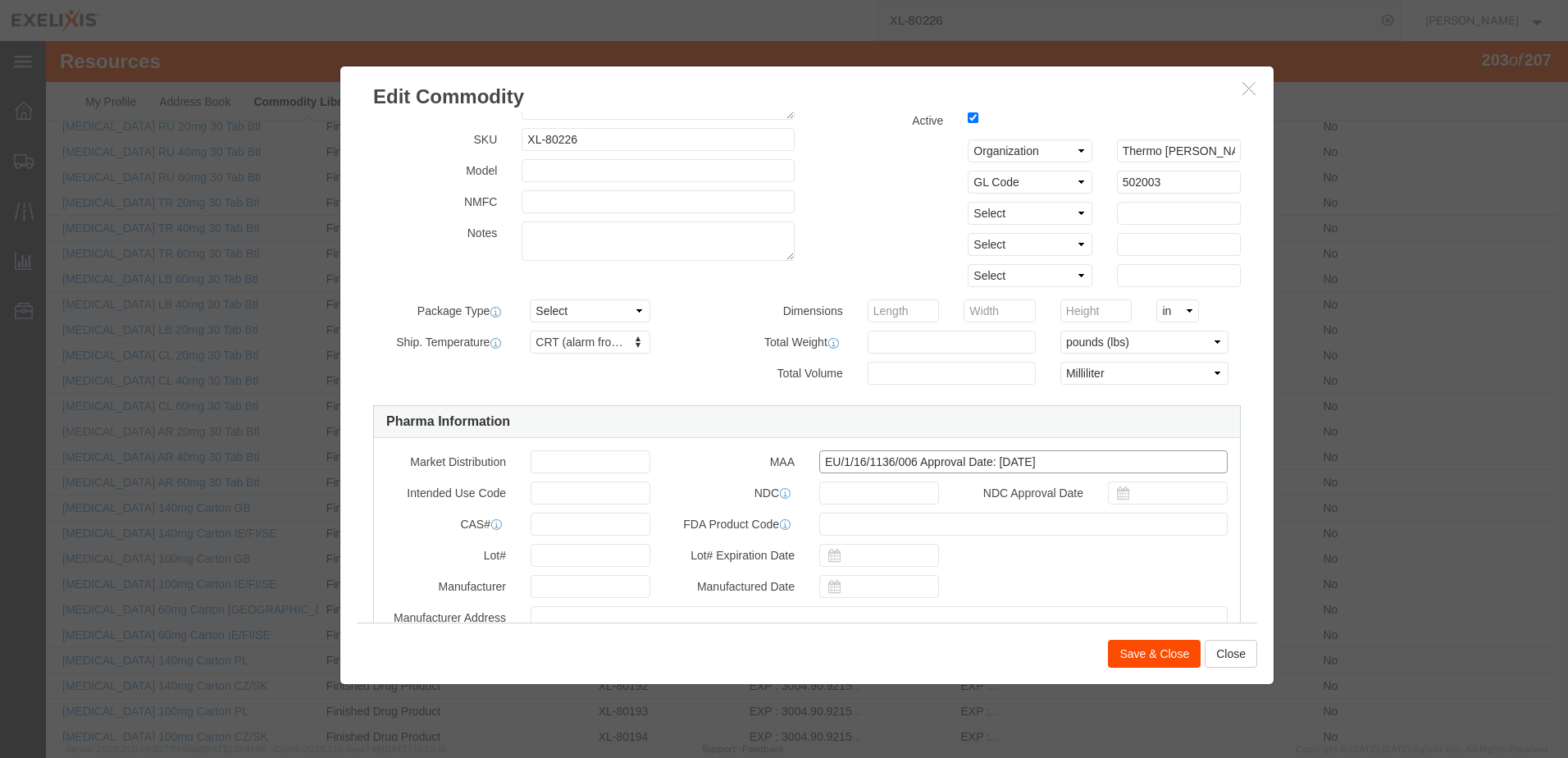
scroll to position [328, 0]
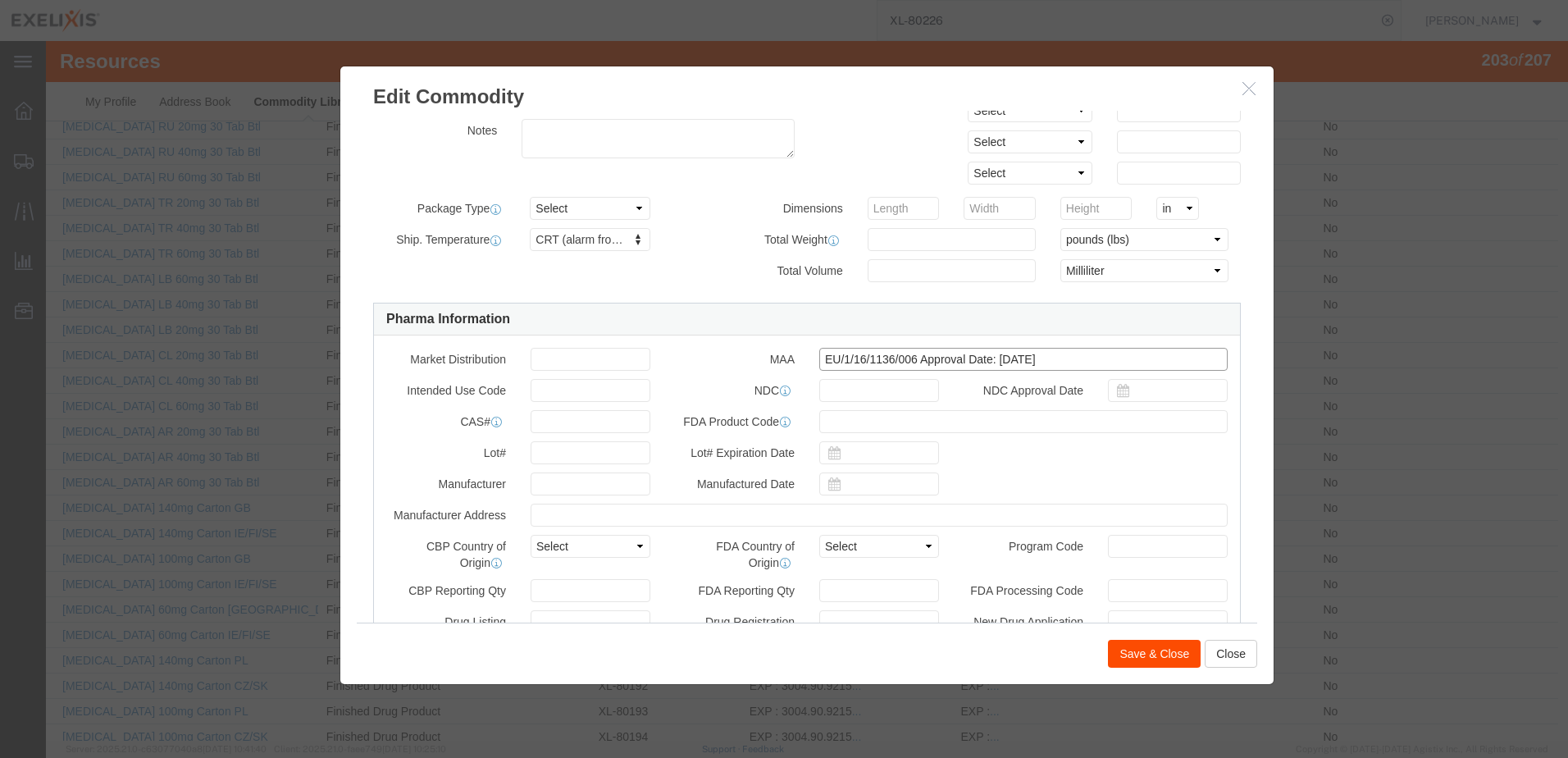
drag, startPoint x: 1057, startPoint y: 357, endPoint x: 746, endPoint y: 356, distance: 311.0
click at [767, 356] on div "MAA EU/1/16/1136/006 Approval Date: 13 Sep 2016" at bounding box center [951, 359] width 578 height 23
type input "EU/1/16/1136/006 Approval Date: [DATE]"
click at [1134, 652] on button "Save & Close" at bounding box center [1154, 654] width 92 height 28
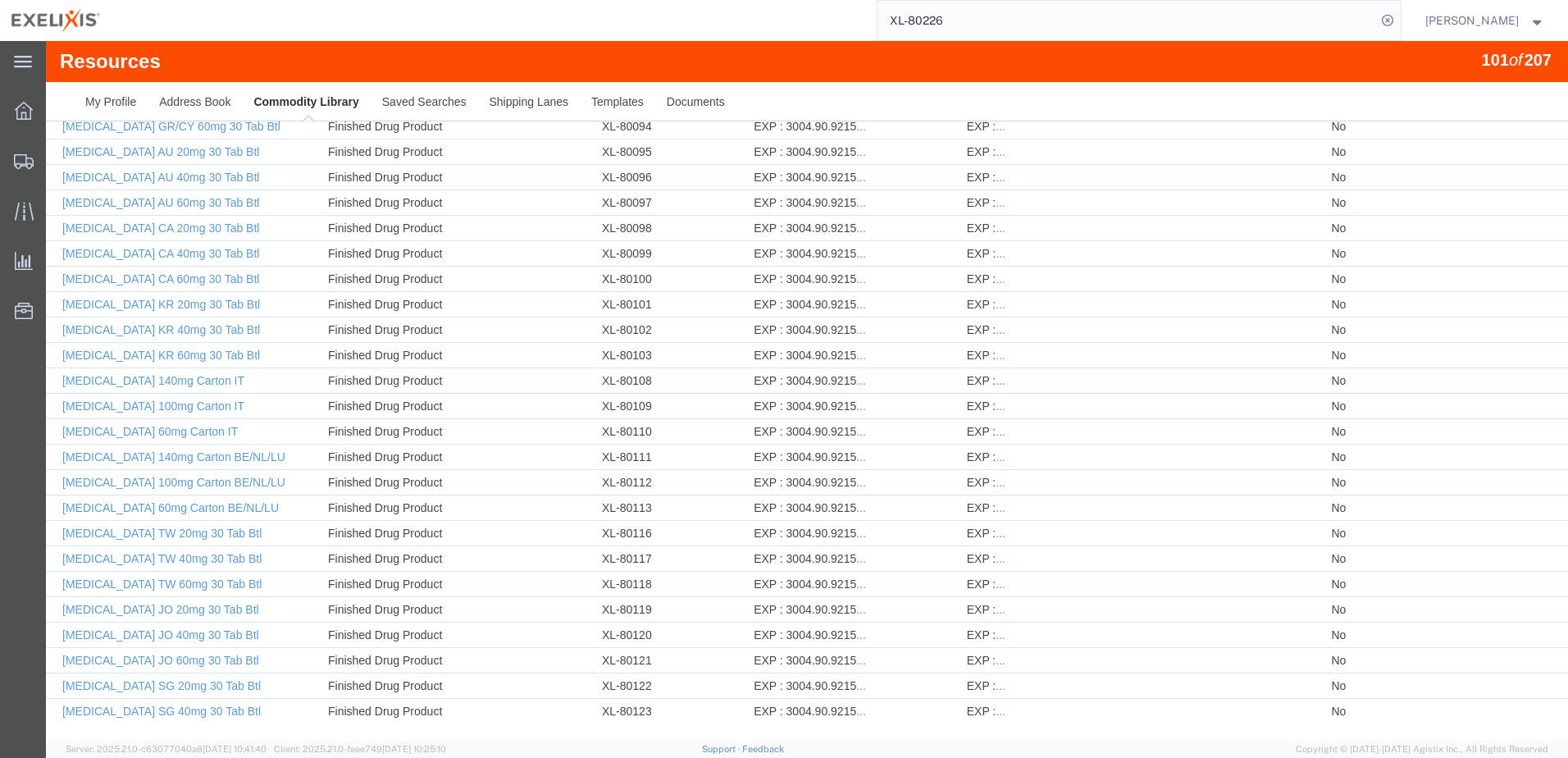
scroll to position [3354, 0]
click at [980, 13] on input "XL-80226" at bounding box center [1126, 21] width 498 height 40
type input "XL-80225"
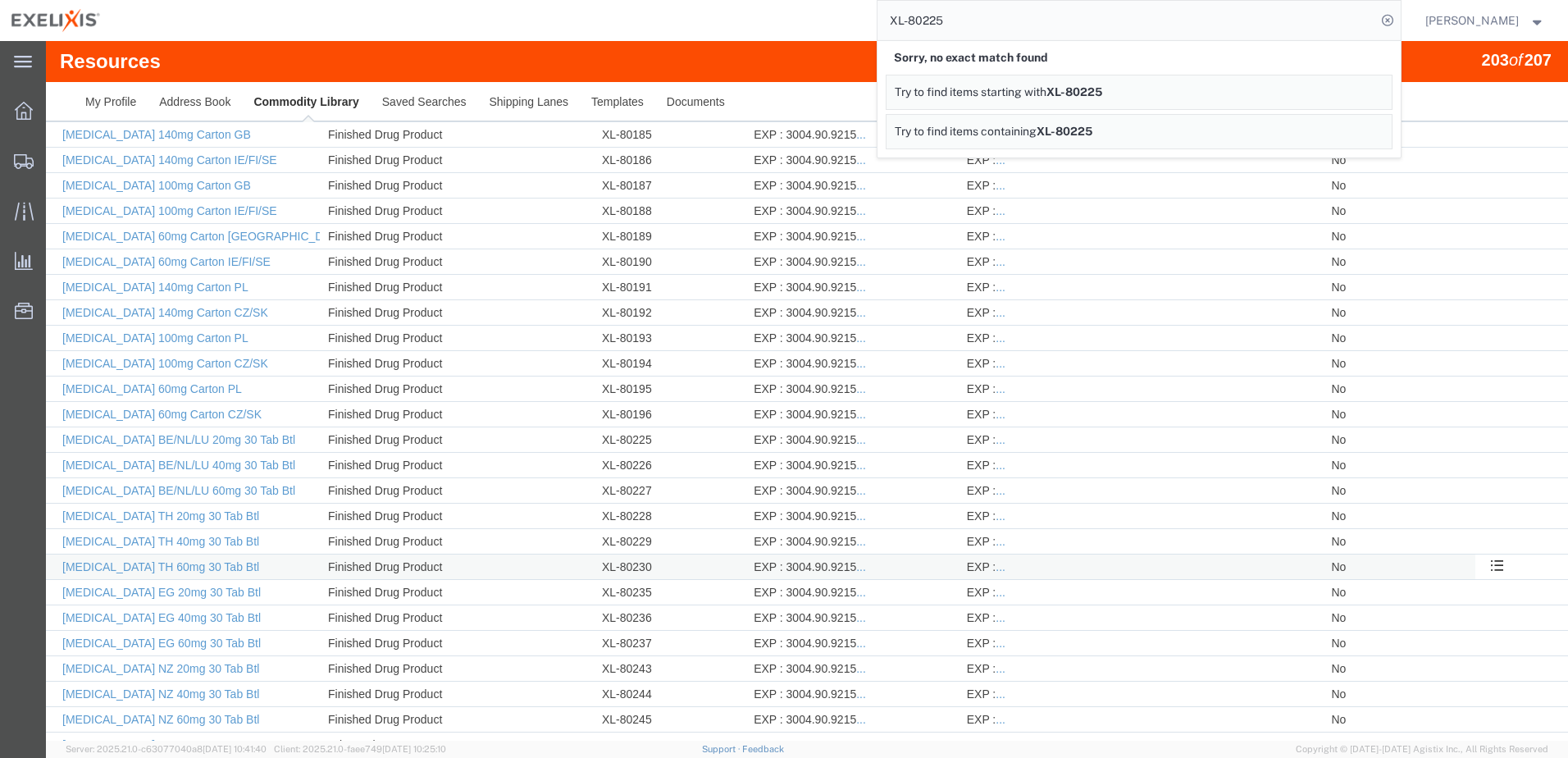
scroll to position [3765, 0]
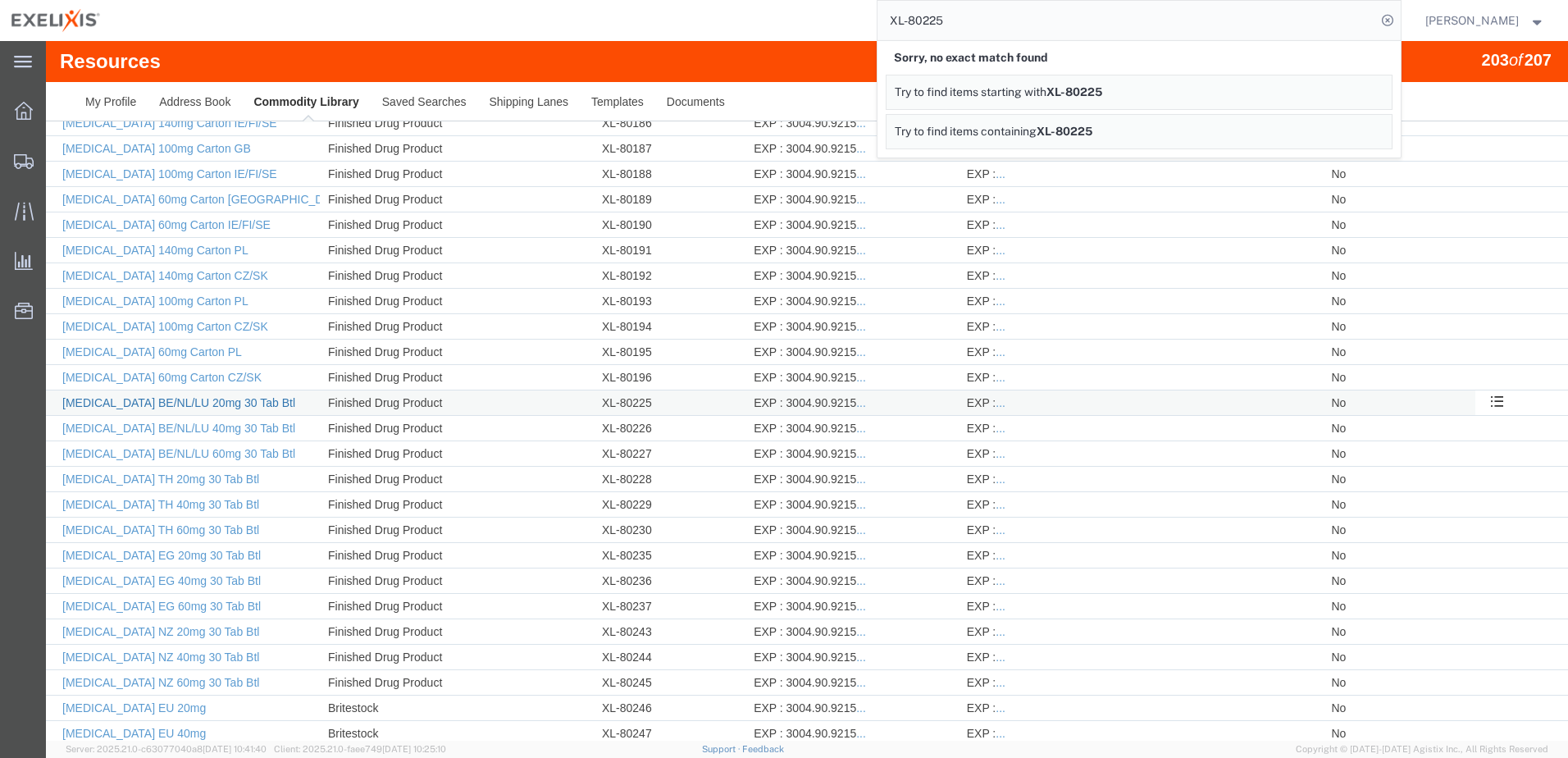
click at [216, 399] on link "[MEDICAL_DATA] BE/NL/LU 20mg 30 Tab Btl" at bounding box center [178, 403] width 233 height 13
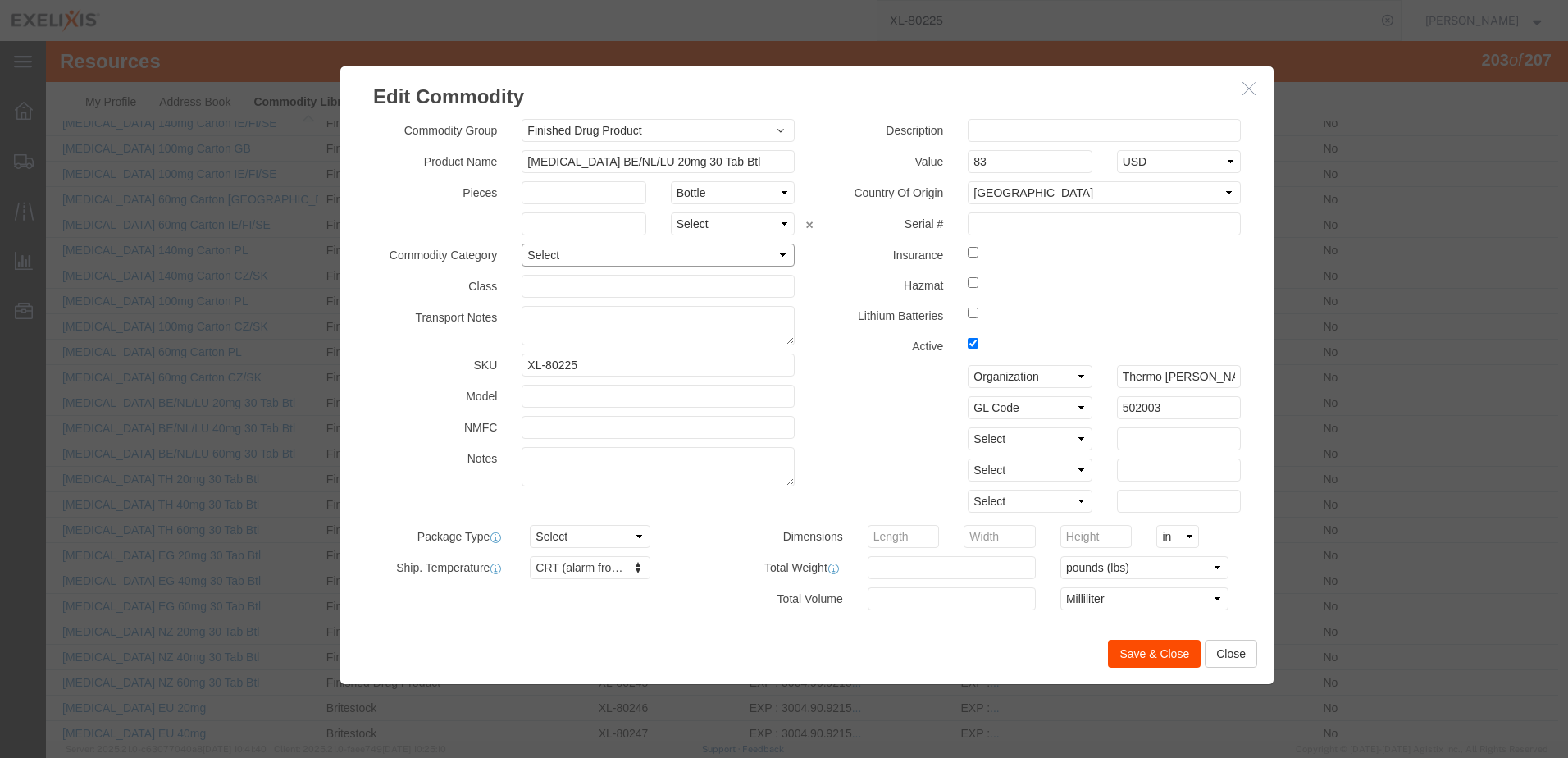
click at [732, 257] on select "Select Pharma Information" at bounding box center [658, 255] width 273 height 23
select select "PHARMA"
click at [521, 243] on select "Select Pharma Information" at bounding box center [658, 255] width 273 height 23
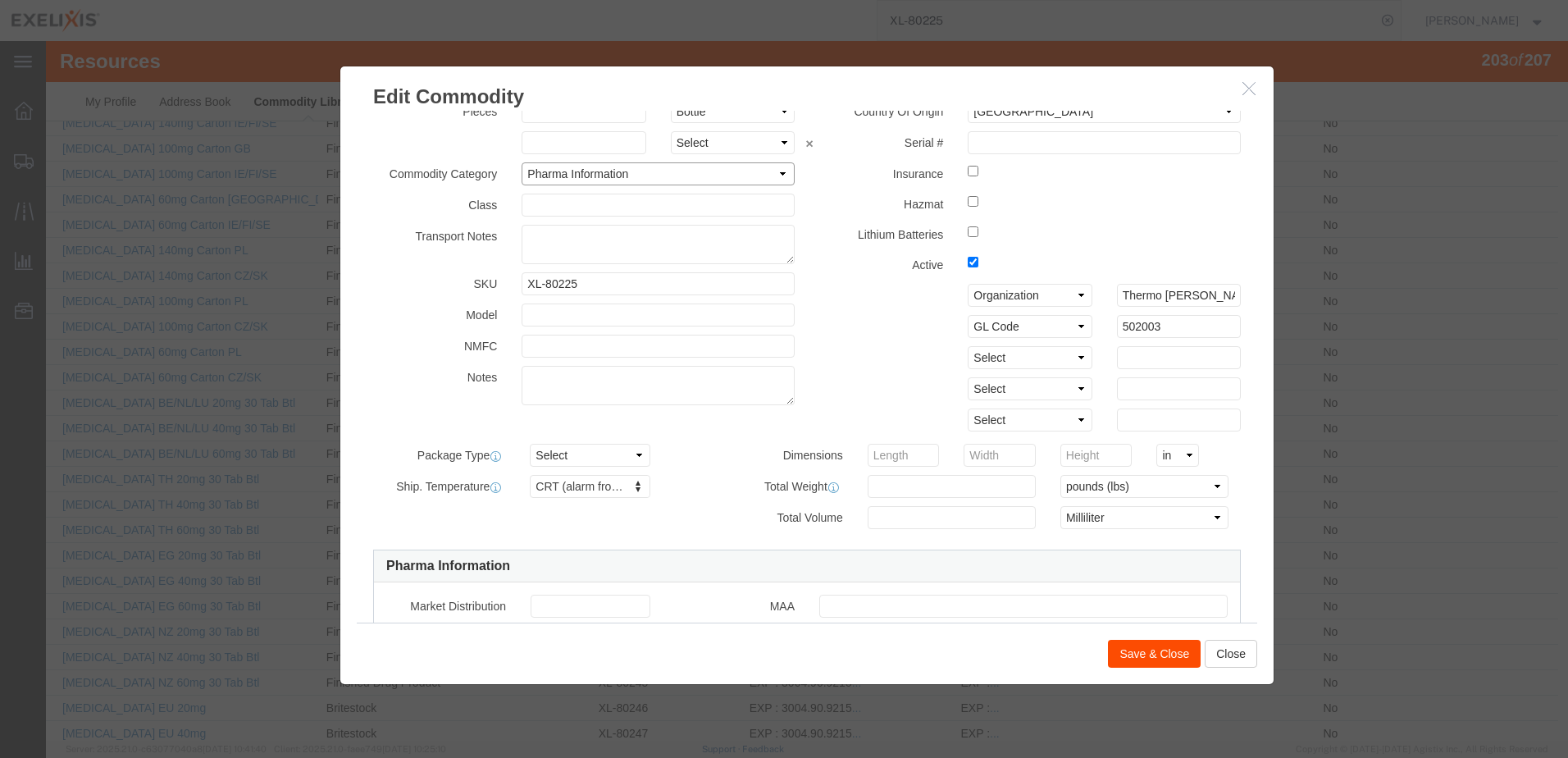
scroll to position [246, 0]
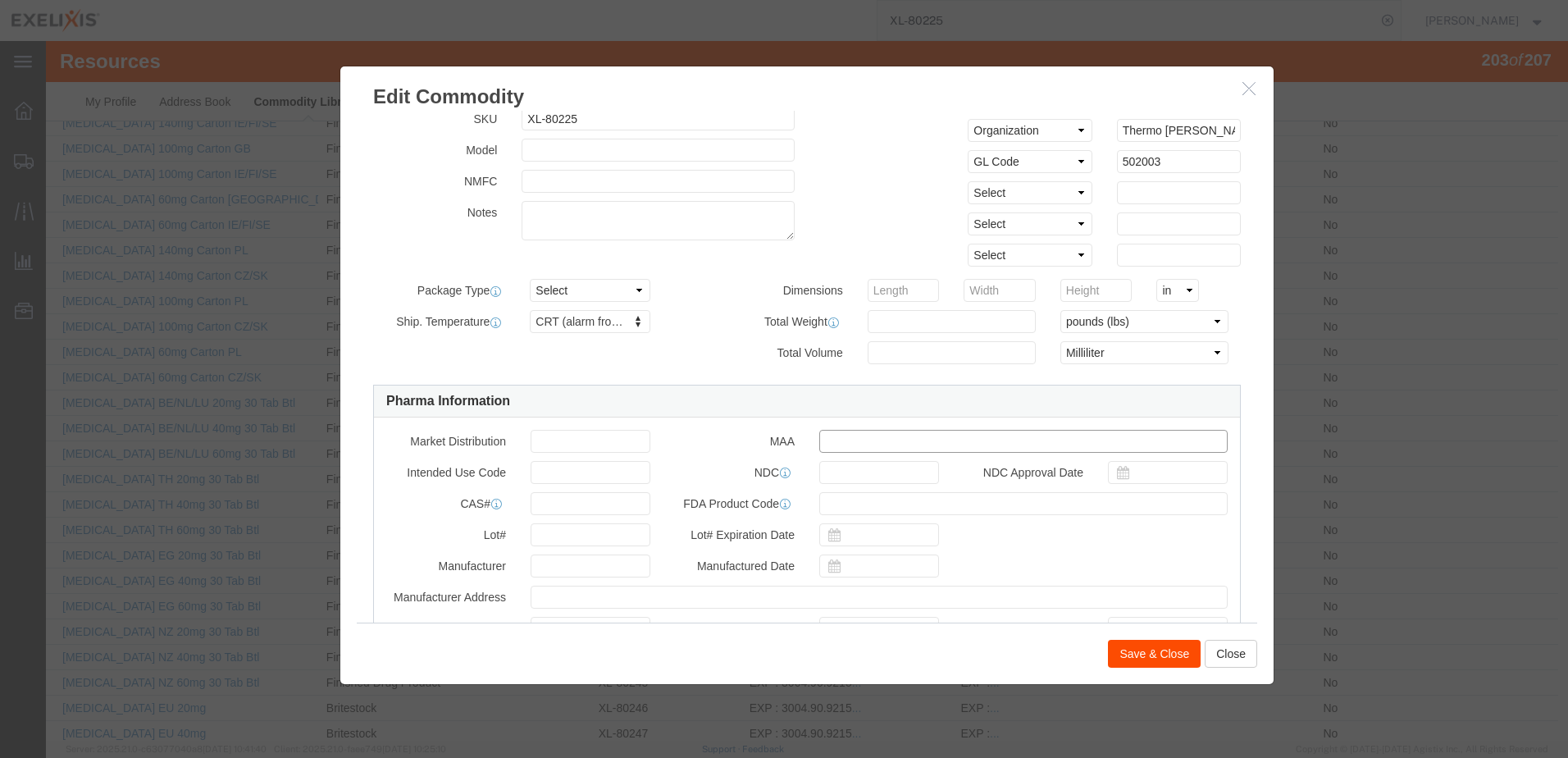
click at [830, 439] on input "text" at bounding box center [1022, 441] width 408 height 23
paste input "EU/1/16/1136/006 Approval Date: [DATE]"
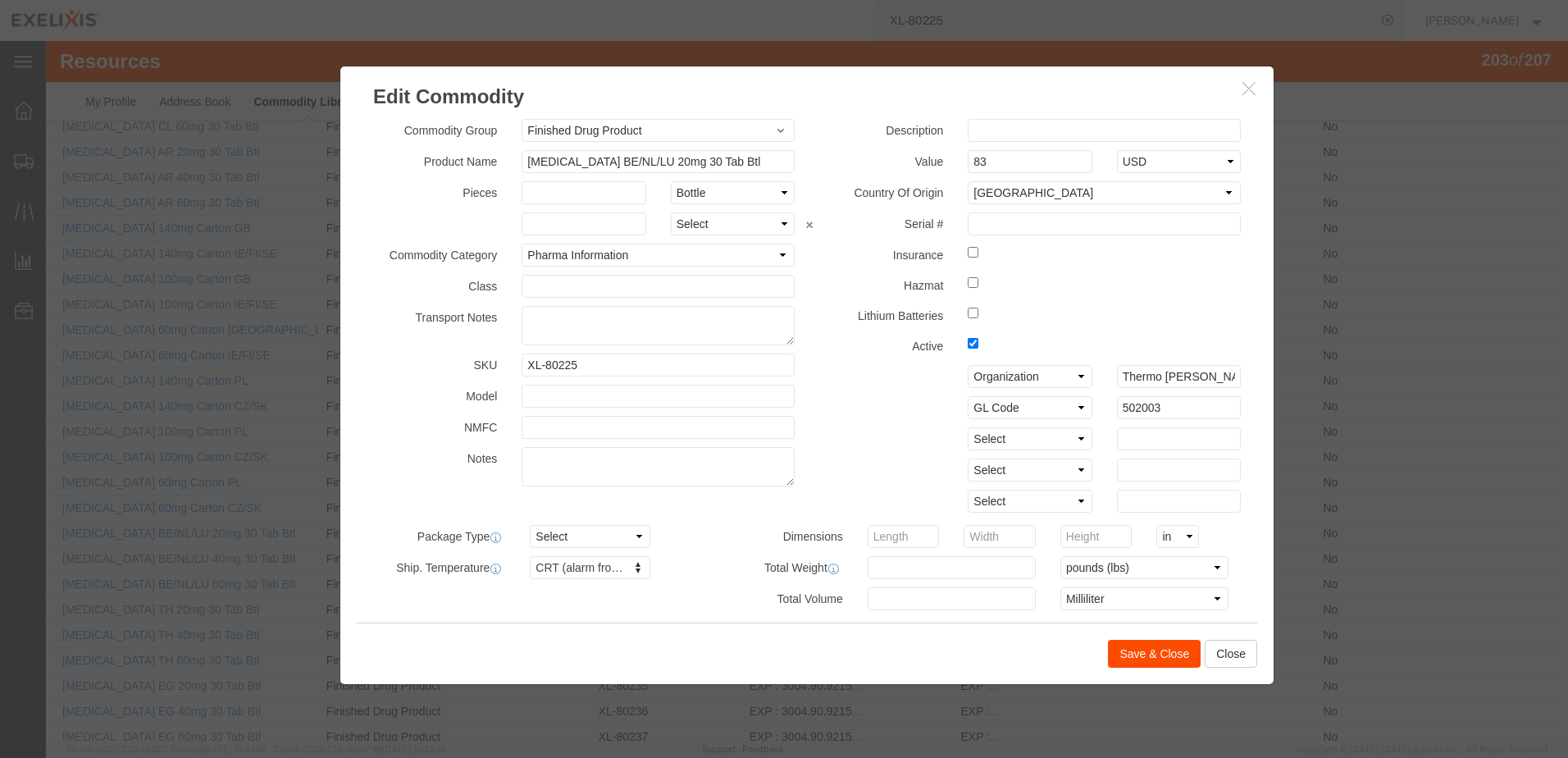
scroll to position [3436, 0]
type input "EU/1/16/1136/006 Approval Date: [DATE]"
click at [975, 127] on input "text" at bounding box center [1104, 130] width 273 height 23
paste input "Finished Goods"
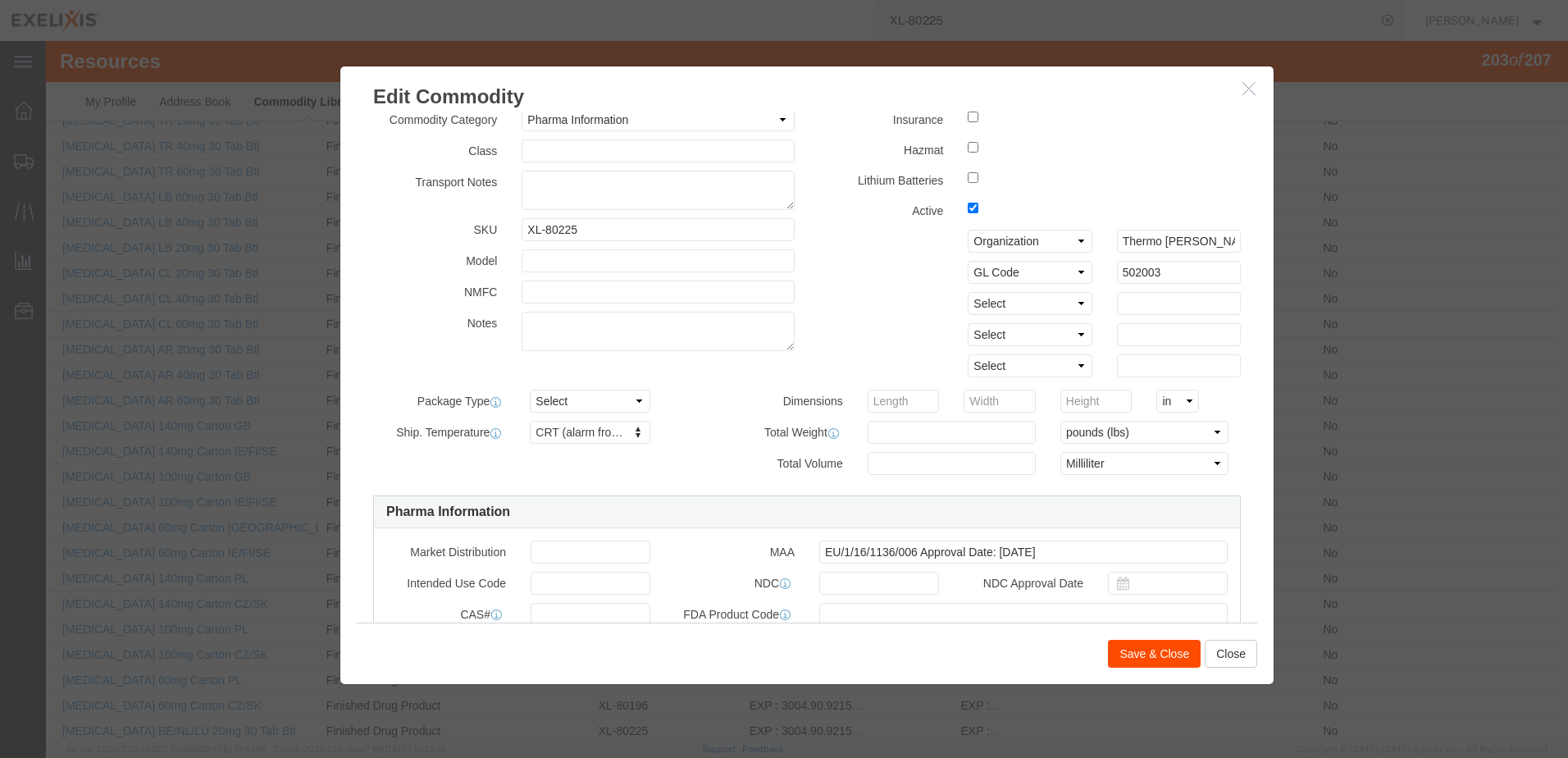
scroll to position [164, 0]
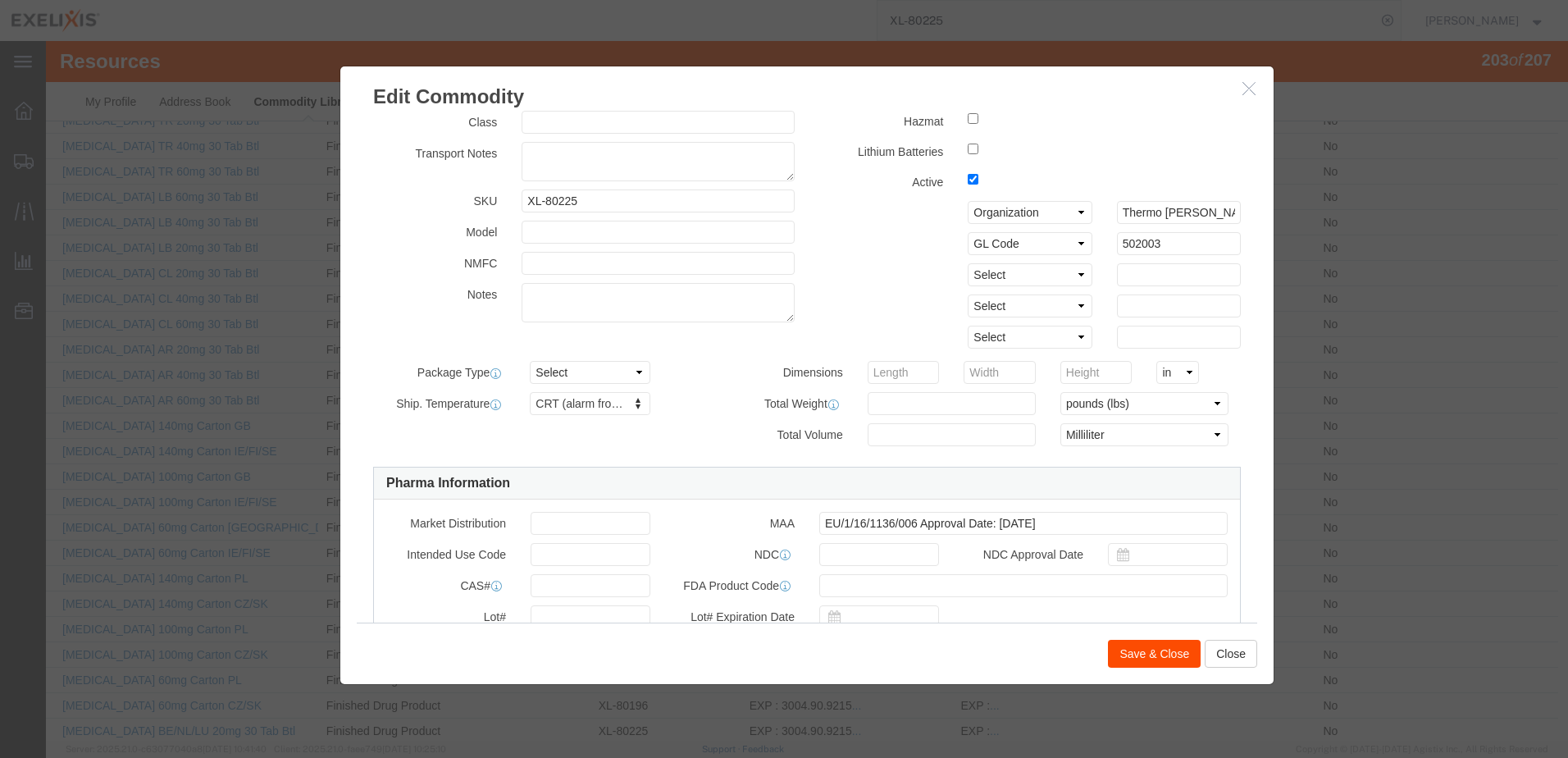
type input "Finished Goods"
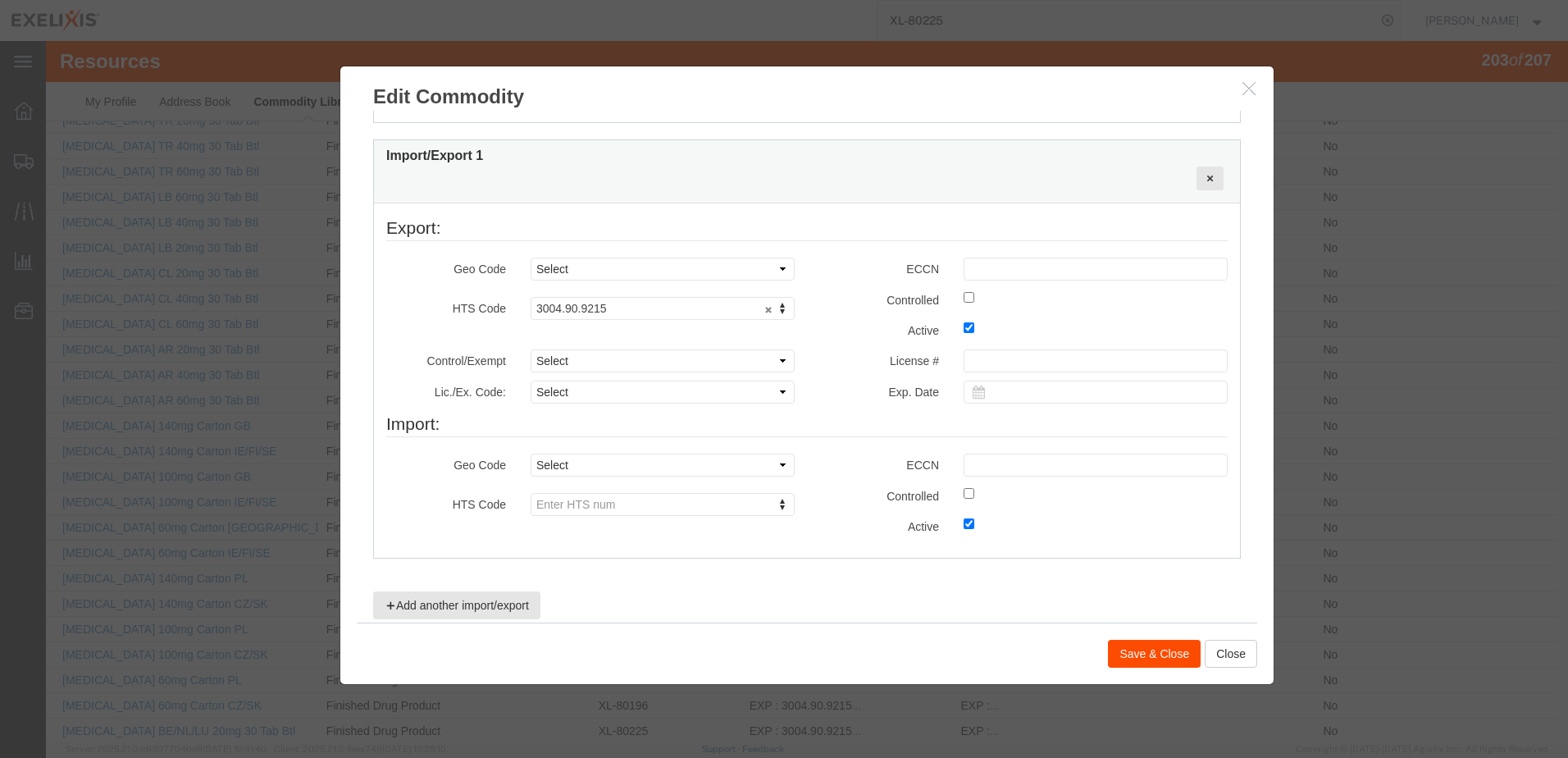
scroll to position [919, 0]
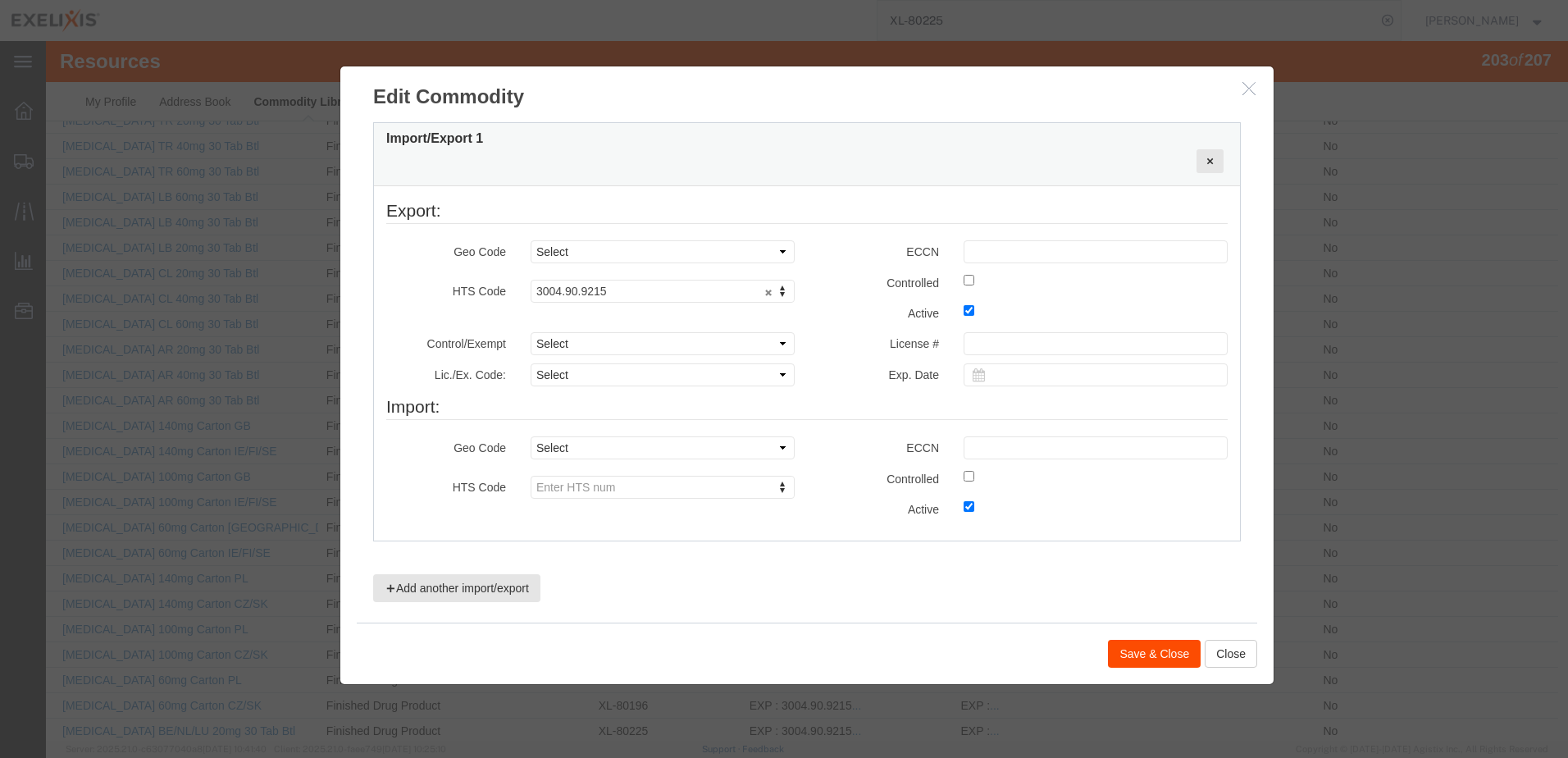
click at [1149, 656] on button "Save & Close" at bounding box center [1154, 654] width 92 height 28
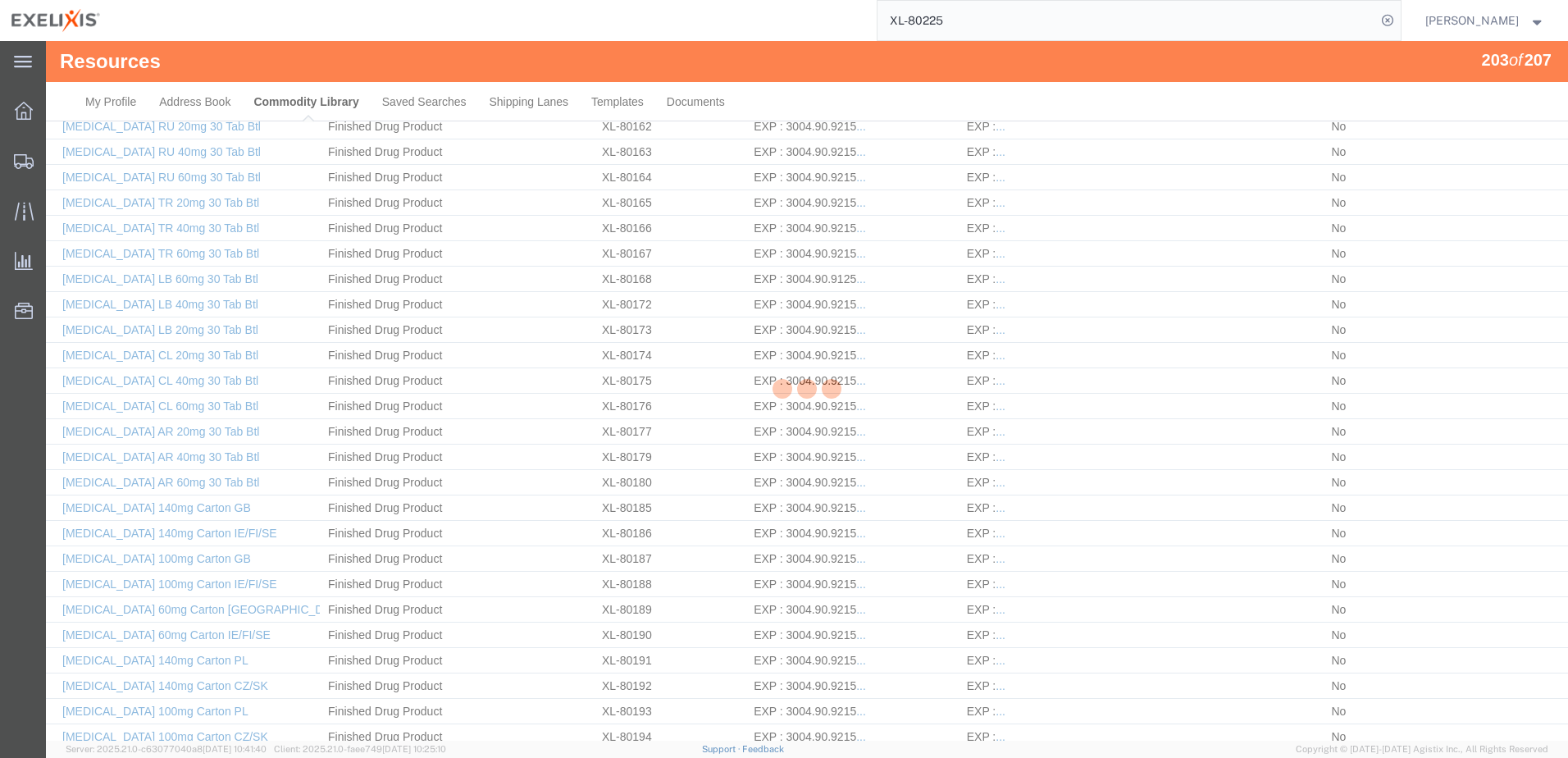
scroll to position [3436, 0]
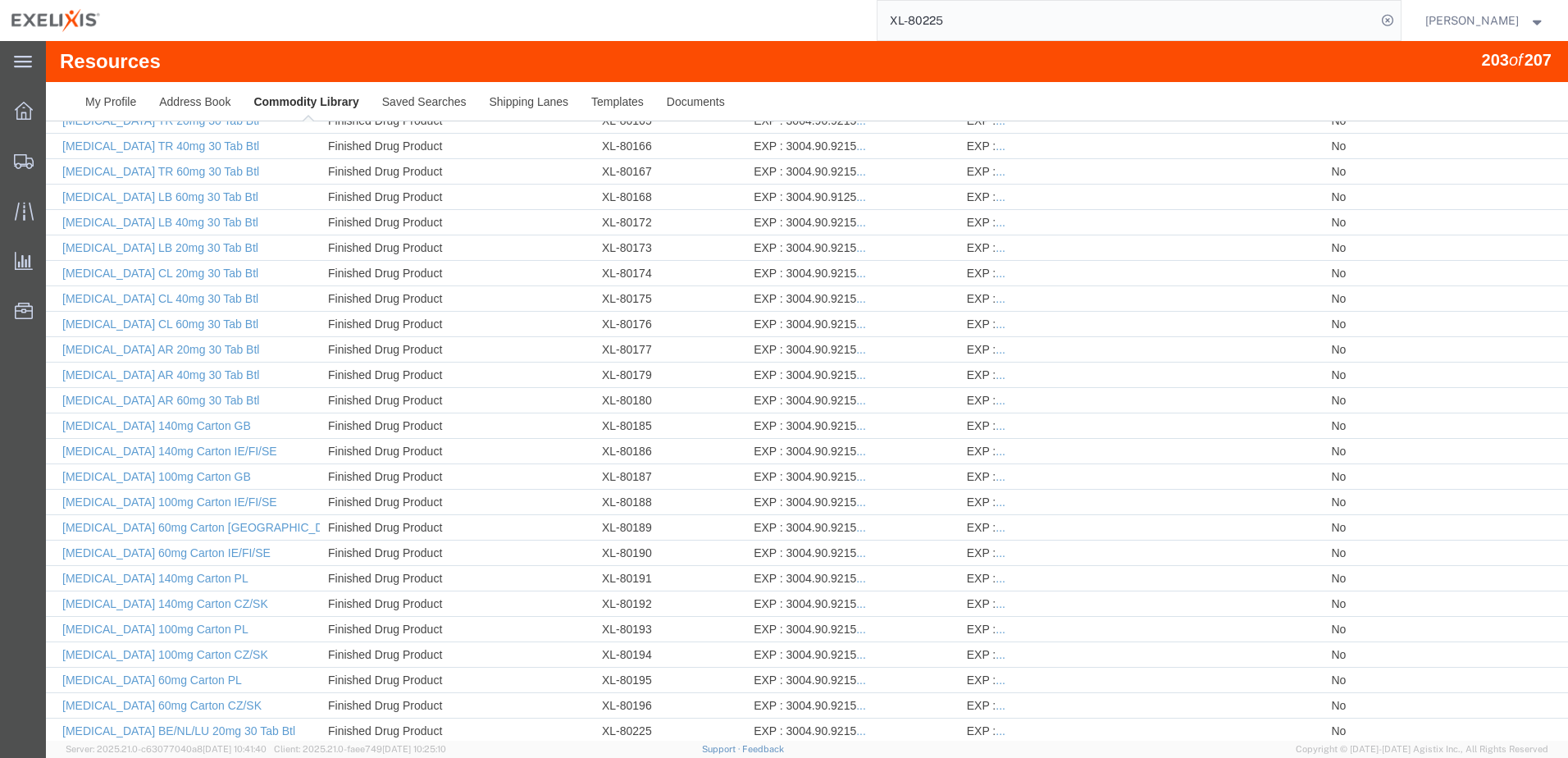
click at [1005, 25] on input "XL-80225" at bounding box center [1126, 21] width 498 height 40
type input "XL-80248"
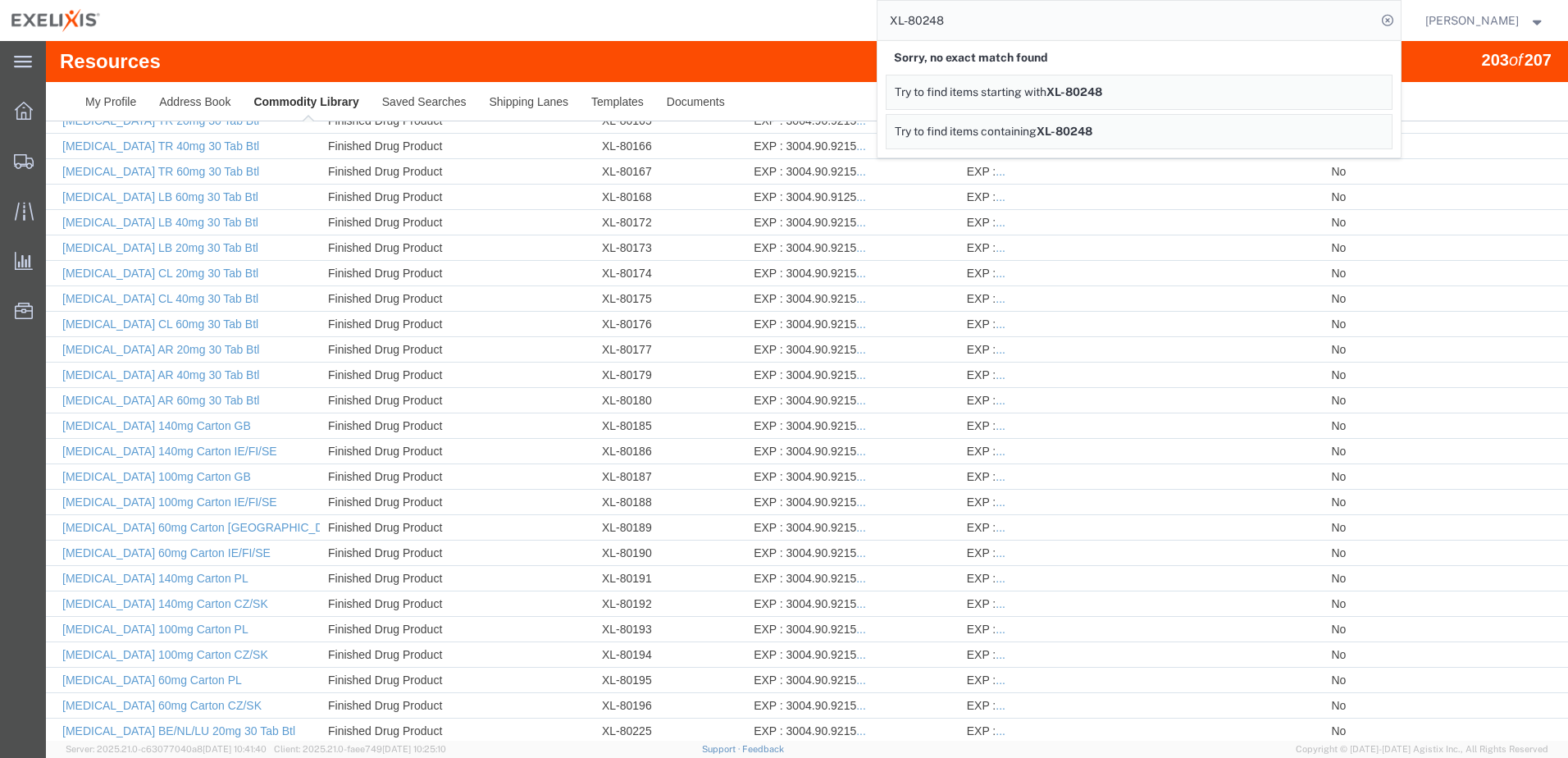
click at [1008, 25] on input "XL-80248" at bounding box center [1126, 21] width 498 height 40
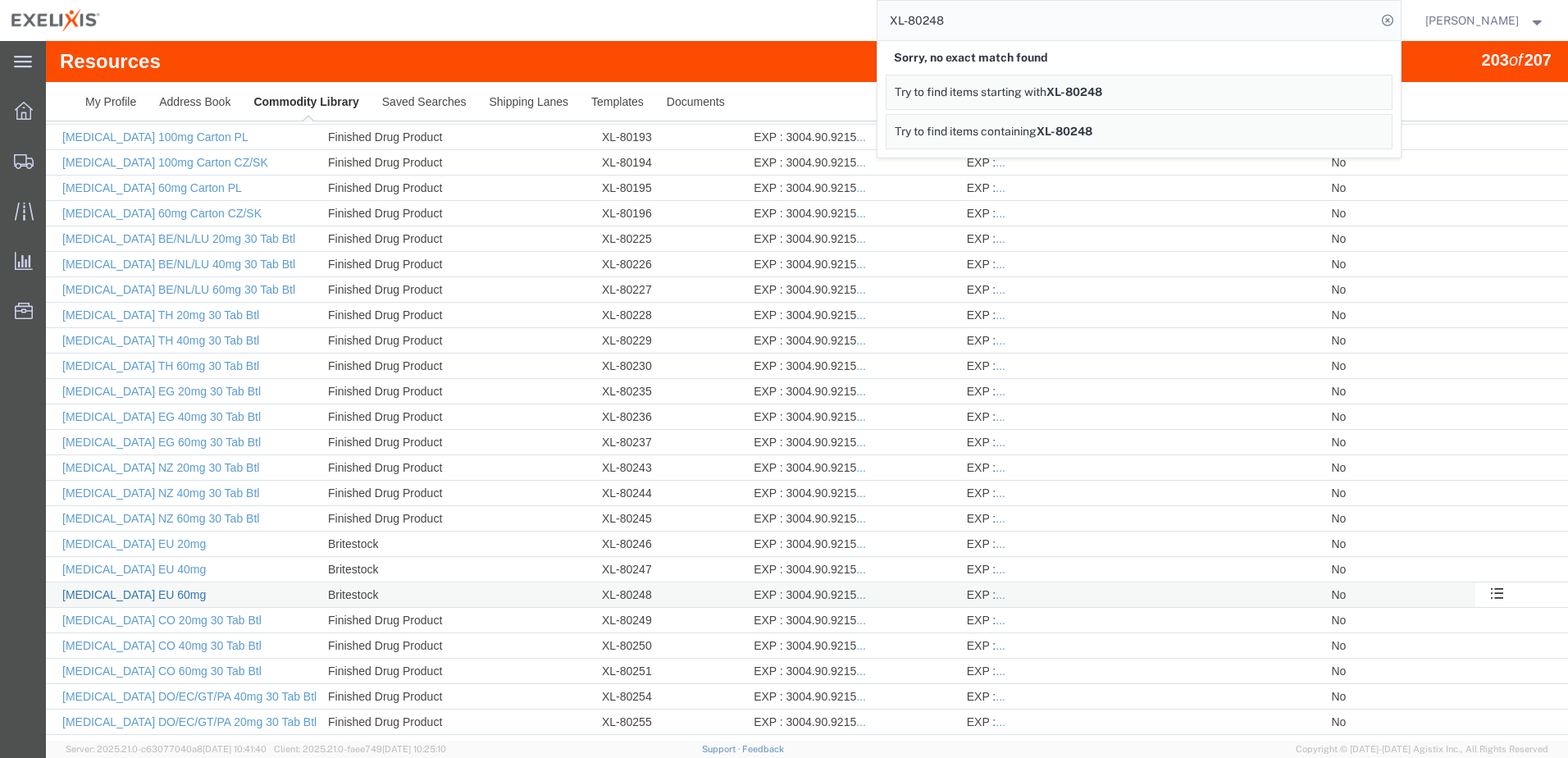
click at [120, 595] on link "[MEDICAL_DATA] EU 60mg" at bounding box center [134, 595] width 143 height 13
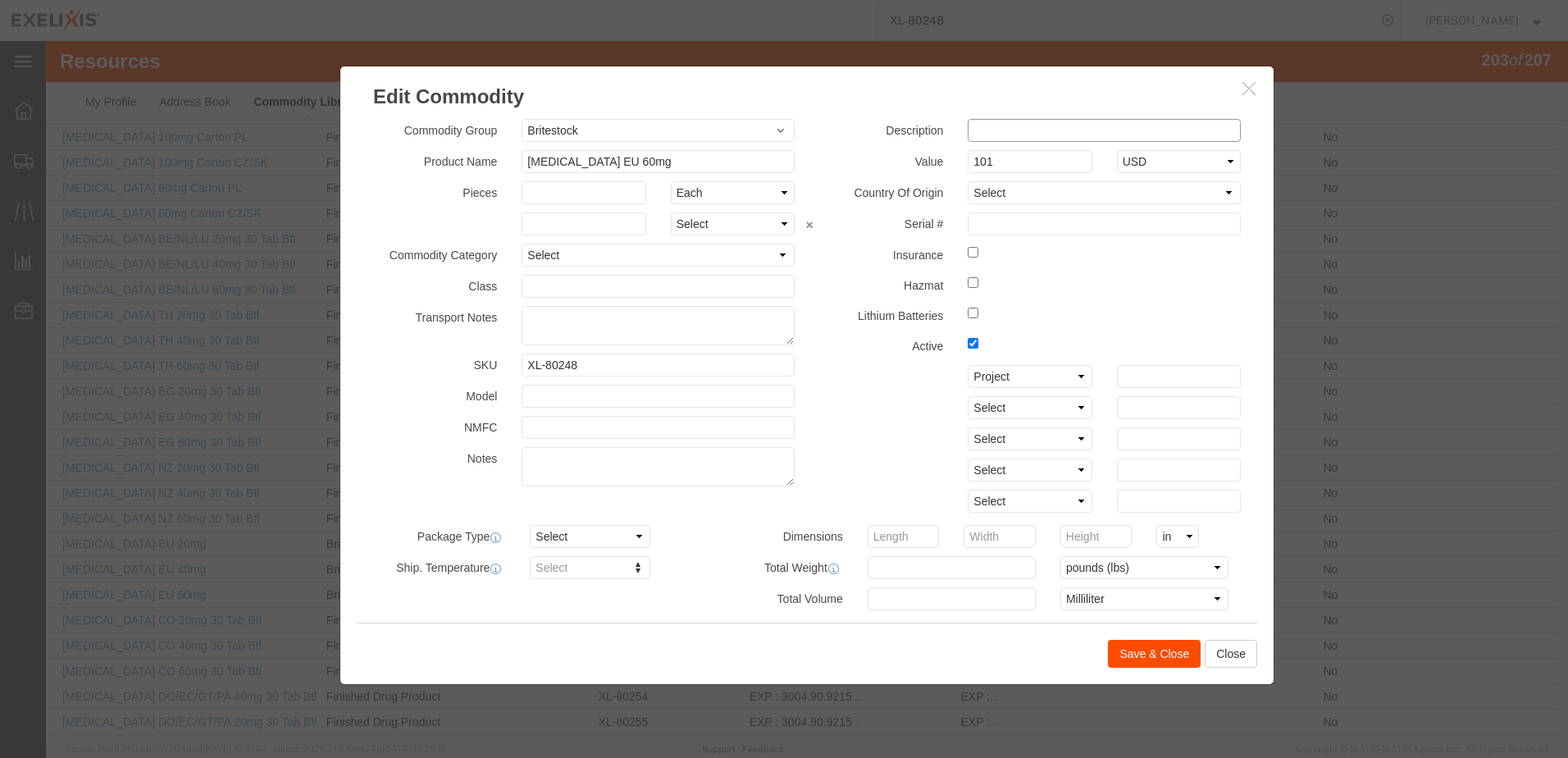
click at [981, 130] on input "text" at bounding box center [1104, 130] width 273 height 23
paste input "Finished Goods"
type input "Finished Goods"
click at [1070, 376] on select "Select Account Type Activity ID Airline Appointment Number ASN Batch Number Bil…" at bounding box center [1029, 376] width 123 height 23
select select "GLCD"
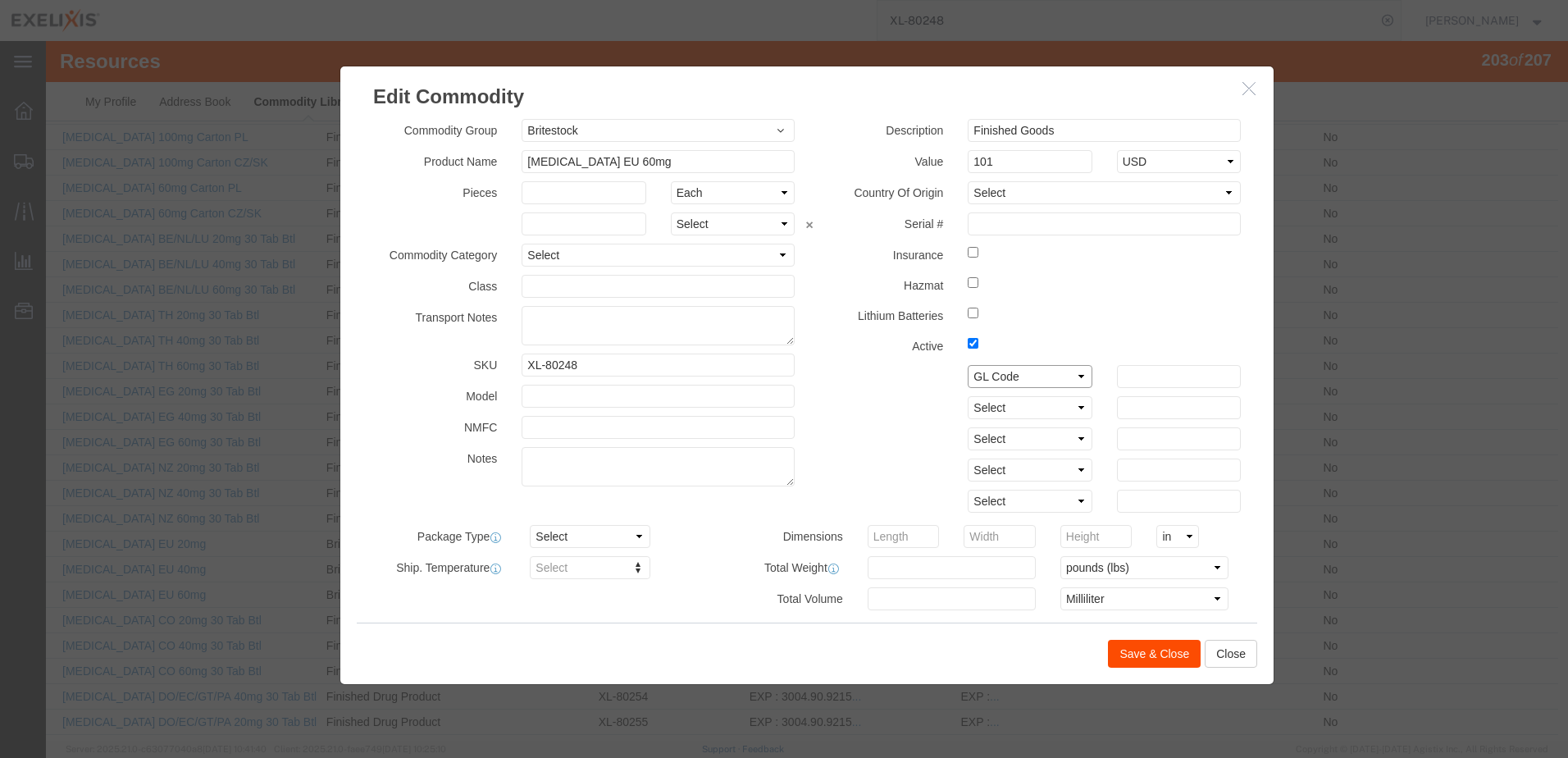
click at [968, 365] on select "Select Account Type Activity ID Airline Appointment Number ASN Batch Number Bil…" at bounding box center [1029, 376] width 123 height 23
click at [1130, 370] on input "text" at bounding box center [1178, 376] width 123 height 23
type input "500203"
click at [776, 128] on span "button" at bounding box center [780, 130] width 8 height 16
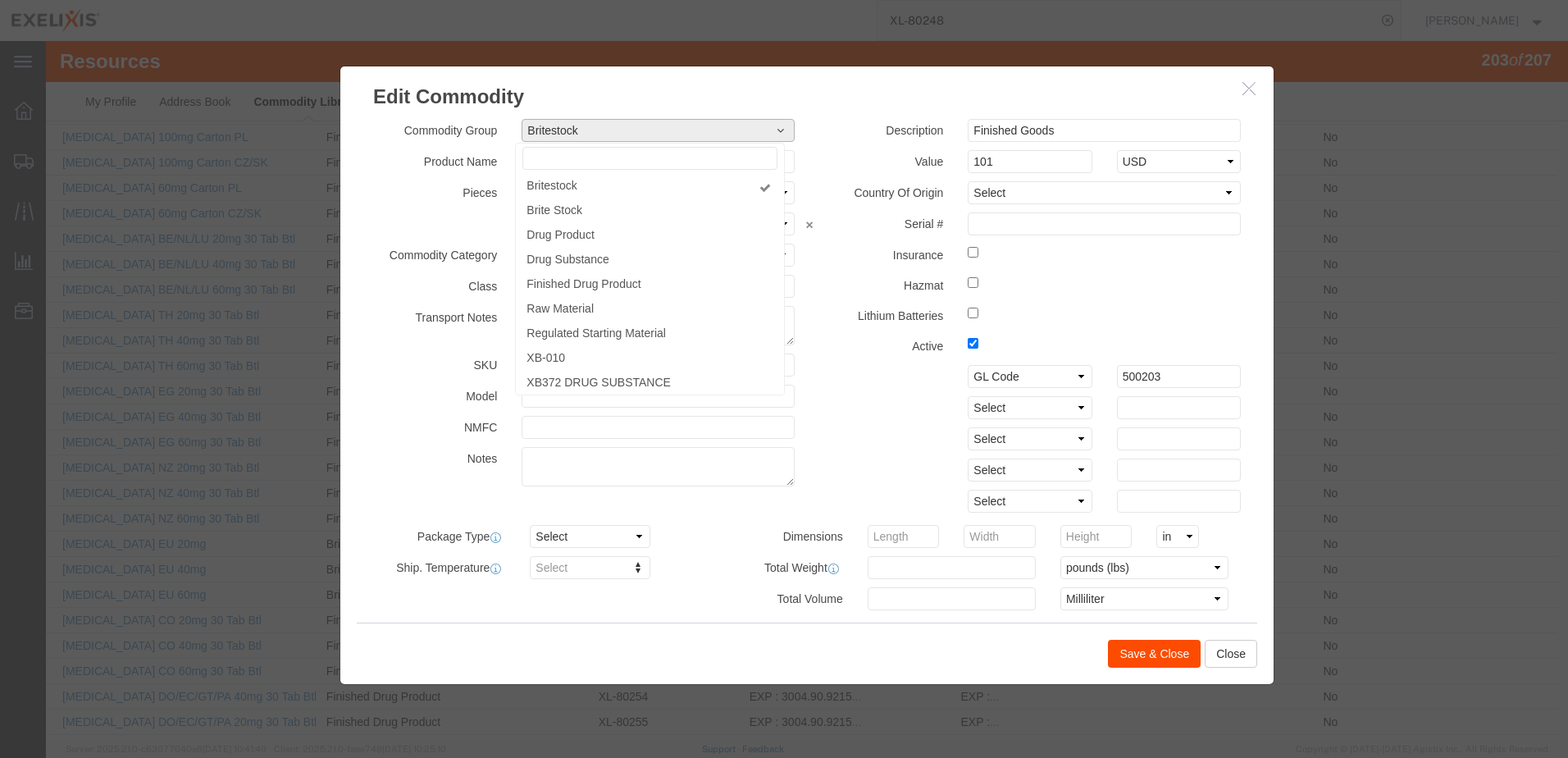
click at [776, 128] on span "button" at bounding box center [780, 130] width 8 height 16
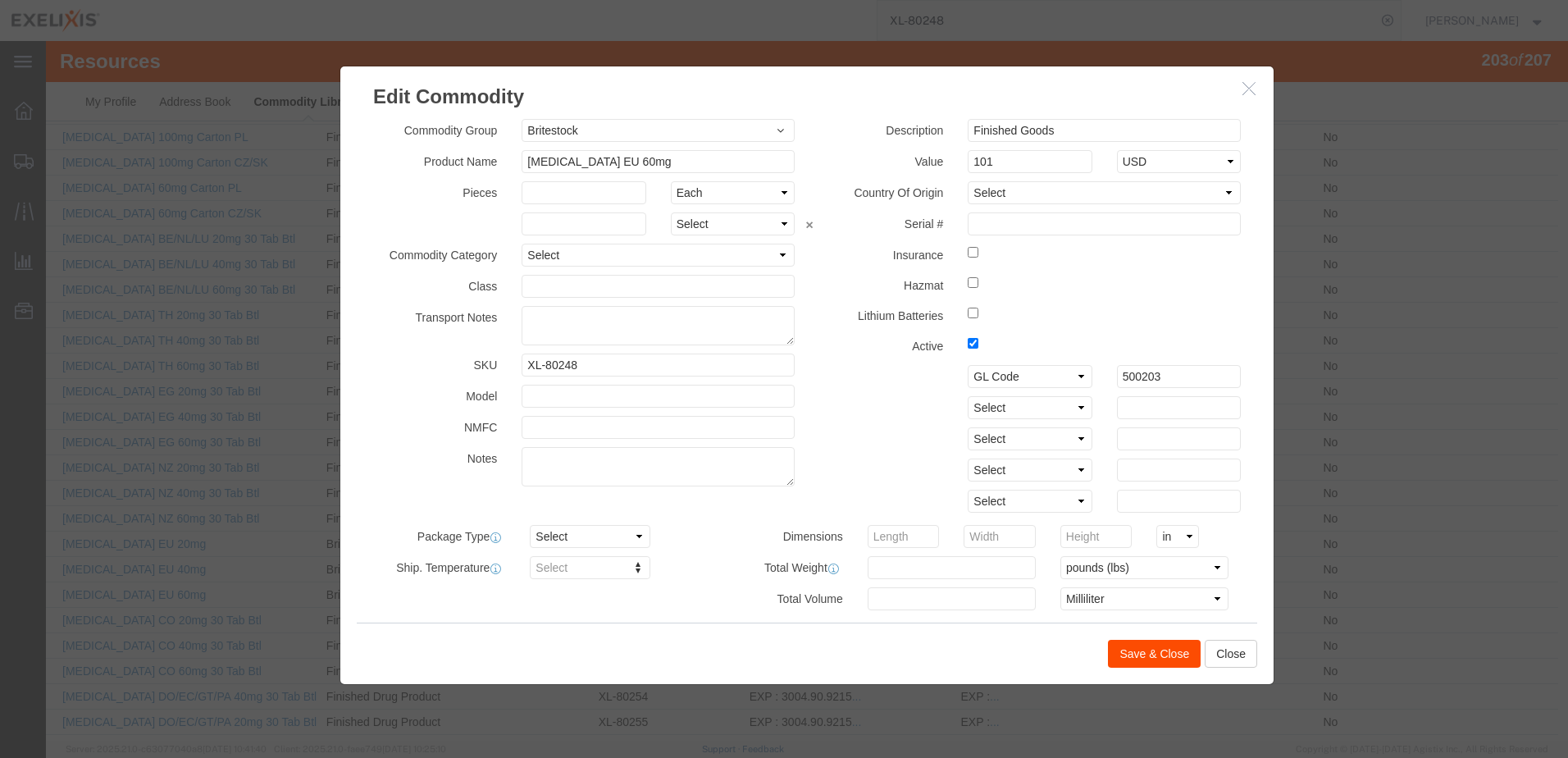
click at [780, 89] on h3 "Edit Commodity" at bounding box center [807, 88] width 933 height 44
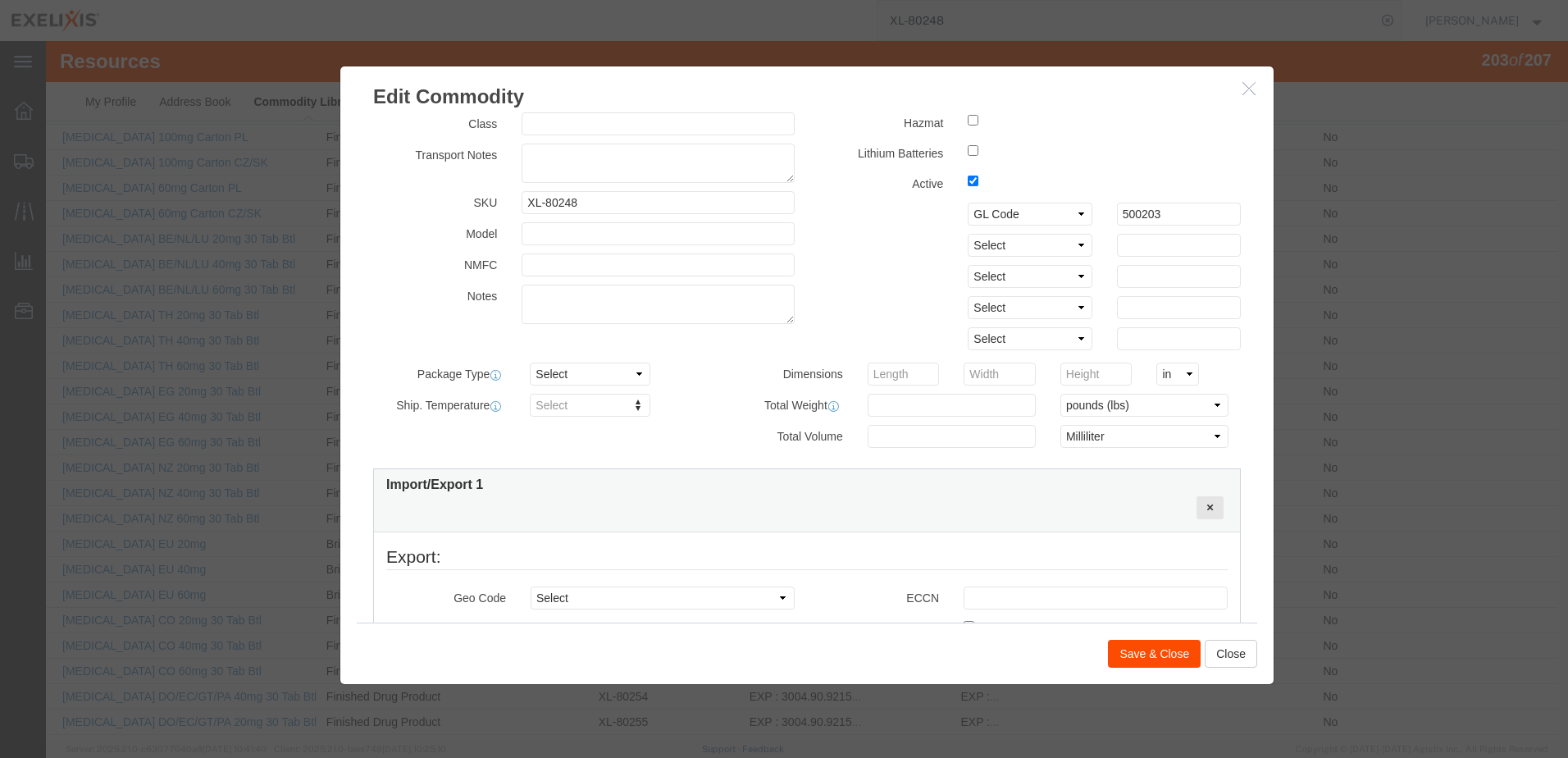
scroll to position [0, 0]
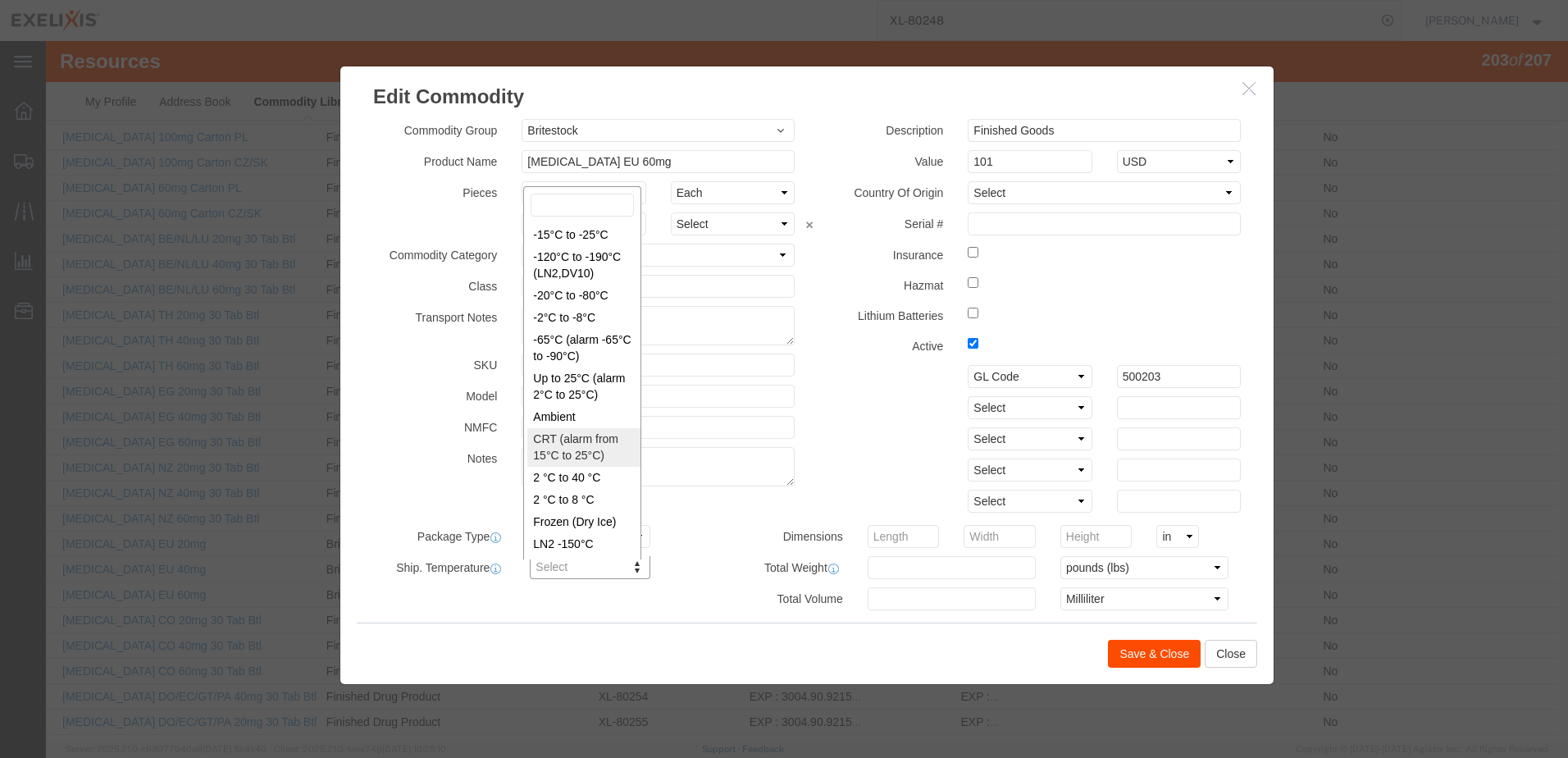
type input "FROM_15_TO_25"
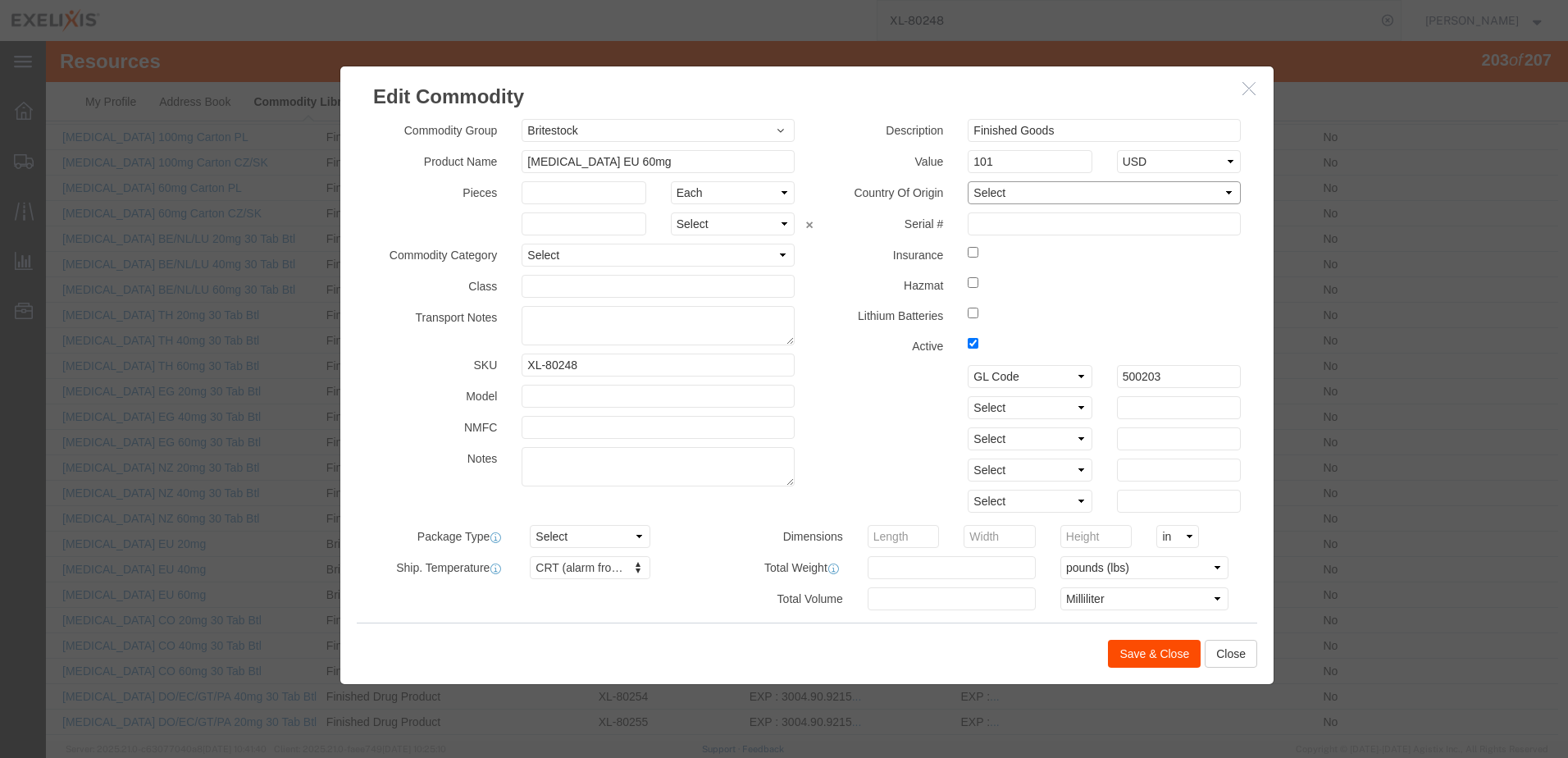
click at [1076, 190] on select "Select [GEOGRAPHIC_DATA] [GEOGRAPHIC_DATA] [GEOGRAPHIC_DATA] [GEOGRAPHIC_DATA] …" at bounding box center [1104, 192] width 273 height 23
click at [1065, 198] on select "Select [GEOGRAPHIC_DATA] [GEOGRAPHIC_DATA] [GEOGRAPHIC_DATA] [GEOGRAPHIC_DATA] …" at bounding box center [1104, 192] width 273 height 23
click at [770, 255] on select "Select Pharma Information" at bounding box center [658, 255] width 273 height 23
select select "PHARMA"
click at [521, 243] on select "Select Pharma Information" at bounding box center [658, 255] width 273 height 23
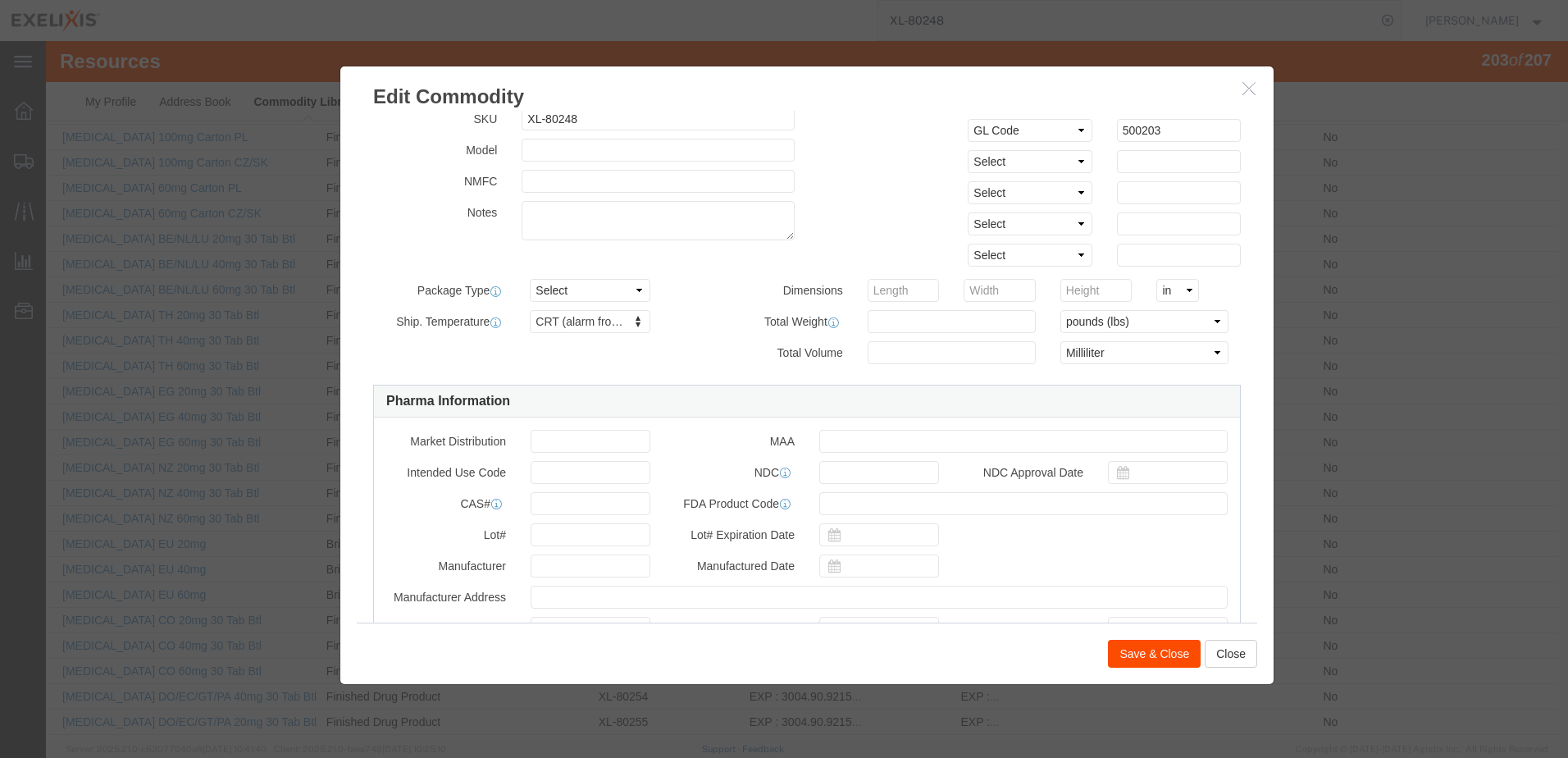
scroll to position [492, 0]
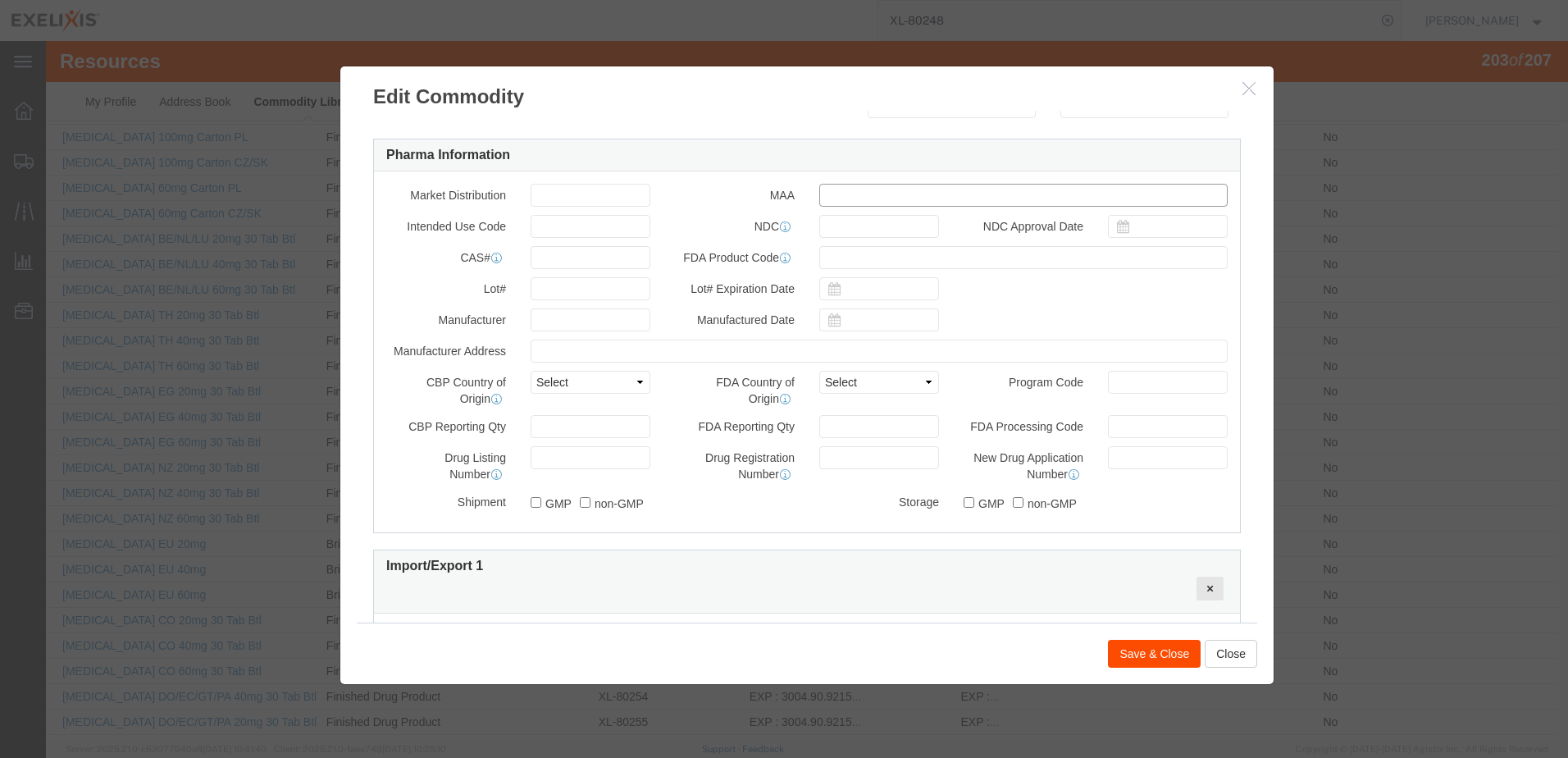
click at [888, 205] on input "text" at bounding box center [1022, 195] width 408 height 23
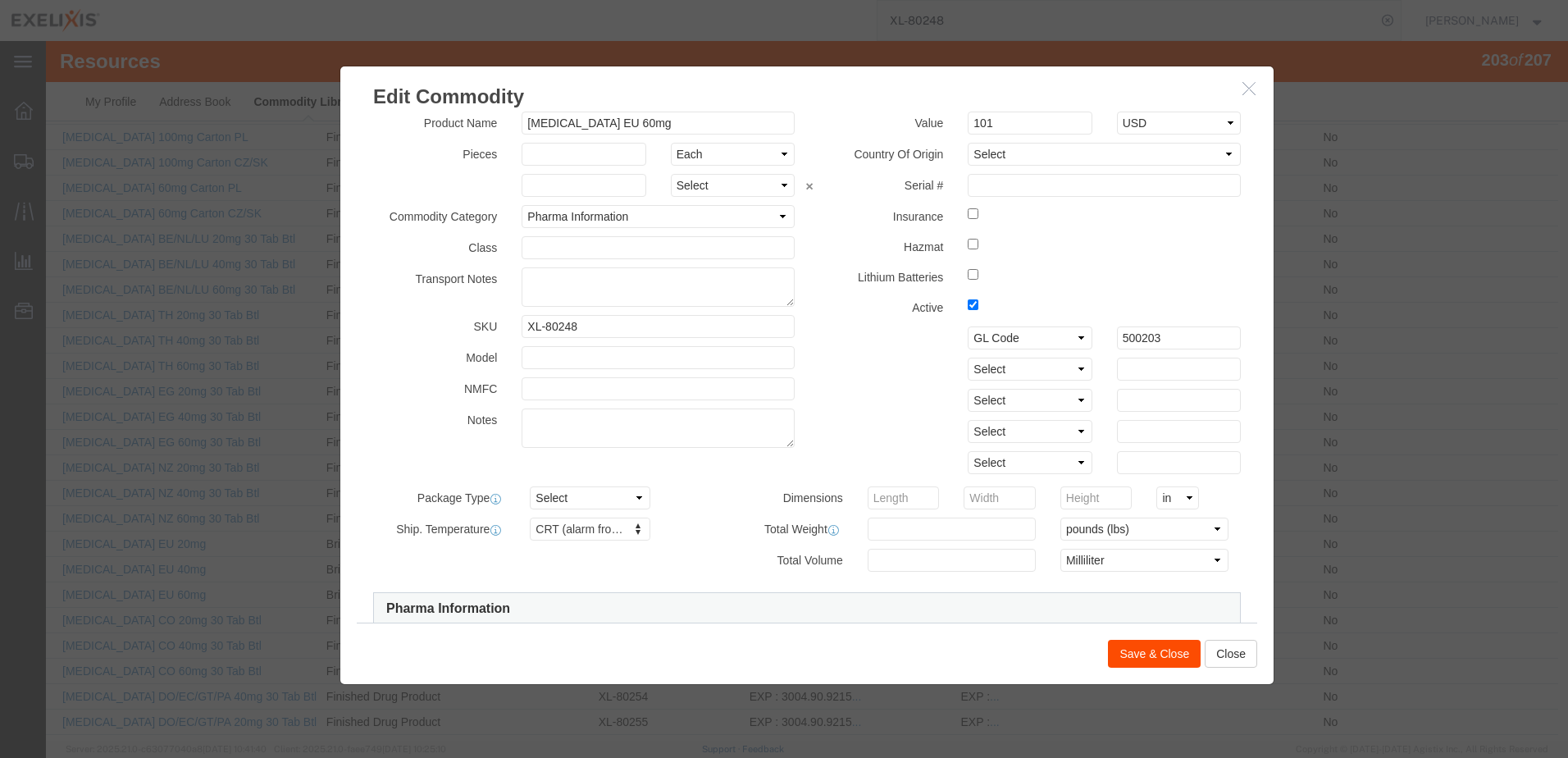
scroll to position [0, 0]
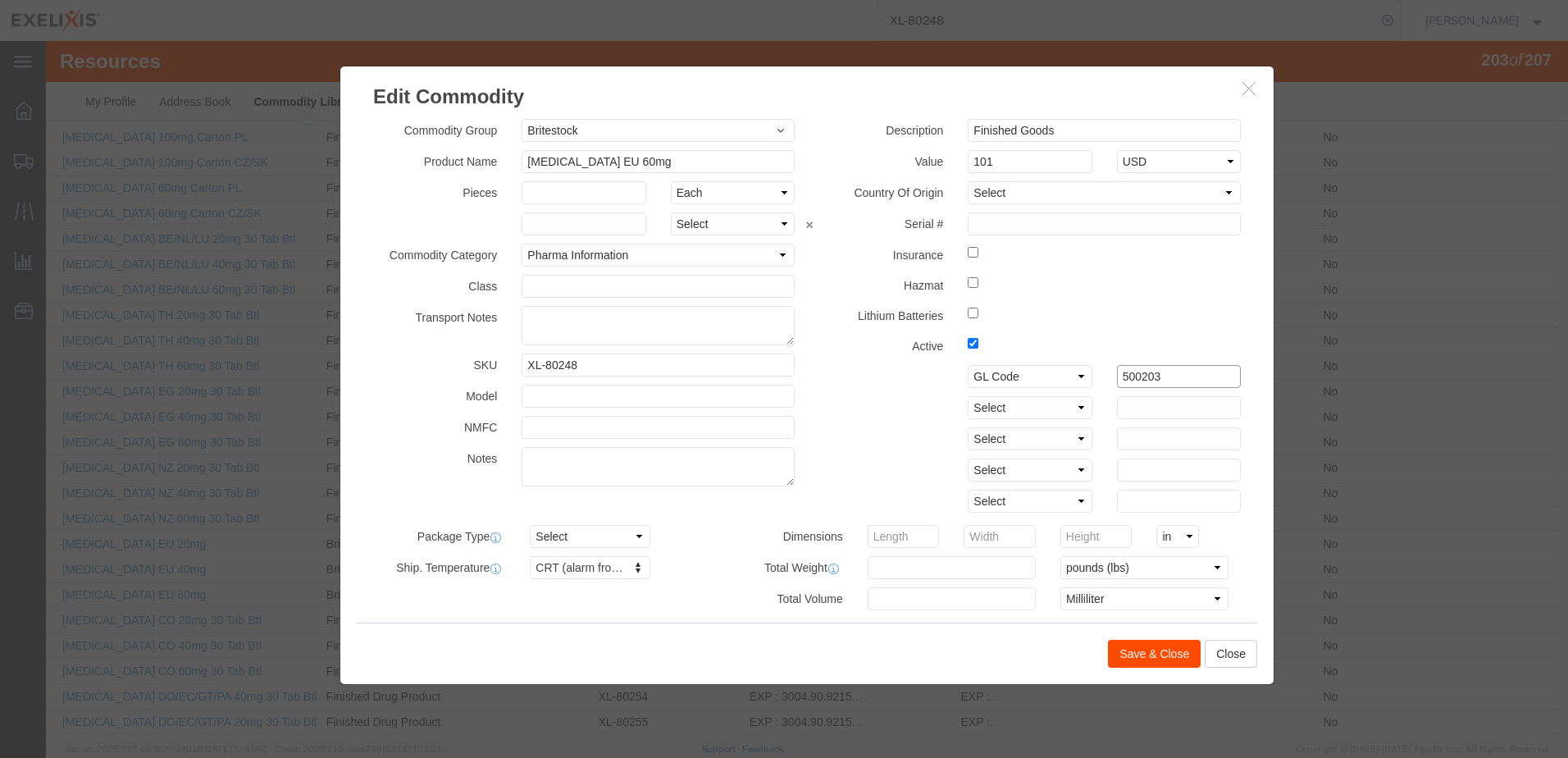
click at [1128, 380] on input "500203" at bounding box center [1178, 376] width 123 height 23
type input "502003"
click at [1158, 653] on button "Save & Close" at bounding box center [1154, 654] width 92 height 28
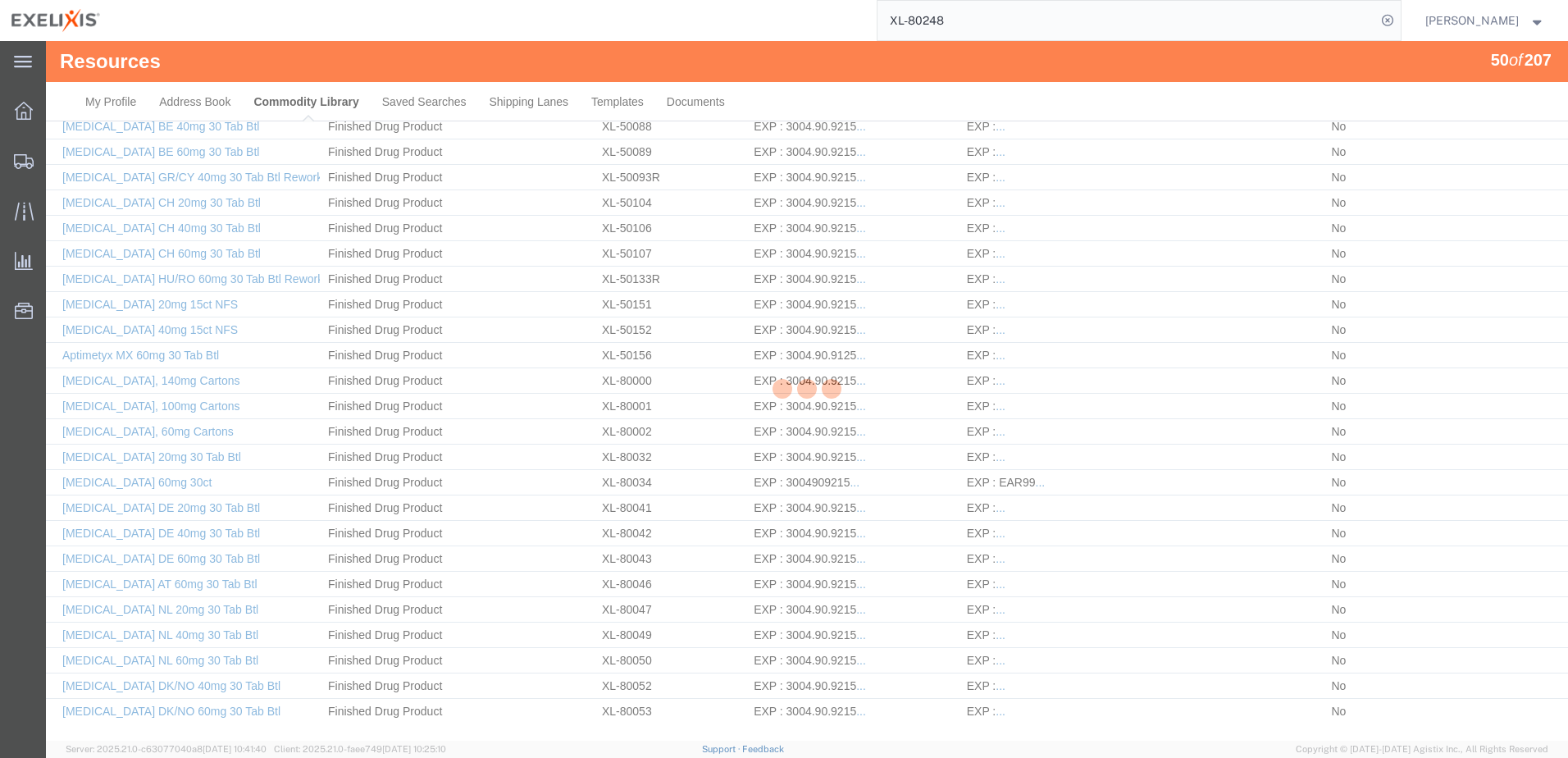
scroll to position [761, 0]
click at [983, 19] on input "XL-80248" at bounding box center [1126, 21] width 498 height 40
type input "XL-80226"
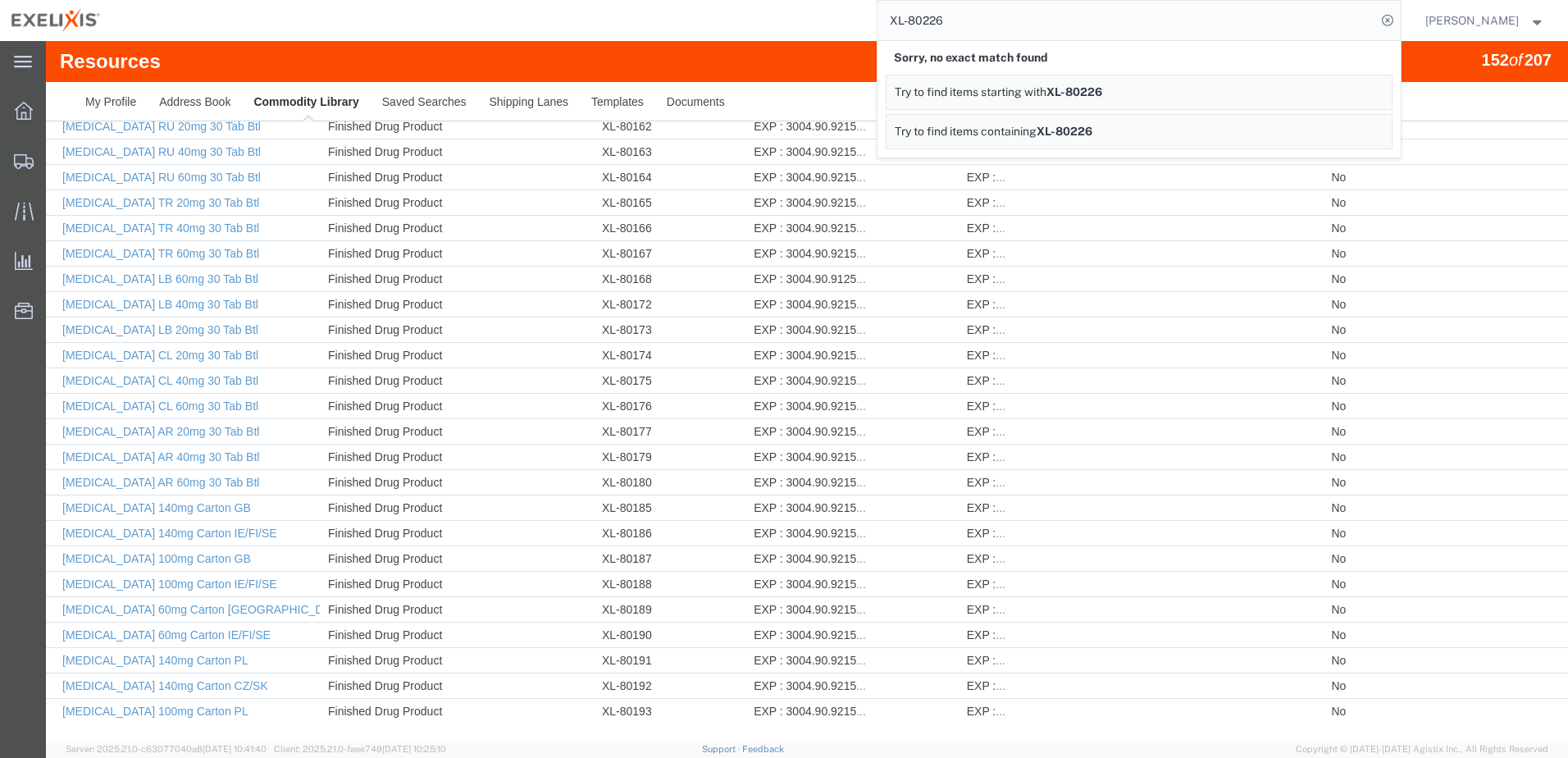
scroll to position [3929, 0]
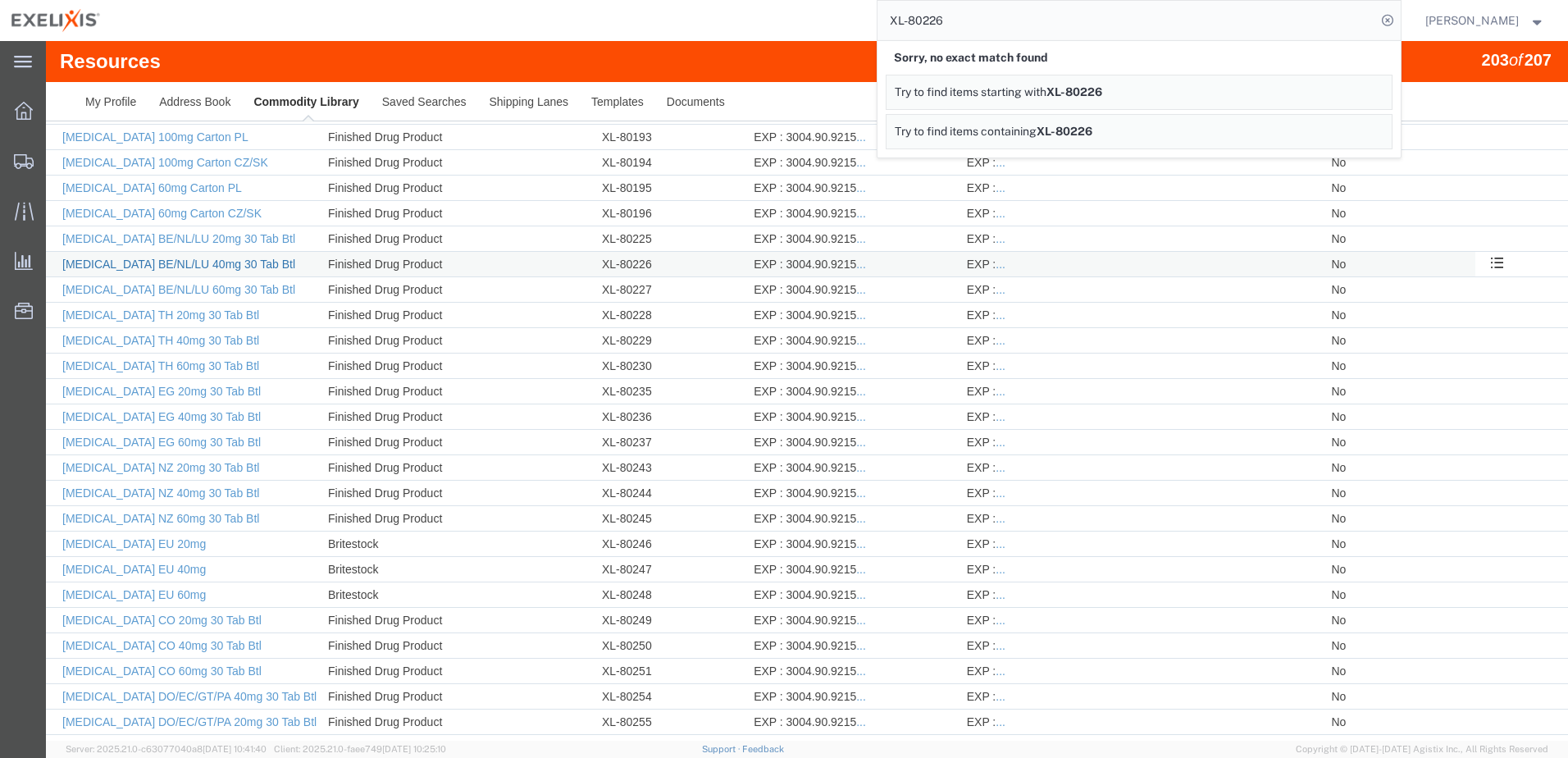
click at [196, 265] on link "[MEDICAL_DATA] BE/NL/LU 40mg 30 Tab Btl" at bounding box center [178, 264] width 233 height 13
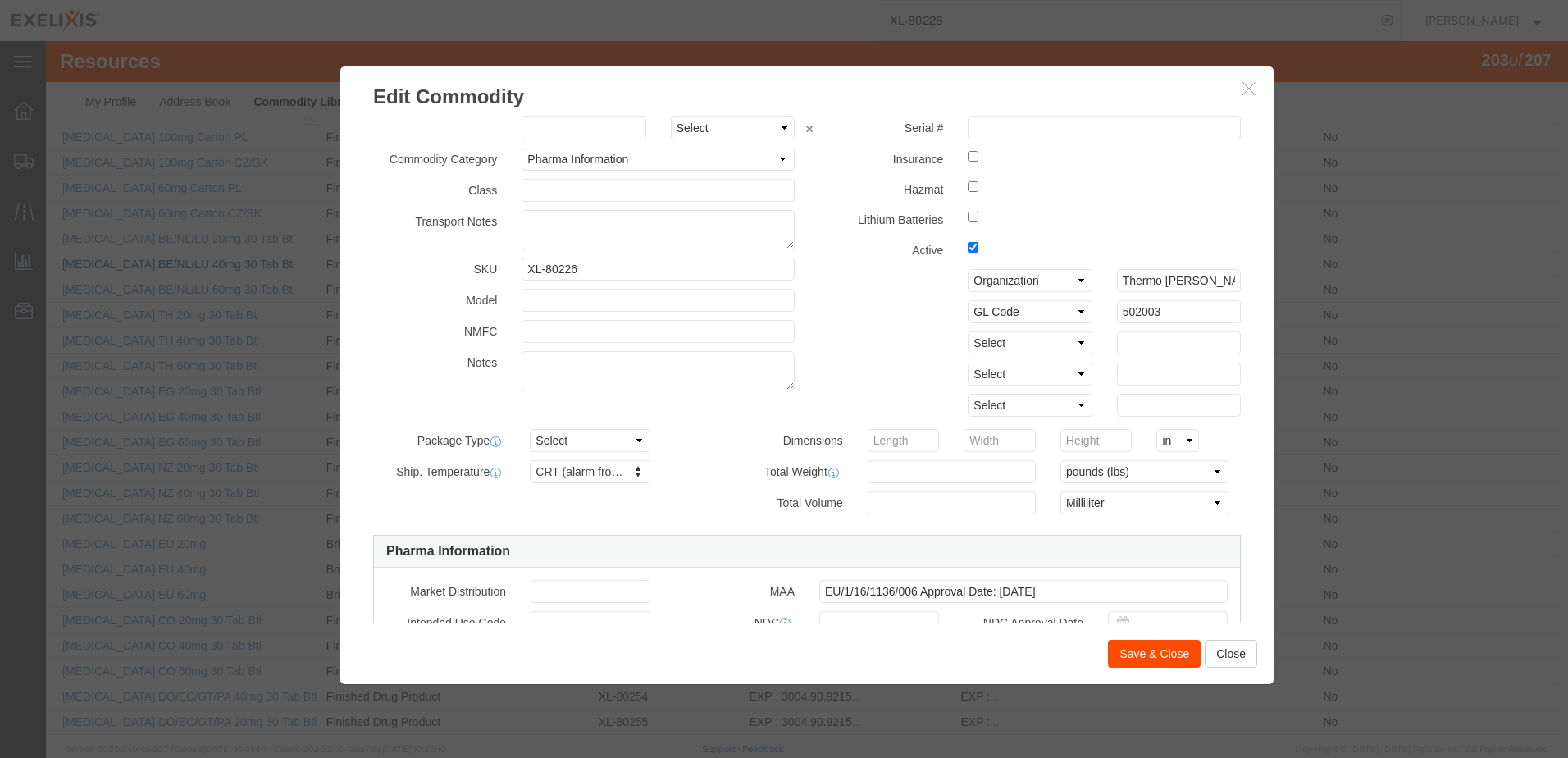
scroll to position [328, 0]
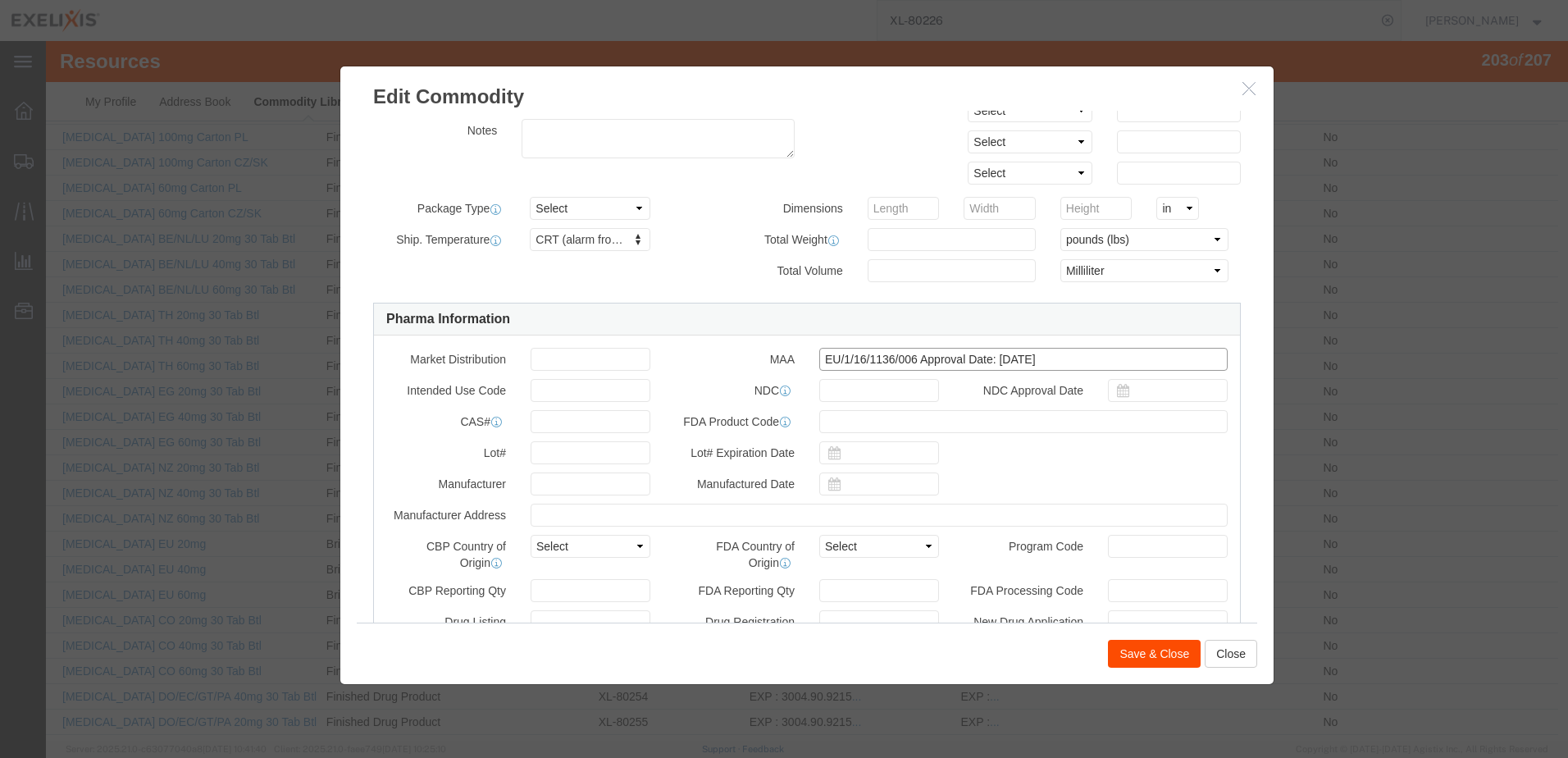
drag, startPoint x: 1058, startPoint y: 358, endPoint x: 764, endPoint y: 364, distance: 294.1
click at [771, 364] on div "MAA EU/1/16/1136/006 Approval Date: 13 Sep 2016" at bounding box center [951, 359] width 578 height 23
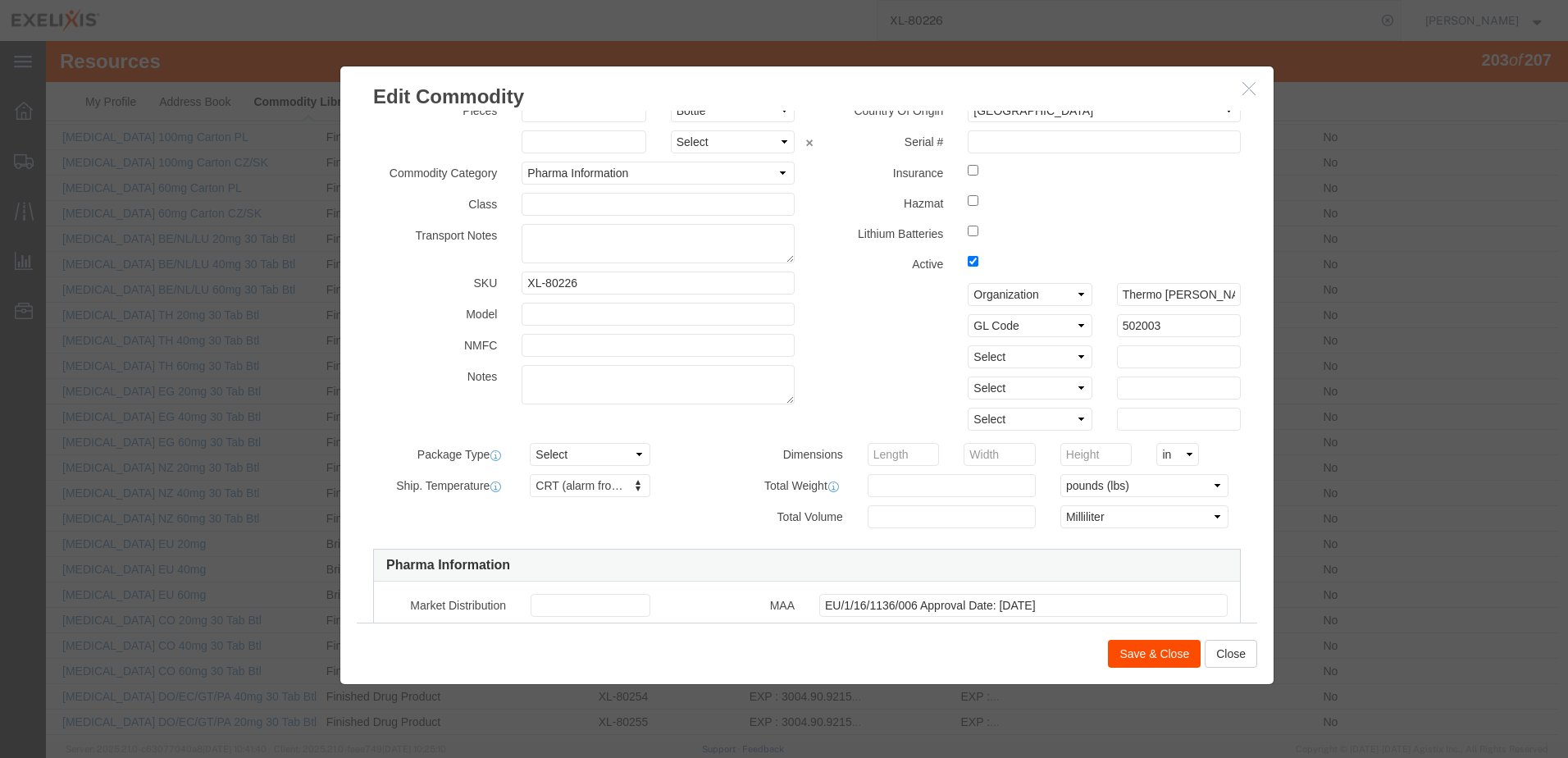
scroll to position [0, 0]
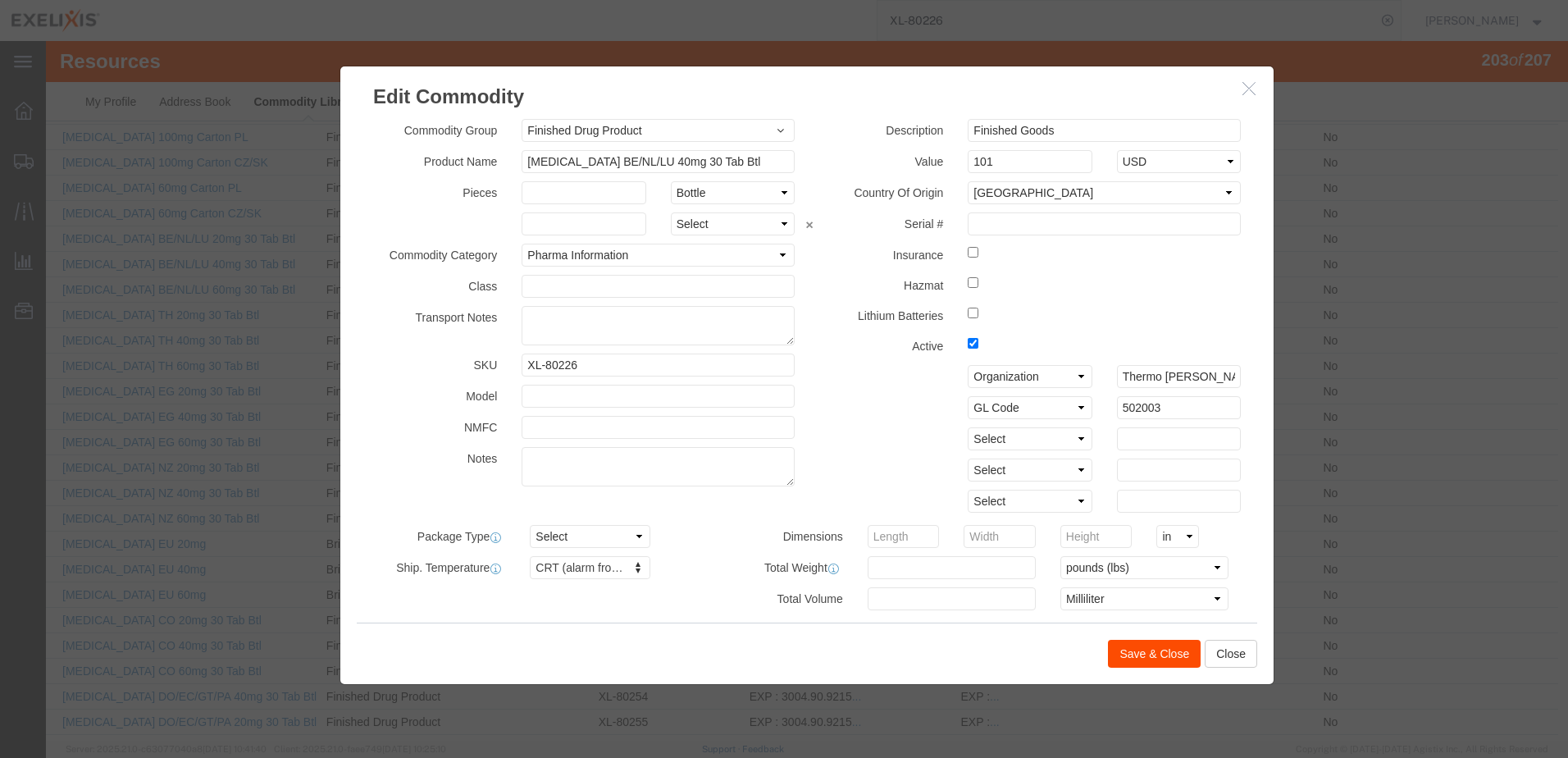
click at [1150, 650] on button "Save & Close" at bounding box center [1154, 654] width 92 height 28
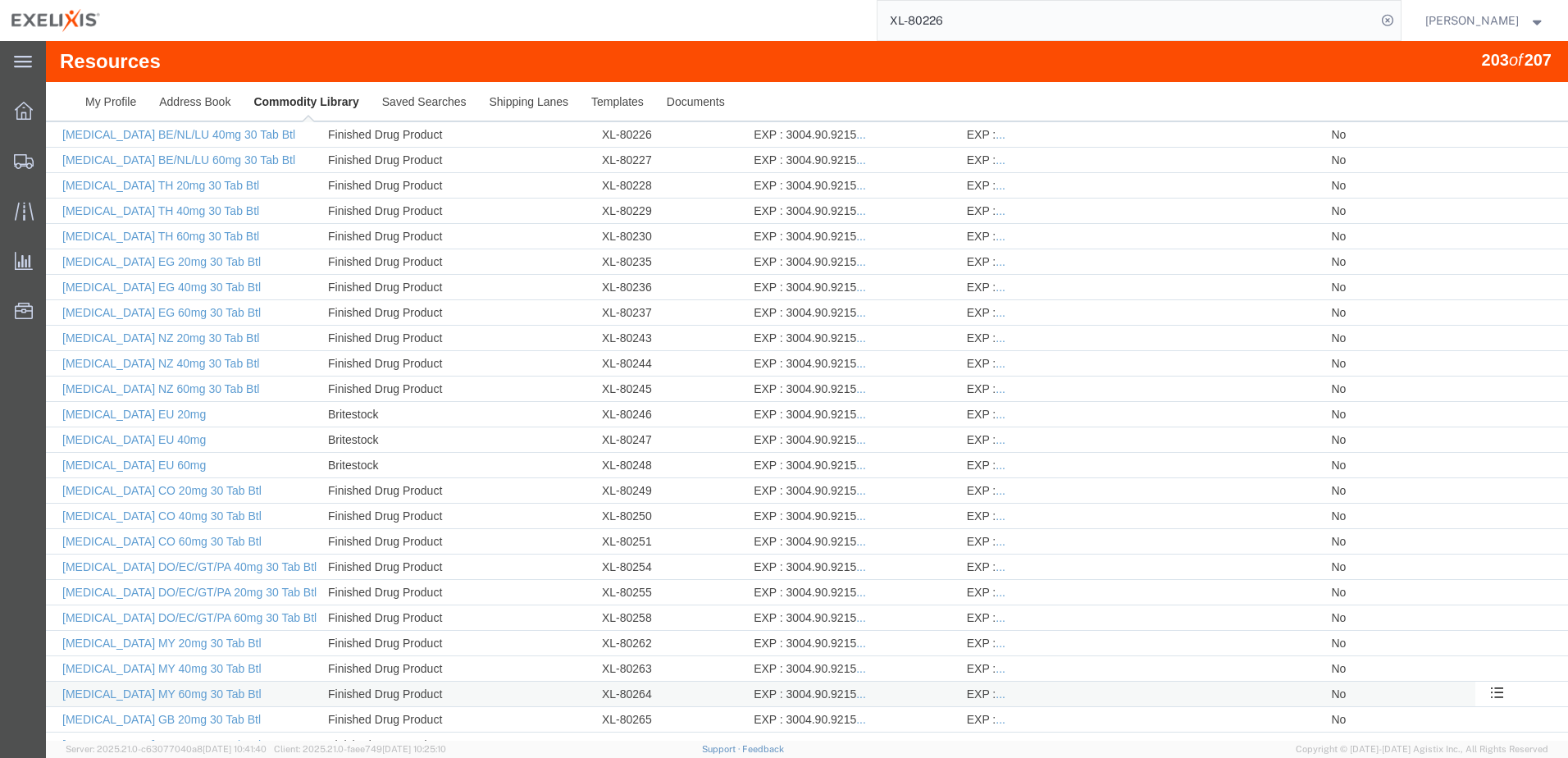
scroll to position [4257, 0]
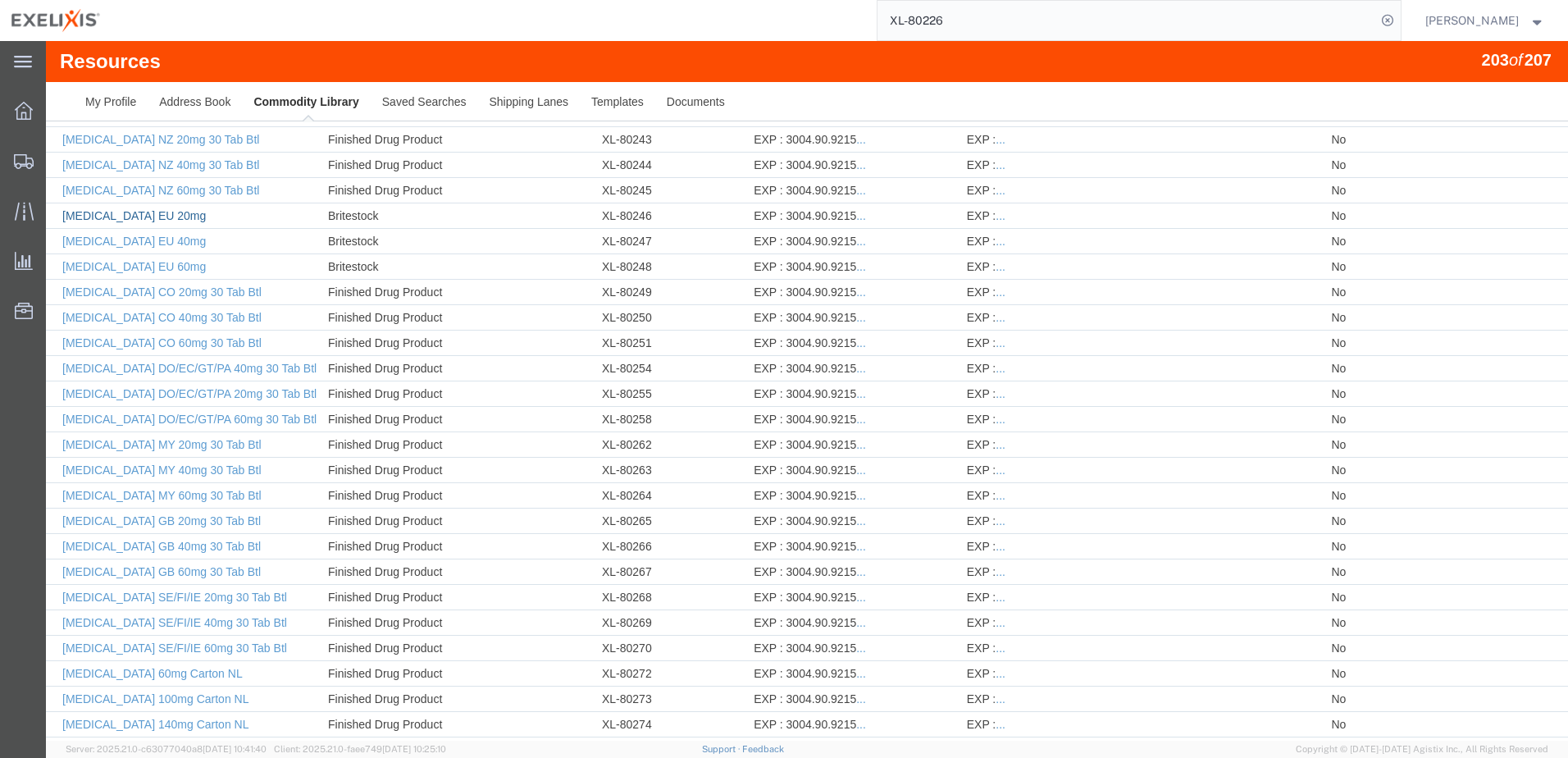
click at [133, 217] on link "Cabometyx EU 20mg" at bounding box center [134, 216] width 143 height 13
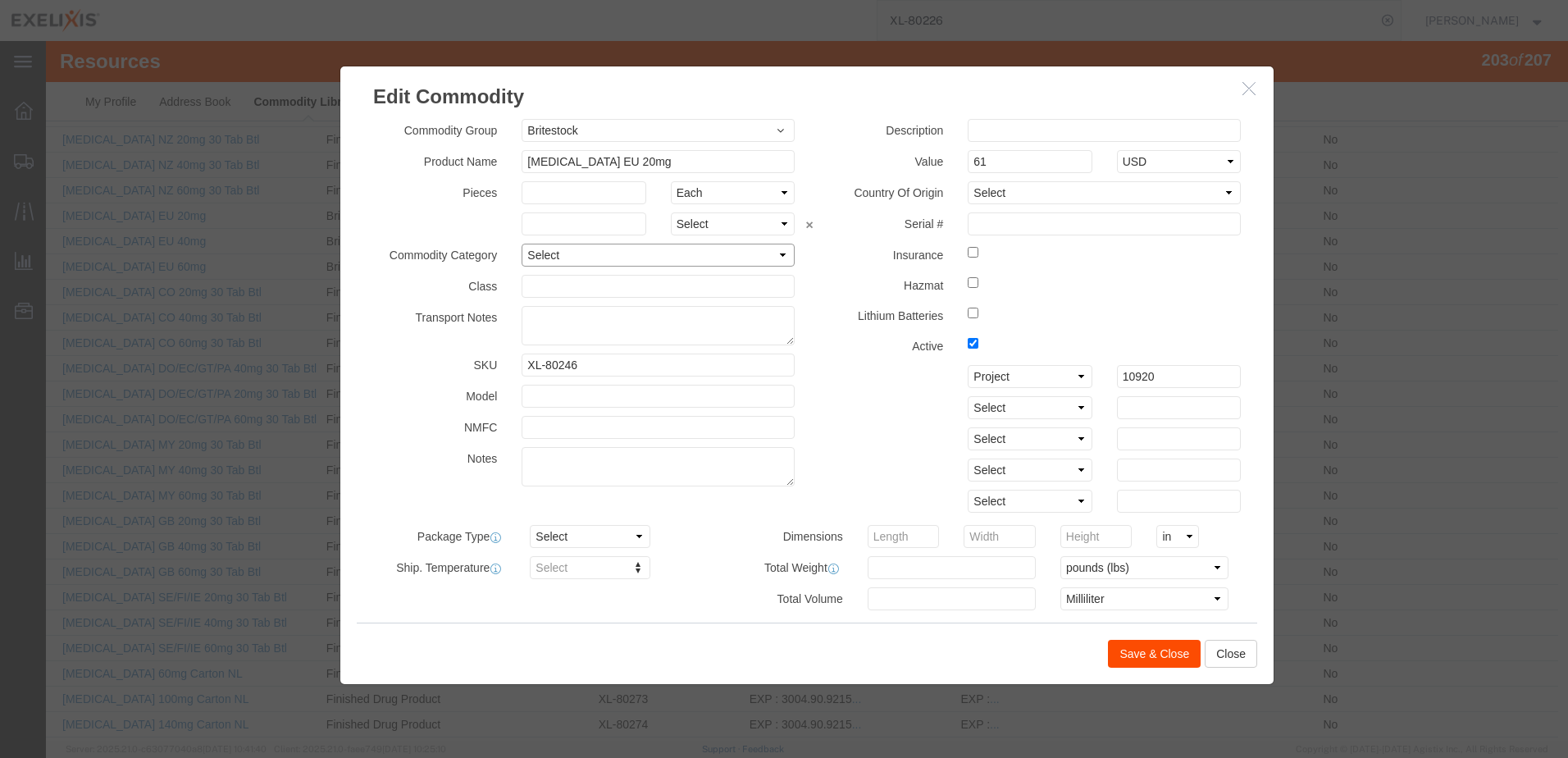
click at [709, 255] on select "Select Pharma Information" at bounding box center [658, 255] width 273 height 23
select select "PHARMA"
click at [521, 243] on select "Select Pharma Information" at bounding box center [658, 255] width 273 height 23
click at [1070, 380] on select "Select Account Type Activity ID Airline Appointment Number ASN Batch Number Bil…" at bounding box center [1029, 376] width 123 height 23
select select "GLCD"
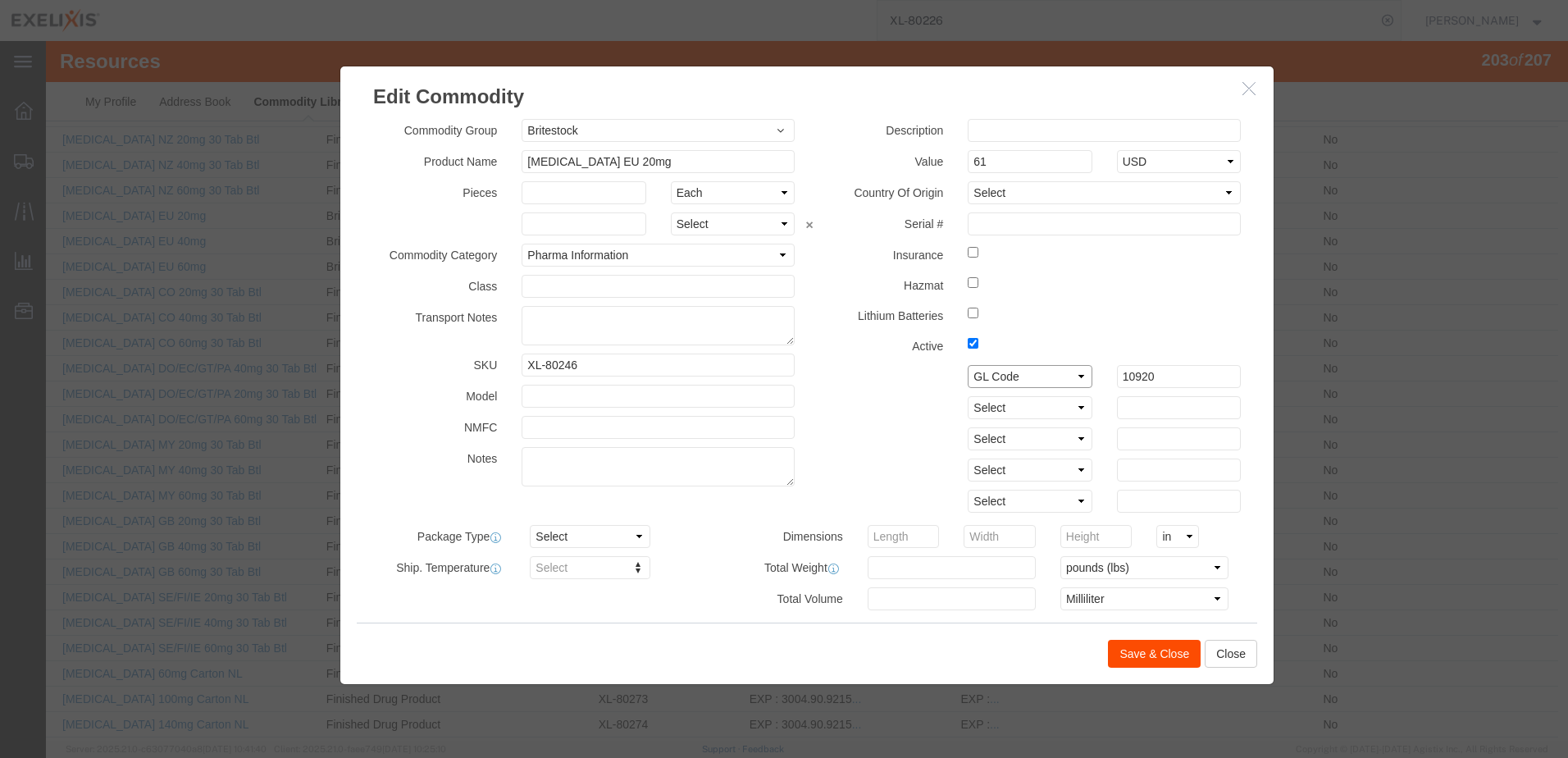
click at [968, 365] on select "Select Account Type Activity ID Airline Appointment Number ASN Batch Number Bil…" at bounding box center [1029, 376] width 123 height 23
drag, startPoint x: 1147, startPoint y: 377, endPoint x: 1039, endPoint y: 370, distance: 108.2
click at [1053, 375] on div "Select Account Type Activity ID Airline Appointment Number ASN Batch Number Bil…" at bounding box center [1029, 376] width 446 height 23
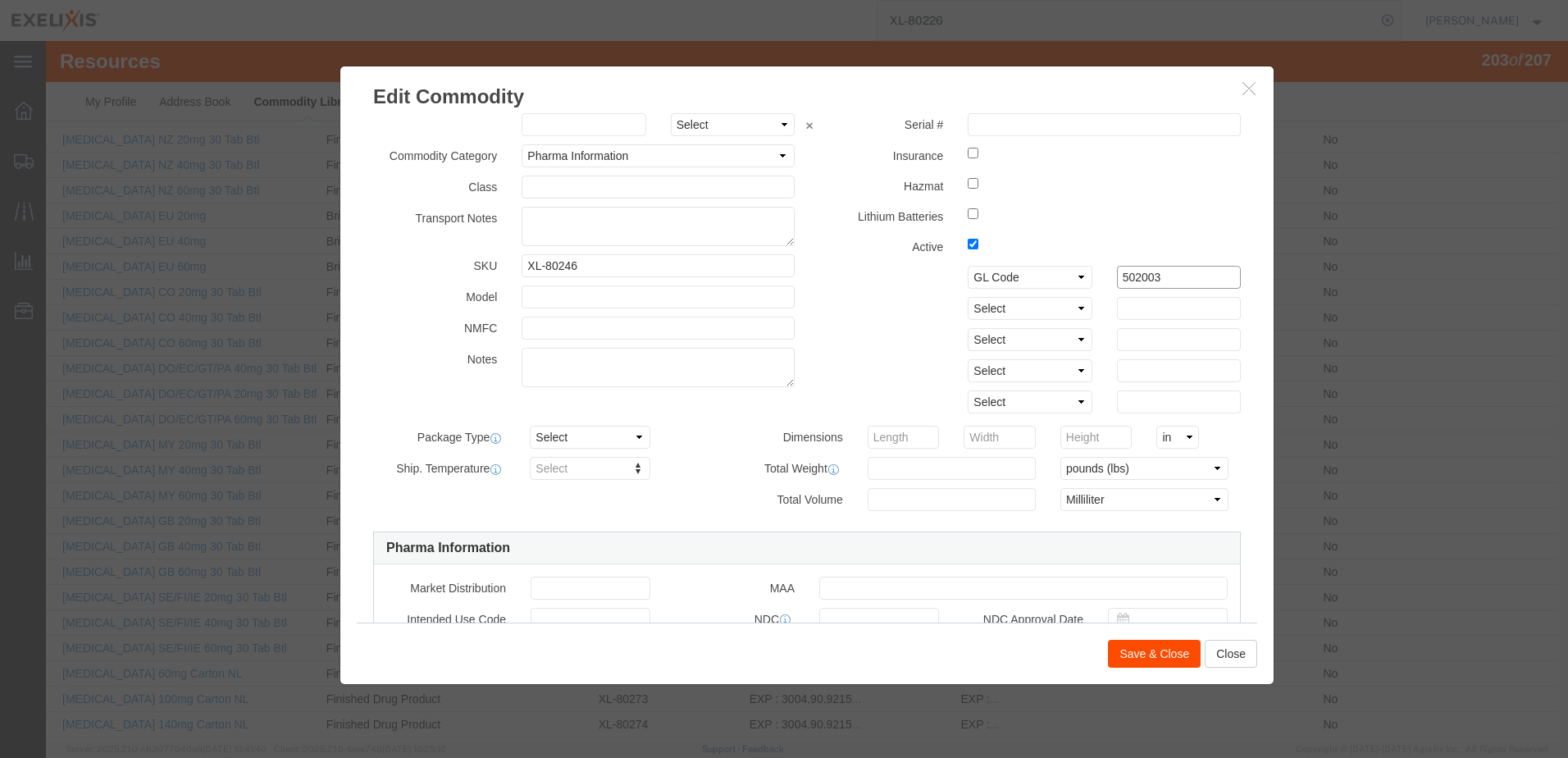
scroll to position [246, 0]
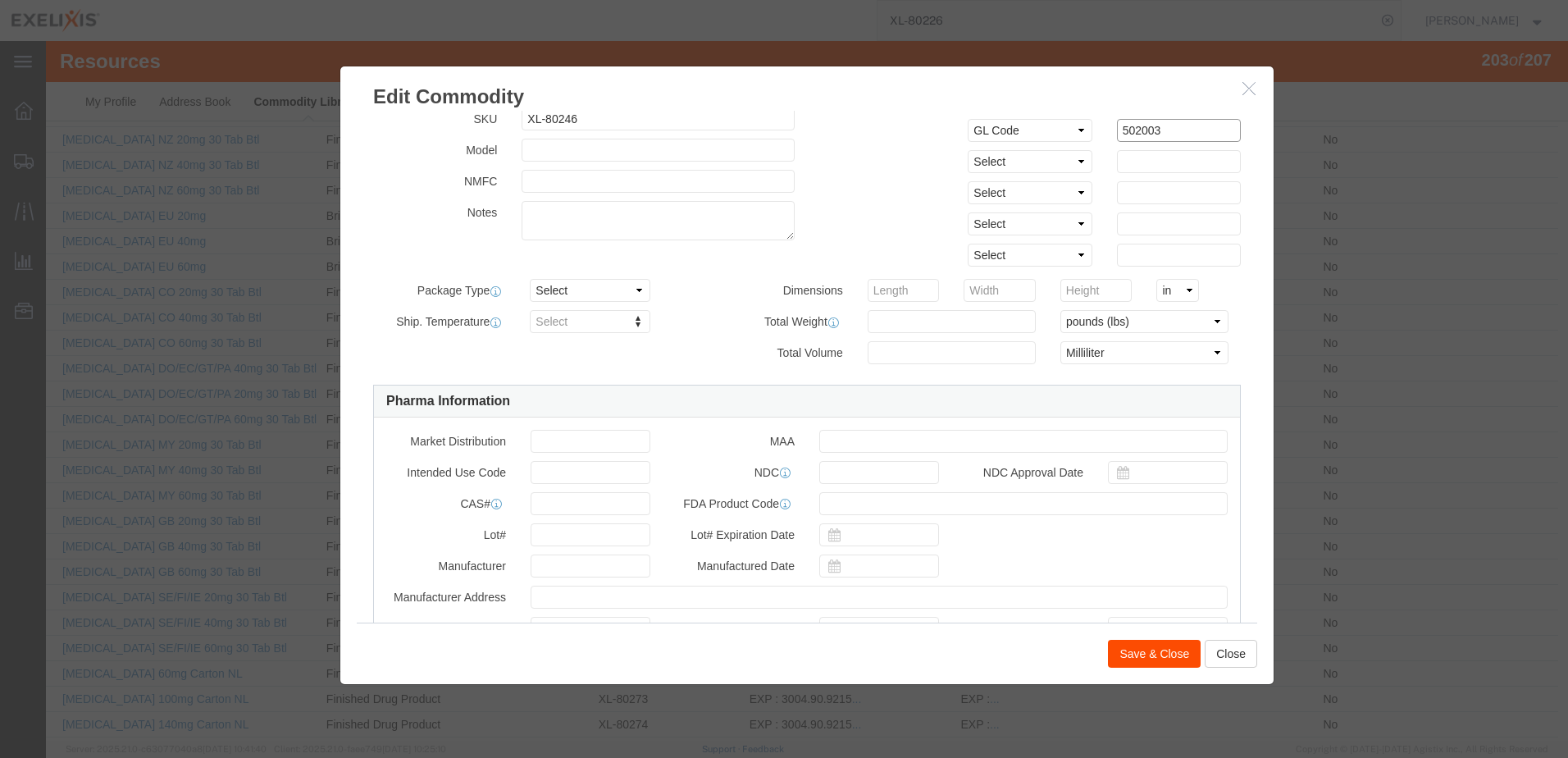
type input "502003"
click at [888, 446] on input "text" at bounding box center [1022, 441] width 408 height 23
paste input "EU/1/16/1136/006 Approval Date: [DATE]"
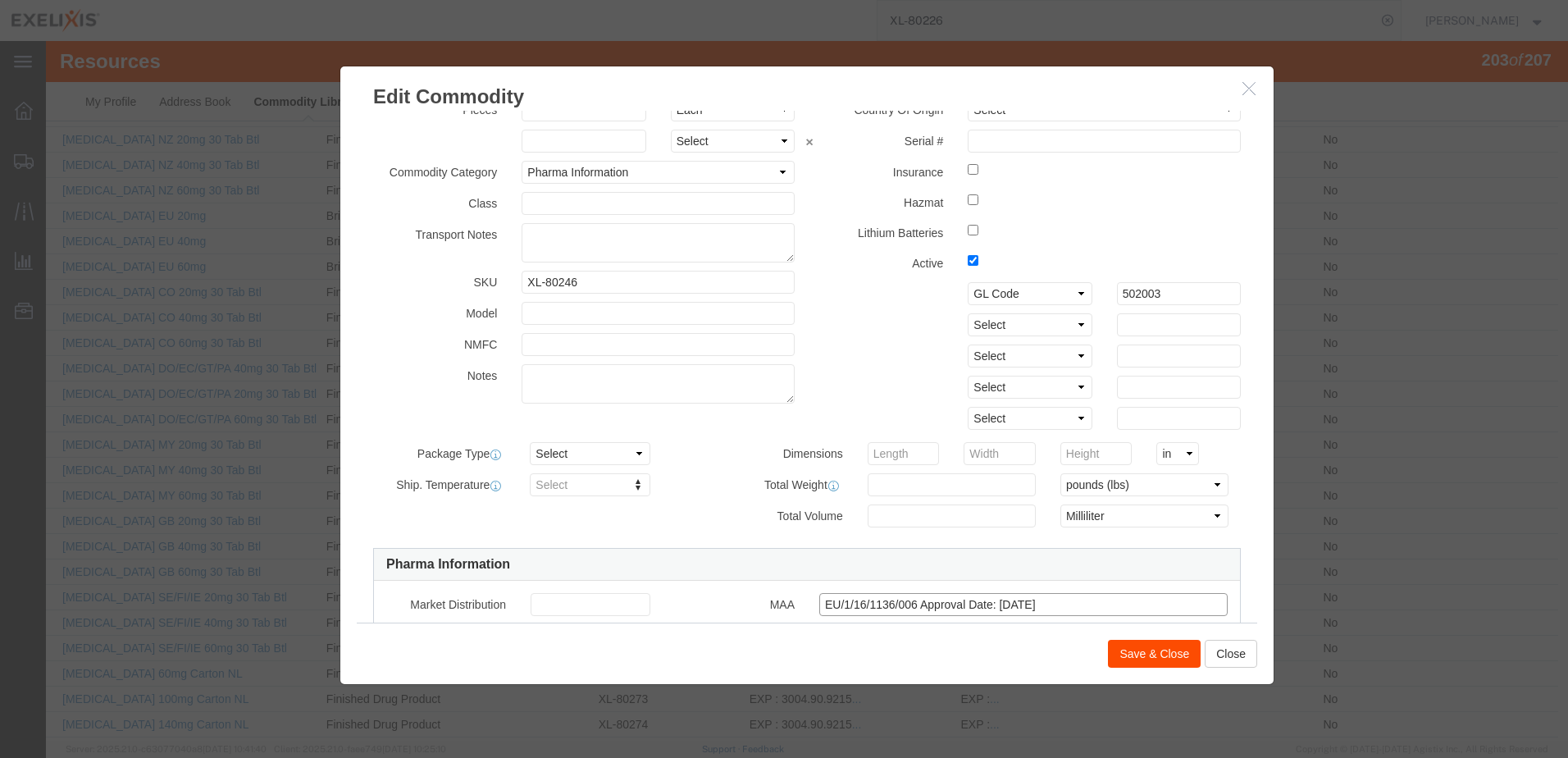
scroll to position [82, 0]
type input "EU/1/16/1136/006 Approval Date: [DATE]"
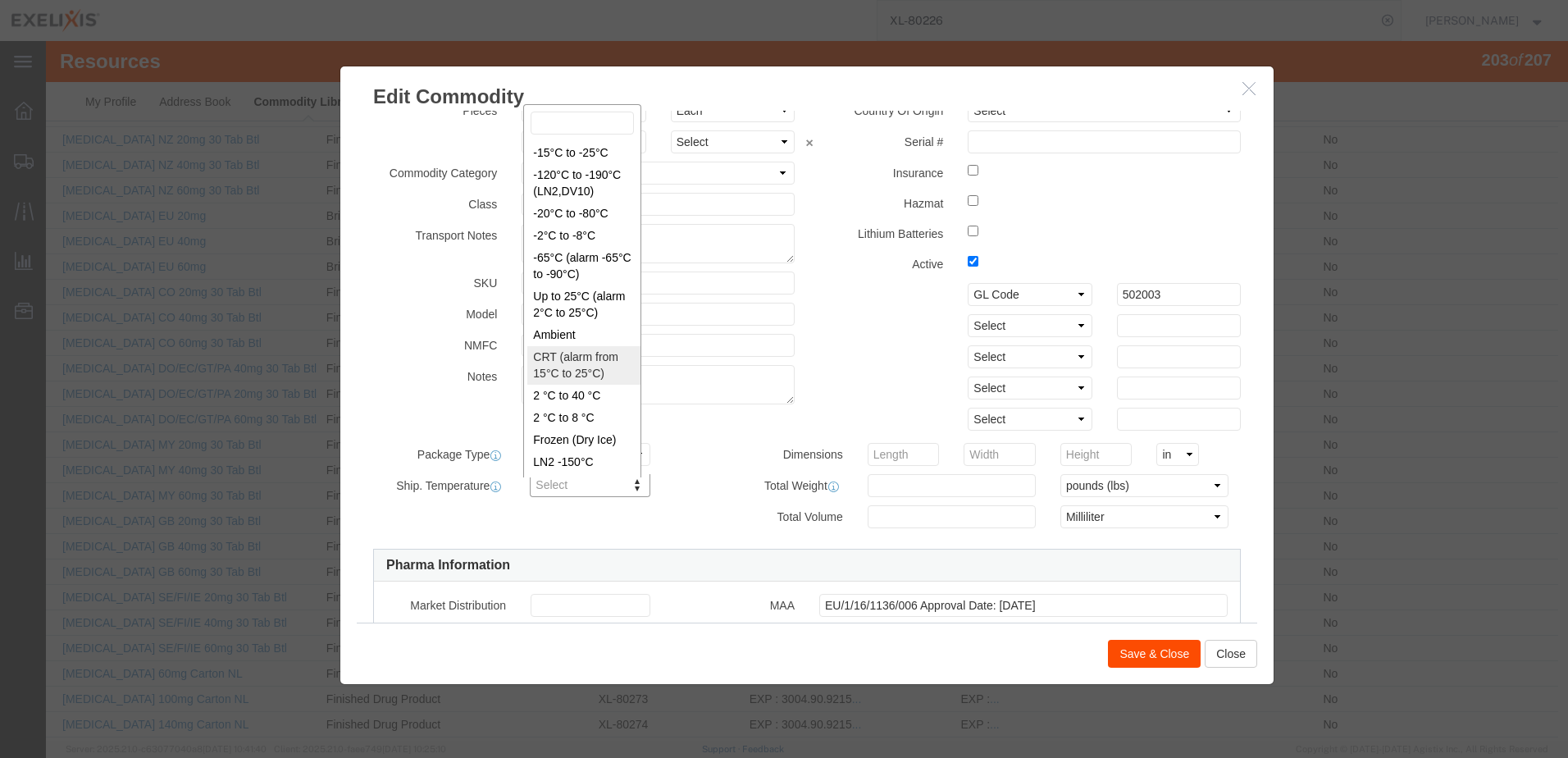
type input "FROM_15_TO_25"
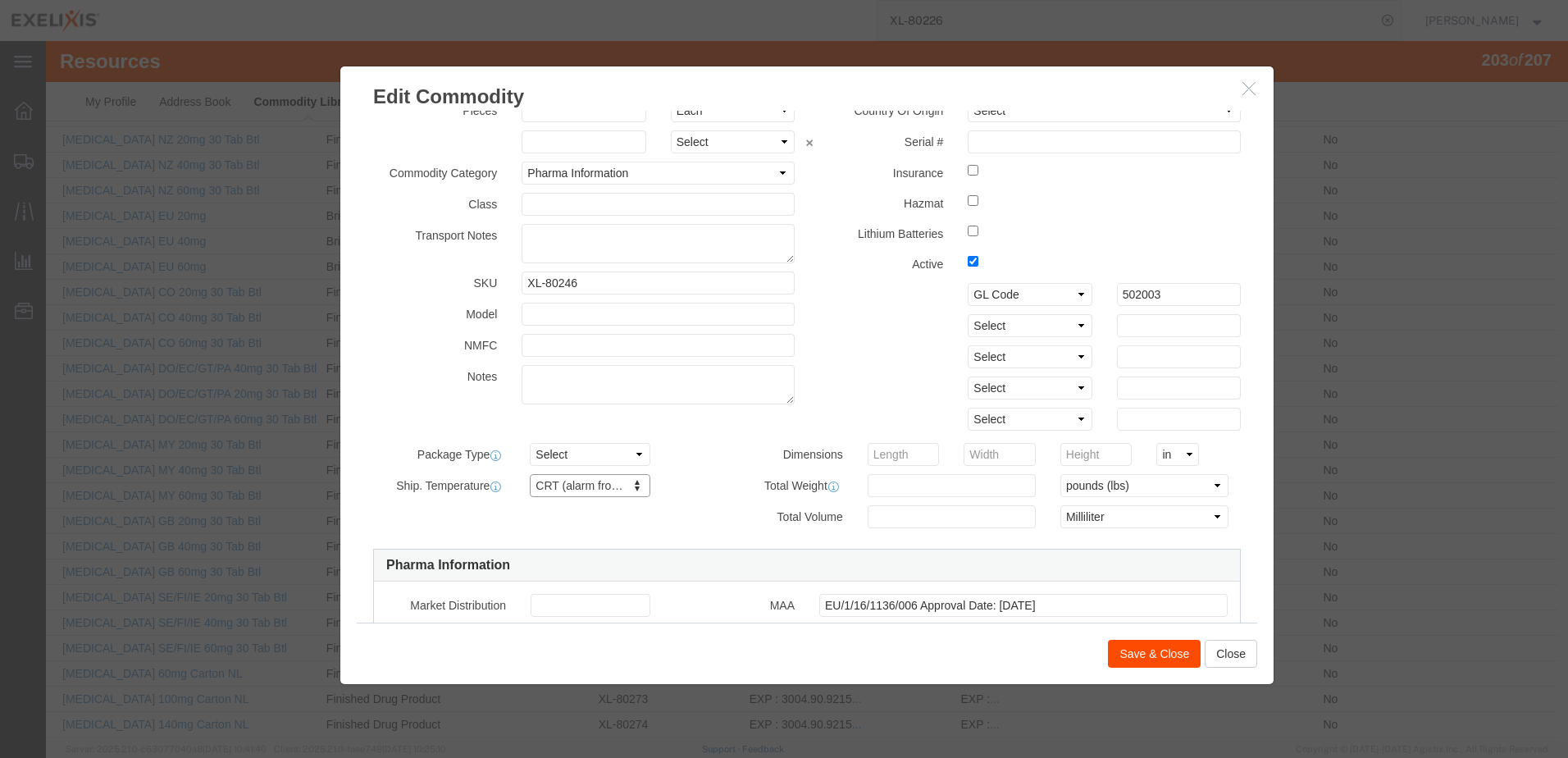
scroll to position [0, 0]
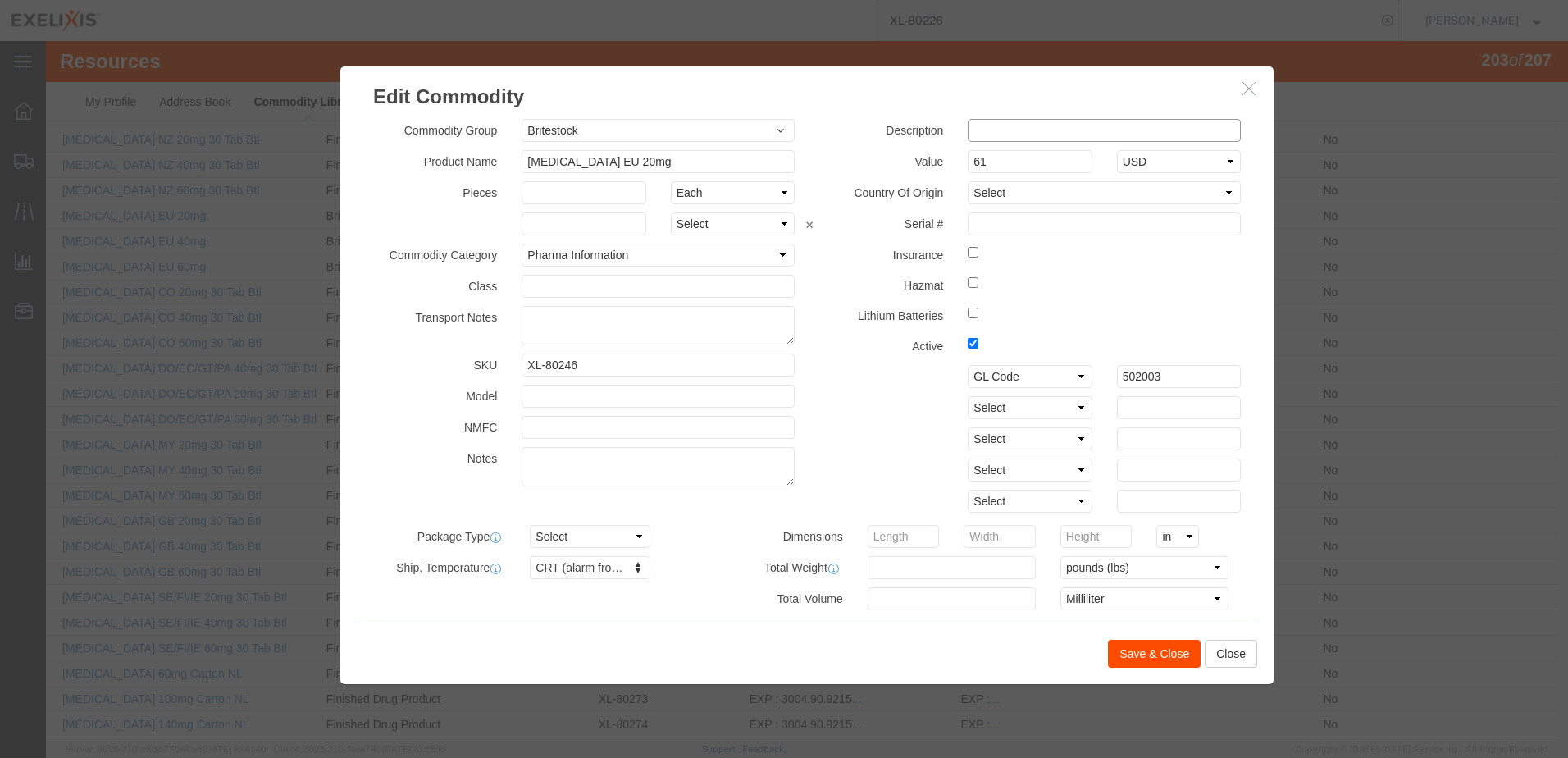
click at [986, 124] on input "text" at bounding box center [1104, 130] width 273 height 23
paste input "Finished Goods"
type input "Finished Goods"
click at [1152, 657] on button "Save & Close" at bounding box center [1154, 654] width 92 height 28
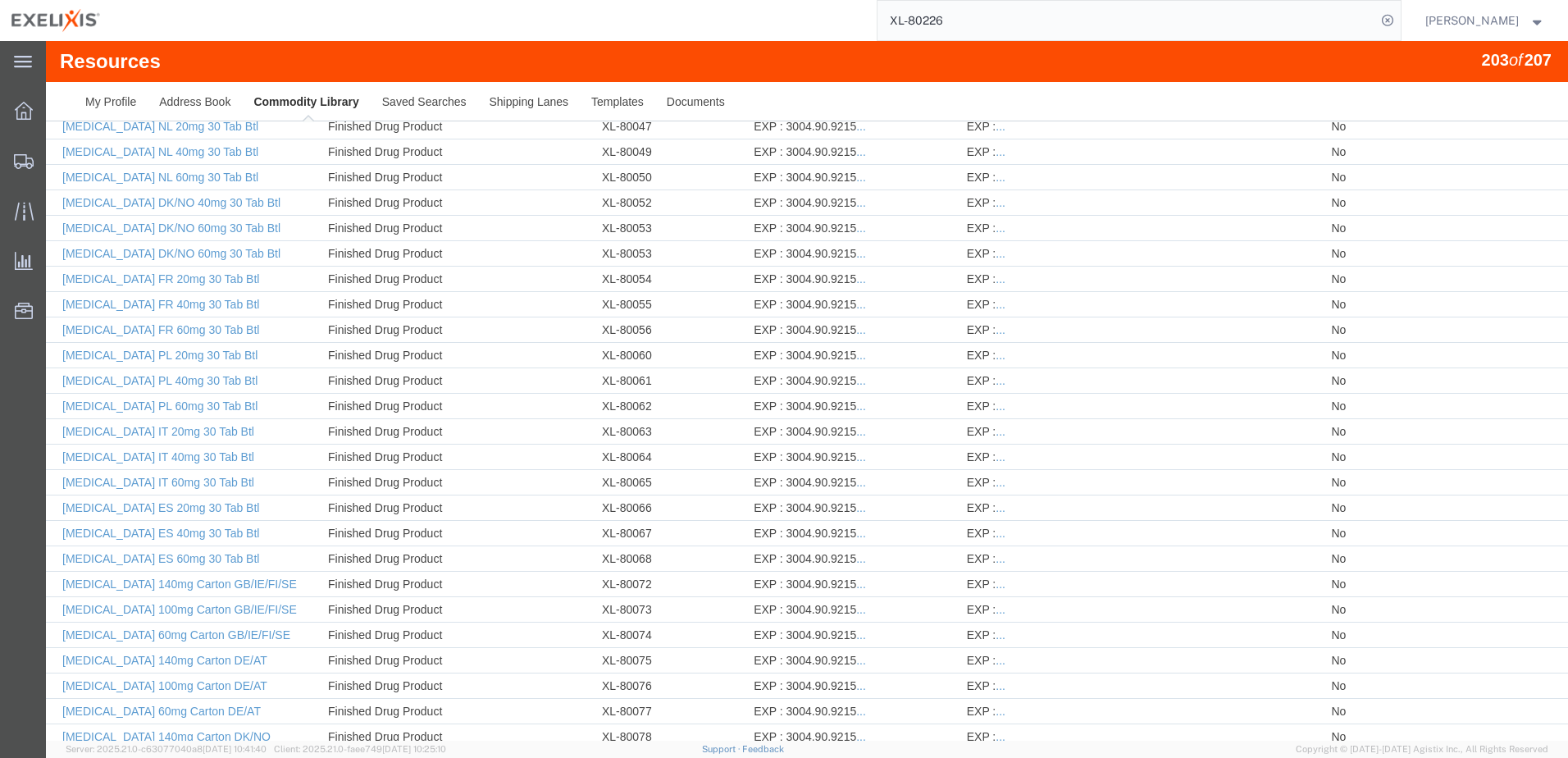
scroll to position [1058, 0]
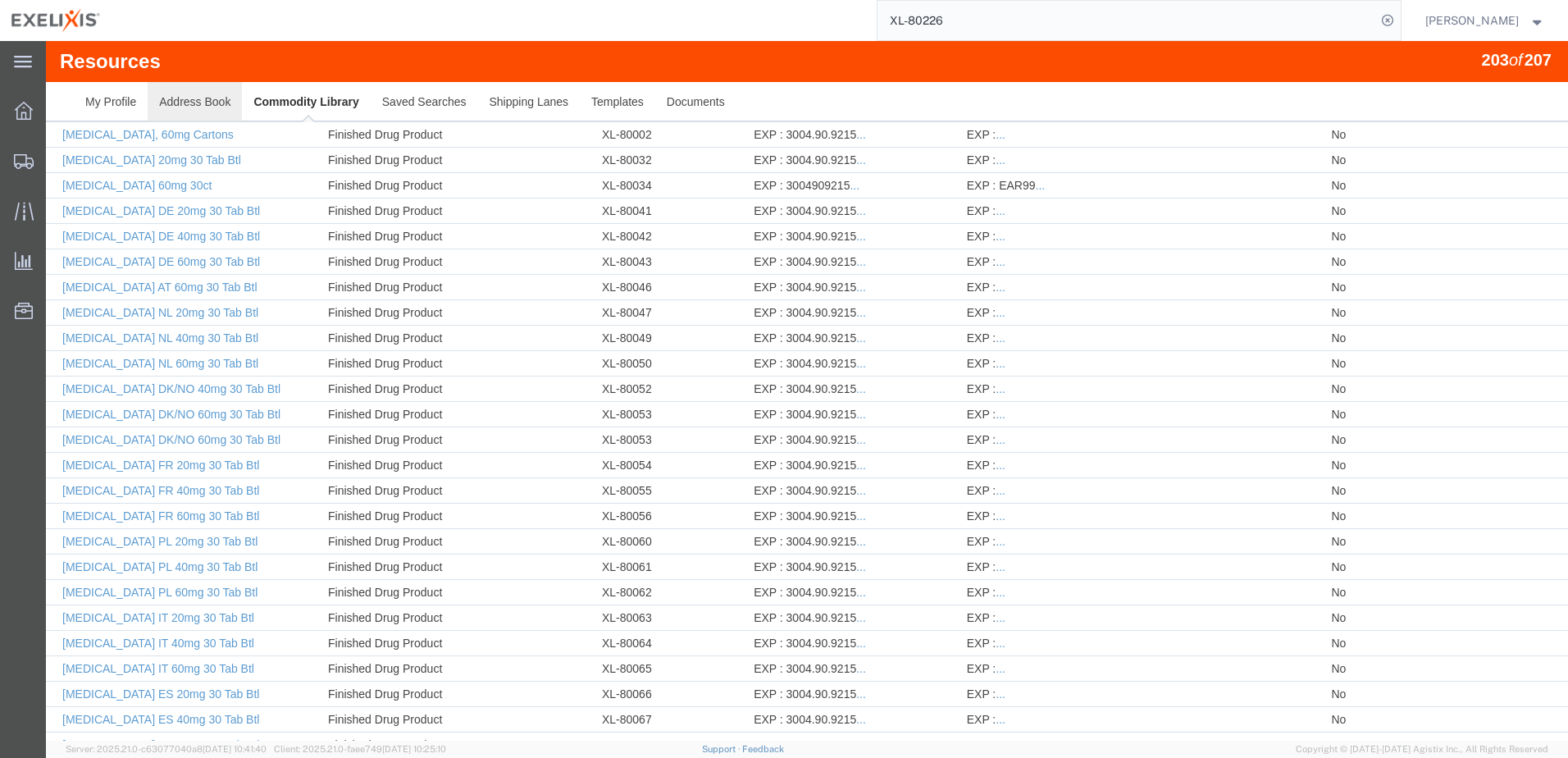
click at [188, 95] on link "Address Book" at bounding box center [195, 102] width 94 height 40
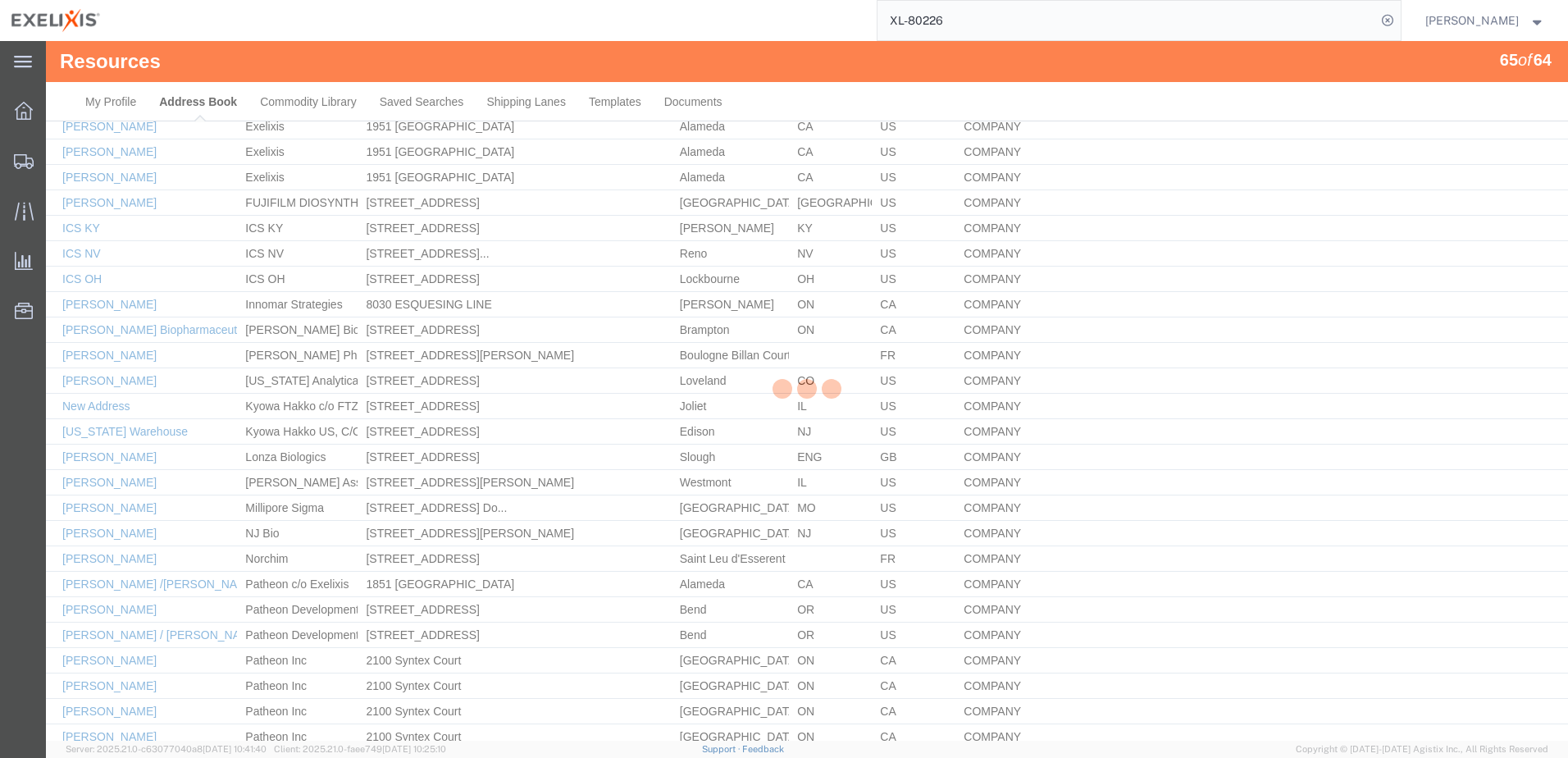
scroll to position [1058, 0]
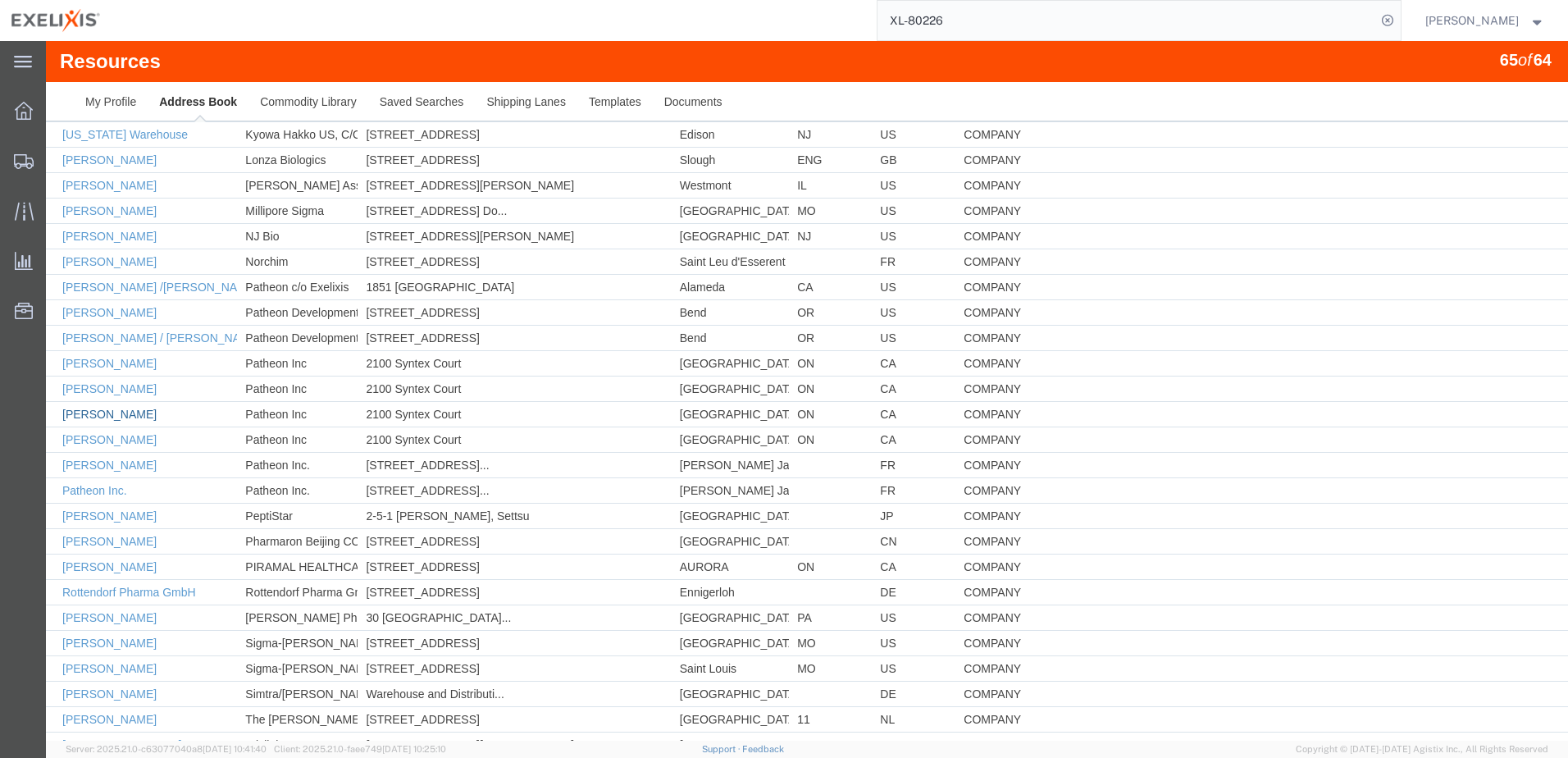
click at [93, 416] on link "[PERSON_NAME]" at bounding box center [109, 414] width 94 height 13
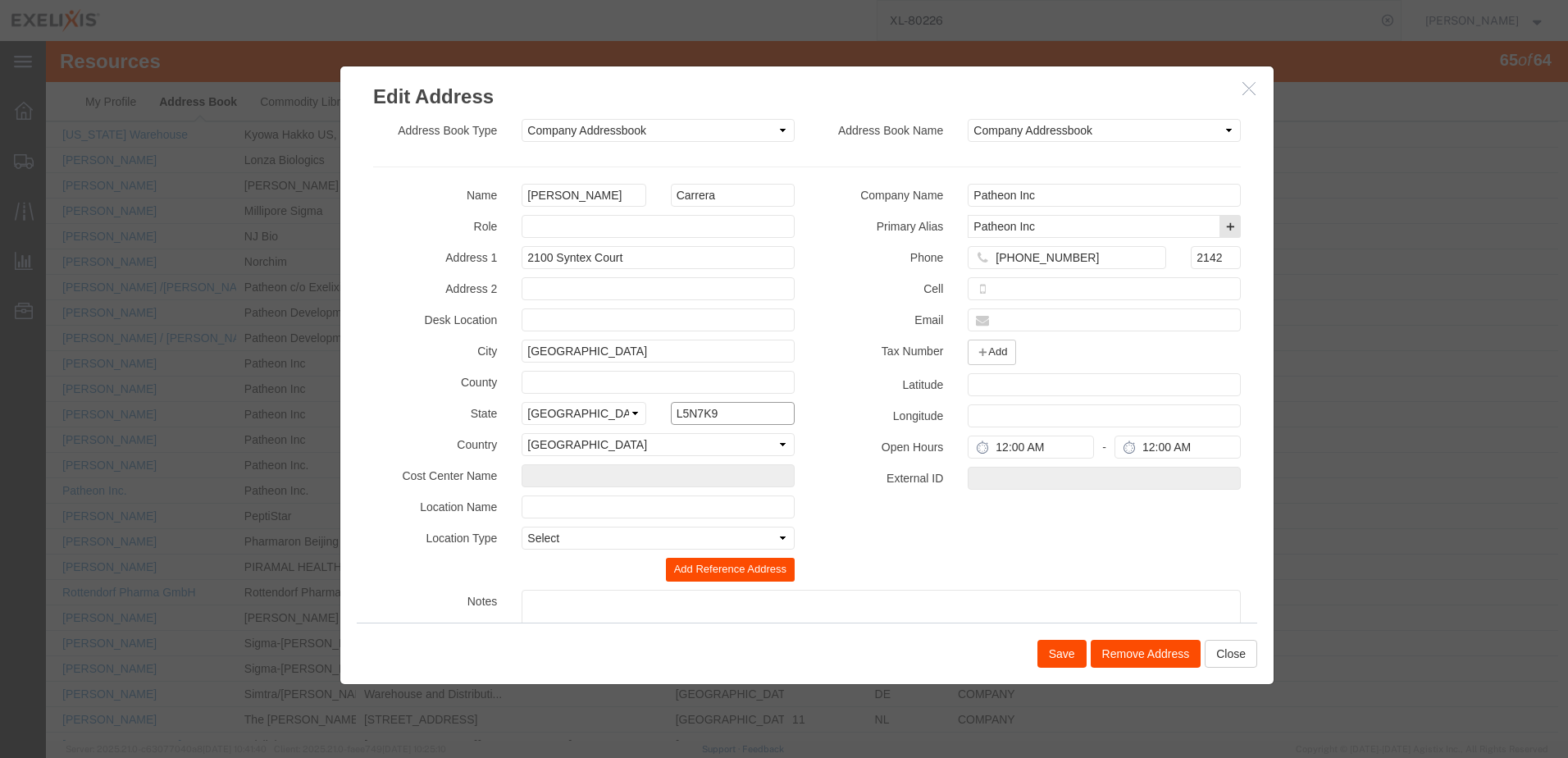
click at [687, 415] on input "L5N7K9" at bounding box center [732, 413] width 123 height 23
type input "L5N 7K9"
click at [703, 433] on select "Select [GEOGRAPHIC_DATA] [GEOGRAPHIC_DATA] [GEOGRAPHIC_DATA] [GEOGRAPHIC_DATA] …" at bounding box center [658, 444] width 273 height 23
click at [808, 382] on label "Latitude" at bounding box center [880, 383] width 148 height 20
click at [561, 512] on input "text" at bounding box center [658, 507] width 273 height 23
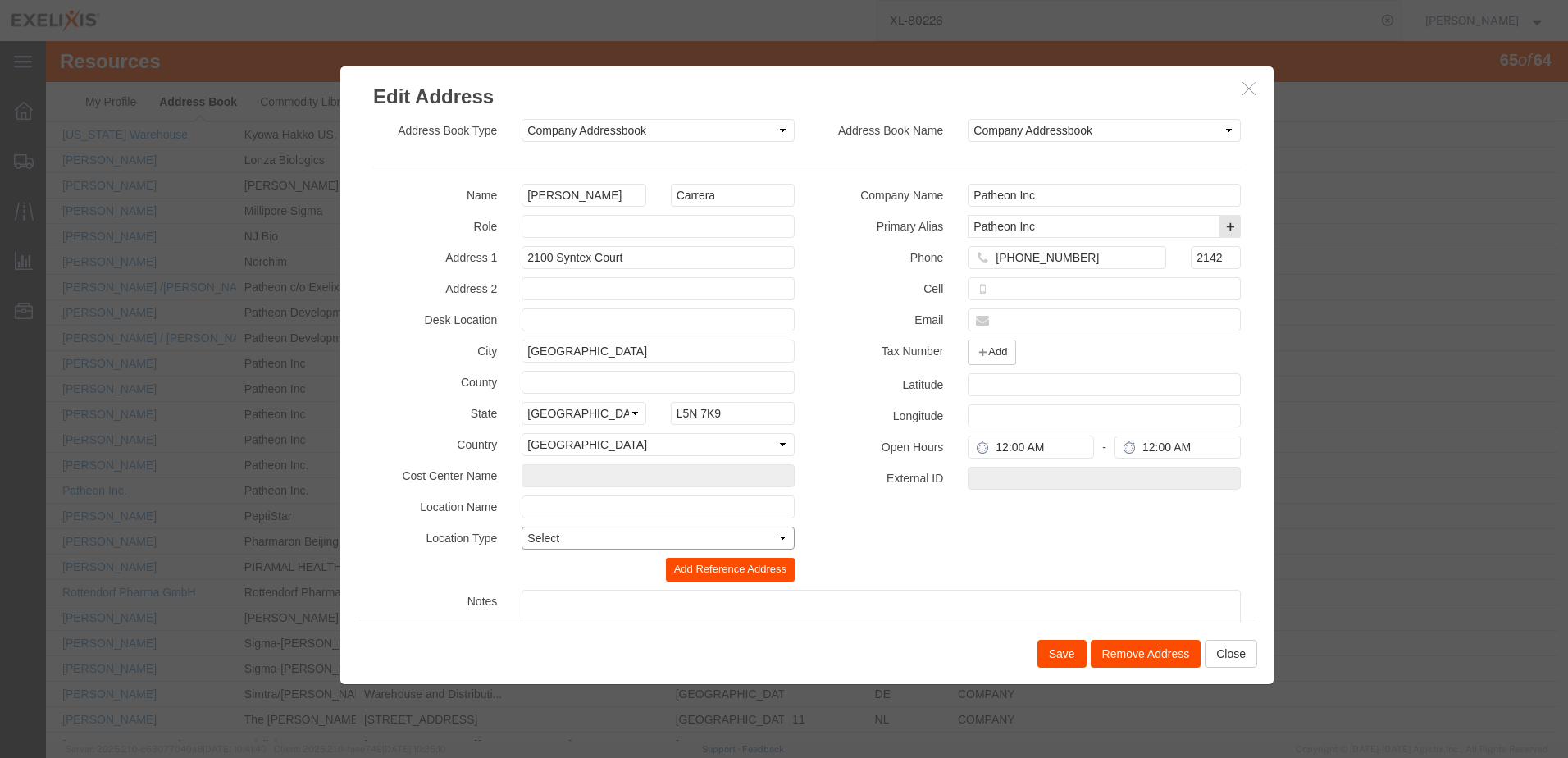
click at [548, 537] on select "Select Business No Loading Dock Business Business w/ Loading Dock Construction …" at bounding box center [658, 538] width 273 height 23
select select "BWLD"
click at [521, 527] on select "Select Business No Loading Dock Business Business w/ Loading Dock Construction …" at bounding box center [658, 538] width 273 height 23
drag, startPoint x: 1070, startPoint y: 260, endPoint x: 955, endPoint y: 261, distance: 115.0
click at [956, 261] on div "[PHONE_NUMBER]" at bounding box center [1067, 261] width 223 height 31
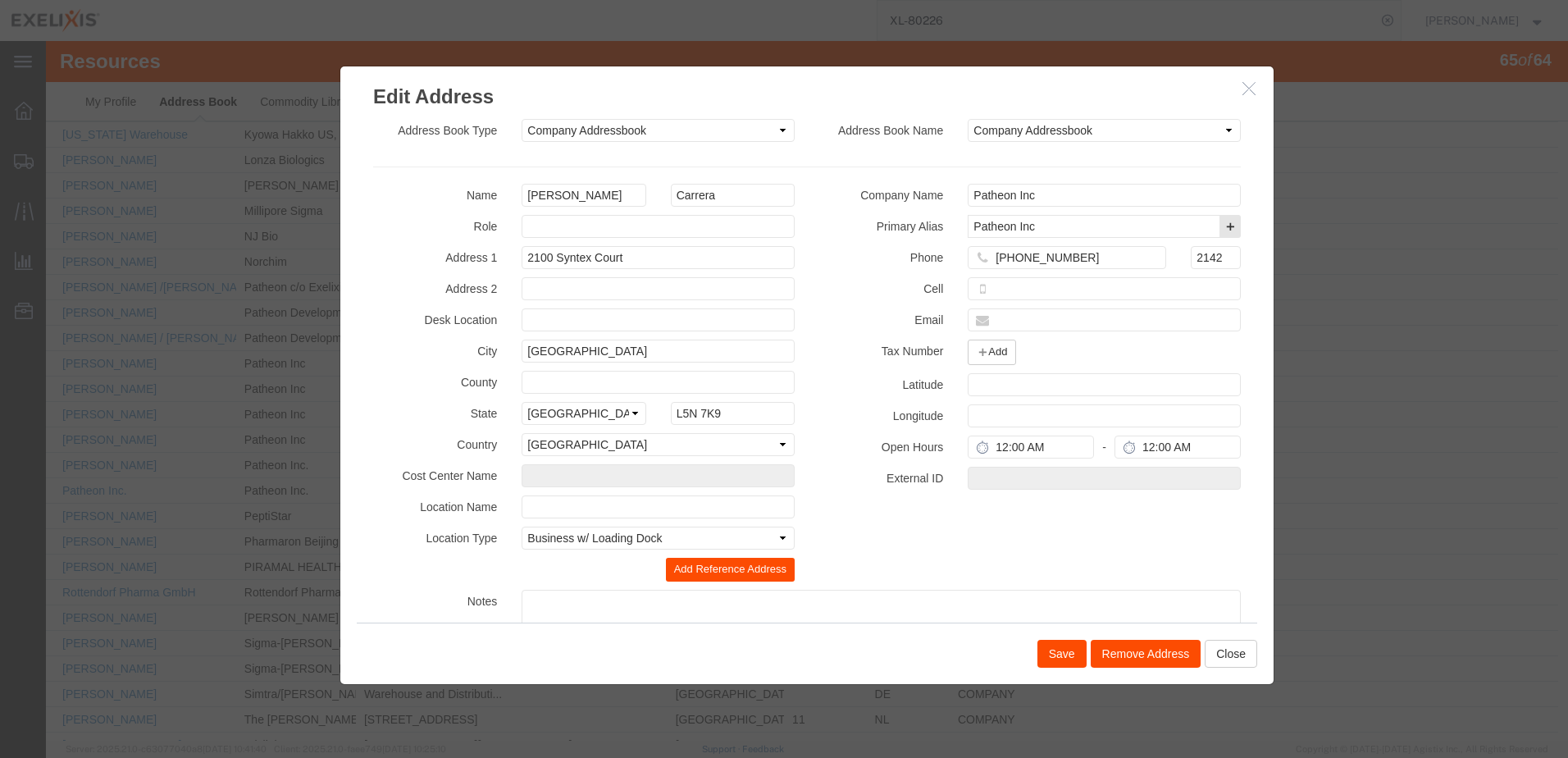
click at [1050, 651] on button "Save" at bounding box center [1062, 654] width 49 height 28
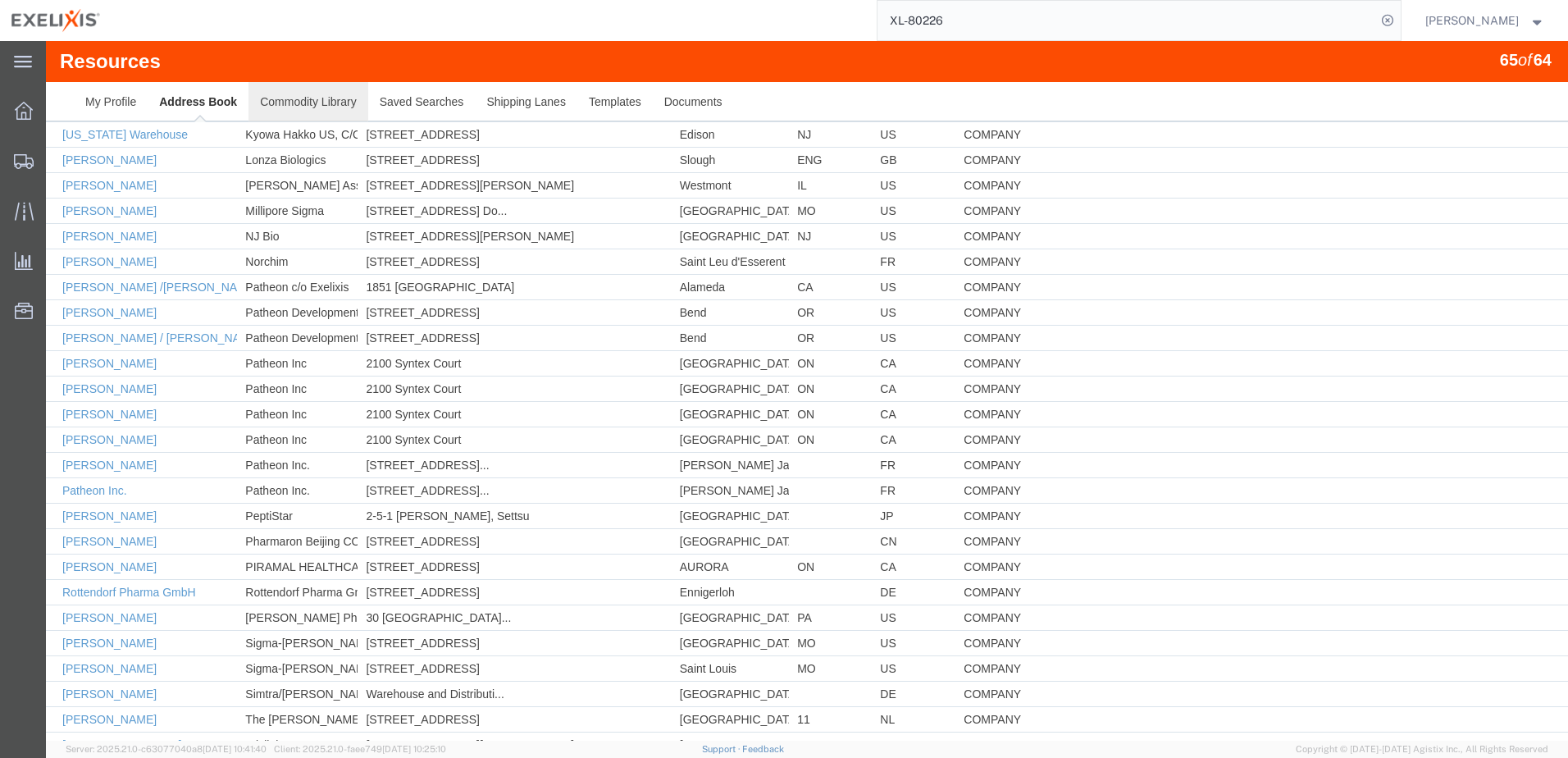
click at [300, 103] on link "Commodity Library" at bounding box center [308, 102] width 119 height 40
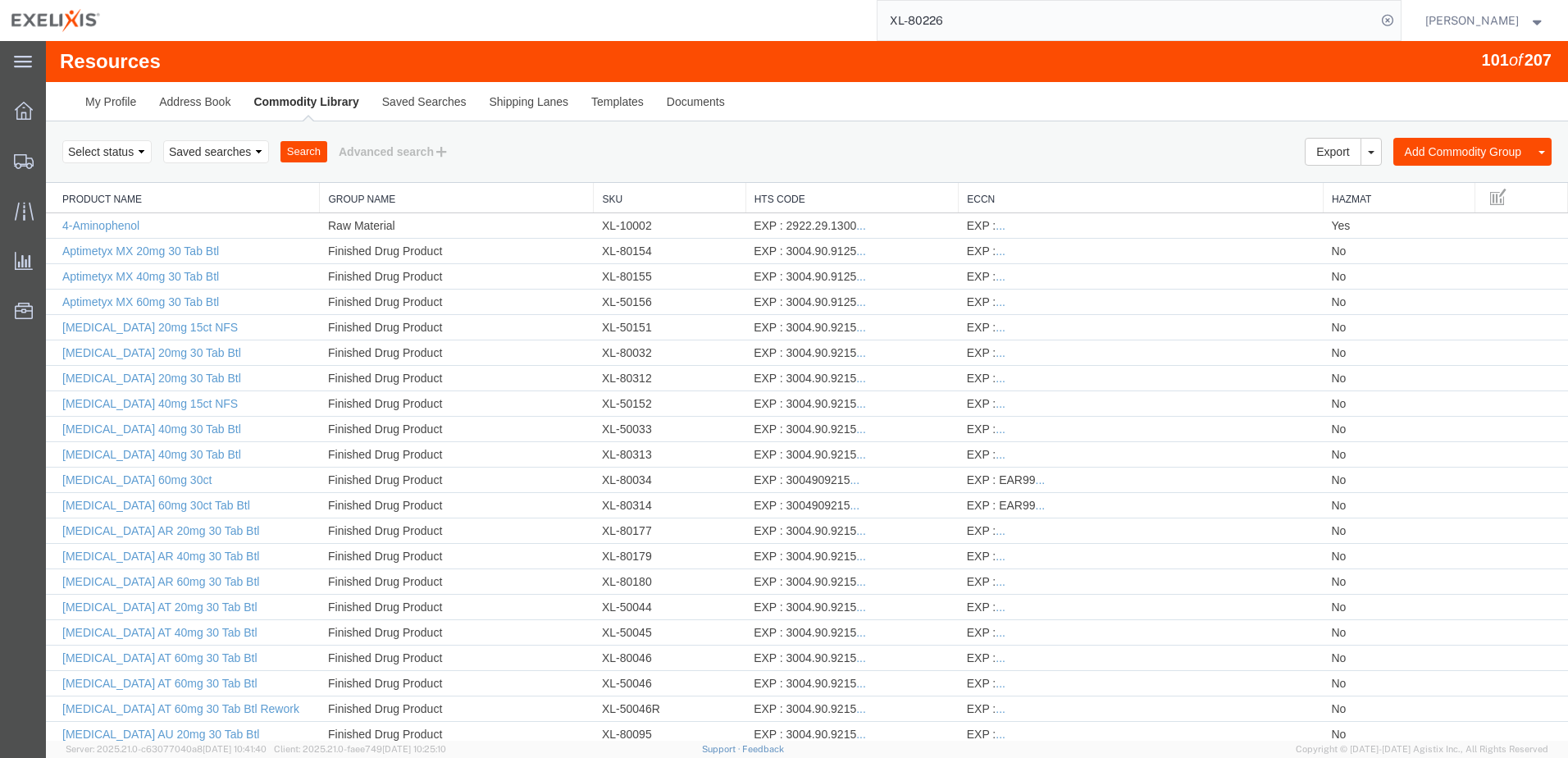
click at [620, 206] on link "Sku" at bounding box center [669, 199] width 135 height 14
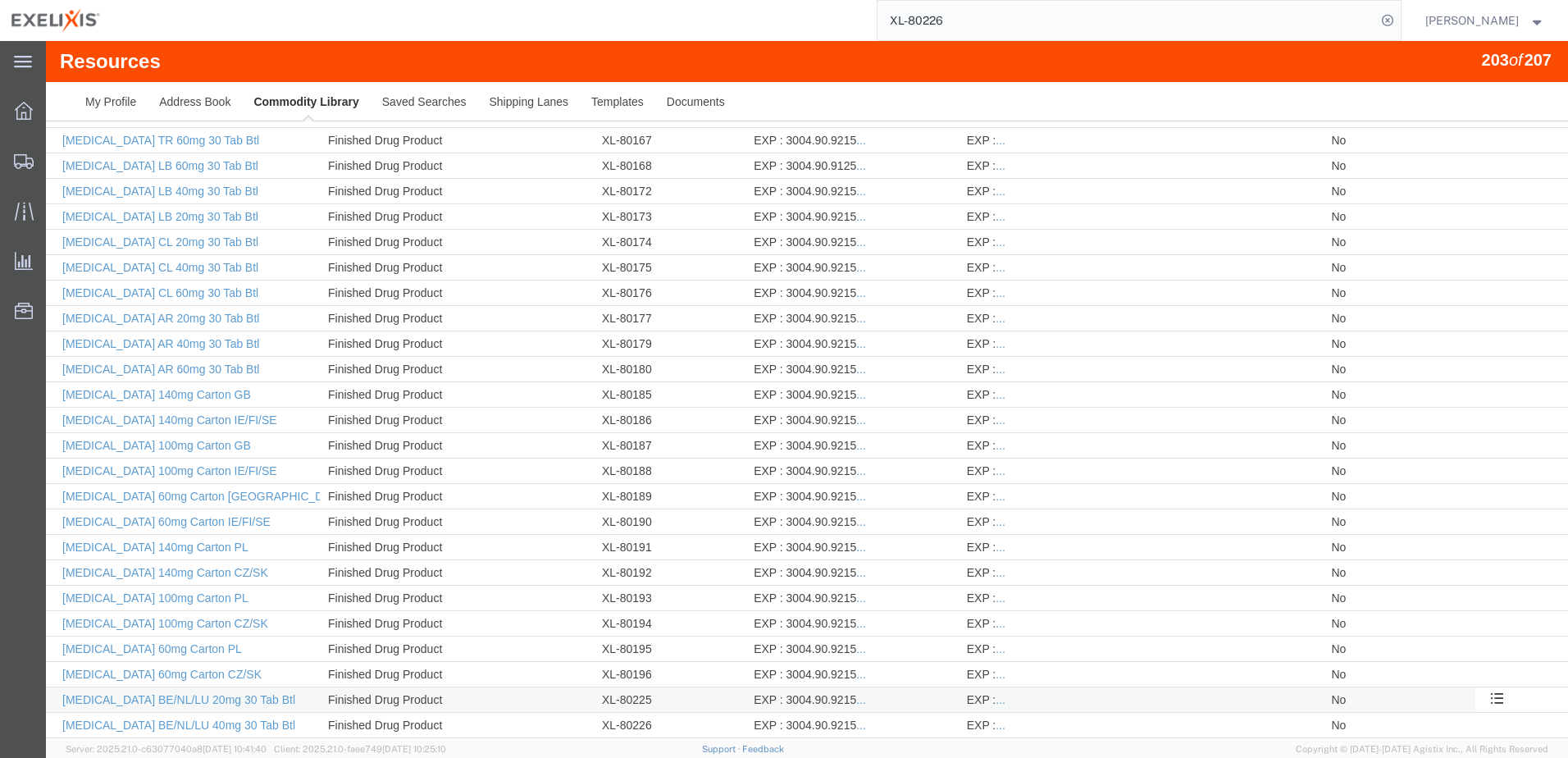
scroll to position [3847, 0]
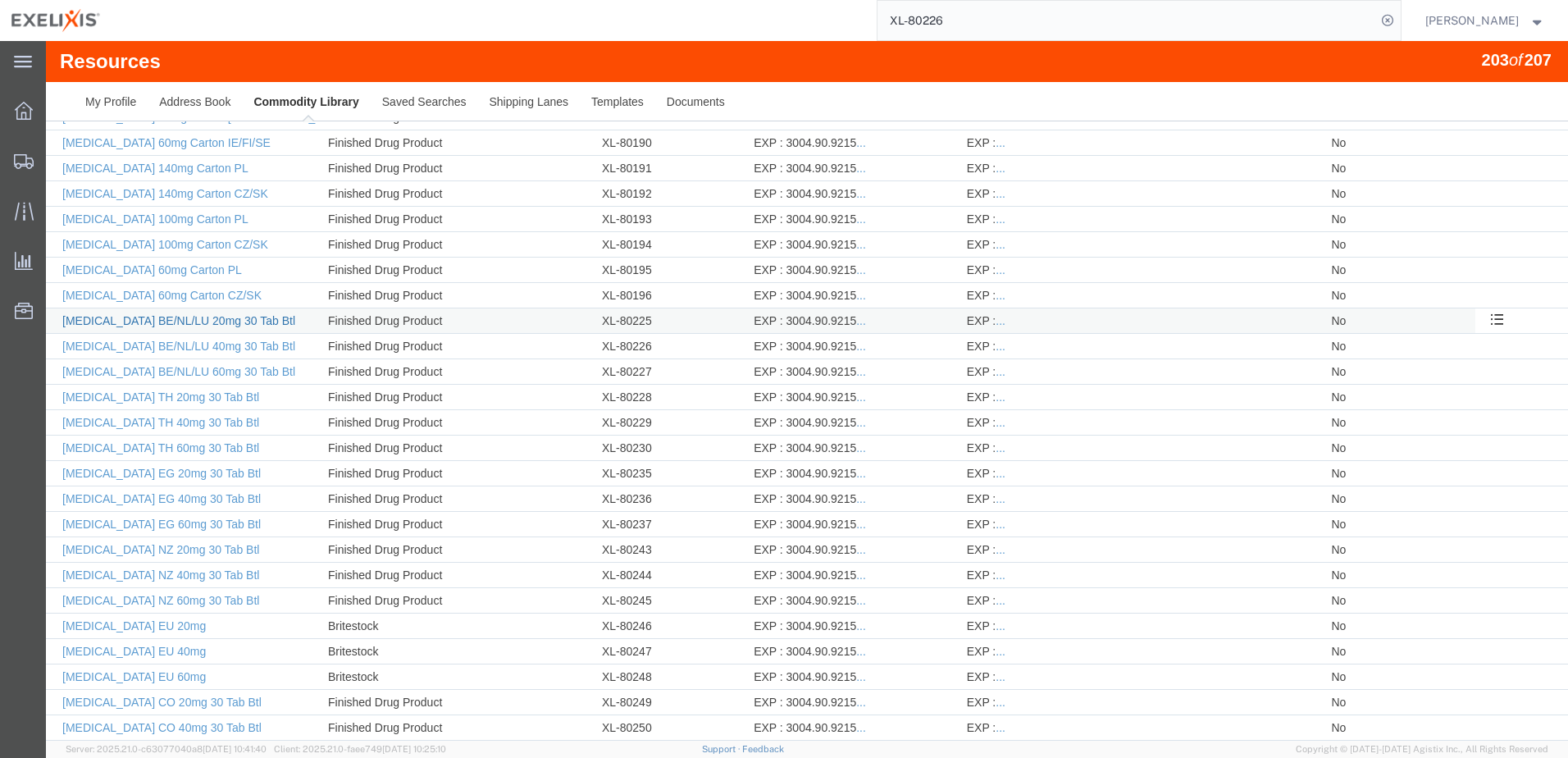
click at [148, 321] on link "[MEDICAL_DATA] BE/NL/LU 20mg 30 Tab Btl" at bounding box center [178, 321] width 233 height 13
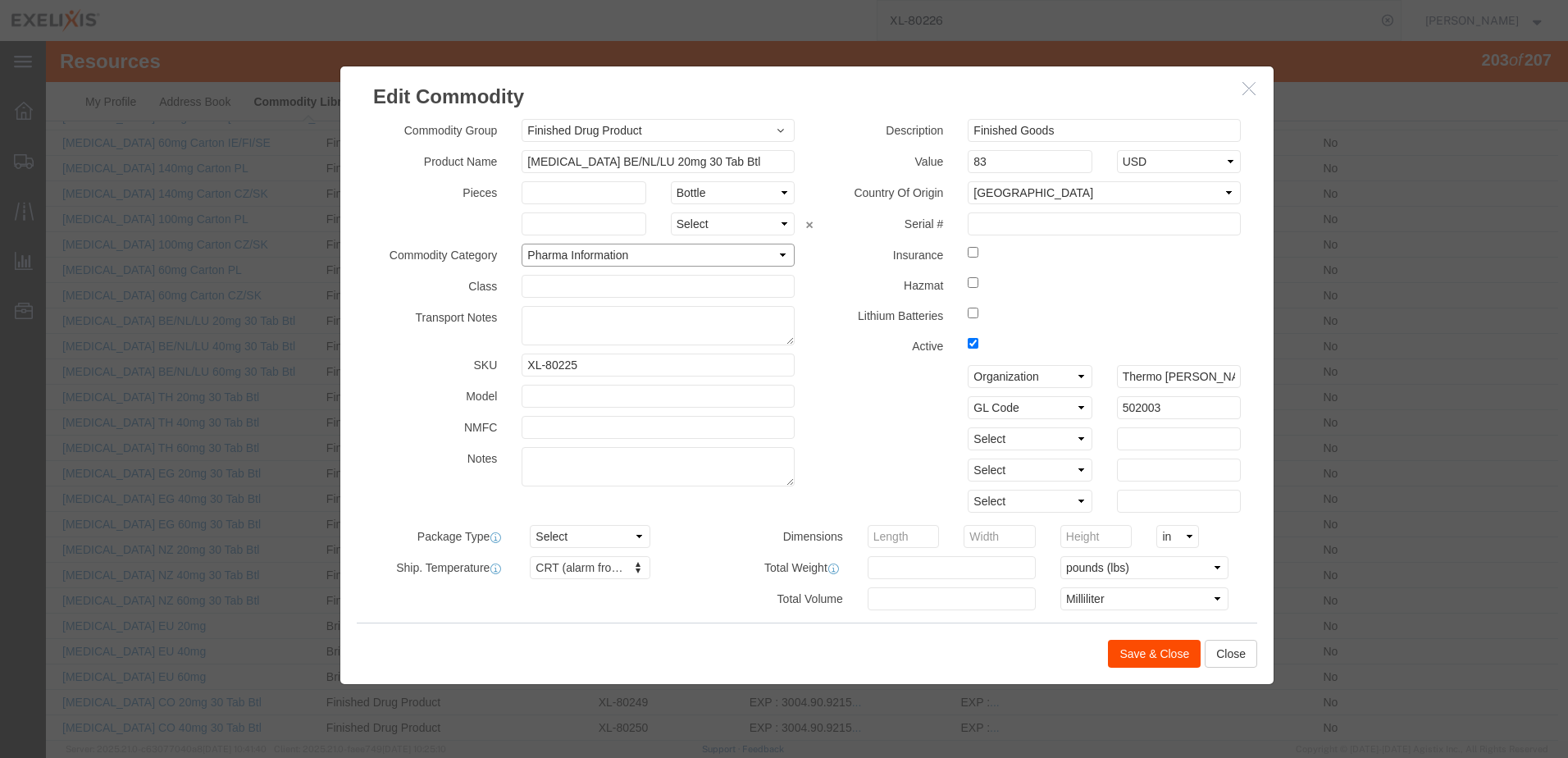
click at [642, 256] on select "Select Pharma Information" at bounding box center [658, 255] width 273 height 23
click at [828, 251] on label "Insurance" at bounding box center [880, 253] width 148 height 20
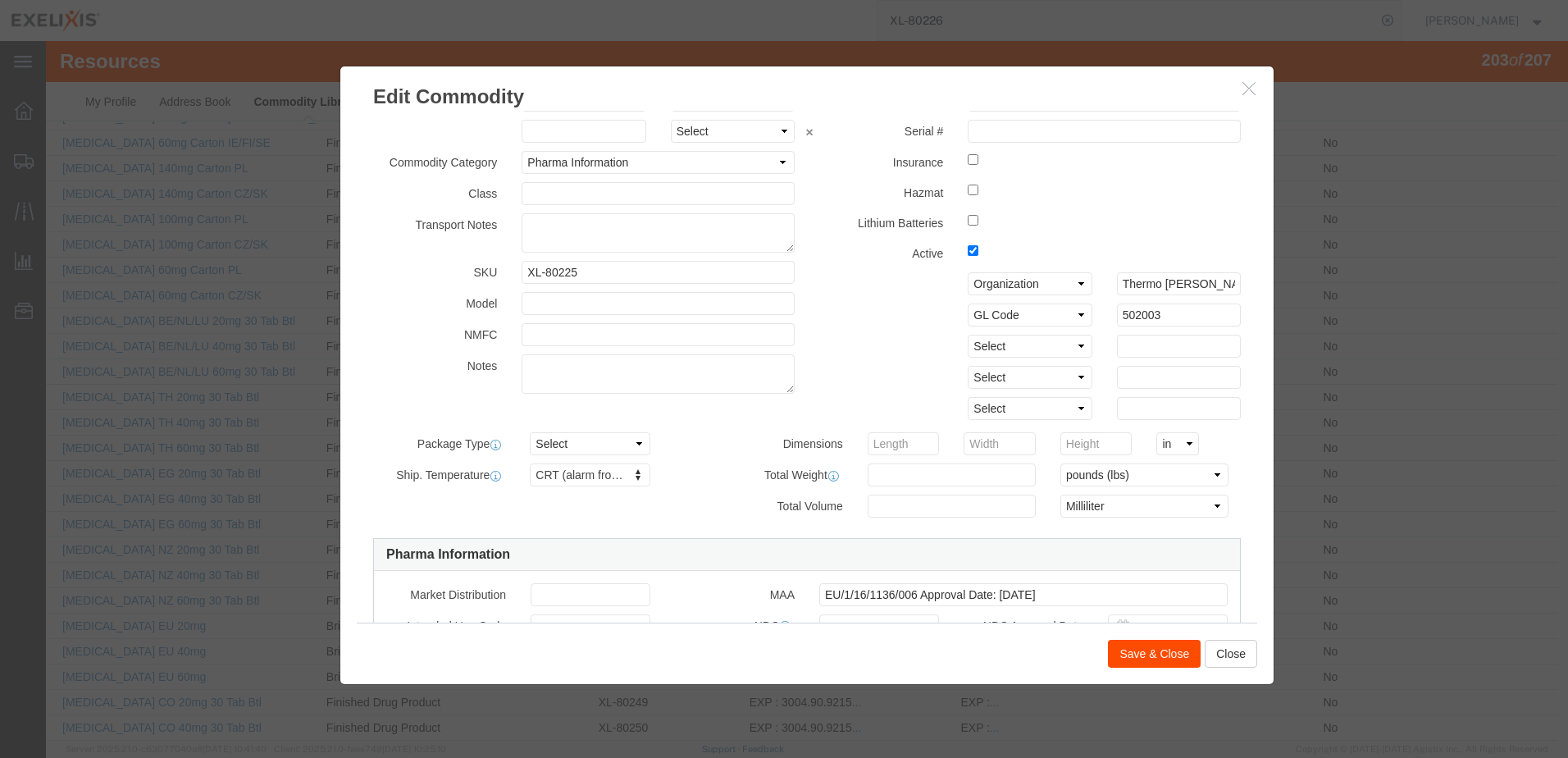
scroll to position [0, 0]
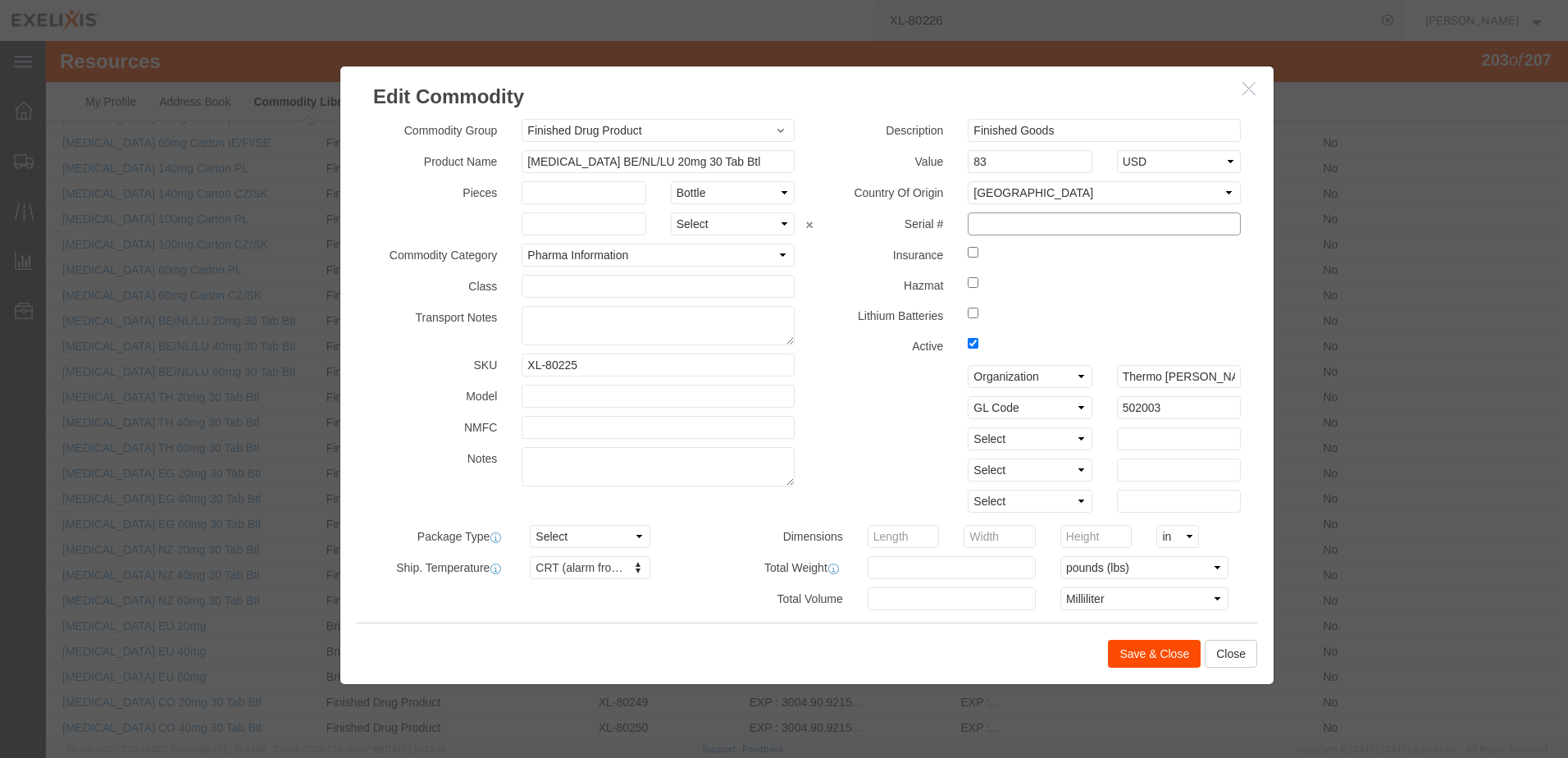
click at [988, 226] on input "text" at bounding box center [1104, 223] width 273 height 23
click at [1071, 439] on select "Select Account Type Activity ID Airline Appointment Number ASN Batch Number Bil…" at bounding box center [1029, 438] width 123 height 23
select select "LOT"
click at [968, 427] on select "Select Account Type Activity ID Airline Appointment Number ASN Batch Number Bil…" at bounding box center [1029, 438] width 123 height 23
click at [1158, 655] on button "Save & Close" at bounding box center [1154, 654] width 92 height 28
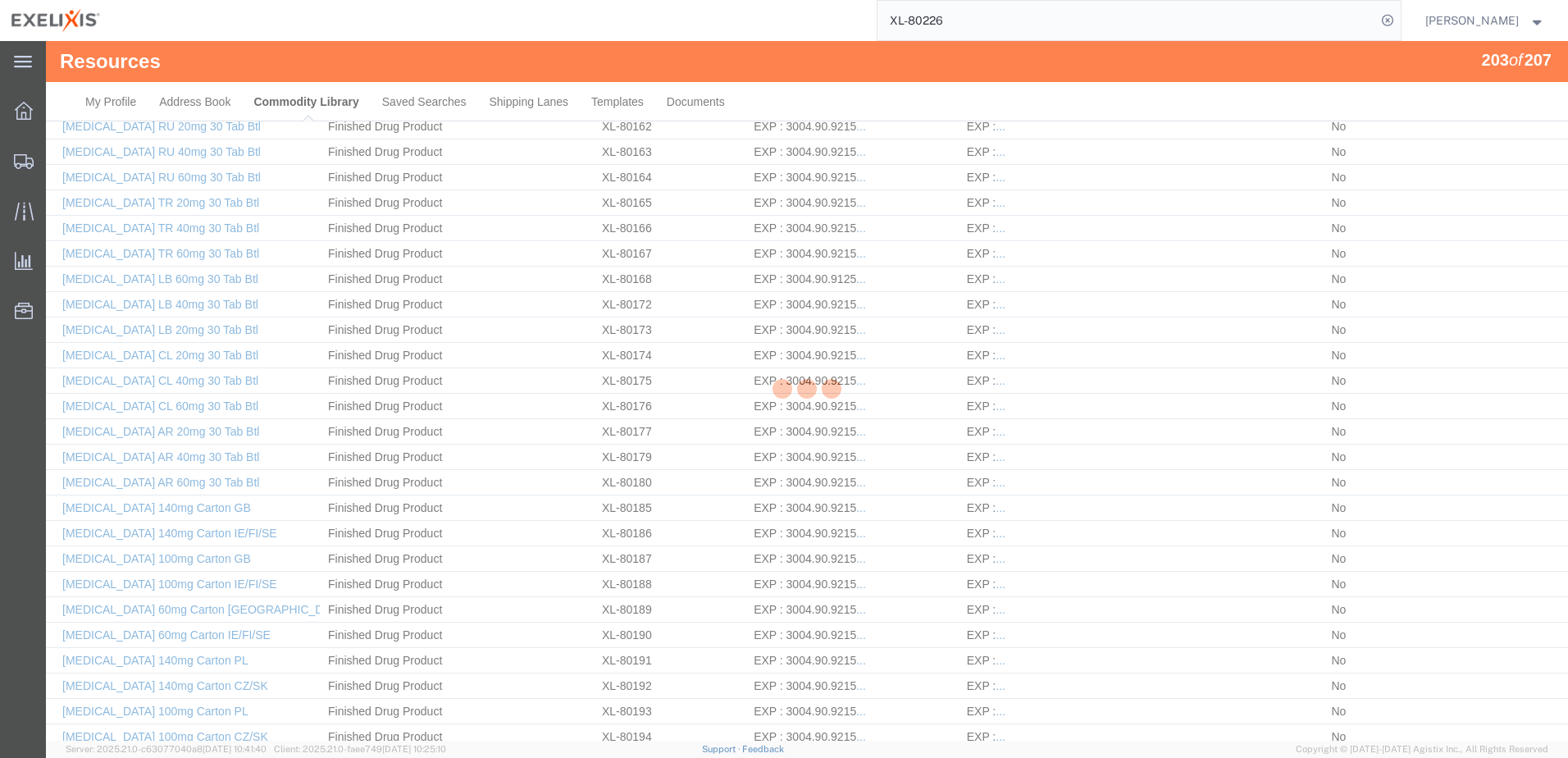
scroll to position [3847, 0]
